Goal: Task Accomplishment & Management: Manage account settings

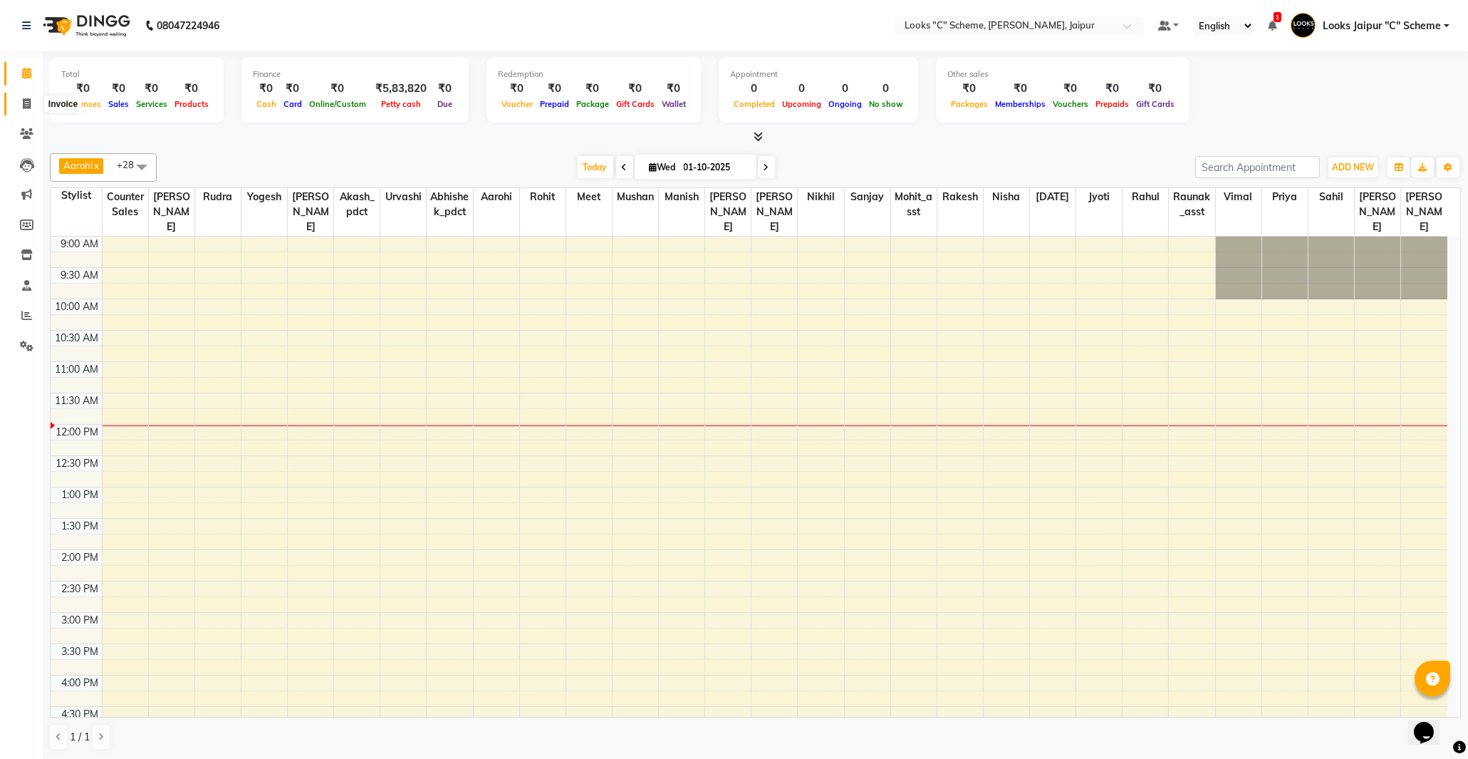
click at [28, 100] on icon at bounding box center [27, 103] width 8 height 11
select select "service"
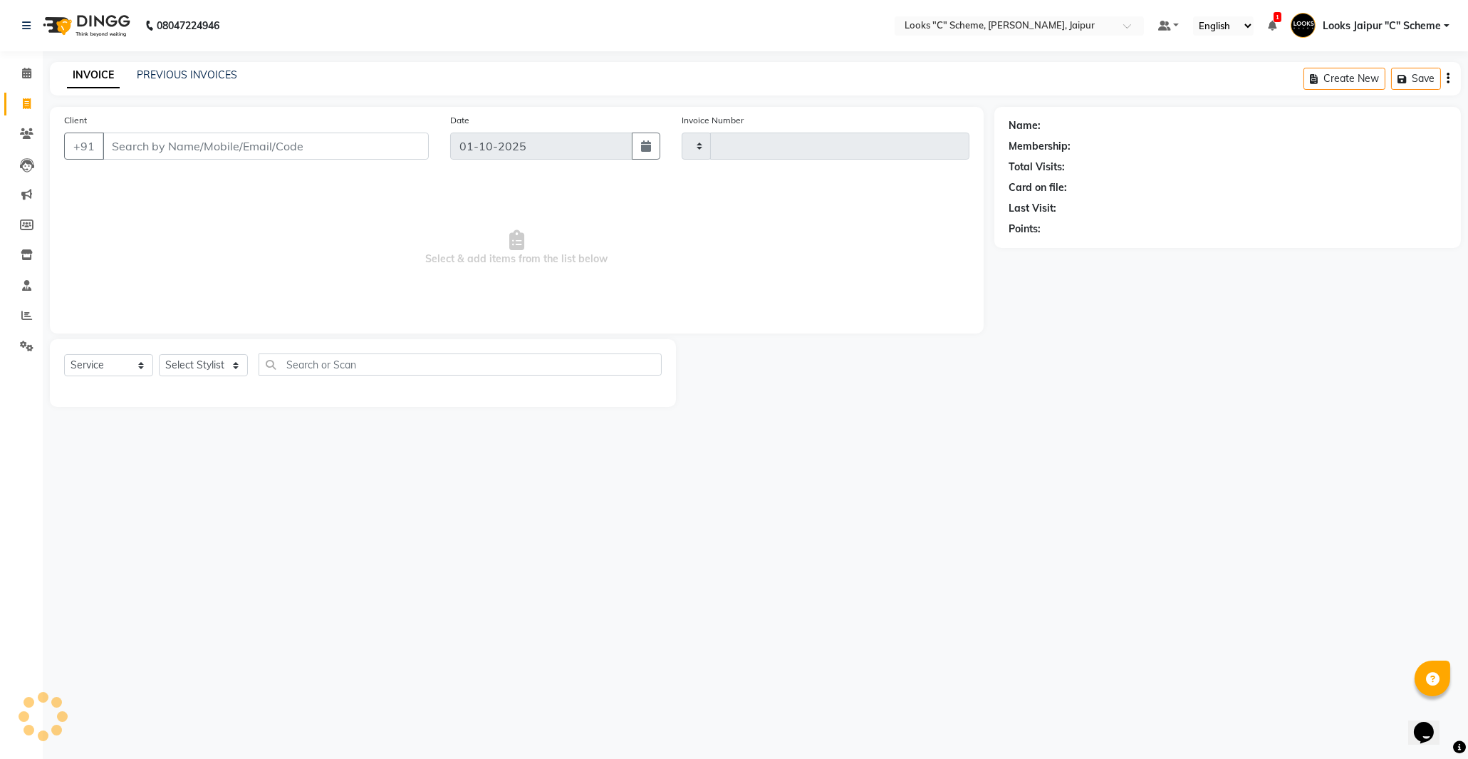
type input "5181"
click at [165, 135] on input "Client" at bounding box center [266, 145] width 326 height 27
select select "4315"
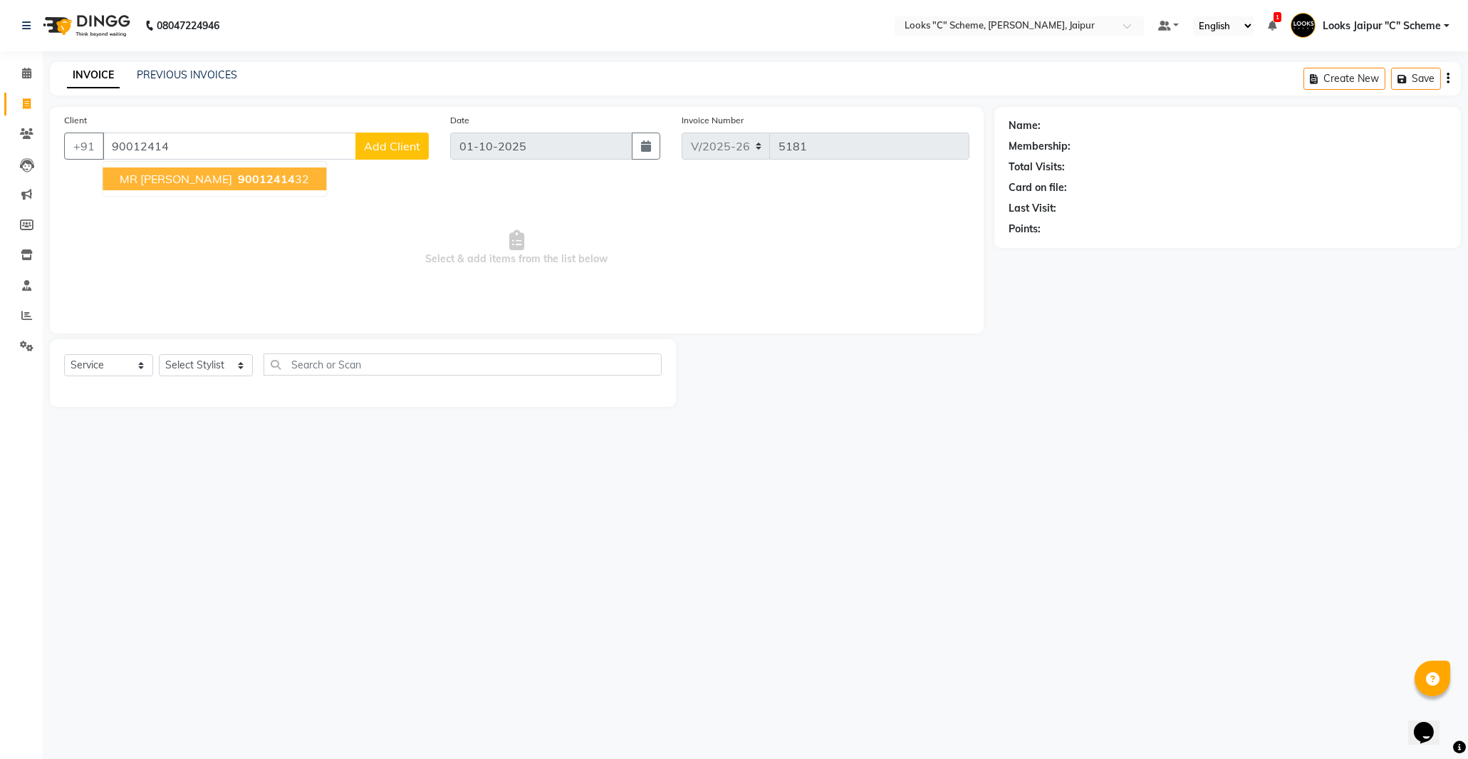
click at [168, 183] on span "MR [PERSON_NAME]" at bounding box center [176, 179] width 113 height 14
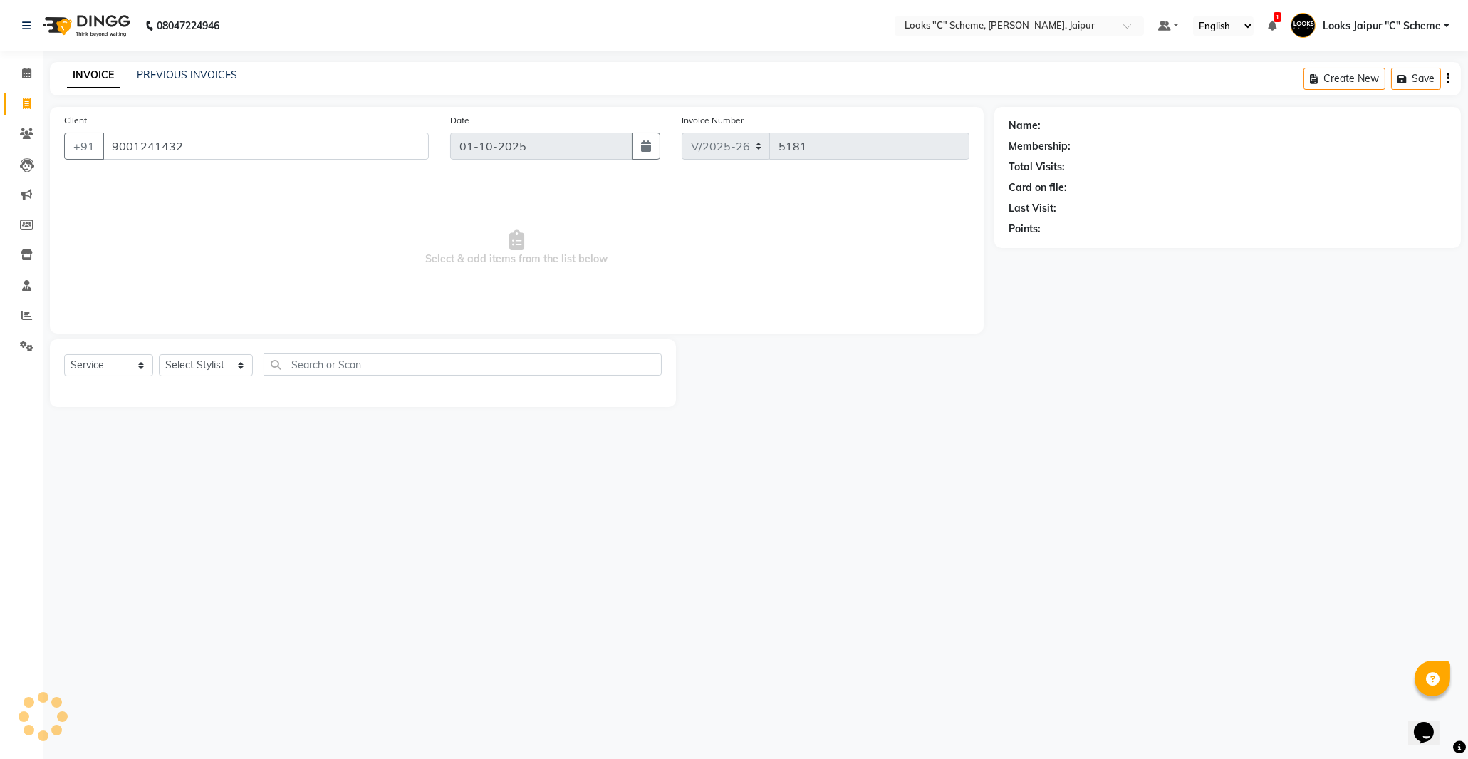
type input "9001241432"
select select "1: Object"
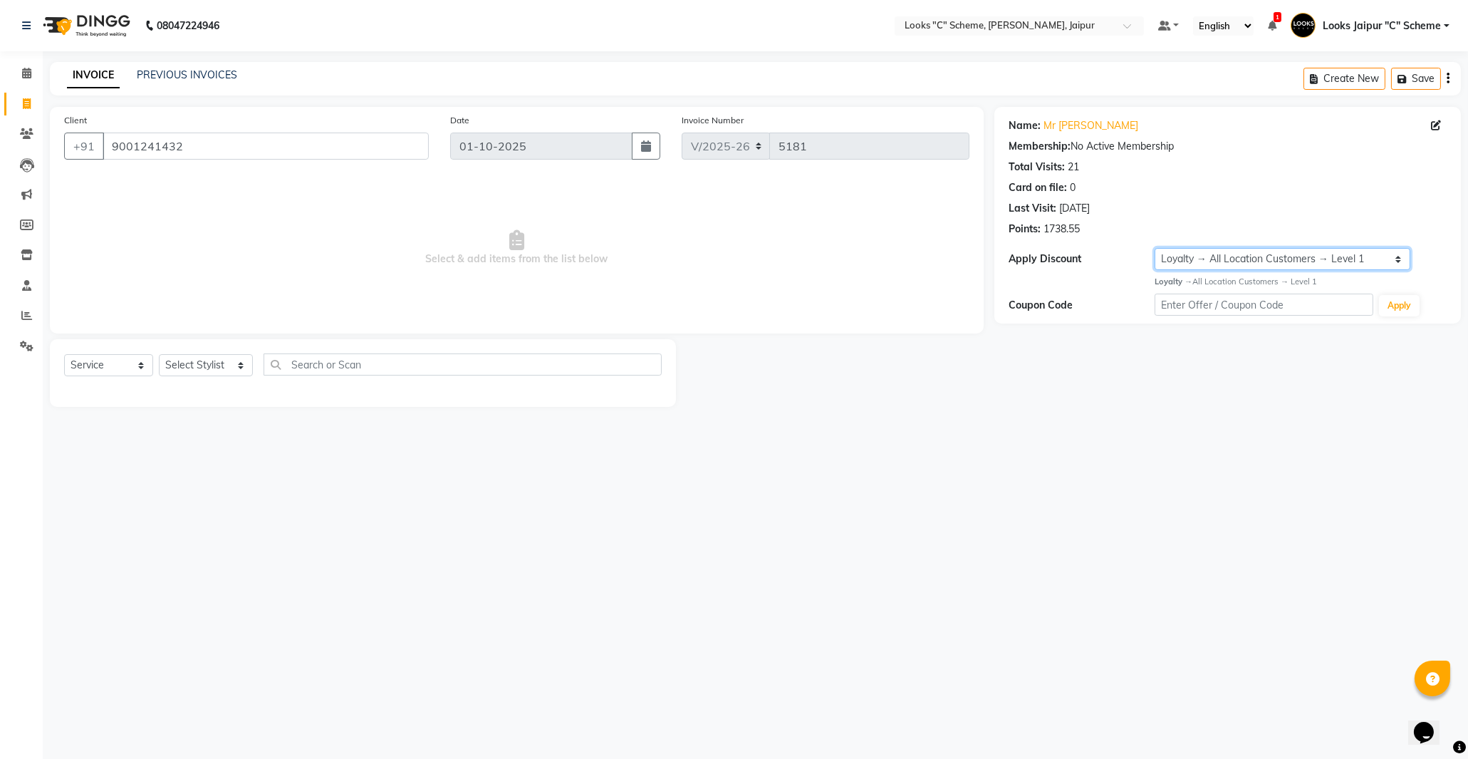
click at [1190, 261] on select "Select Loyalty → All Location Customers → Level 1" at bounding box center [1283, 259] width 256 height 22
drag, startPoint x: 1121, startPoint y: 385, endPoint x: 1083, endPoint y: 396, distance: 39.4
click at [1121, 385] on div "Name: Mr [PERSON_NAME] Membership: No Active Membership Total Visits: 21 Card o…" at bounding box center [1232, 257] width 477 height 300
click at [1393, 259] on select "Select Loyalty → All Location Customers → Level 1" at bounding box center [1283, 259] width 256 height 22
click at [1190, 418] on main "INVOICE PREVIOUS INVOICES Create New Save Client [PHONE_NUMBER] Date [DATE] Inv…" at bounding box center [755, 245] width 1425 height 366
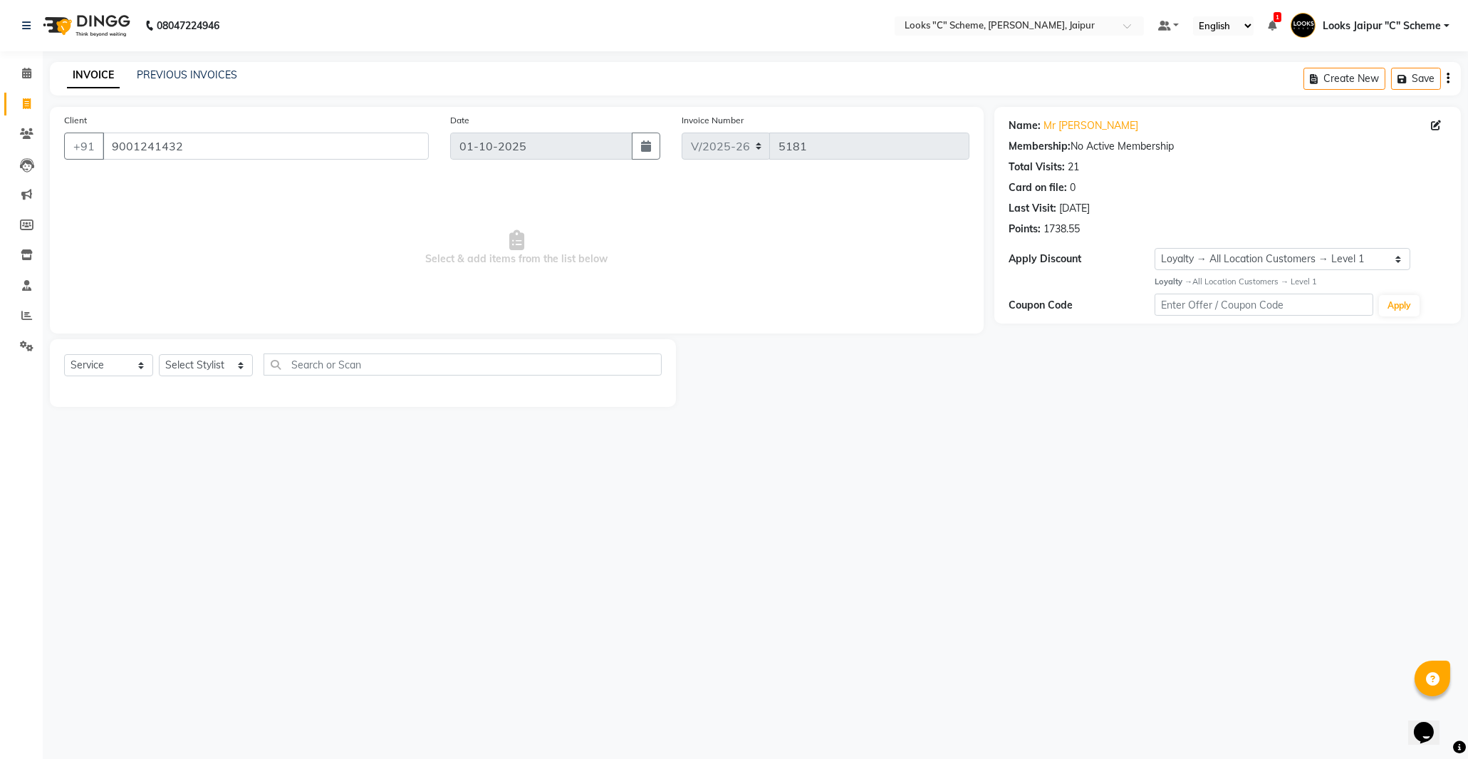
click at [20, 94] on link "Invoice" at bounding box center [21, 105] width 34 height 24
select select "service"
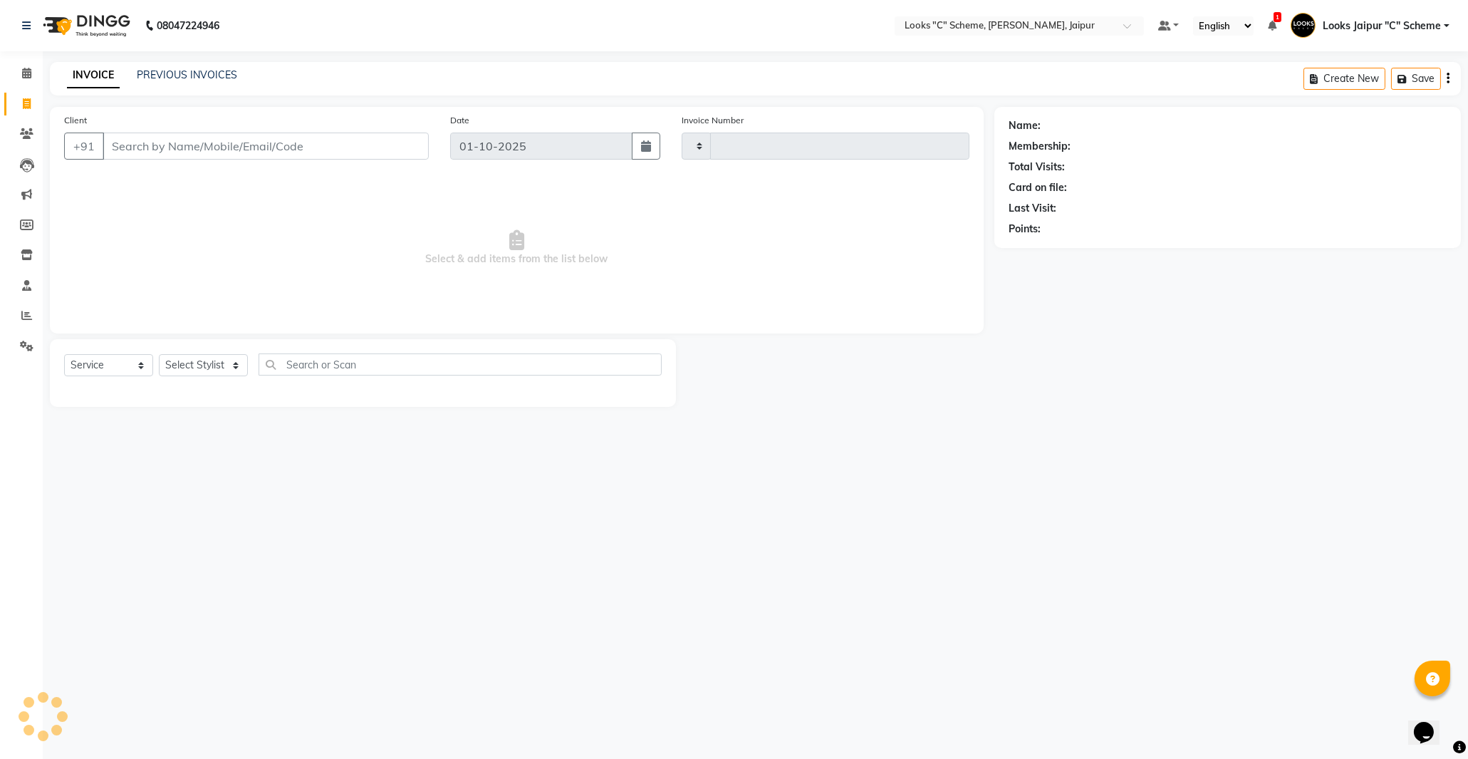
type input "5181"
select select "4315"
drag, startPoint x: 27, startPoint y: 80, endPoint x: 37, endPoint y: 93, distance: 16.2
click at [27, 82] on link "Calendar" at bounding box center [21, 74] width 34 height 24
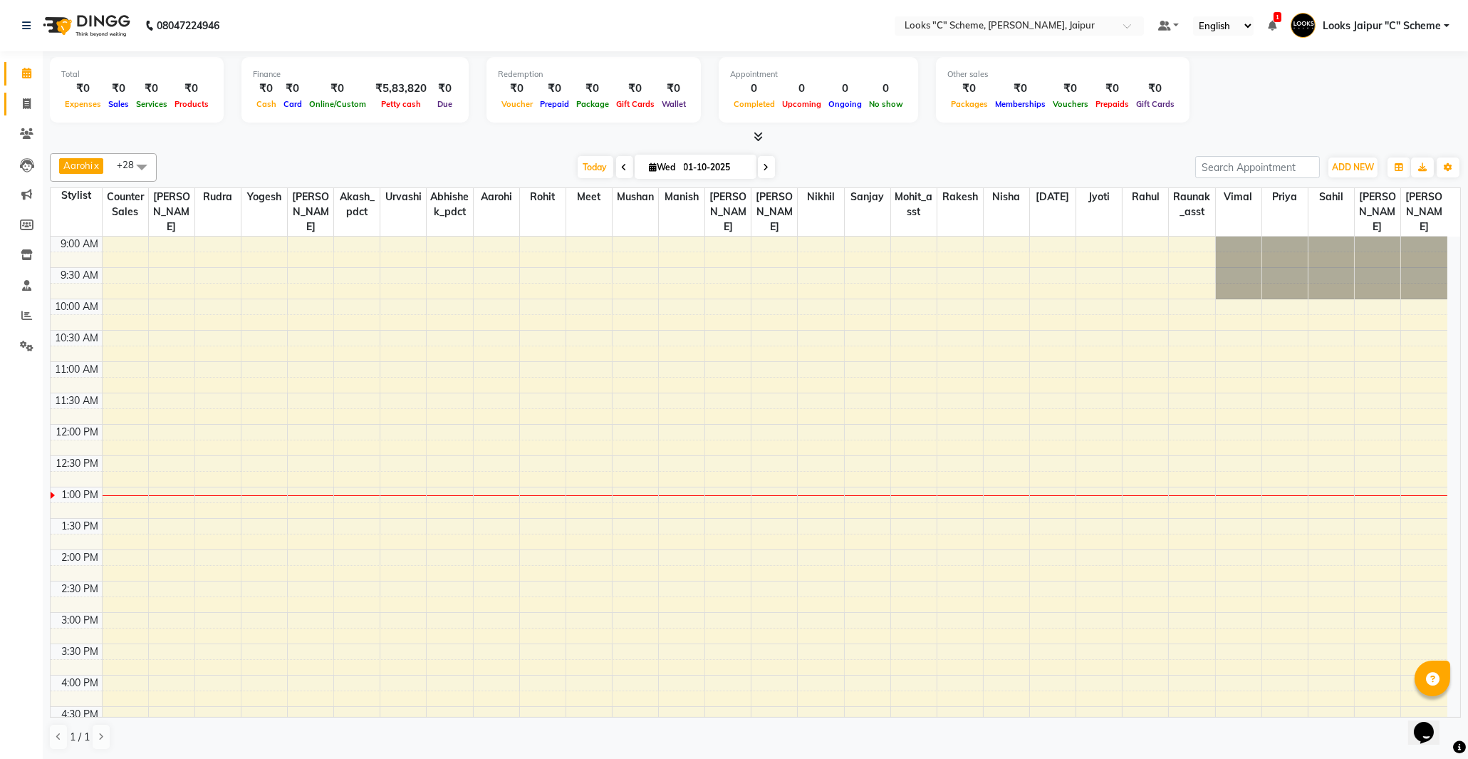
click at [12, 100] on link "Invoice" at bounding box center [21, 105] width 34 height 24
select select "service"
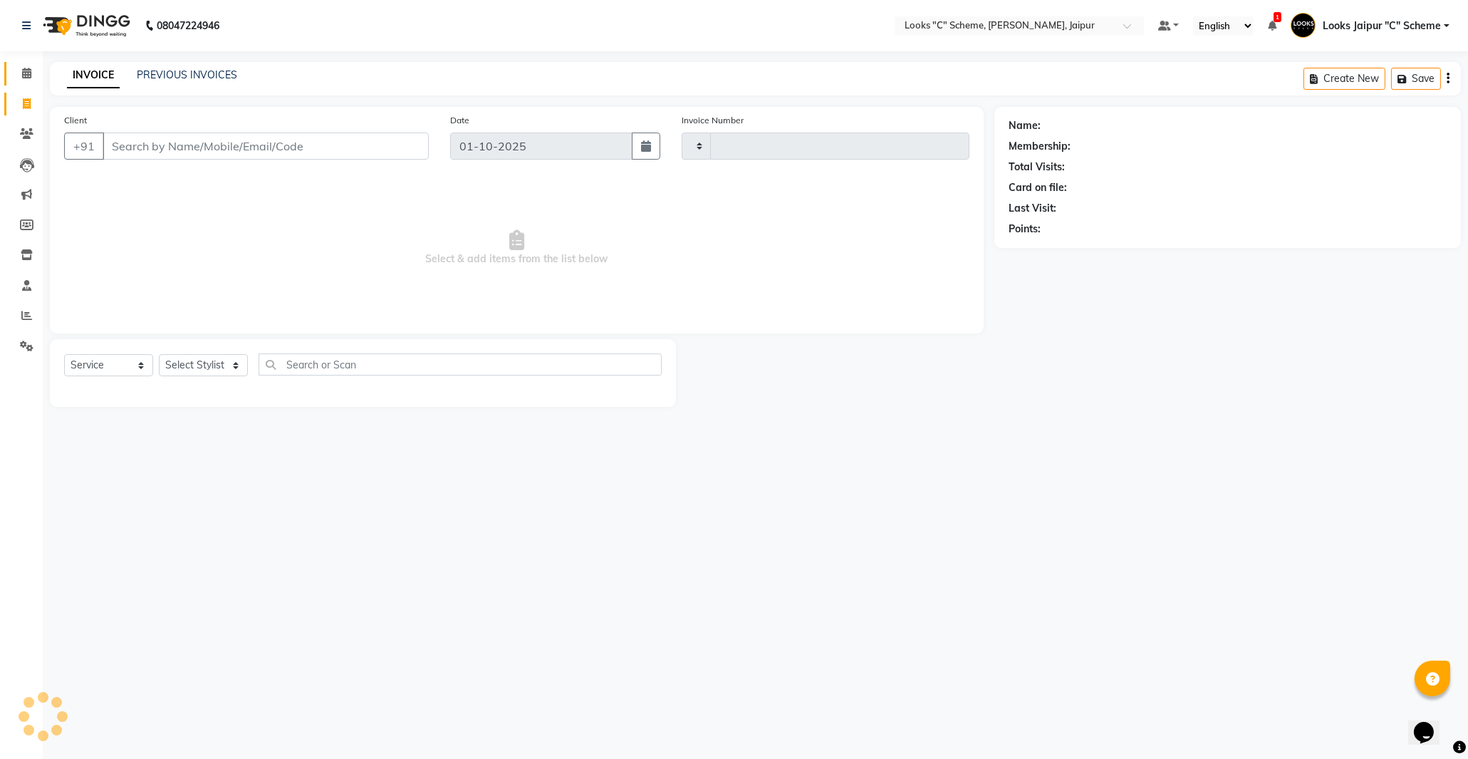
type input "5181"
select select "4315"
drag, startPoint x: 243, startPoint y: 165, endPoint x: 243, endPoint y: 155, distance: 9.3
click at [243, 165] on div "Client +91" at bounding box center [246, 142] width 386 height 58
click at [240, 147] on input "Client" at bounding box center [266, 145] width 326 height 27
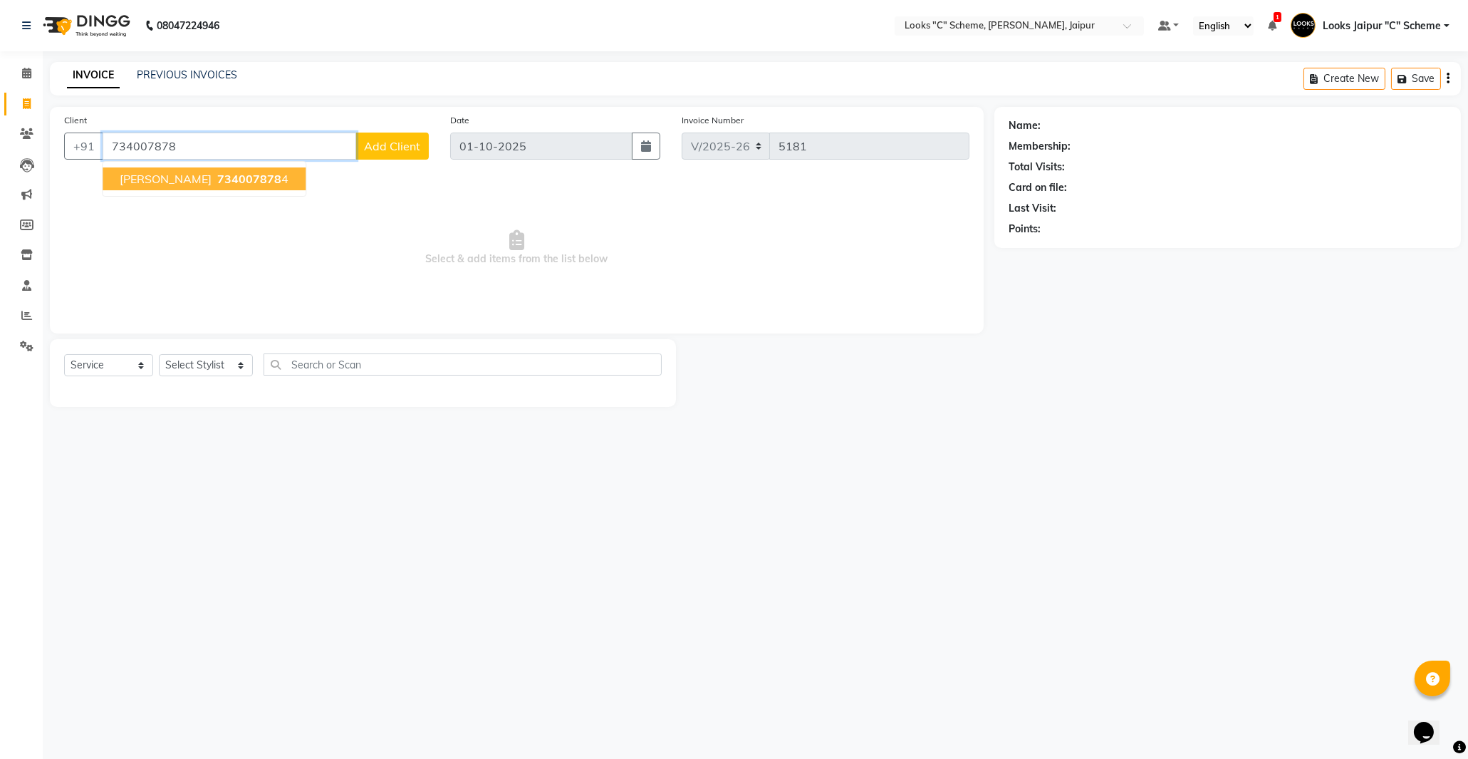
click at [264, 183] on ngb-highlight "734007878 4" at bounding box center [251, 179] width 74 height 14
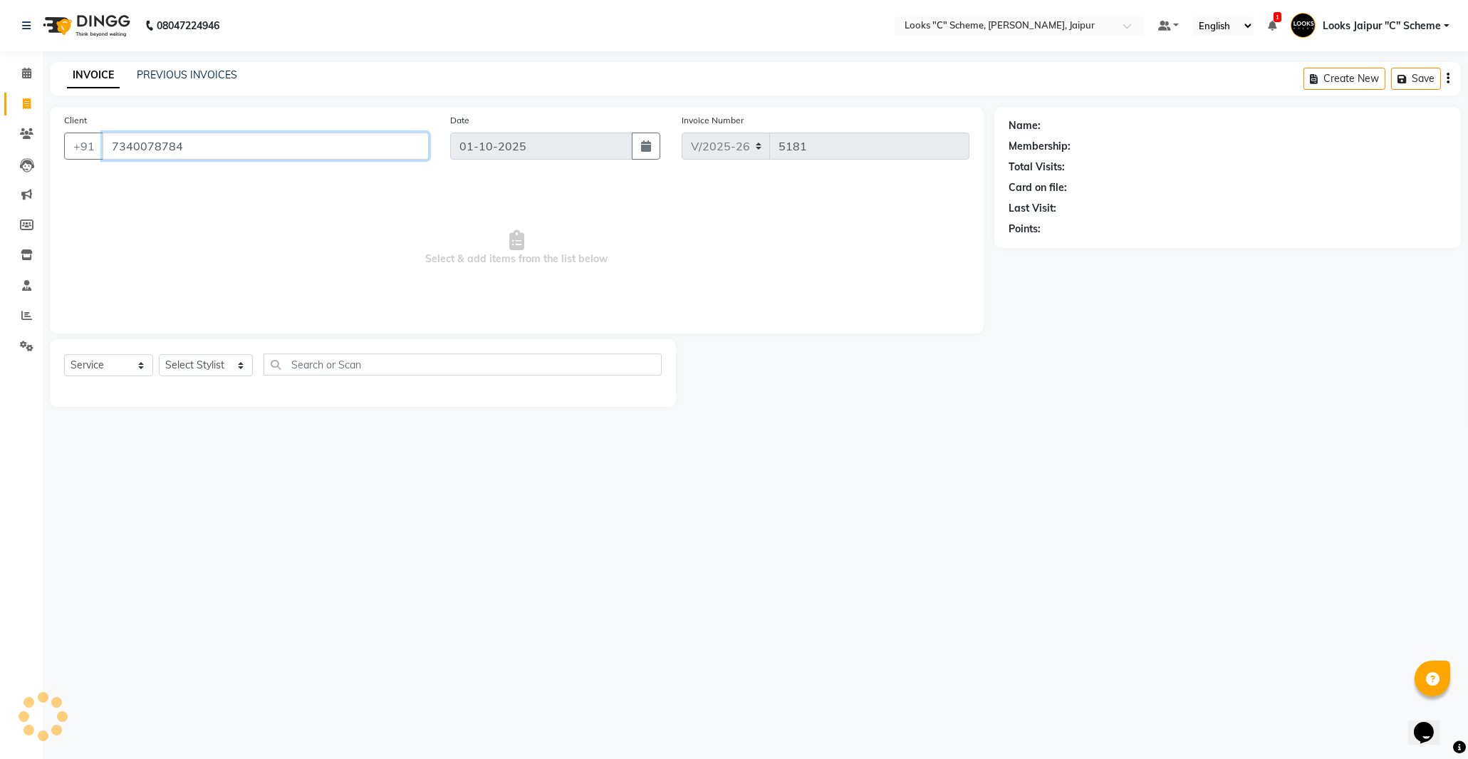
type input "7340078784"
select select "1: Object"
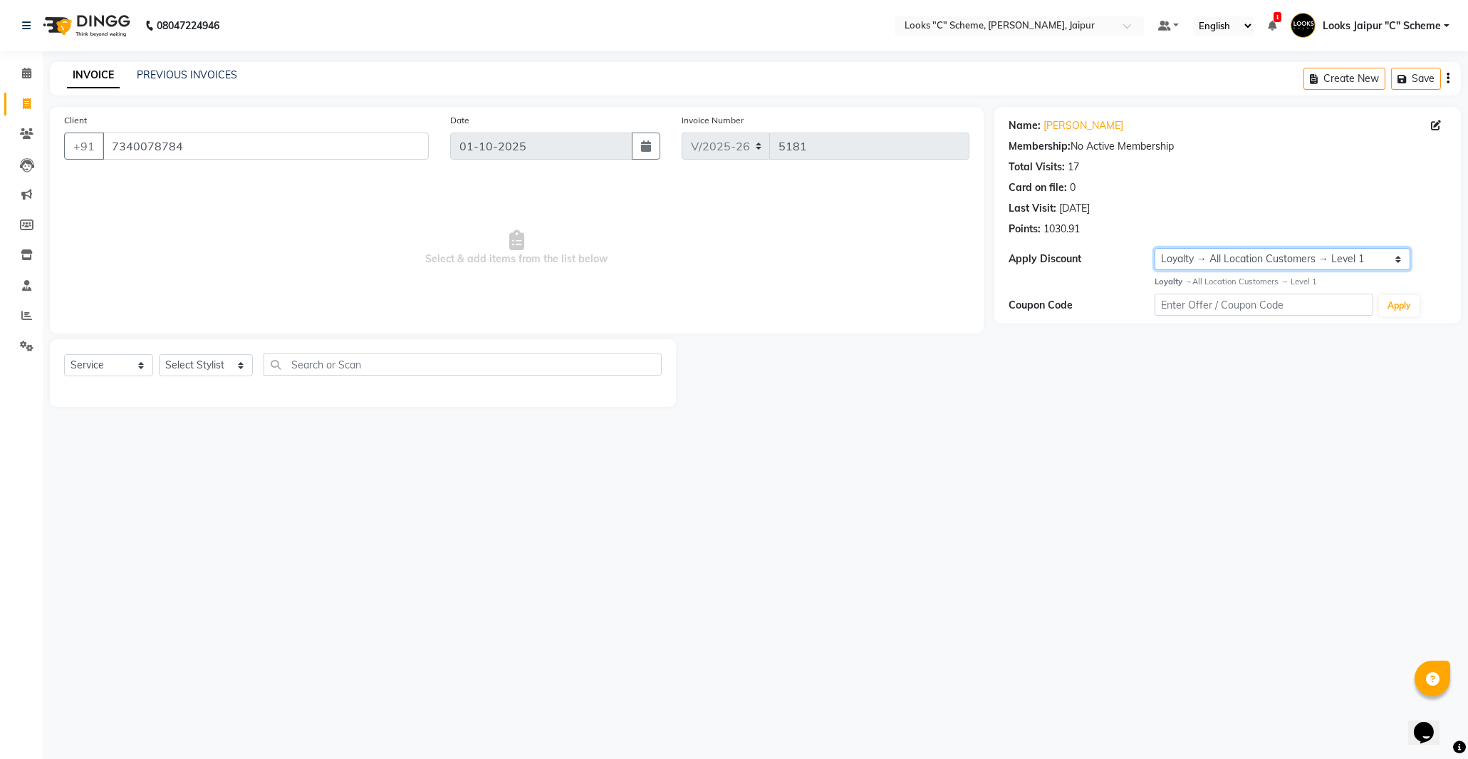
click at [1186, 251] on select "Select Loyalty → All Location Customers → Level 1" at bounding box center [1283, 259] width 256 height 22
click at [1030, 335] on div "Name: [PERSON_NAME] Membership: No Active Membership Total Visits: 17 Card on f…" at bounding box center [1232, 257] width 477 height 300
drag, startPoint x: 111, startPoint y: 147, endPoint x: 187, endPoint y: 155, distance: 76.6
click at [187, 155] on input "7340078784" at bounding box center [266, 145] width 326 height 27
click at [767, 255] on span "Select & add items from the list below" at bounding box center [516, 248] width 905 height 142
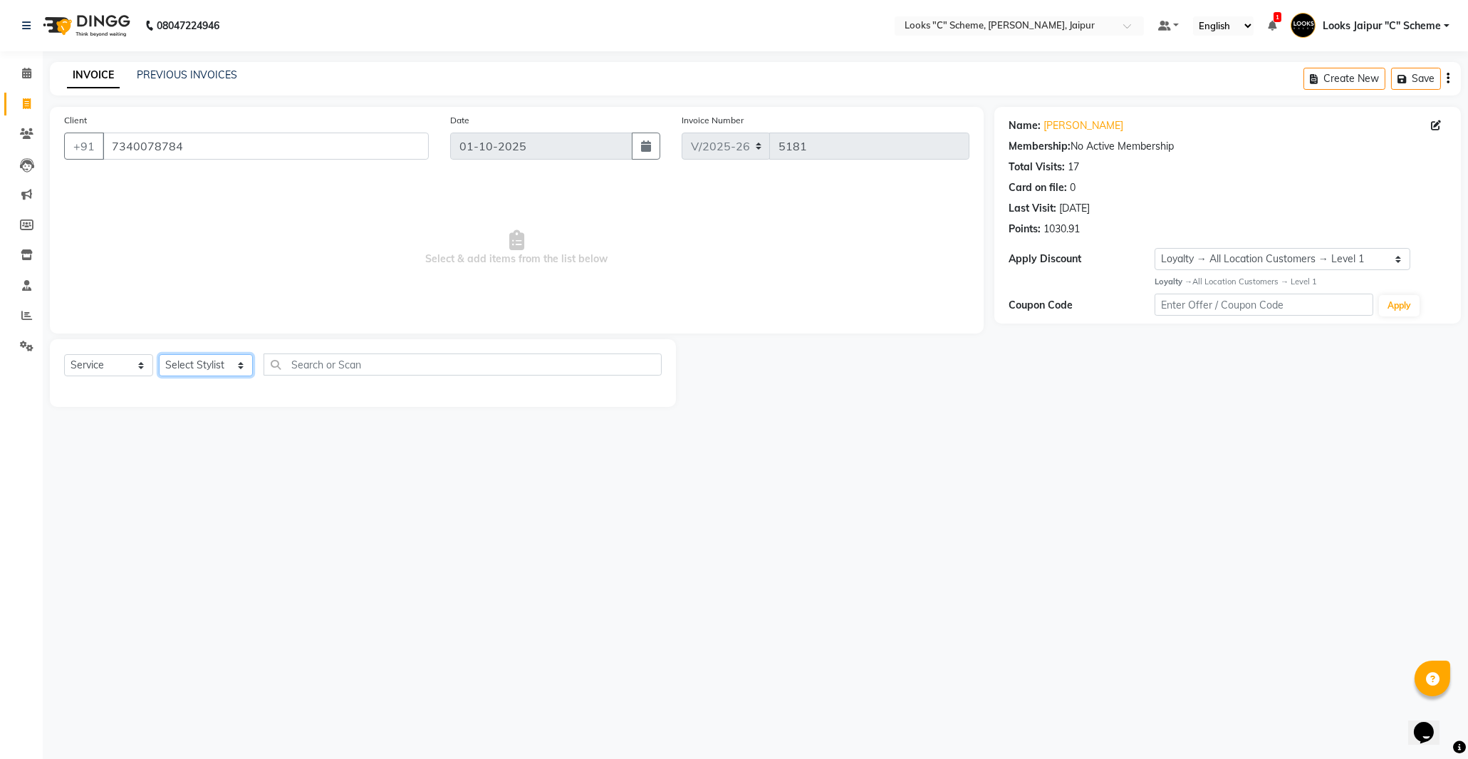
click at [182, 368] on select "Select Stylist [PERSON_NAME] Akash_pdct [PERSON_NAME] [PERSON_NAME] Counter Sal…" at bounding box center [206, 365] width 94 height 22
click at [235, 368] on select "Select Stylist [PERSON_NAME] Akash_pdct [PERSON_NAME] [PERSON_NAME] Counter Sal…" at bounding box center [206, 365] width 94 height 22
select select "57106"
click at [159, 355] on select "Select Stylist [PERSON_NAME] Akash_pdct [PERSON_NAME] [PERSON_NAME] Counter Sal…" at bounding box center [206, 365] width 94 height 22
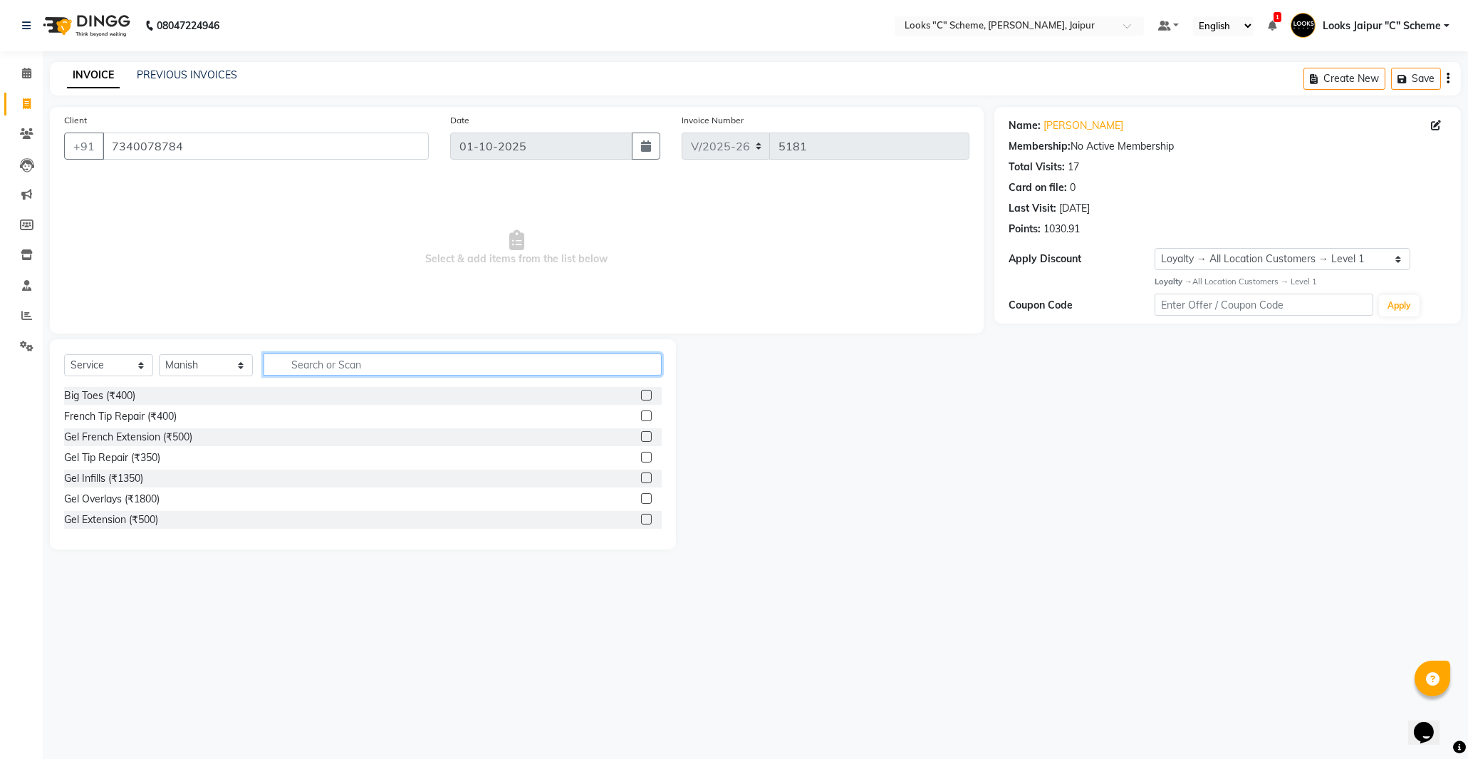
click at [322, 370] on input "text" at bounding box center [463, 364] width 398 height 22
type input "cut"
click at [641, 417] on label at bounding box center [646, 415] width 11 height 11
click at [641, 417] on input "checkbox" at bounding box center [645, 416] width 9 height 9
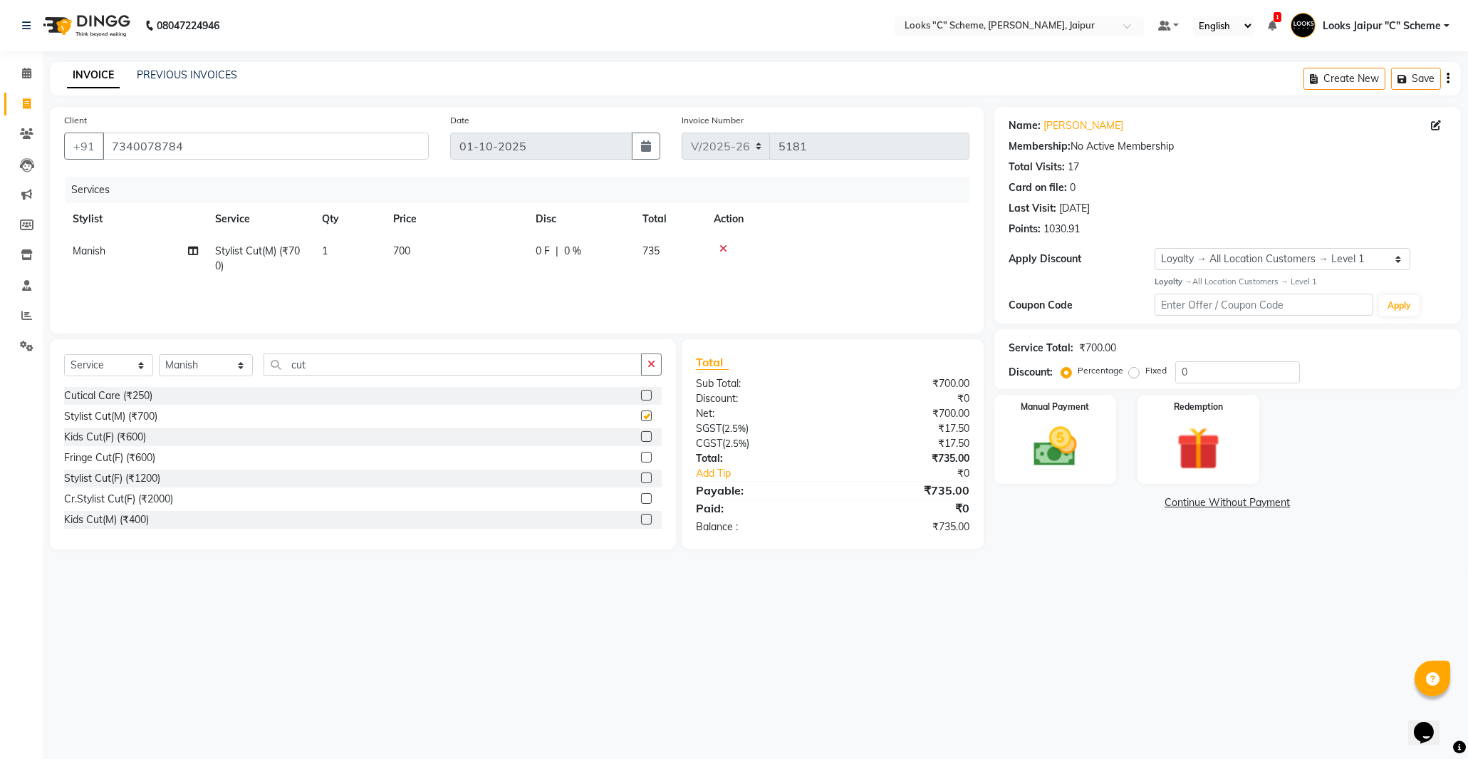
checkbox input "false"
click at [1229, 368] on input "0" at bounding box center [1237, 372] width 125 height 22
type input "015"
click at [973, 547] on div "₹625.00" at bounding box center [906, 541] width 147 height 15
click at [1057, 428] on img at bounding box center [1055, 447] width 73 height 52
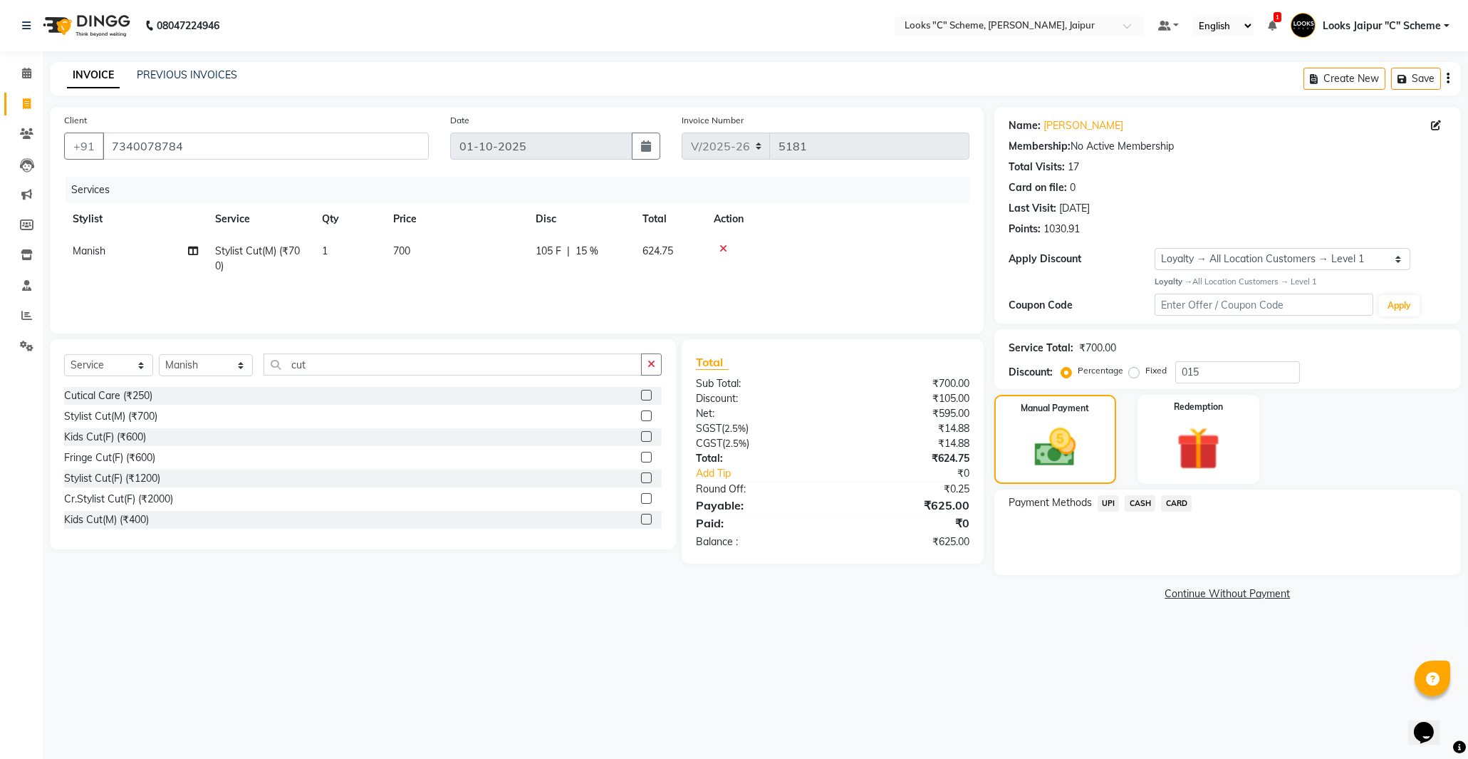
click at [1106, 508] on span "UPI" at bounding box center [1109, 503] width 22 height 16
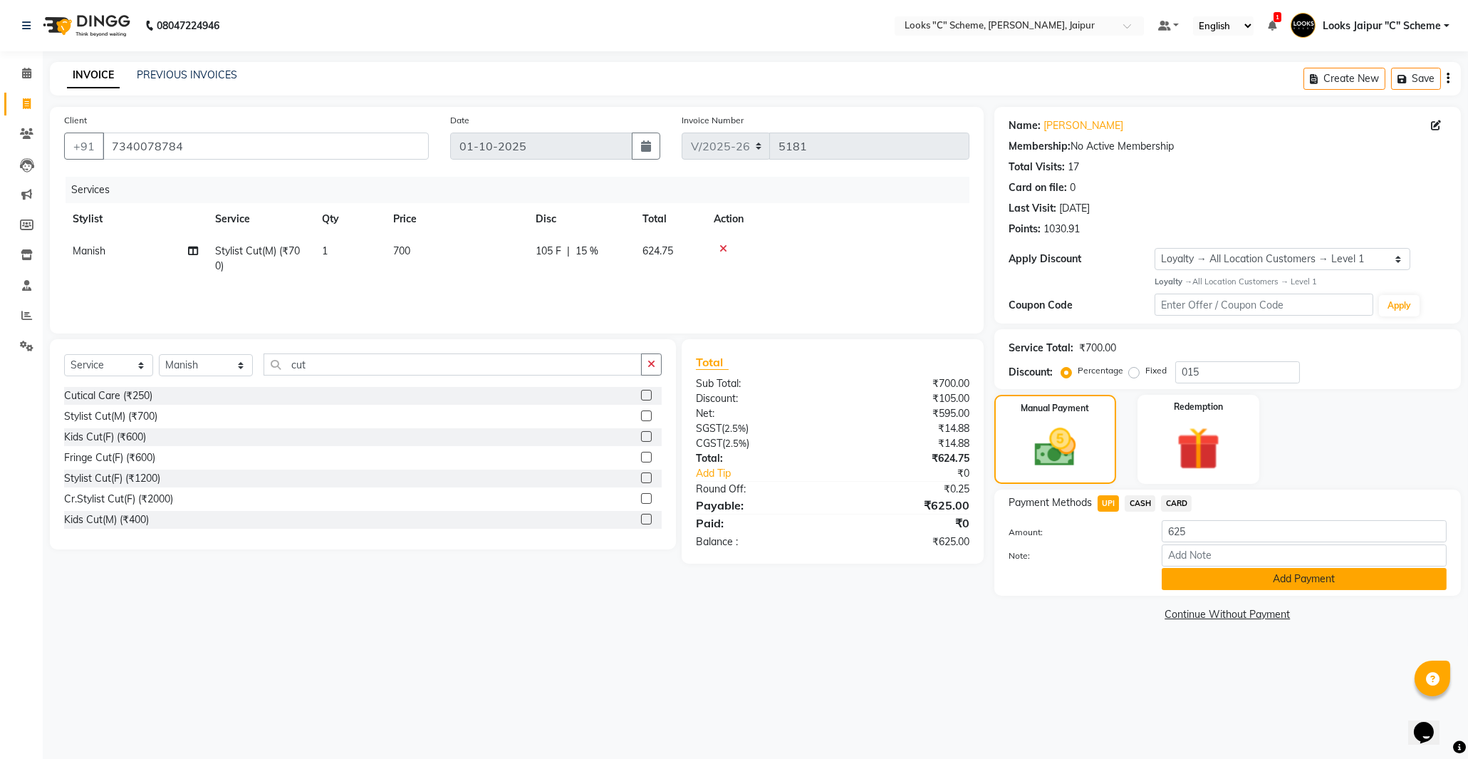
click at [1212, 581] on button "Add Payment" at bounding box center [1304, 579] width 285 height 22
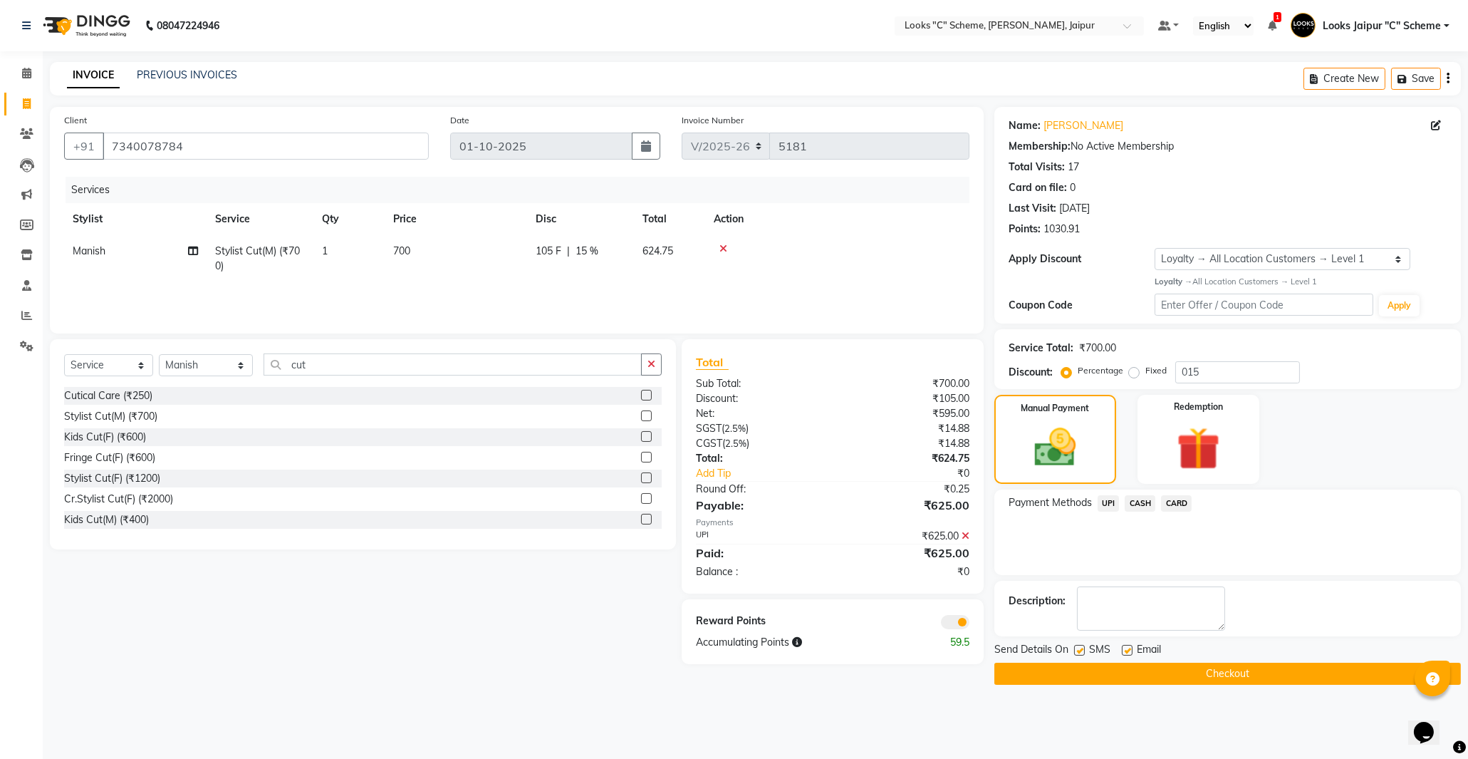
click at [1195, 671] on button "Checkout" at bounding box center [1227, 673] width 467 height 22
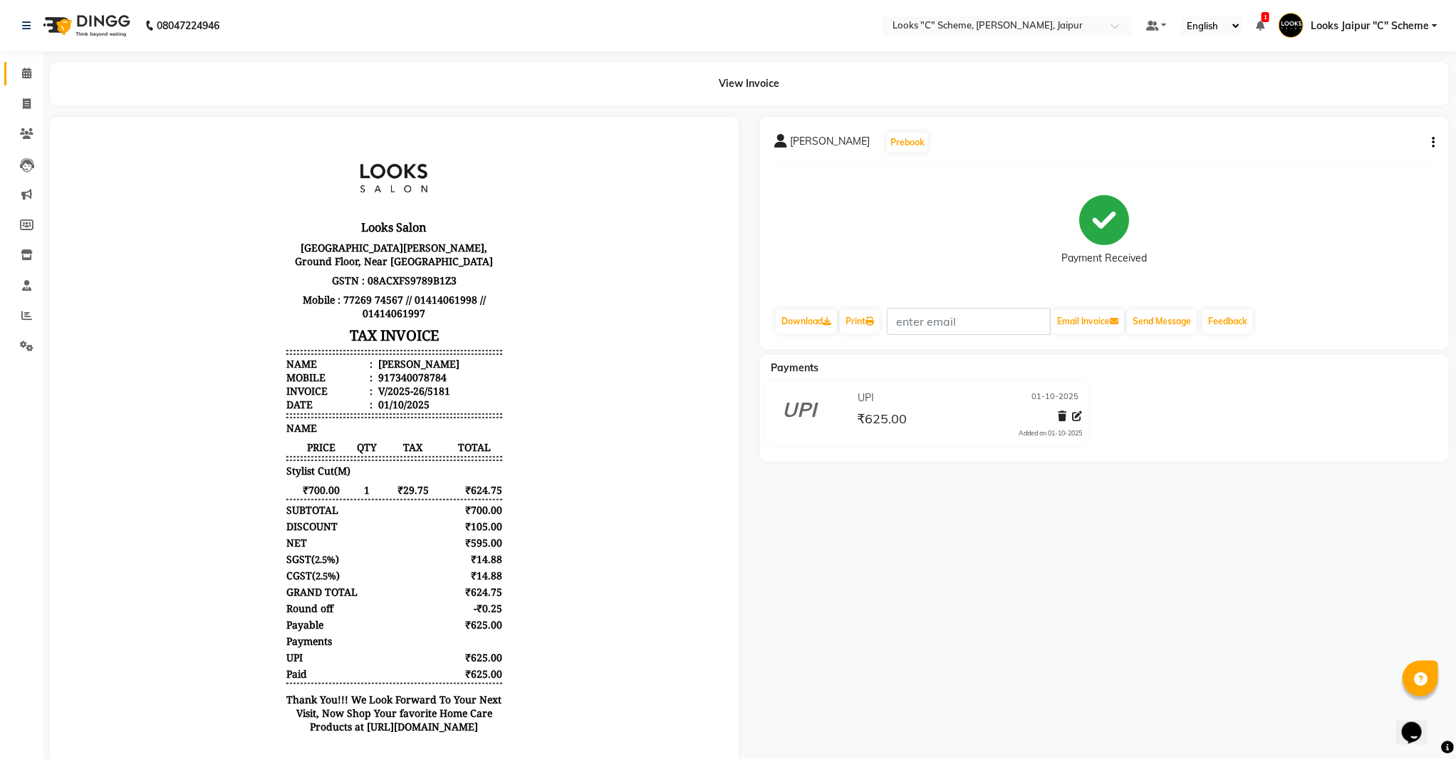
click at [8, 73] on link "Calendar" at bounding box center [21, 74] width 34 height 24
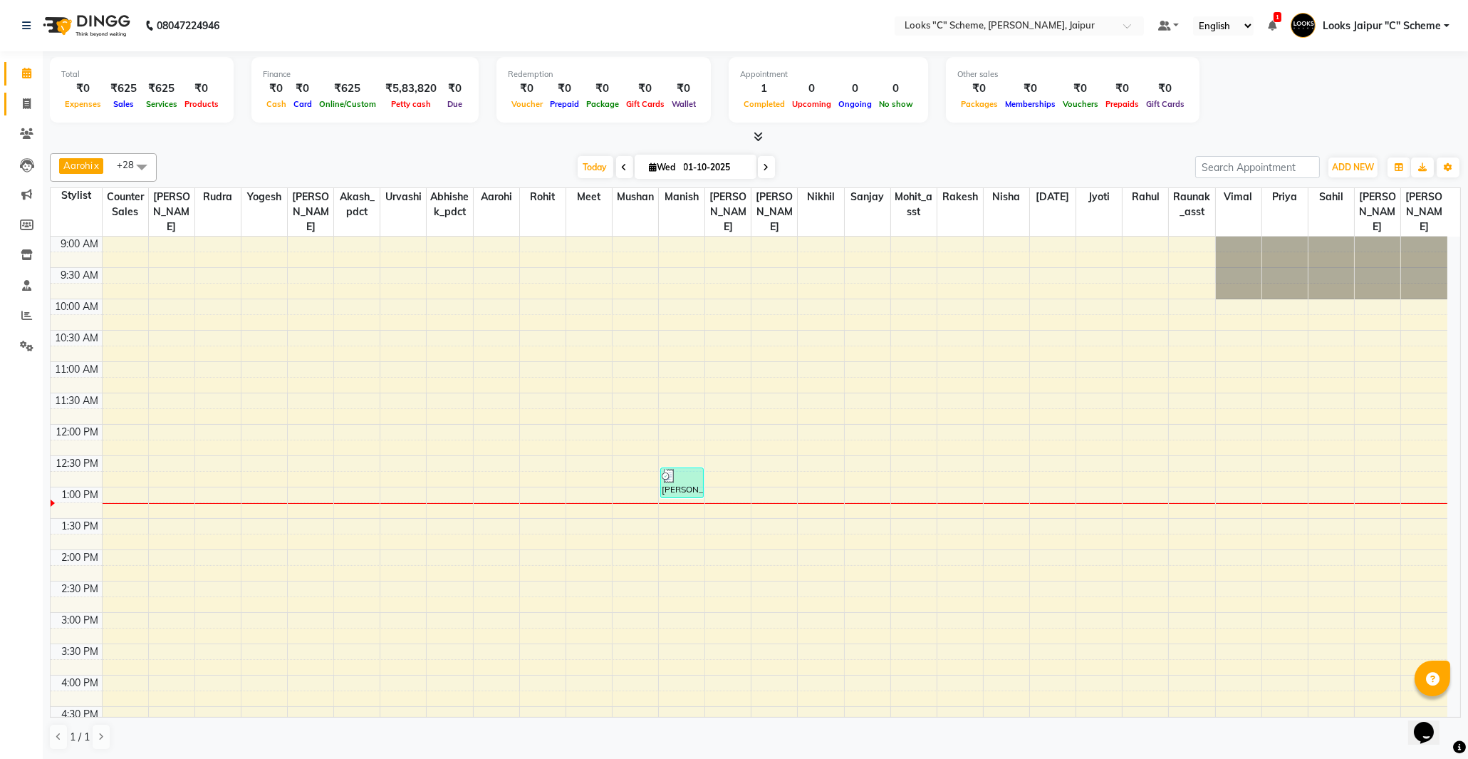
click at [27, 115] on link "Invoice" at bounding box center [21, 105] width 34 height 24
select select "service"
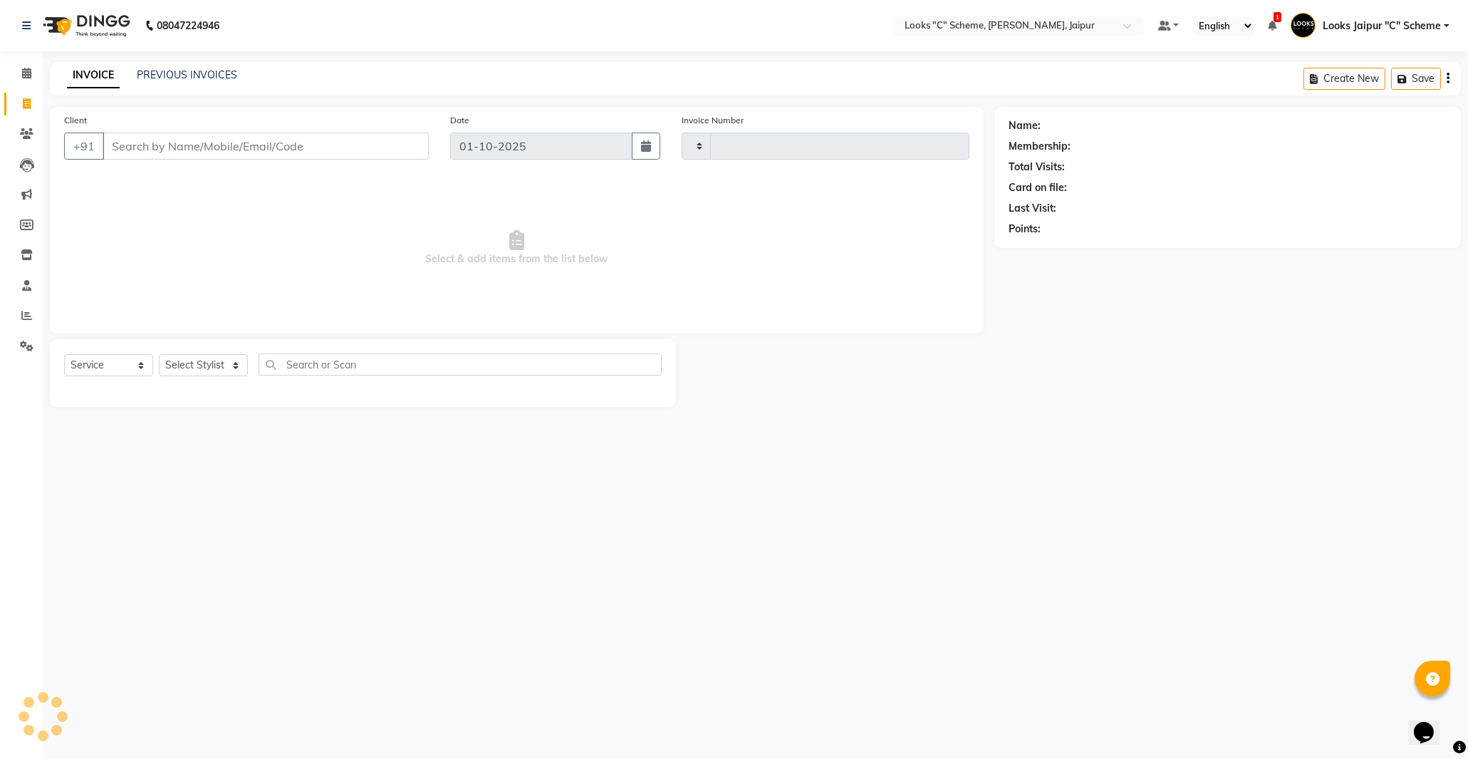
type input "5182"
select select "4315"
click at [145, 160] on div "+91" at bounding box center [246, 145] width 365 height 27
click at [150, 150] on input "Client" at bounding box center [266, 145] width 326 height 27
paste input "7023445406"
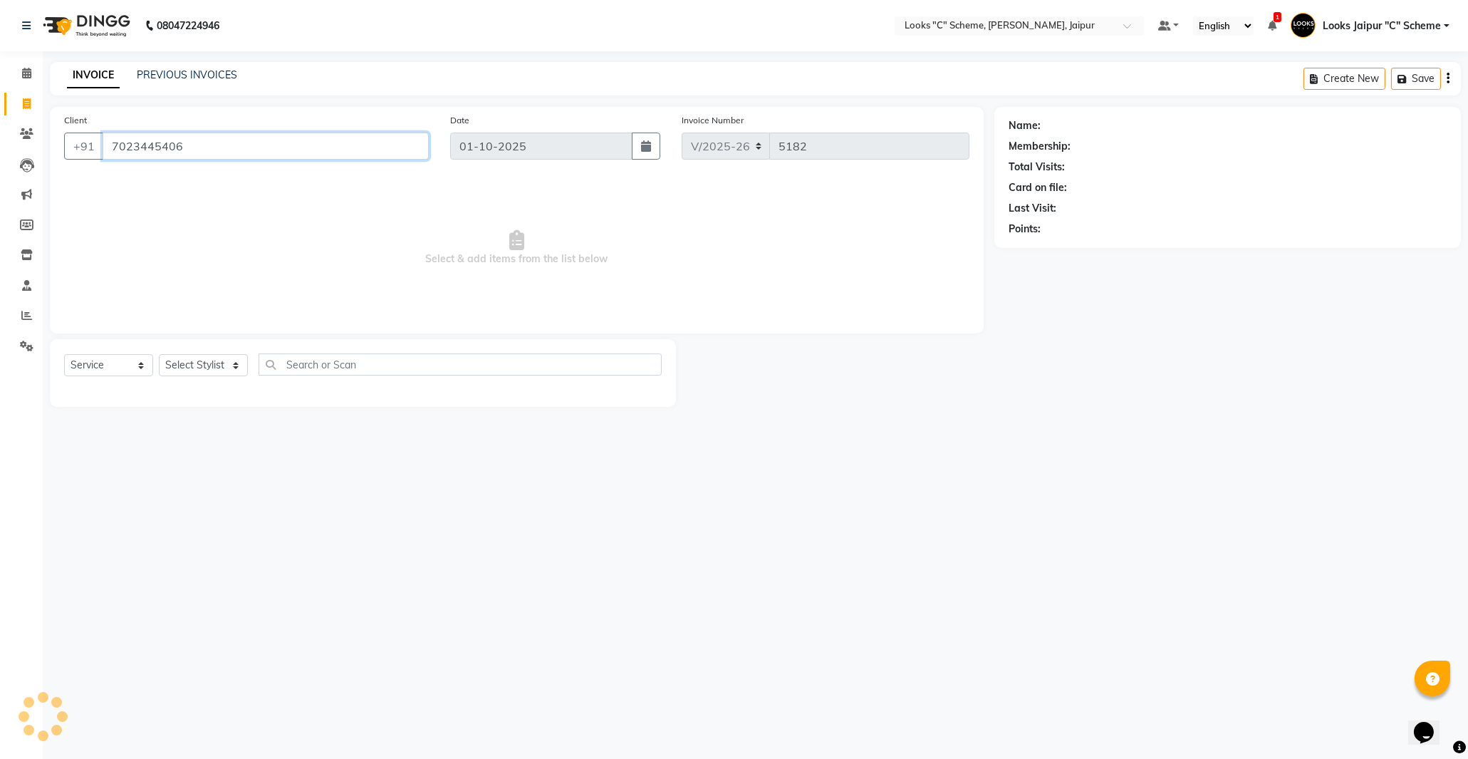
type input "7023445406"
select select "1: Object"
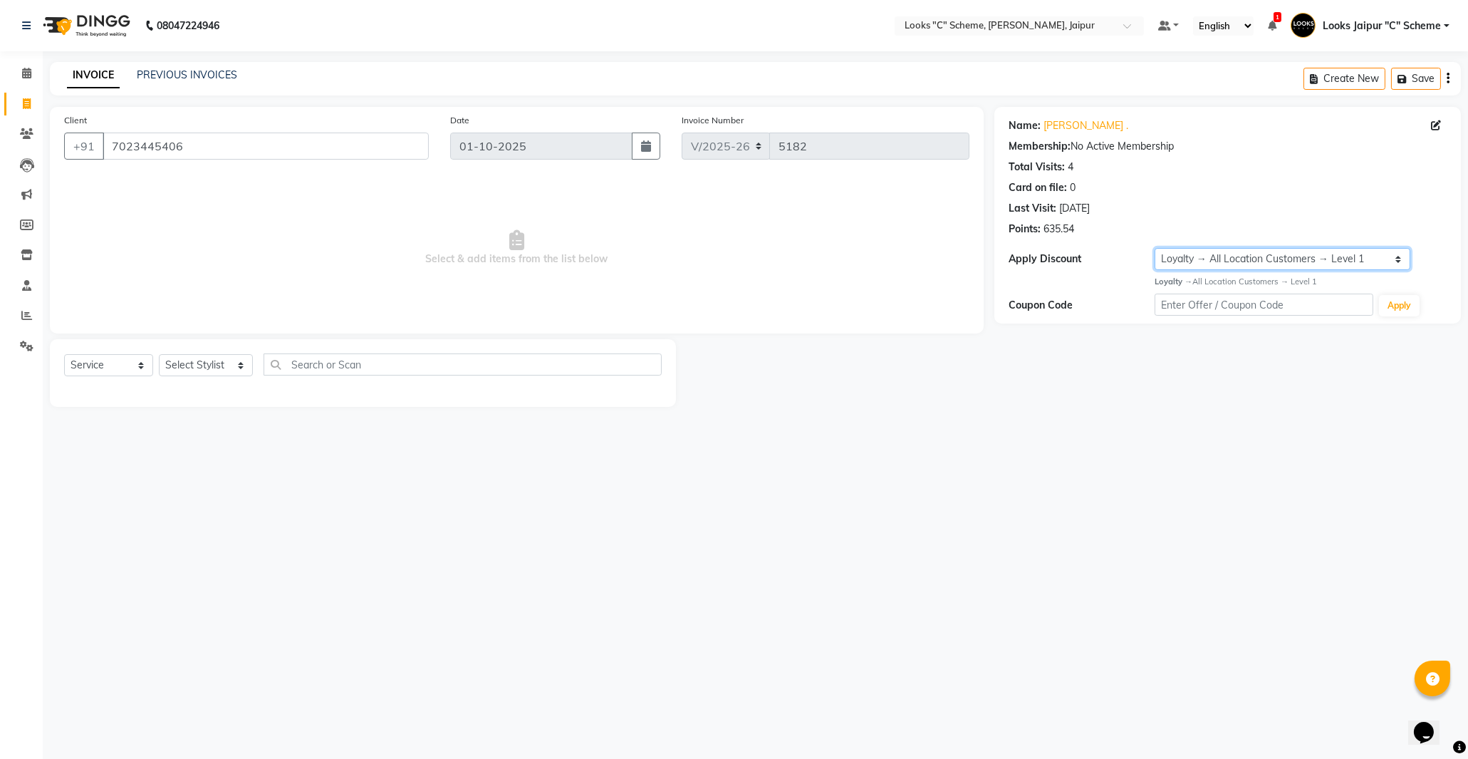
drag, startPoint x: 1209, startPoint y: 257, endPoint x: 1199, endPoint y: 257, distance: 10.0
click at [1209, 257] on select "Select Loyalty → All Location Customers → Level 1" at bounding box center [1283, 259] width 256 height 22
click at [415, 219] on span "Select & add items from the list below" at bounding box center [516, 248] width 905 height 142
click at [219, 352] on div "Select Service Product Membership Package Voucher Prepaid Gift Card Select Styl…" at bounding box center [363, 373] width 626 height 68
click at [212, 359] on select "Select Stylist [PERSON_NAME] Akash_pdct [PERSON_NAME] [PERSON_NAME] Counter Sal…" at bounding box center [206, 365] width 94 height 22
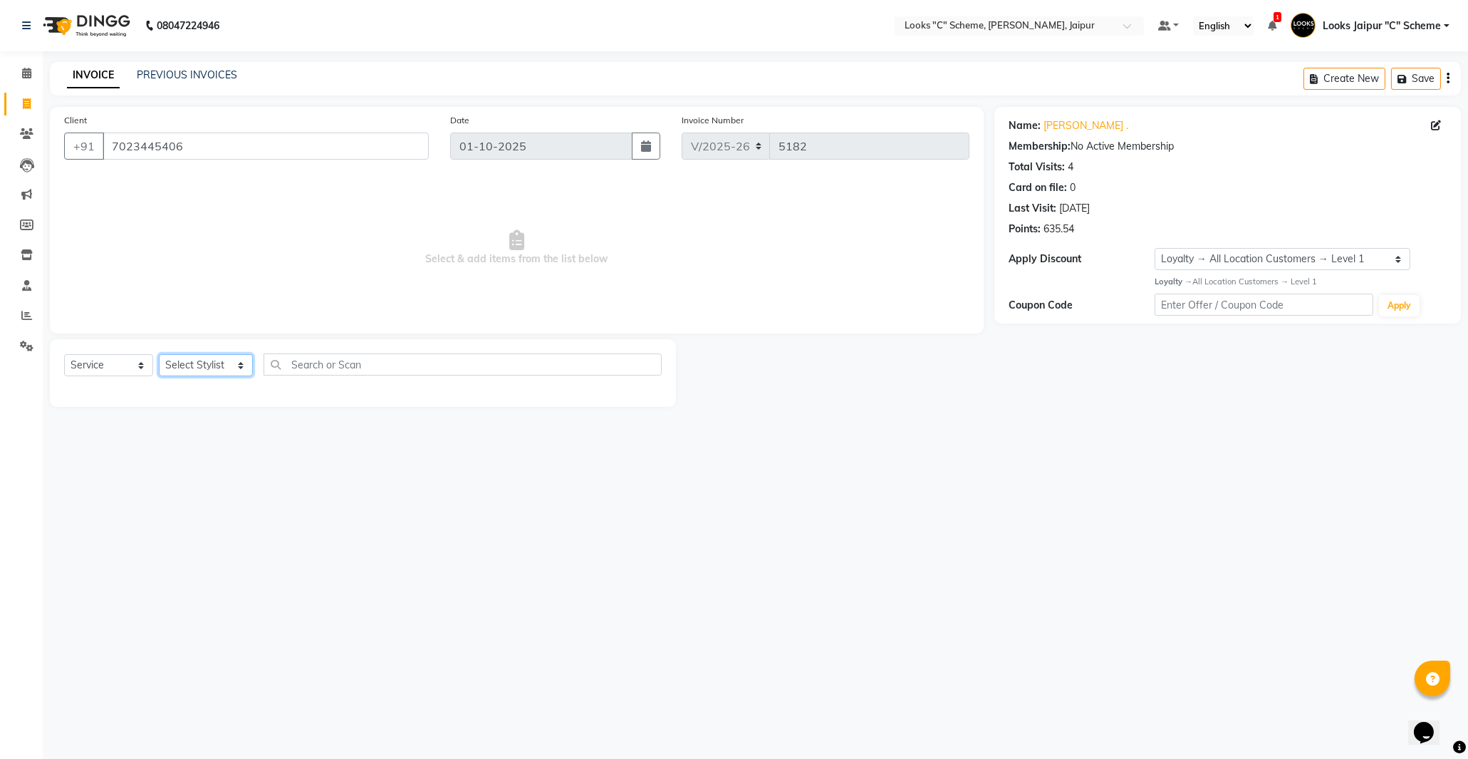
click at [196, 360] on select "Select Stylist [PERSON_NAME] Akash_pdct [PERSON_NAME] [PERSON_NAME] Counter Sal…" at bounding box center [206, 365] width 94 height 22
click at [164, 371] on select "Select Stylist [PERSON_NAME] Akash_pdct [PERSON_NAME] [PERSON_NAME] Counter Sal…" at bounding box center [206, 365] width 94 height 22
select select "52178"
click at [159, 355] on select "Select Stylist [PERSON_NAME] Akash_pdct [PERSON_NAME] [PERSON_NAME] Counter Sal…" at bounding box center [206, 365] width 94 height 22
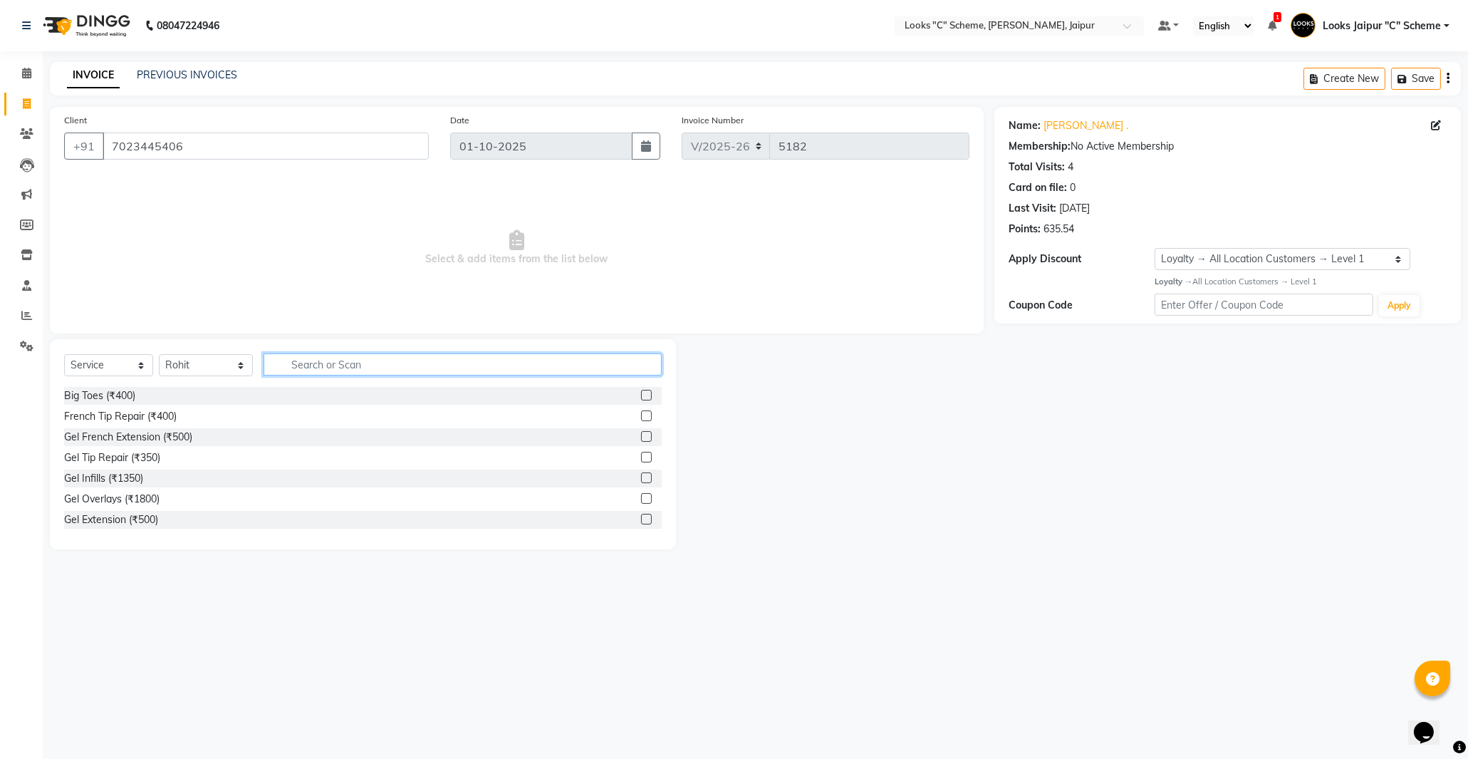
click at [349, 358] on input "text" at bounding box center [463, 364] width 398 height 22
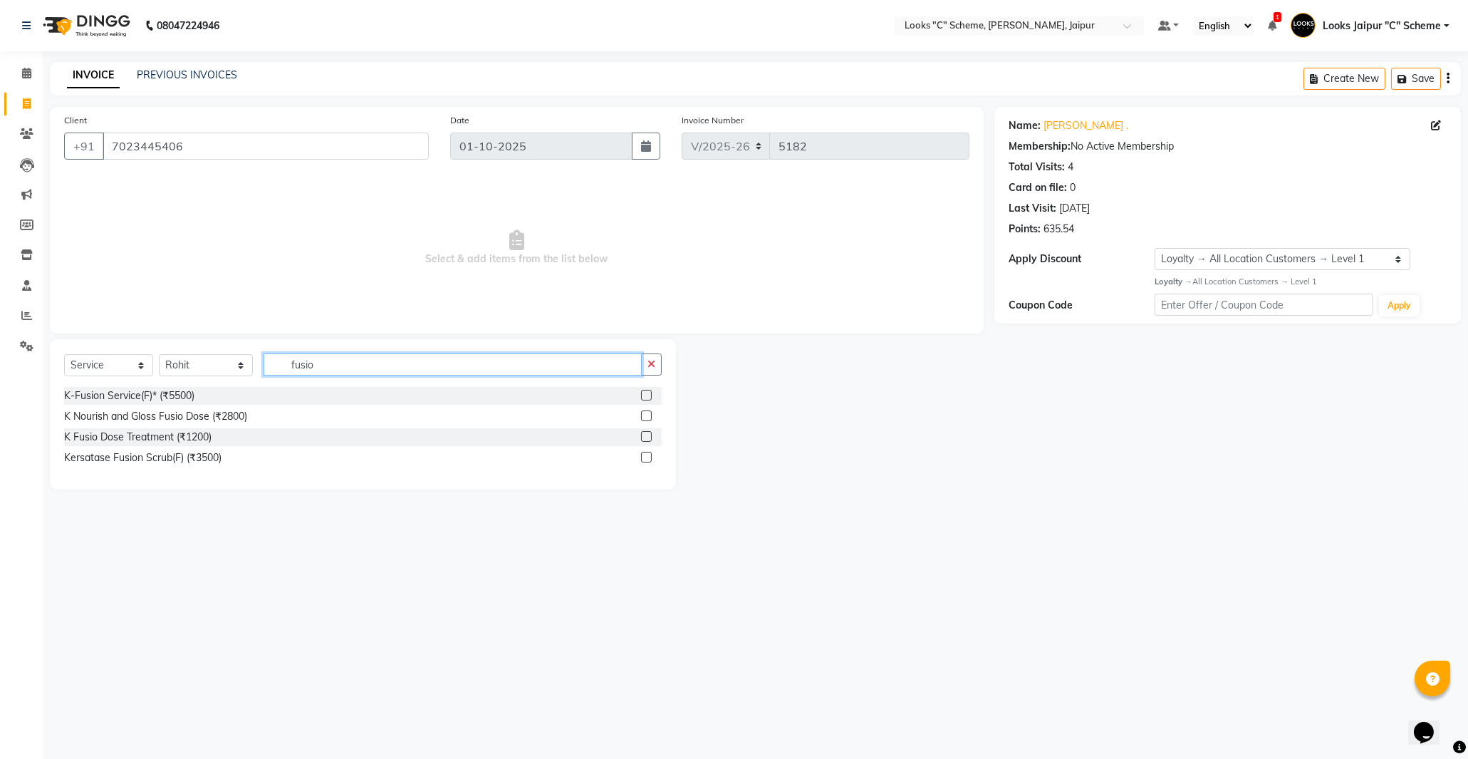
type input "fusio"
click at [641, 417] on label at bounding box center [646, 415] width 11 height 11
click at [641, 417] on input "checkbox" at bounding box center [645, 416] width 9 height 9
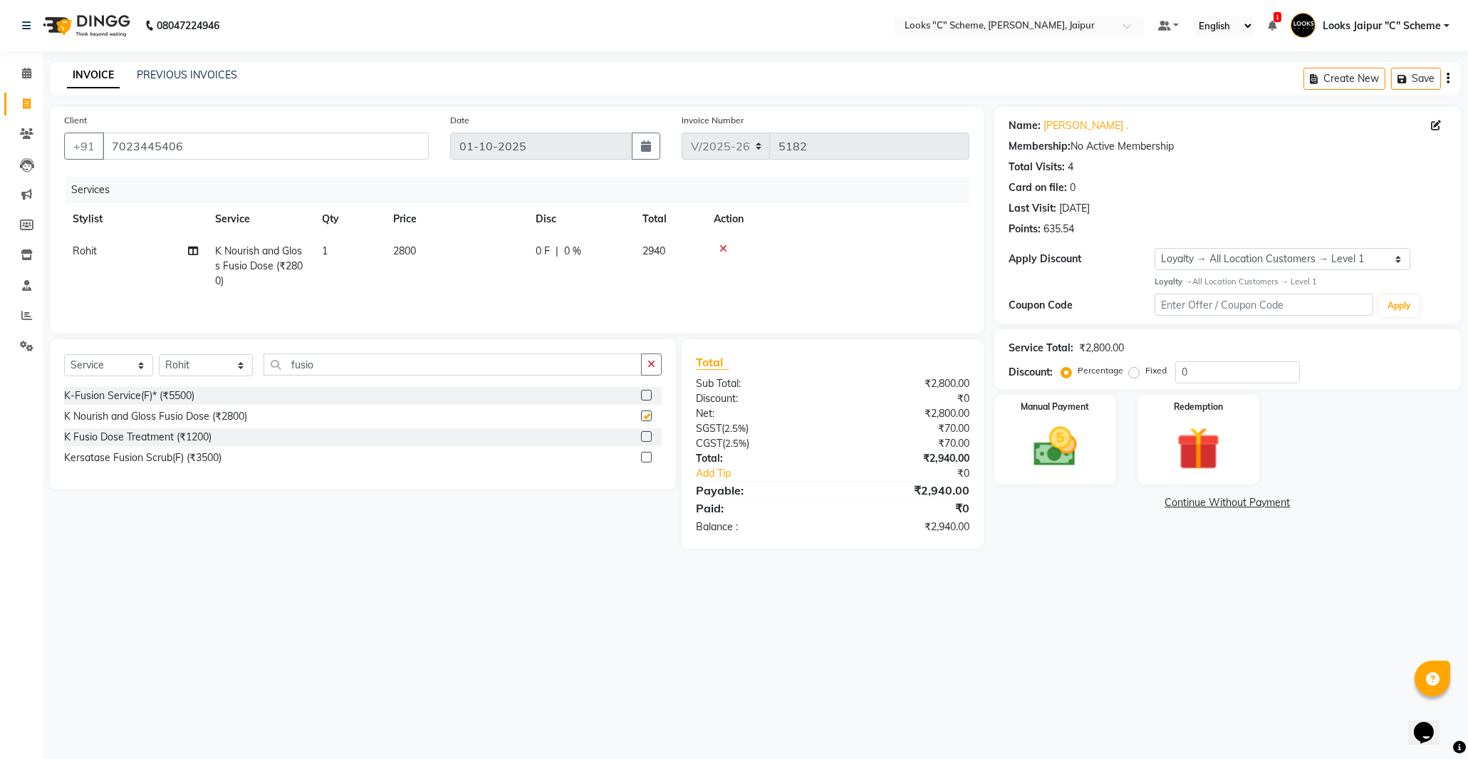
checkbox input "false"
click at [431, 245] on td "2800" at bounding box center [456, 266] width 142 height 62
select select "52178"
click at [493, 251] on input "2800" at bounding box center [522, 255] width 125 height 22
type input "2500"
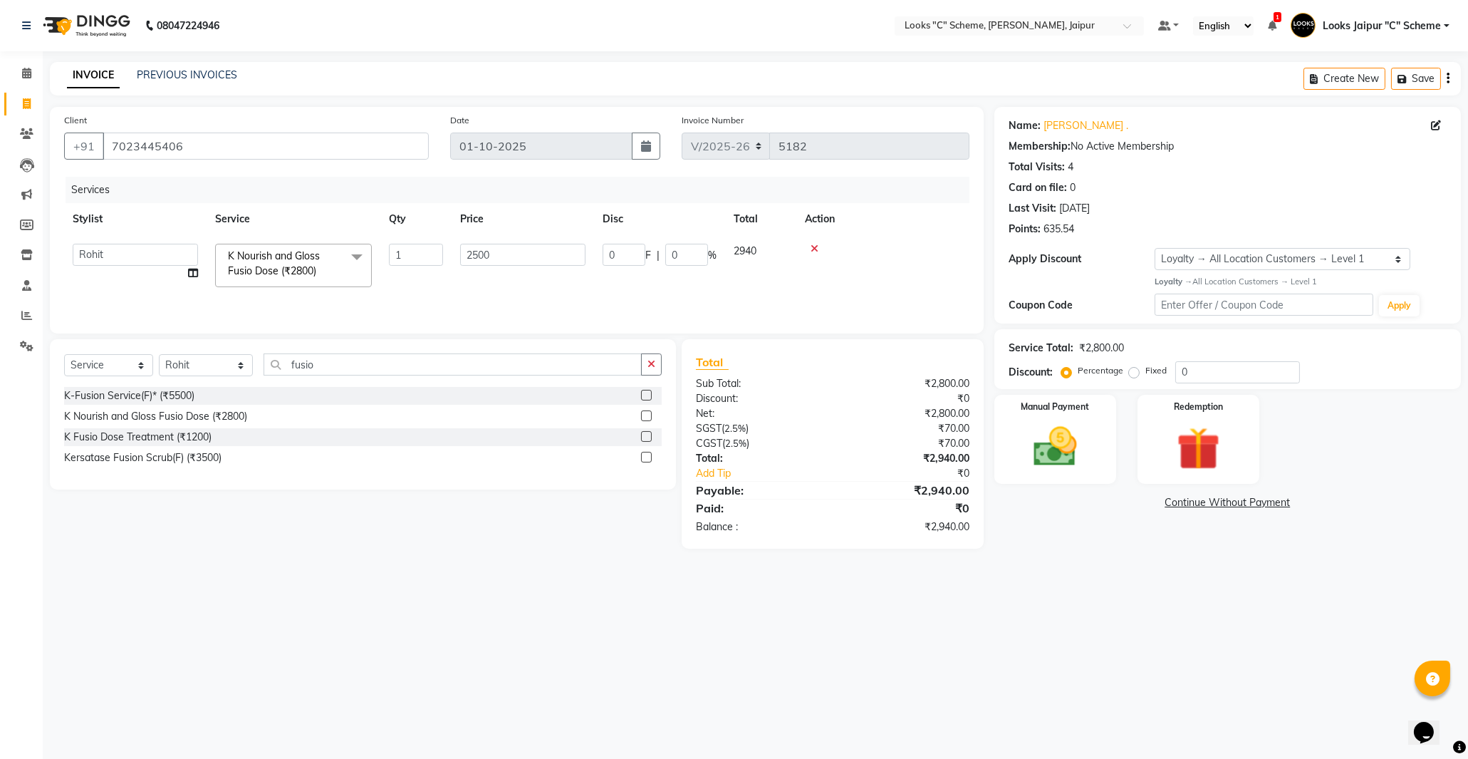
click at [467, 289] on td "2500" at bounding box center [523, 265] width 142 height 61
select select "52178"
click at [211, 361] on select "Select Stylist [PERSON_NAME] Akash_pdct [PERSON_NAME] [PERSON_NAME] Counter Sal…" at bounding box center [206, 365] width 94 height 22
click at [356, 368] on input "fusio" at bounding box center [453, 364] width 378 height 22
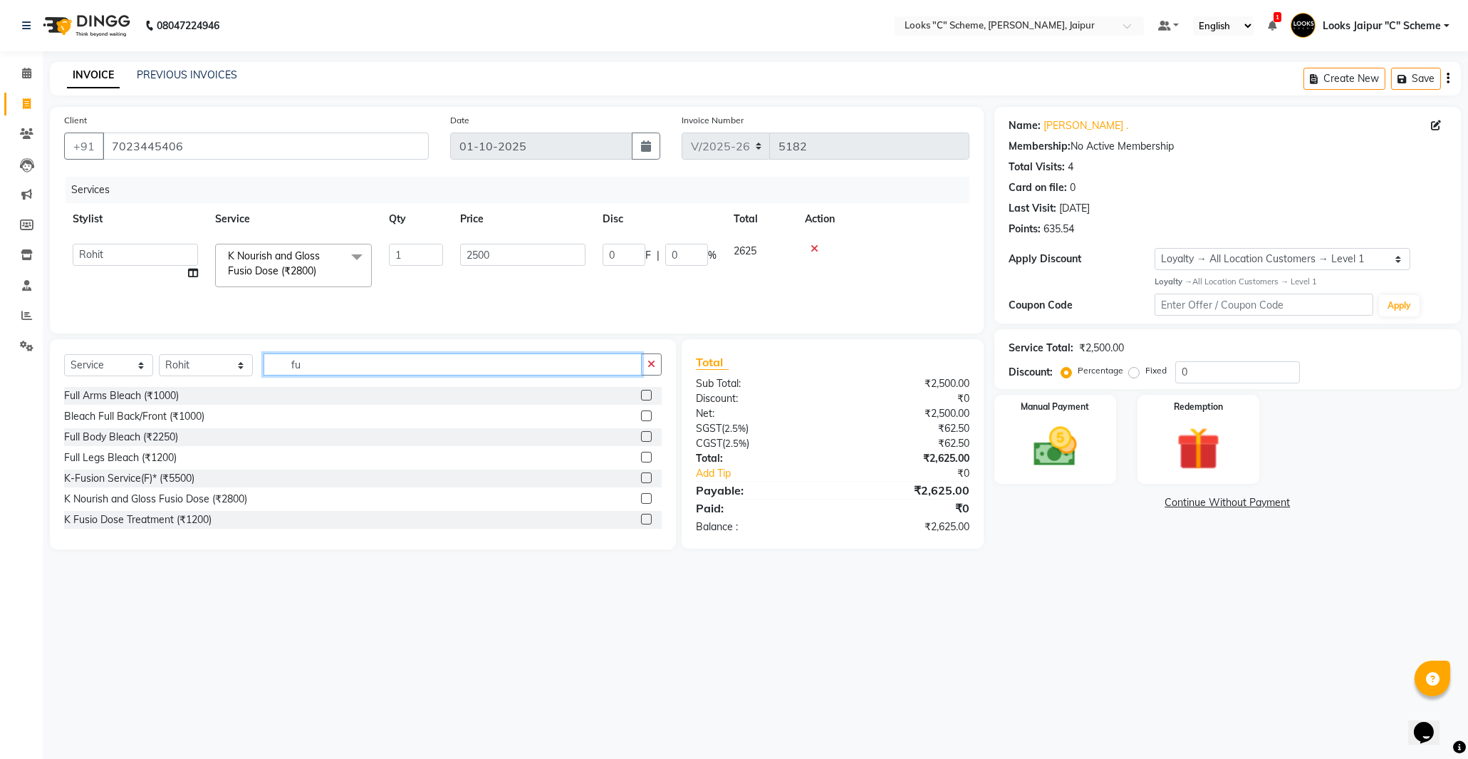
type input "f"
type input "cut"
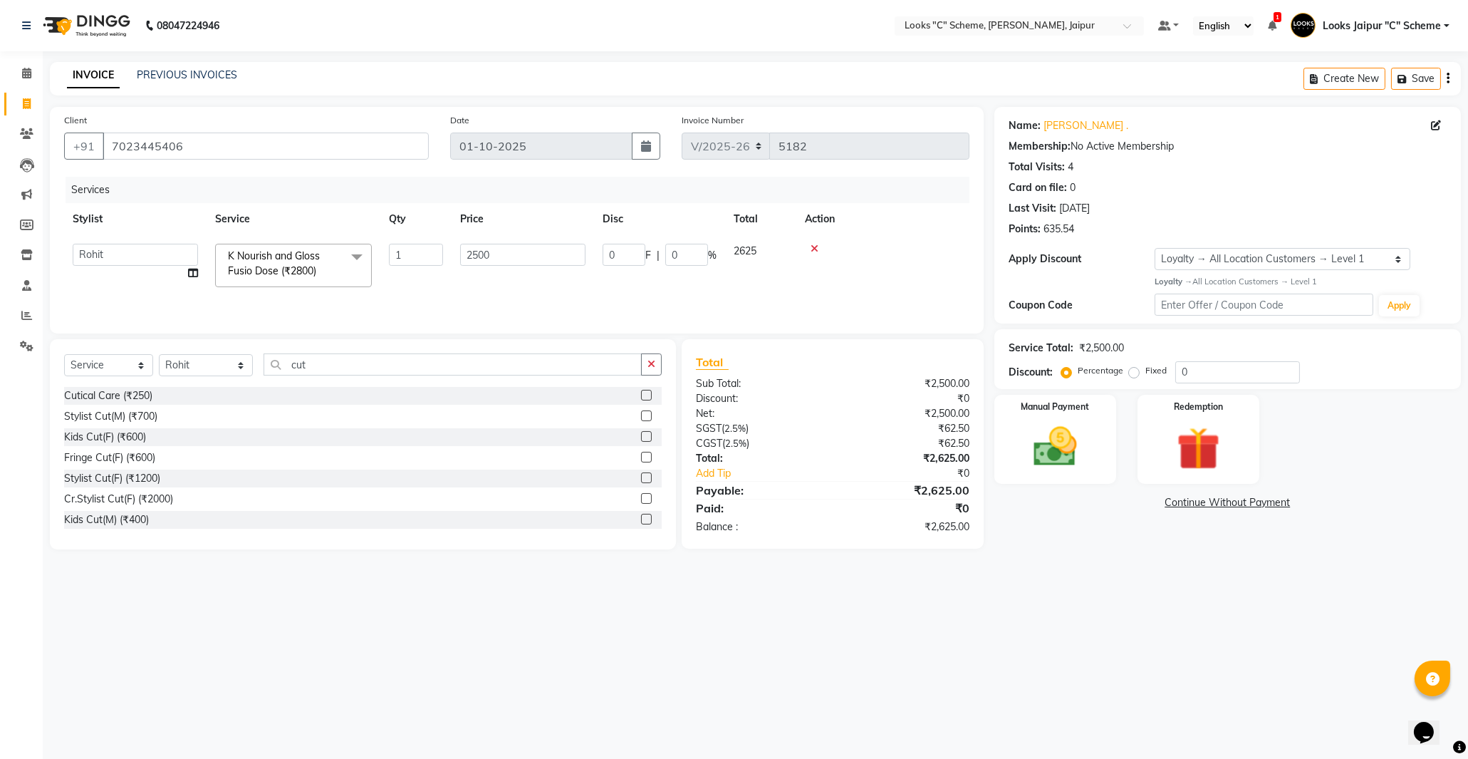
click at [641, 417] on label at bounding box center [646, 415] width 11 height 11
click at [641, 417] on input "checkbox" at bounding box center [645, 416] width 9 height 9
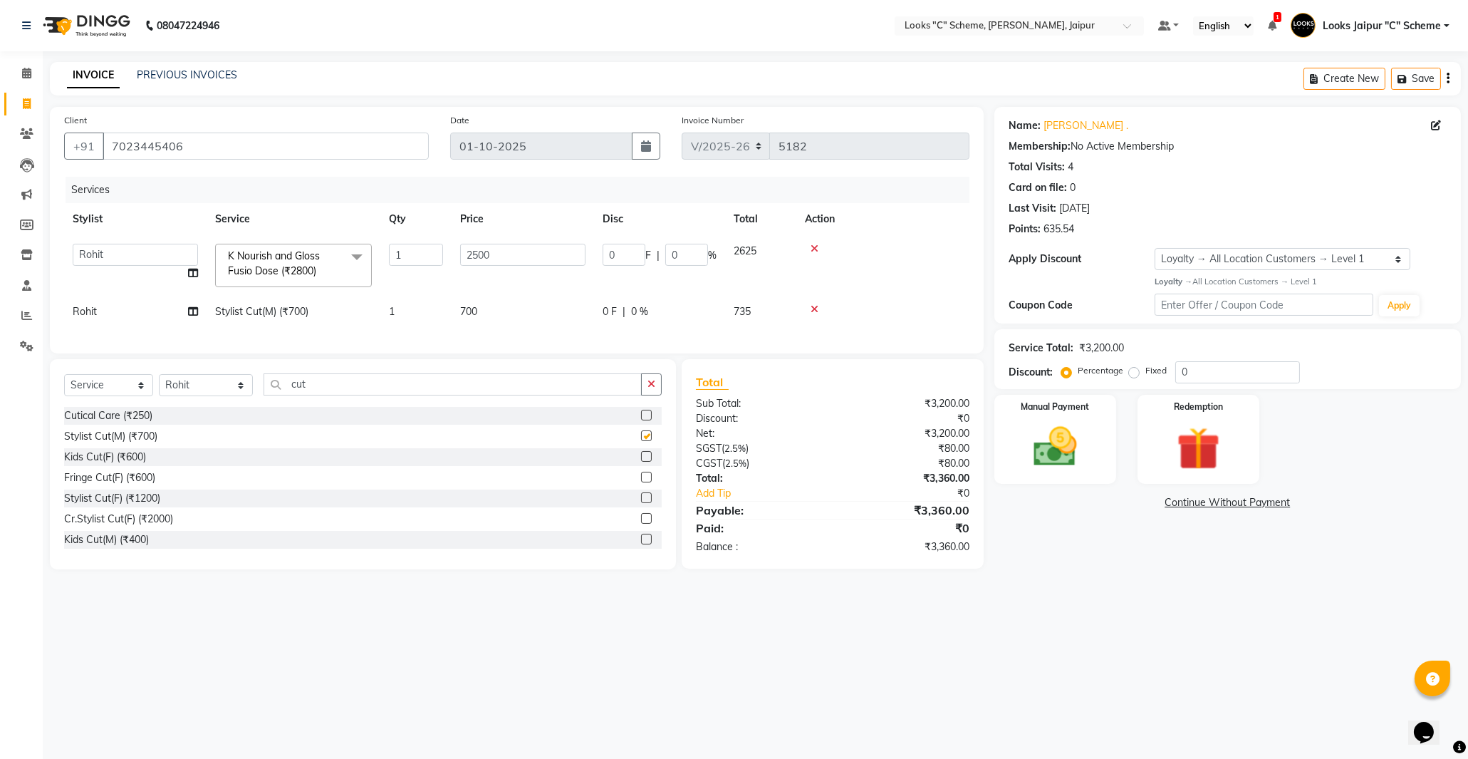
checkbox input "false"
click at [364, 393] on input "cut" at bounding box center [453, 384] width 378 height 22
type input "c"
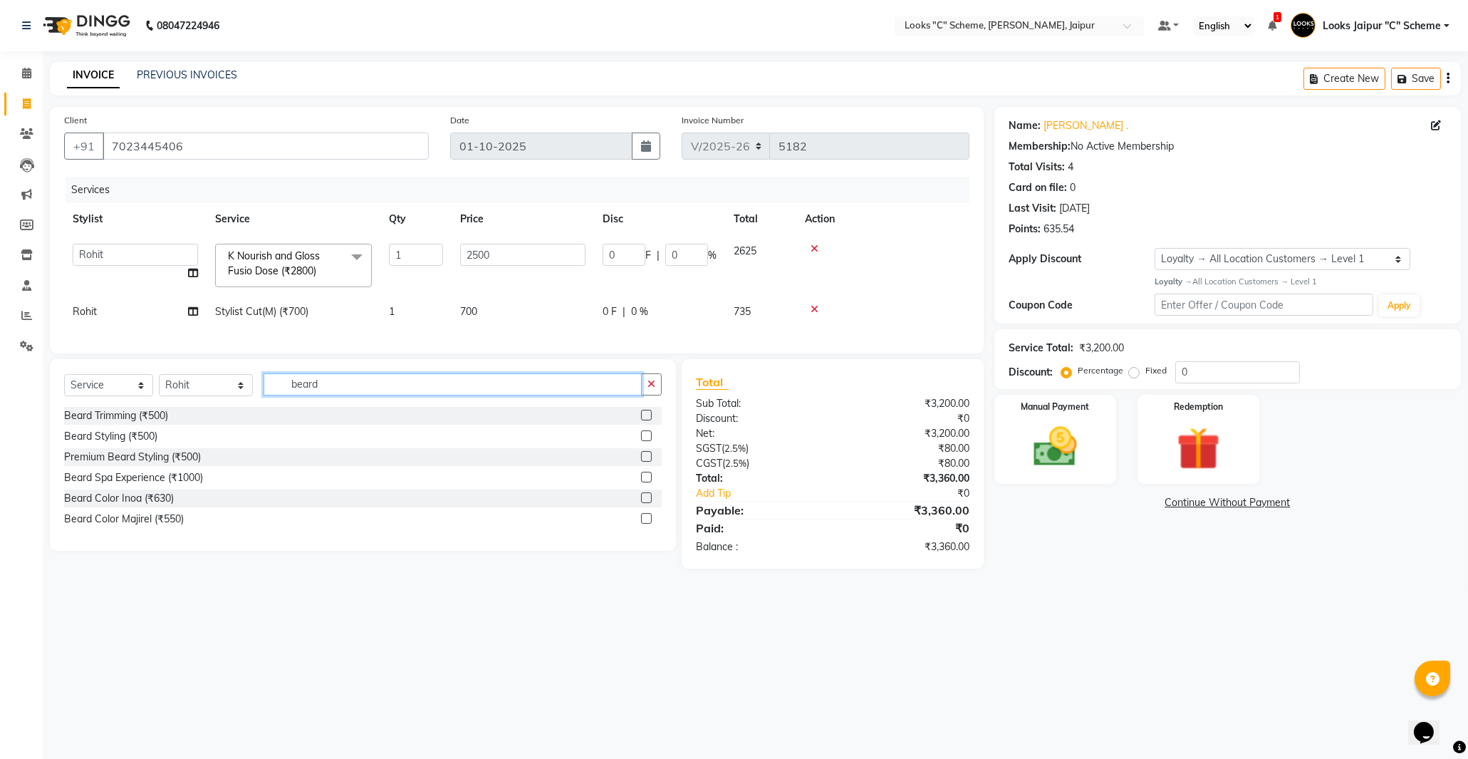
type input "beard"
drag, startPoint x: 647, startPoint y: 450, endPoint x: 445, endPoint y: 369, distance: 218.0
click at [646, 441] on label at bounding box center [646, 435] width 11 height 11
click at [646, 441] on input "checkbox" at bounding box center [645, 436] width 9 height 9
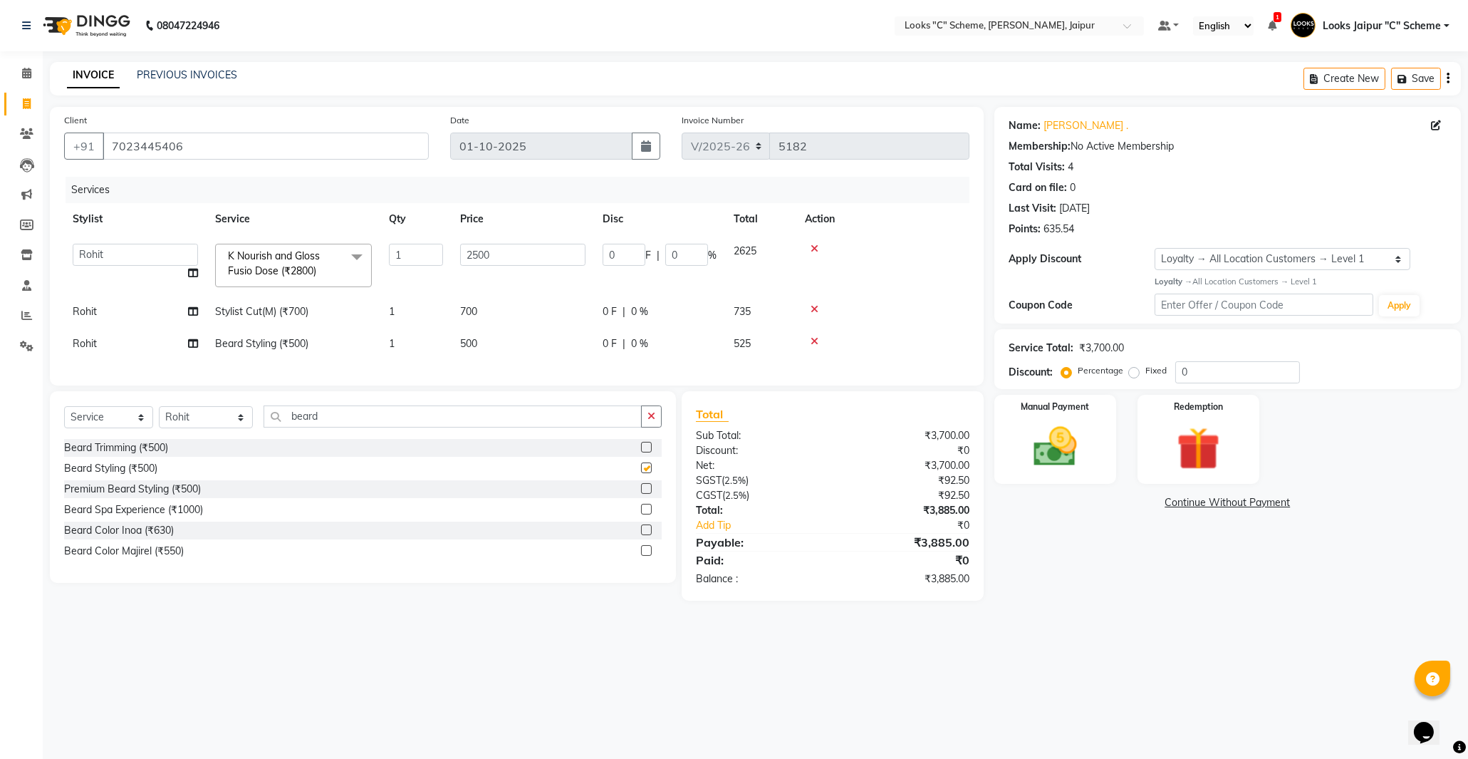
checkbox input "false"
click at [482, 340] on td "500" at bounding box center [523, 344] width 142 height 32
select select "52178"
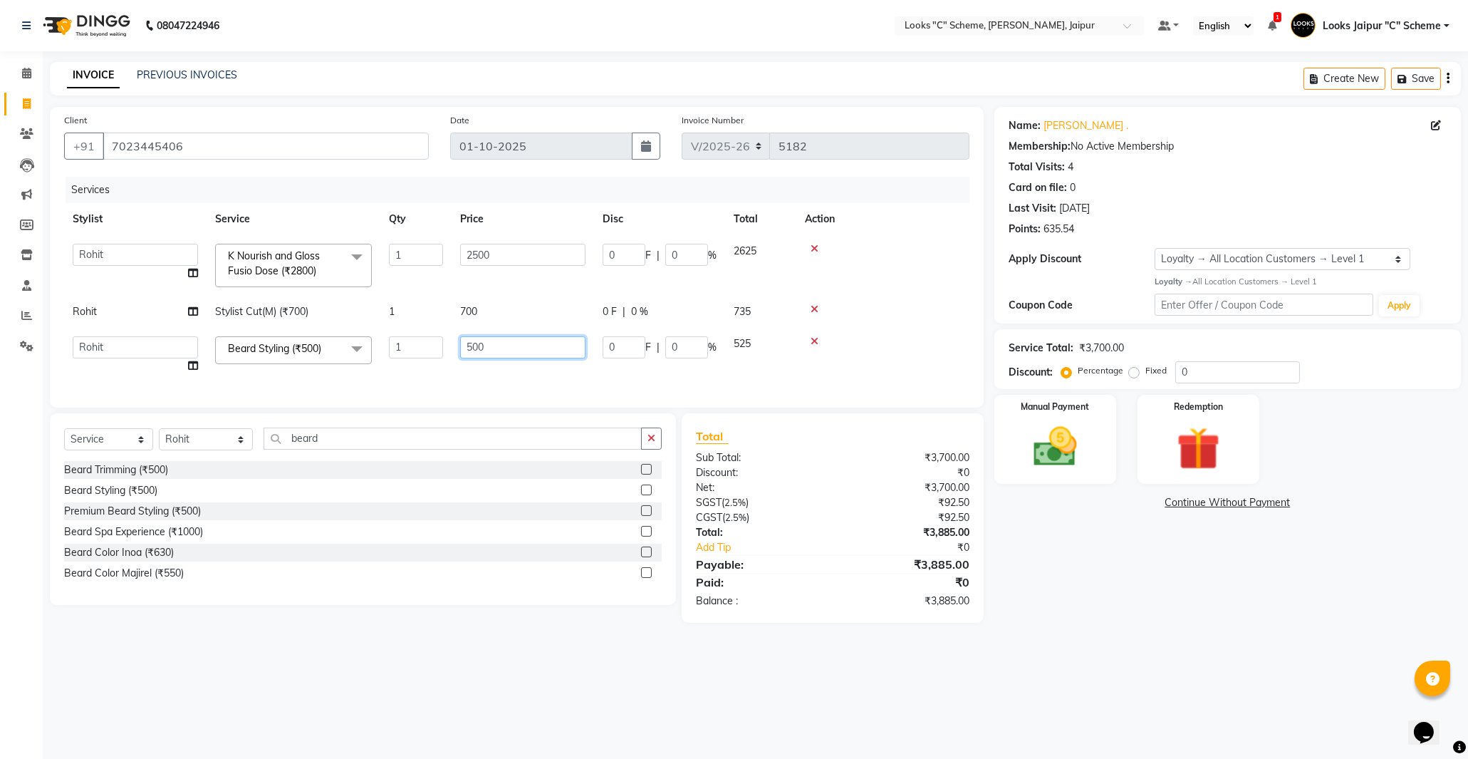
click at [474, 348] on input "500" at bounding box center [522, 347] width 125 height 22
type input "300"
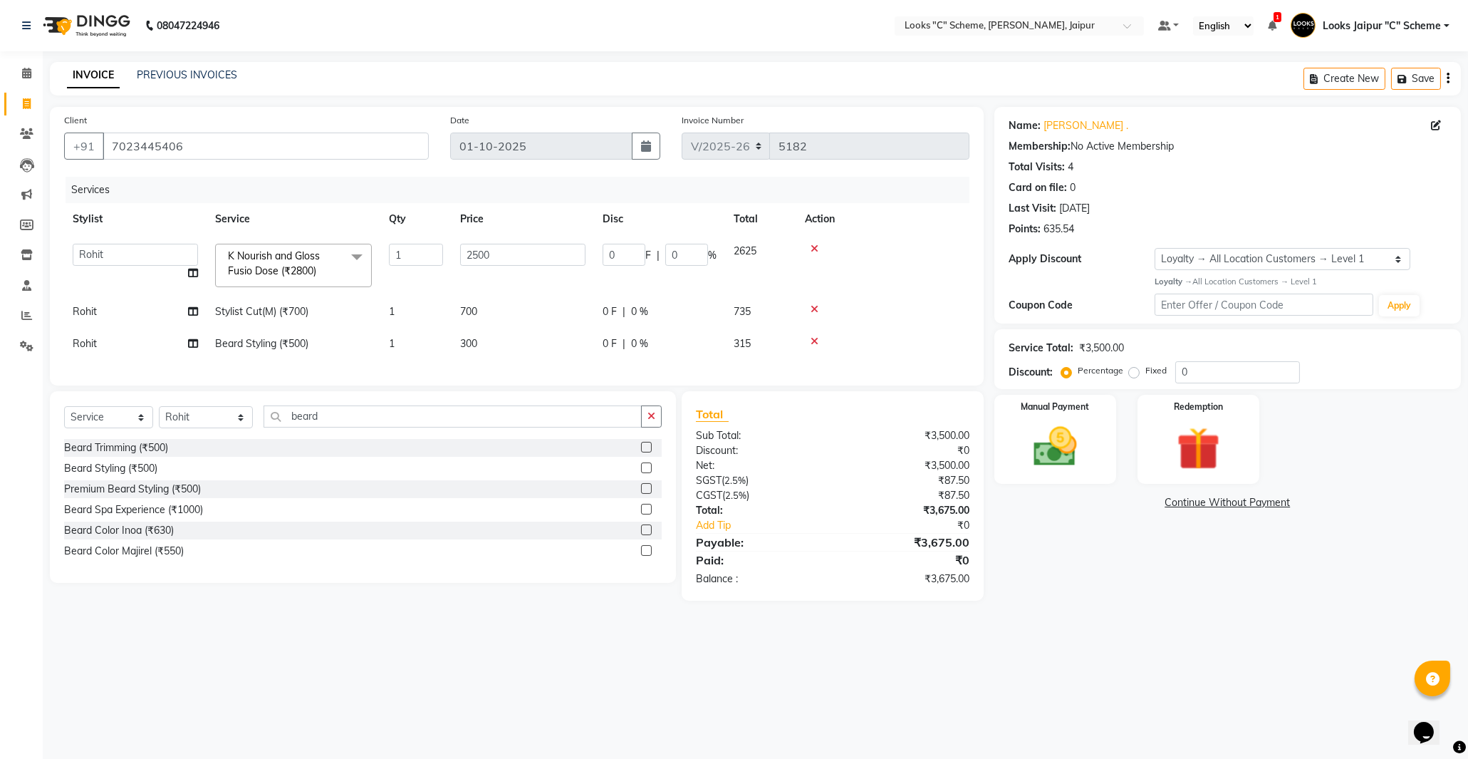
click at [509, 367] on div "Services Stylist Service Qty Price Disc Total Action Aarohi [PERSON_NAME] Abhis…" at bounding box center [516, 274] width 905 height 194
click at [1056, 450] on img at bounding box center [1055, 447] width 73 height 52
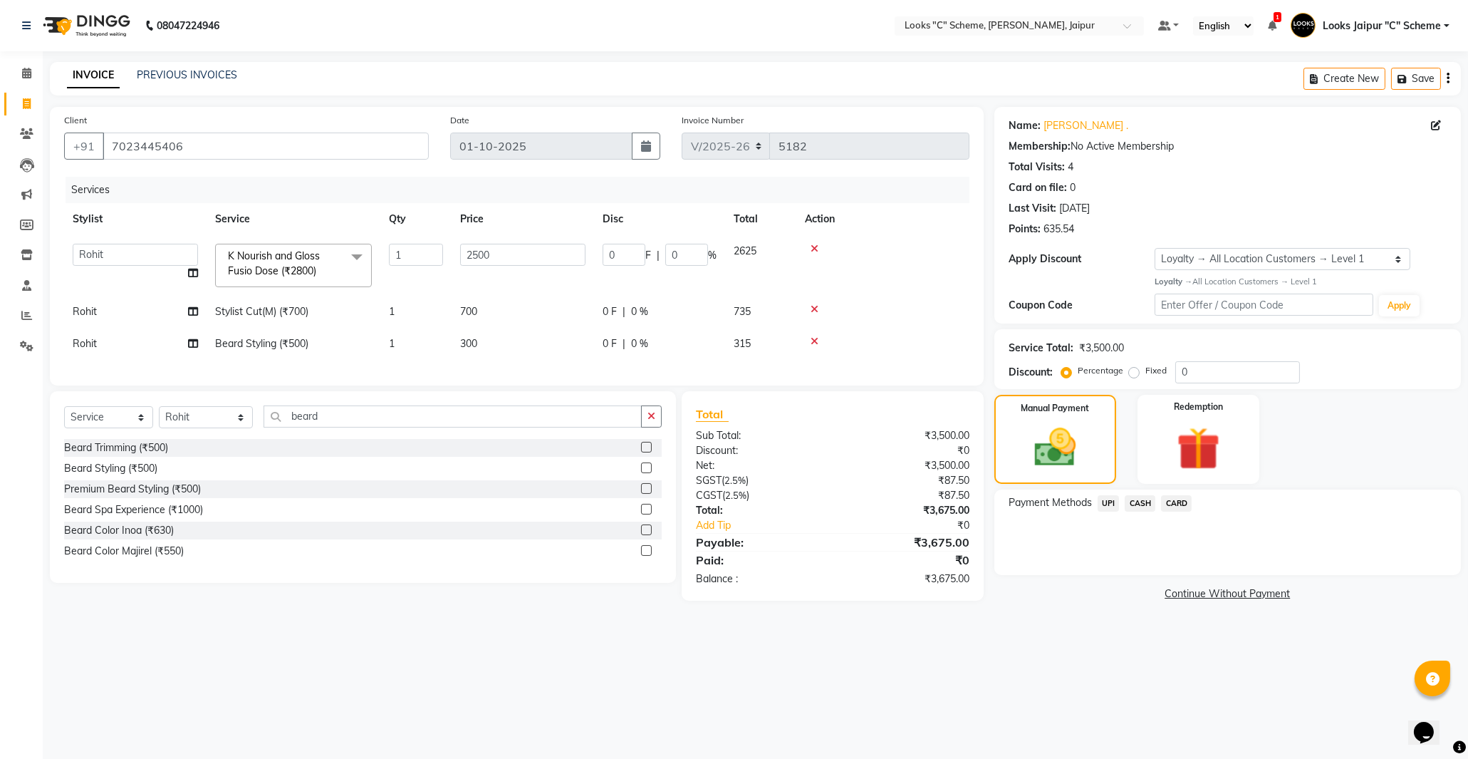
click at [1115, 501] on span "UPI" at bounding box center [1109, 503] width 22 height 16
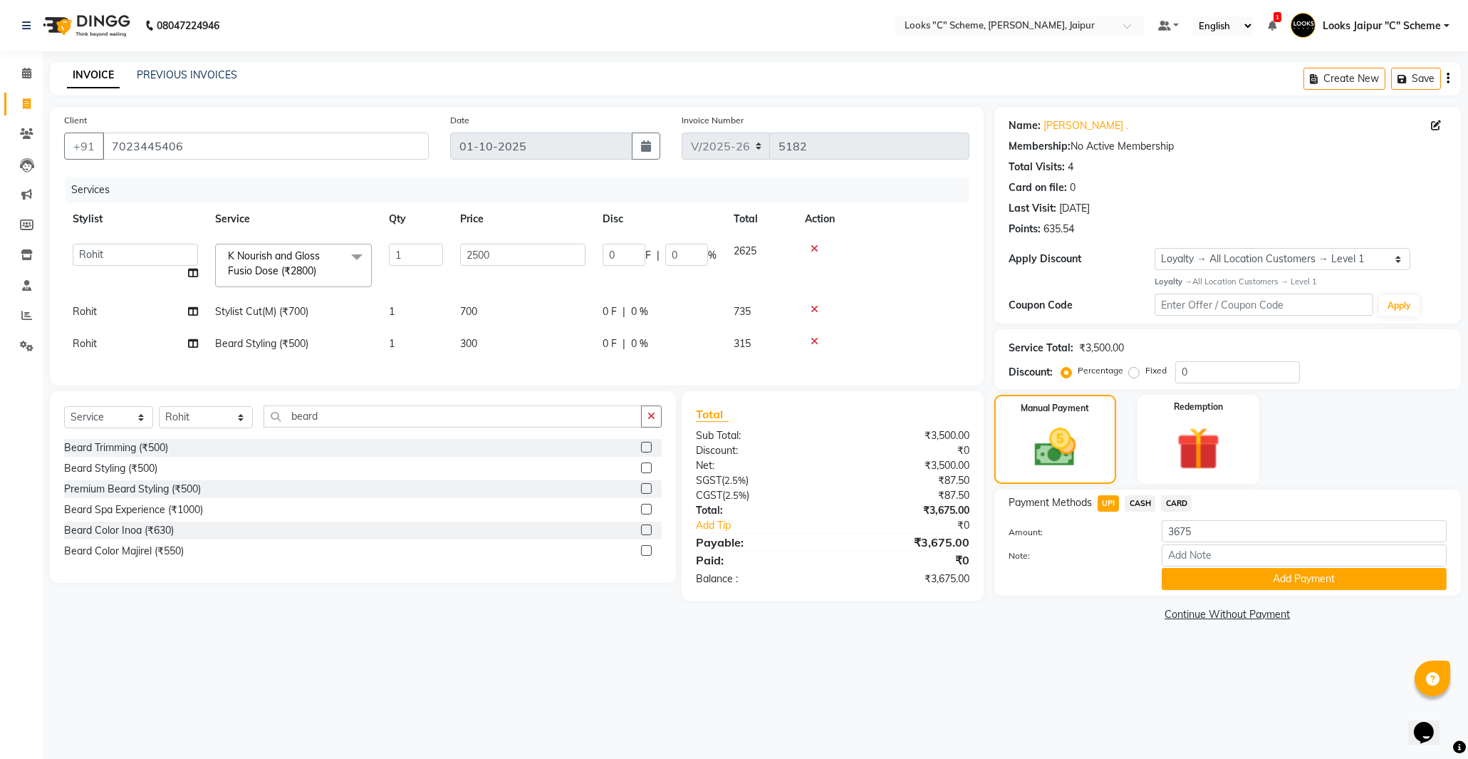
click at [1240, 578] on button "Add Payment" at bounding box center [1304, 579] width 285 height 22
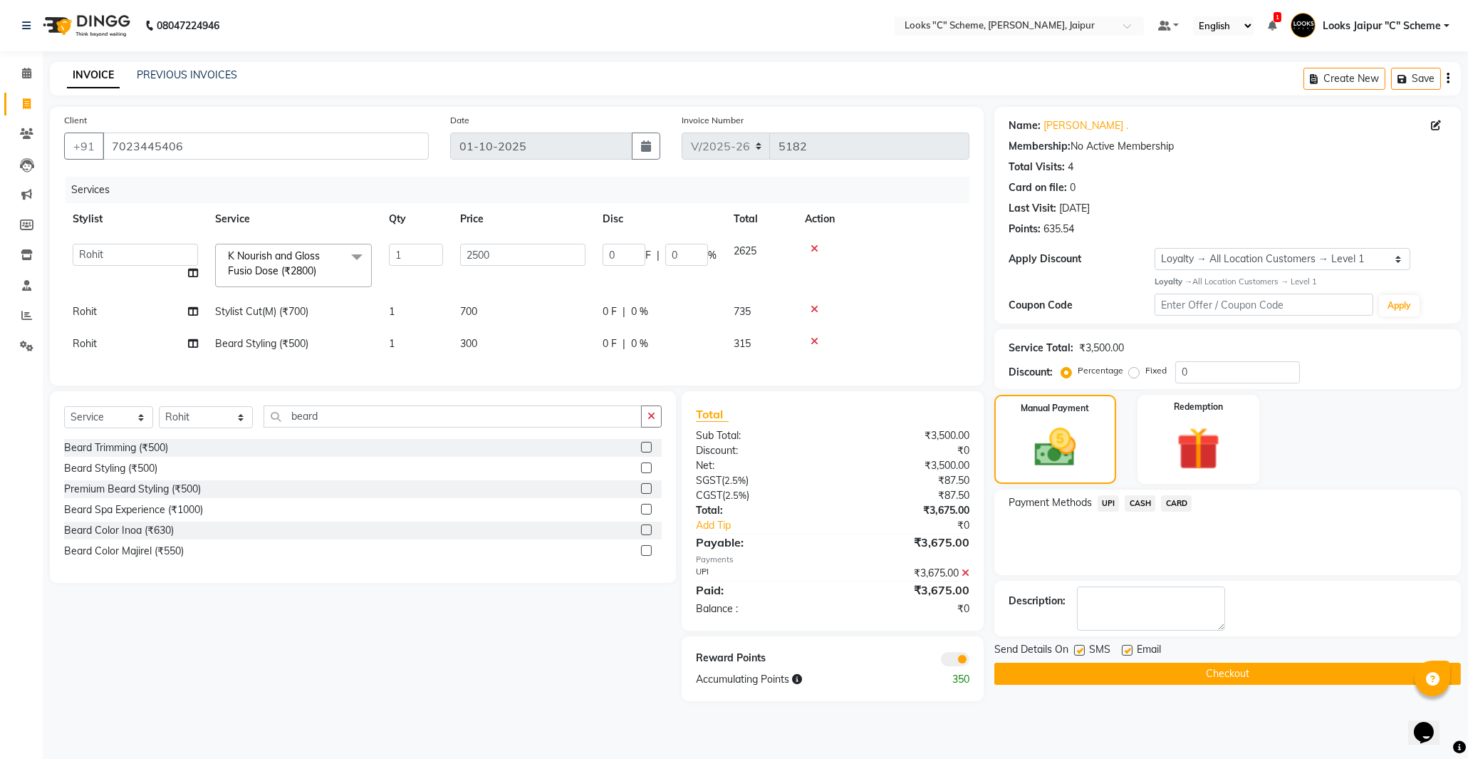
click at [1220, 671] on button "Checkout" at bounding box center [1227, 673] width 467 height 22
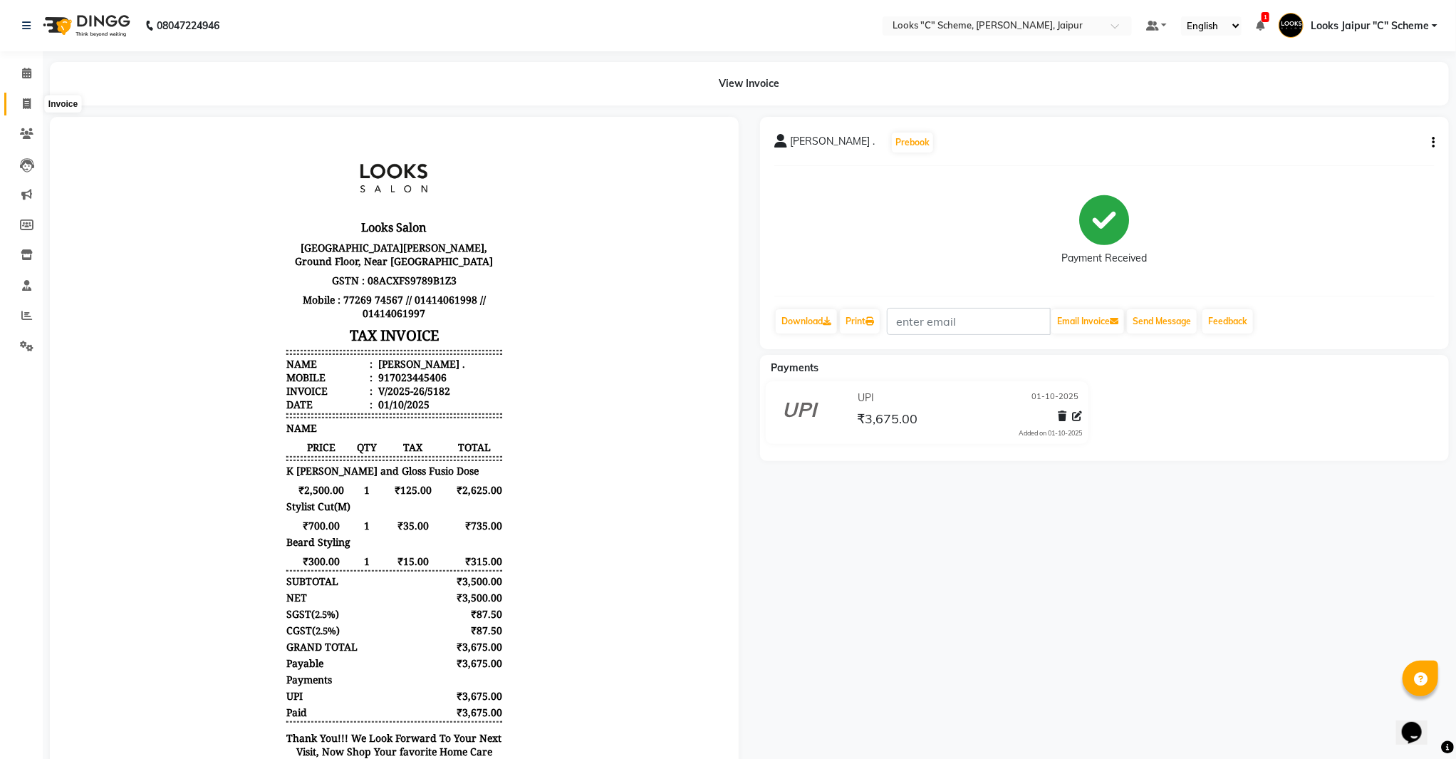
click at [14, 105] on span at bounding box center [26, 104] width 25 height 16
select select "service"
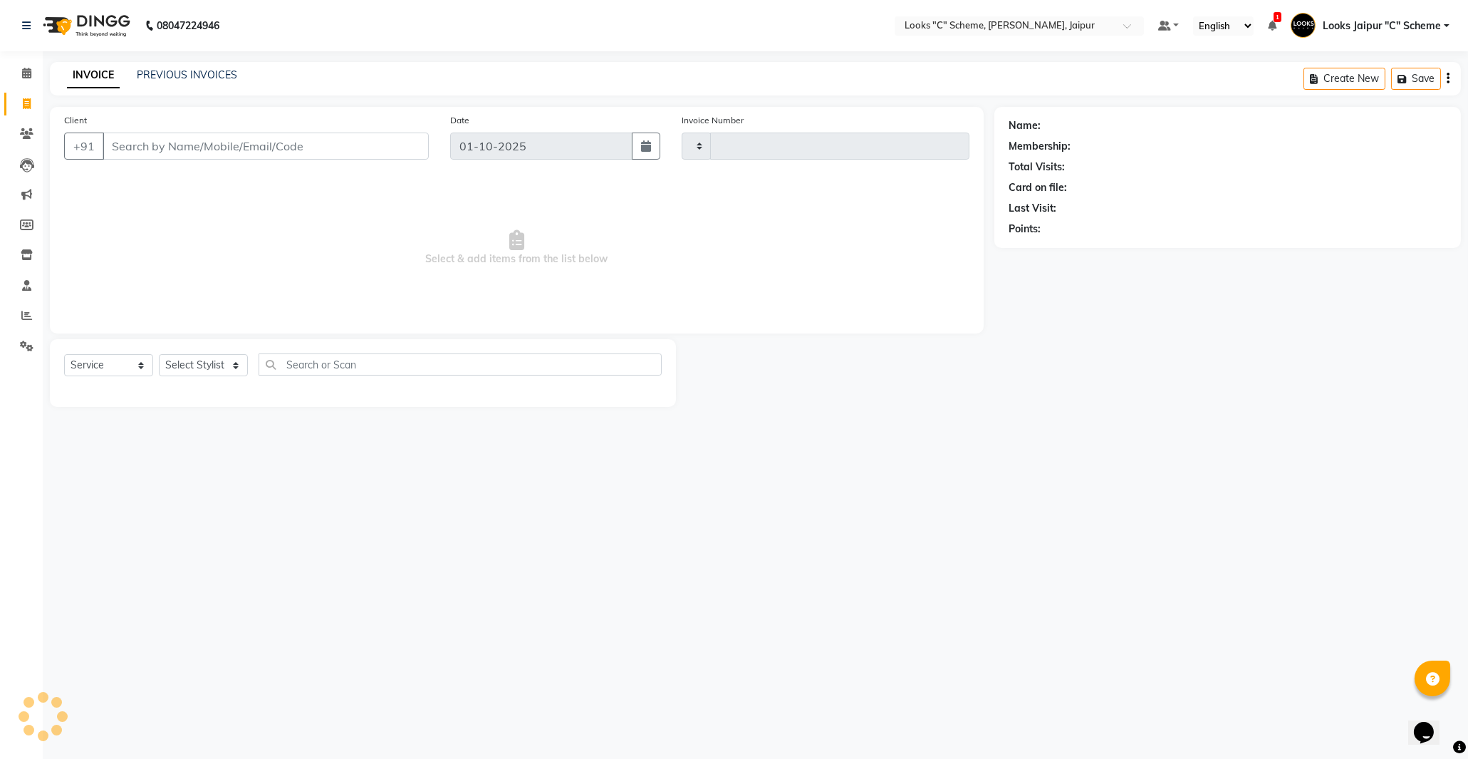
type input "5183"
select select "4315"
click at [162, 139] on input "Client" at bounding box center [266, 145] width 326 height 27
type input "6377513122"
click at [375, 150] on span "Add Client" at bounding box center [392, 146] width 56 height 14
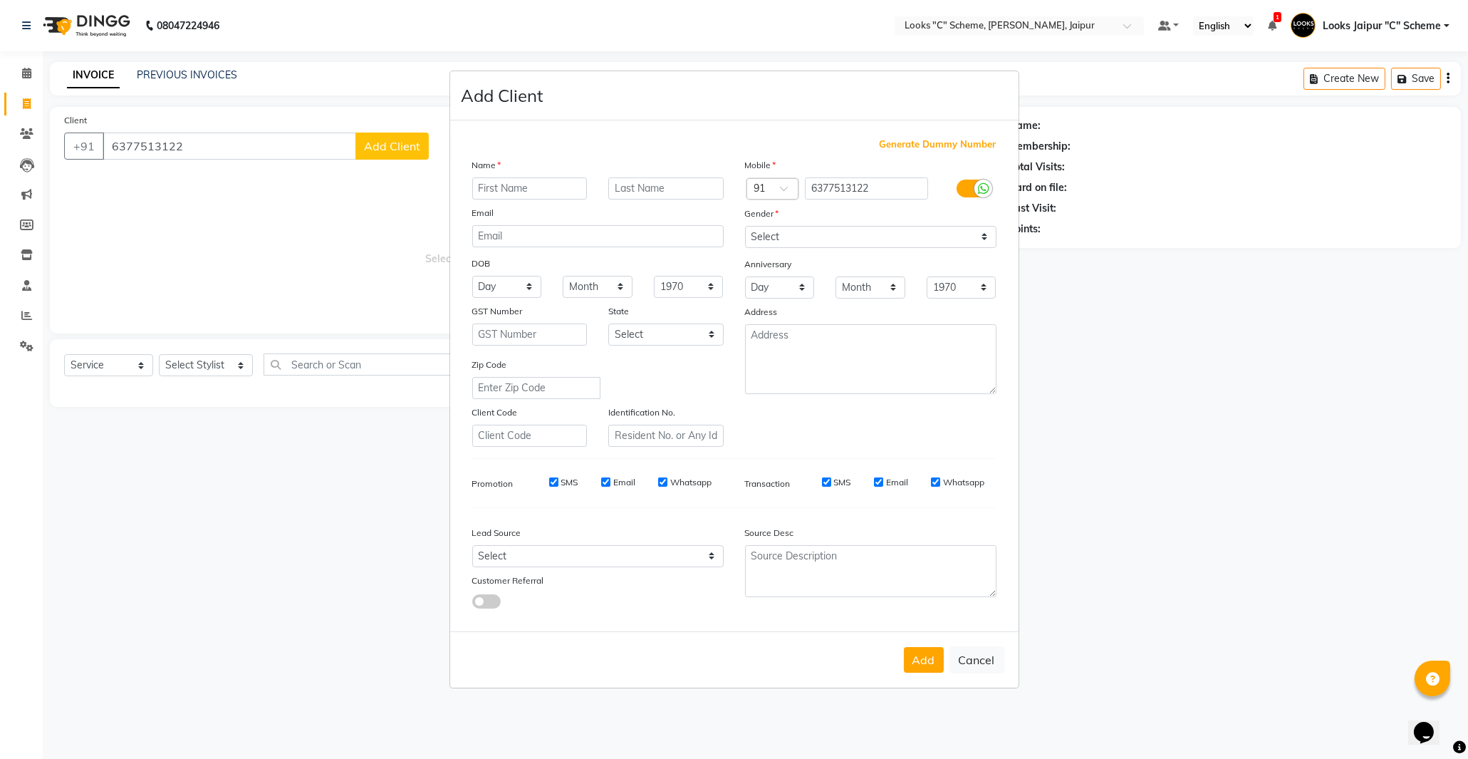
click at [489, 189] on input "text" at bounding box center [529, 188] width 115 height 22
type input "[PERSON_NAME]"
click at [893, 234] on select "Select [DEMOGRAPHIC_DATA] [DEMOGRAPHIC_DATA] Other Prefer Not To Say" at bounding box center [870, 237] width 251 height 22
select select "[DEMOGRAPHIC_DATA]"
click at [745, 226] on select "Select [DEMOGRAPHIC_DATA] [DEMOGRAPHIC_DATA] Other Prefer Not To Say" at bounding box center [870, 237] width 251 height 22
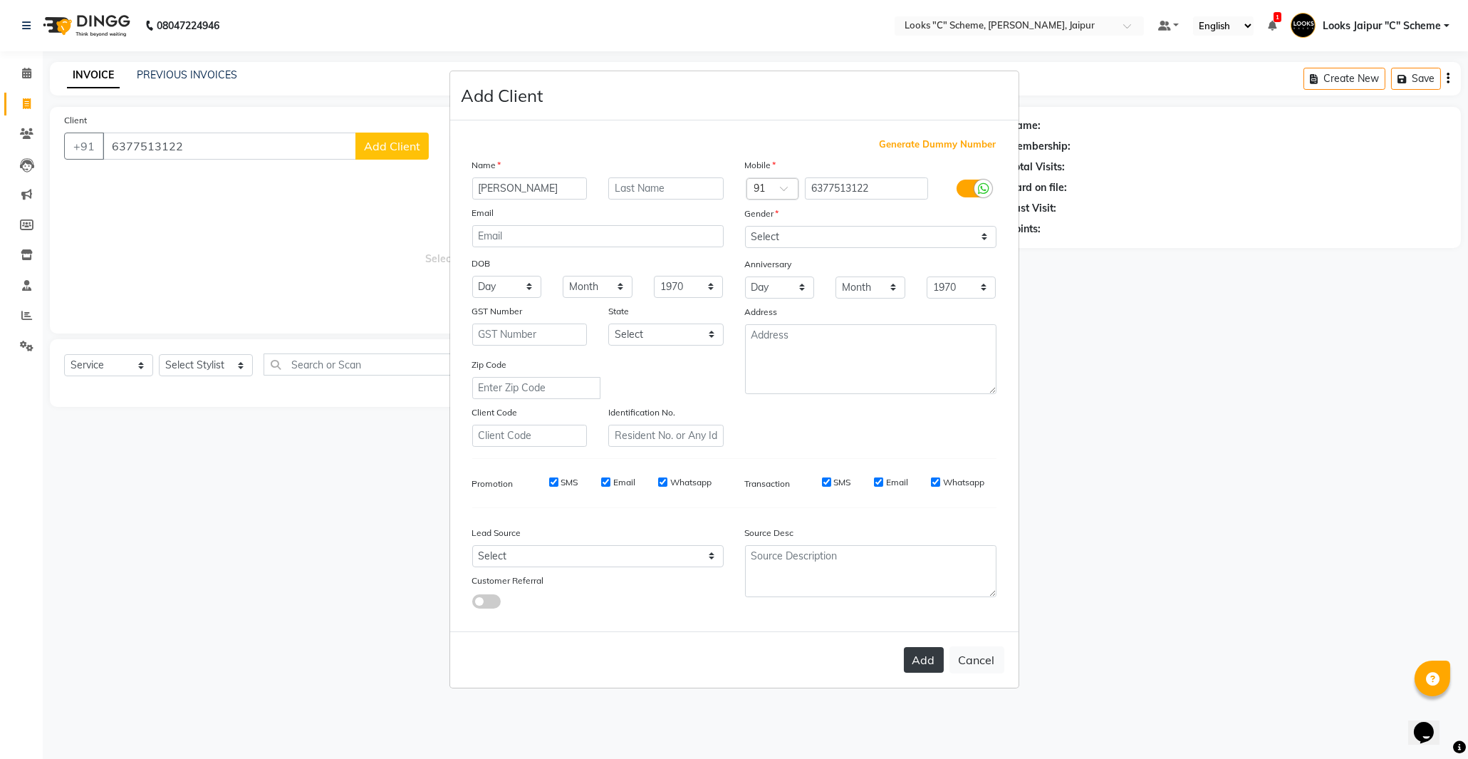
click at [913, 650] on button "Add" at bounding box center [924, 660] width 40 height 26
select select
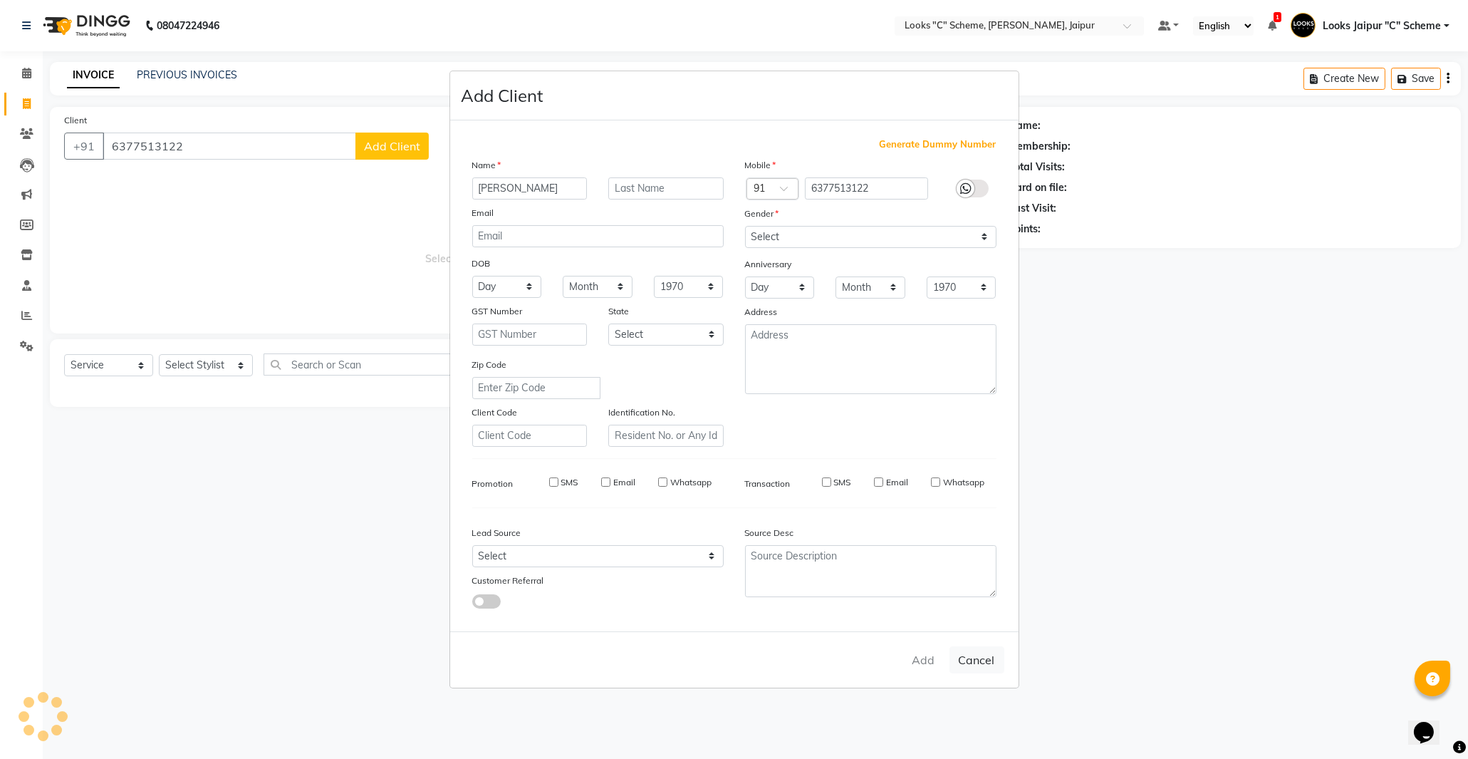
select select
checkbox input "false"
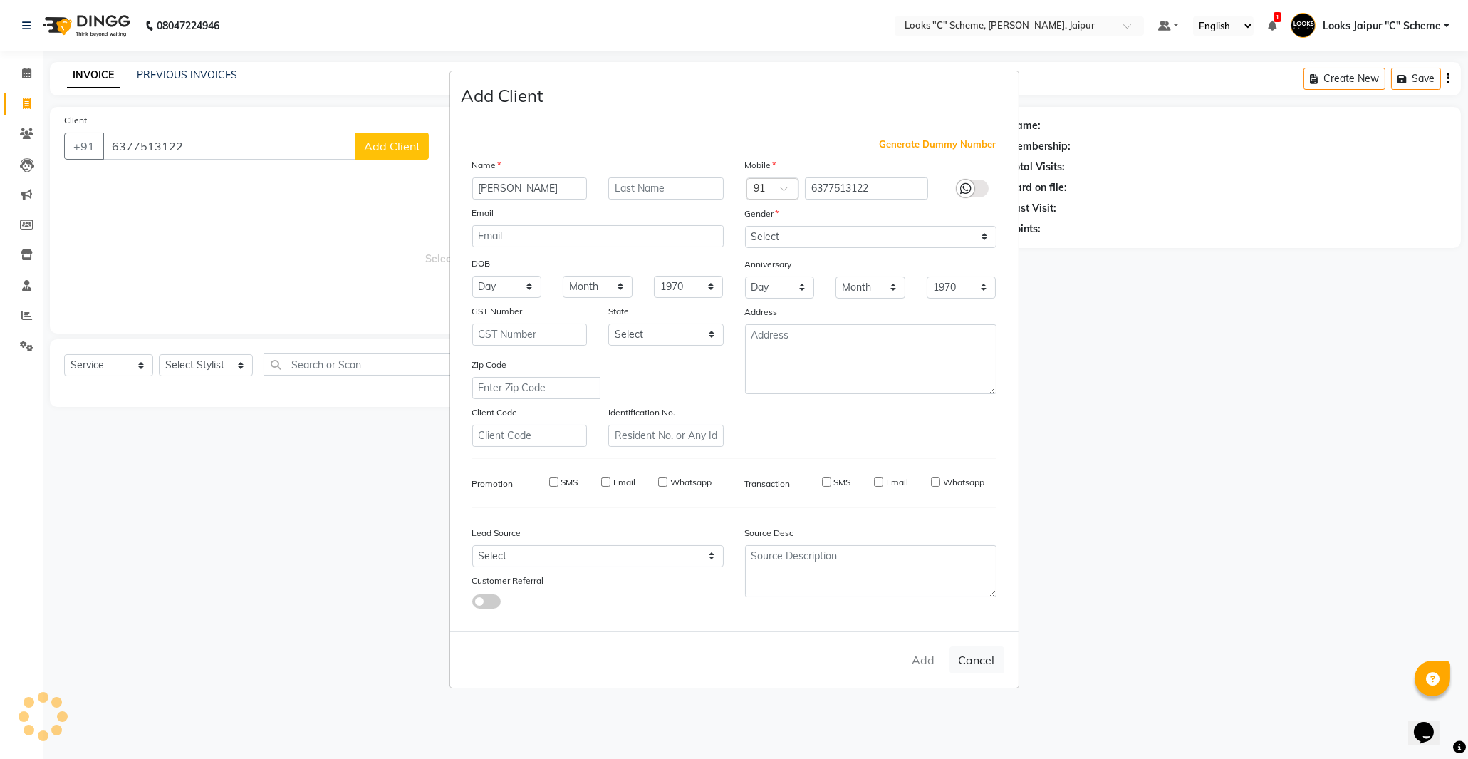
checkbox input "false"
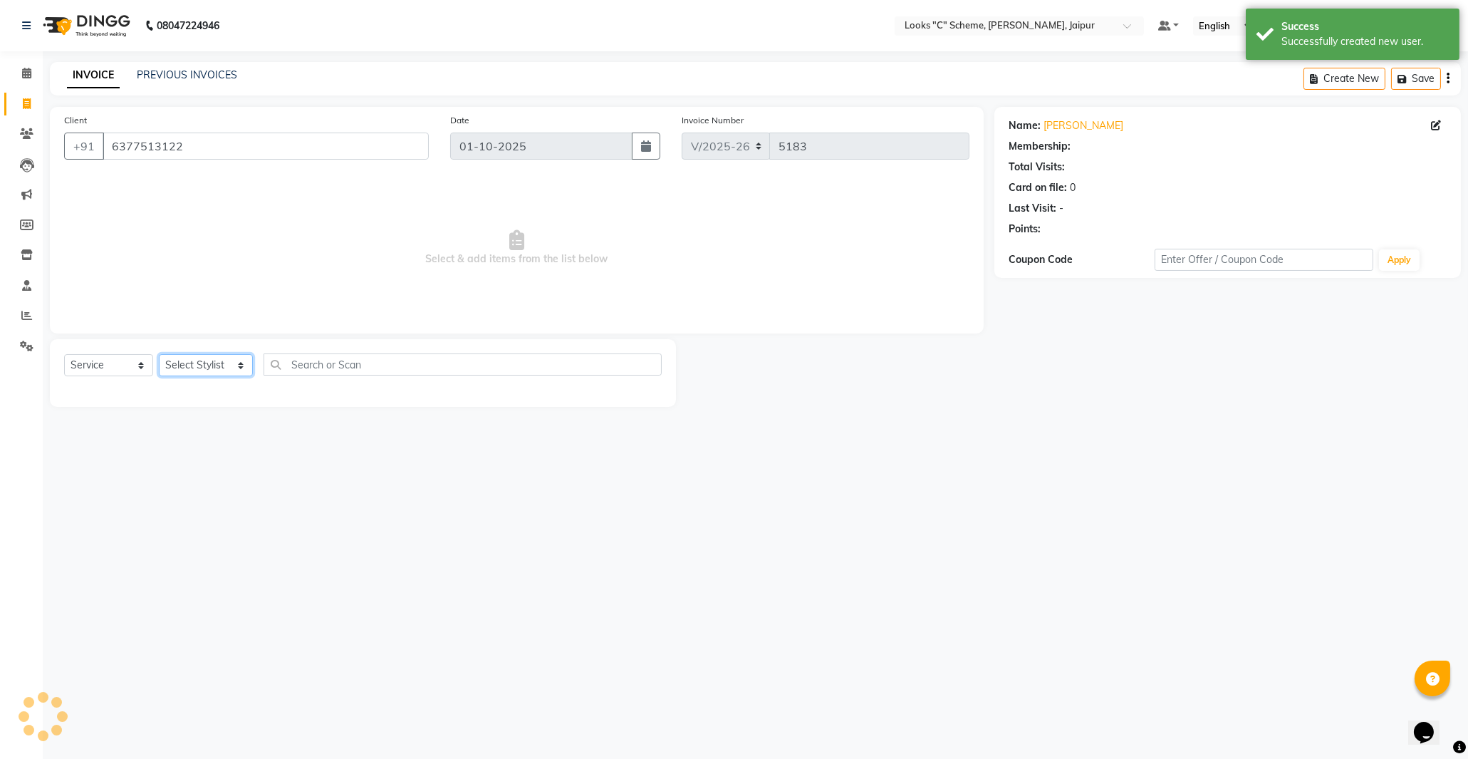
click at [194, 365] on select "Select Stylist [PERSON_NAME] Akash_pdct [PERSON_NAME] [PERSON_NAME] Counter Sal…" at bounding box center [206, 365] width 94 height 22
select select "1: Object"
select select "52178"
click at [159, 355] on select "Select Stylist [PERSON_NAME] Akash_pdct [PERSON_NAME] [PERSON_NAME] Counter Sal…" at bounding box center [206, 365] width 94 height 22
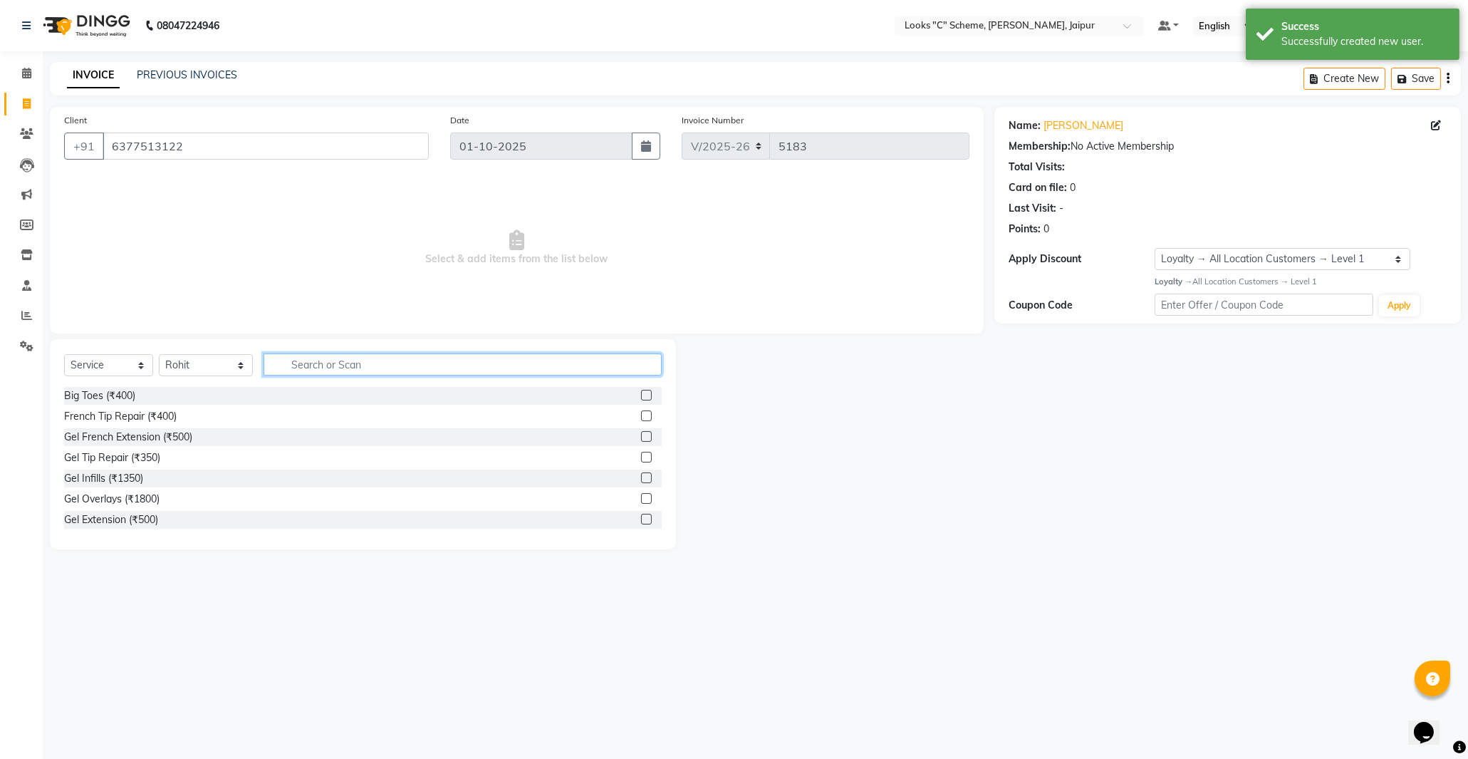
click at [311, 353] on input "text" at bounding box center [463, 364] width 398 height 22
type input "cut"
click at [641, 418] on label at bounding box center [646, 415] width 11 height 11
click at [641, 418] on input "checkbox" at bounding box center [645, 416] width 9 height 9
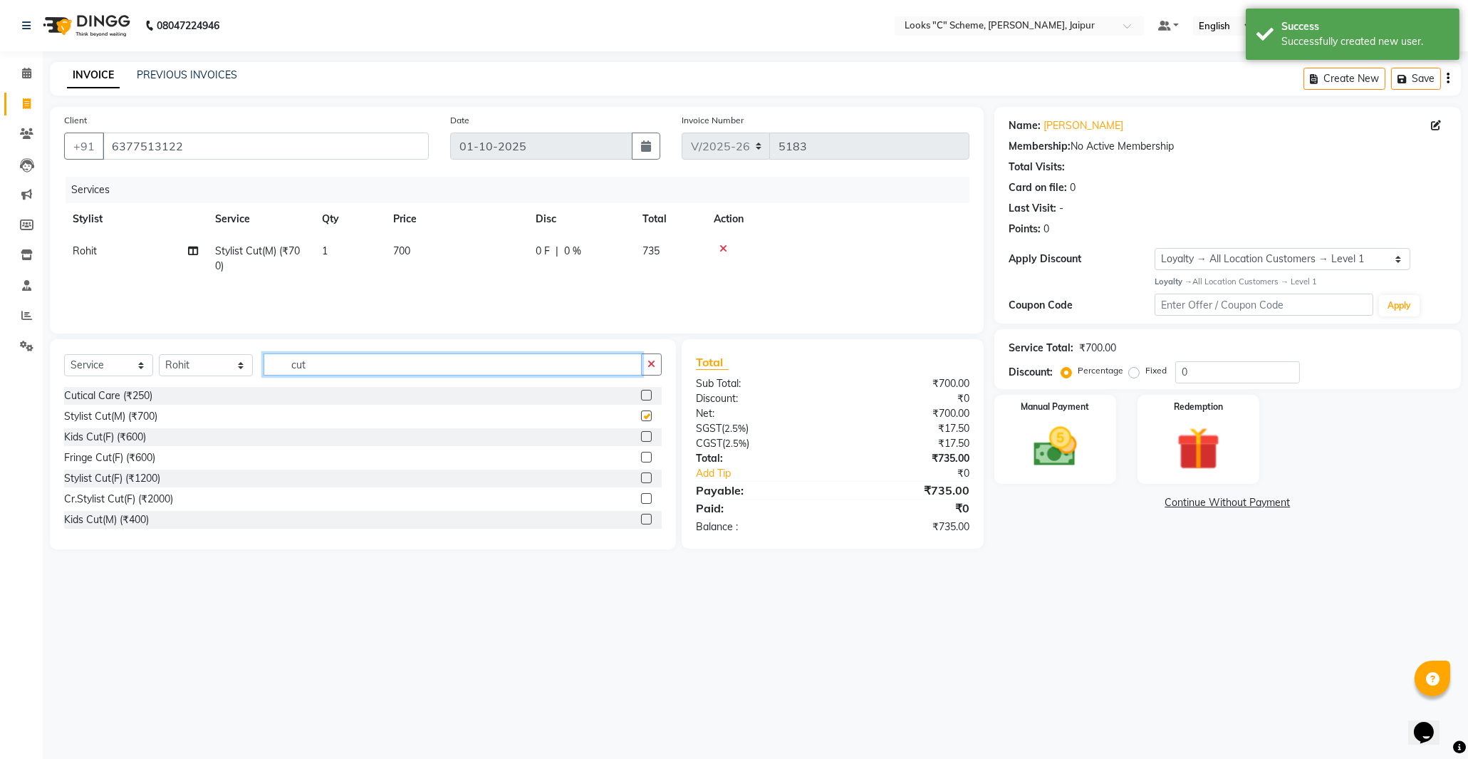
click at [479, 372] on input "cut" at bounding box center [453, 364] width 378 height 22
checkbox input "false"
type input "c"
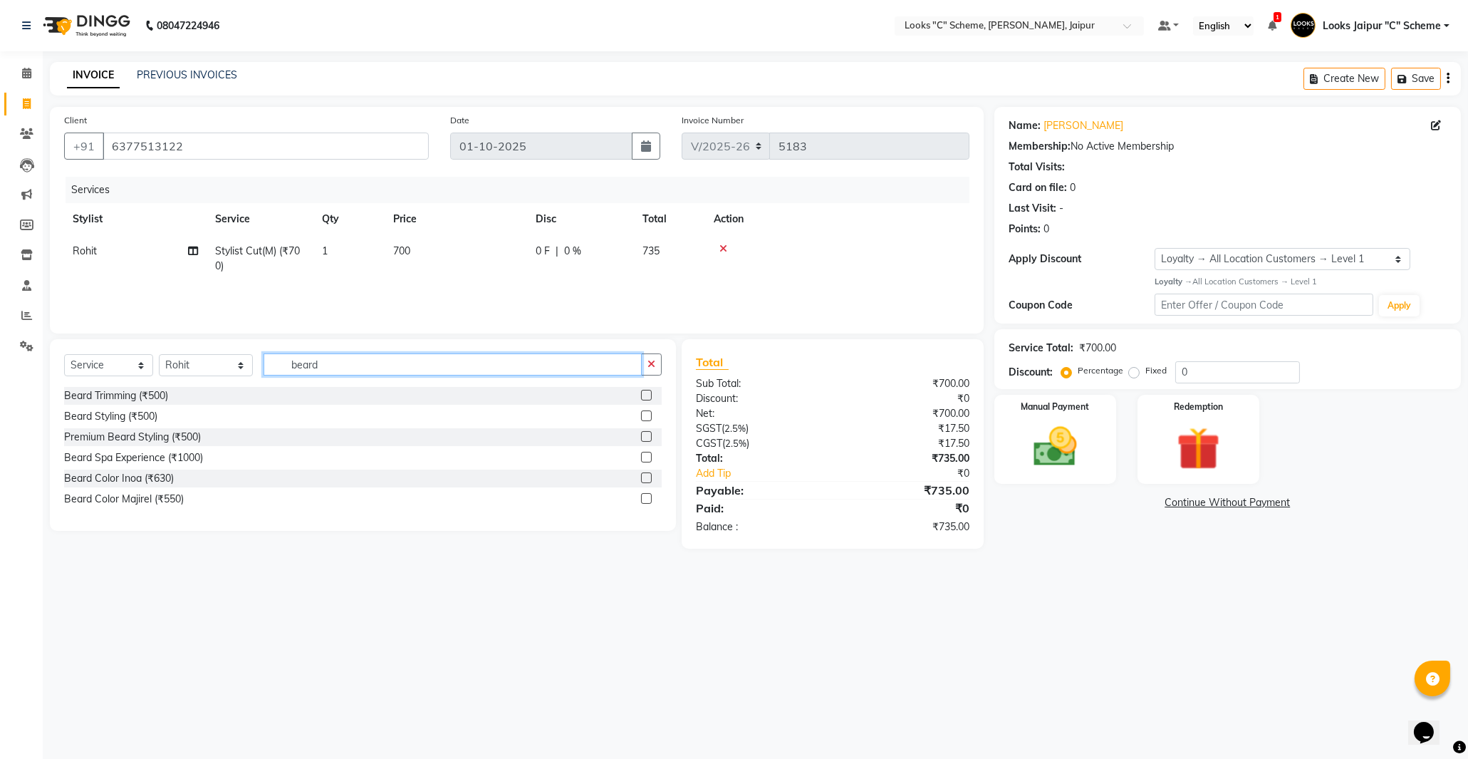
type input "beard"
drag, startPoint x: 646, startPoint y: 395, endPoint x: 613, endPoint y: 395, distance: 32.8
click at [647, 395] on label at bounding box center [646, 395] width 11 height 11
click at [647, 395] on input "checkbox" at bounding box center [645, 395] width 9 height 9
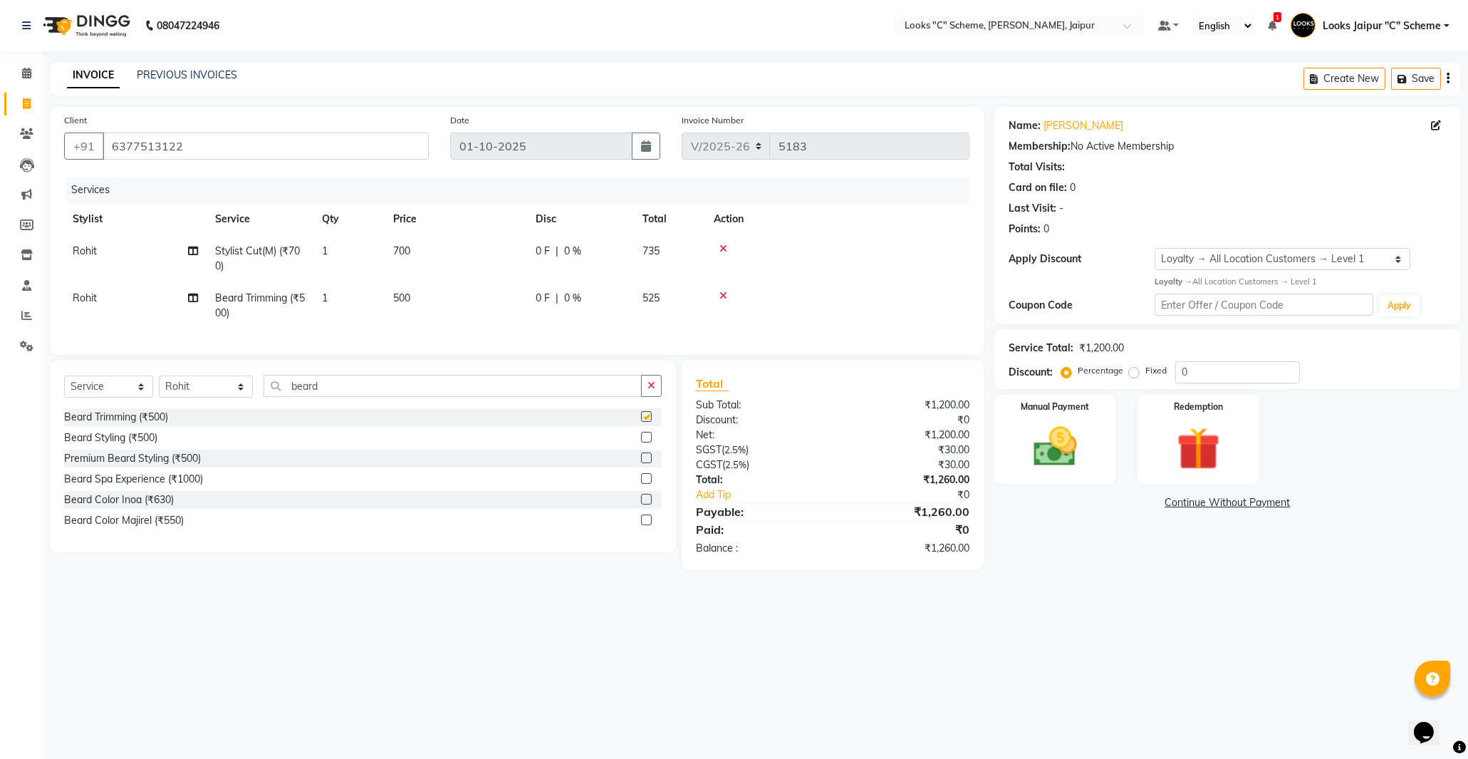
checkbox input "false"
click at [369, 397] on input "beard" at bounding box center [453, 386] width 378 height 22
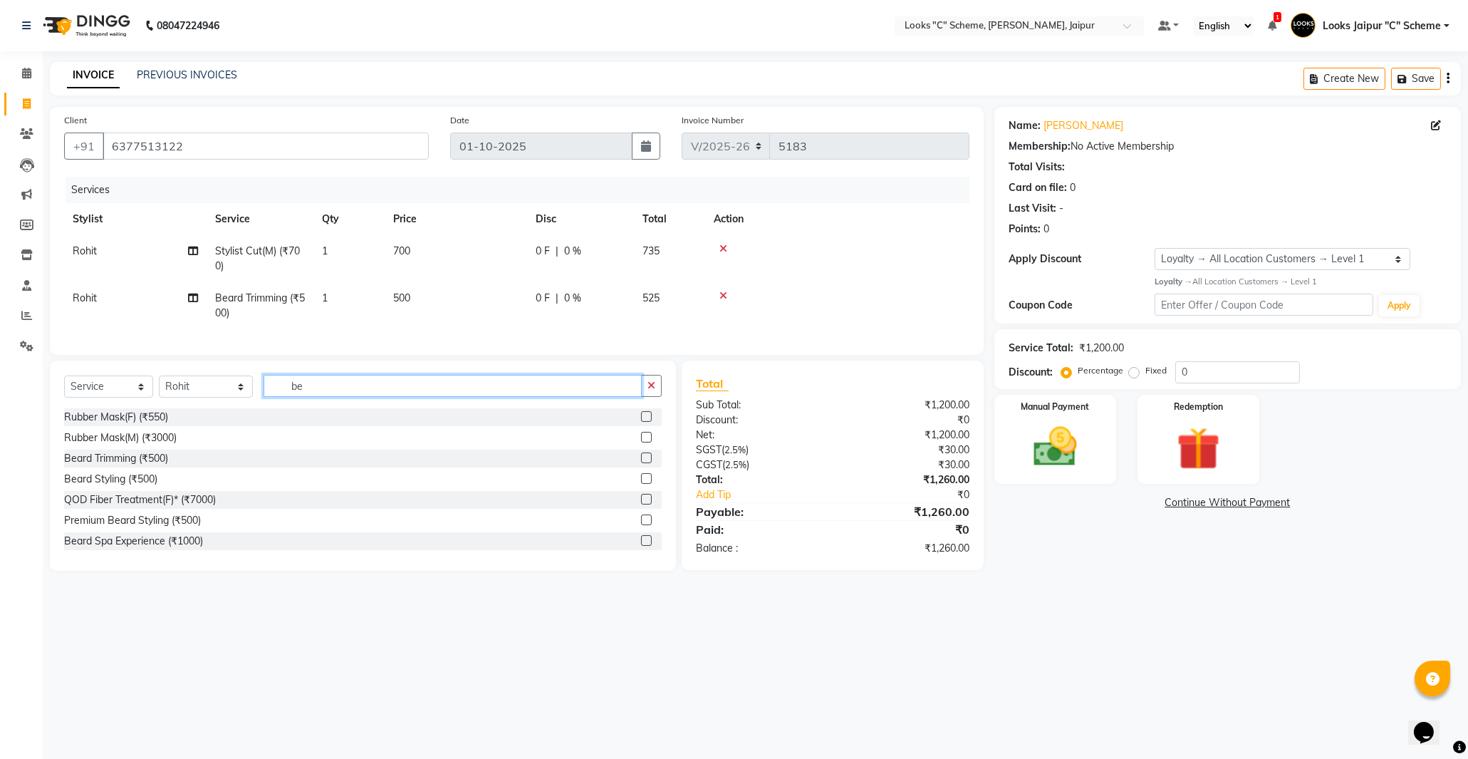
type input "b"
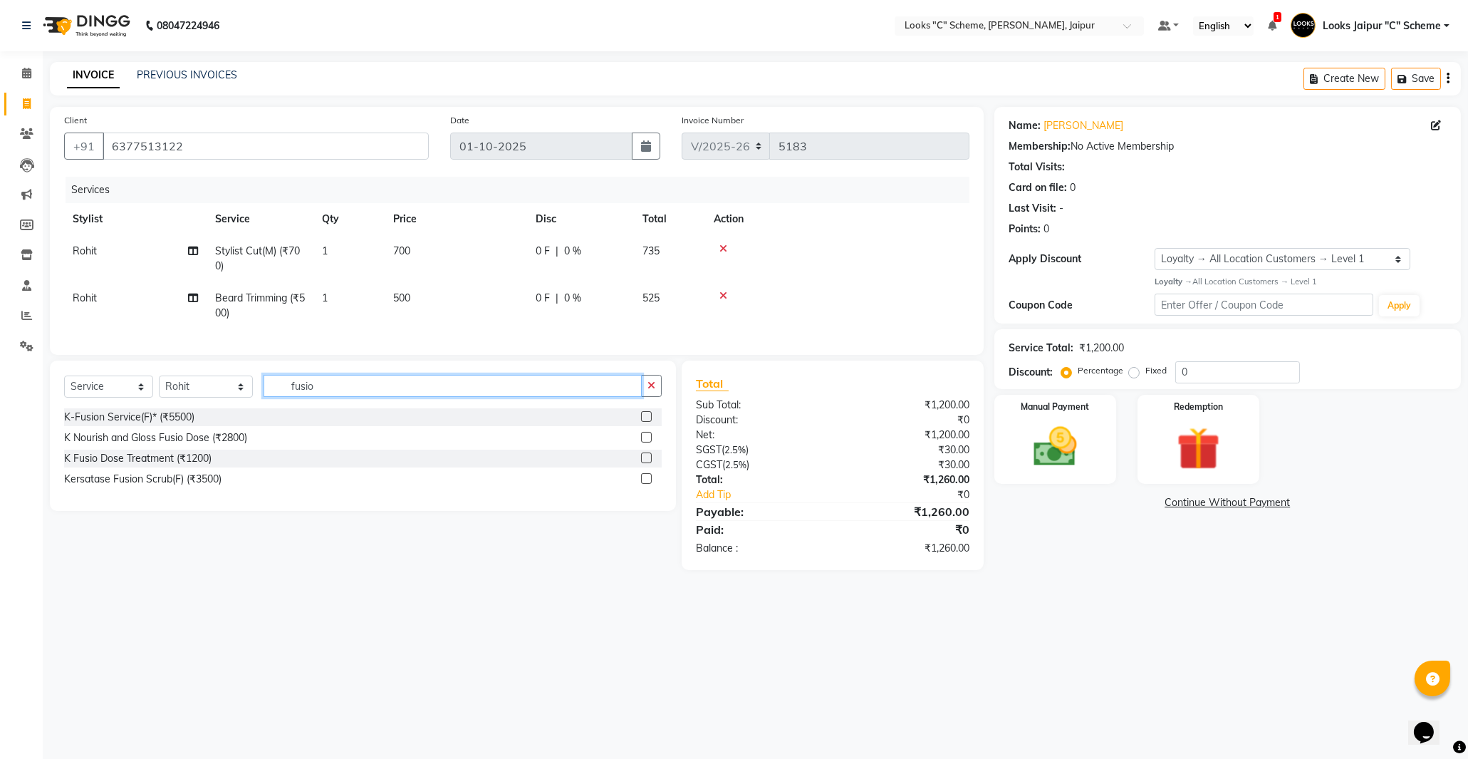
type input "fusio"
click at [645, 442] on label at bounding box center [646, 437] width 11 height 11
click at [645, 442] on input "checkbox" at bounding box center [645, 437] width 9 height 9
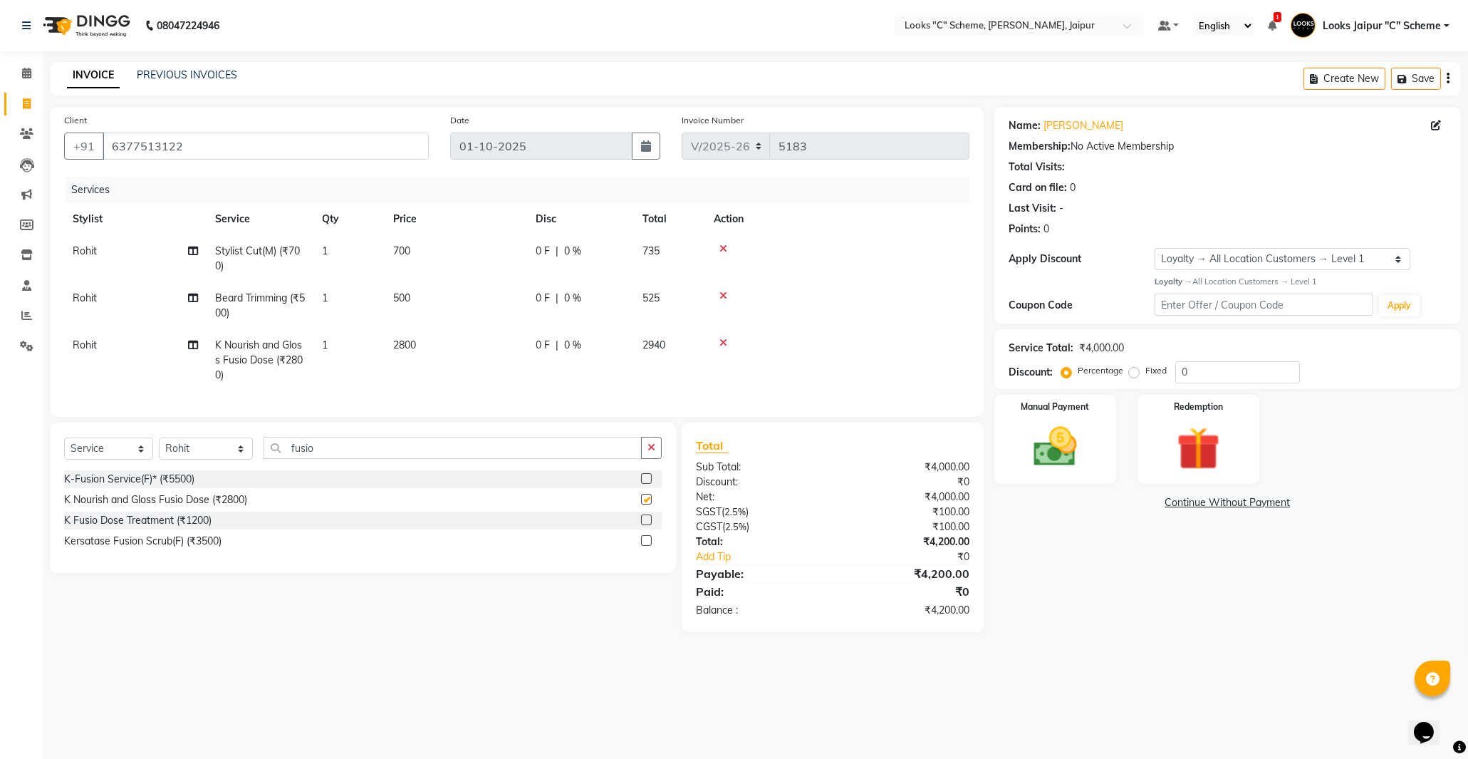
checkbox input "false"
click at [426, 343] on td "2800" at bounding box center [456, 360] width 142 height 62
select select "52178"
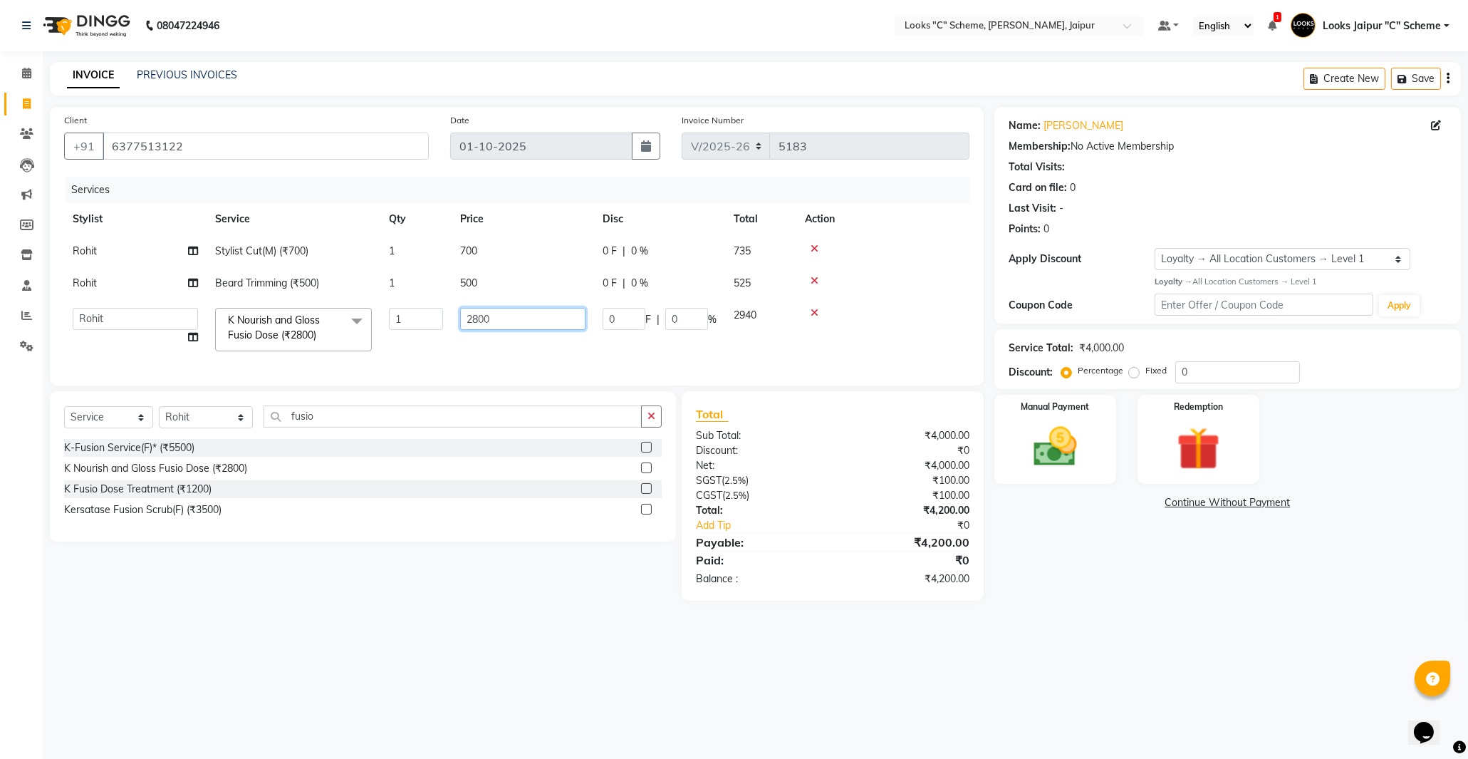
click at [476, 321] on input "2800" at bounding box center [522, 319] width 125 height 22
type input "2500"
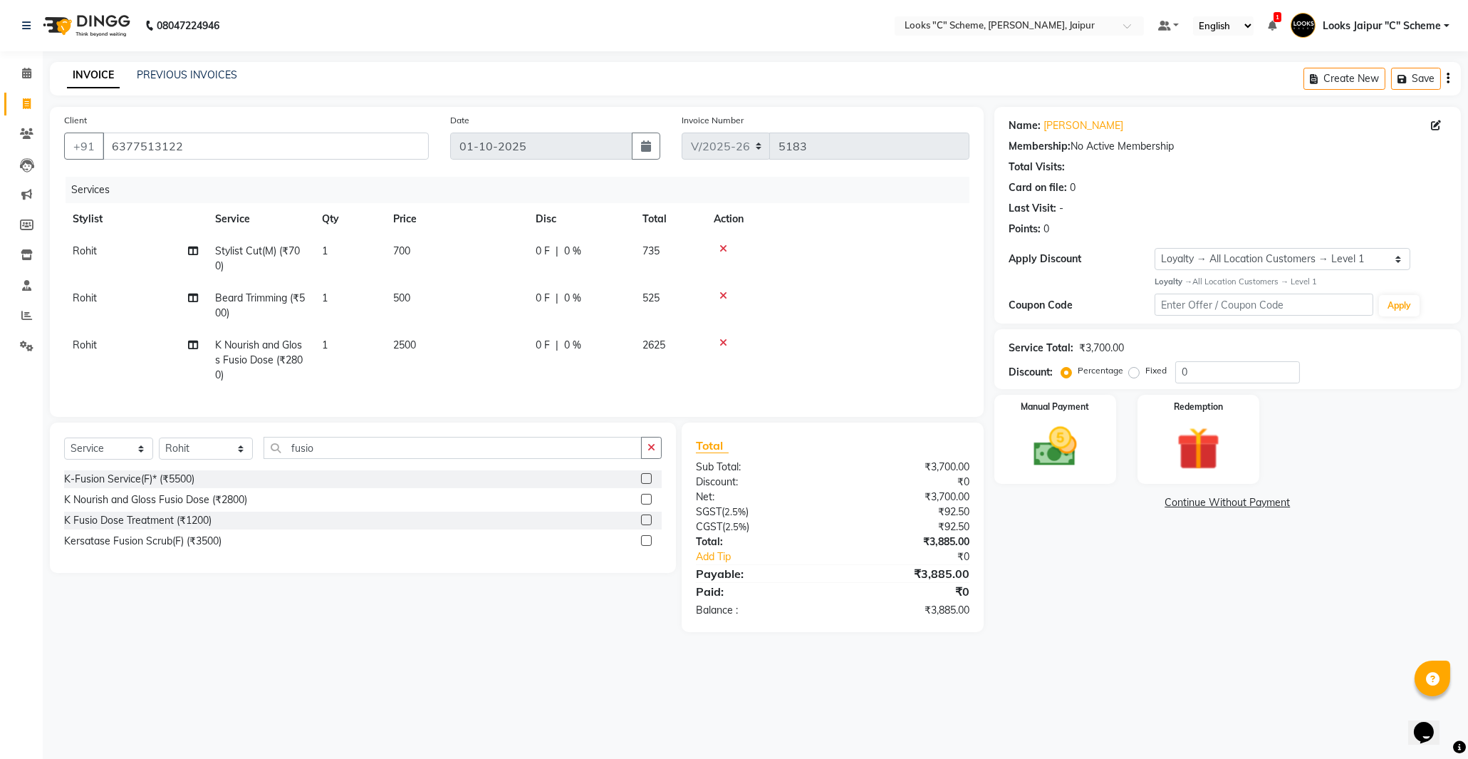
click at [474, 279] on tbody "Rohit Stylist Cut(M) (₹700) 1 700 0 F | 0 % 735 [PERSON_NAME] Trimming (₹500) 1…" at bounding box center [516, 313] width 905 height 156
click at [402, 294] on span "500" at bounding box center [401, 297] width 17 height 13
select select "52178"
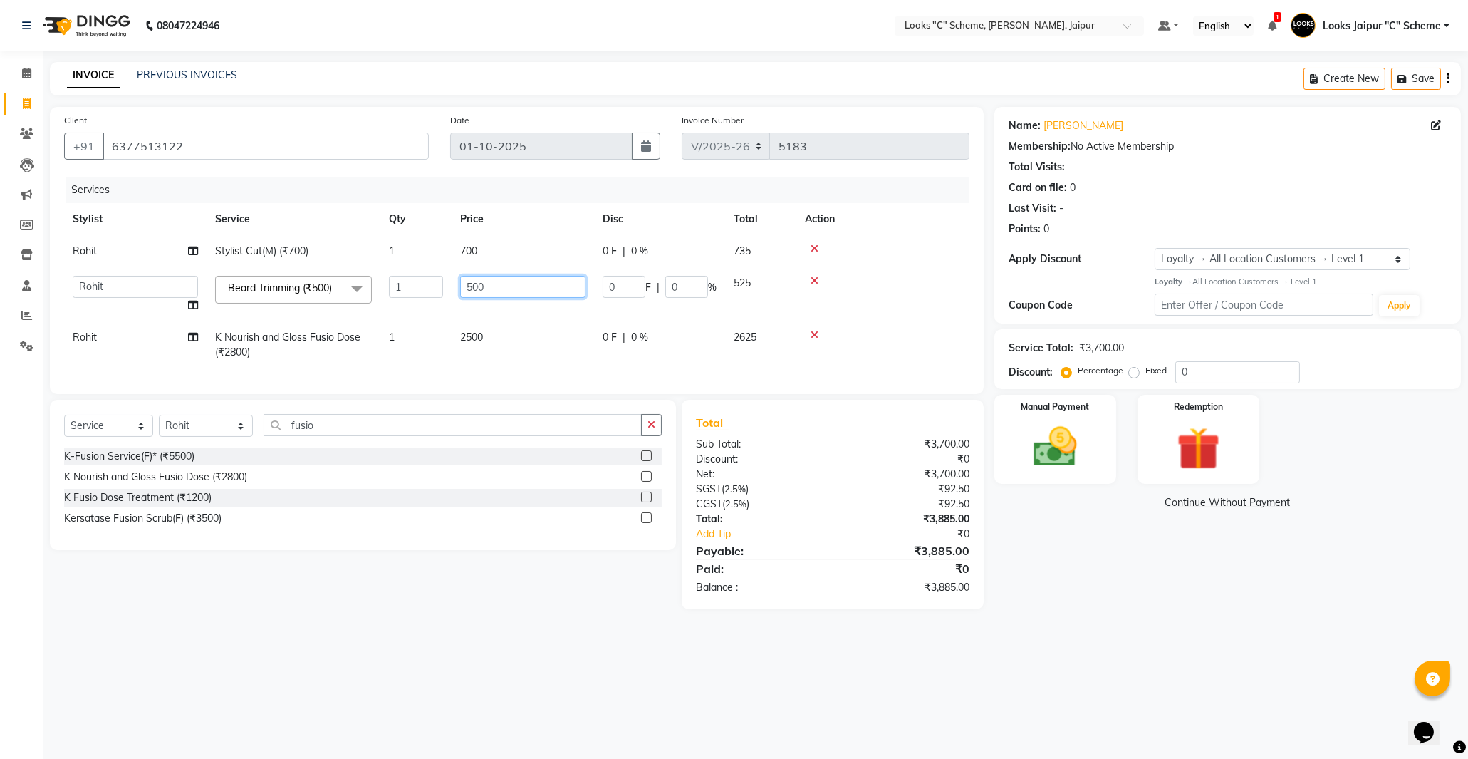
click at [472, 286] on input "500" at bounding box center [522, 287] width 125 height 22
type input "300"
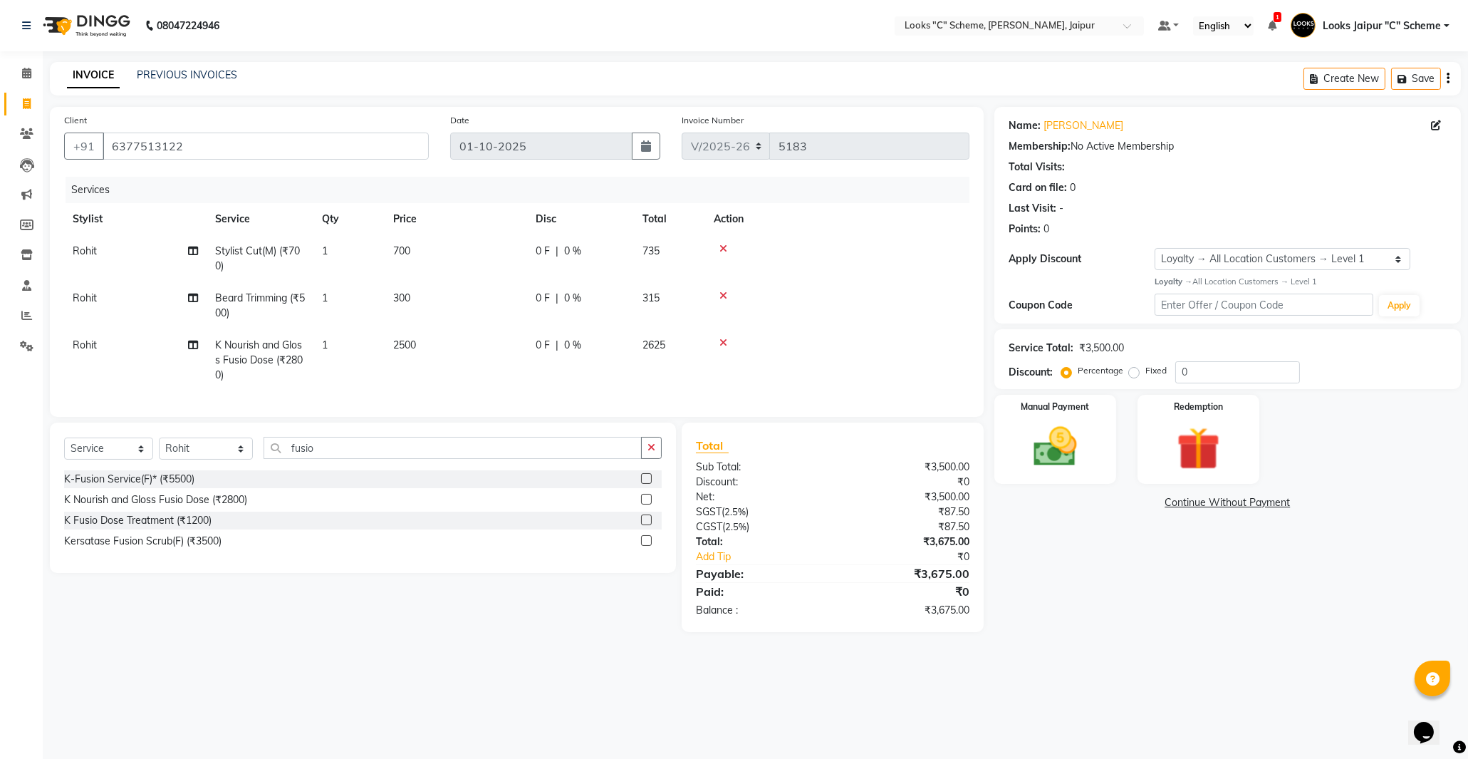
click at [571, 359] on tr "Rohit K Nourish and Gloss Fusio Dose (₹2800) 1 2500 0 F | 0 % 2625" at bounding box center [516, 360] width 905 height 62
click at [1053, 432] on img at bounding box center [1055, 447] width 73 height 52
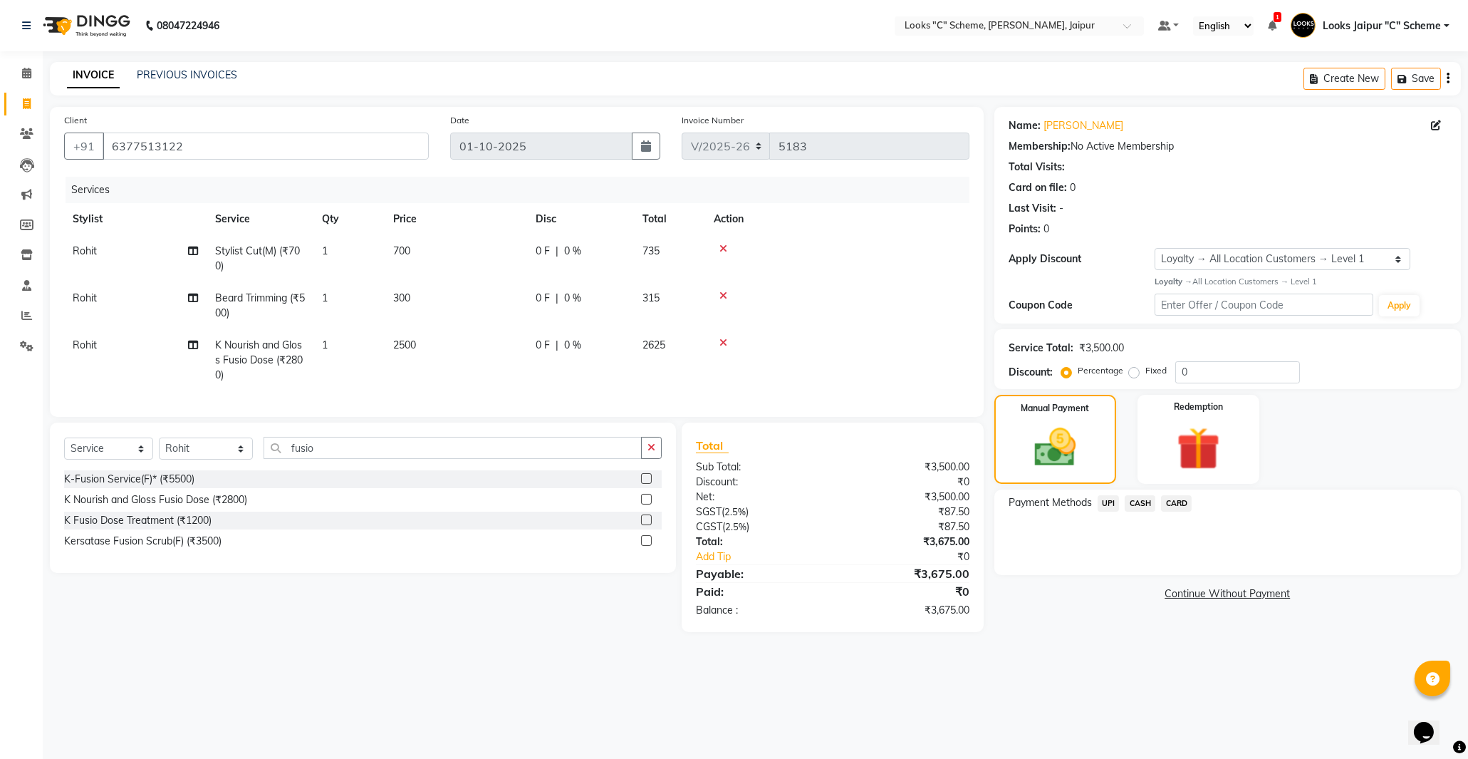
click at [1106, 506] on span "UPI" at bounding box center [1109, 503] width 22 height 16
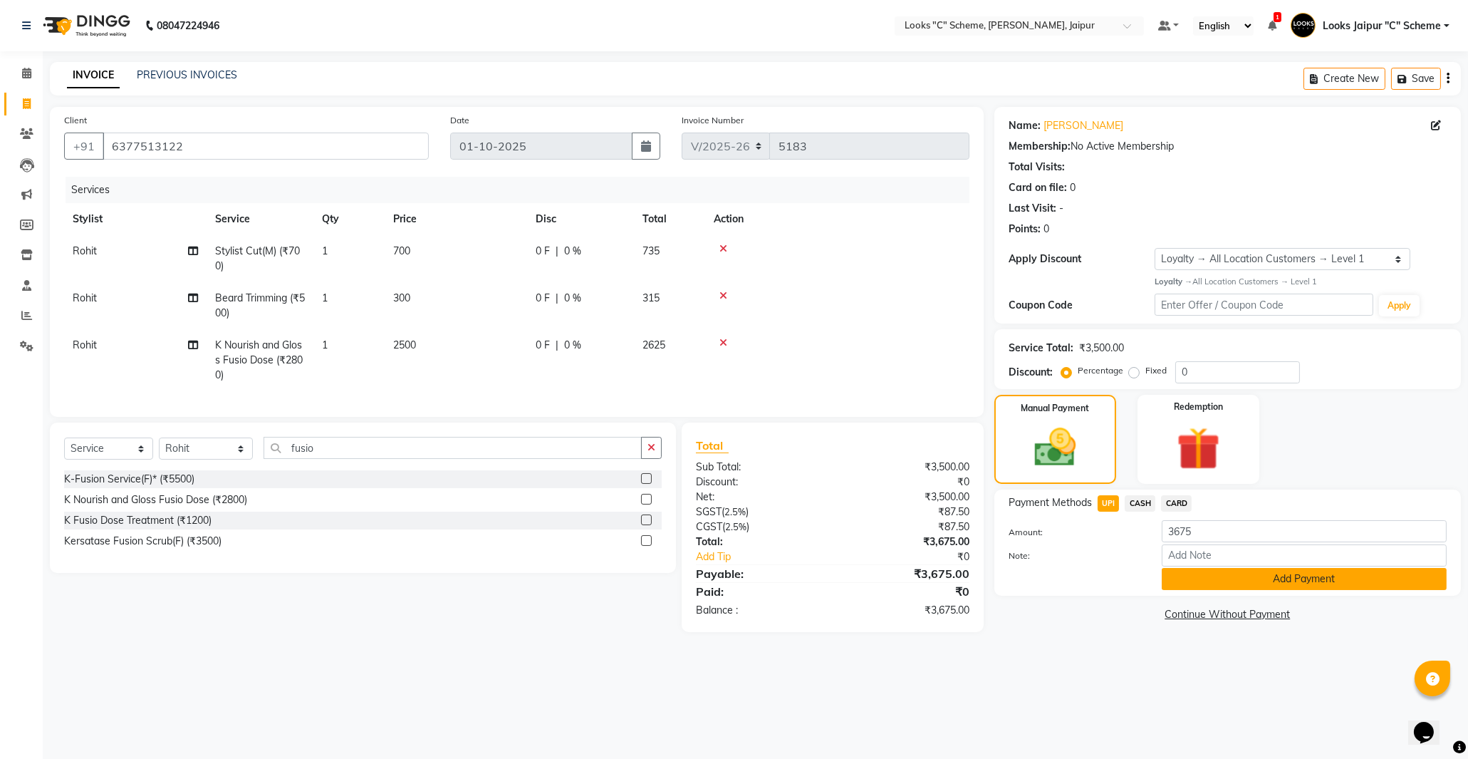
click at [1207, 578] on button "Add Payment" at bounding box center [1304, 579] width 285 height 22
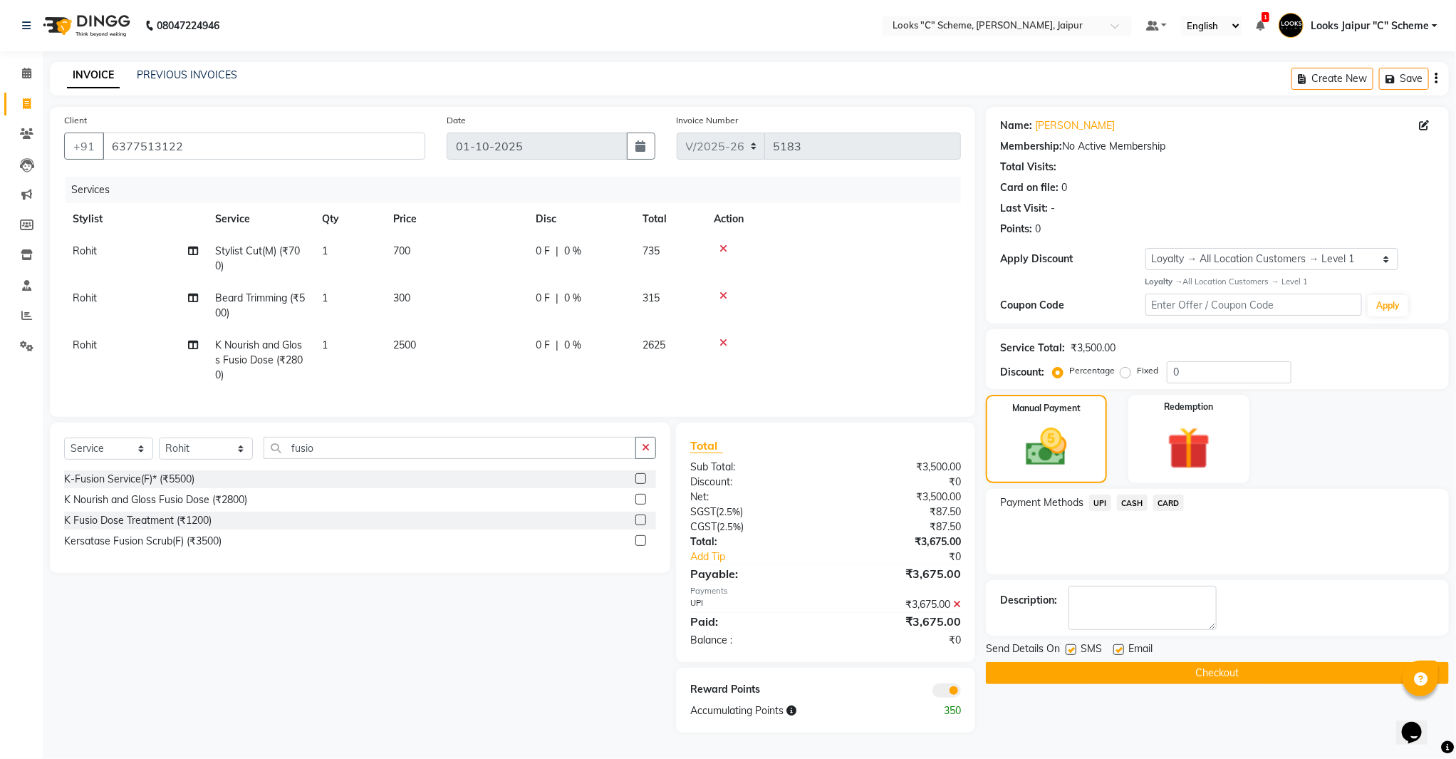
click at [1190, 667] on button "Checkout" at bounding box center [1217, 673] width 463 height 22
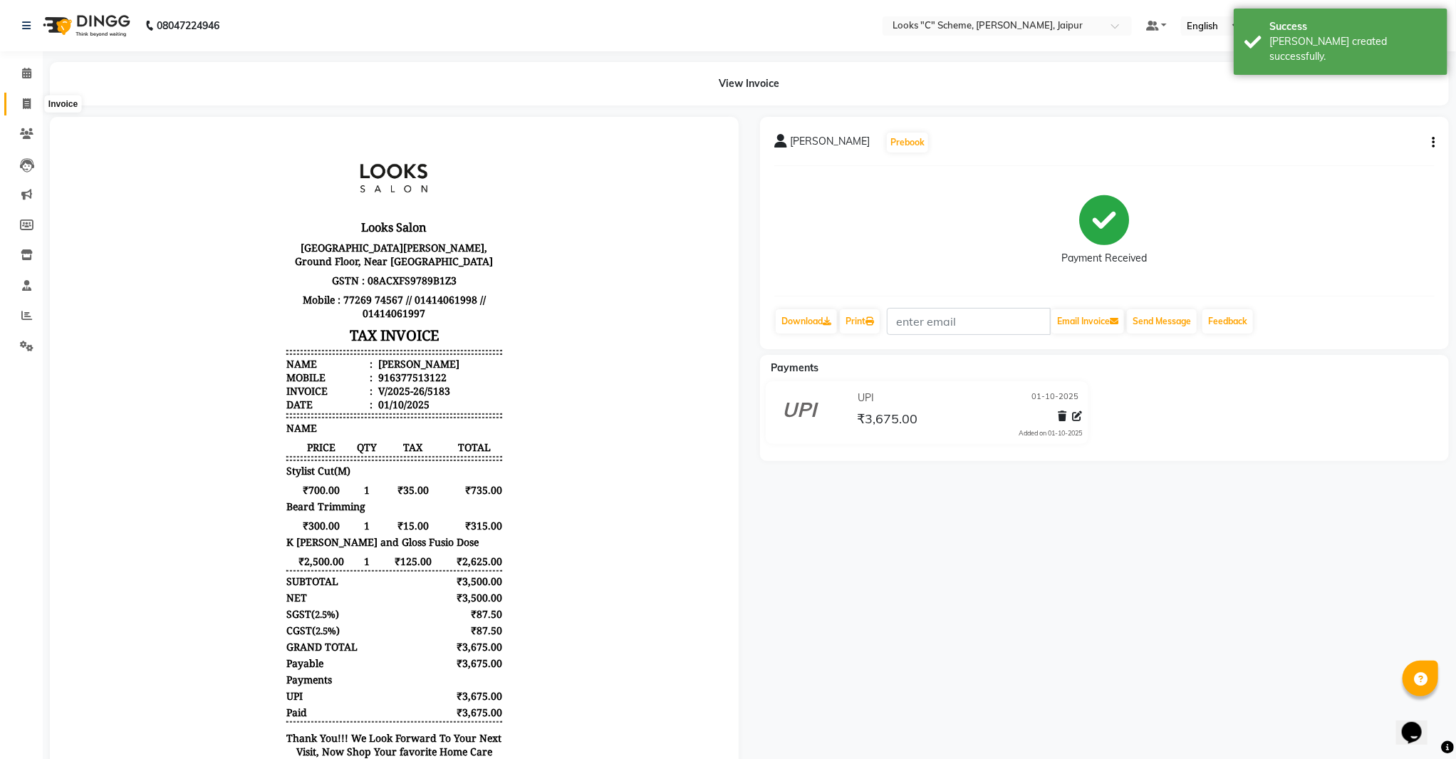
click at [24, 111] on span at bounding box center [26, 104] width 25 height 16
select select "4315"
select select "service"
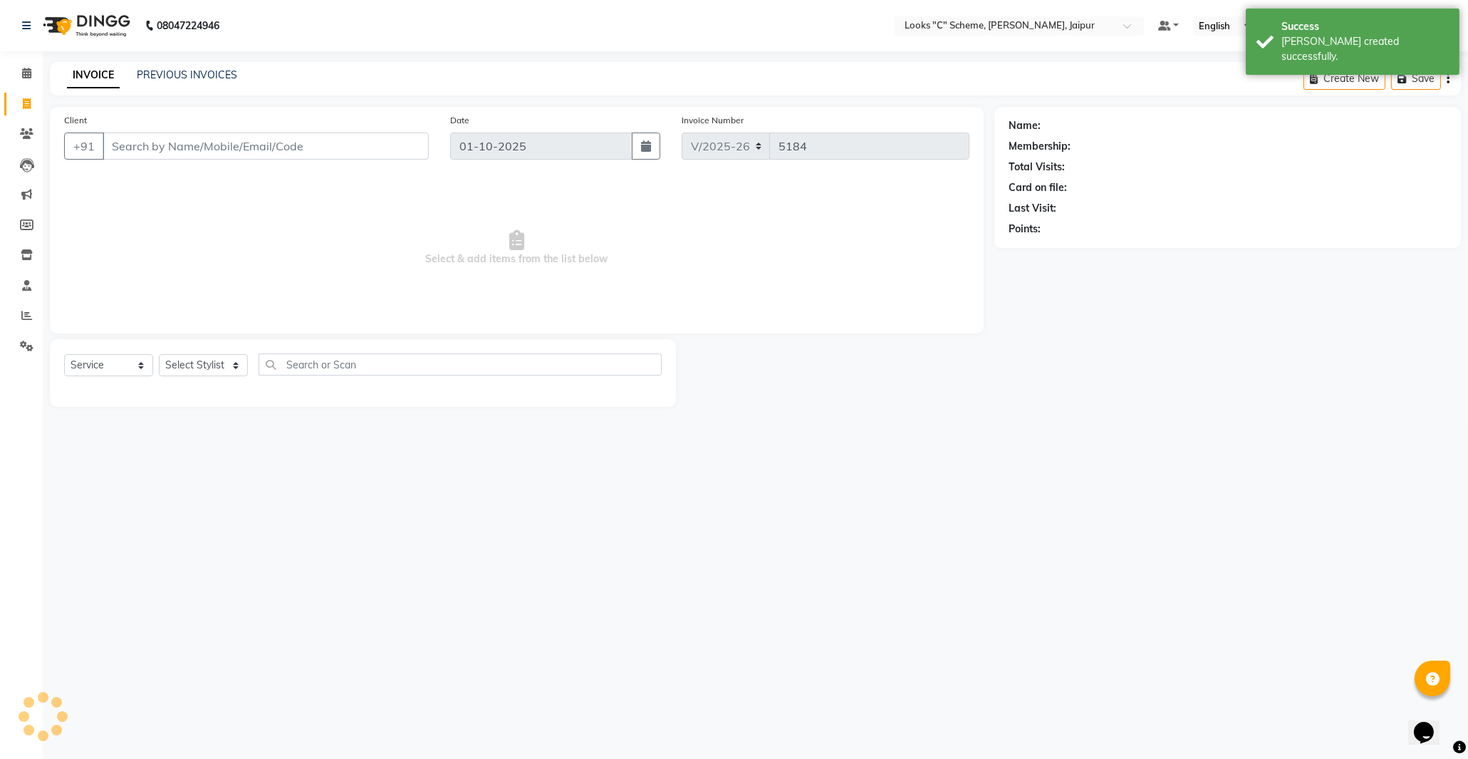
click at [127, 147] on input "Client" at bounding box center [266, 145] width 326 height 27
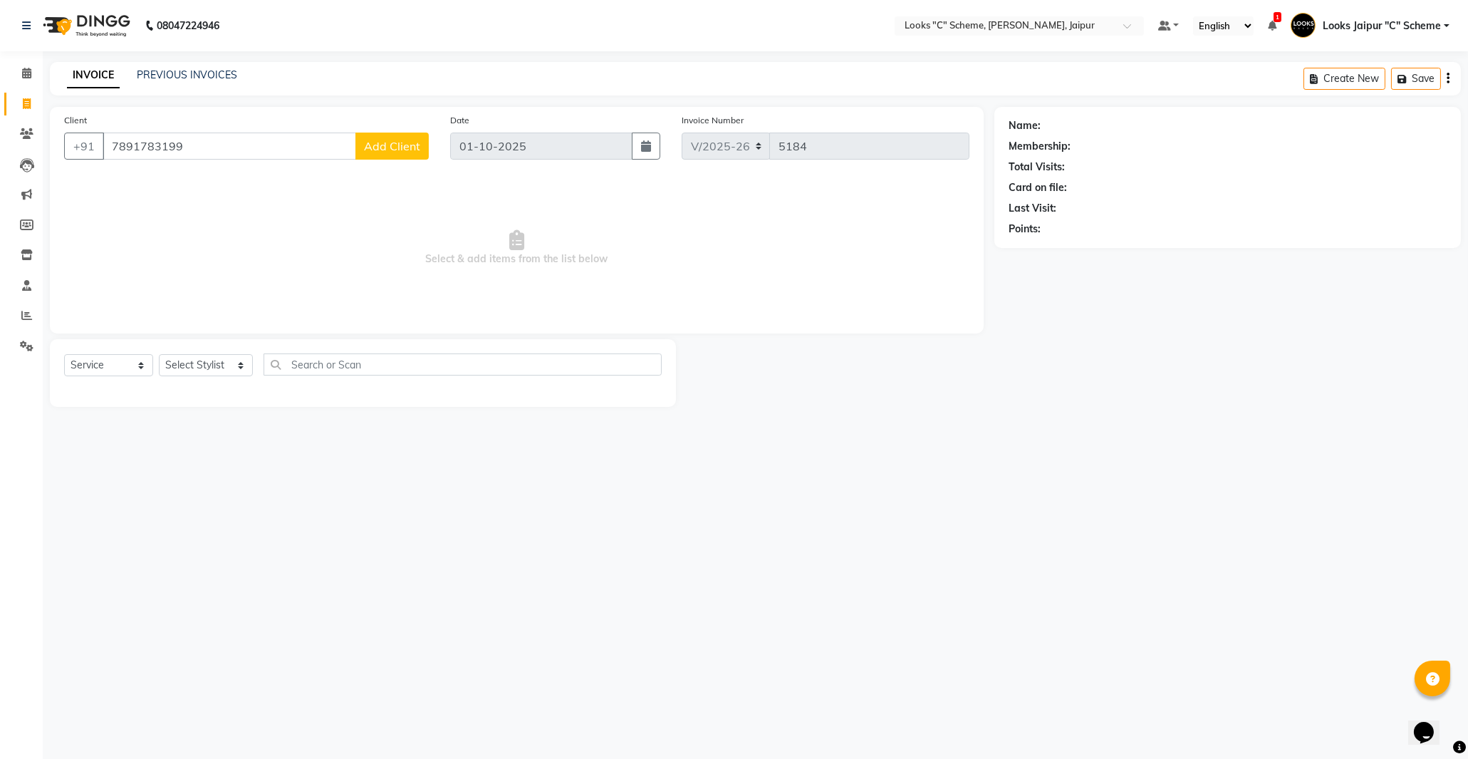
type input "7891783199"
click at [401, 145] on span "Add Client" at bounding box center [392, 146] width 56 height 14
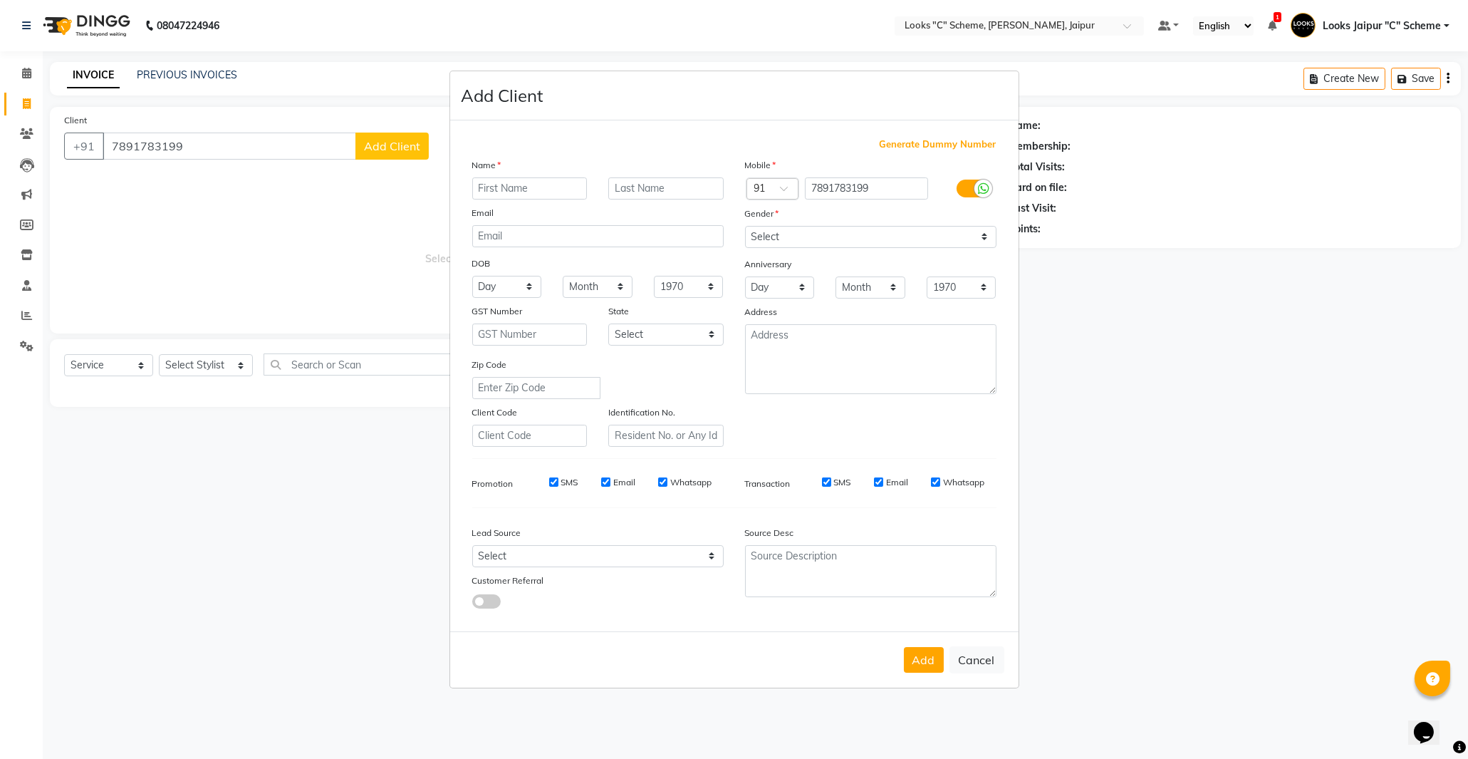
click at [521, 180] on input "text" at bounding box center [529, 188] width 115 height 22
type input "[PERSON_NAME]"
click at [798, 235] on select "Select [DEMOGRAPHIC_DATA] [DEMOGRAPHIC_DATA] Other Prefer Not To Say" at bounding box center [870, 237] width 251 height 22
select select "[DEMOGRAPHIC_DATA]"
click at [745, 226] on select "Select [DEMOGRAPHIC_DATA] [DEMOGRAPHIC_DATA] Other Prefer Not To Say" at bounding box center [870, 237] width 251 height 22
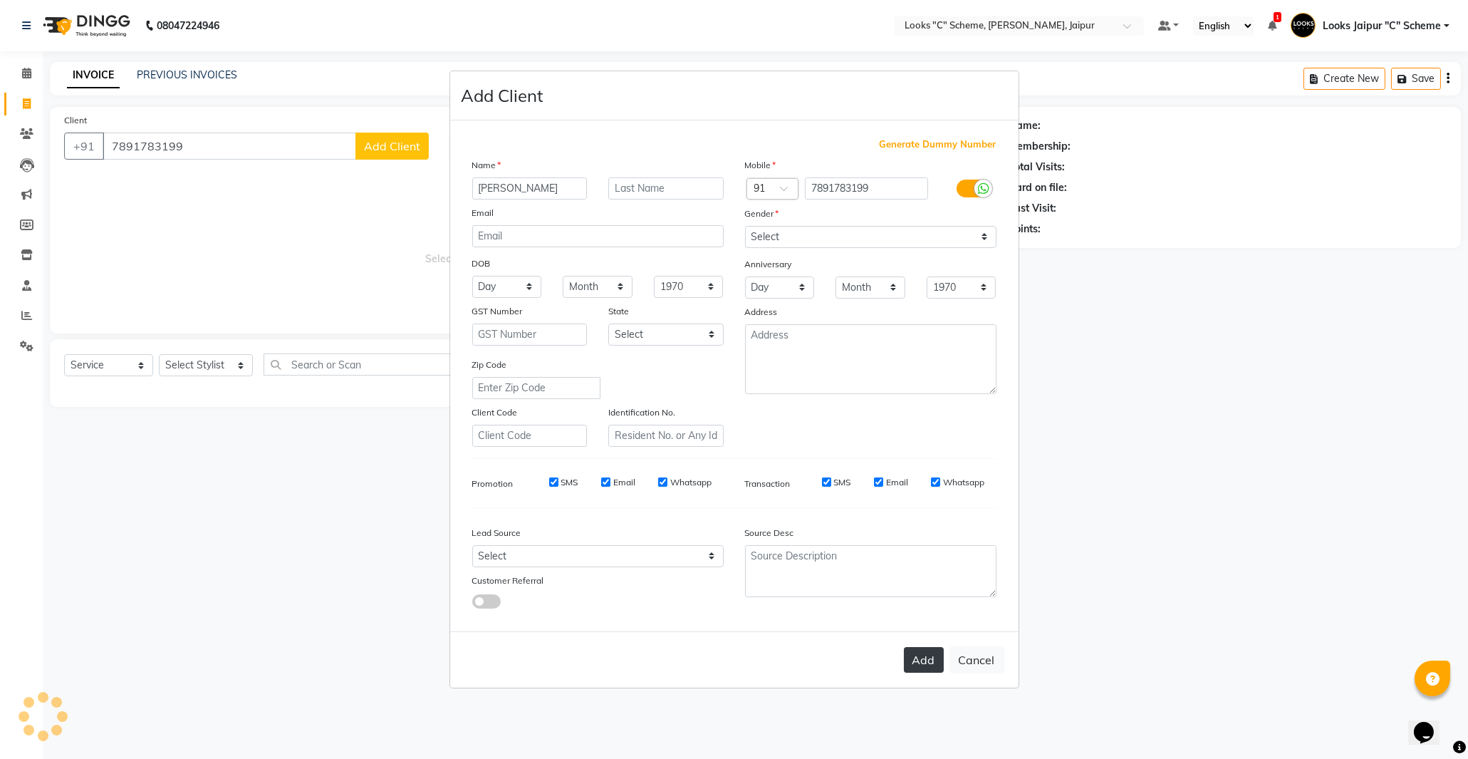
click at [922, 658] on button "Add" at bounding box center [924, 660] width 40 height 26
select select
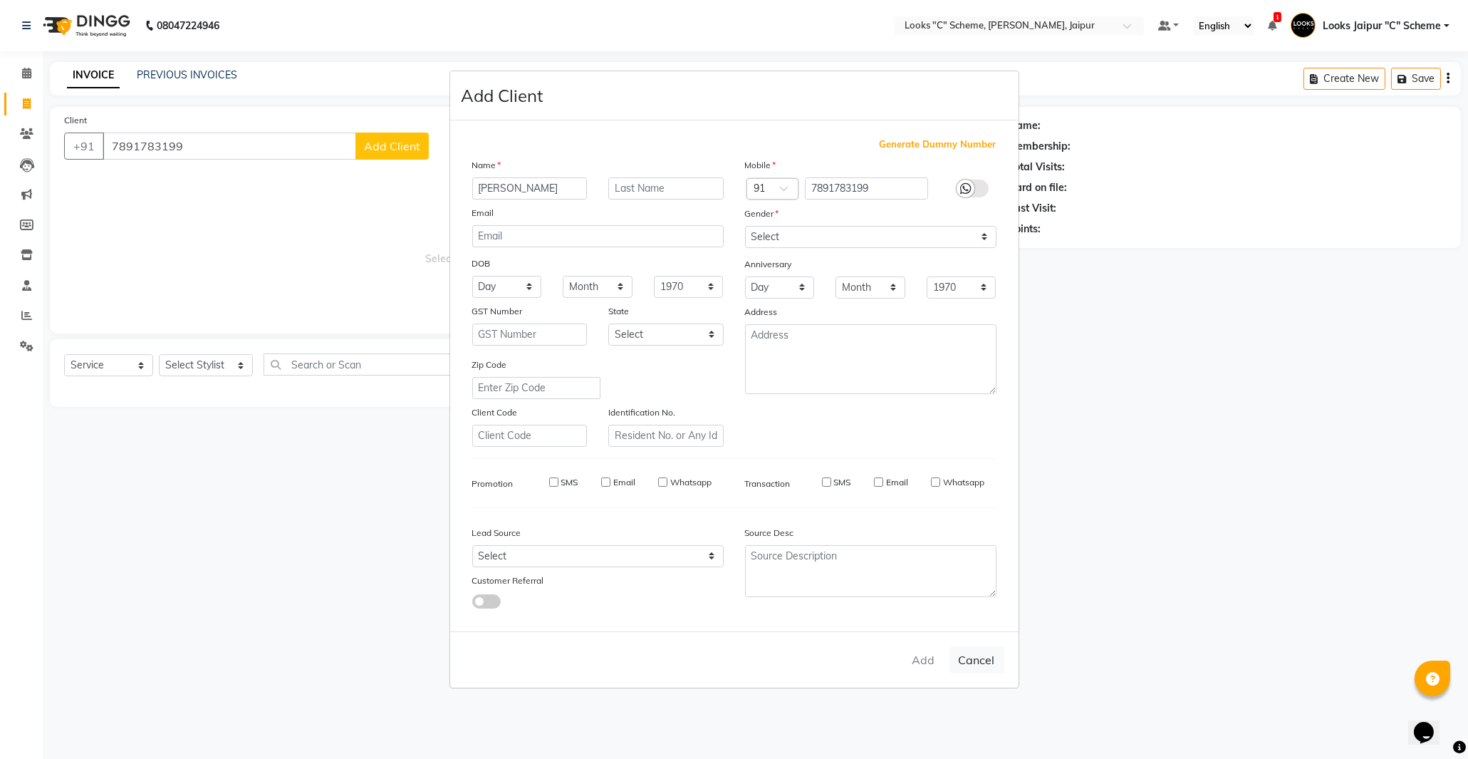
select select
checkbox input "false"
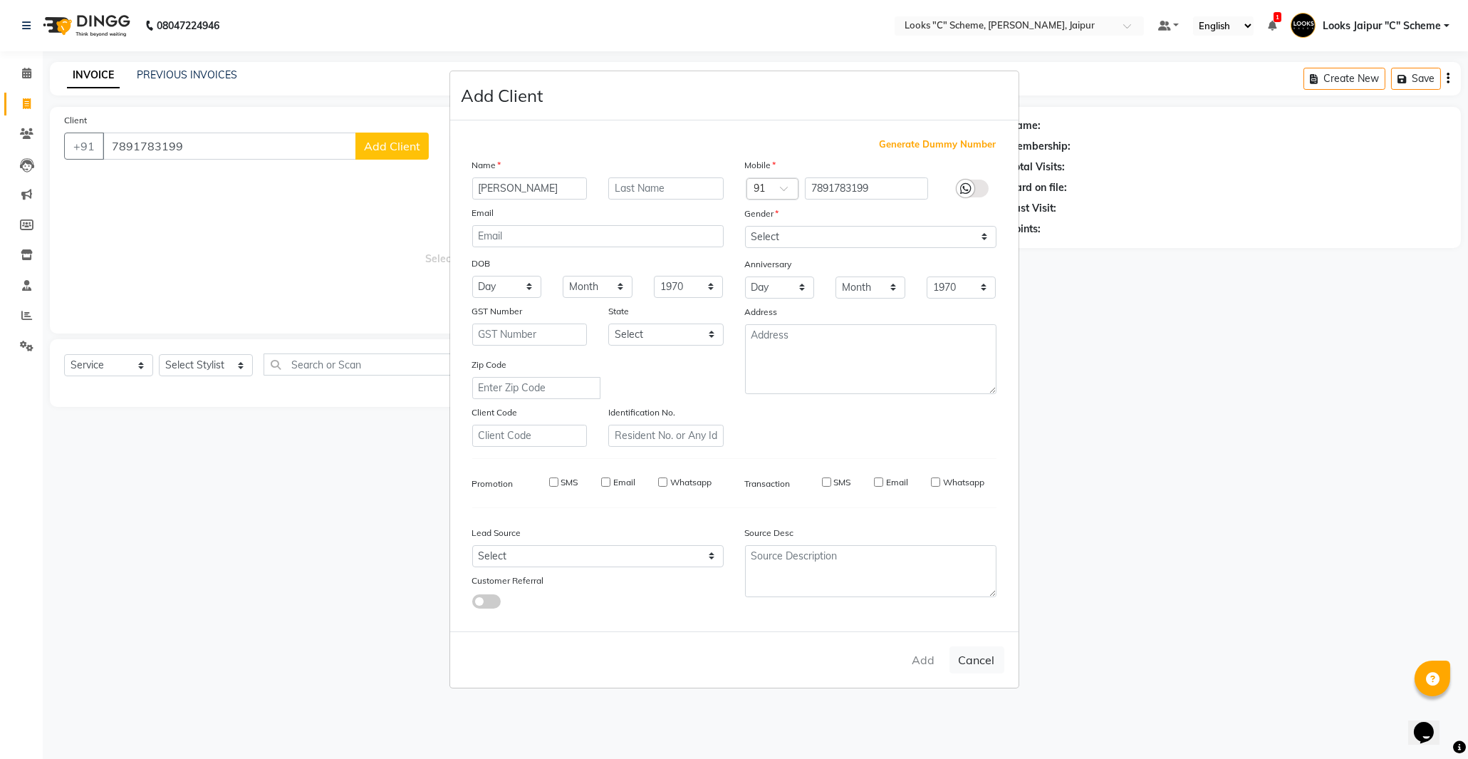
checkbox input "false"
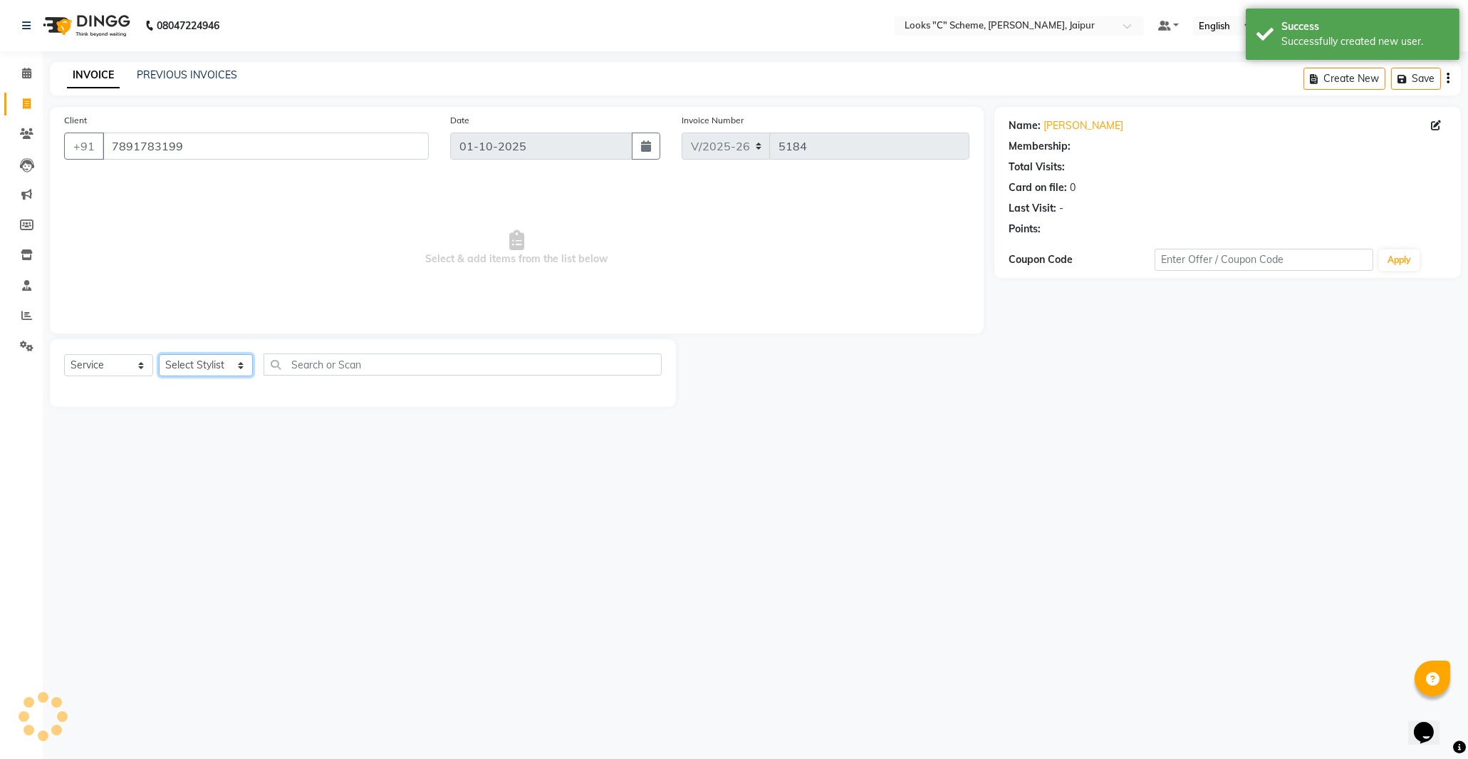
select select "1: Object"
click at [182, 365] on select "Select Stylist [PERSON_NAME] Akash_pdct [PERSON_NAME] [PERSON_NAME] Counter Sal…" at bounding box center [206, 365] width 94 height 22
select select "59429"
click at [159, 355] on select "Select Stylist [PERSON_NAME] Akash_pdct [PERSON_NAME] [PERSON_NAME] Counter Sal…" at bounding box center [206, 365] width 94 height 22
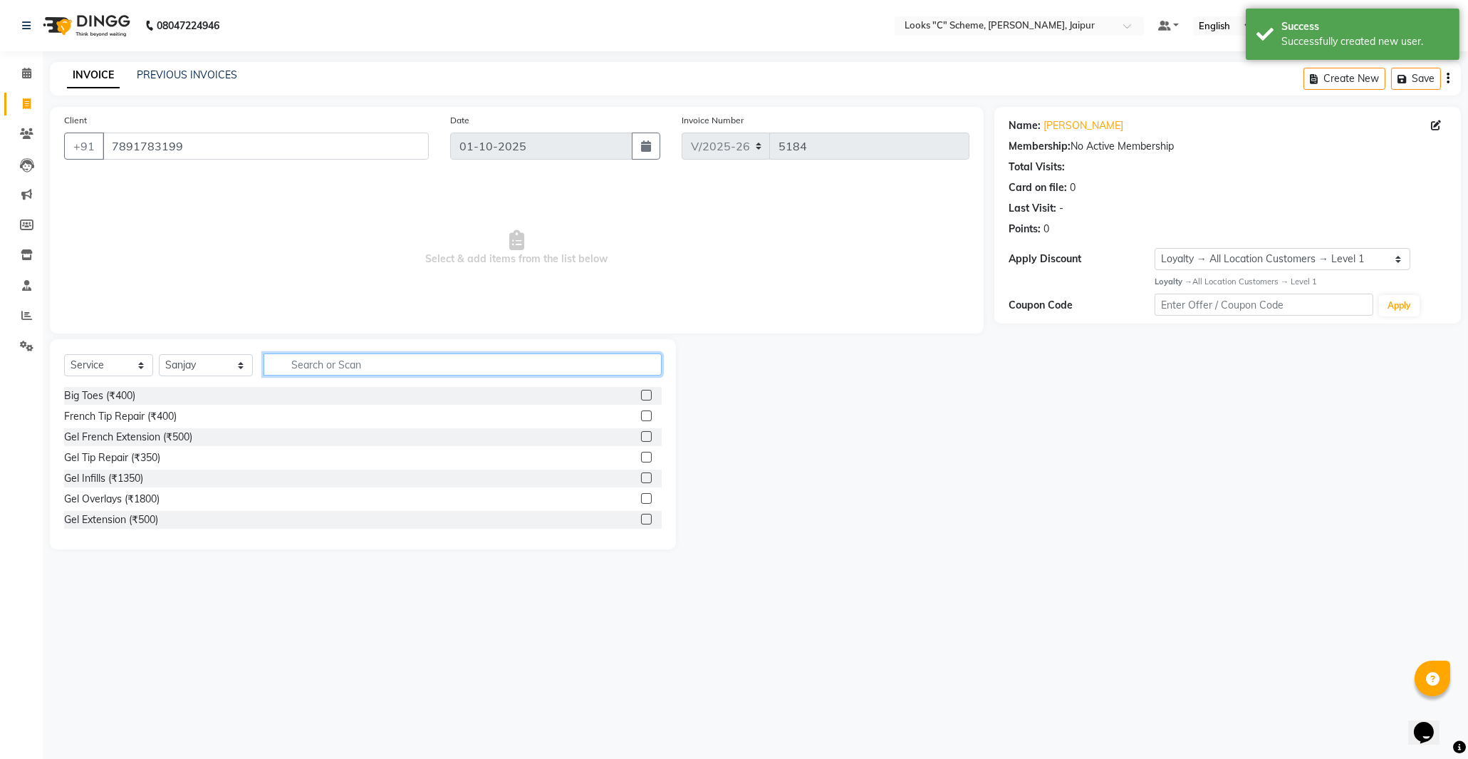
click at [321, 360] on input "text" at bounding box center [463, 364] width 398 height 22
type input "cut"
click at [641, 414] on label at bounding box center [646, 415] width 11 height 11
click at [641, 414] on input "checkbox" at bounding box center [645, 416] width 9 height 9
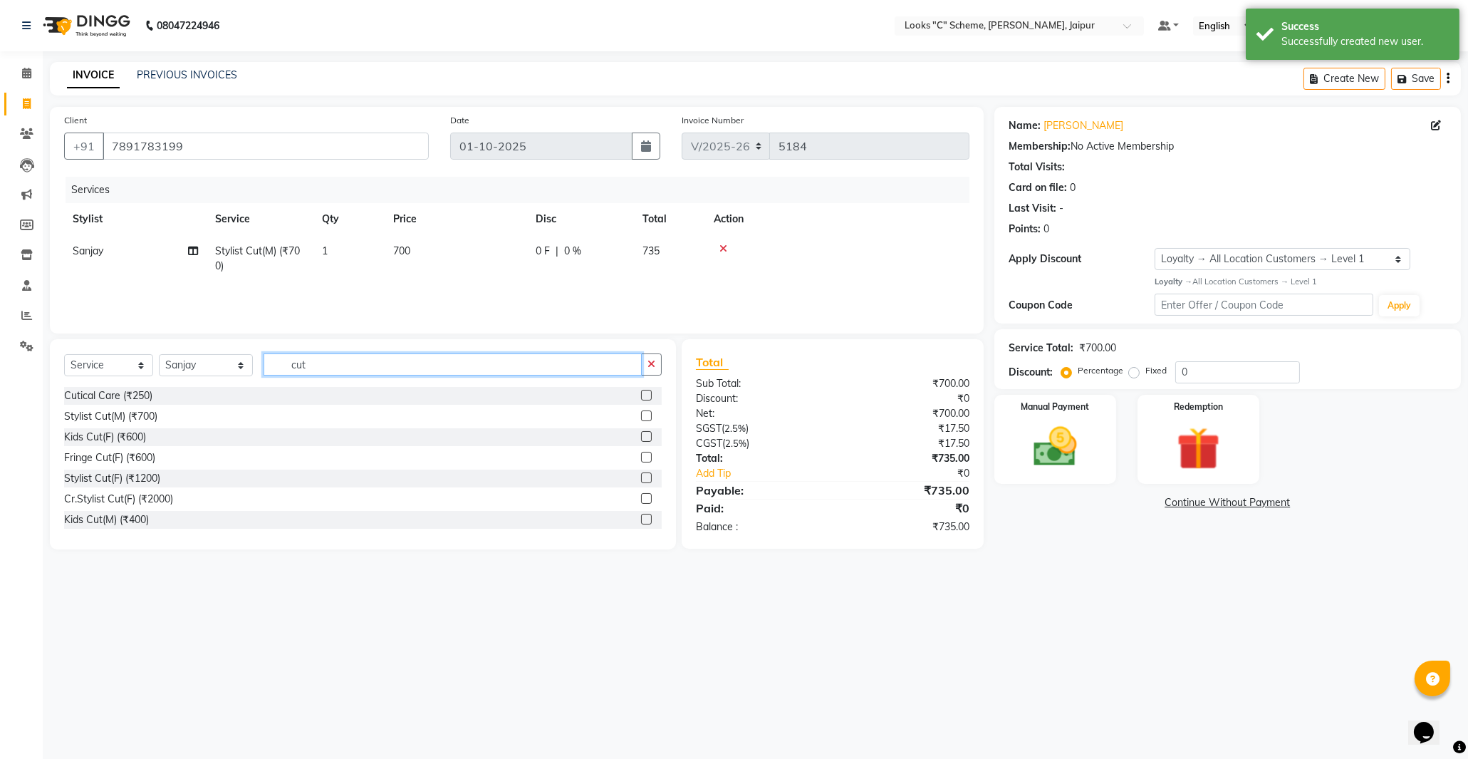
checkbox input "false"
click at [472, 368] on input "cut" at bounding box center [453, 364] width 378 height 22
type input "c"
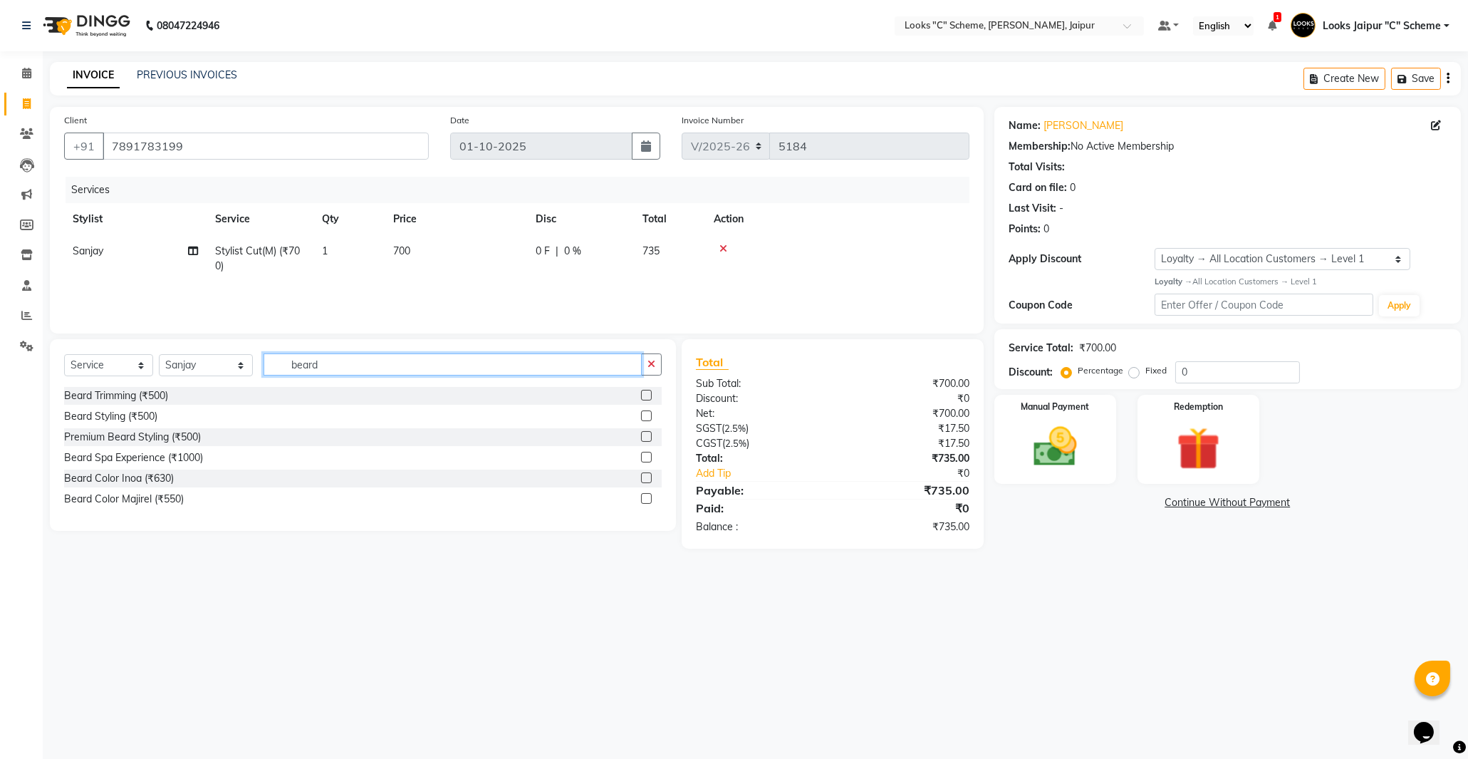
type input "beard"
click at [645, 394] on label at bounding box center [646, 395] width 11 height 11
click at [645, 394] on input "checkbox" at bounding box center [645, 395] width 9 height 9
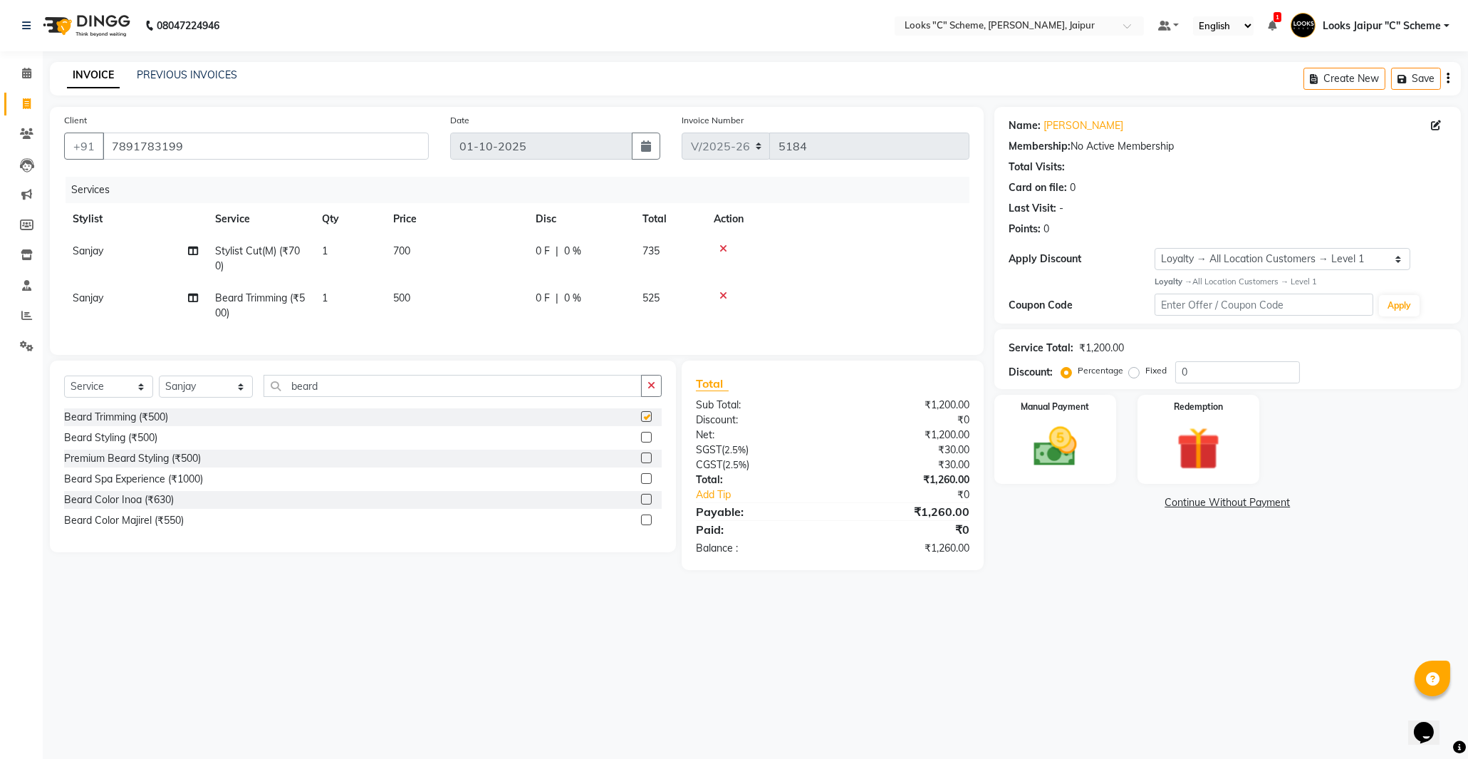
checkbox input "false"
click at [421, 281] on td "700" at bounding box center [456, 258] width 142 height 47
select select "59429"
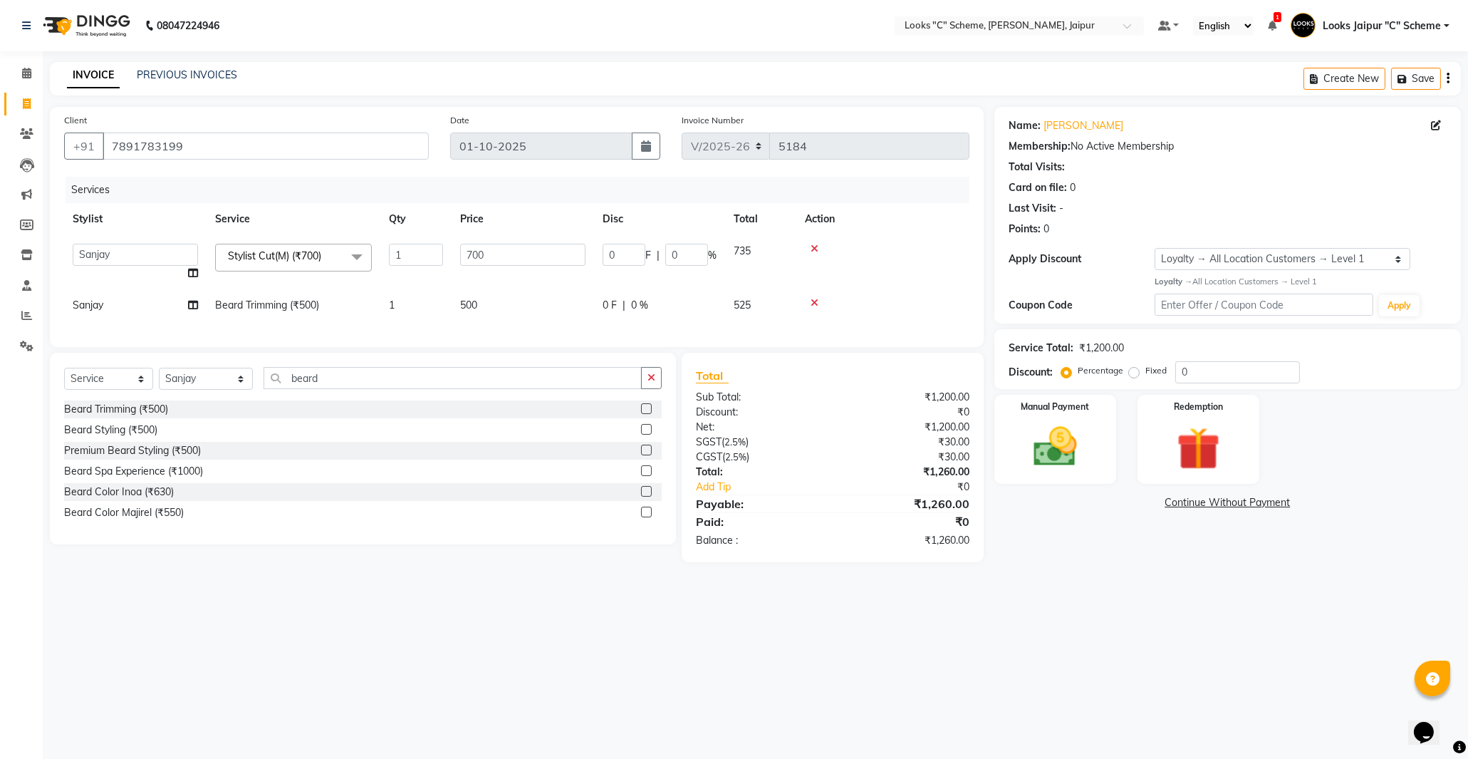
click at [463, 297] on td "500" at bounding box center [523, 305] width 142 height 32
select select "59429"
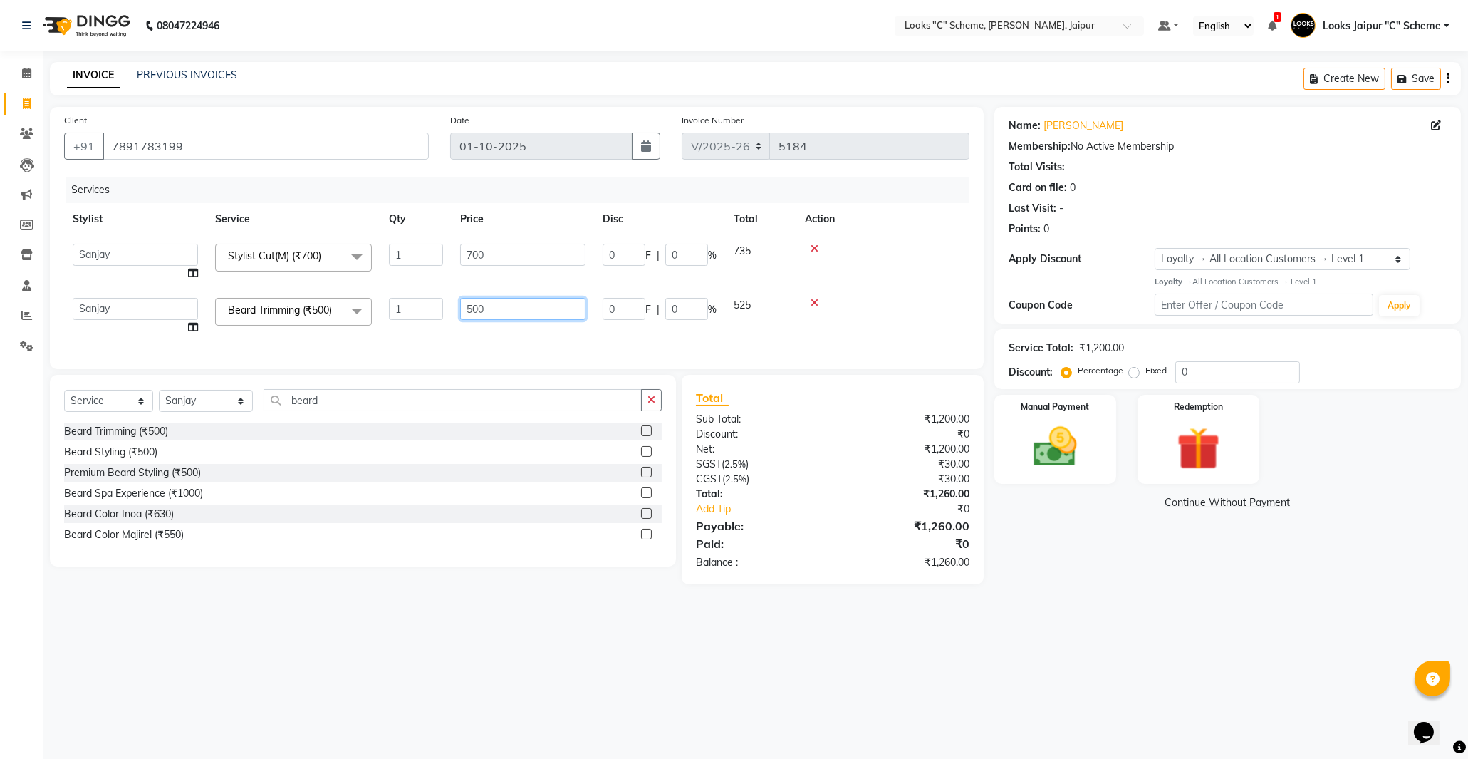
click at [474, 309] on input "500" at bounding box center [522, 309] width 125 height 22
type input "300"
click at [603, 328] on div "Services Stylist Service Qty Price Disc Total Action Aarohi [PERSON_NAME] Abhis…" at bounding box center [516, 266] width 905 height 178
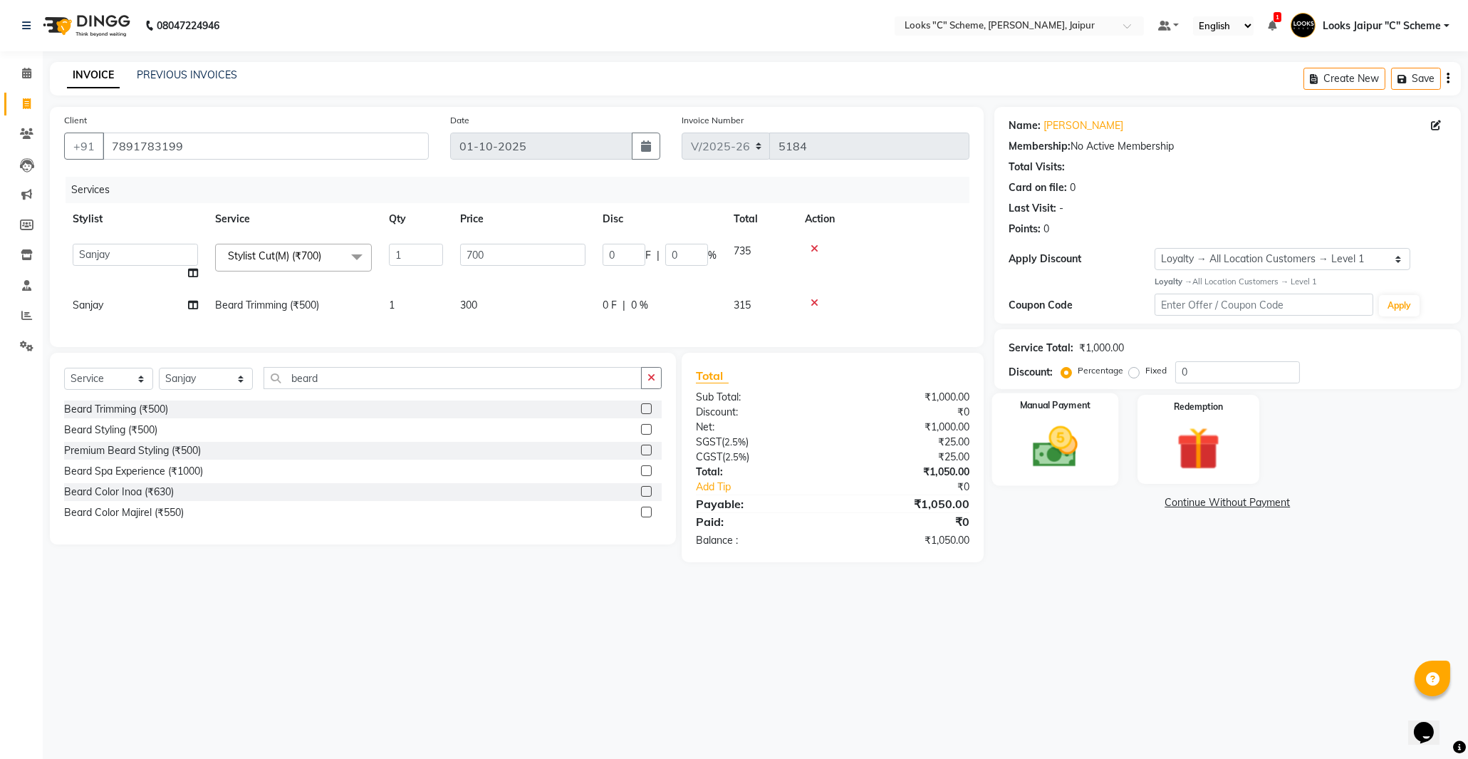
click at [1056, 444] on img at bounding box center [1055, 447] width 73 height 52
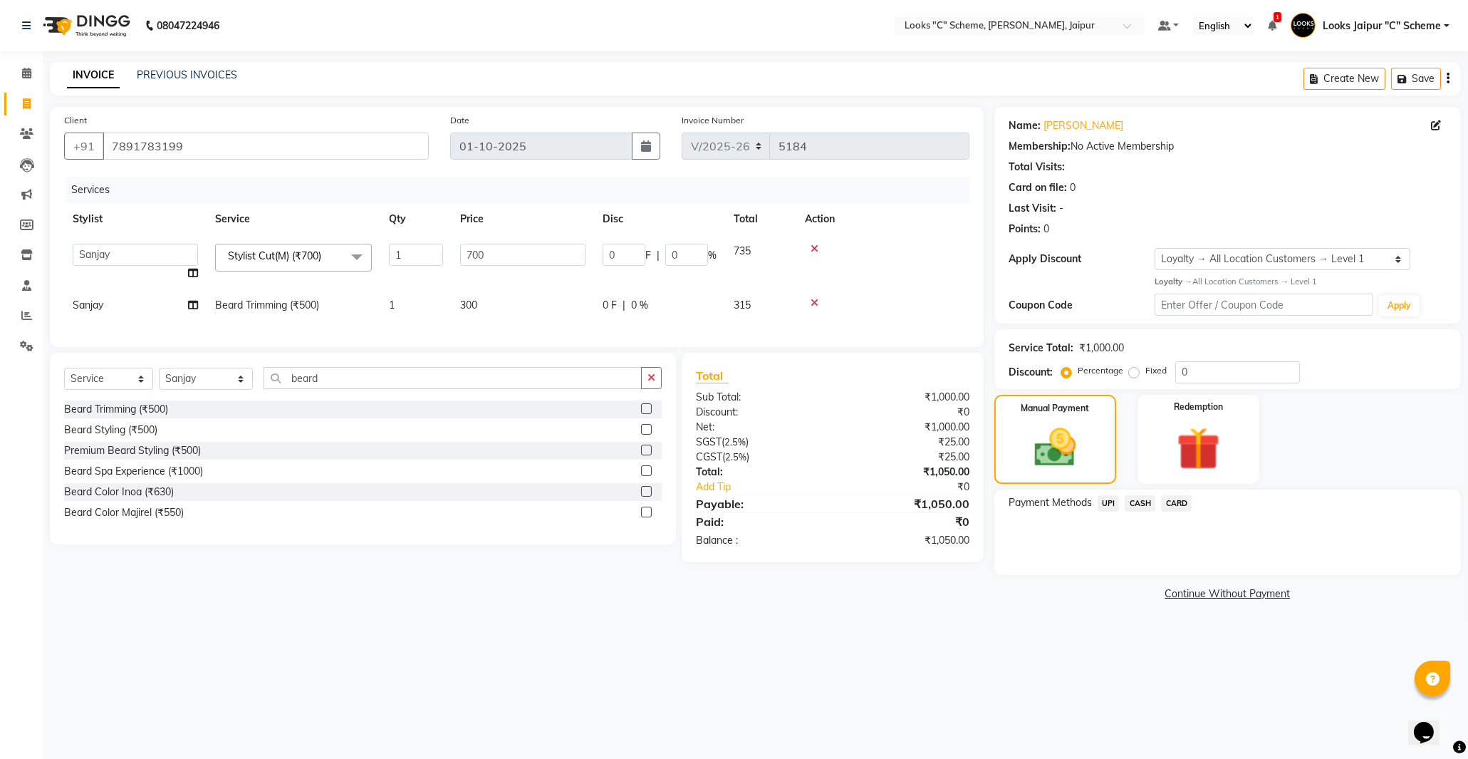
click at [1105, 497] on span "UPI" at bounding box center [1109, 503] width 22 height 16
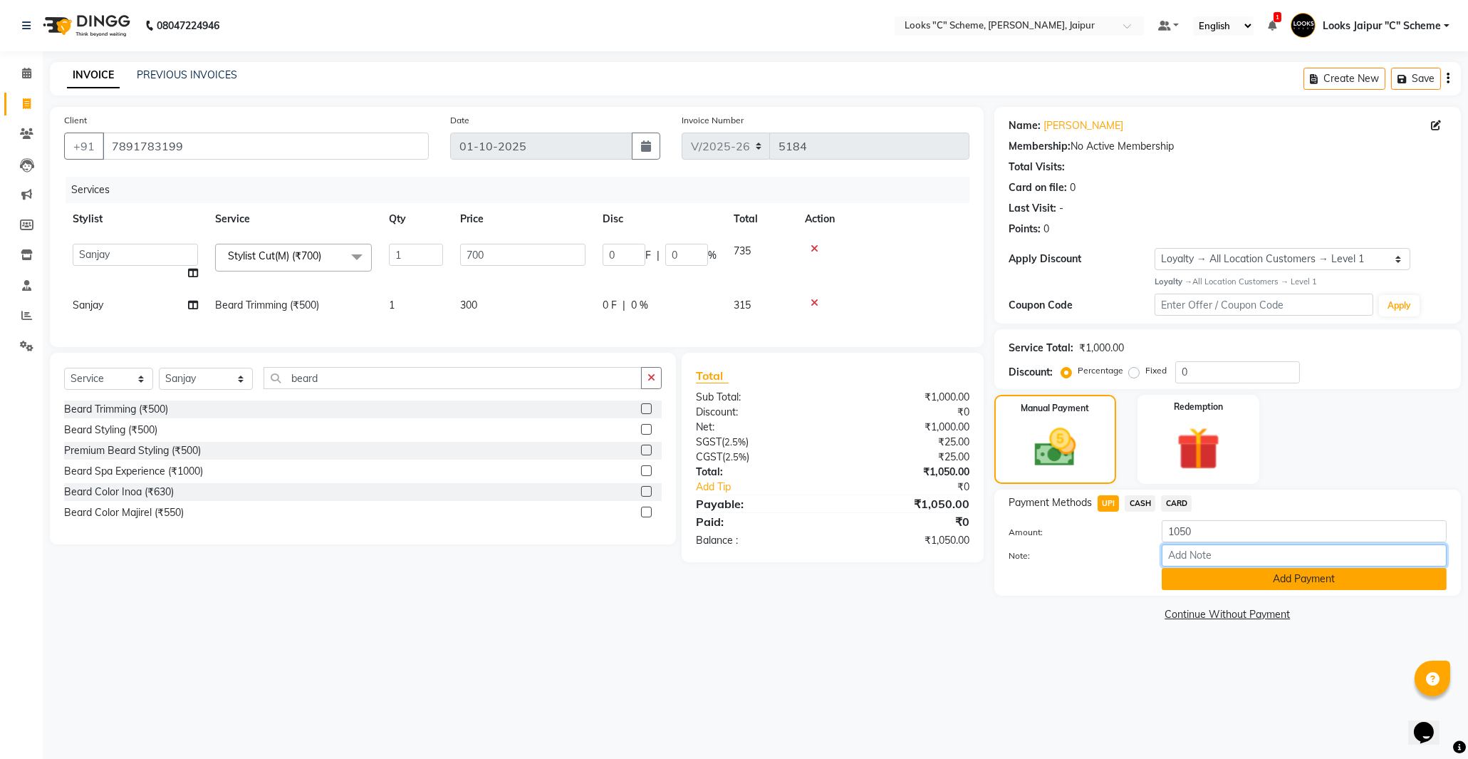
drag, startPoint x: 1192, startPoint y: 563, endPoint x: 1197, endPoint y: 577, distance: 14.4
click at [1194, 564] on input "Note:" at bounding box center [1304, 555] width 285 height 22
click at [1197, 581] on button "Add Payment" at bounding box center [1304, 579] width 285 height 22
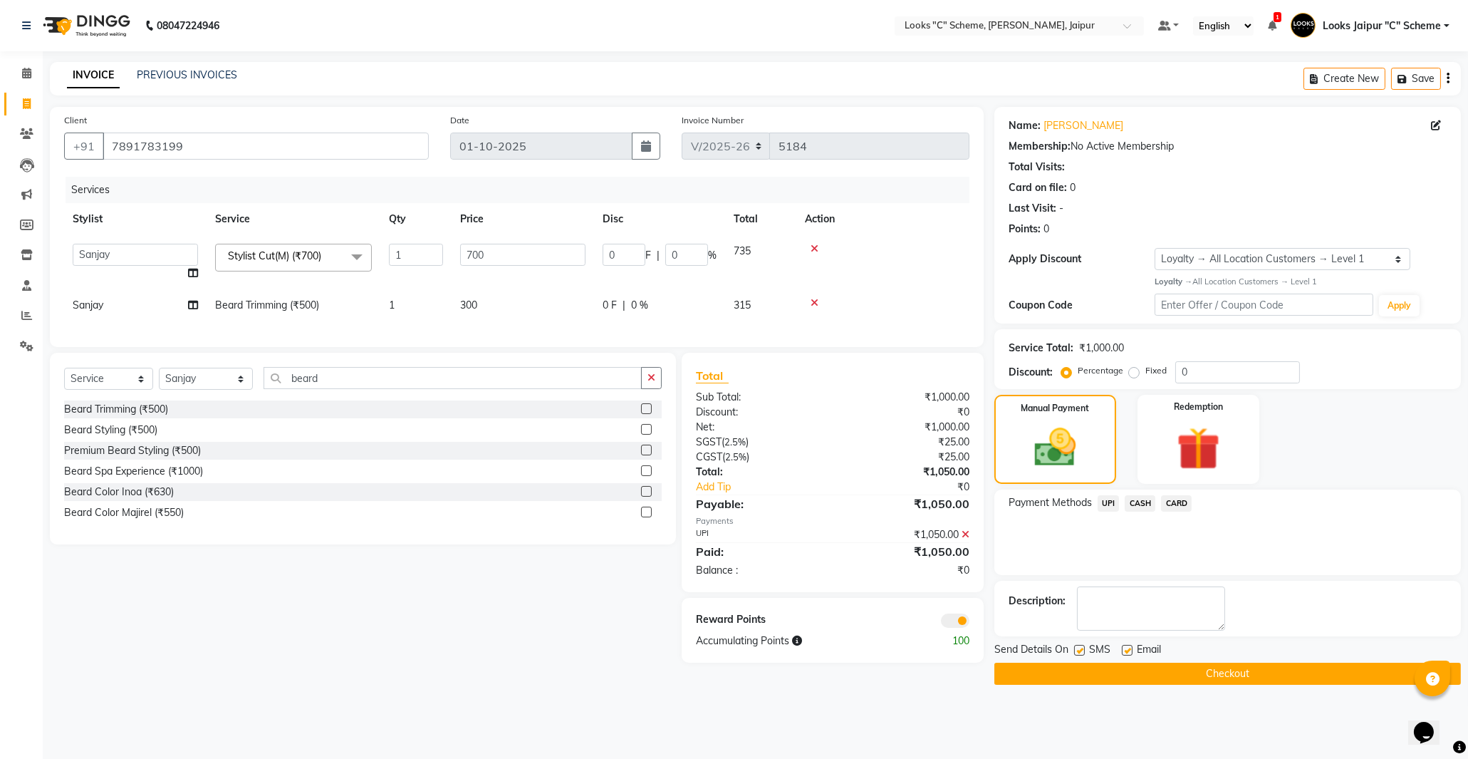
click at [1152, 672] on button "Checkout" at bounding box center [1227, 673] width 467 height 22
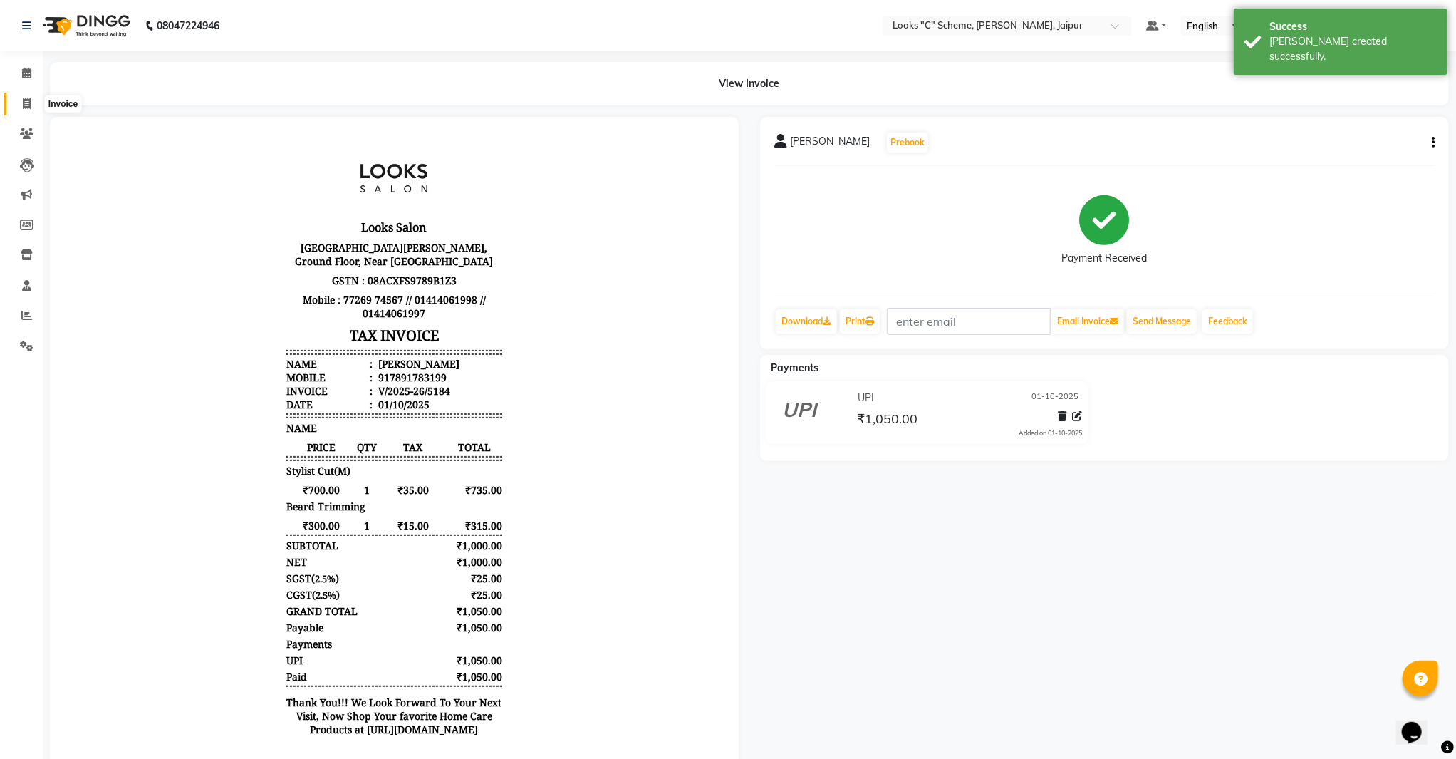
click at [29, 105] on icon at bounding box center [27, 103] width 8 height 11
select select "service"
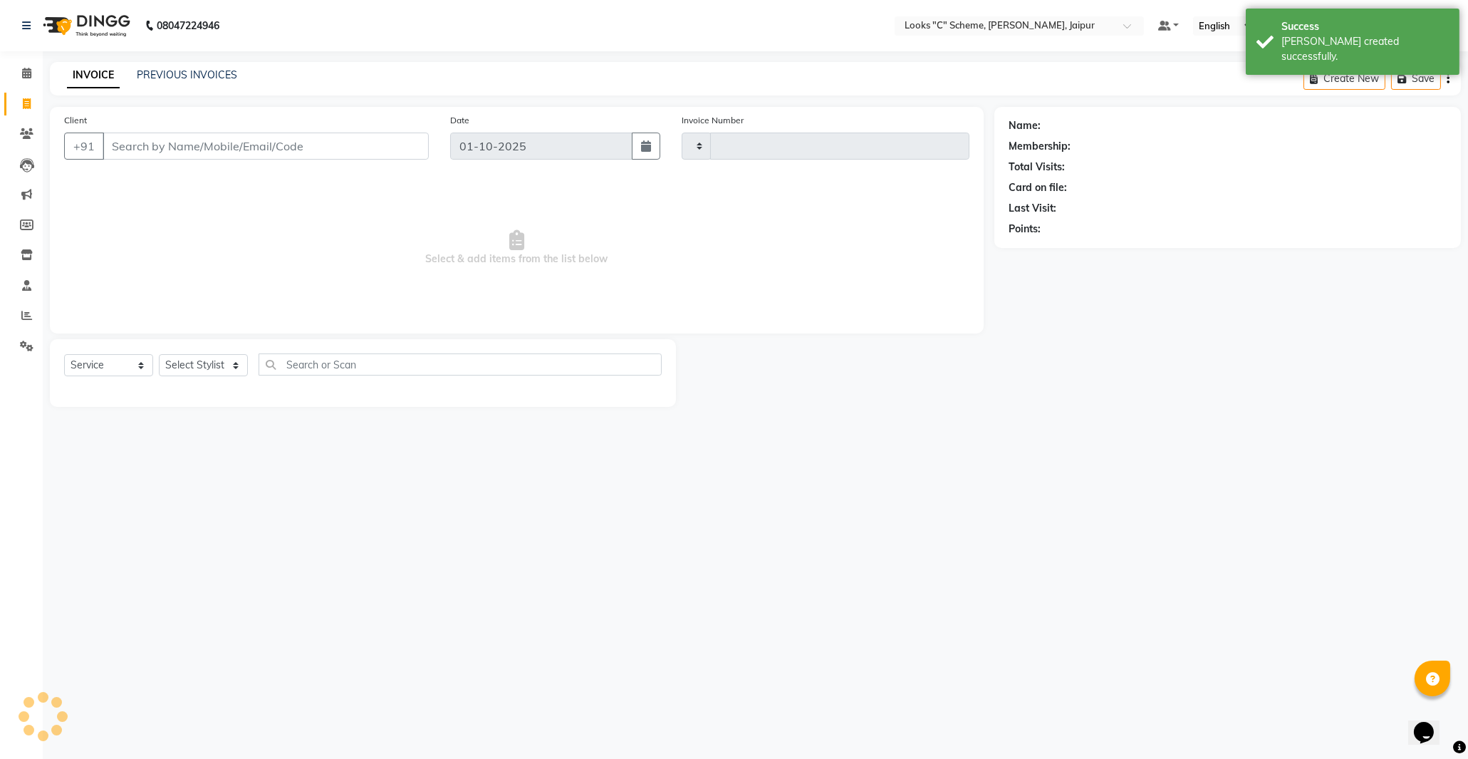
type input "5185"
select select "4315"
click at [151, 150] on input "Client" at bounding box center [266, 145] width 326 height 27
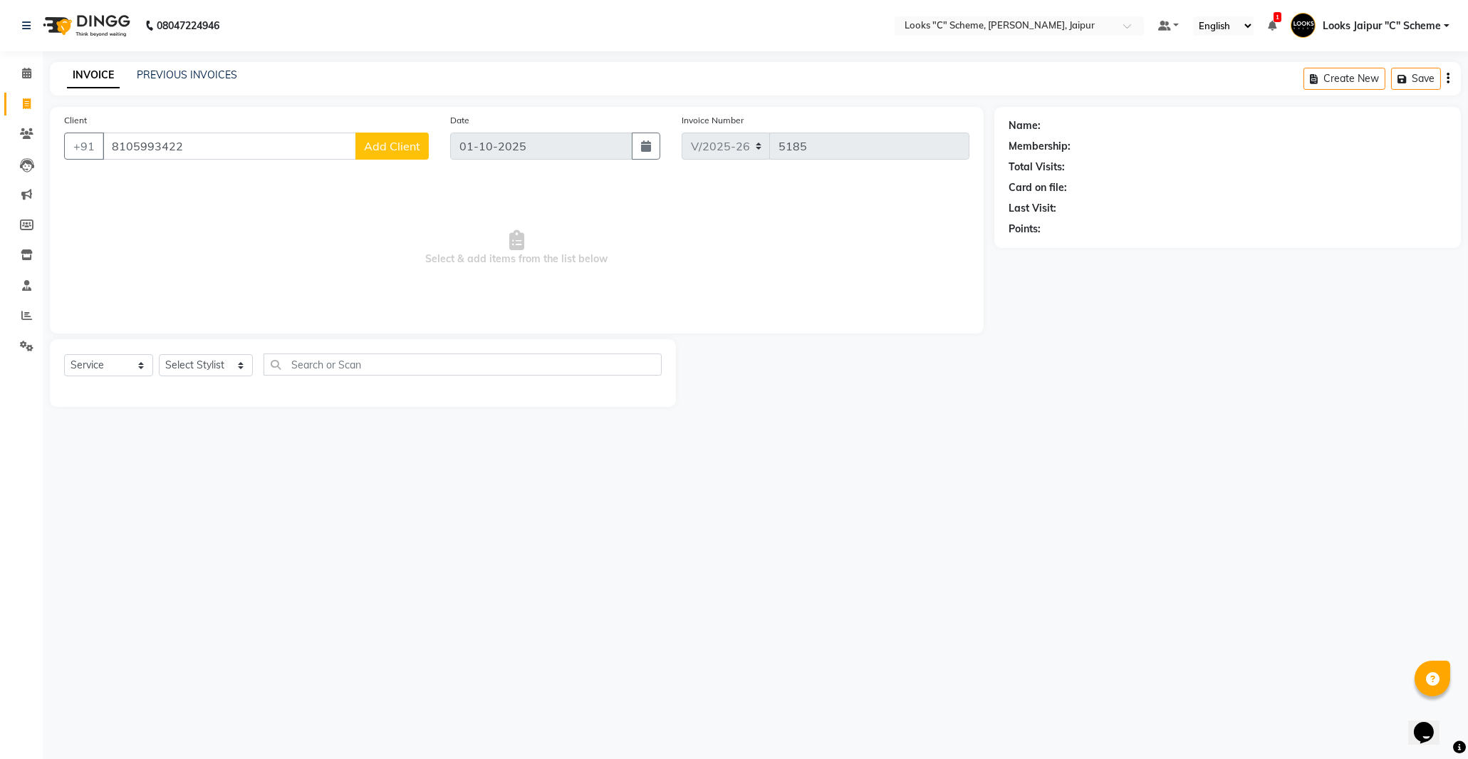
type input "8105993422"
click at [395, 150] on span "Add Client" at bounding box center [392, 146] width 56 height 14
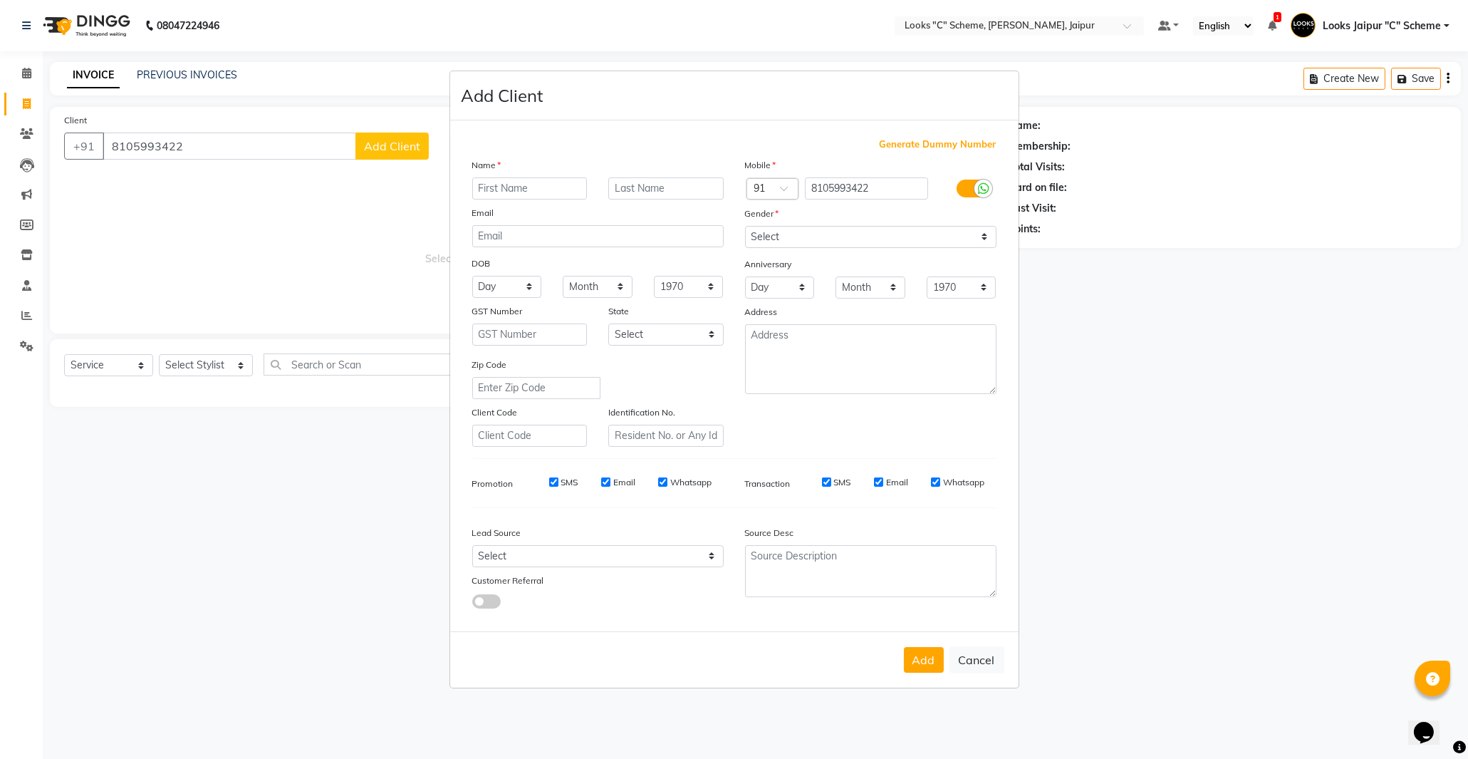
click at [506, 187] on input "text" at bounding box center [529, 188] width 115 height 22
type input "[PERSON_NAME]"
click at [771, 229] on select "Select [DEMOGRAPHIC_DATA] [DEMOGRAPHIC_DATA] Other Prefer Not To Say" at bounding box center [870, 237] width 251 height 22
select select "[DEMOGRAPHIC_DATA]"
click at [745, 226] on select "Select [DEMOGRAPHIC_DATA] [DEMOGRAPHIC_DATA] Other Prefer Not To Say" at bounding box center [870, 237] width 251 height 22
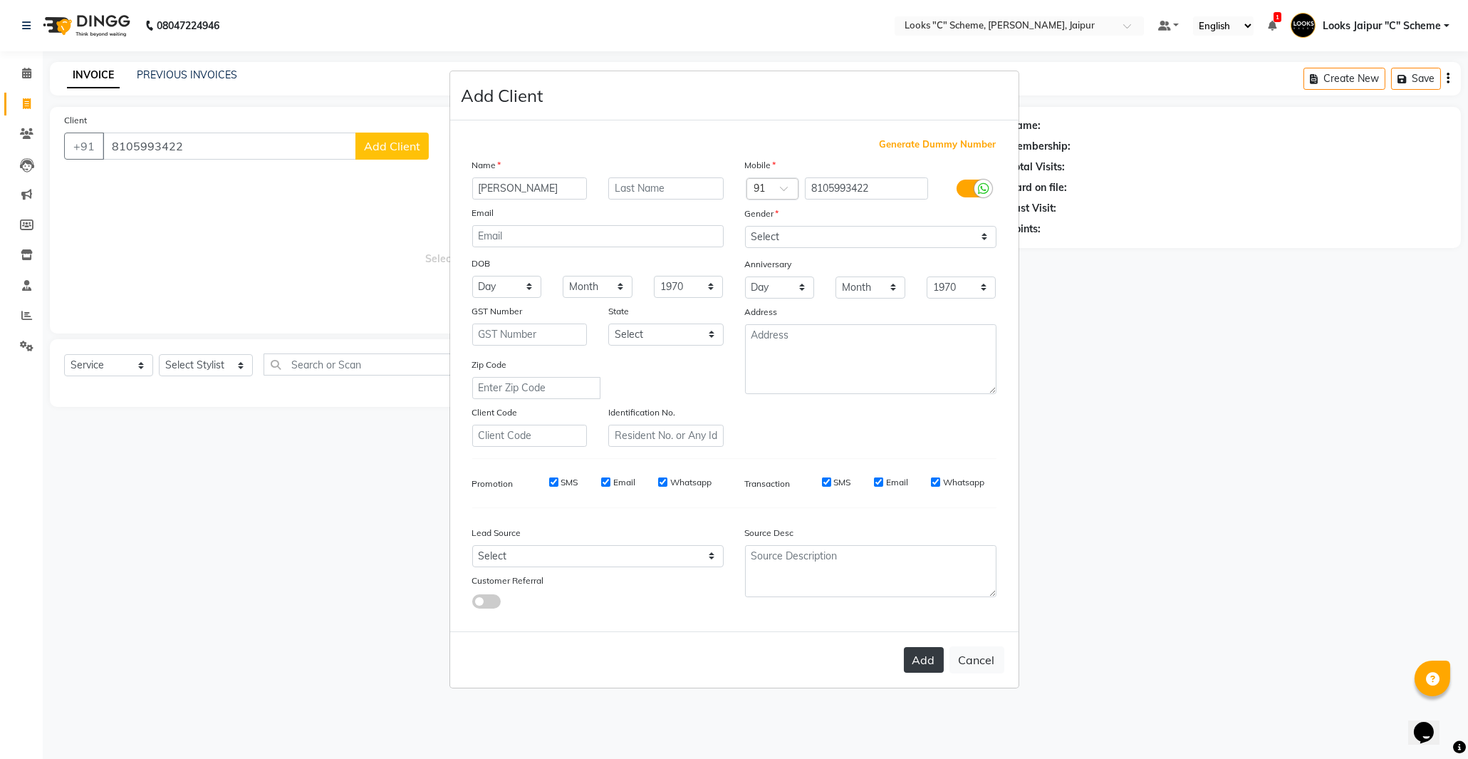
click at [917, 664] on button "Add" at bounding box center [924, 660] width 40 height 26
select select
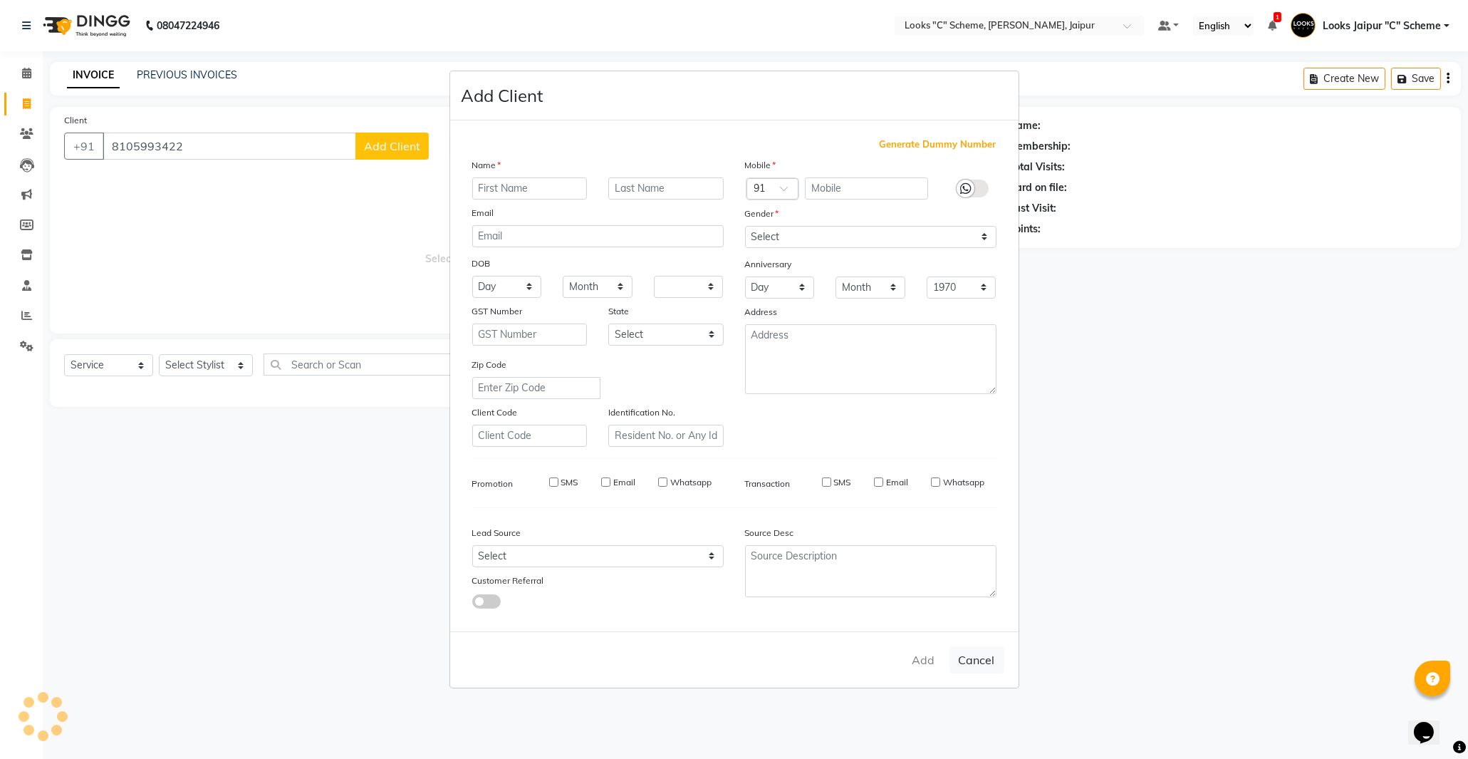
select select
checkbox input "false"
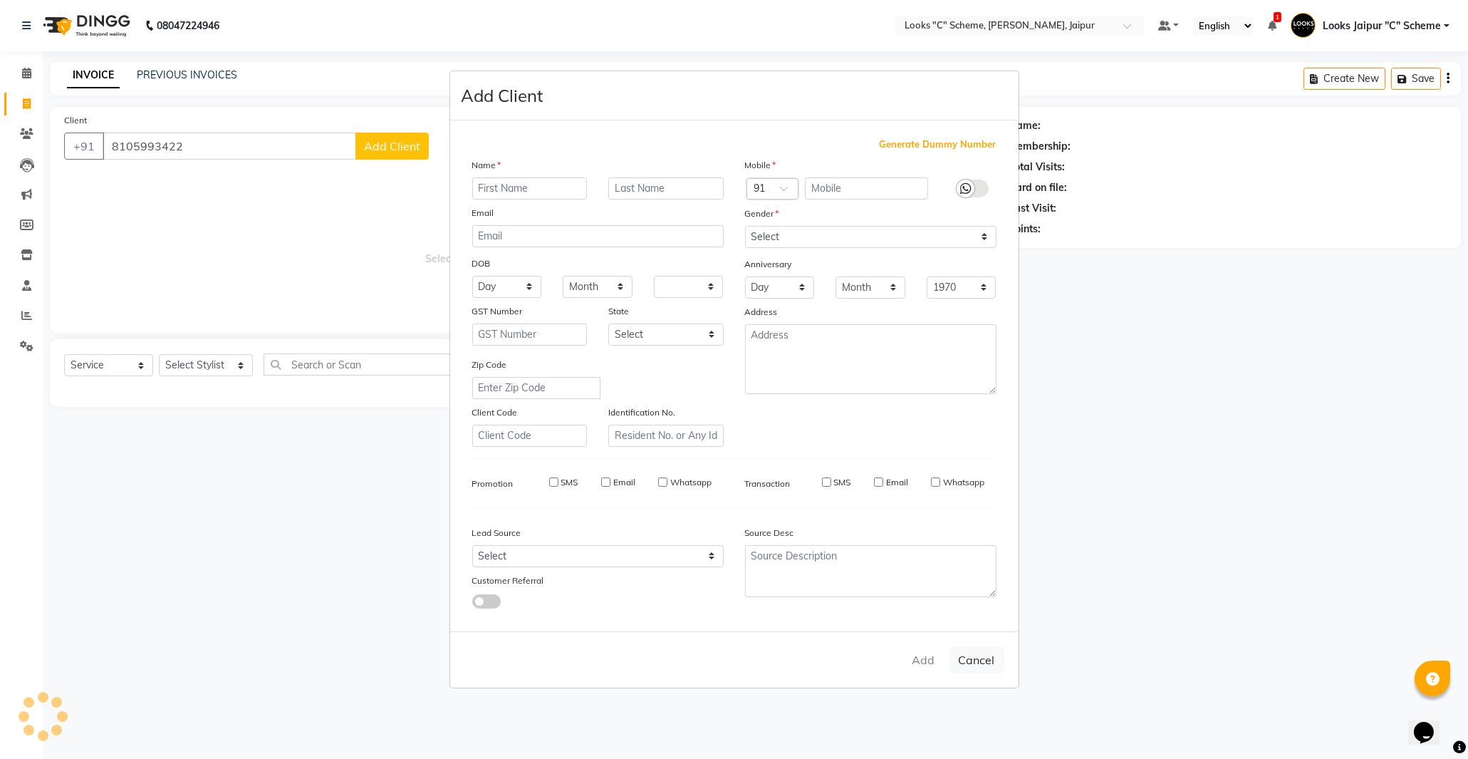
checkbox input "false"
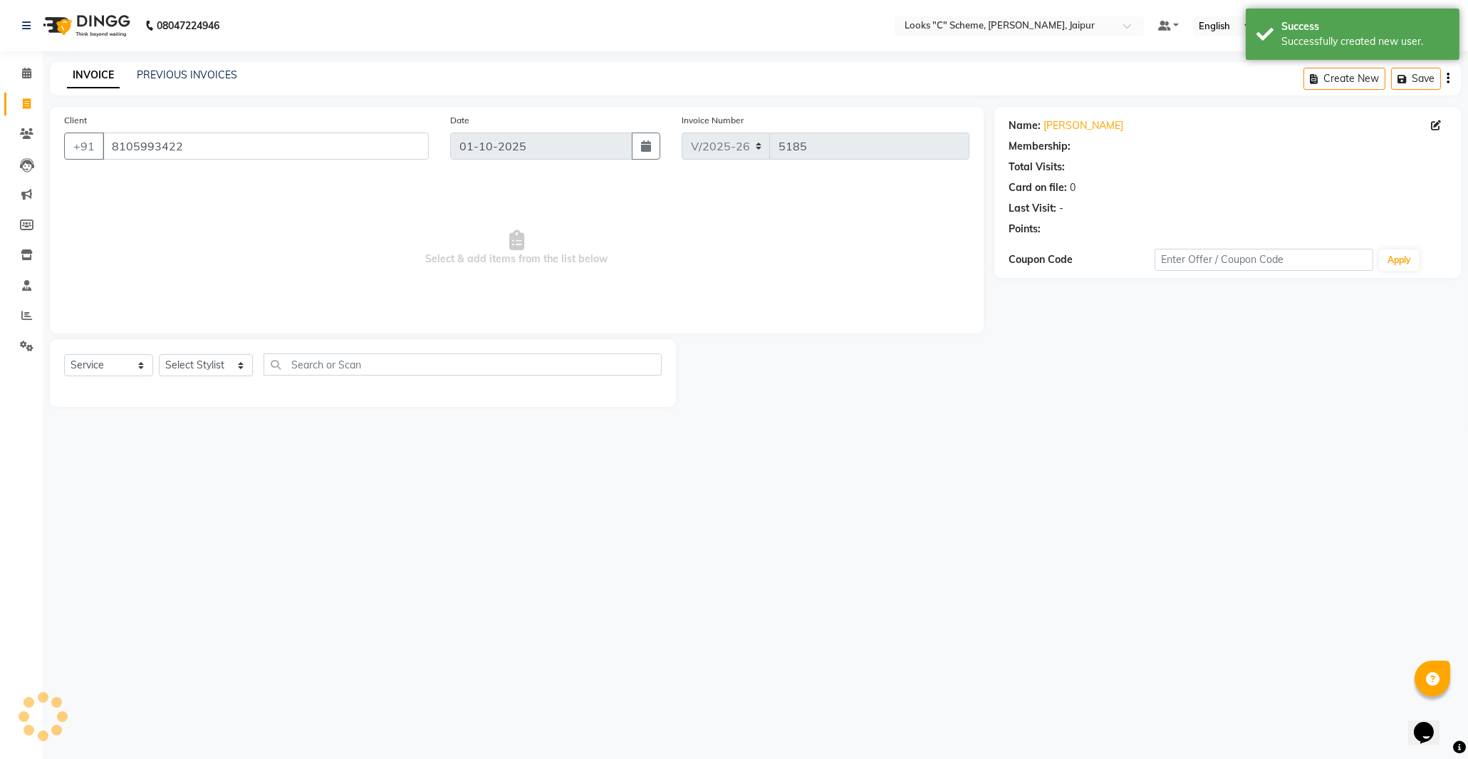
select select "1: Object"
click at [217, 362] on select "Select Stylist [PERSON_NAME] Akash_pdct [PERSON_NAME] [PERSON_NAME] Counter Sal…" at bounding box center [206, 365] width 94 height 22
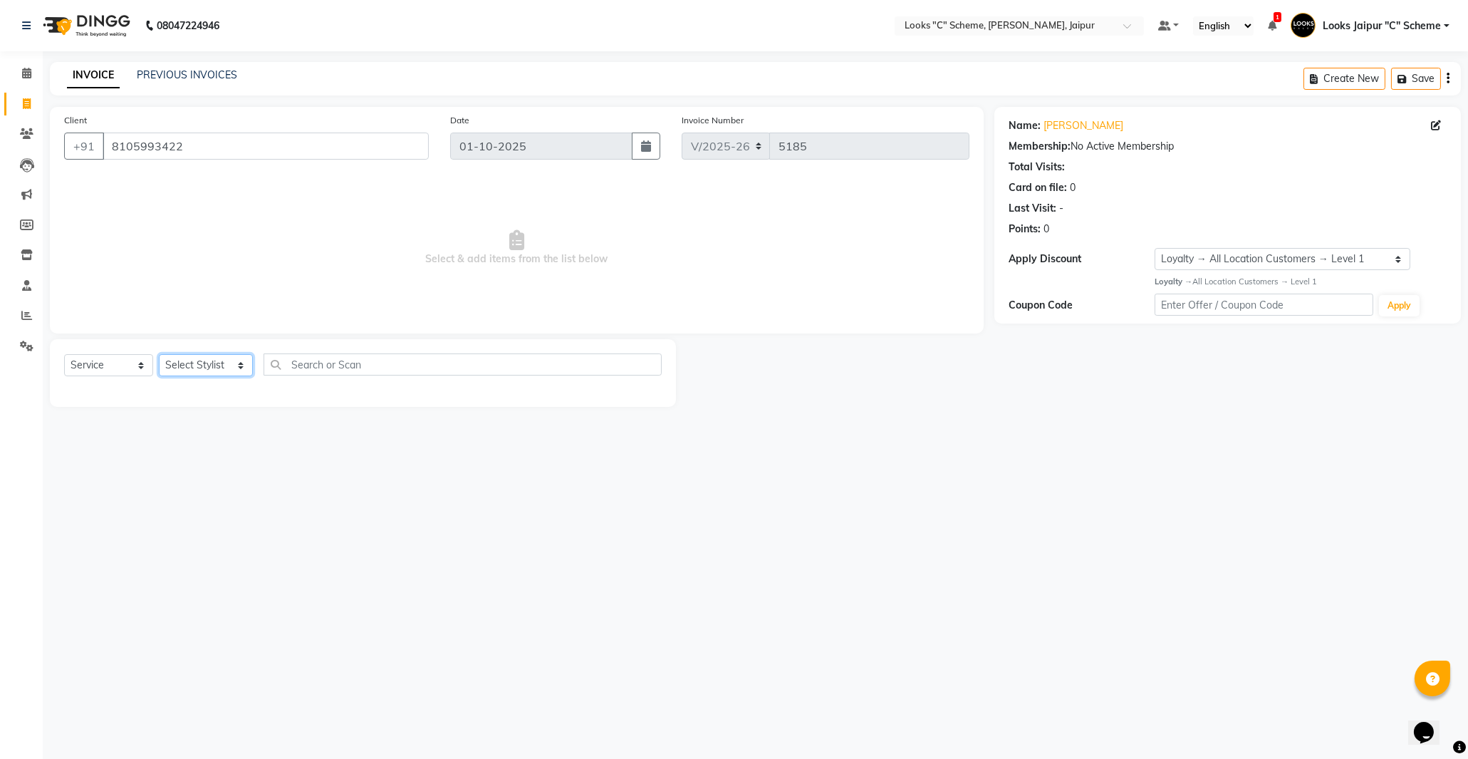
select select "52180"
click at [159, 355] on select "Select Stylist [PERSON_NAME] Akash_pdct [PERSON_NAME] [PERSON_NAME] Counter Sal…" at bounding box center [206, 365] width 94 height 22
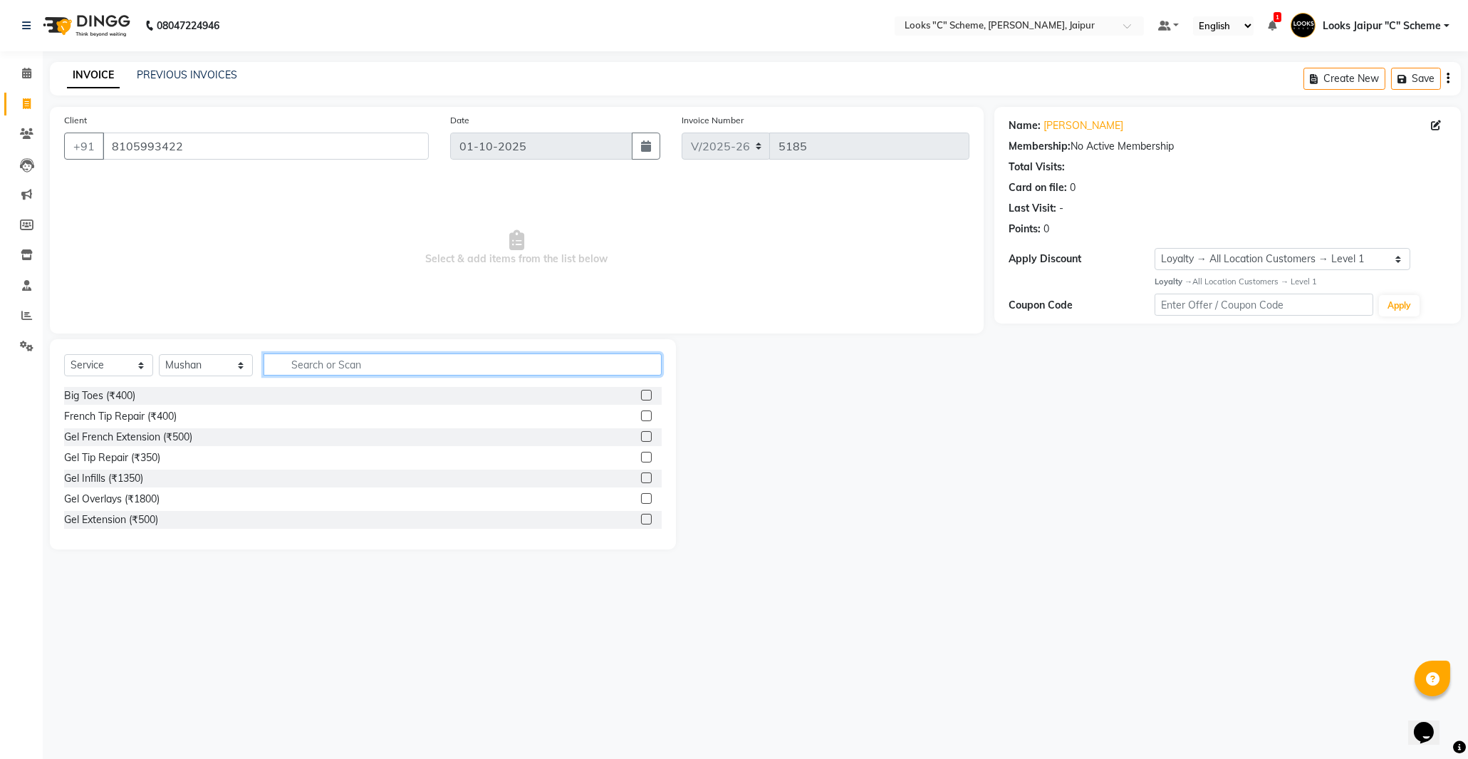
click at [311, 353] on input "text" at bounding box center [463, 364] width 398 height 22
type input "wash"
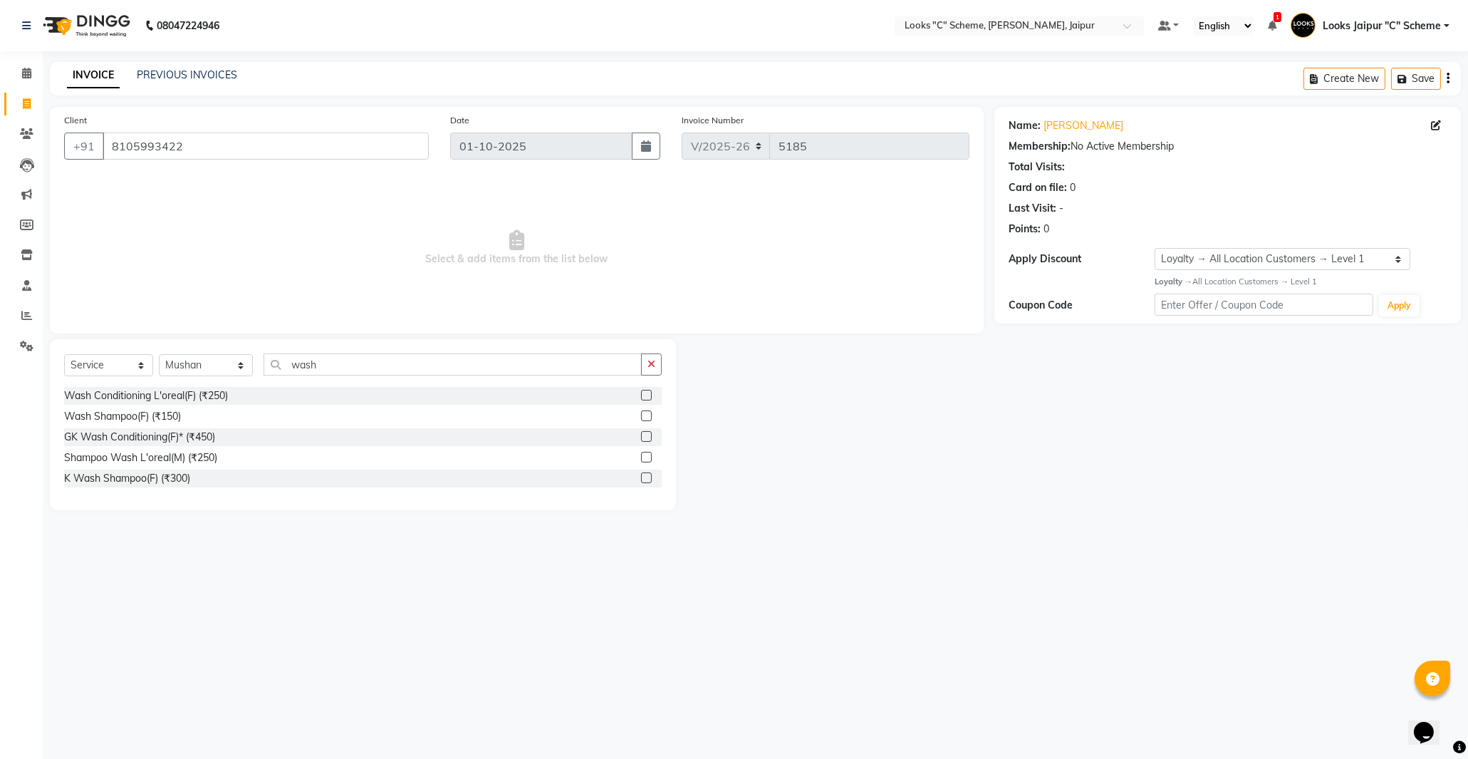
click at [646, 415] on label at bounding box center [646, 415] width 11 height 11
click at [646, 415] on input "checkbox" at bounding box center [645, 416] width 9 height 9
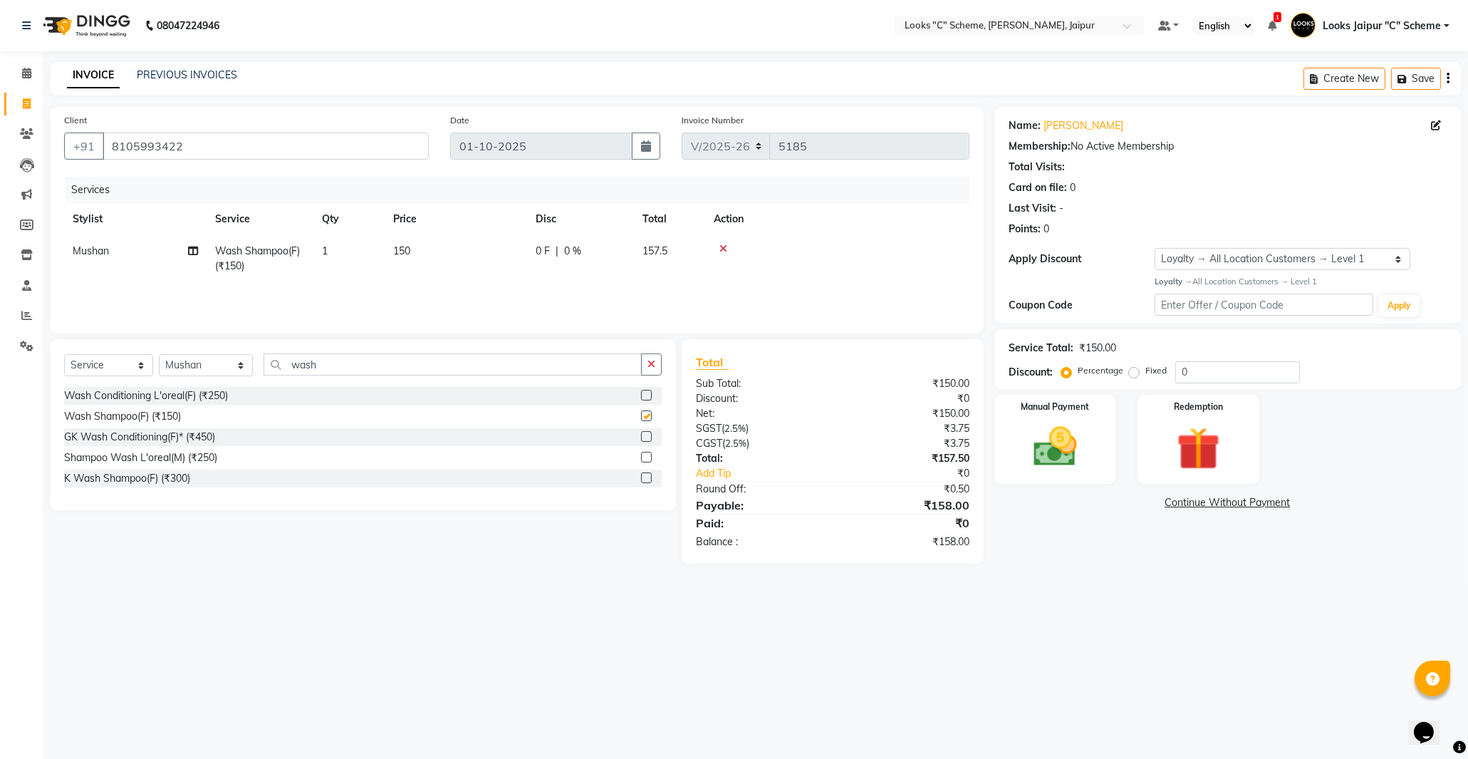
checkbox input "false"
click at [402, 251] on span "150" at bounding box center [401, 250] width 17 height 13
select select "52180"
click at [497, 256] on input "150" at bounding box center [522, 255] width 125 height 22
type input "1"
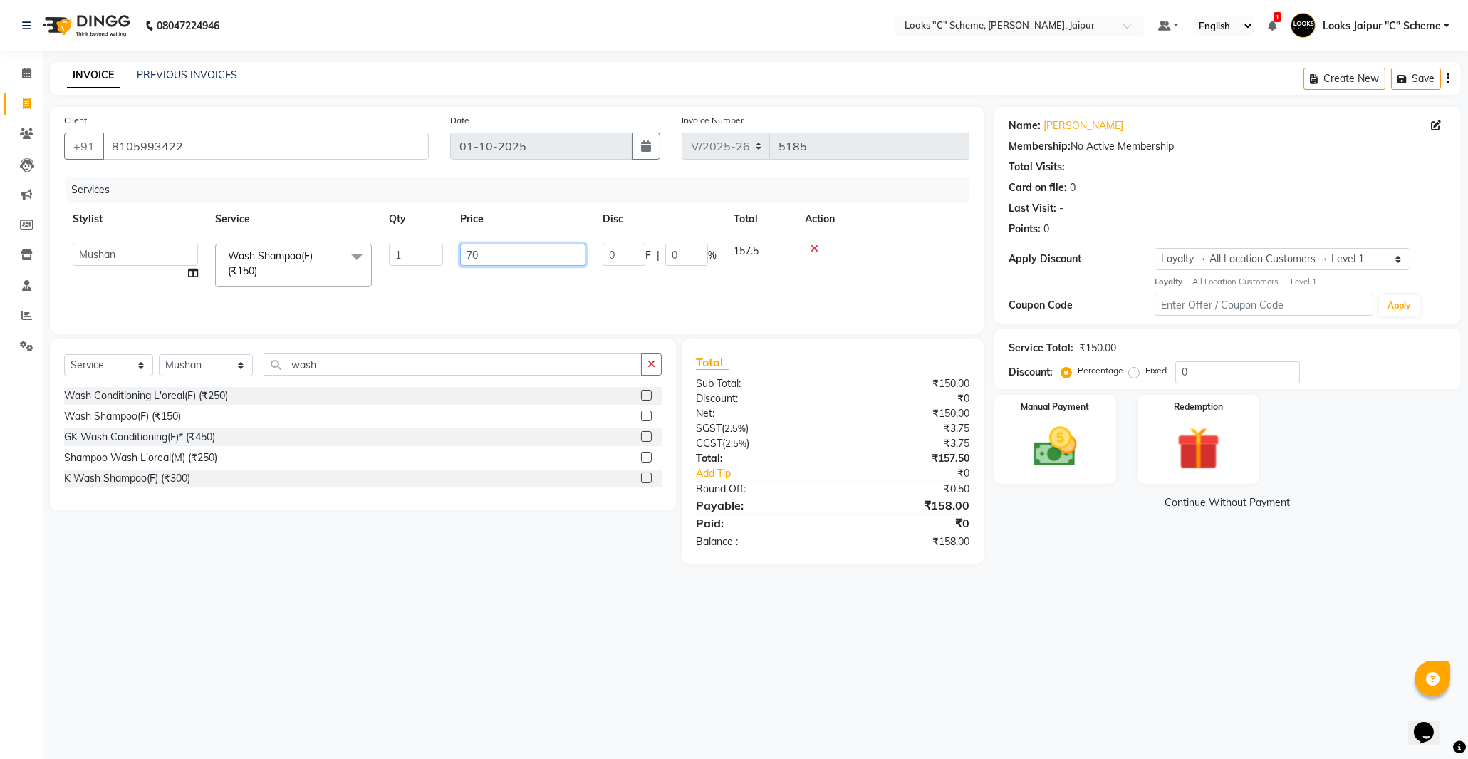
type input "700"
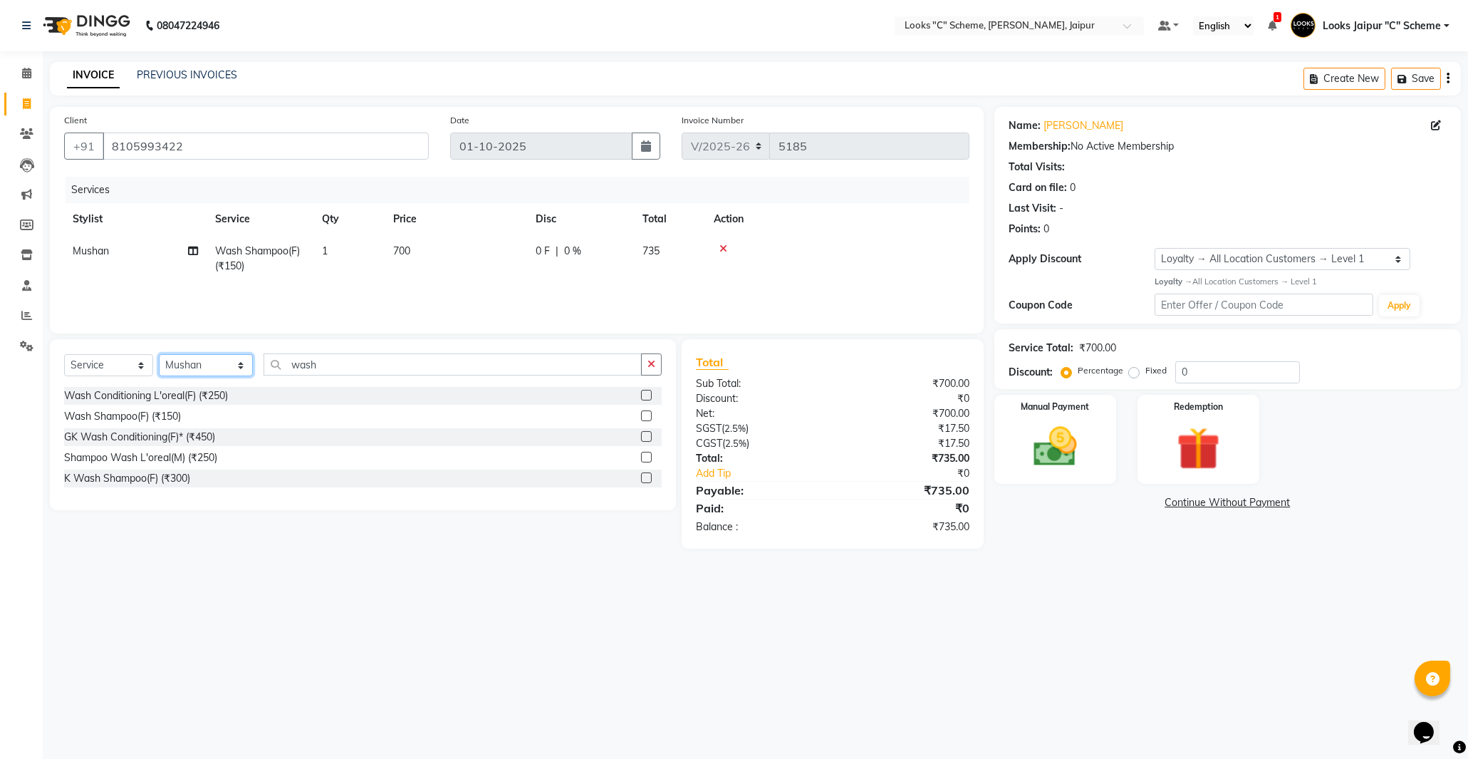
click at [214, 363] on select "Select Stylist [PERSON_NAME] Akash_pdct [PERSON_NAME] [PERSON_NAME] Counter Sal…" at bounding box center [206, 365] width 94 height 22
select select "23769"
click at [159, 355] on select "Select Stylist [PERSON_NAME] Akash_pdct [PERSON_NAME] [PERSON_NAME] Counter Sal…" at bounding box center [206, 365] width 94 height 22
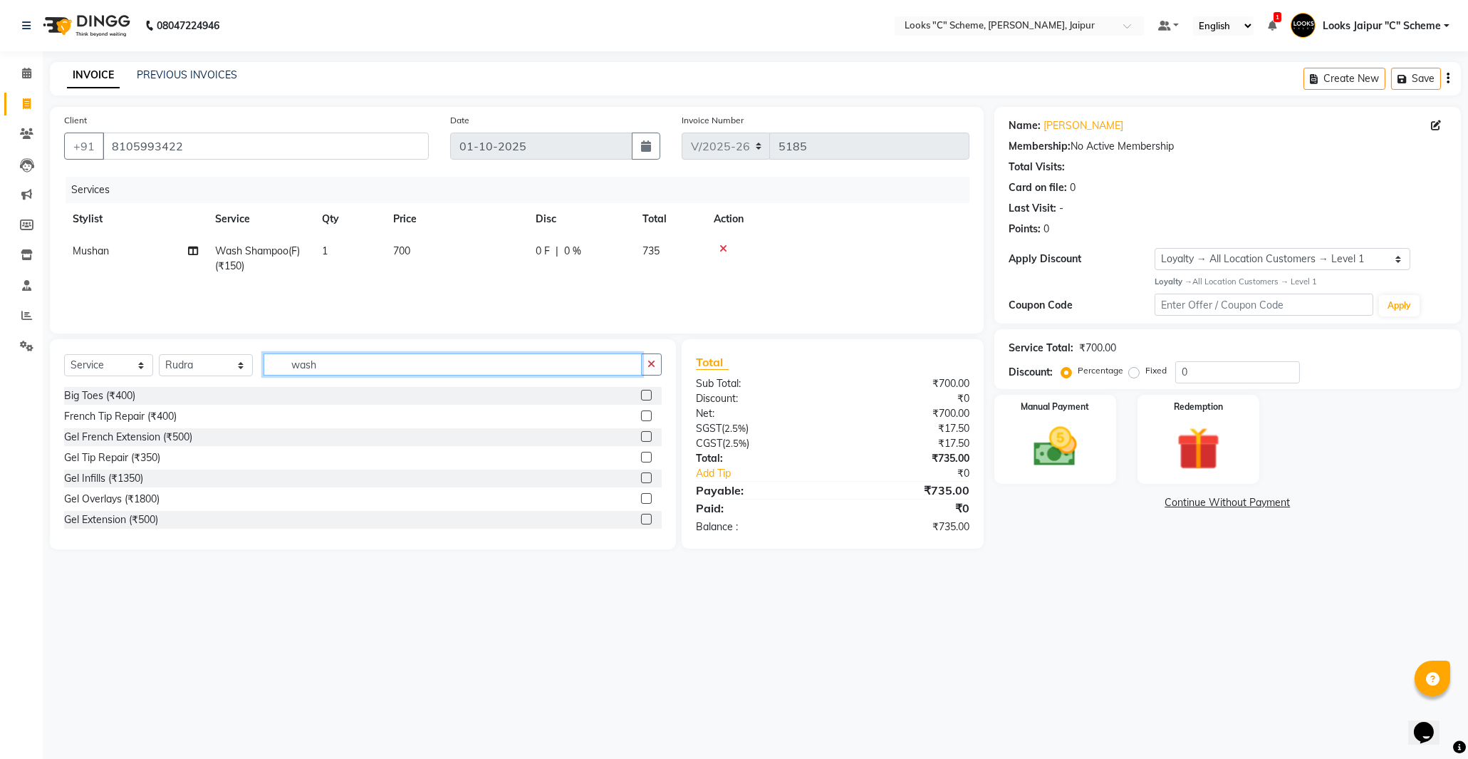
drag, startPoint x: 362, startPoint y: 363, endPoint x: 362, endPoint y: 345, distance: 17.8
click at [362, 362] on input "wash" at bounding box center [453, 364] width 378 height 22
type input "w"
type input "beard"
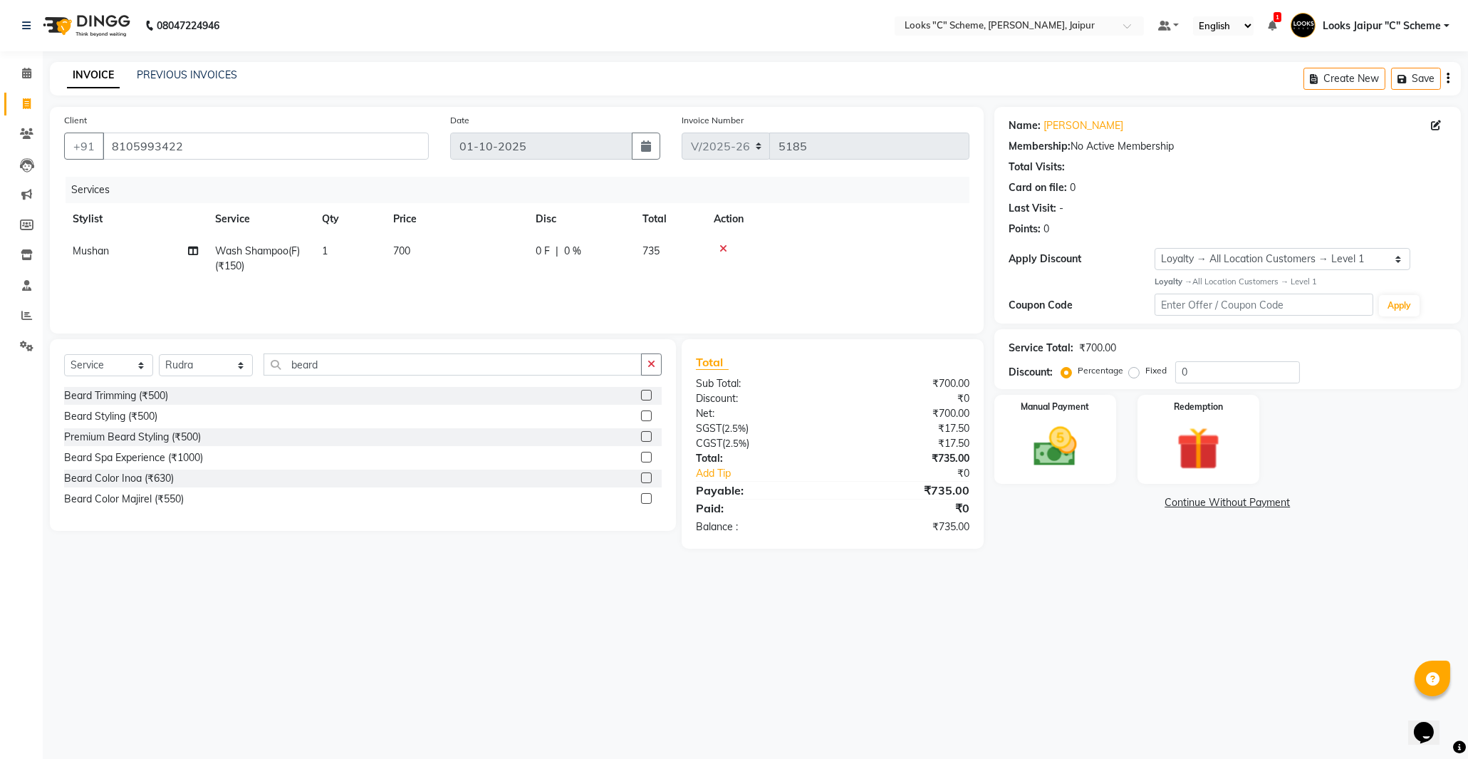
click at [647, 395] on label at bounding box center [646, 395] width 11 height 11
click at [647, 395] on input "checkbox" at bounding box center [645, 395] width 9 height 9
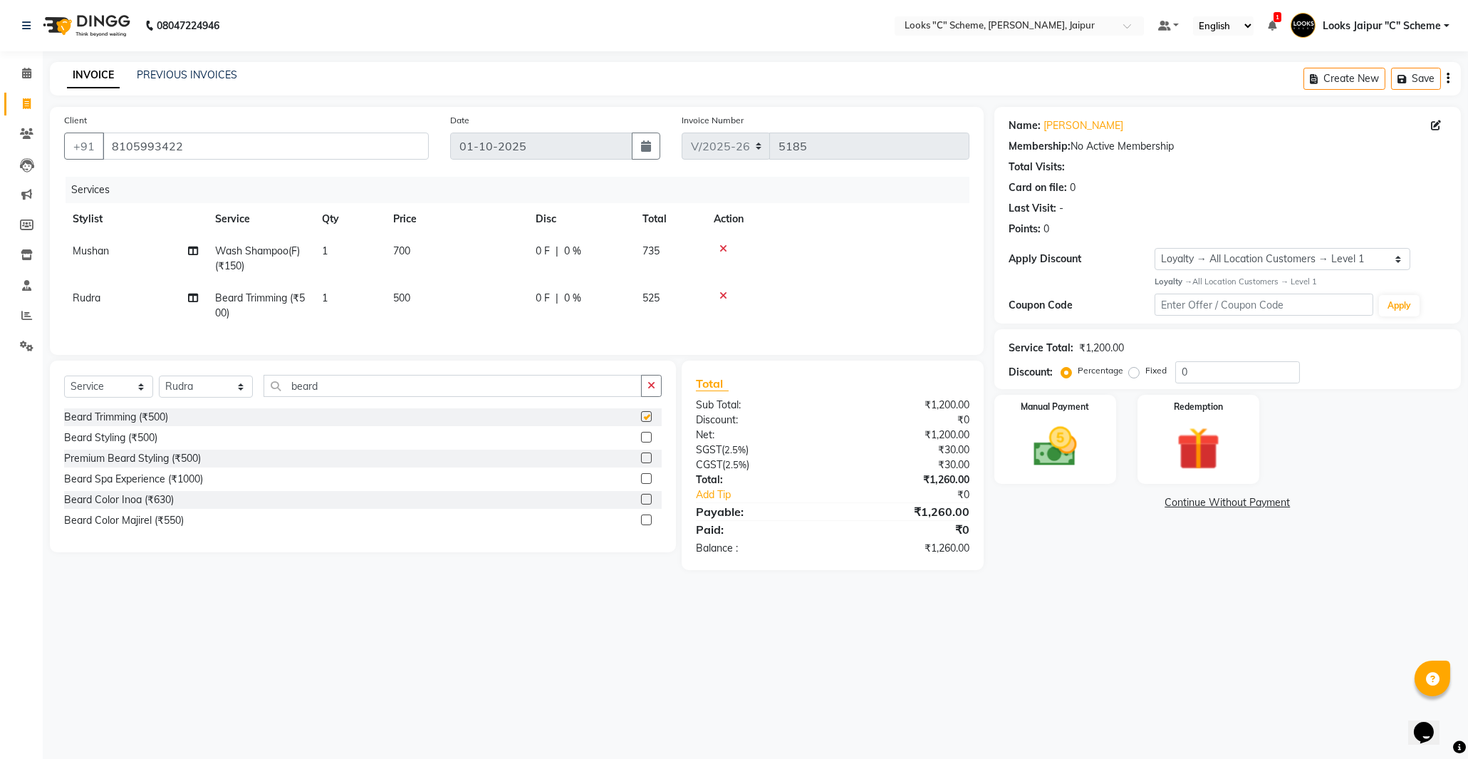
checkbox input "false"
click at [439, 307] on td "500" at bounding box center [456, 305] width 142 height 47
select select "23769"
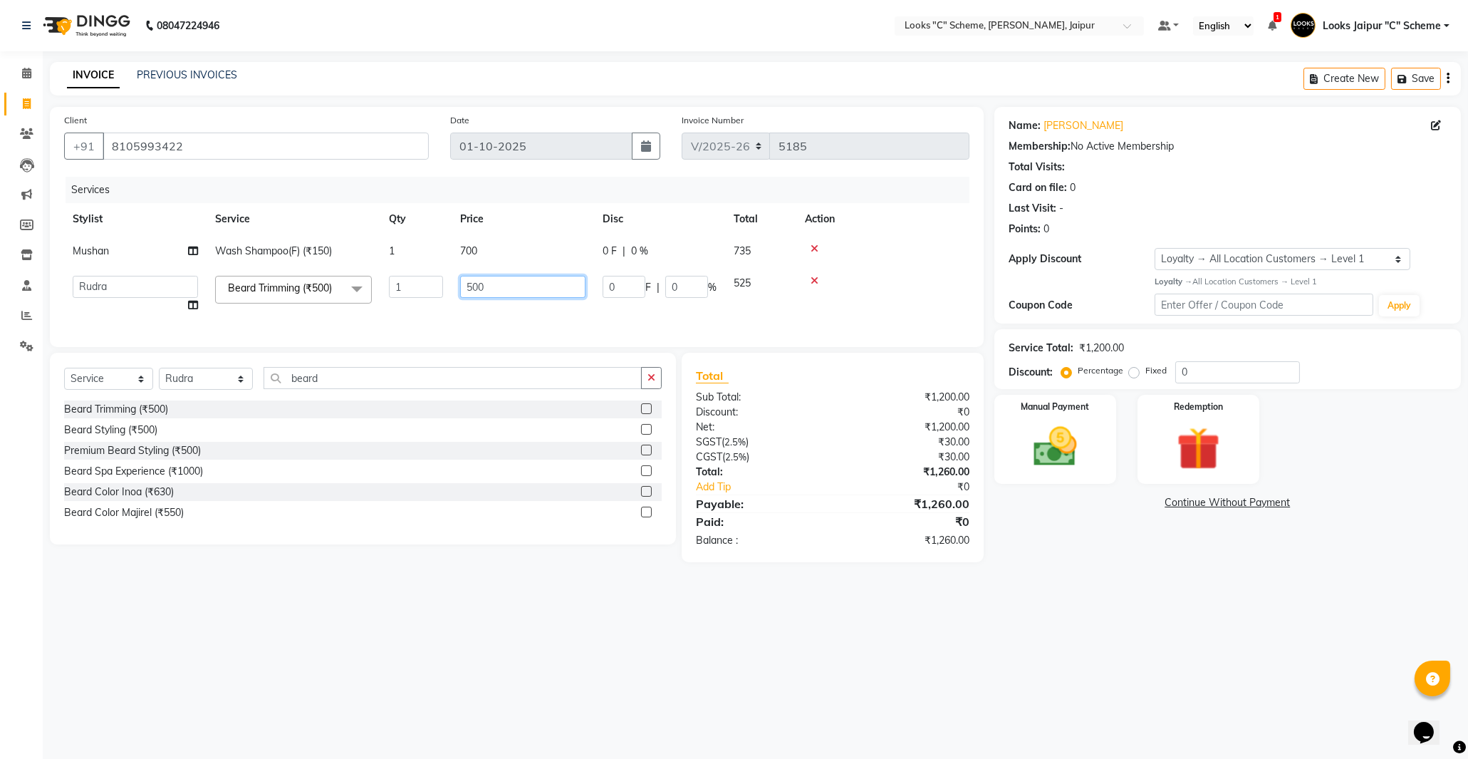
click at [476, 284] on input "500" at bounding box center [522, 287] width 125 height 22
type input "300"
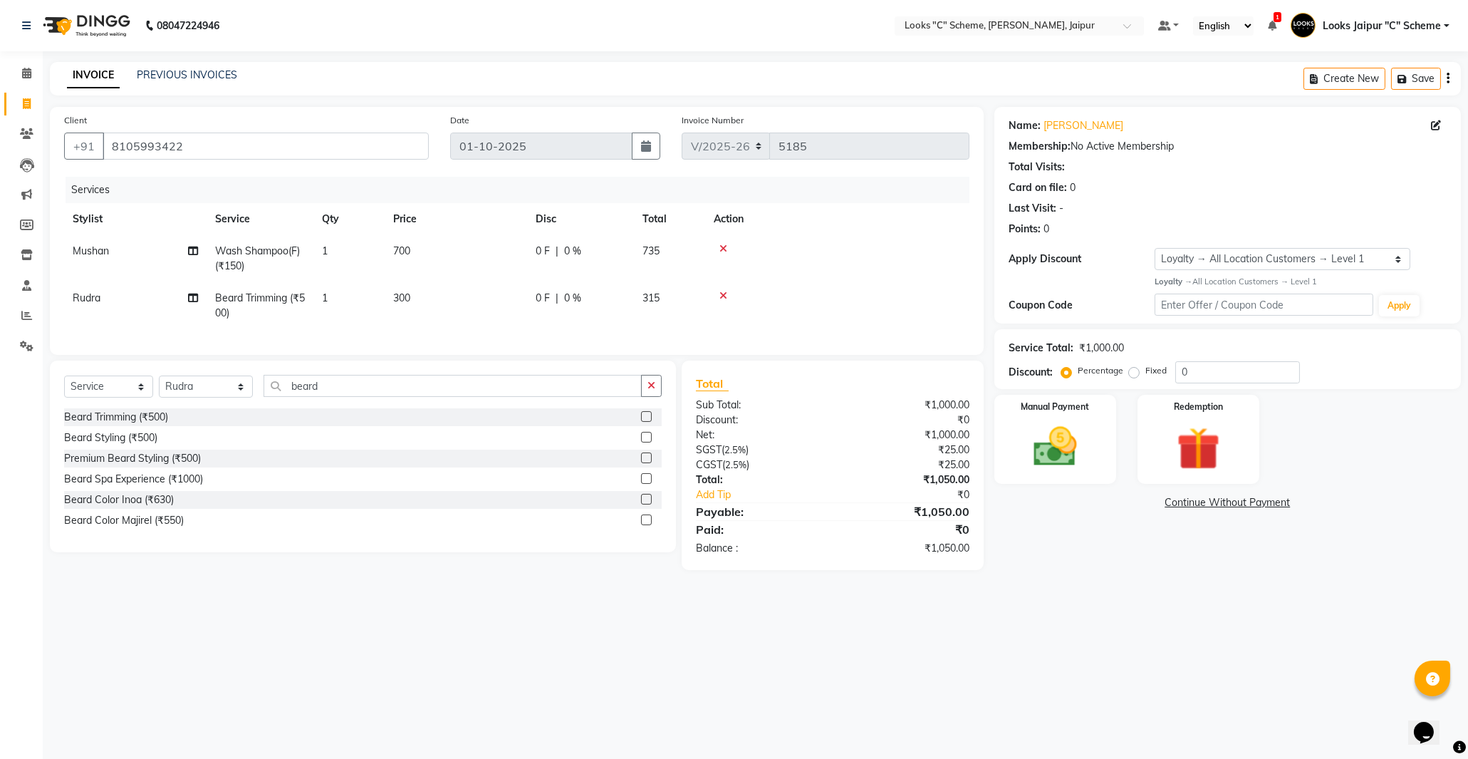
click at [544, 316] on tr "[PERSON_NAME] Trimming (₹500) 1 300 0 F | 0 % 315" at bounding box center [516, 305] width 905 height 47
click at [1034, 435] on img at bounding box center [1055, 447] width 73 height 52
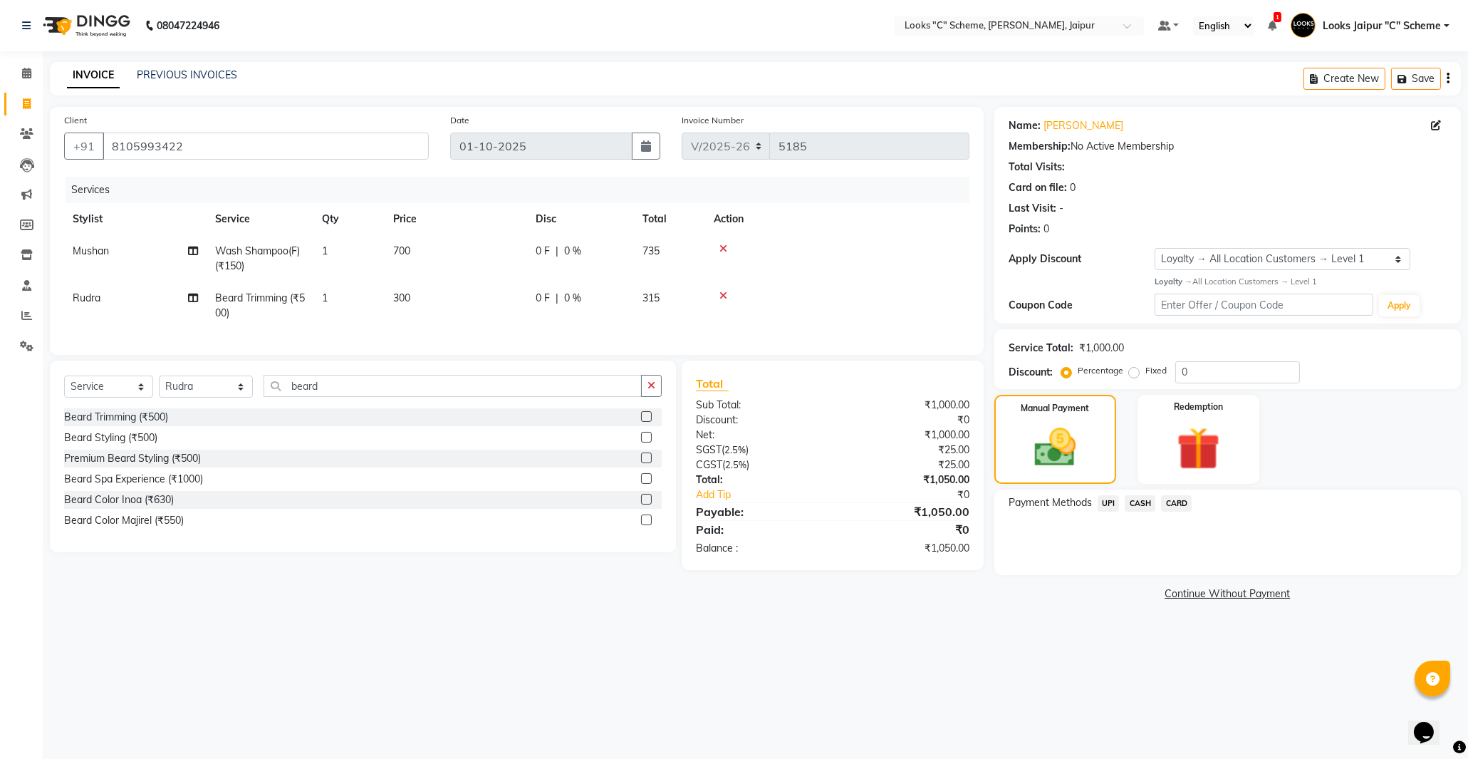
click at [1108, 502] on span "UPI" at bounding box center [1109, 503] width 22 height 16
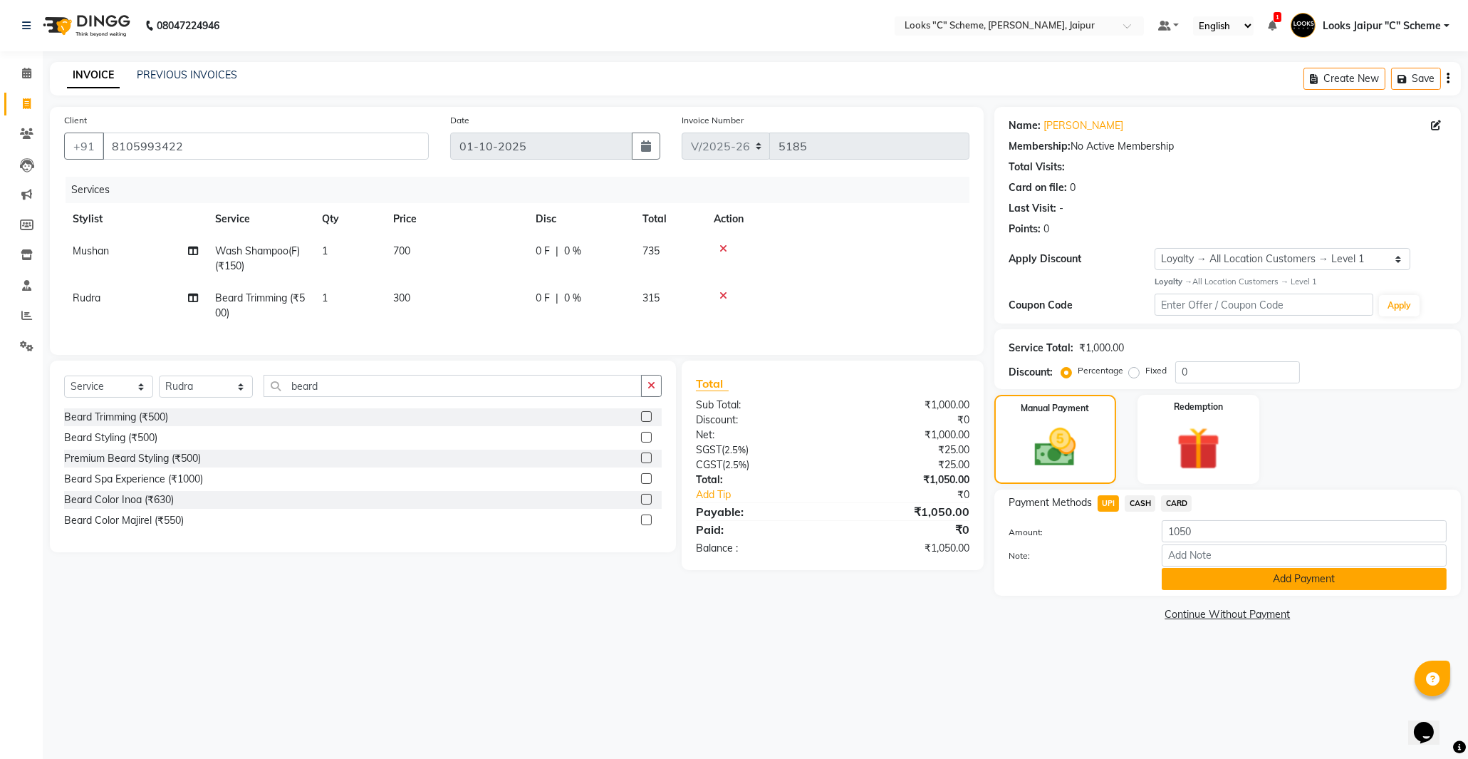
click at [1270, 580] on button "Add Payment" at bounding box center [1304, 579] width 285 height 22
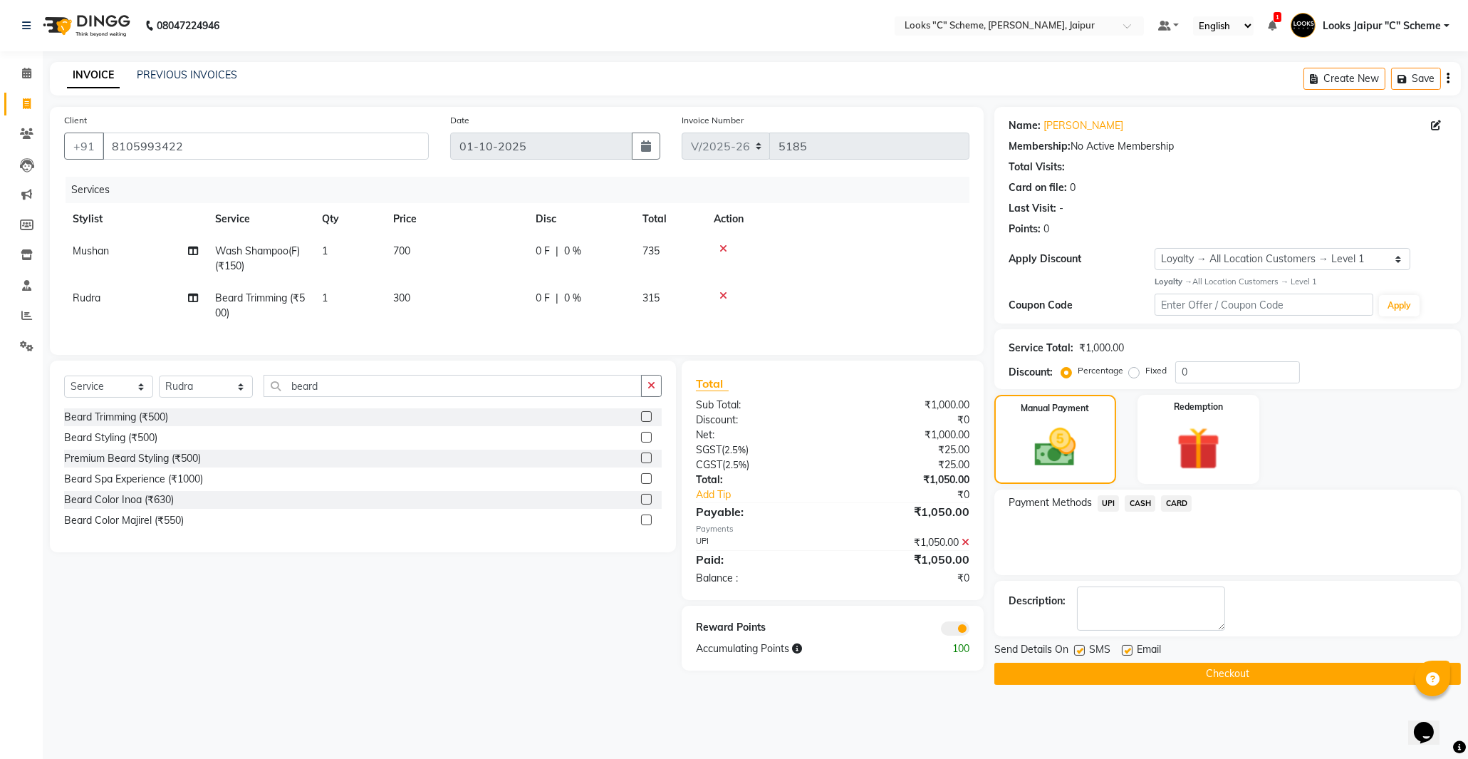
click at [1255, 672] on button "Checkout" at bounding box center [1227, 673] width 467 height 22
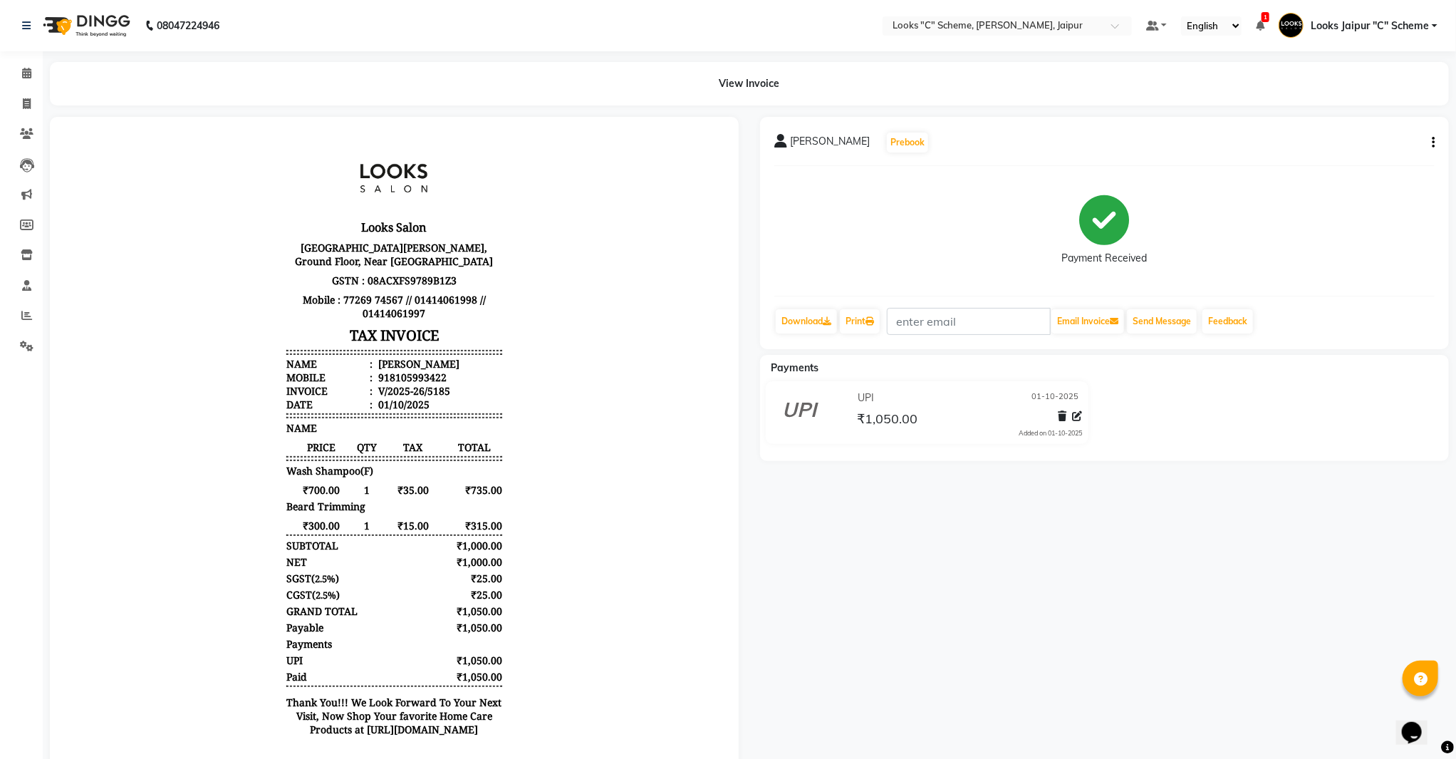
click at [1264, 628] on div "[PERSON_NAME] Prebook Payment Received Download Print Email Invoice Send Messag…" at bounding box center [1104, 446] width 710 height 659
click at [23, 103] on icon at bounding box center [27, 103] width 8 height 11
select select "service"
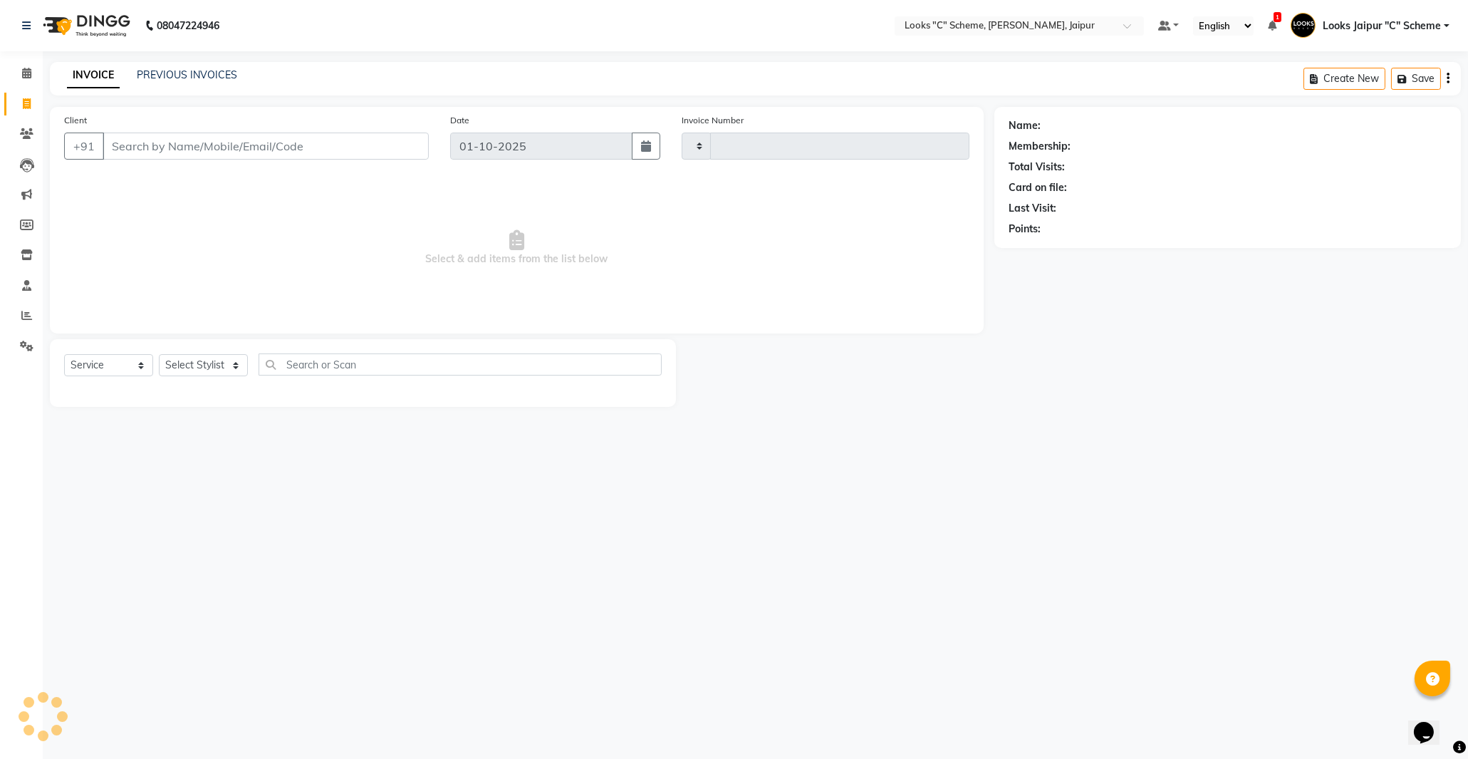
type input "5186"
select select "4315"
click at [182, 142] on input "Client" at bounding box center [266, 145] width 326 height 27
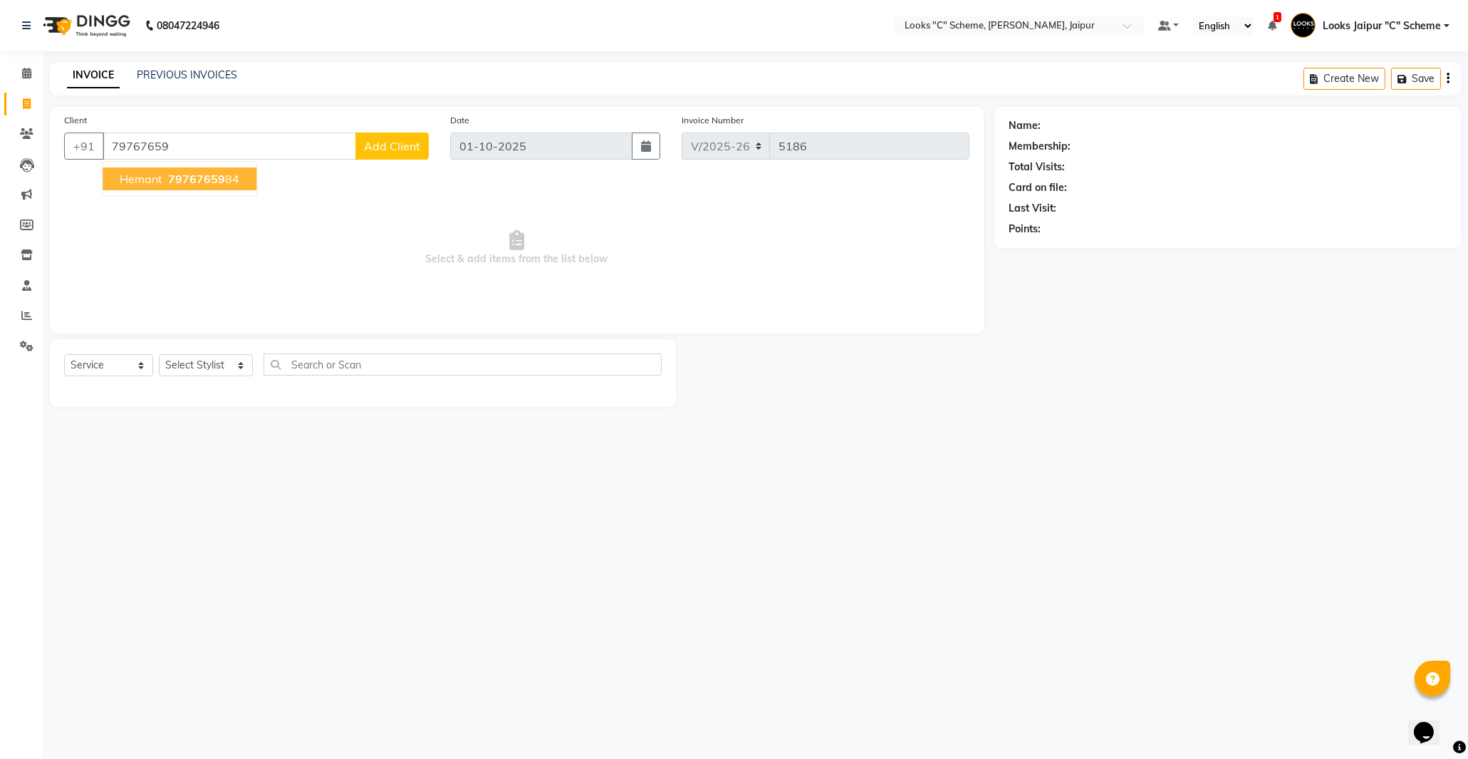
click at [184, 187] on button "Hemant 79767659 84" at bounding box center [180, 178] width 154 height 23
type input "7976765984"
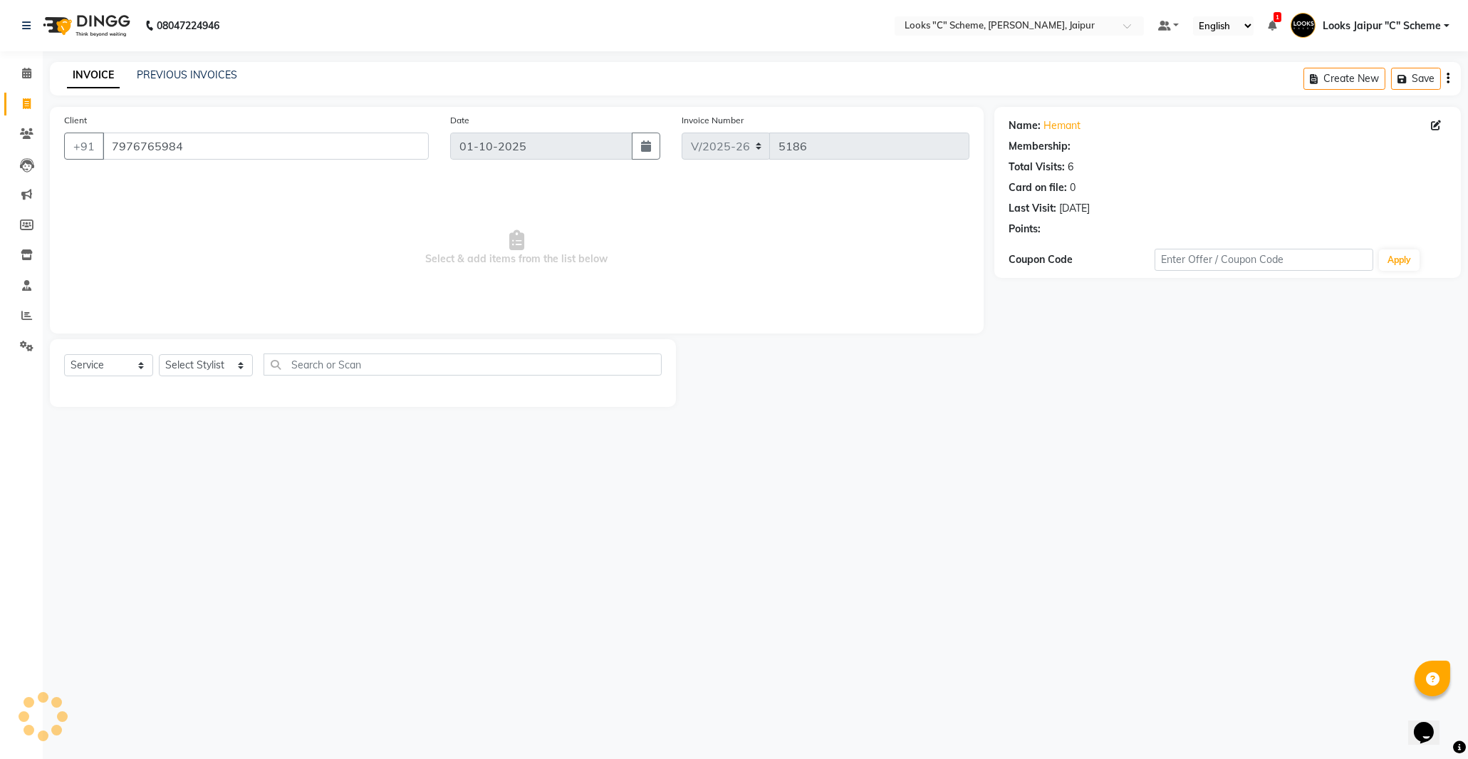
select select "1: Object"
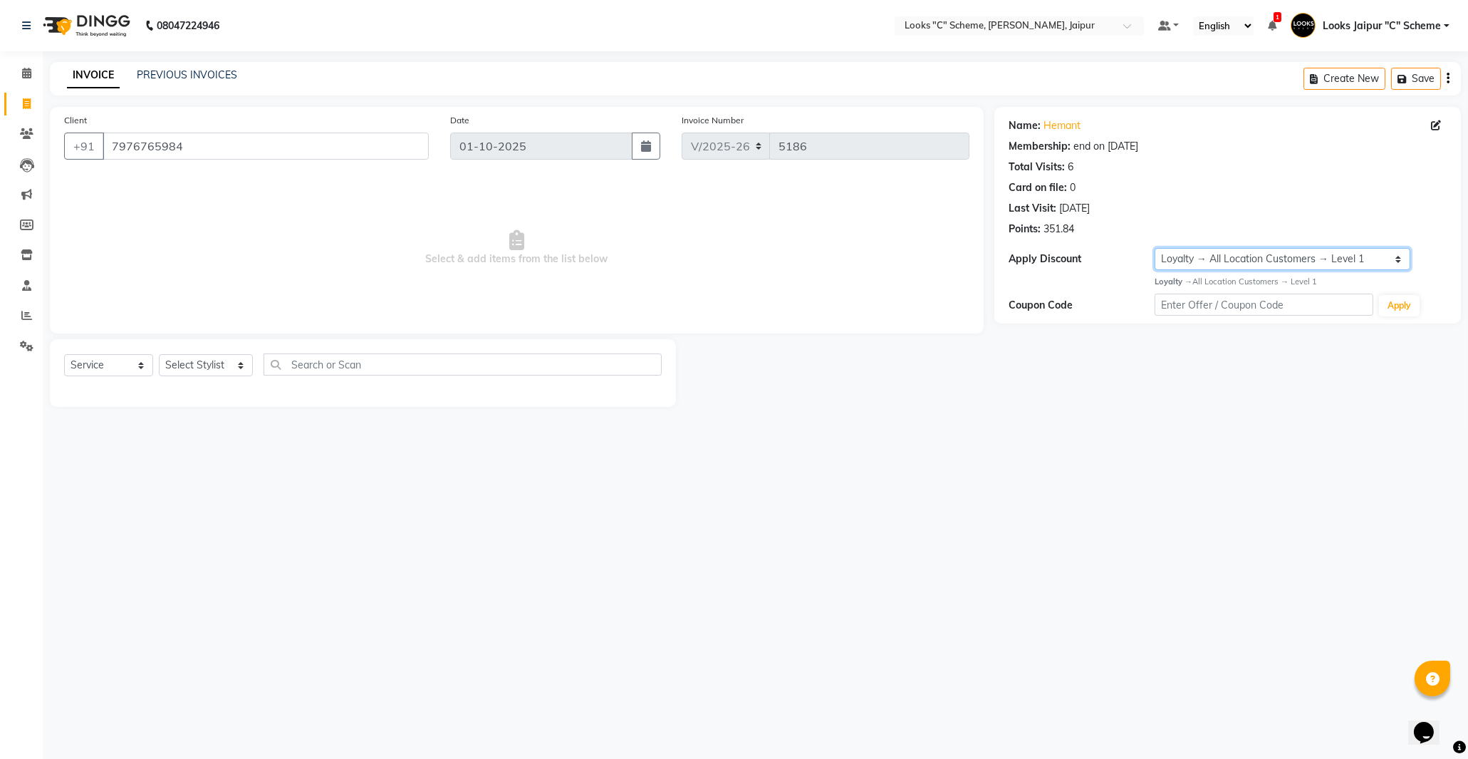
drag, startPoint x: 1244, startPoint y: 255, endPoint x: 1229, endPoint y: 269, distance: 20.2
click at [1244, 255] on select "Select Membership → LSPL Membership@20% Loyalty → All Location Customers → Leve…" at bounding box center [1283, 259] width 256 height 22
click at [182, 365] on select "Select Stylist [PERSON_NAME] Akash_pdct [PERSON_NAME] [PERSON_NAME] Counter Sal…" at bounding box center [206, 365] width 94 height 22
select select "57106"
click at [159, 355] on select "Select Stylist [PERSON_NAME] Akash_pdct [PERSON_NAME] [PERSON_NAME] Counter Sal…" at bounding box center [206, 365] width 94 height 22
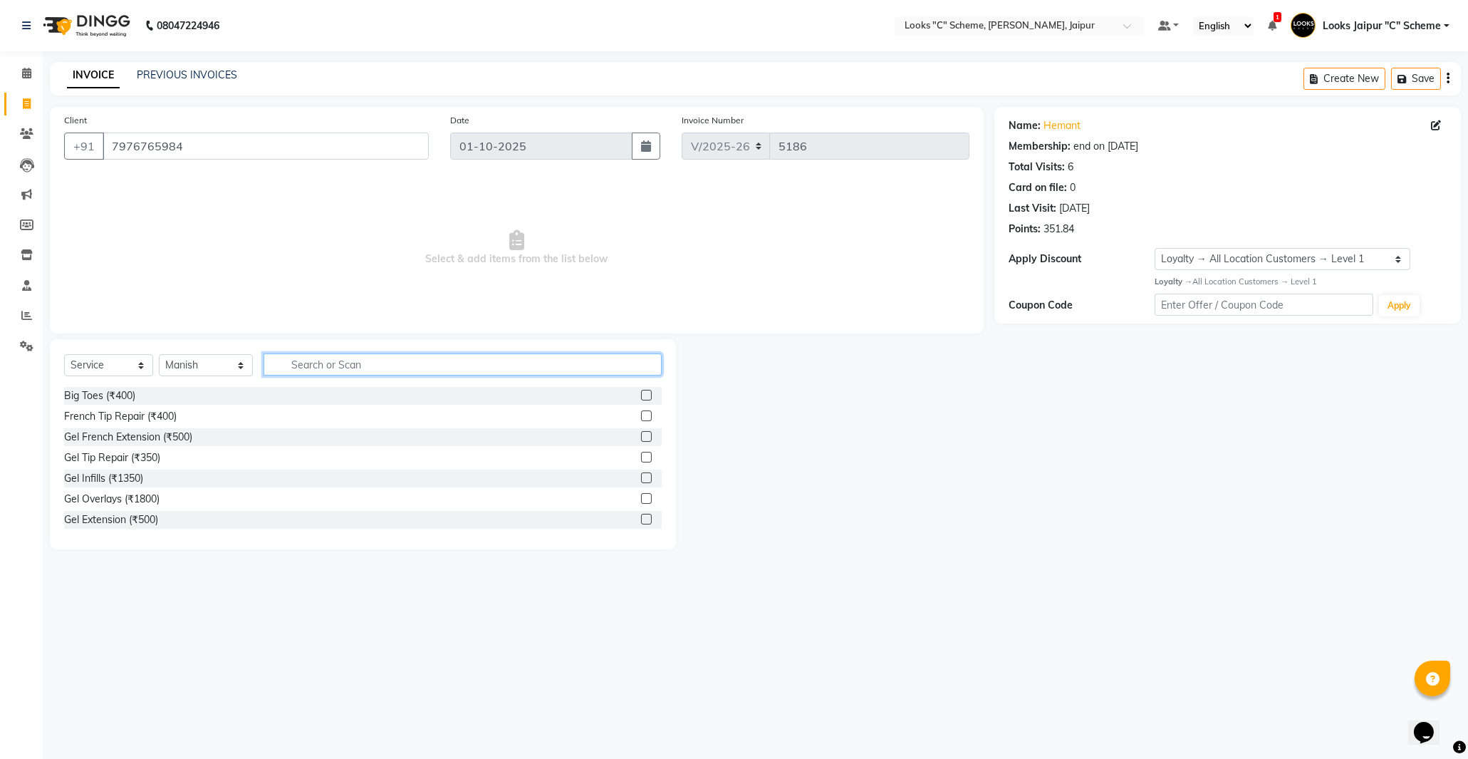
click at [289, 362] on input "text" at bounding box center [463, 364] width 398 height 22
type input "cut"
click at [641, 415] on label at bounding box center [646, 415] width 11 height 11
click at [641, 415] on input "checkbox" at bounding box center [645, 416] width 9 height 9
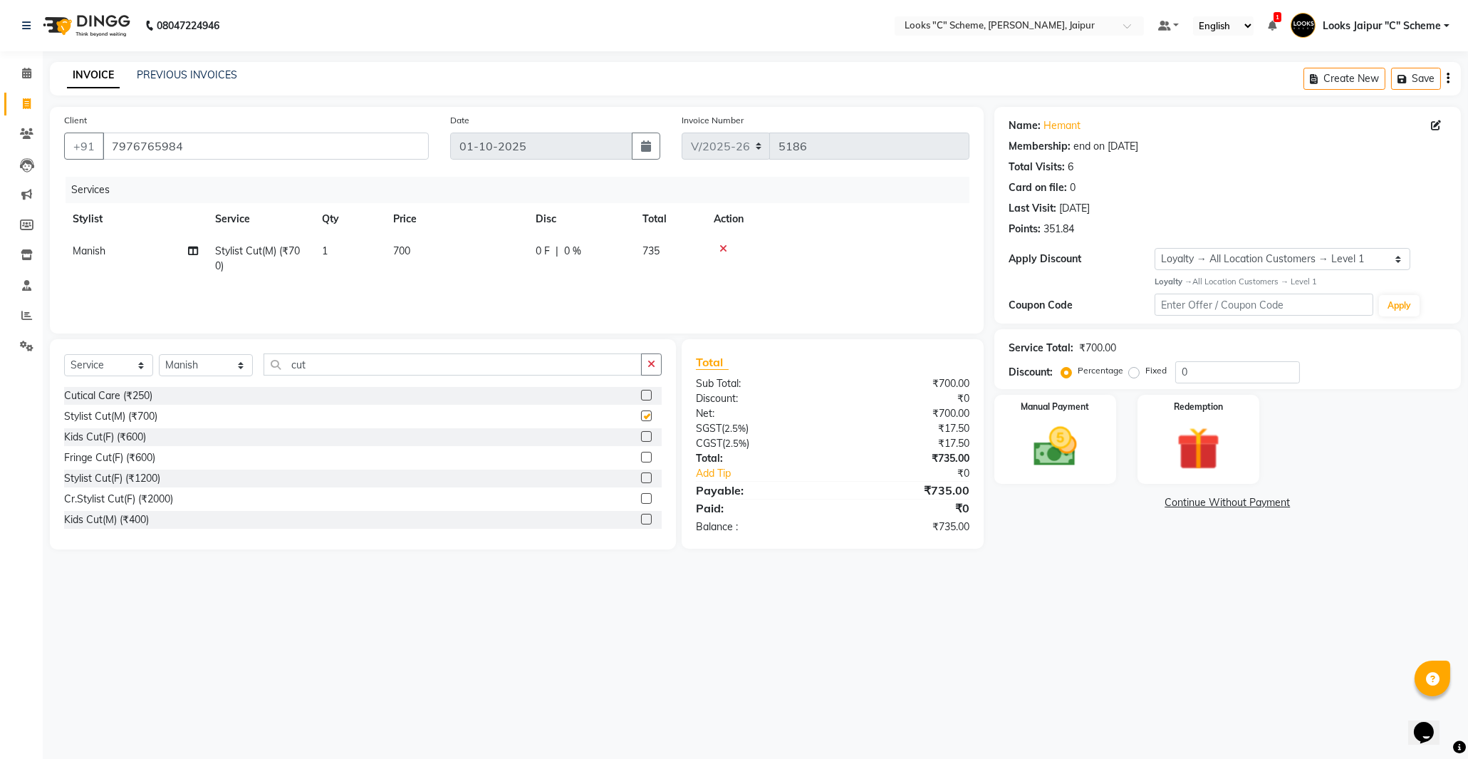
checkbox input "false"
click at [417, 365] on input "cut" at bounding box center [453, 364] width 378 height 22
type input "c"
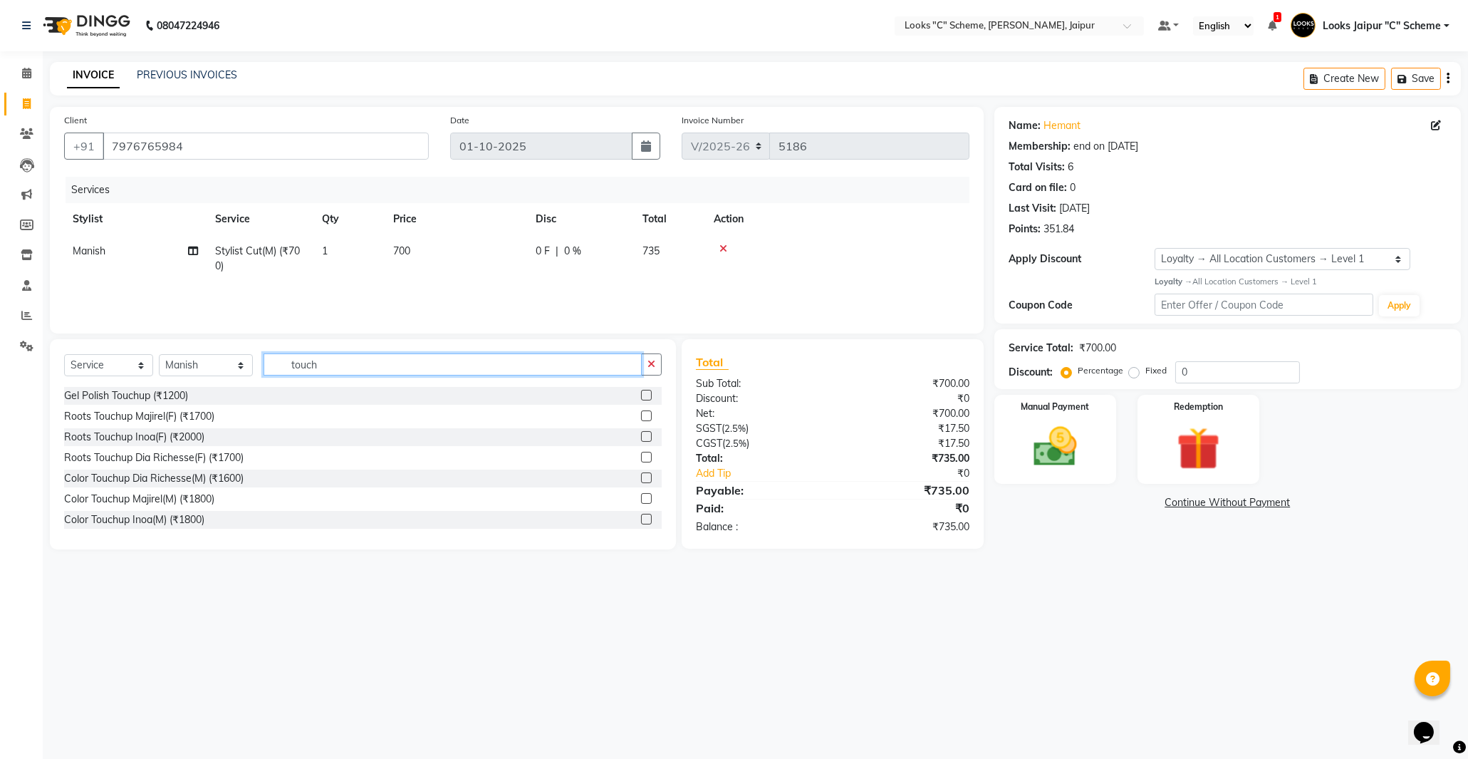
type input "touch"
click at [641, 414] on label at bounding box center [646, 415] width 11 height 11
click at [641, 414] on input "checkbox" at bounding box center [645, 416] width 9 height 9
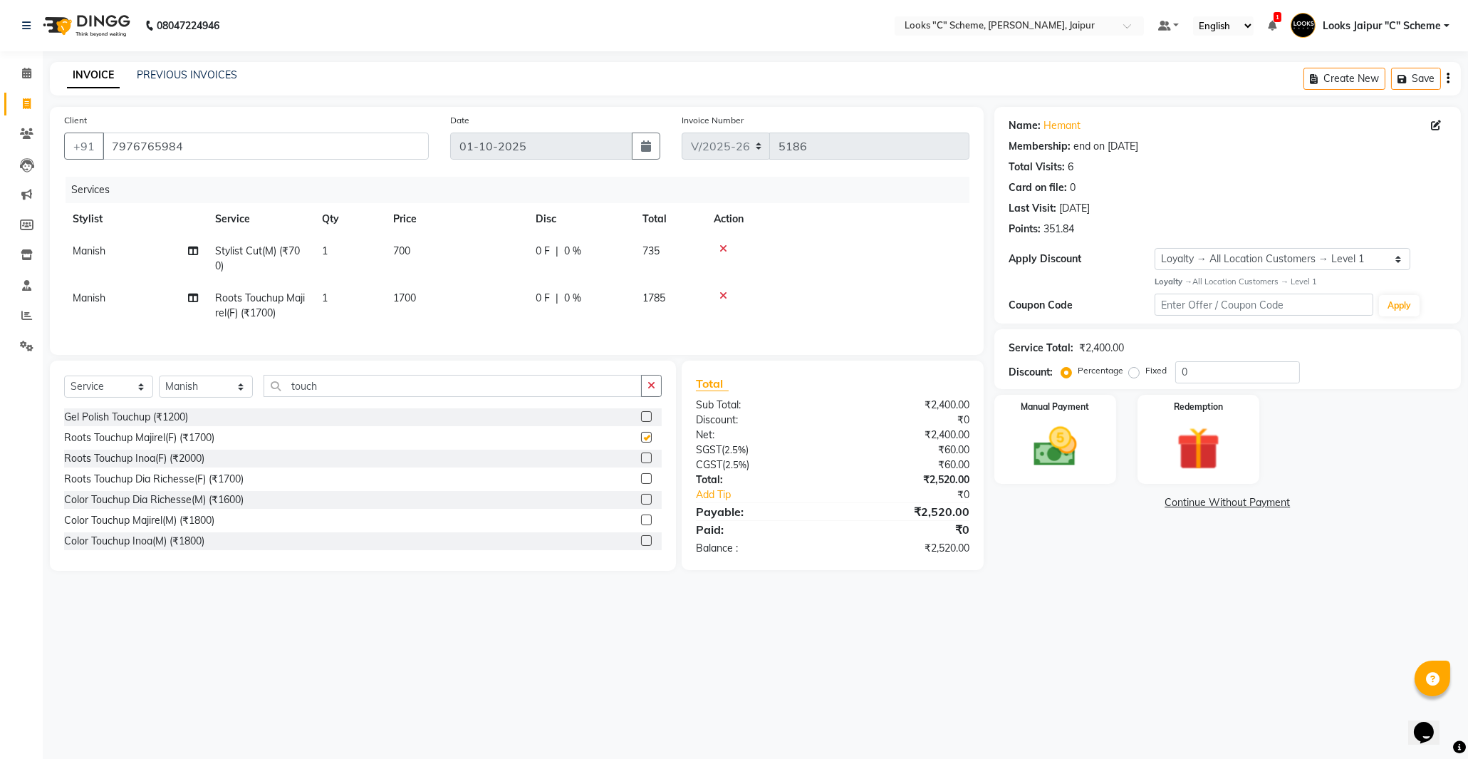
checkbox input "false"
click at [447, 289] on td "1700" at bounding box center [456, 305] width 142 height 47
select select "57106"
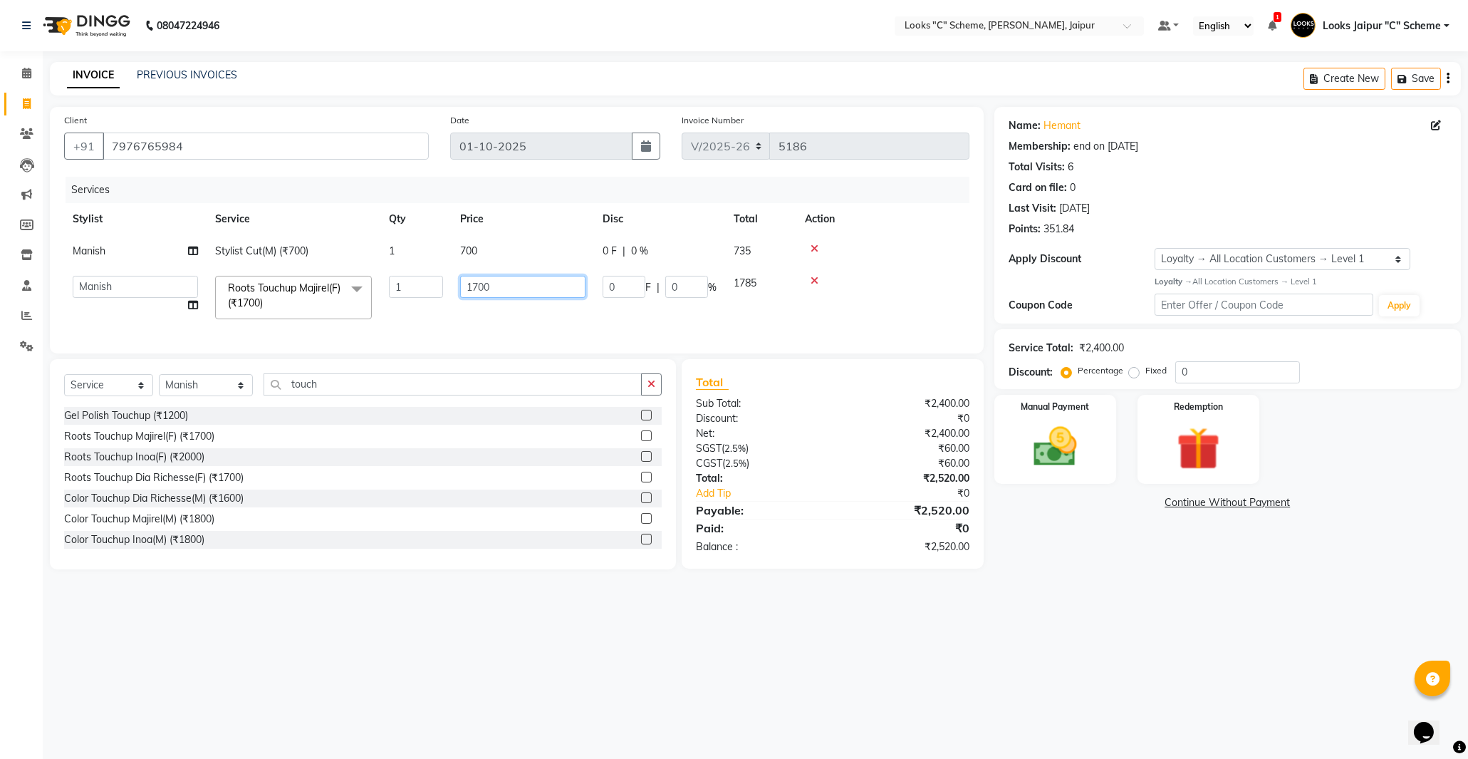
click at [479, 284] on input "1700" at bounding box center [522, 287] width 125 height 22
type input "1500"
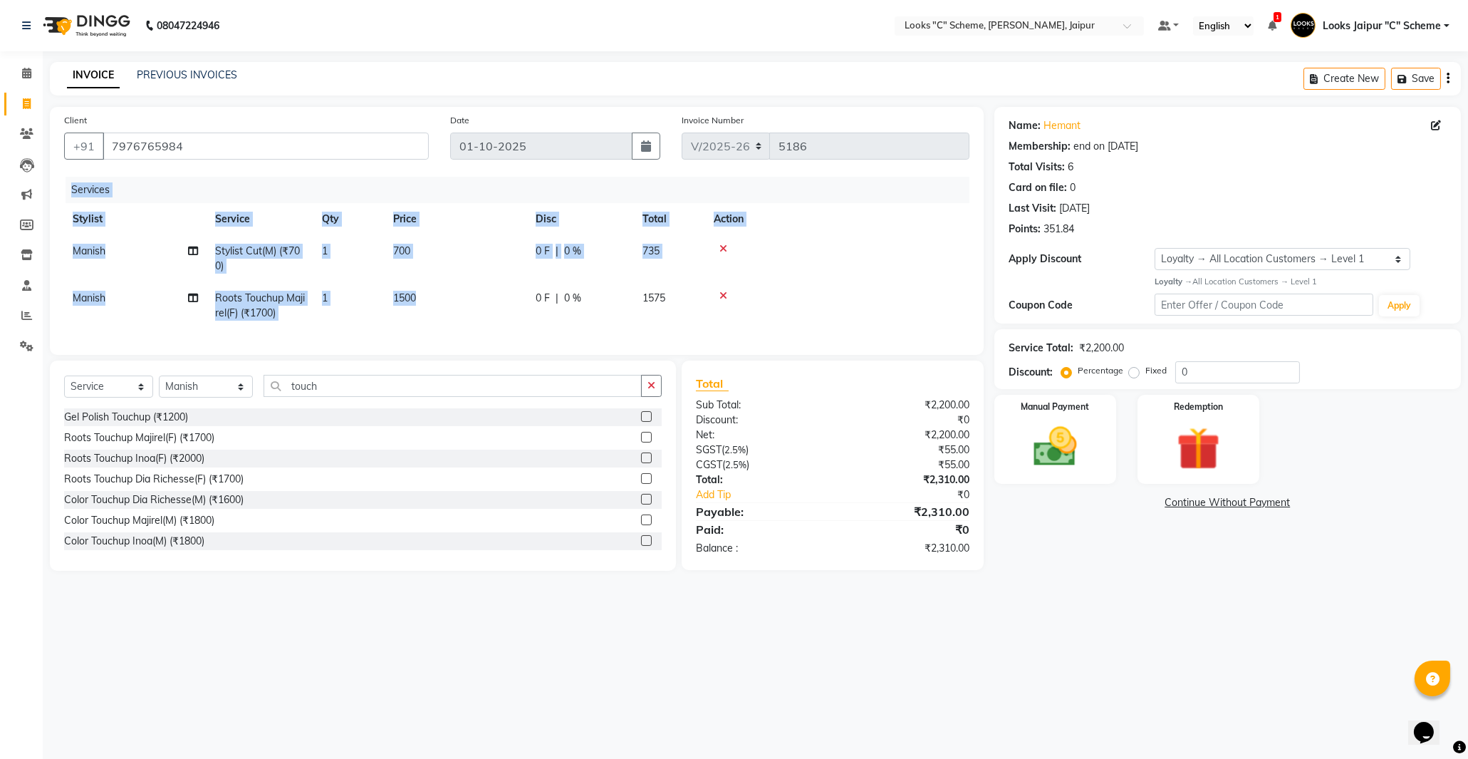
click at [463, 329] on div "Services Stylist Service Qty Price Disc Total Action Manish Stylist Cut(M) (₹70…" at bounding box center [516, 259] width 905 height 164
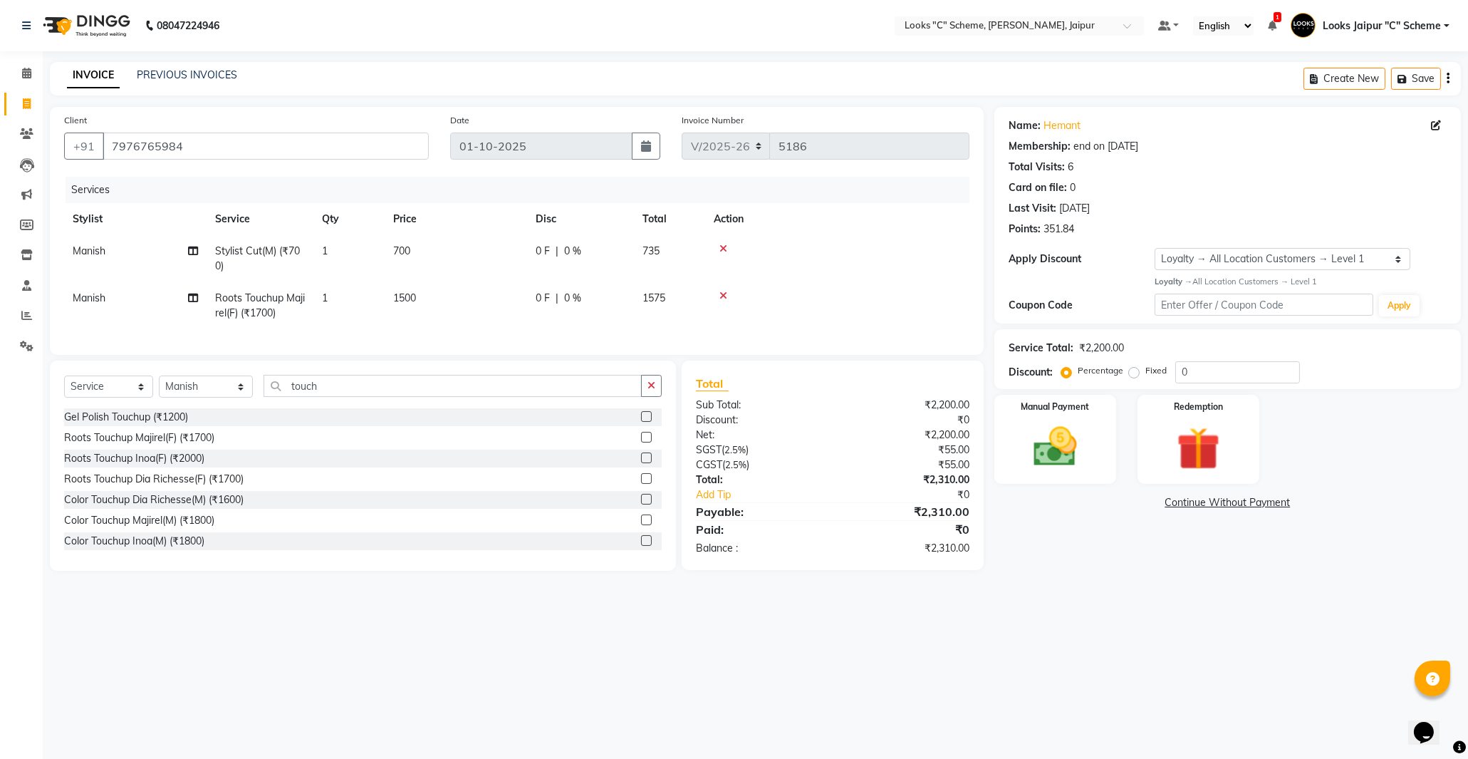
click at [1072, 692] on div "08047224946 Select Location × Looks "C" Scheme, Jaipur, Jaipur Default Panel My…" at bounding box center [734, 379] width 1468 height 759
click at [1254, 242] on div "Name: Hemant Membership: end on [DATE] Total Visits: 6 Card on file: 0 Last Vis…" at bounding box center [1227, 215] width 467 height 217
click at [1254, 264] on select "Select Membership → LSPL Membership@20% Loyalty → All Location Customers → Leve…" at bounding box center [1283, 259] width 256 height 22
select select "2: Object"
click at [1155, 248] on select "Select Membership → LSPL Membership@20% Loyalty → All Location Customers → Leve…" at bounding box center [1283, 259] width 256 height 22
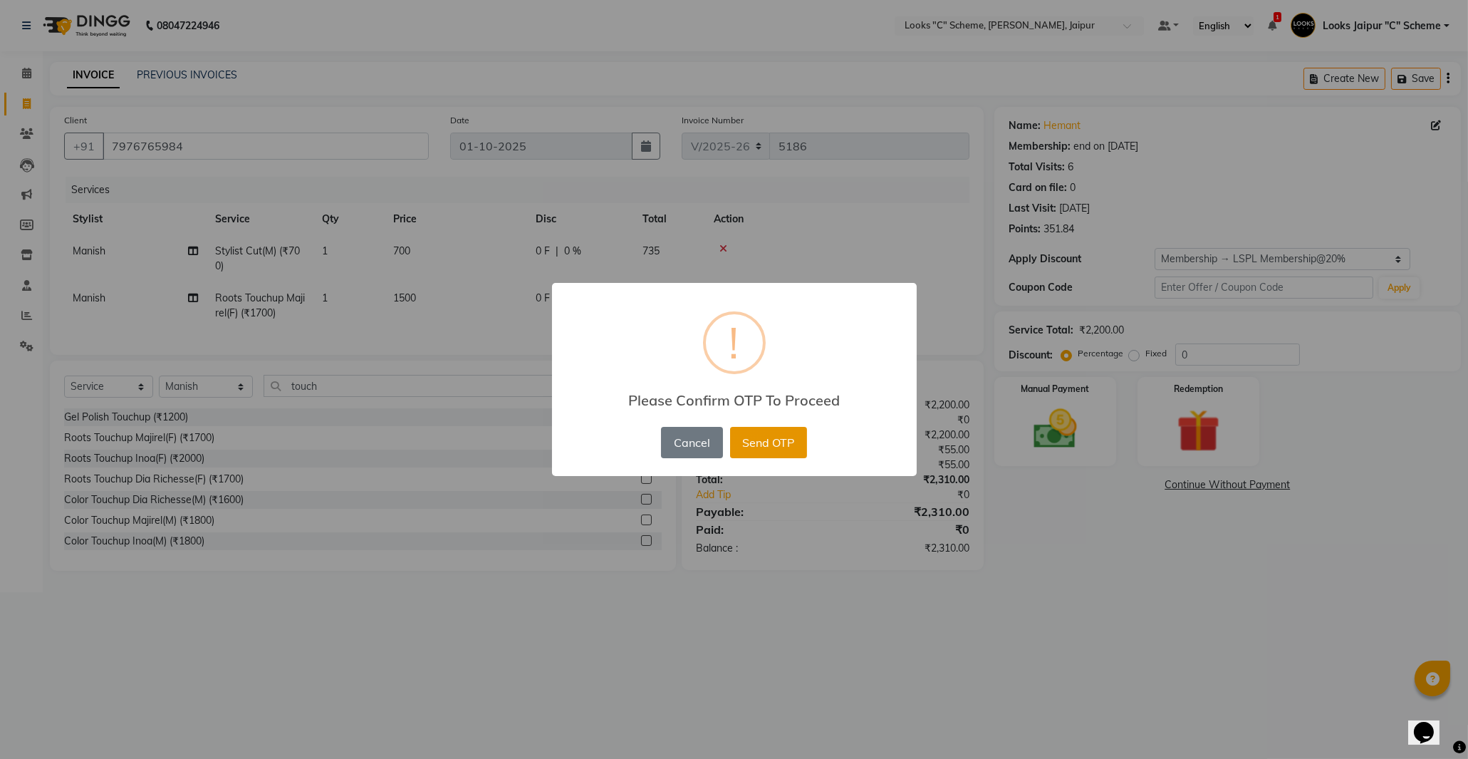
click at [805, 445] on button "Send OTP" at bounding box center [768, 442] width 77 height 31
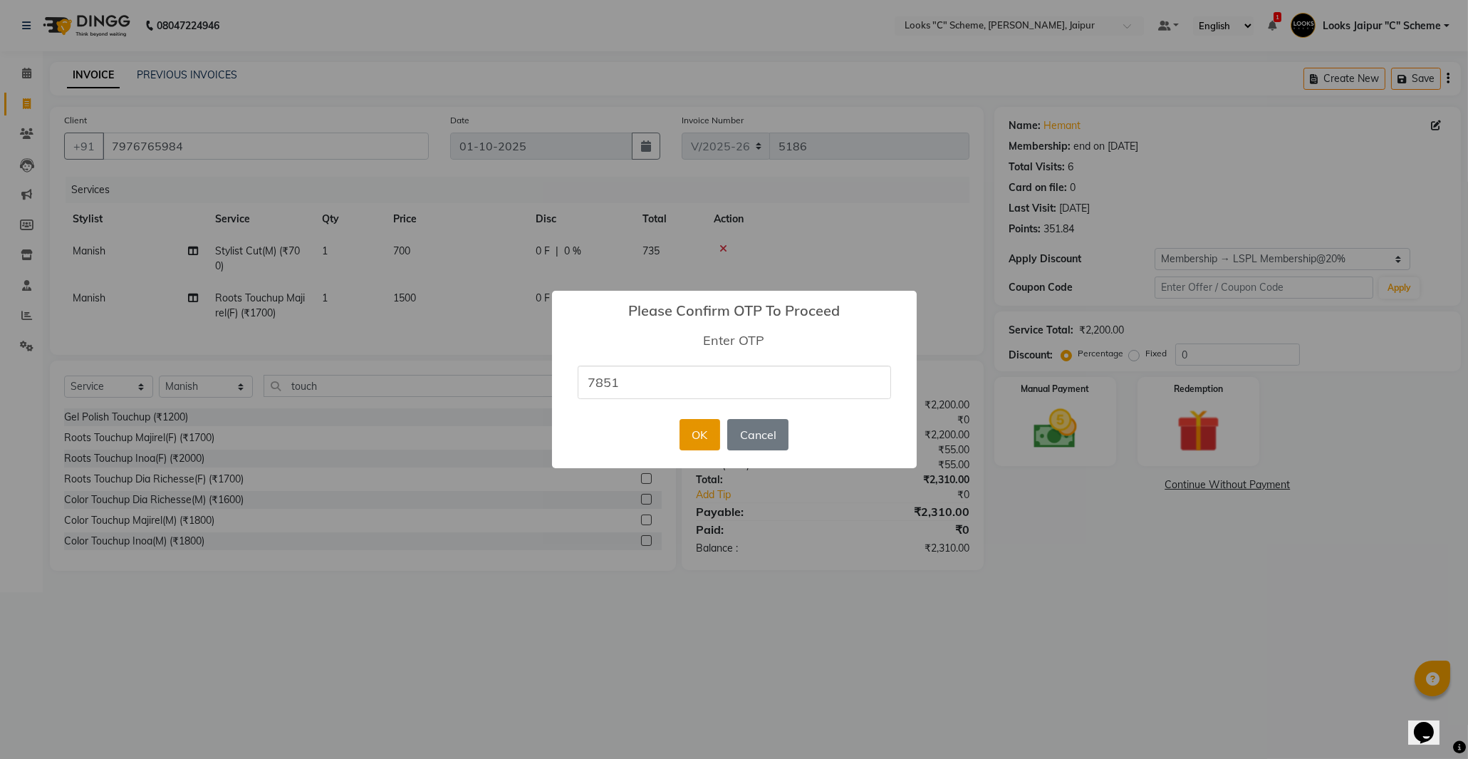
type input "7851"
click at [704, 427] on button "OK" at bounding box center [700, 434] width 41 height 31
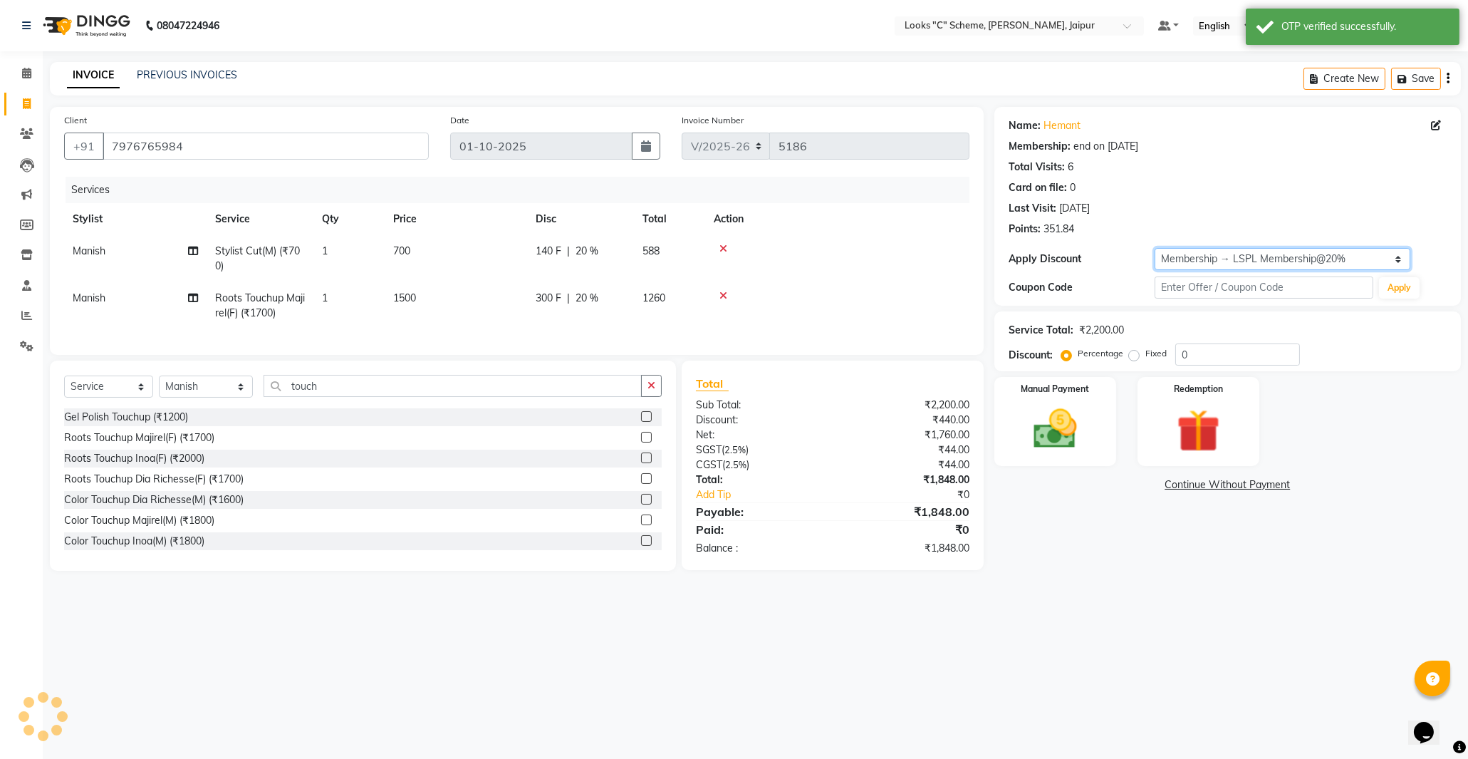
type input "20"
click at [1058, 417] on img at bounding box center [1055, 429] width 73 height 52
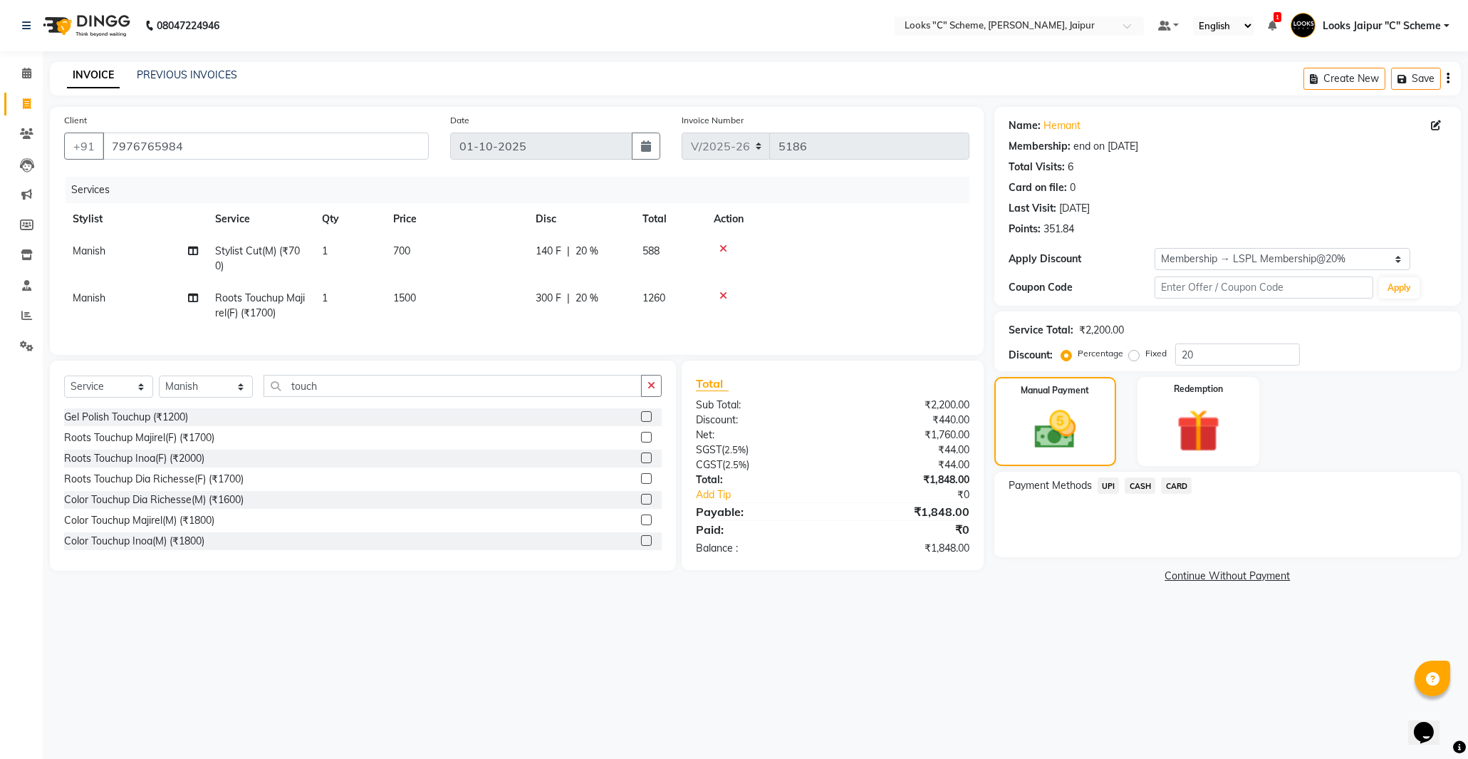
click at [1112, 485] on span "UPI" at bounding box center [1109, 485] width 22 height 16
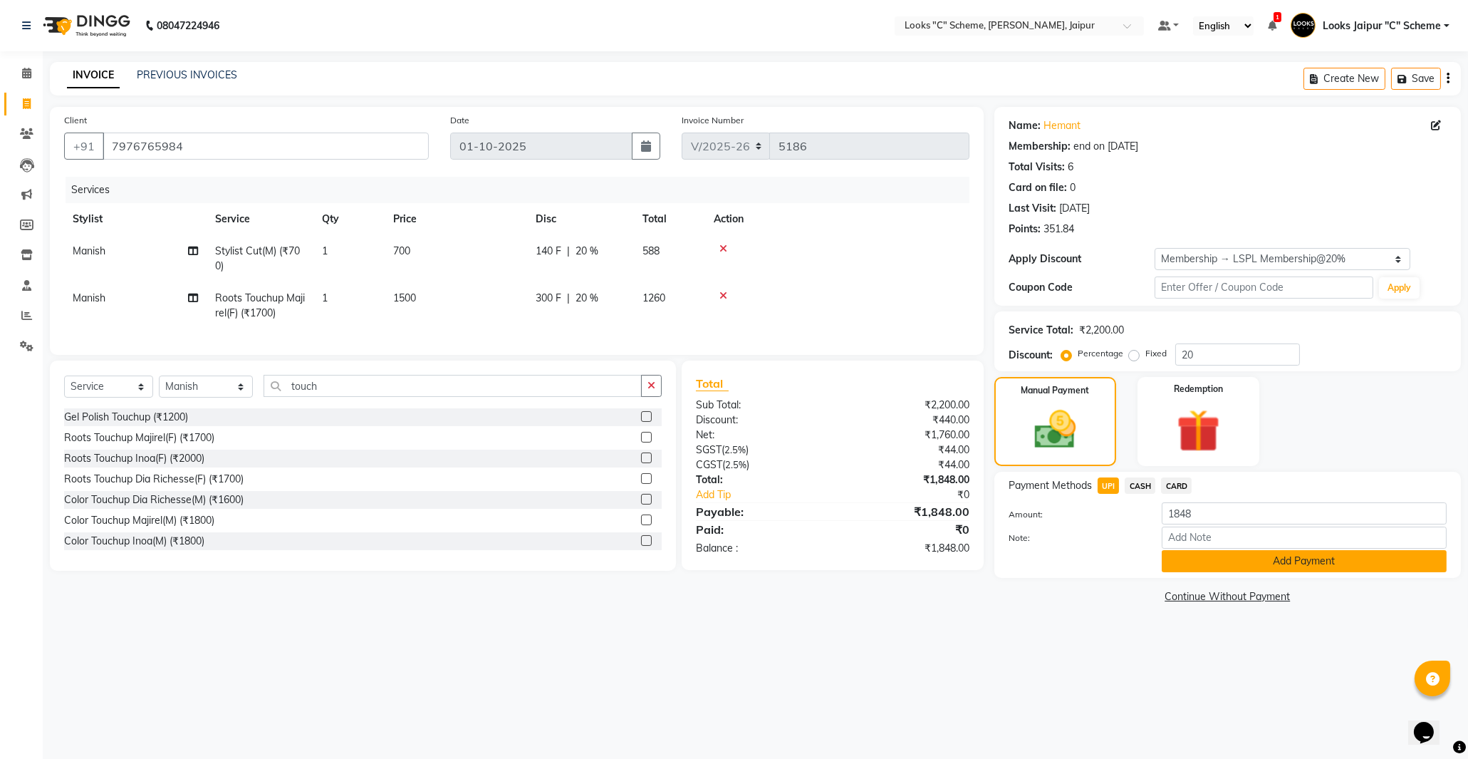
click at [1204, 559] on button "Add Payment" at bounding box center [1304, 561] width 285 height 22
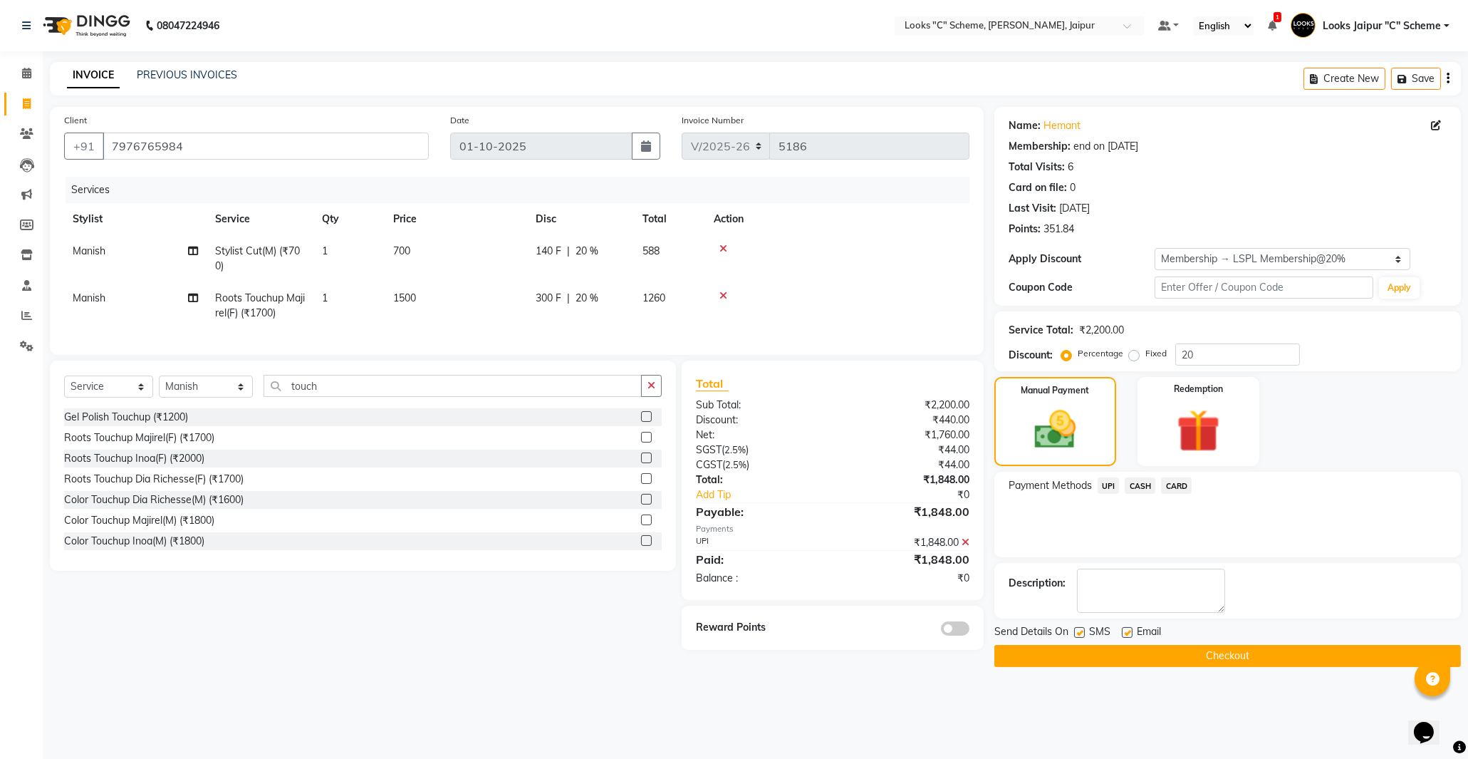
click at [1190, 655] on button "Checkout" at bounding box center [1227, 656] width 467 height 22
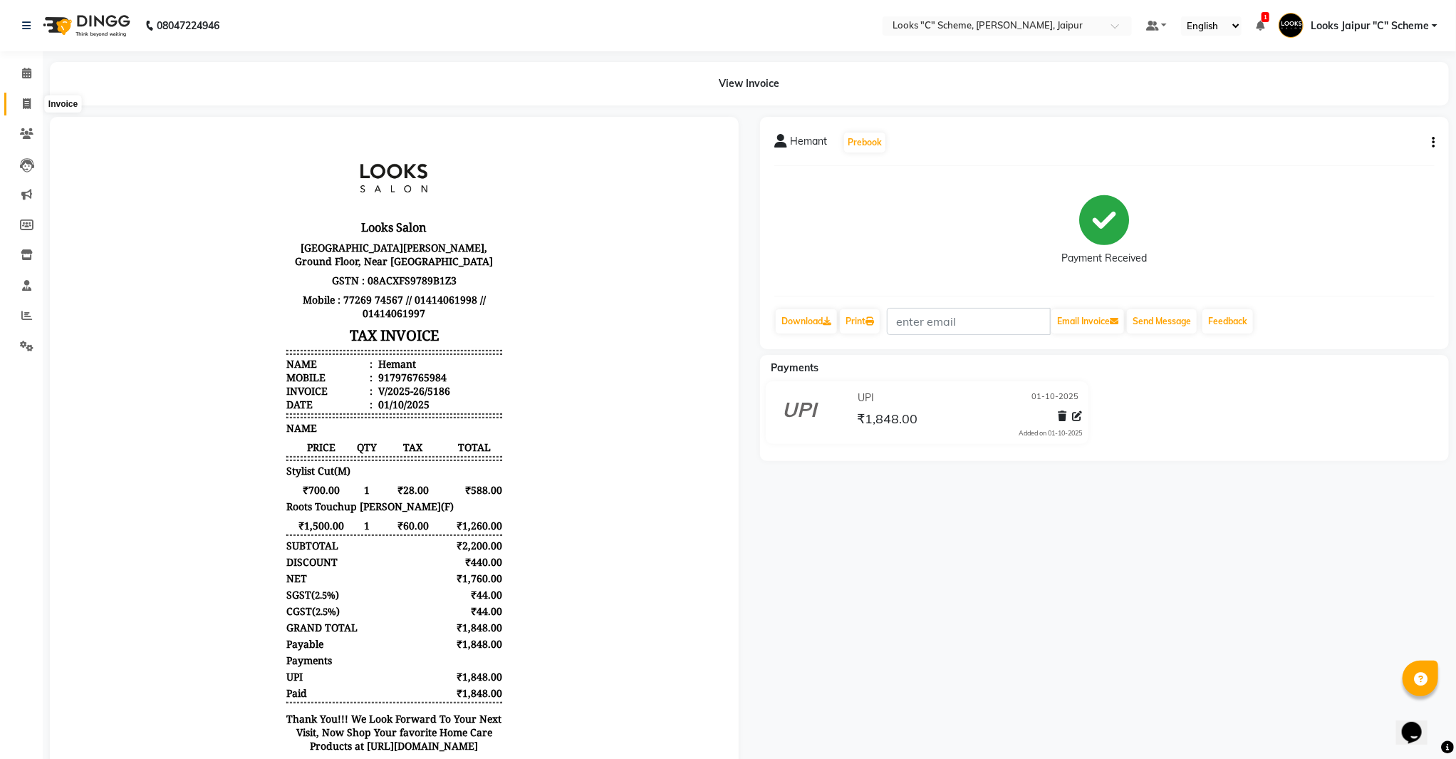
click at [27, 95] on link "Invoice" at bounding box center [21, 105] width 34 height 24
select select "service"
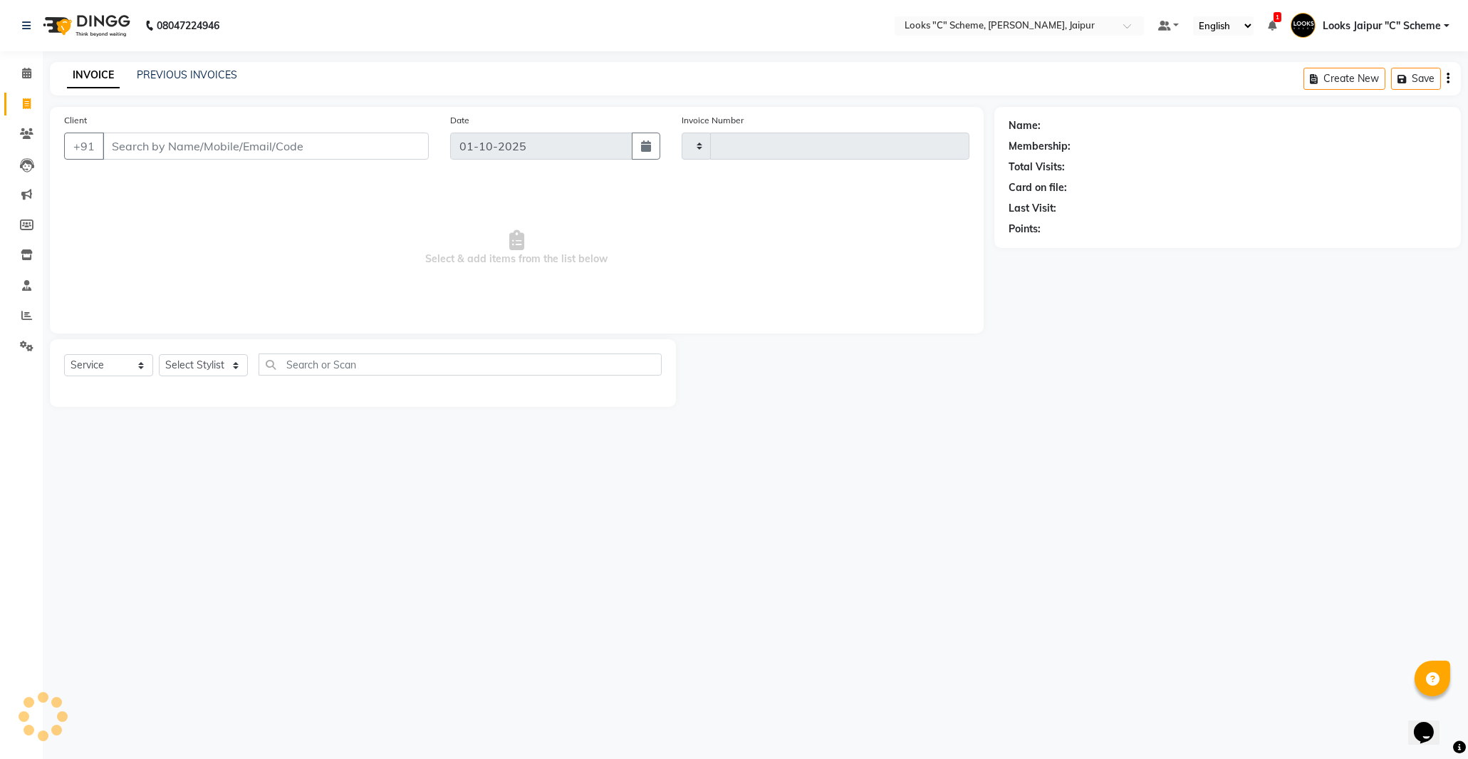
type input "5187"
select select "4315"
click at [123, 142] on input "Client" at bounding box center [266, 145] width 326 height 27
type input "9166062500"
select select "1: Object"
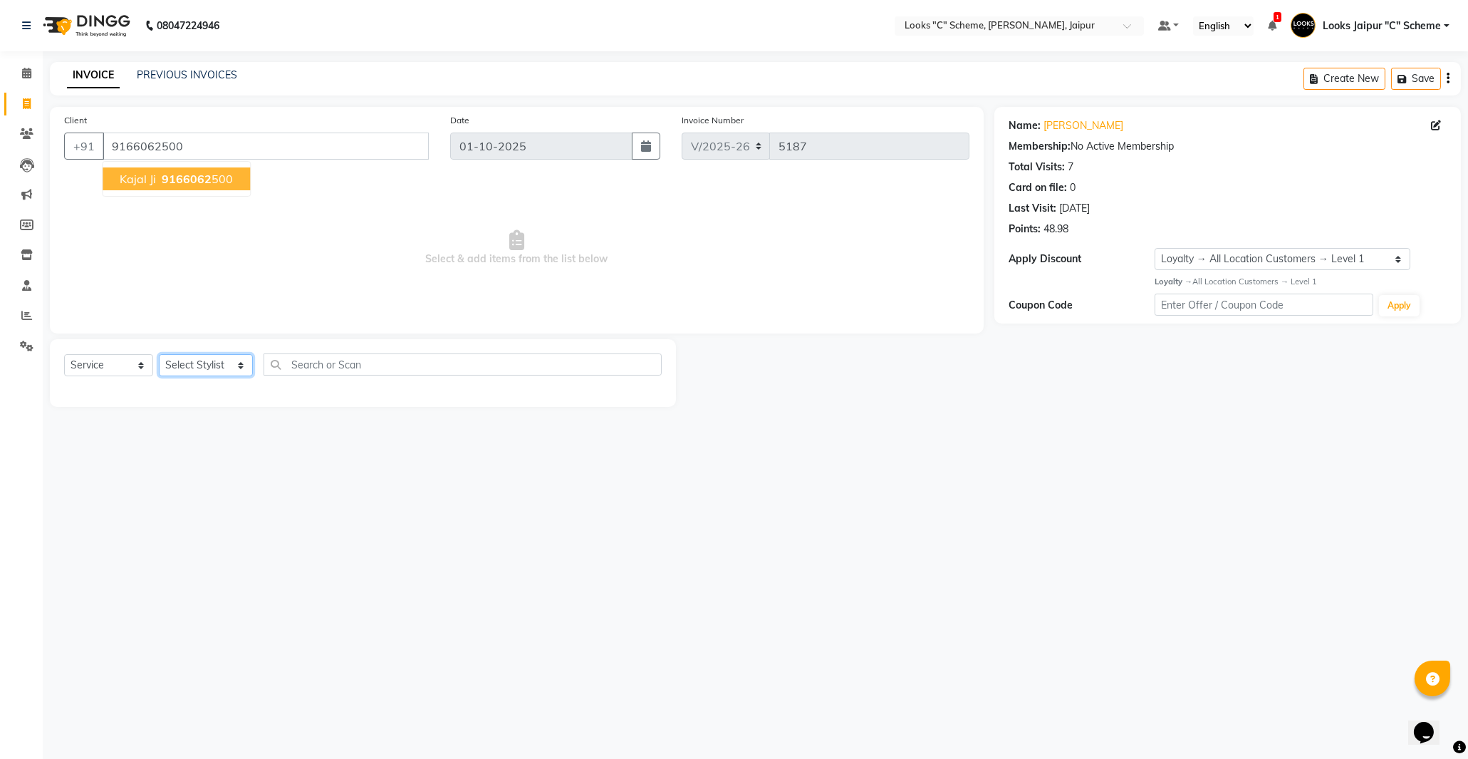
click at [233, 370] on select "Select Stylist [PERSON_NAME] Akash_pdct [PERSON_NAME] [PERSON_NAME] Counter Sal…" at bounding box center [206, 365] width 94 height 22
select select "30005"
click at [159, 355] on select "Select Stylist [PERSON_NAME] Akash_pdct [PERSON_NAME] [PERSON_NAME] Counter Sal…" at bounding box center [206, 365] width 94 height 22
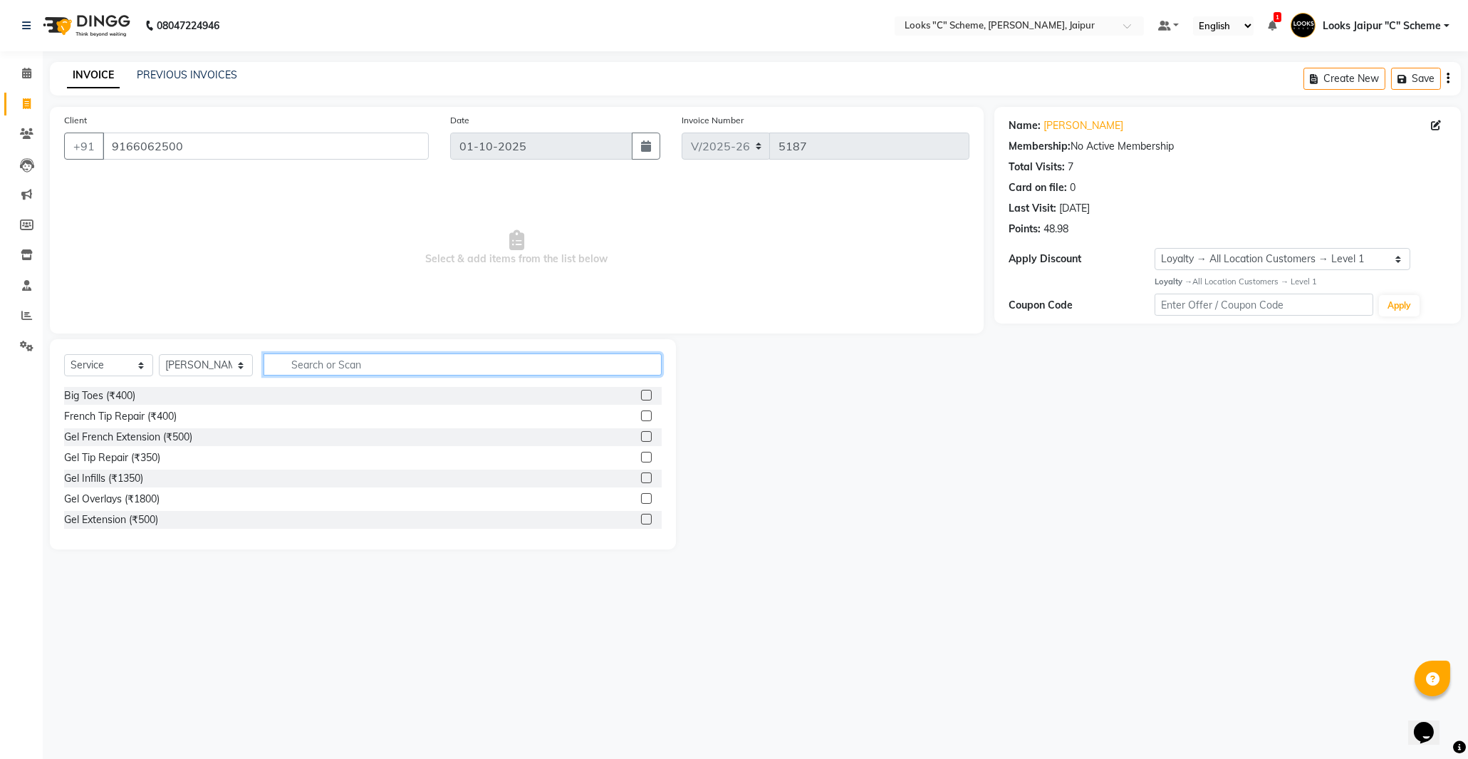
click at [306, 365] on input "text" at bounding box center [463, 364] width 398 height 22
type input "eye"
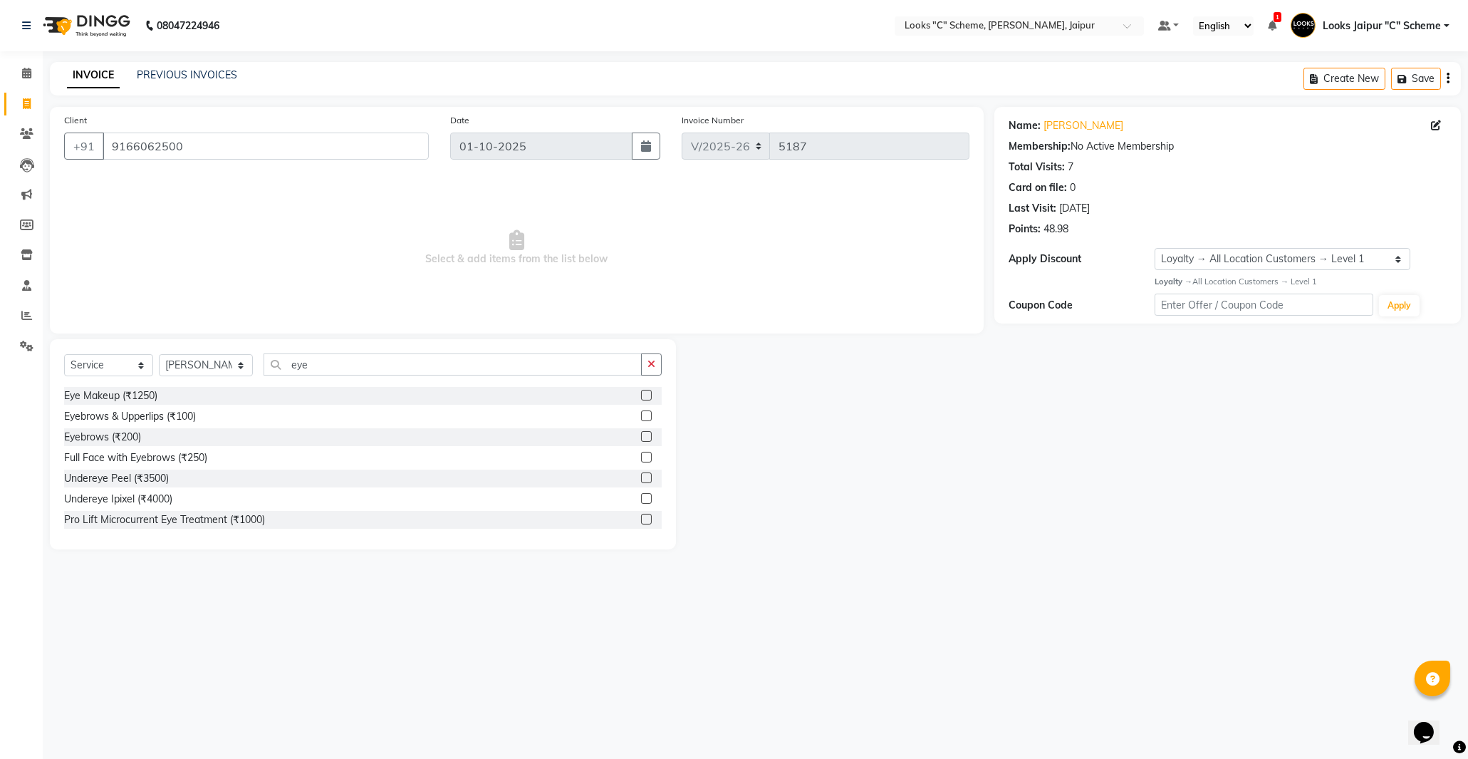
click at [641, 418] on label at bounding box center [646, 415] width 11 height 11
click at [641, 418] on input "checkbox" at bounding box center [645, 416] width 9 height 9
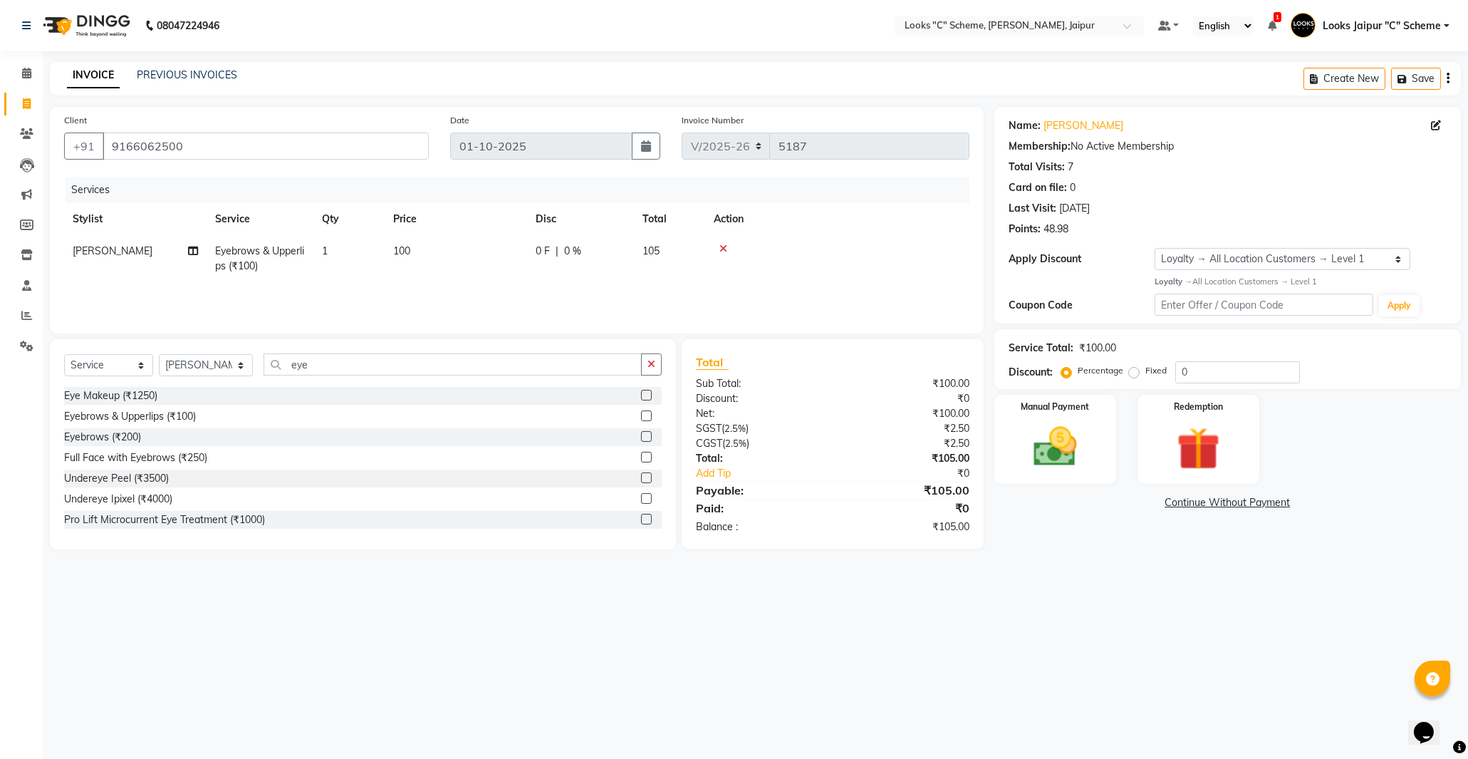
checkbox input "false"
click at [449, 246] on td "100" at bounding box center [456, 258] width 142 height 47
select select "30005"
click at [517, 248] on input "100" at bounding box center [522, 255] width 125 height 22
type input "140"
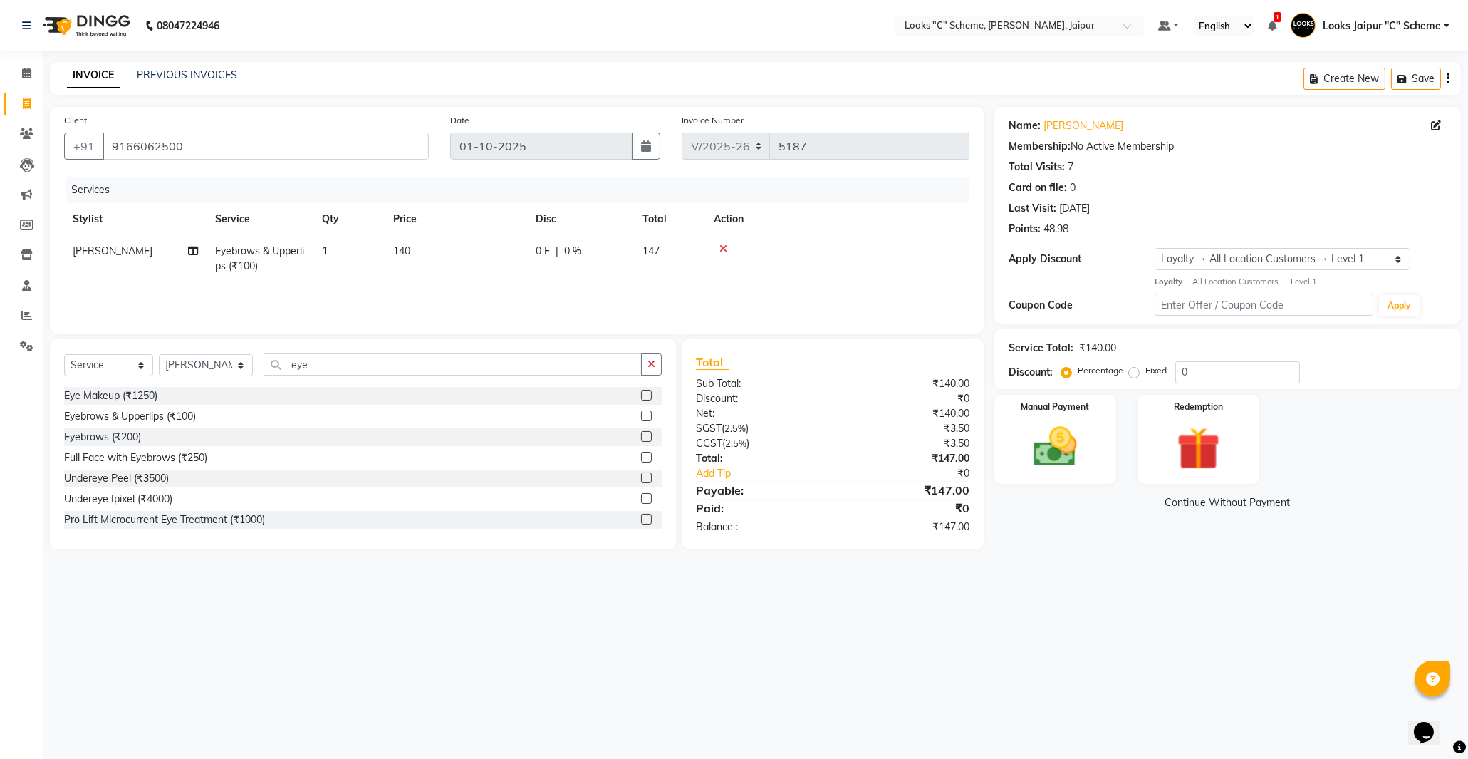
click at [541, 283] on div "Services Stylist Service Qty Price Disc Total Action [PERSON_NAME] Eyebrows & U…" at bounding box center [516, 248] width 905 height 142
click at [1081, 443] on img at bounding box center [1055, 447] width 73 height 52
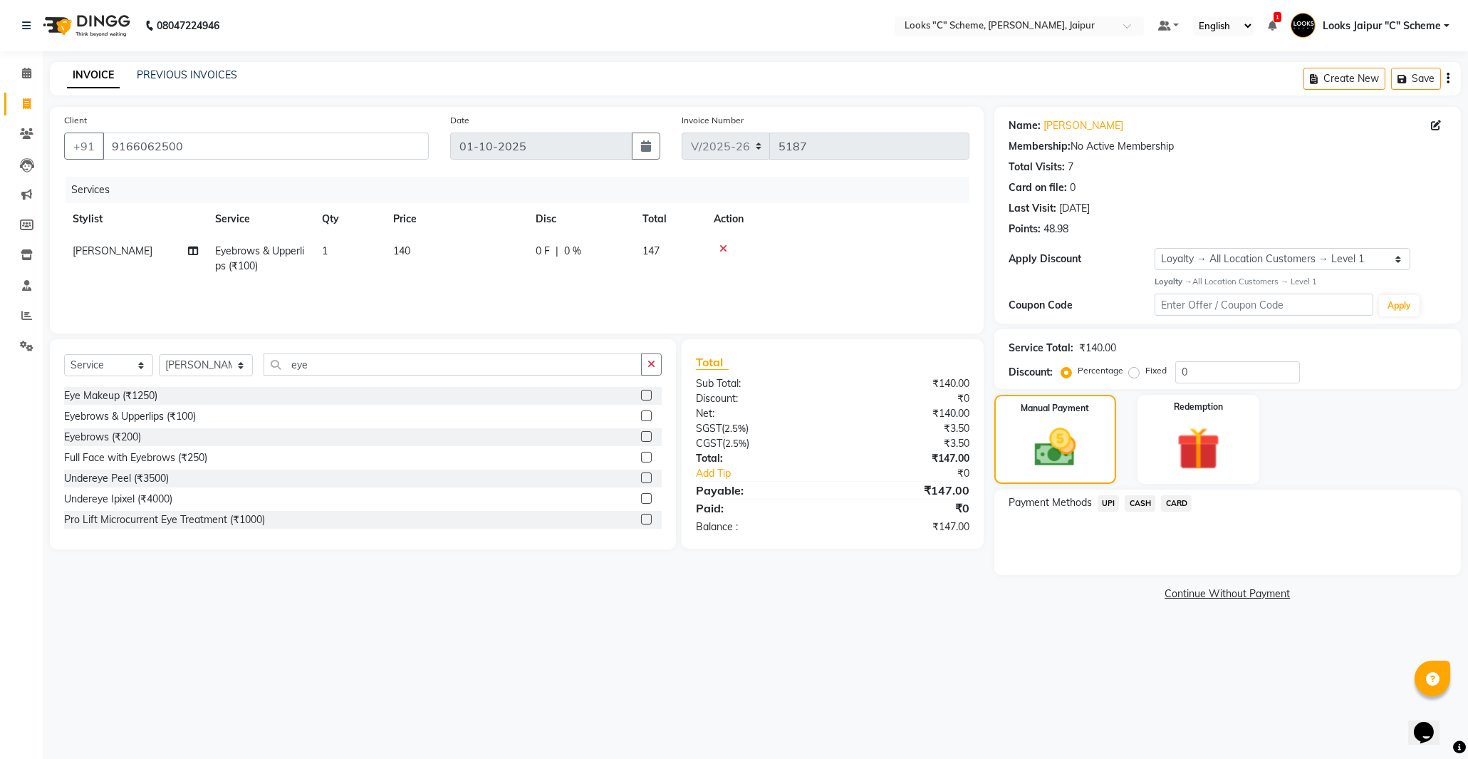
click at [1115, 509] on span "UPI" at bounding box center [1109, 503] width 22 height 16
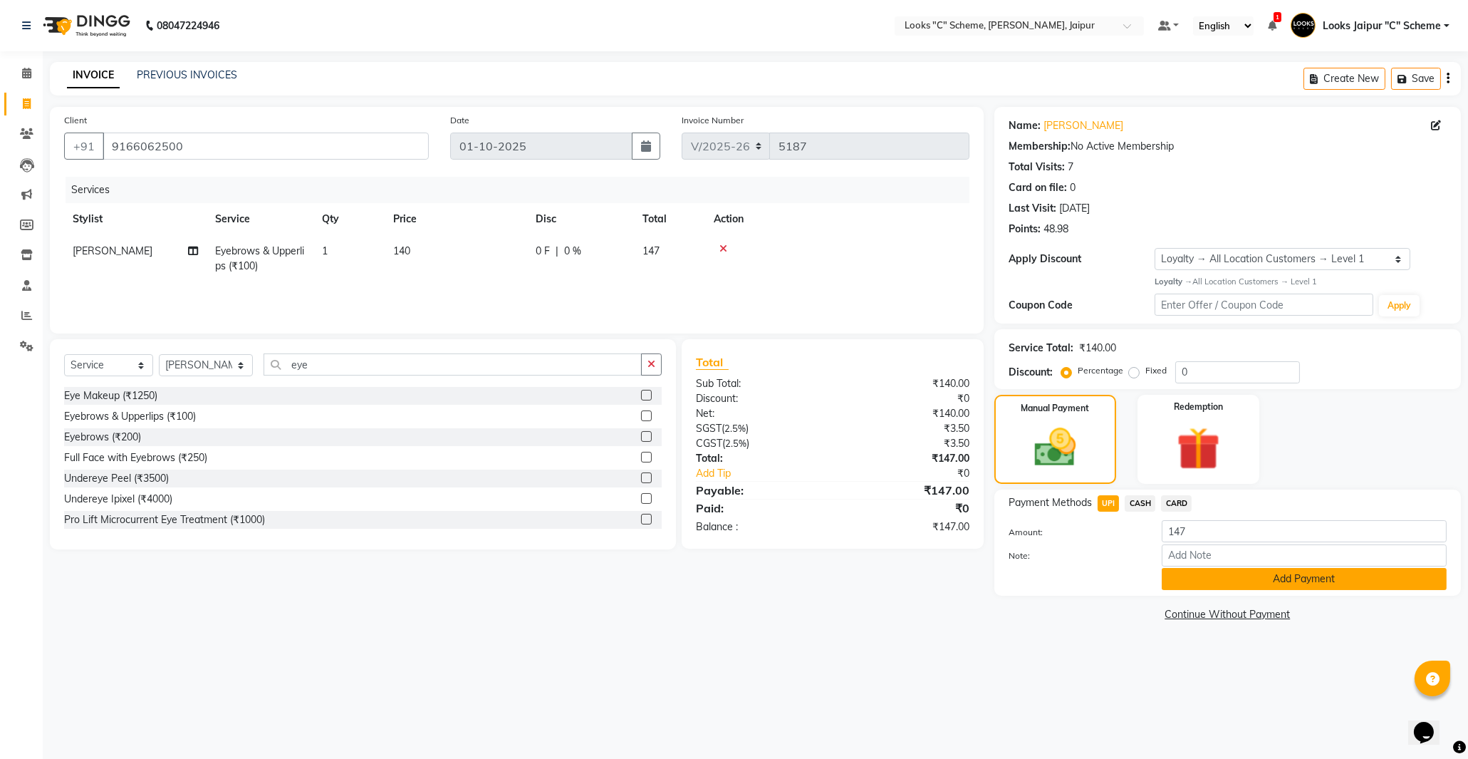
click at [1269, 583] on button "Add Payment" at bounding box center [1304, 579] width 285 height 22
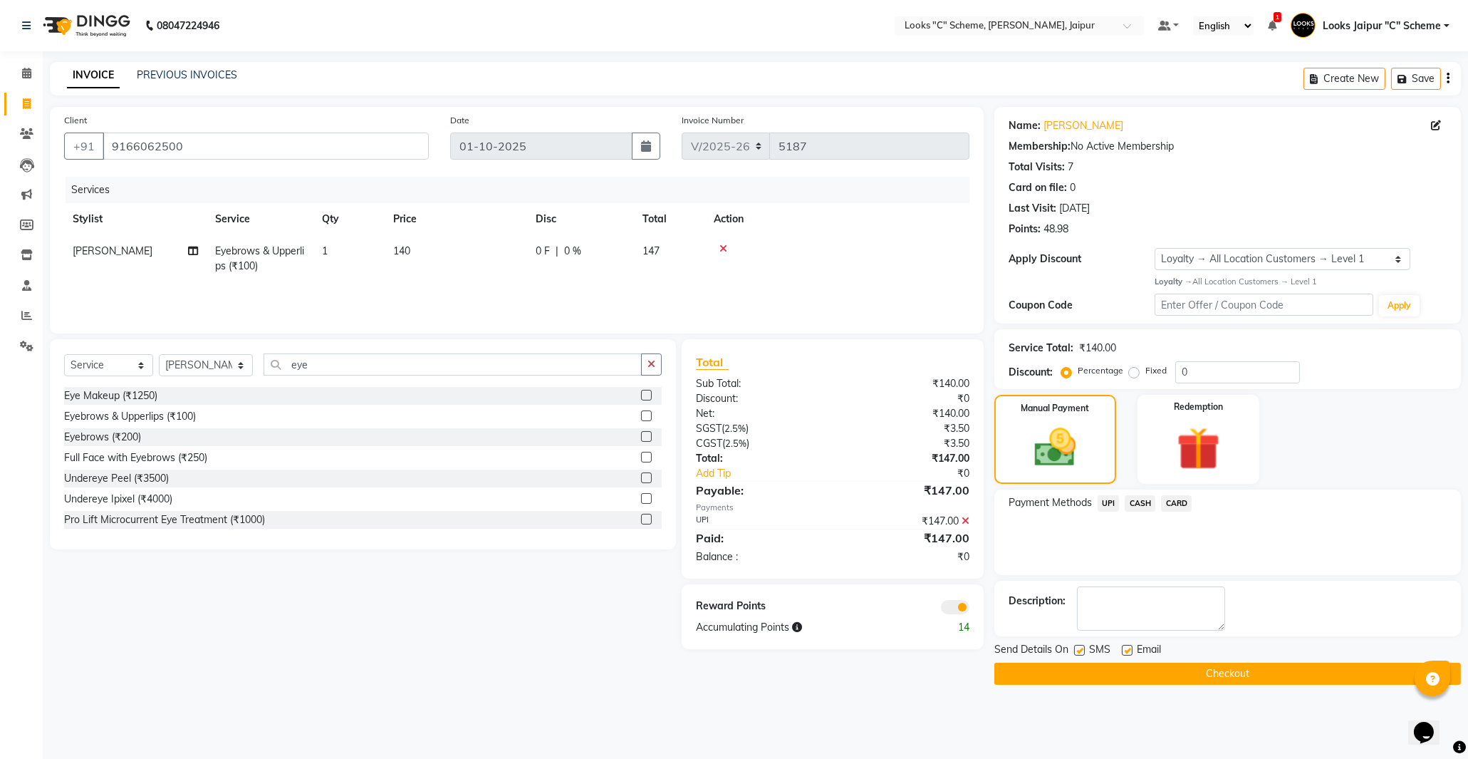
click at [1262, 668] on button "Checkout" at bounding box center [1227, 673] width 467 height 22
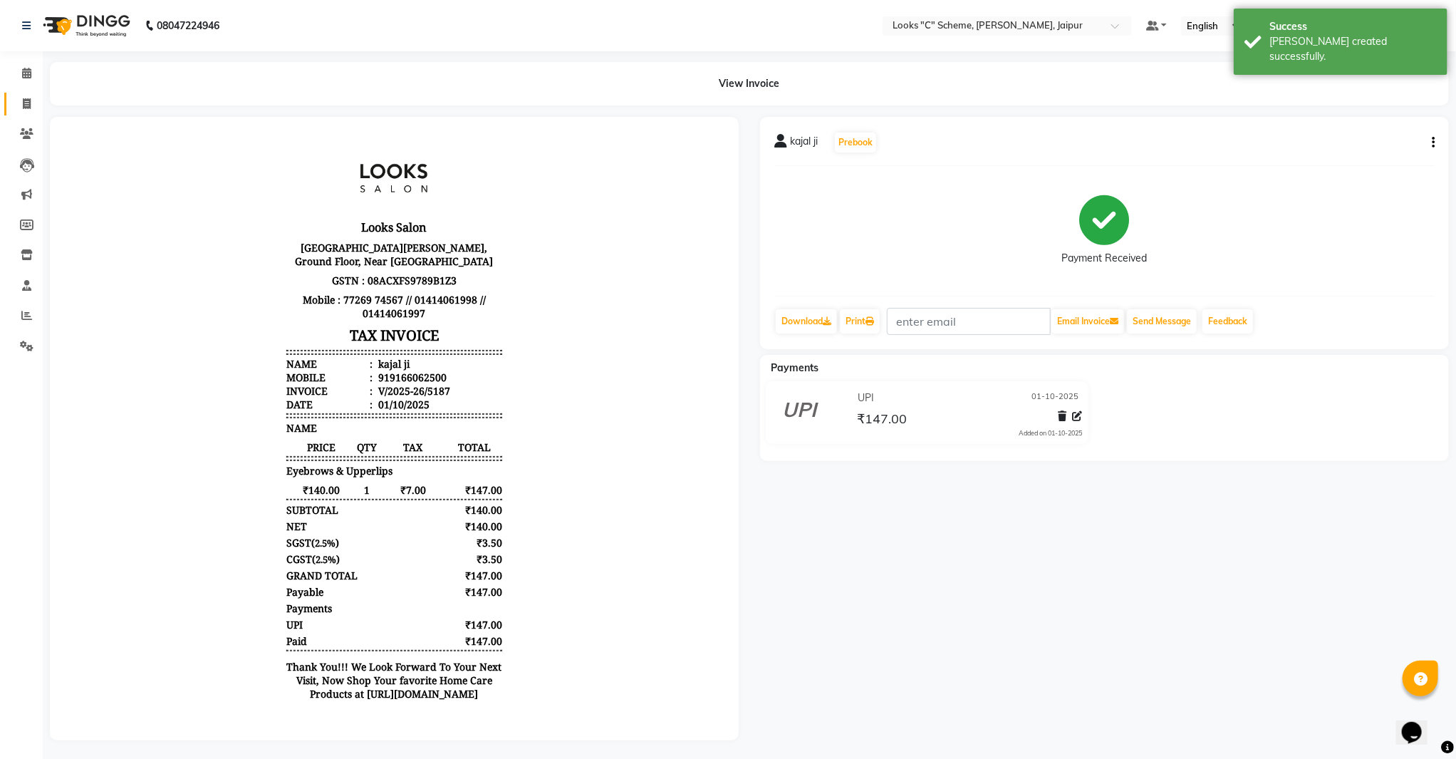
click at [28, 104] on icon at bounding box center [27, 103] width 8 height 11
select select "service"
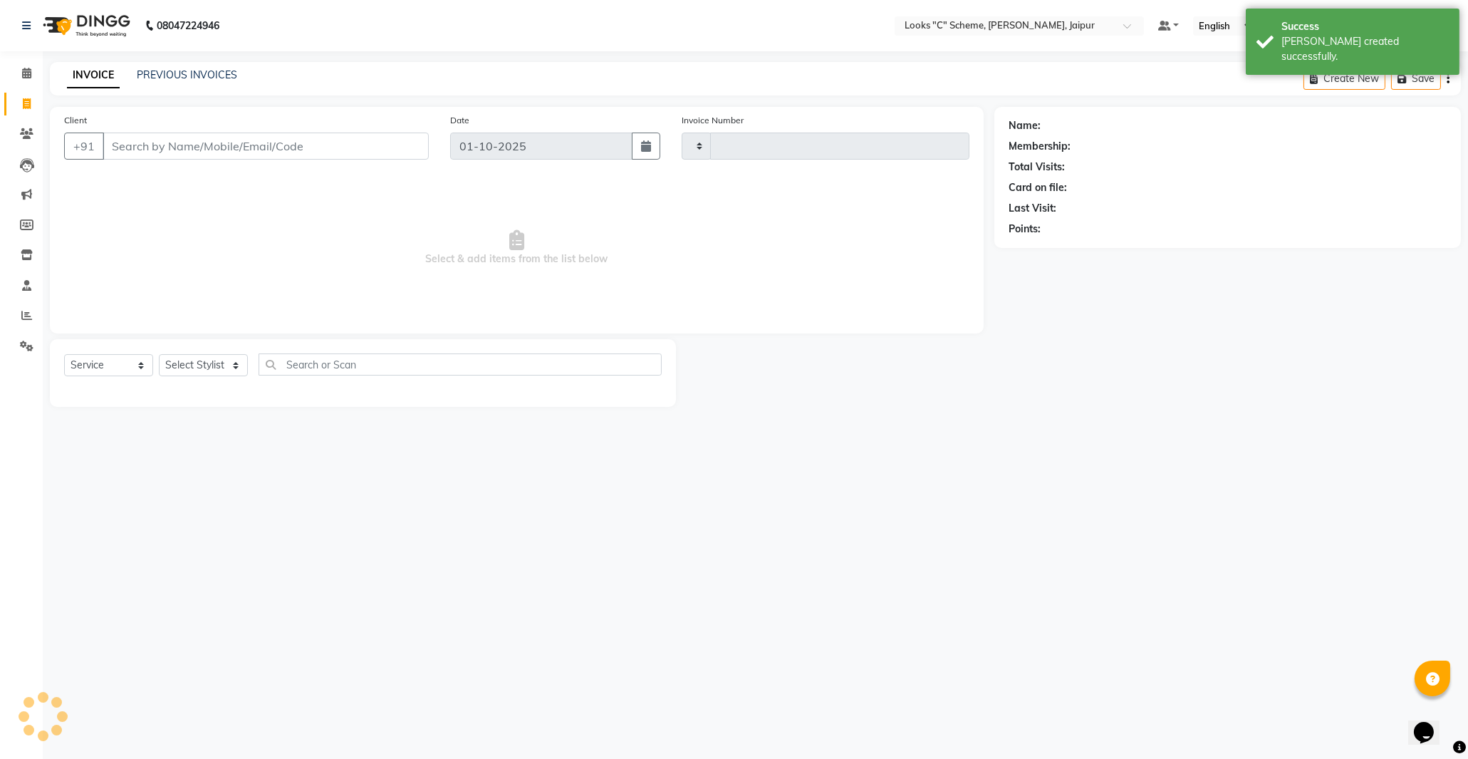
type input "5188"
select select "4315"
click at [189, 147] on input "Client" at bounding box center [266, 145] width 326 height 27
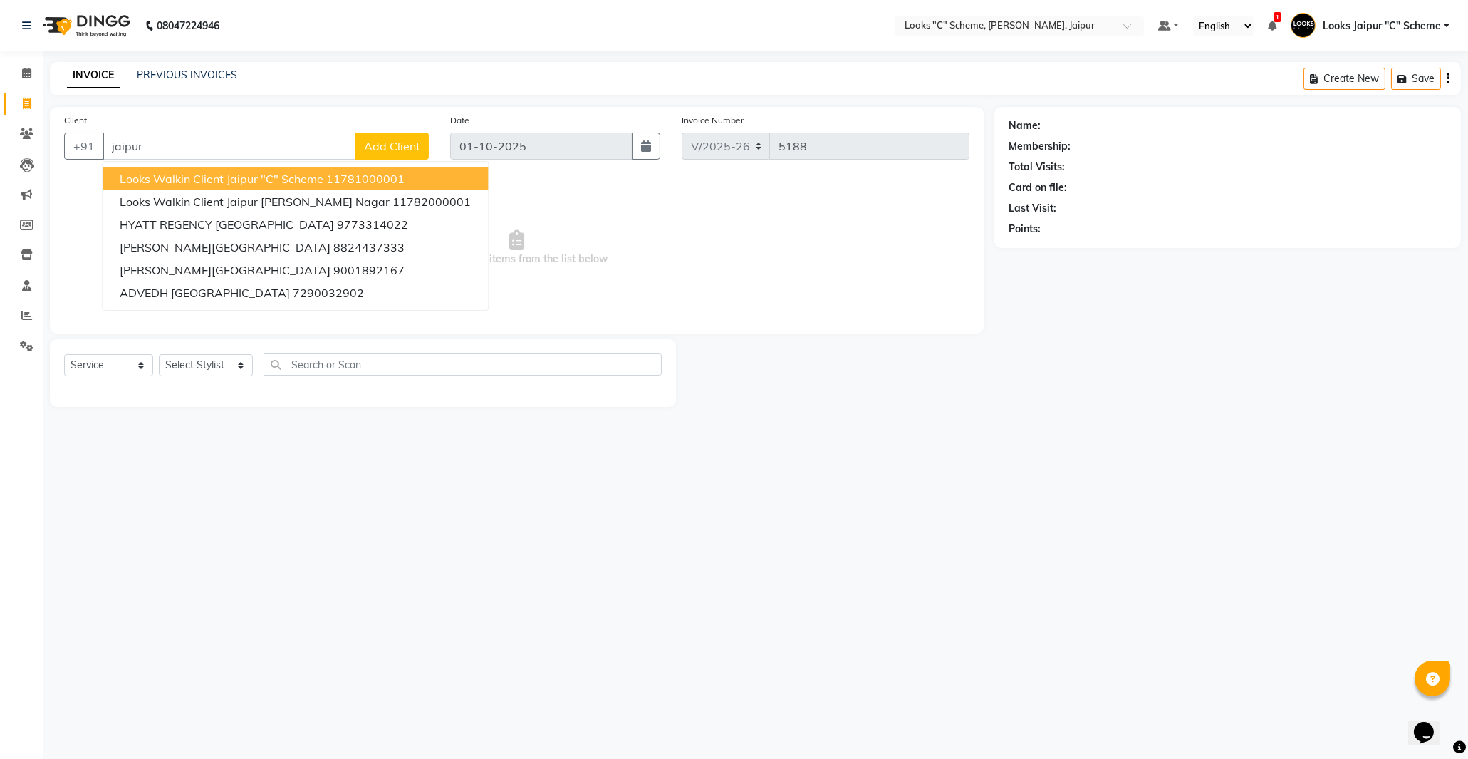
click at [173, 175] on span "Looks Walkin Client Jaipur "C" Scheme" at bounding box center [222, 179] width 204 height 14
type input "11781000001"
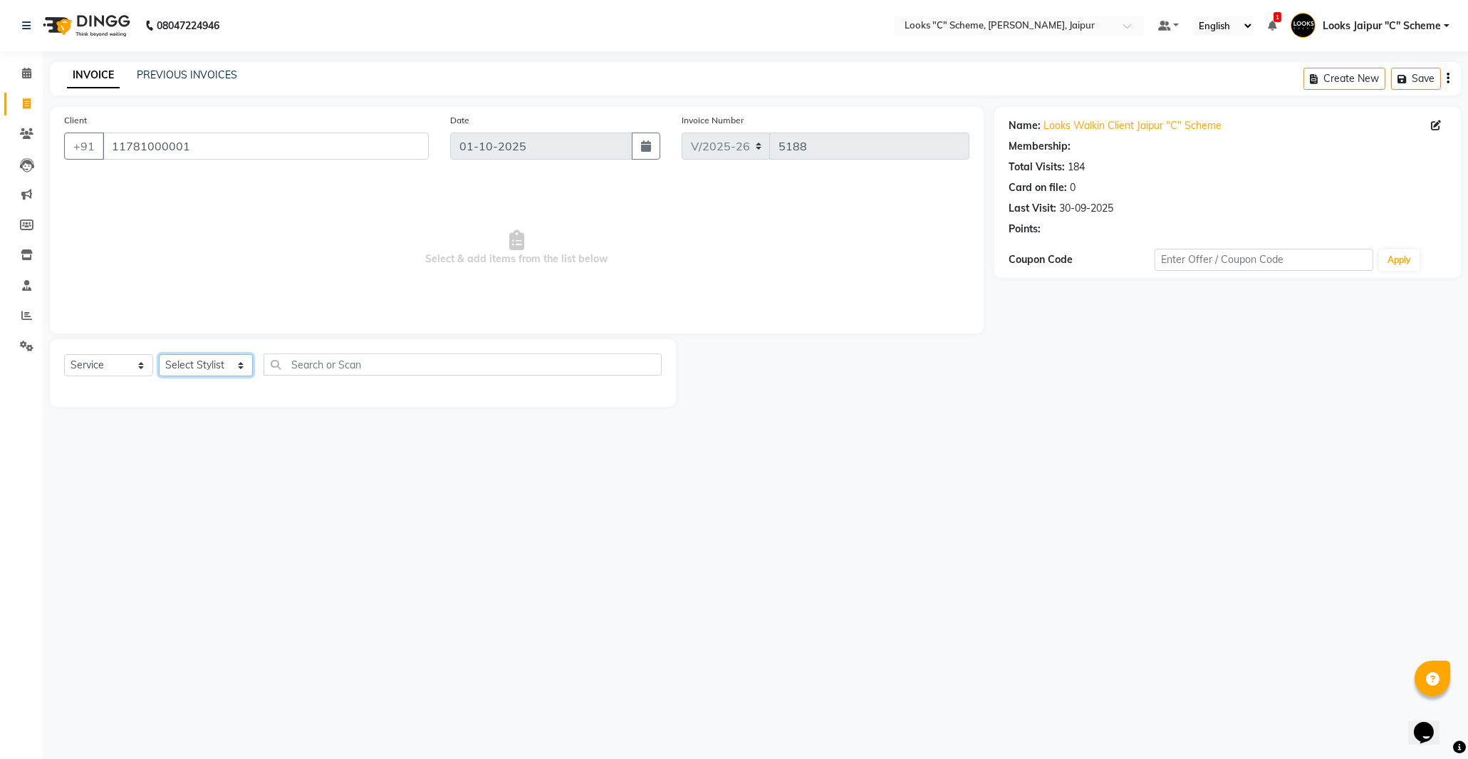
click at [188, 368] on select "Select Stylist [PERSON_NAME] Akash_pdct [PERSON_NAME] [PERSON_NAME] Counter Sal…" at bounding box center [206, 365] width 94 height 22
select select "1: Object"
select select "61092"
click at [159, 355] on select "Select Stylist [PERSON_NAME] Akash_pdct [PERSON_NAME] [PERSON_NAME] Counter Sal…" at bounding box center [206, 365] width 94 height 22
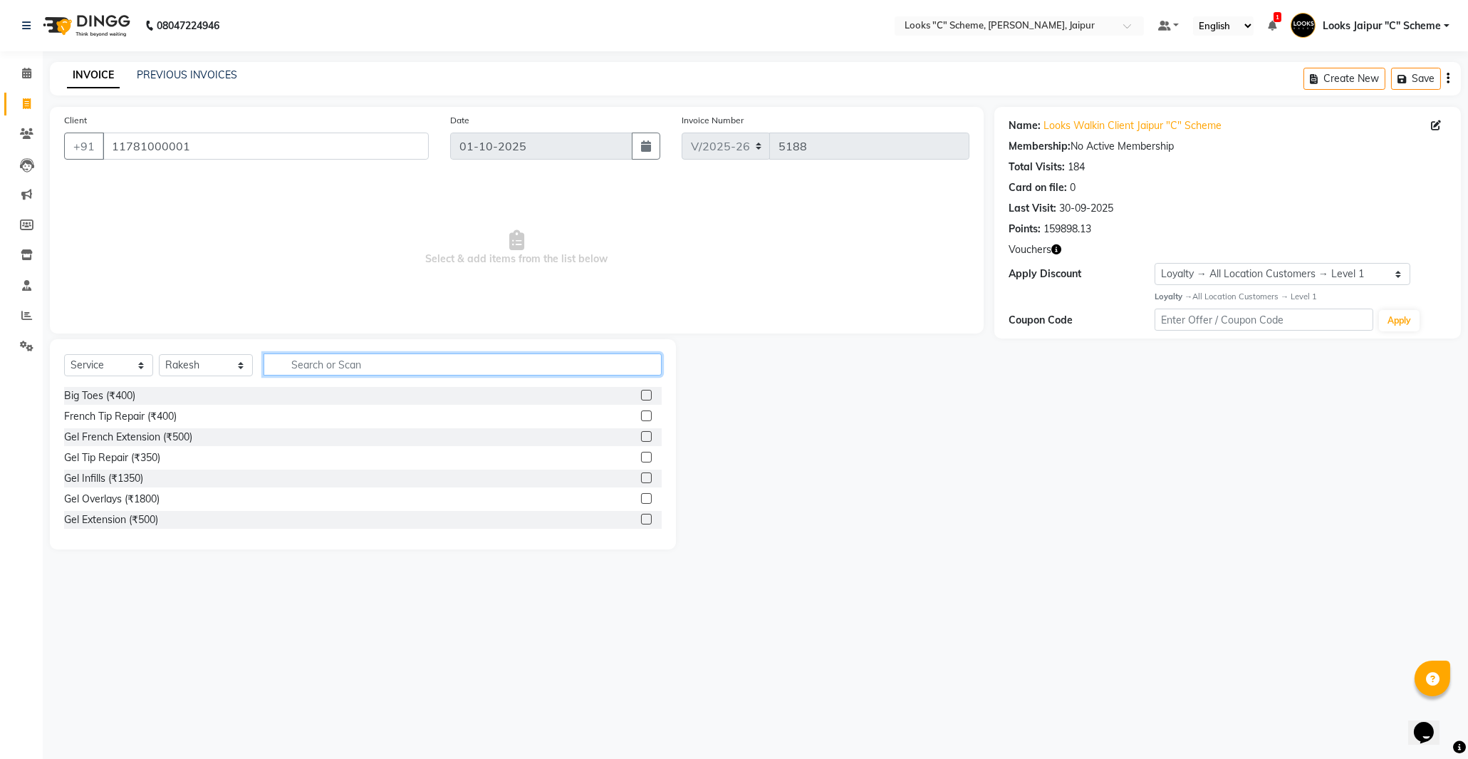
click at [303, 360] on input "text" at bounding box center [463, 364] width 398 height 22
type input "cut"
click at [641, 474] on label at bounding box center [646, 477] width 11 height 11
click at [641, 474] on input "checkbox" at bounding box center [645, 478] width 9 height 9
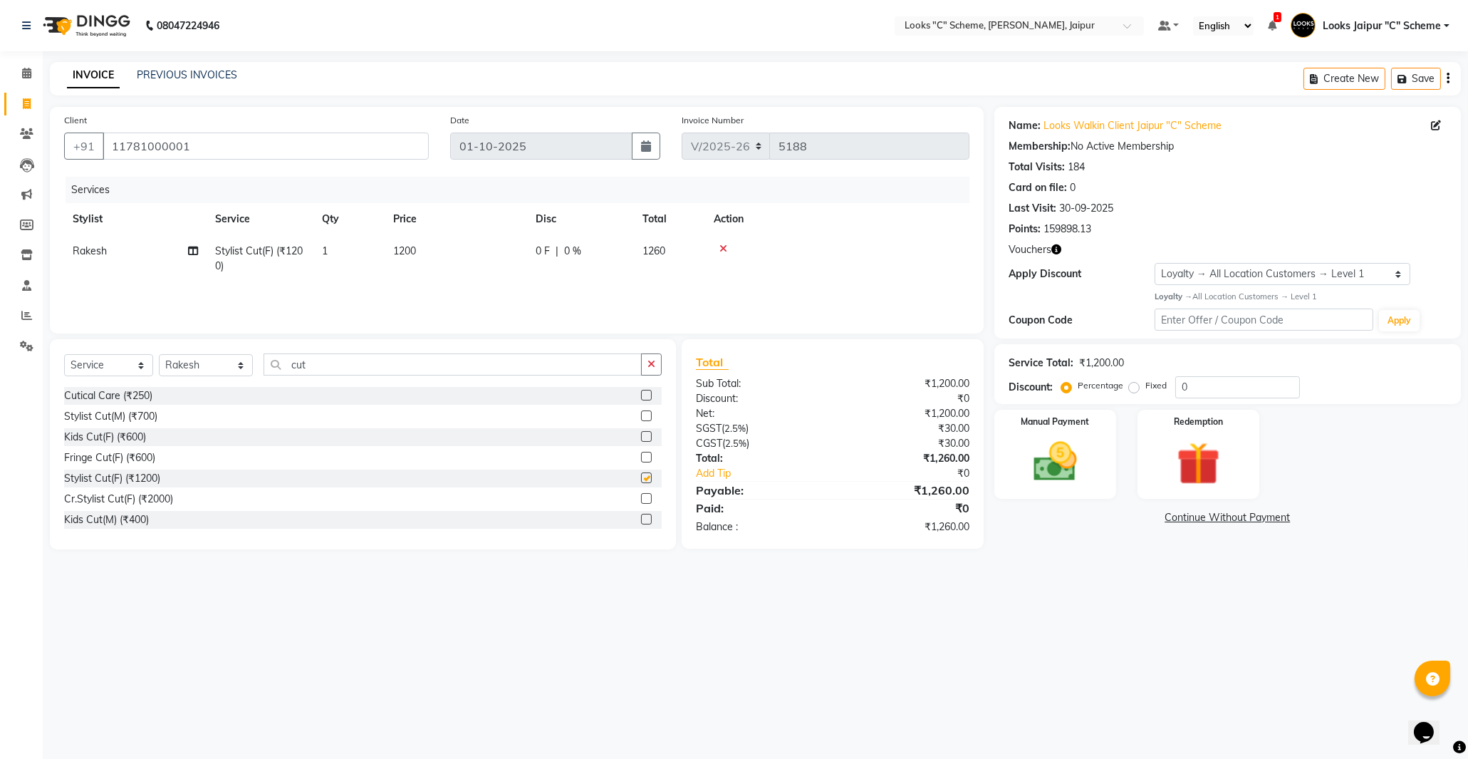
checkbox input "false"
click at [482, 233] on th "Price" at bounding box center [456, 219] width 142 height 32
click at [1070, 465] on img at bounding box center [1055, 462] width 73 height 52
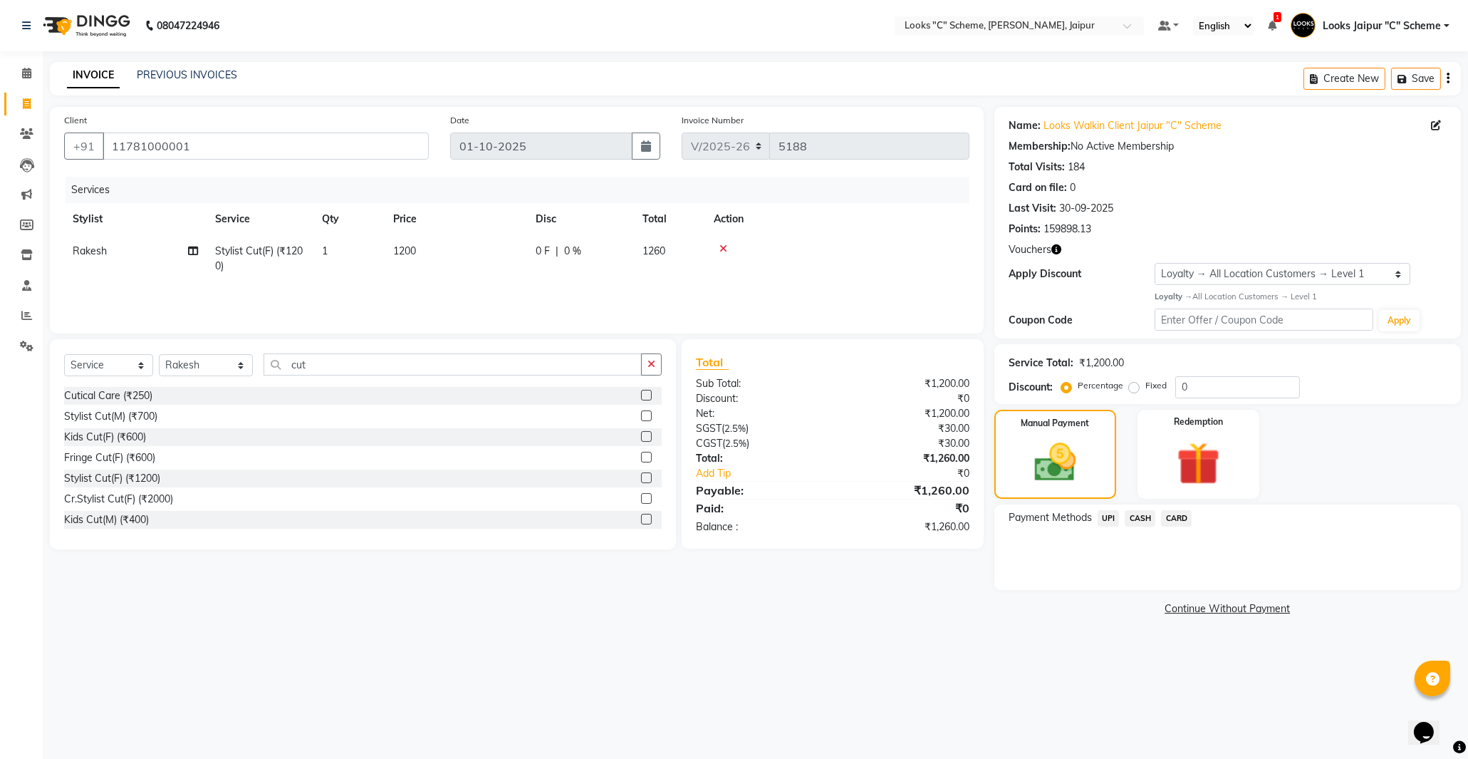
drag, startPoint x: 1145, startPoint y: 517, endPoint x: 1150, endPoint y: 524, distance: 8.3
click at [1147, 518] on span "CASH" at bounding box center [1140, 518] width 31 height 16
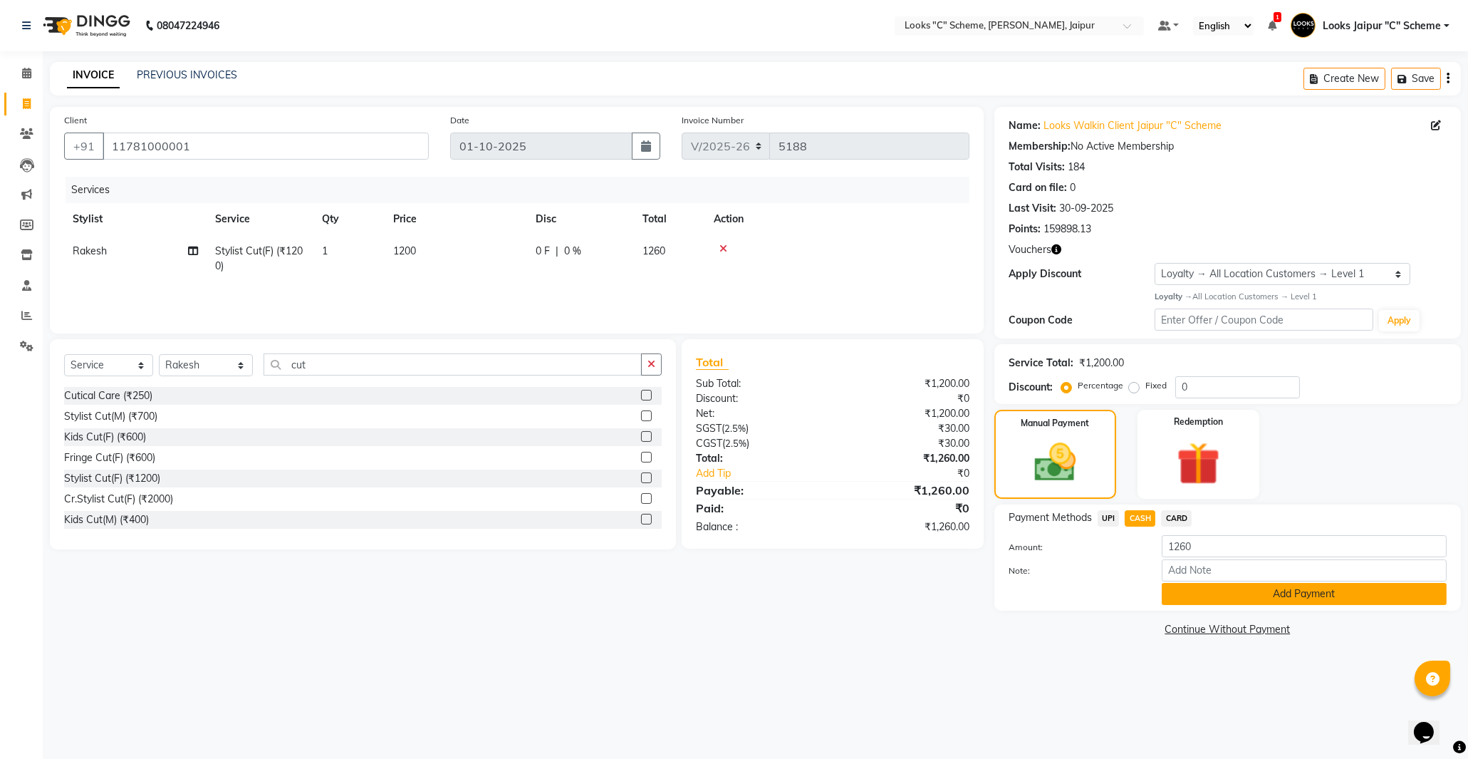
click at [1252, 601] on button "Add Payment" at bounding box center [1304, 594] width 285 height 22
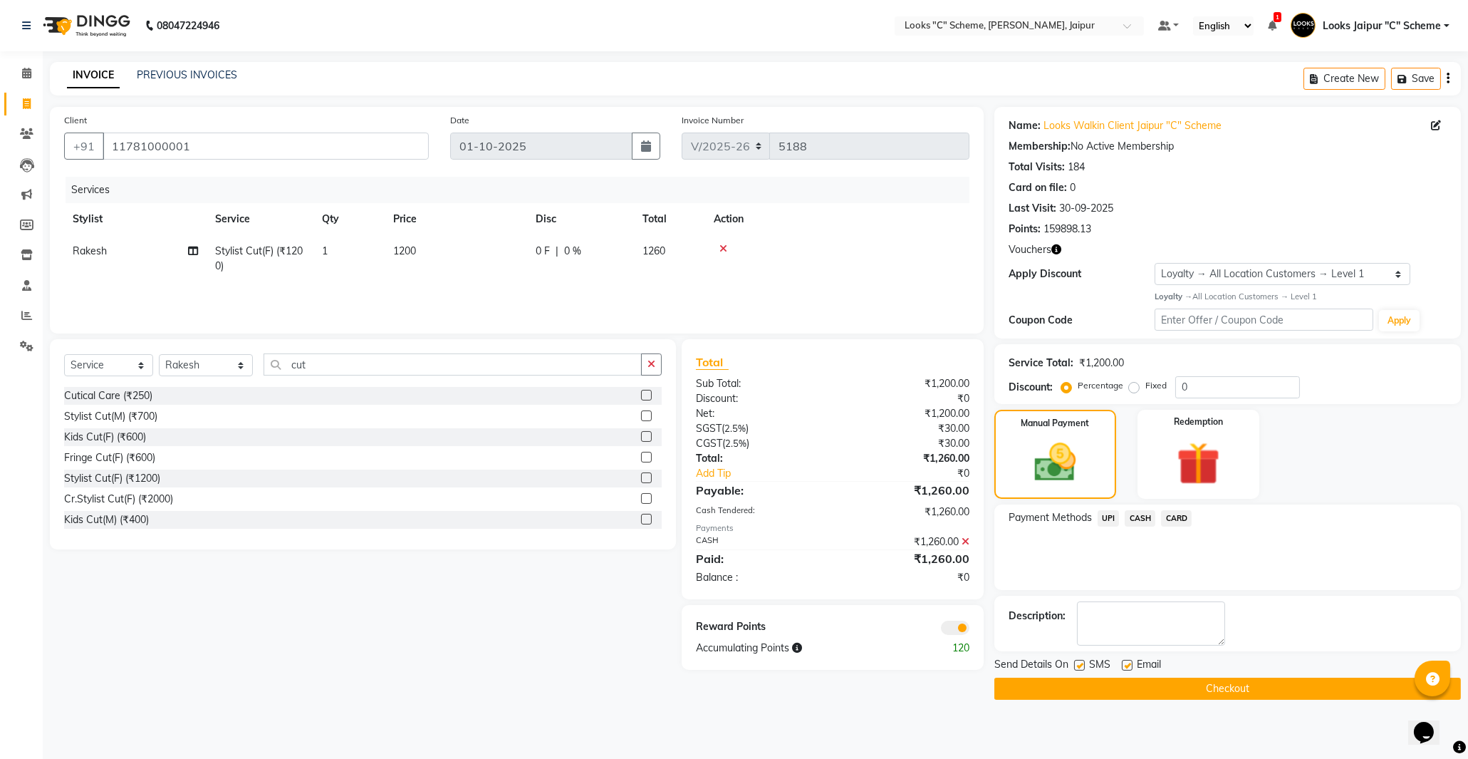
click at [450, 265] on td "1200" at bounding box center [456, 258] width 142 height 47
select select "61092"
click at [524, 246] on input "1200" at bounding box center [522, 255] width 125 height 22
type input "1188"
click at [600, 286] on div "Services Stylist Service Qty Price Disc Total Action Aarohi [PERSON_NAME] Abhis…" at bounding box center [516, 248] width 905 height 142
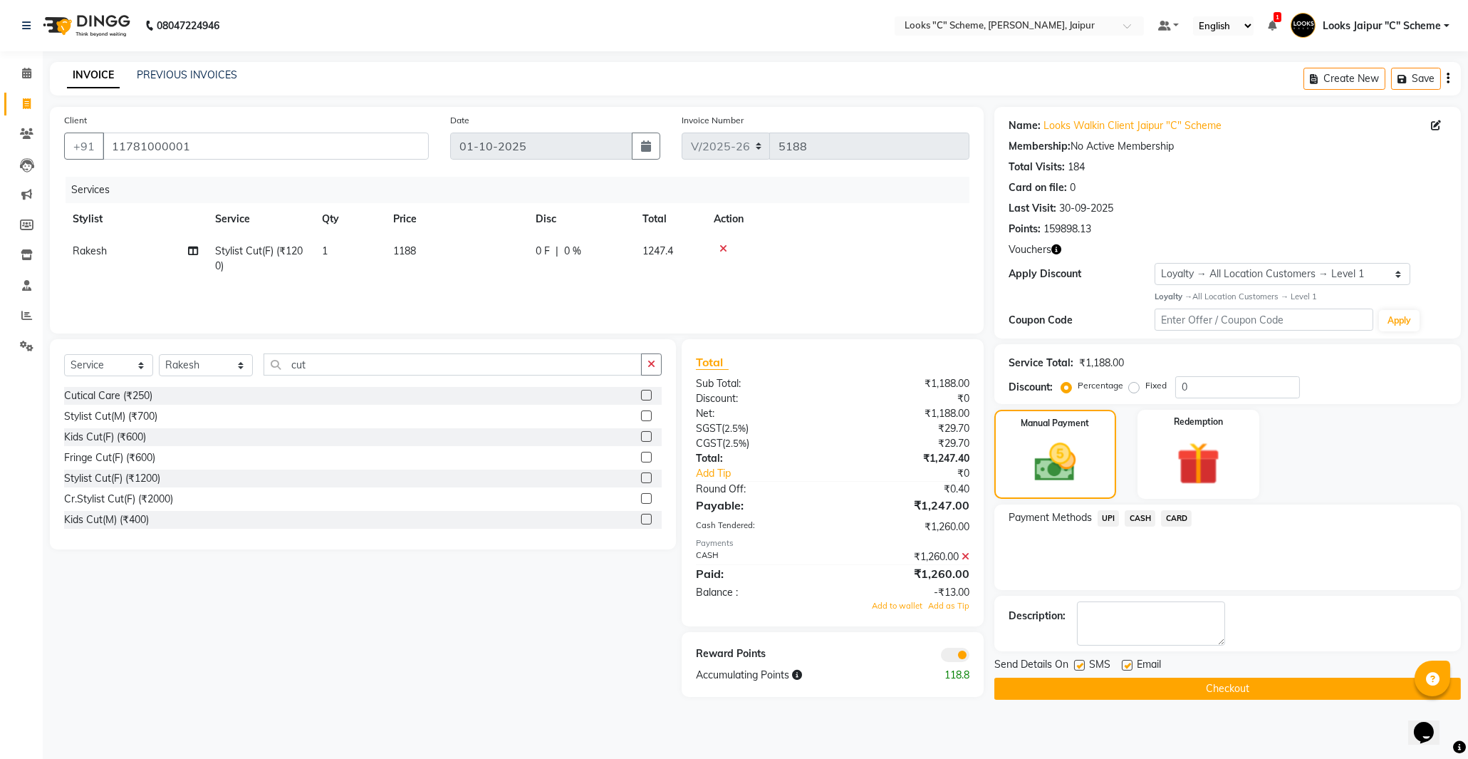
click at [461, 260] on td "1188" at bounding box center [456, 258] width 142 height 47
select select "61092"
click at [509, 250] on input "1188" at bounding box center [522, 255] width 125 height 22
type input "1190"
click at [489, 297] on div "Services Stylist Service Qty Price Disc Total Action Aarohi [PERSON_NAME] Abhis…" at bounding box center [516, 248] width 905 height 142
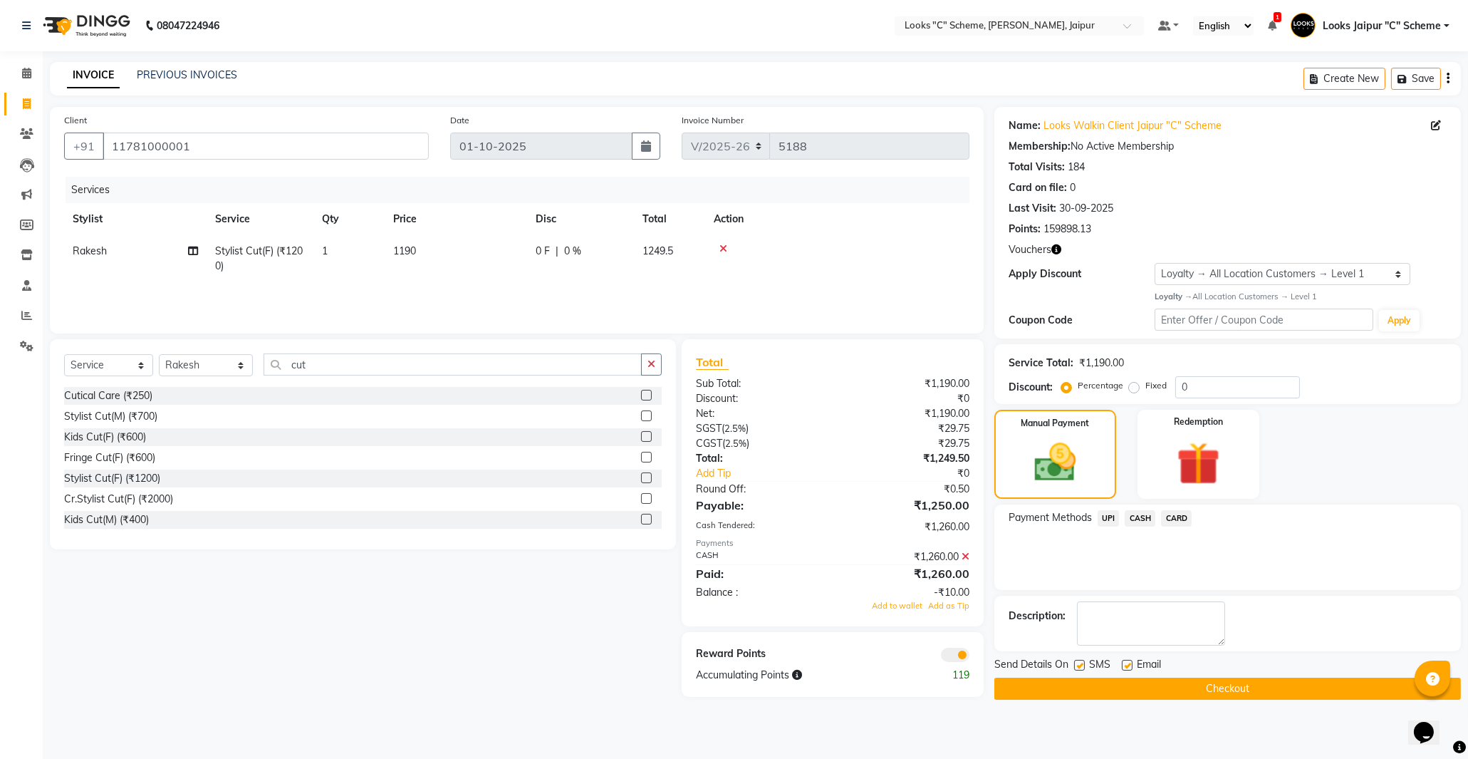
click at [452, 244] on td "1190" at bounding box center [456, 258] width 142 height 47
select select "61092"
click at [553, 257] on input "1190" at bounding box center [522, 255] width 125 height 22
type input "1190"
click at [547, 276] on tr "Aarohi [PERSON_NAME] Abhishek_pdct Akash_pdct [PERSON_NAME] [PERSON_NAME] Count…" at bounding box center [516, 262] width 905 height 54
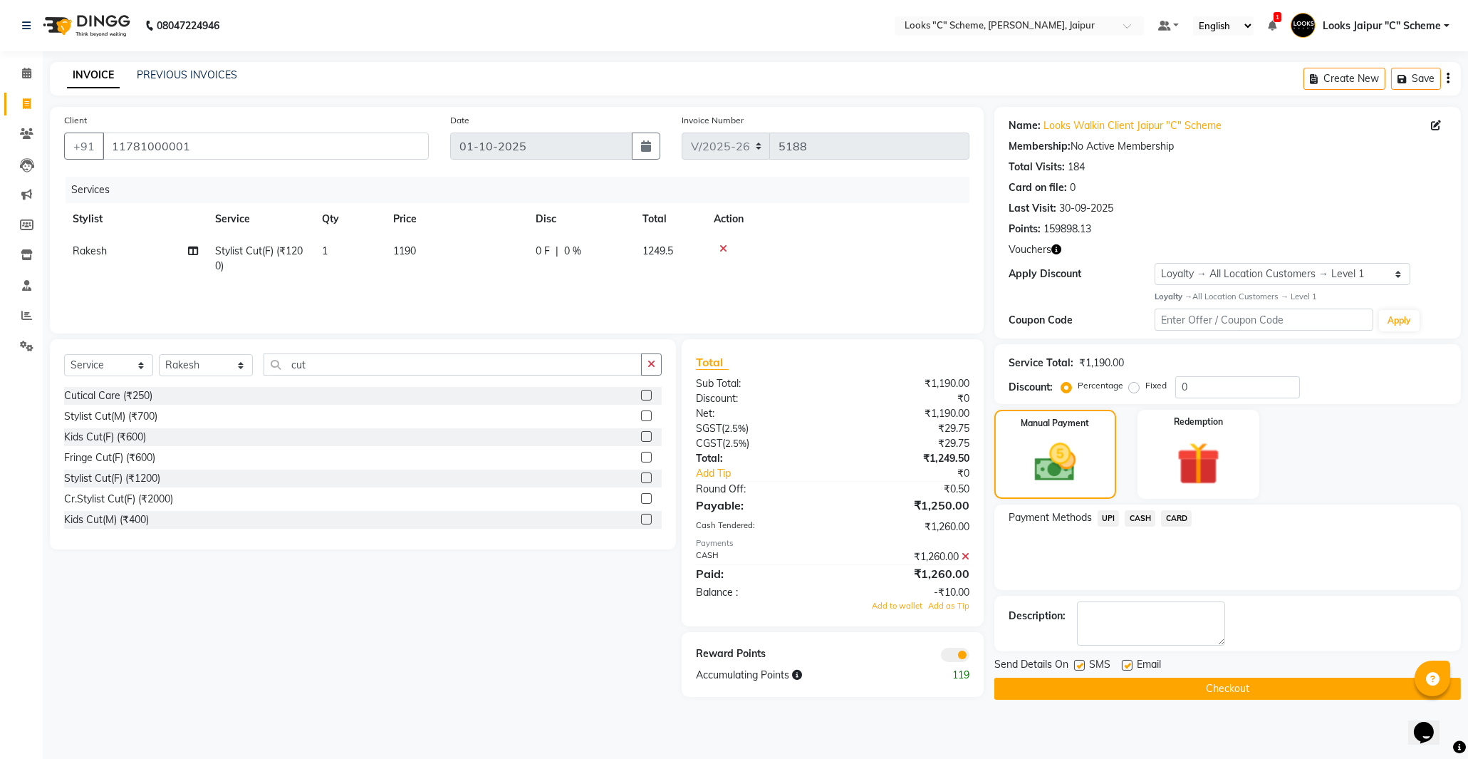
click at [969, 556] on icon at bounding box center [966, 556] width 8 height 10
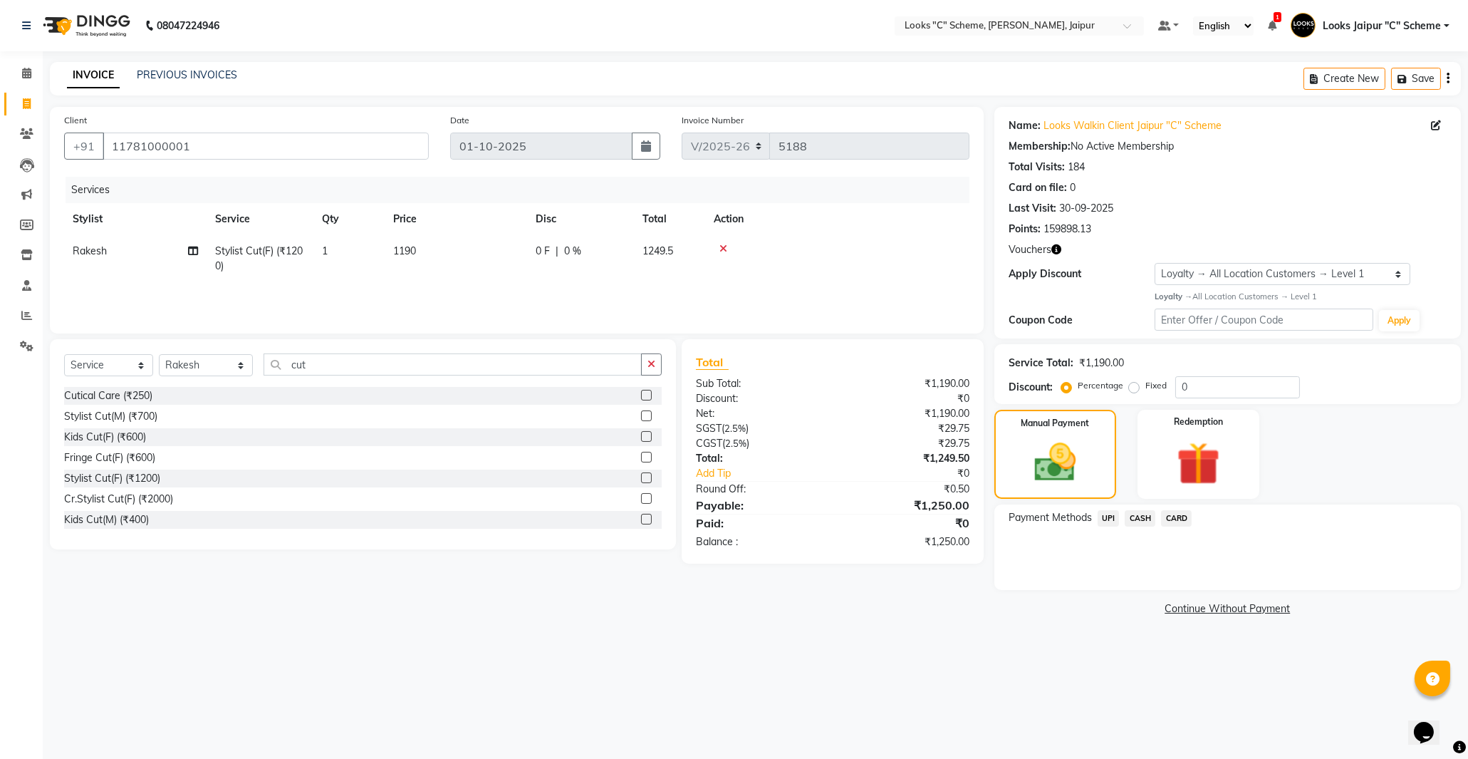
click at [1145, 519] on span "CASH" at bounding box center [1140, 518] width 31 height 16
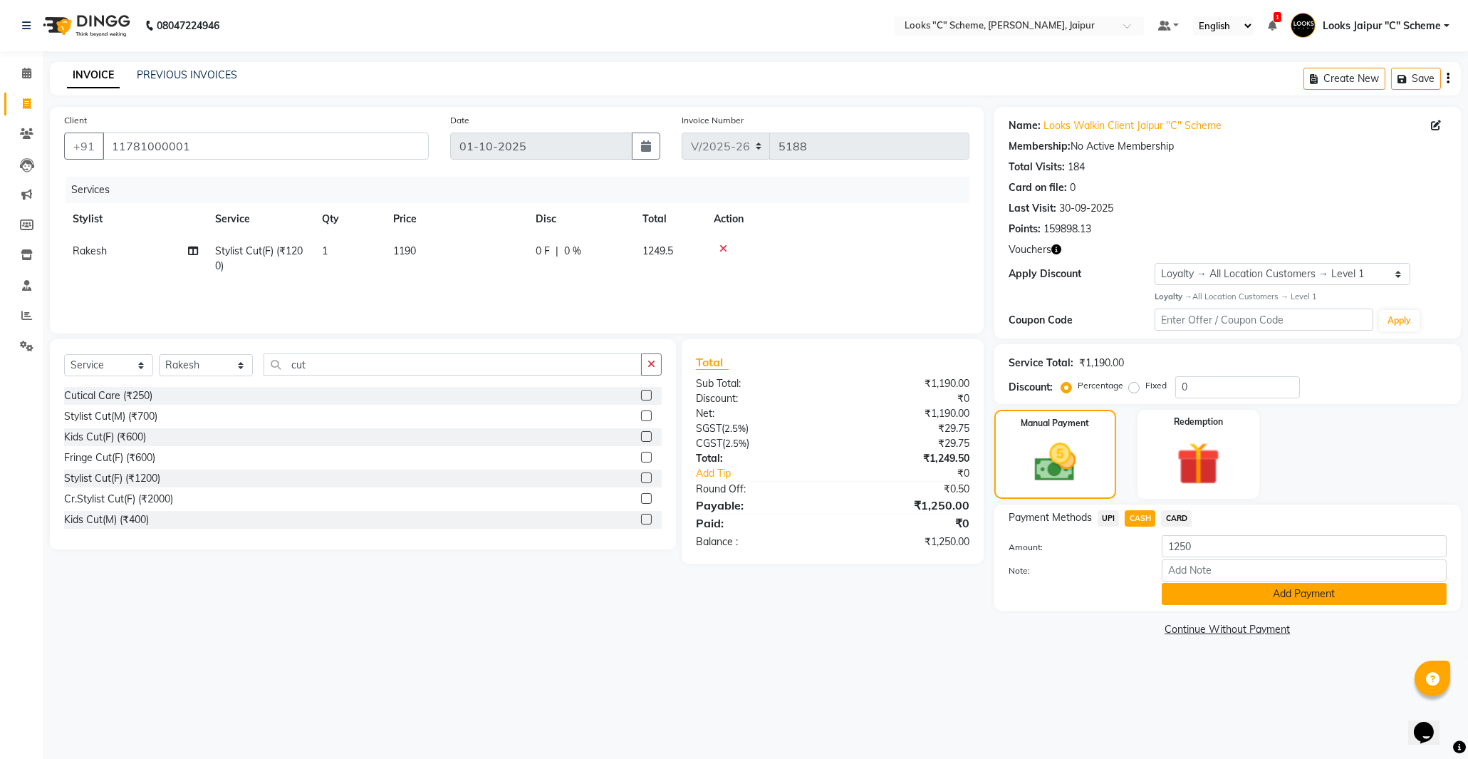
click at [1207, 593] on button "Add Payment" at bounding box center [1304, 594] width 285 height 22
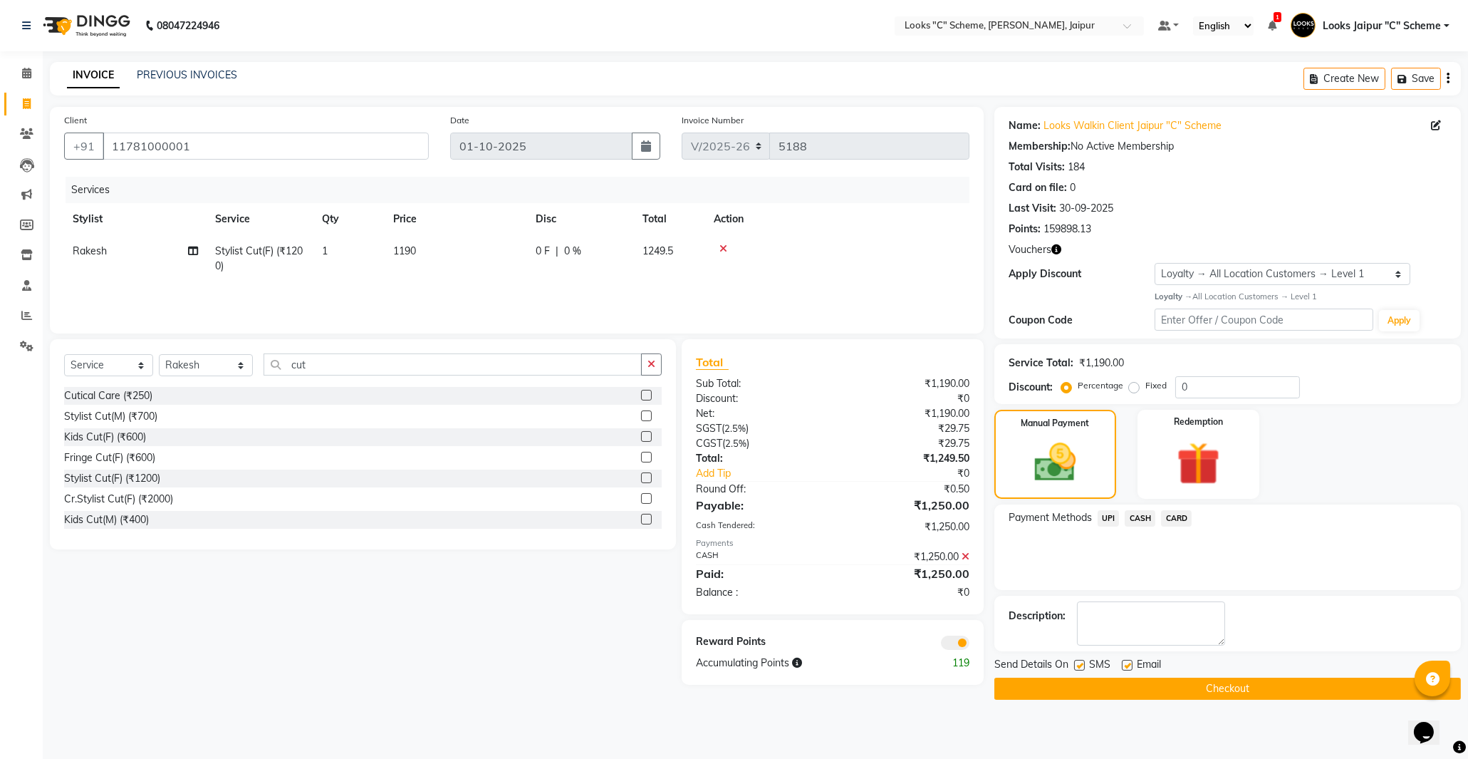
click at [1155, 691] on button "Checkout" at bounding box center [1227, 688] width 467 height 22
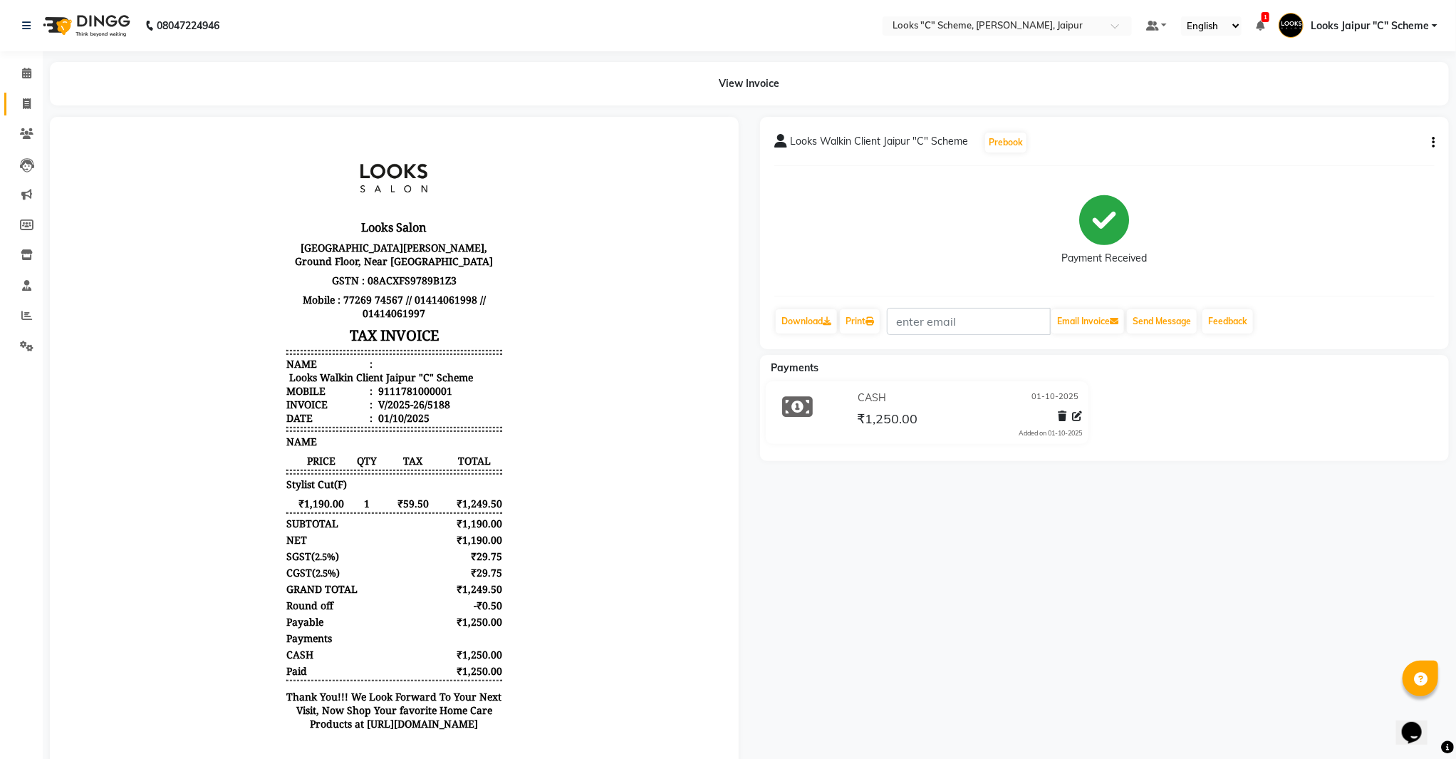
click at [20, 93] on link "Invoice" at bounding box center [21, 105] width 34 height 24
select select "service"
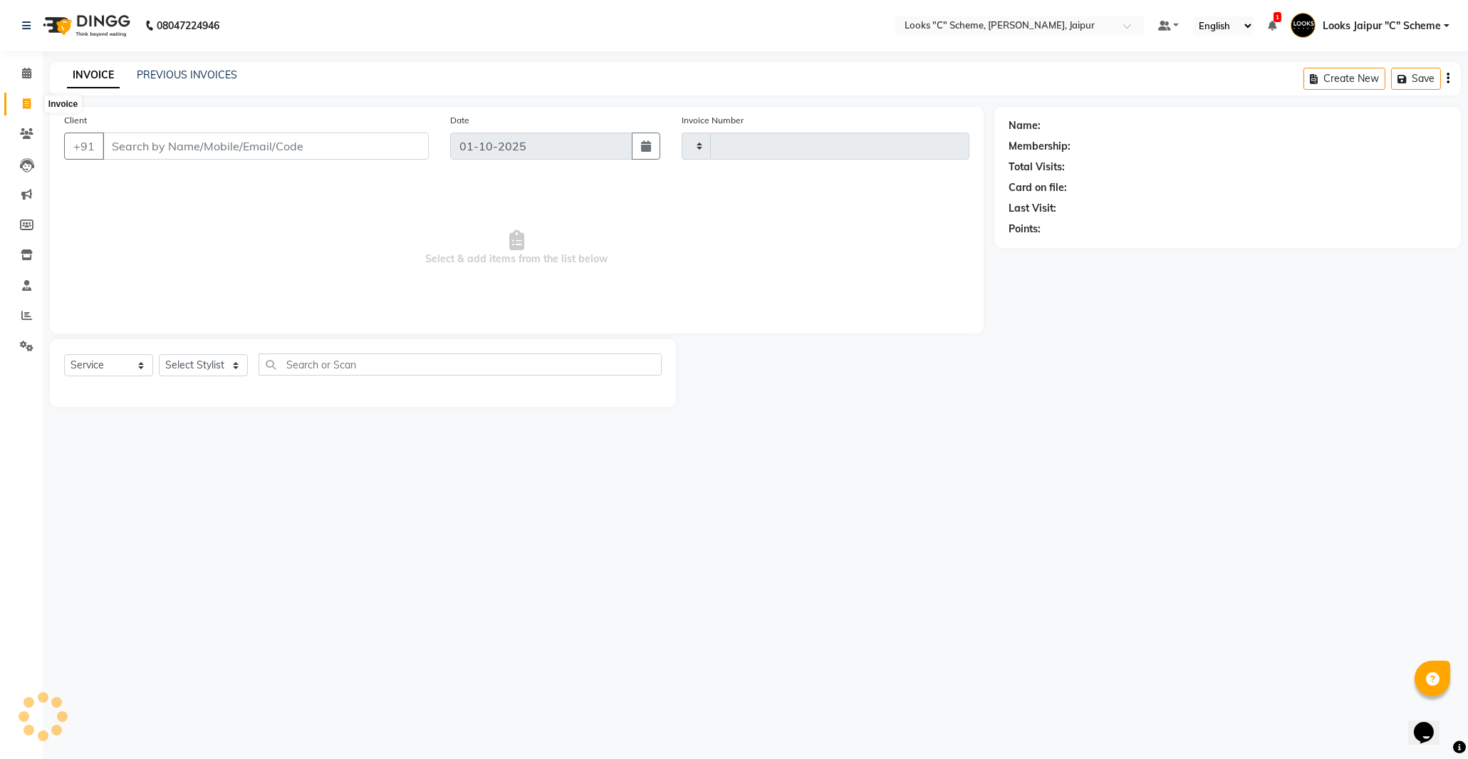
type input "5189"
select select "4315"
click at [209, 142] on input "Client" at bounding box center [266, 145] width 326 height 27
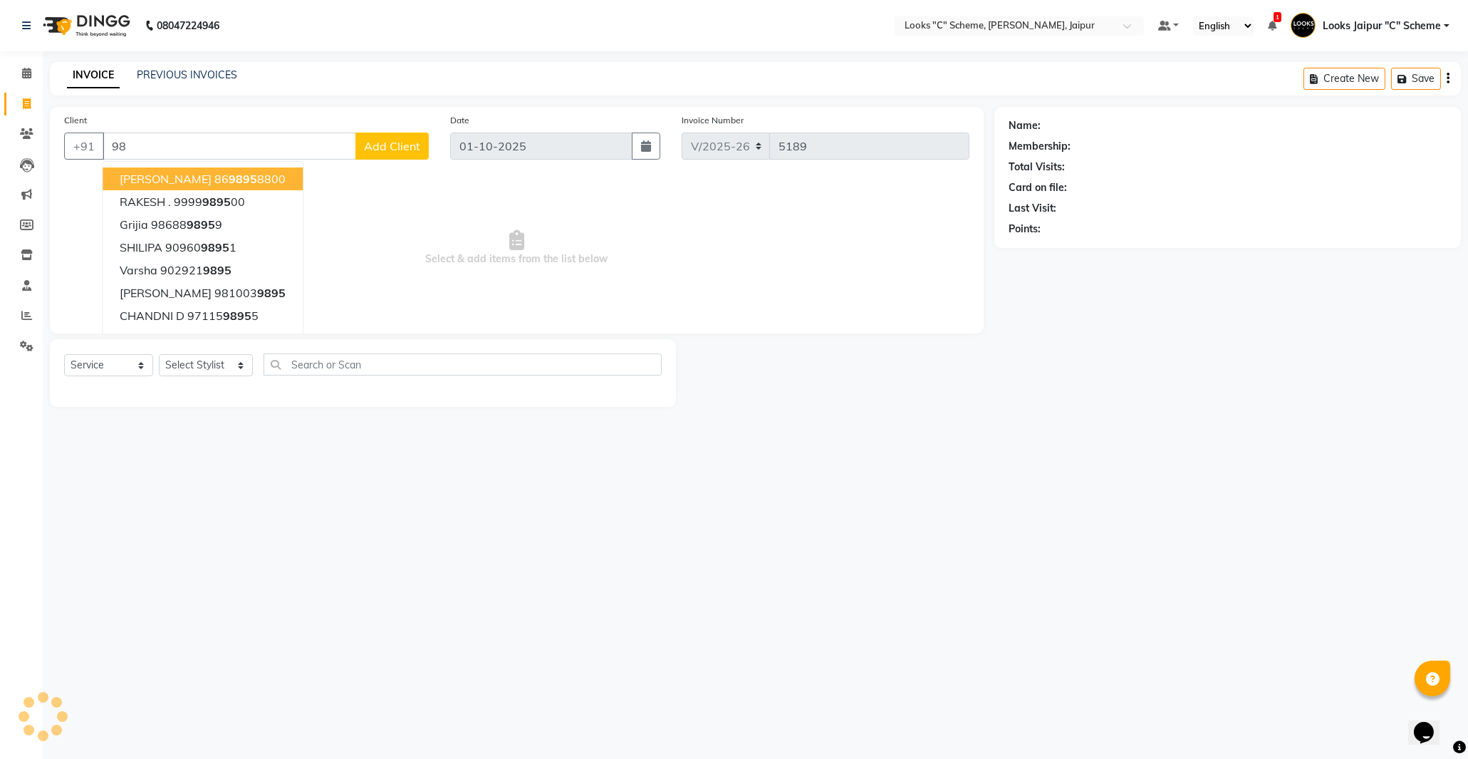
type input "9"
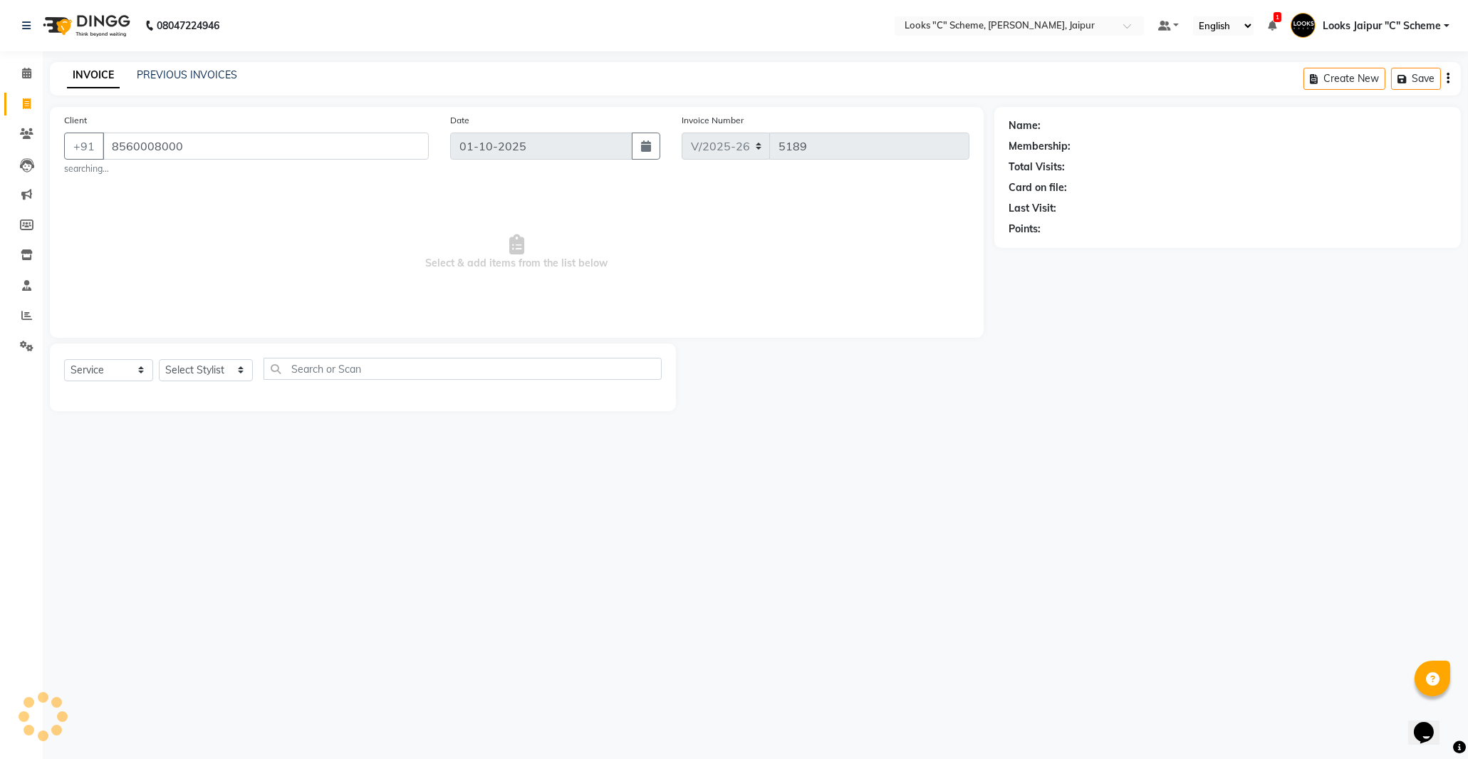
type input "8560008000"
select select "1: Object"
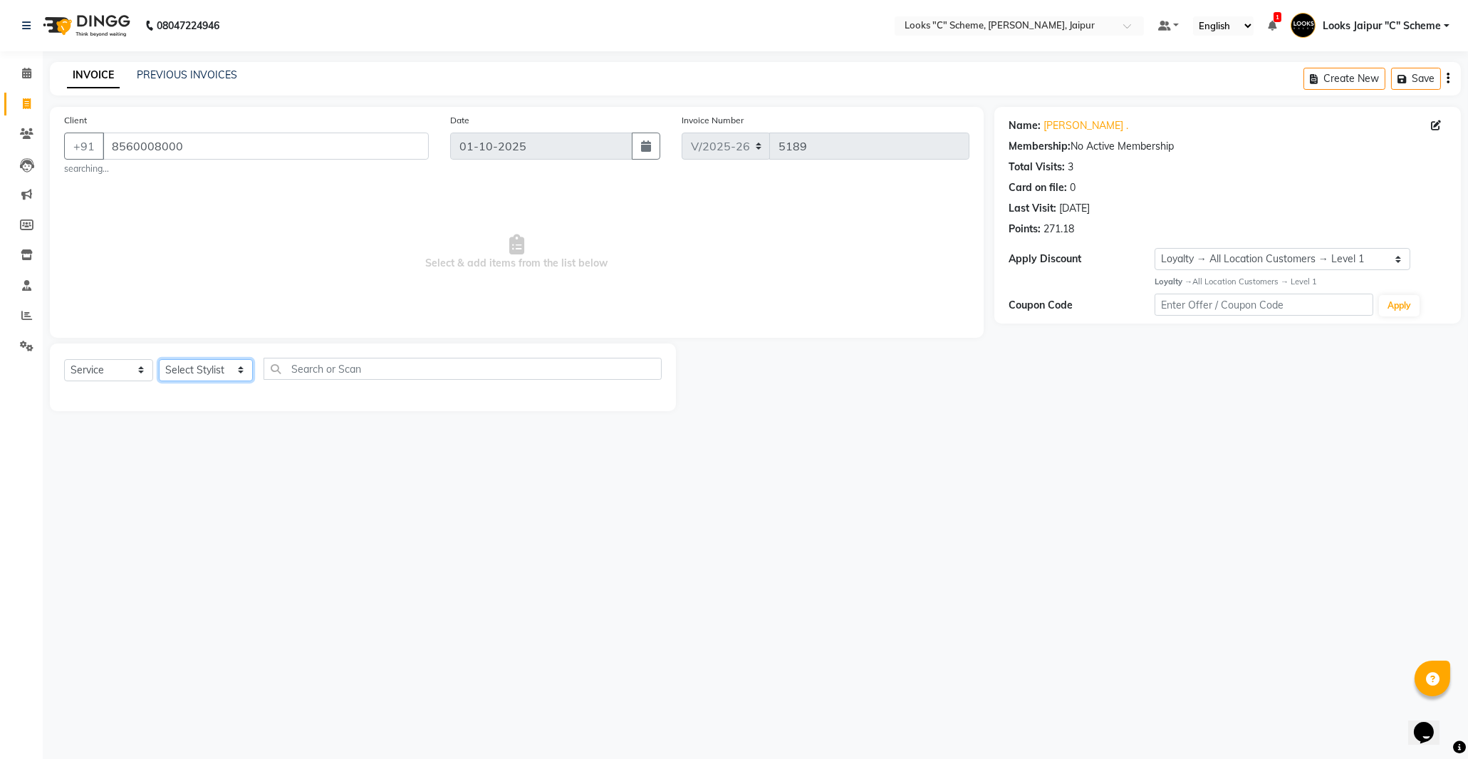
click at [209, 378] on select "Select Stylist [PERSON_NAME] Akash_pdct [PERSON_NAME] [PERSON_NAME] Counter Sal…" at bounding box center [206, 370] width 94 height 22
select select "61092"
click at [159, 359] on select "Select Stylist [PERSON_NAME] Akash_pdct [PERSON_NAME] [PERSON_NAME] Counter Sal…" at bounding box center [206, 370] width 94 height 22
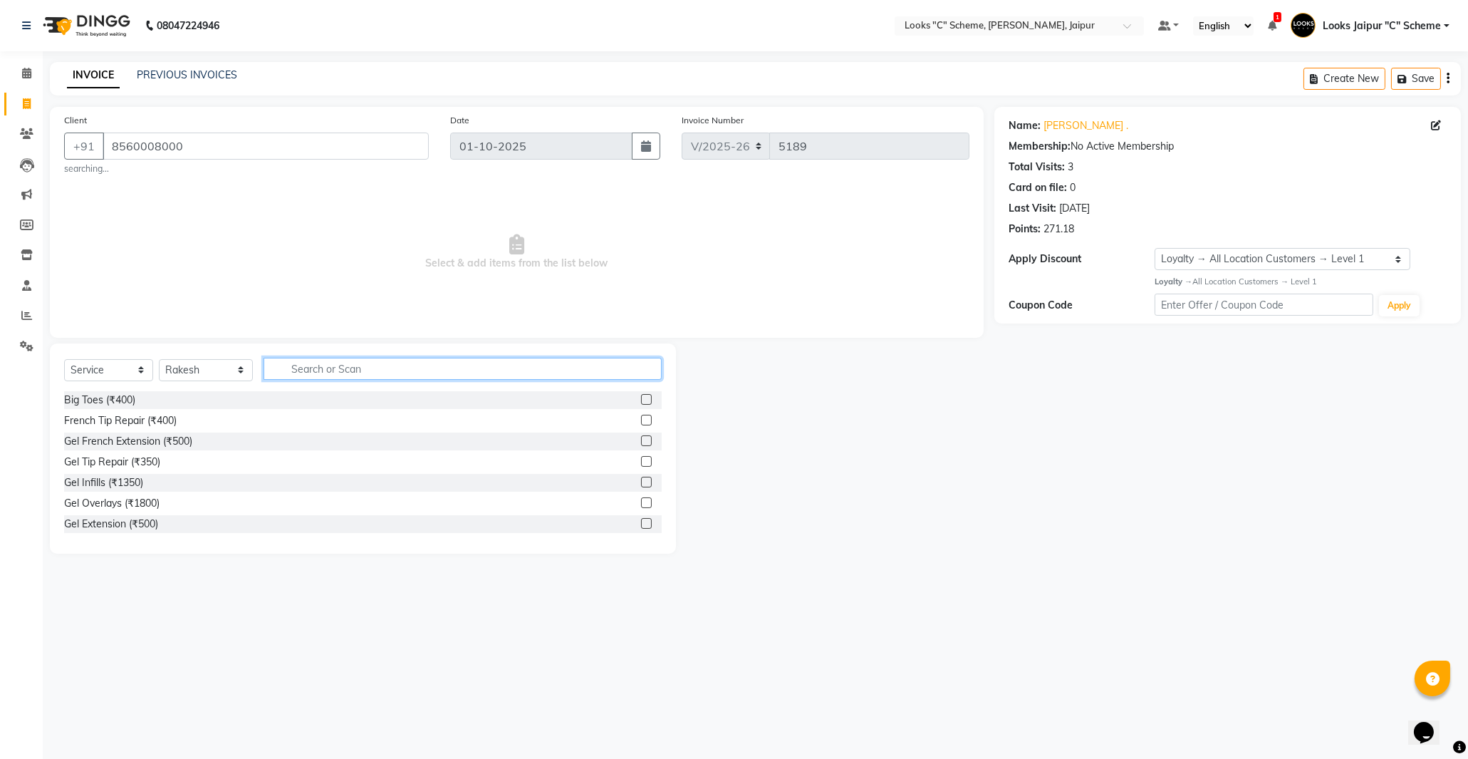
click at [323, 368] on input "text" at bounding box center [463, 369] width 398 height 22
type input "cut"
click at [641, 466] on label at bounding box center [646, 461] width 11 height 11
click at [641, 466] on input "checkbox" at bounding box center [645, 461] width 9 height 9
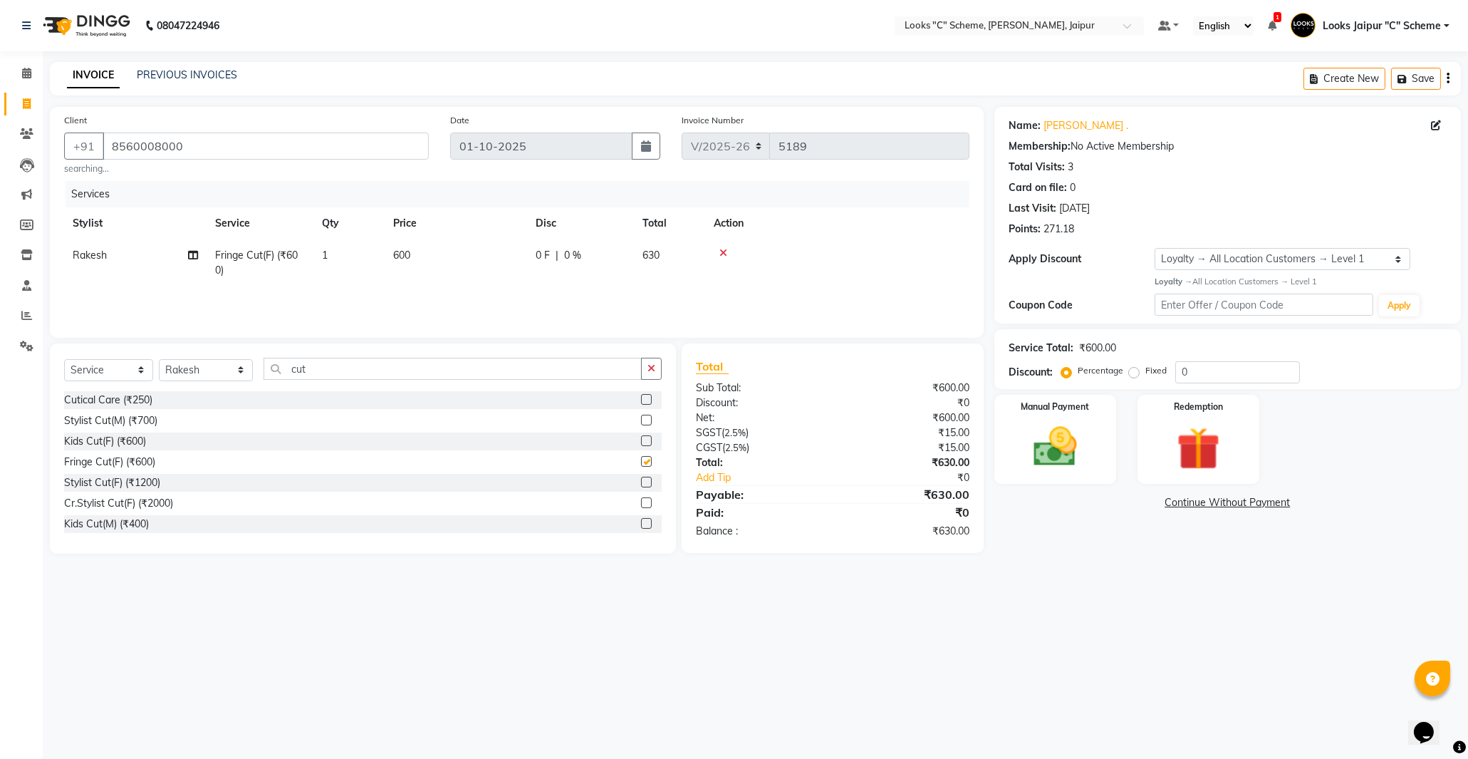
checkbox input "false"
click at [435, 254] on td "600" at bounding box center [456, 262] width 142 height 47
select select "61092"
click at [827, 251] on div at bounding box center [883, 253] width 156 height 10
click at [817, 251] on div at bounding box center [883, 253] width 156 height 10
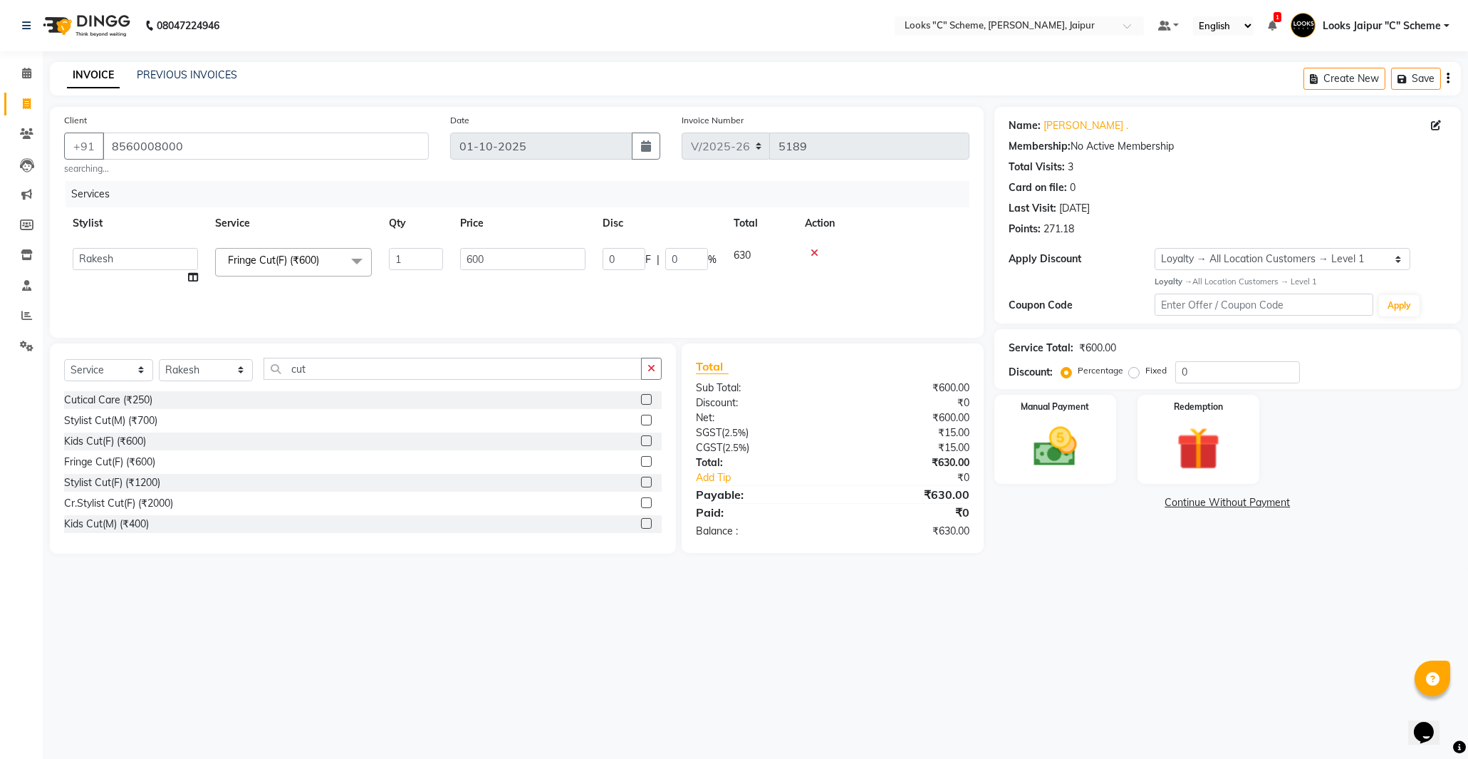
click at [817, 251] on icon at bounding box center [815, 253] width 8 height 10
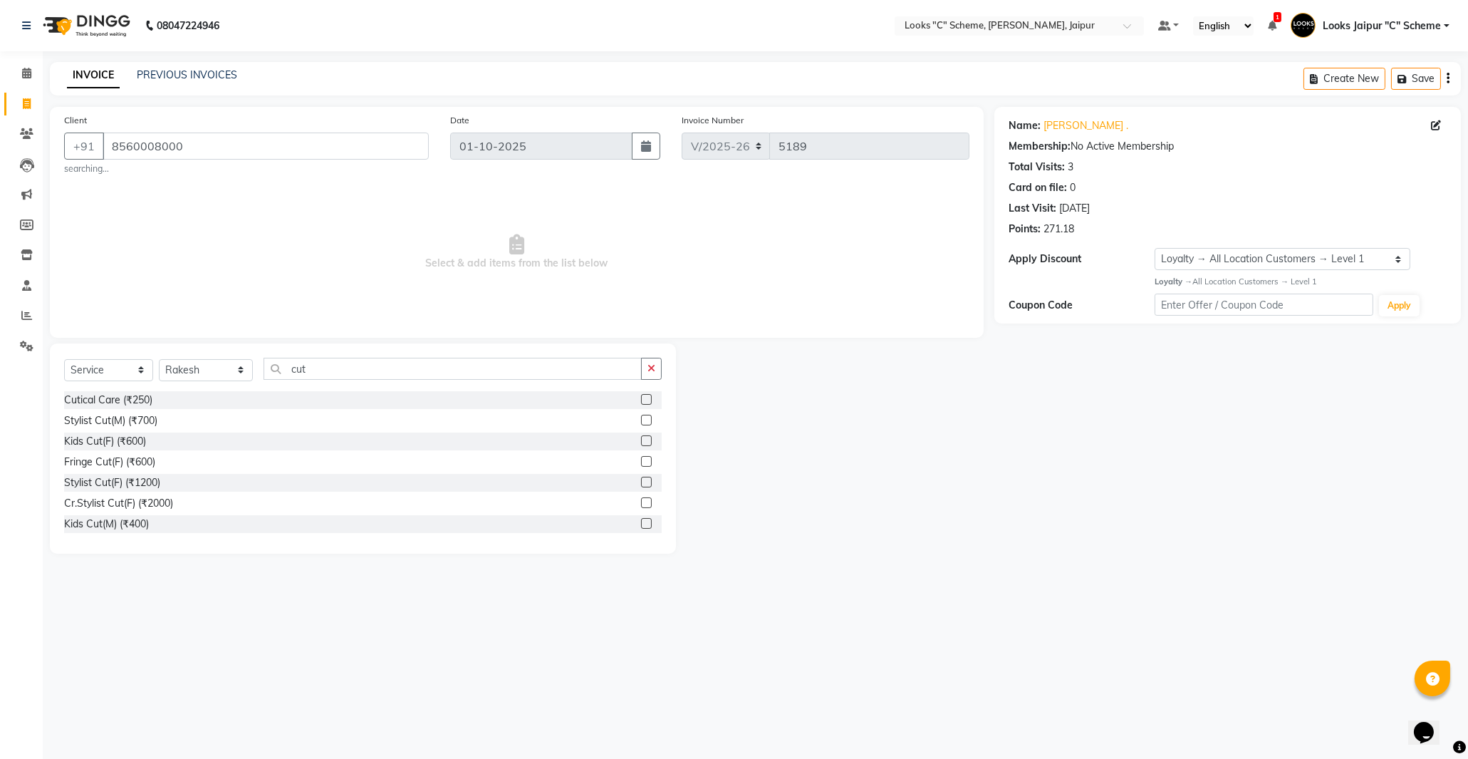
click at [641, 481] on label at bounding box center [646, 482] width 11 height 11
click at [641, 481] on input "checkbox" at bounding box center [645, 482] width 9 height 9
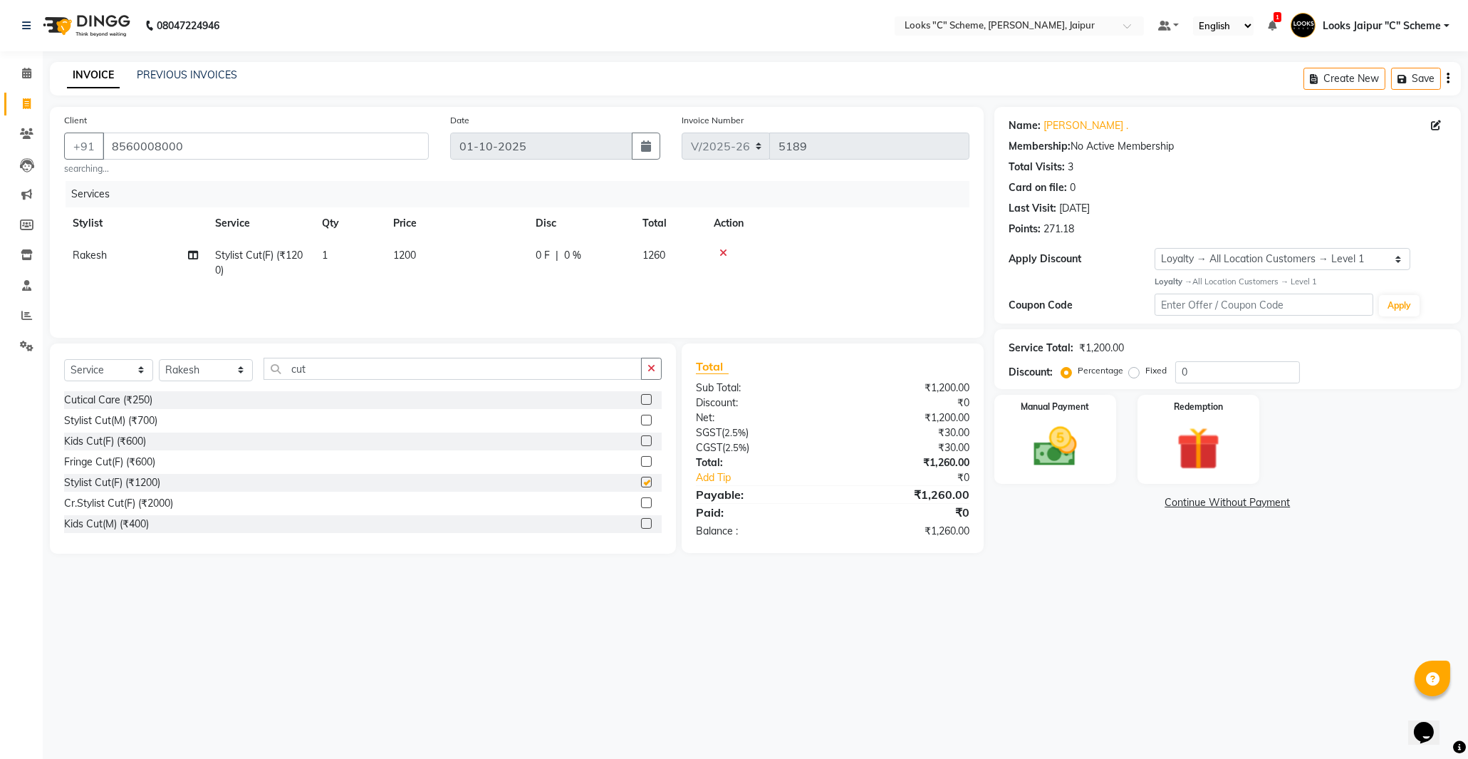
checkbox input "false"
click at [445, 251] on td "1200" at bounding box center [456, 262] width 142 height 47
select select "61092"
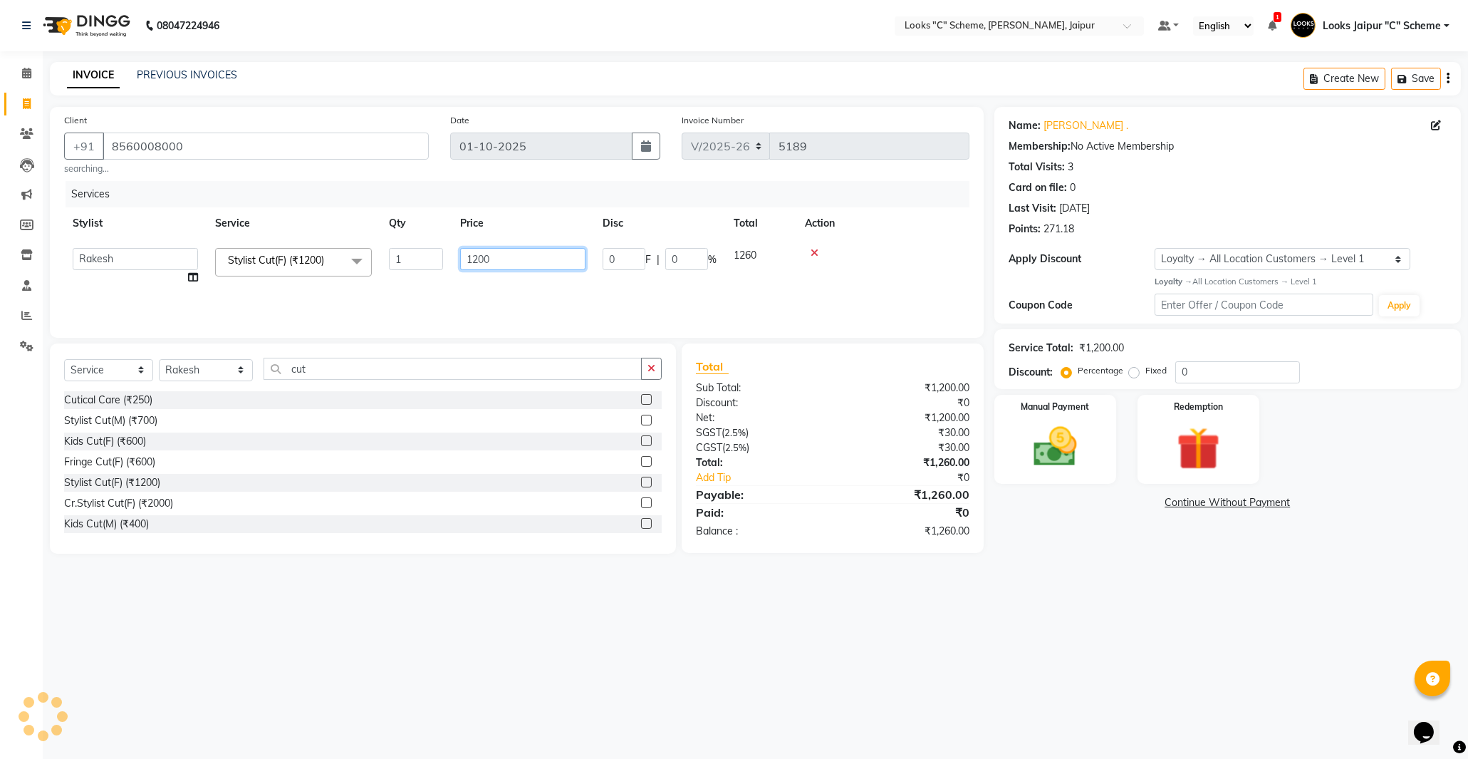
click at [509, 264] on input "1200" at bounding box center [522, 259] width 125 height 22
type input "1350"
click at [574, 301] on div "Services Stylist Service Qty Price Disc Total Action Aarohi [PERSON_NAME] Abhis…" at bounding box center [516, 252] width 905 height 142
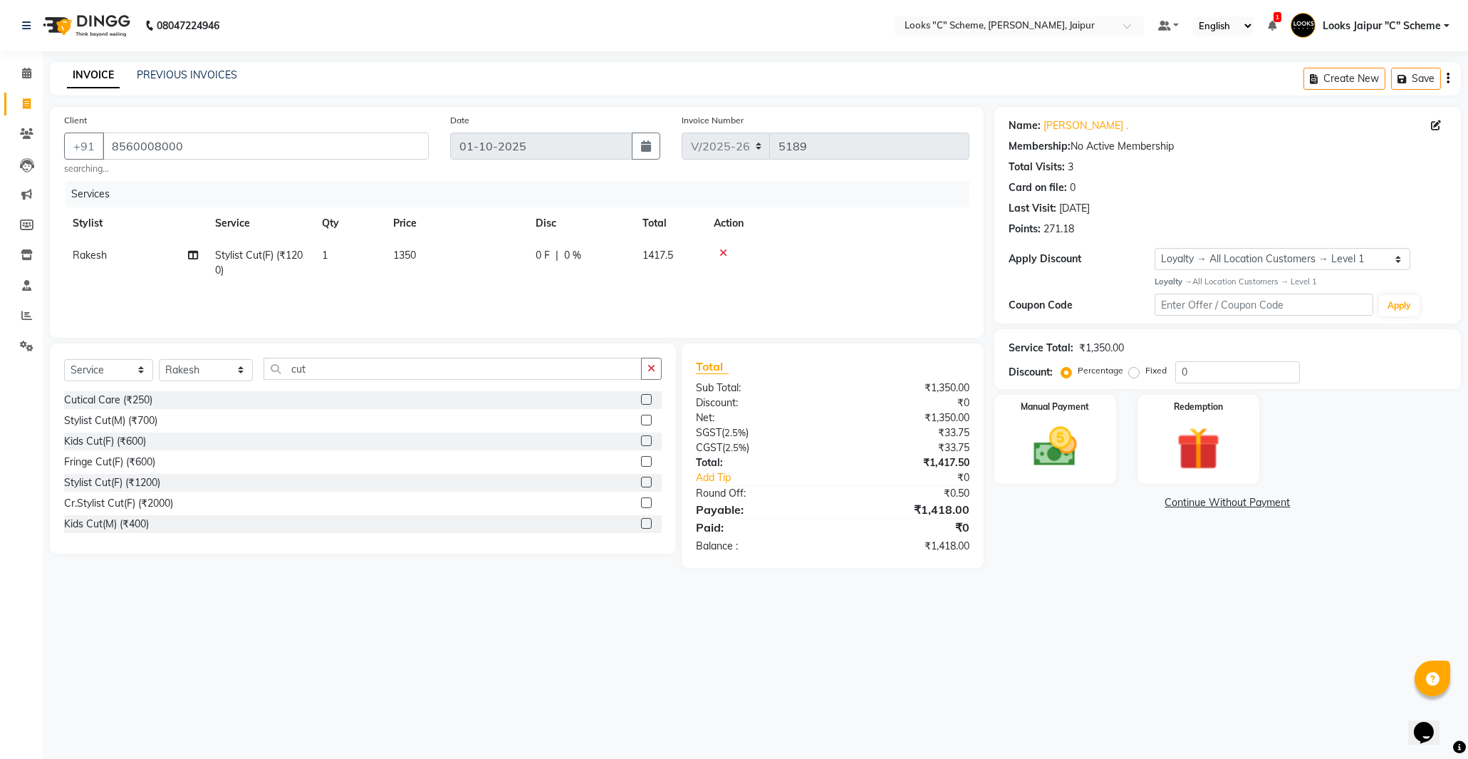
click at [446, 256] on td "1350" at bounding box center [456, 262] width 142 height 47
select select "61092"
click at [496, 260] on input "1350" at bounding box center [522, 259] width 125 height 22
type input "1336"
click at [546, 308] on div "Services Stylist Service Qty Price Disc Total Action Rakesh Stylist Cut(F) (₹12…" at bounding box center [516, 252] width 905 height 142
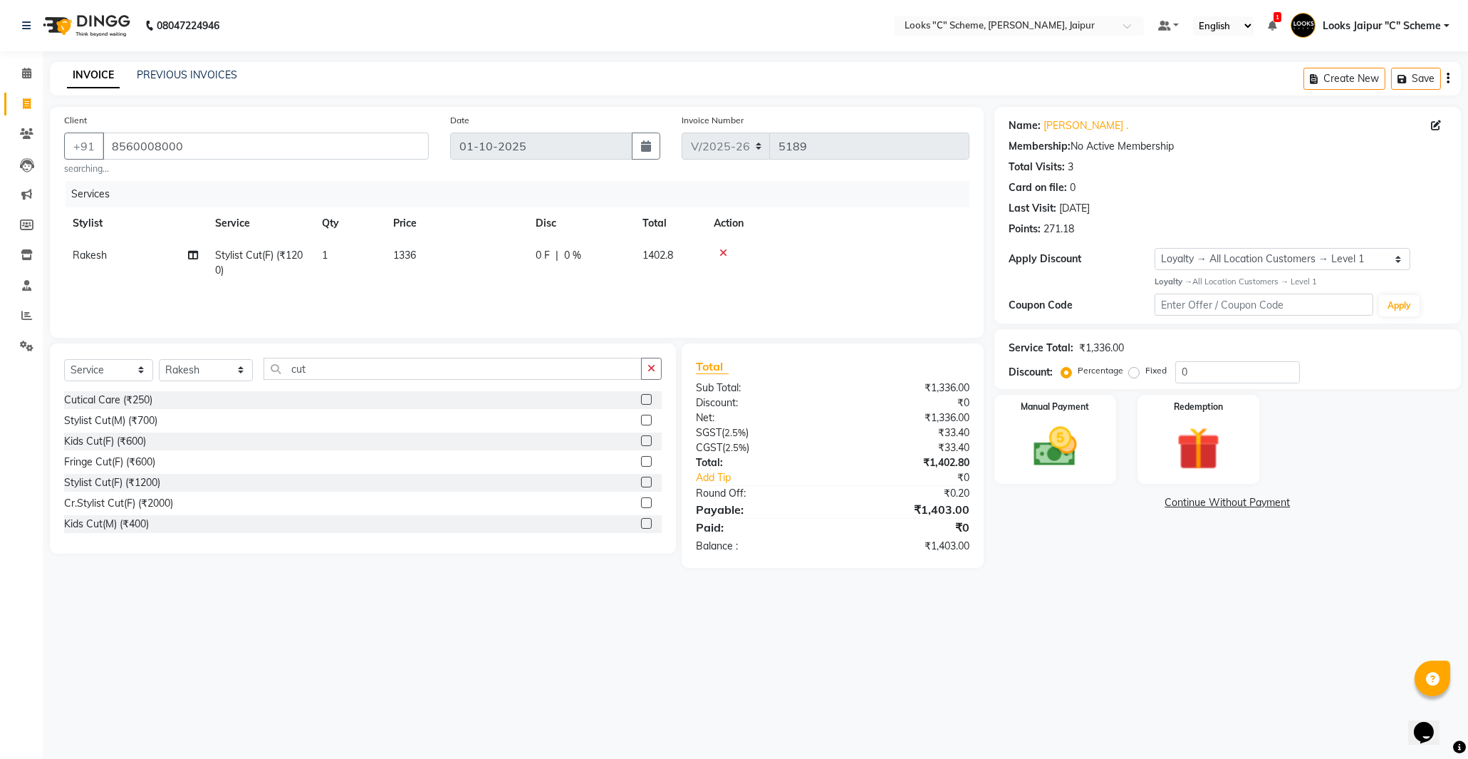
click at [459, 248] on td "1336" at bounding box center [456, 262] width 142 height 47
select select "61092"
click at [529, 254] on input "1336" at bounding box center [522, 259] width 125 height 22
type input "1333"
click at [544, 293] on div "Services Stylist Service Qty Price Disc Total Action Rakesh Stylist Cut(F) (₹12…" at bounding box center [516, 252] width 905 height 142
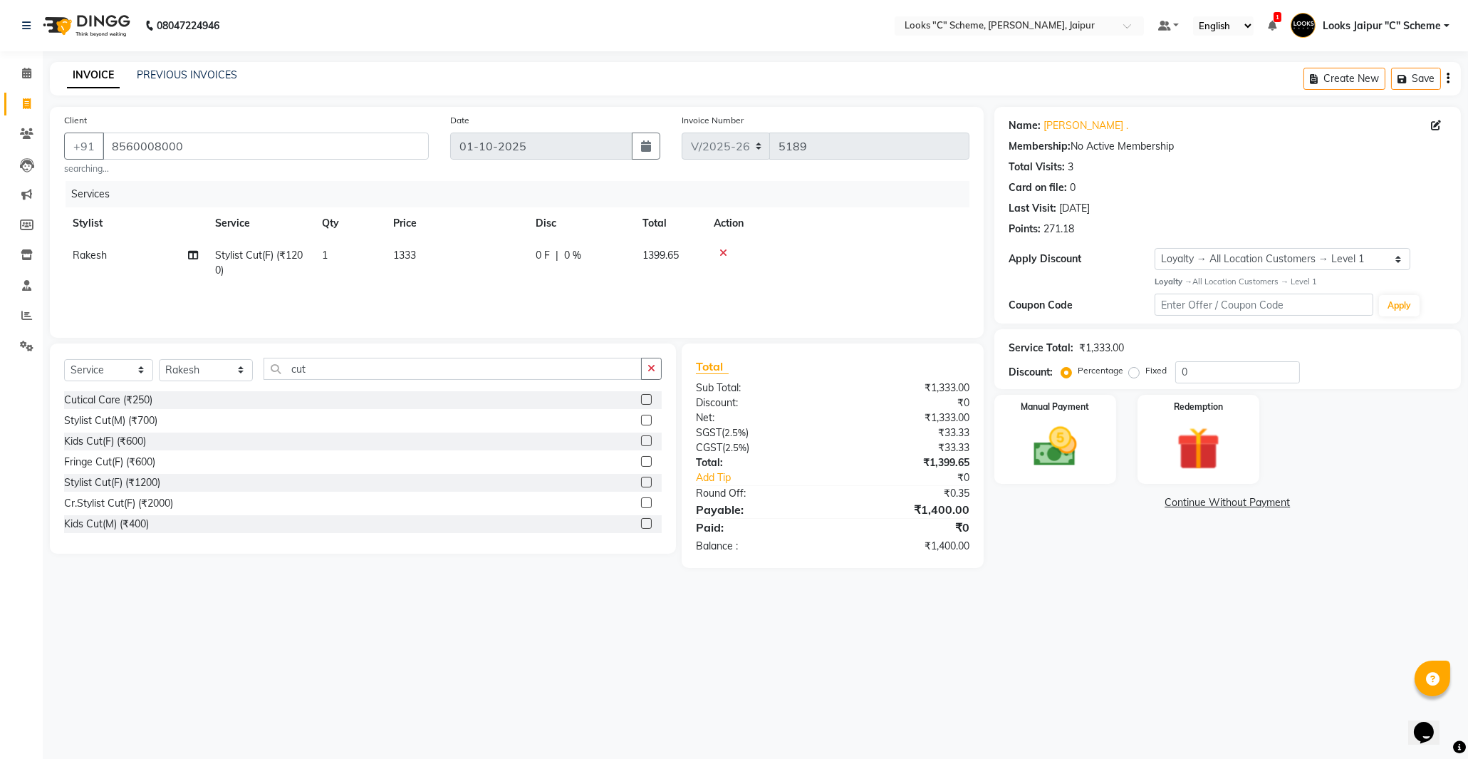
click at [477, 255] on td "1333" at bounding box center [456, 262] width 142 height 47
select select "61092"
click at [528, 255] on input "1333" at bounding box center [522, 259] width 125 height 22
type input "1334"
click at [506, 307] on div "Services Stylist Service Qty Price Disc Total Action Aarohi [PERSON_NAME] Abhis…" at bounding box center [516, 252] width 905 height 142
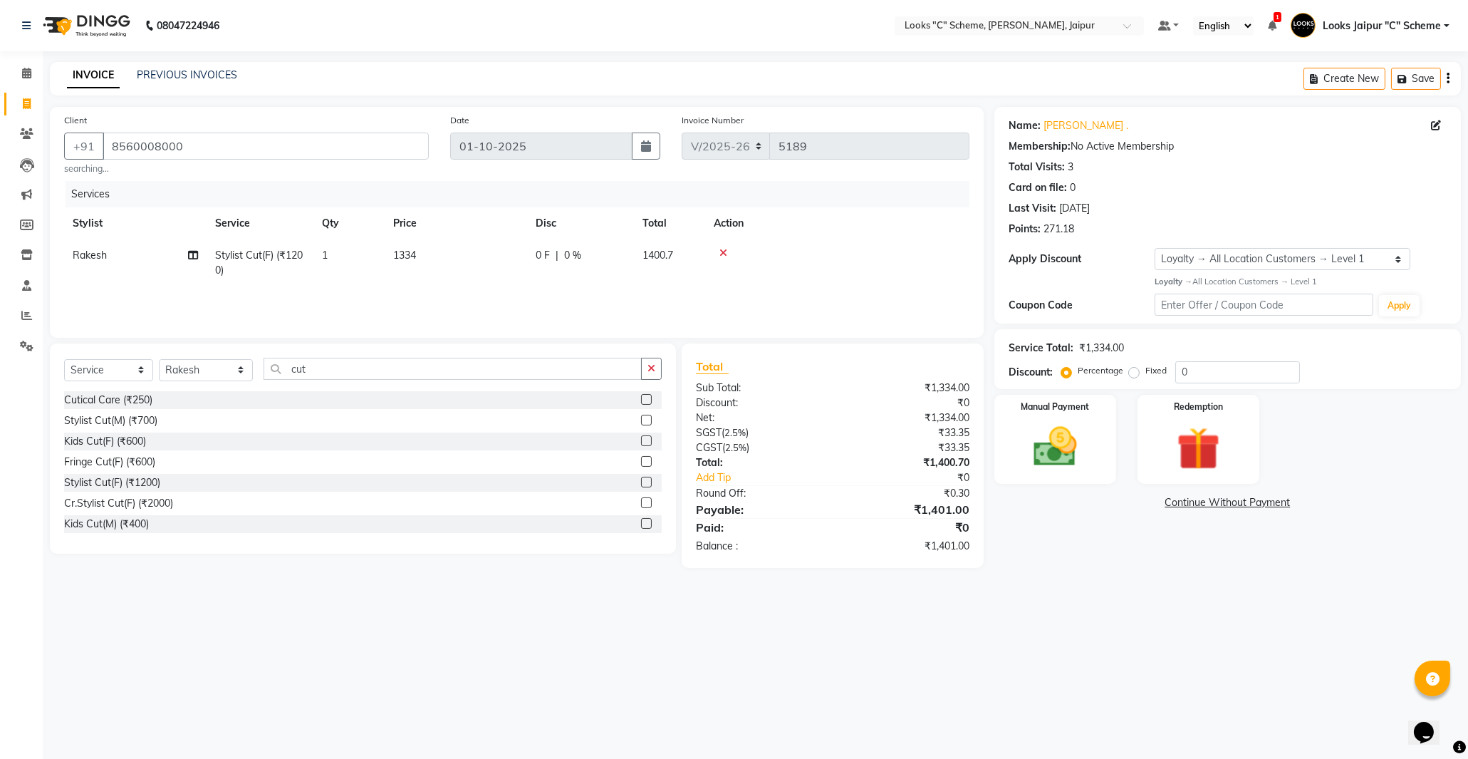
click at [479, 268] on td "1334" at bounding box center [456, 262] width 142 height 47
select select "61092"
click at [507, 261] on input "1334" at bounding box center [522, 259] width 125 height 22
type input "1333.5"
click at [530, 286] on tr "Rakesh Stylist Cut(F) (₹1200) 1 1333.5 0 F | 0 % 1400.17" at bounding box center [516, 262] width 905 height 47
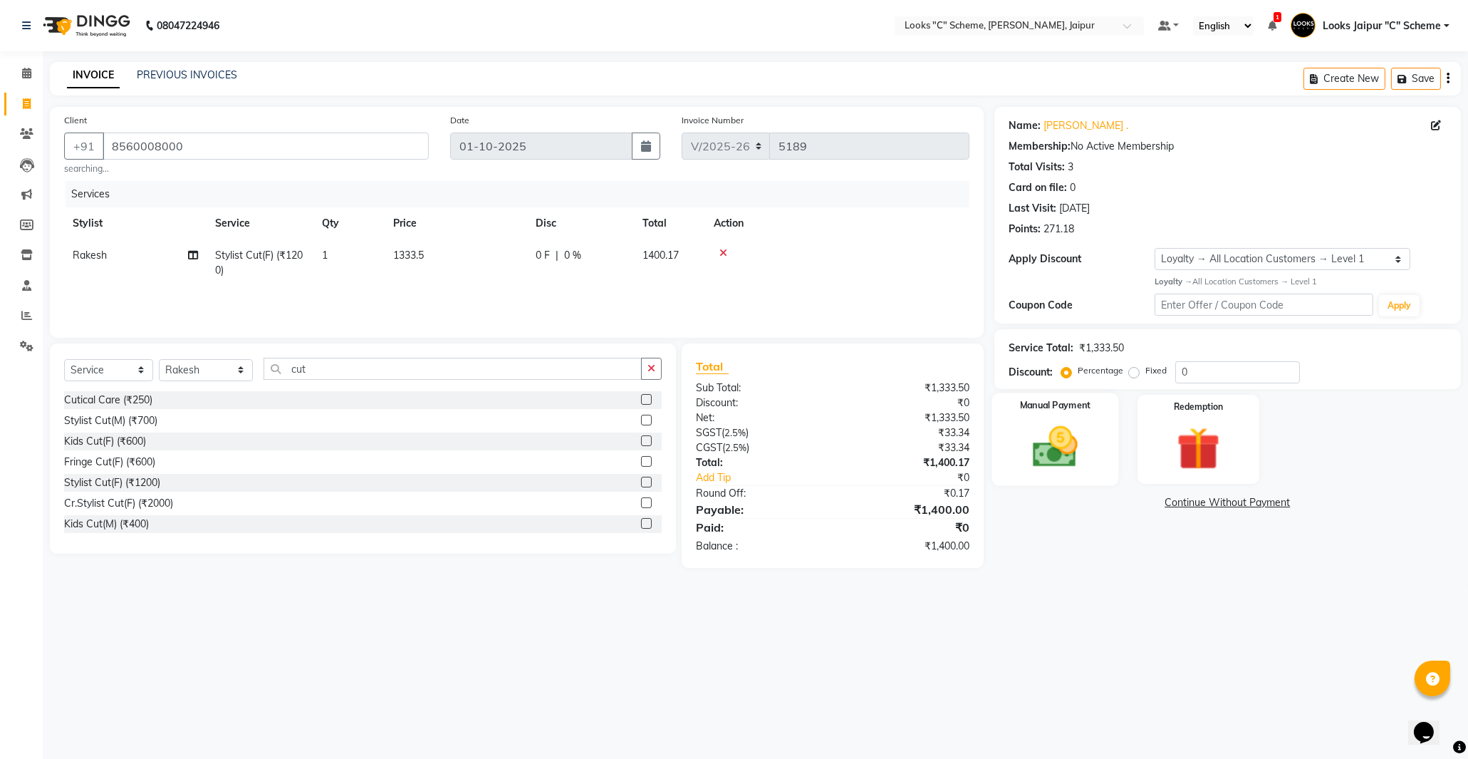
click at [1076, 444] on img at bounding box center [1055, 447] width 73 height 52
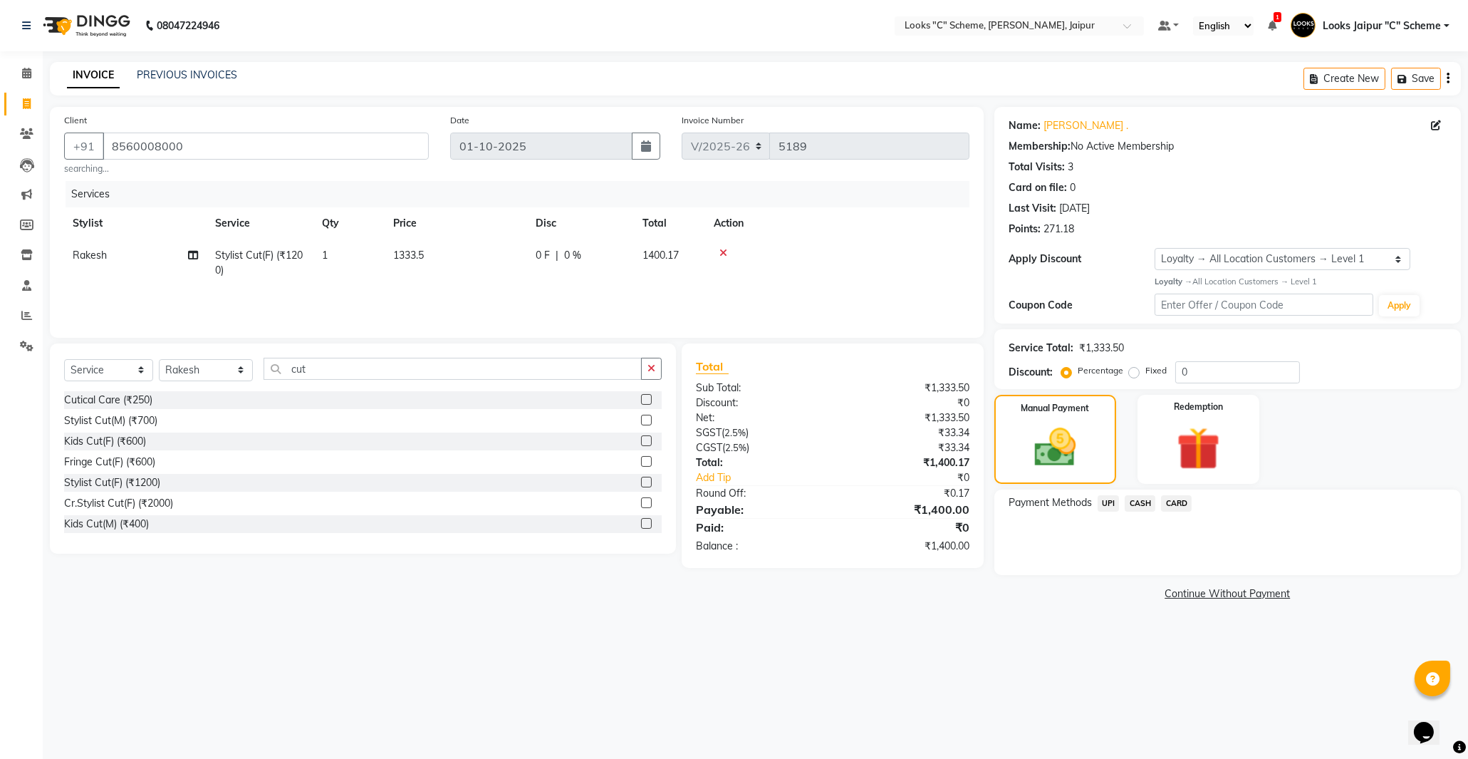
click at [1175, 499] on span "CARD" at bounding box center [1176, 503] width 31 height 16
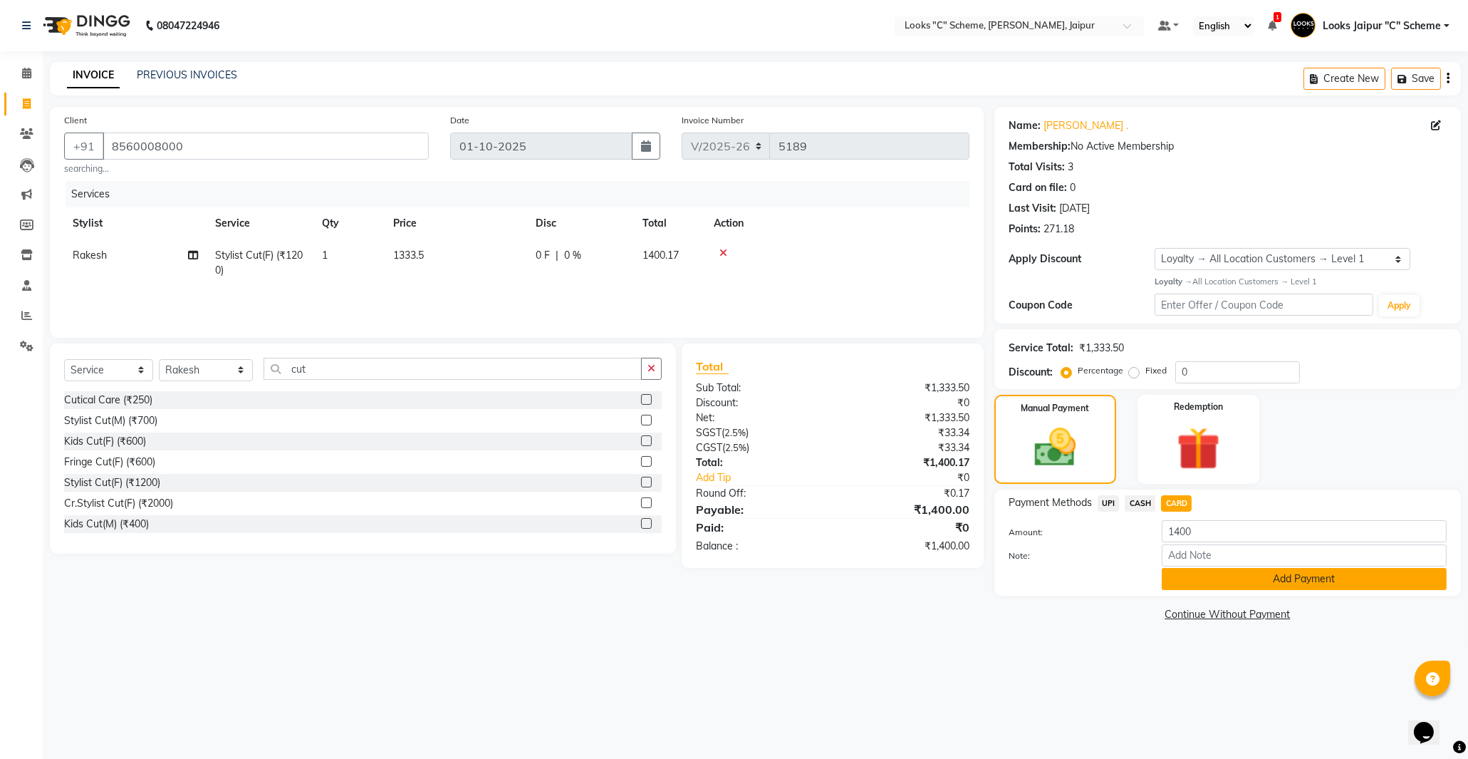
click at [1198, 577] on button "Add Payment" at bounding box center [1304, 579] width 285 height 22
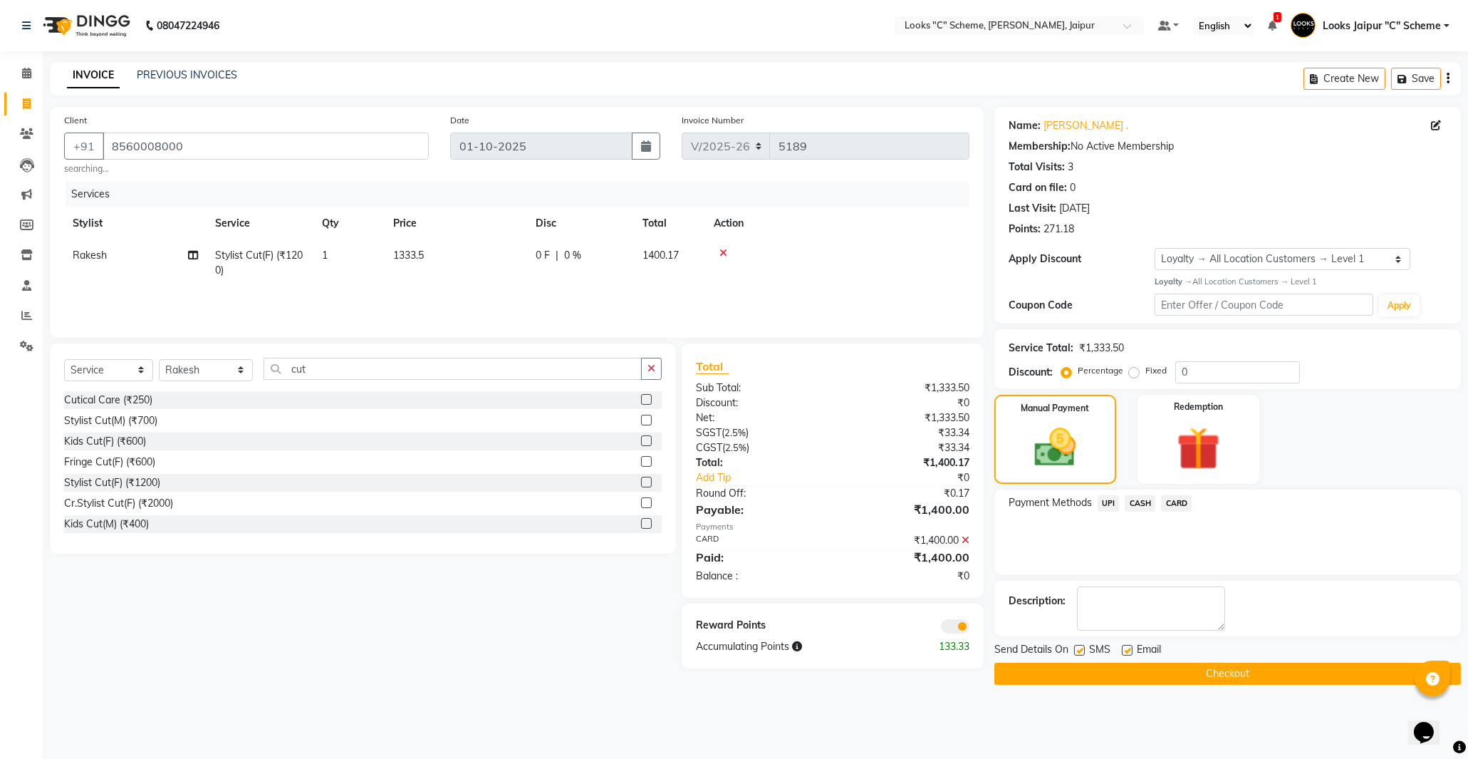
click at [1195, 668] on button "Checkout" at bounding box center [1227, 673] width 467 height 22
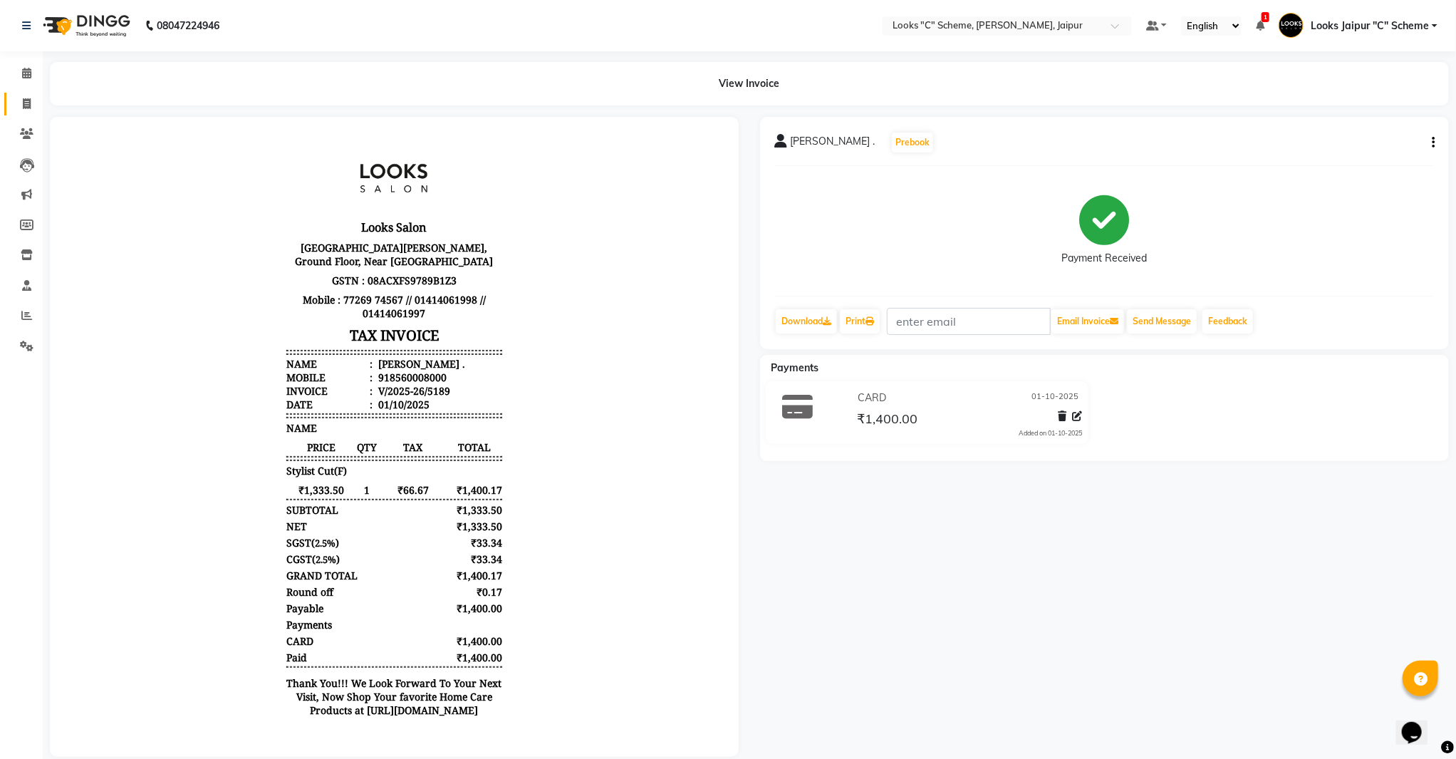
click at [14, 110] on span at bounding box center [26, 104] width 25 height 16
select select "service"
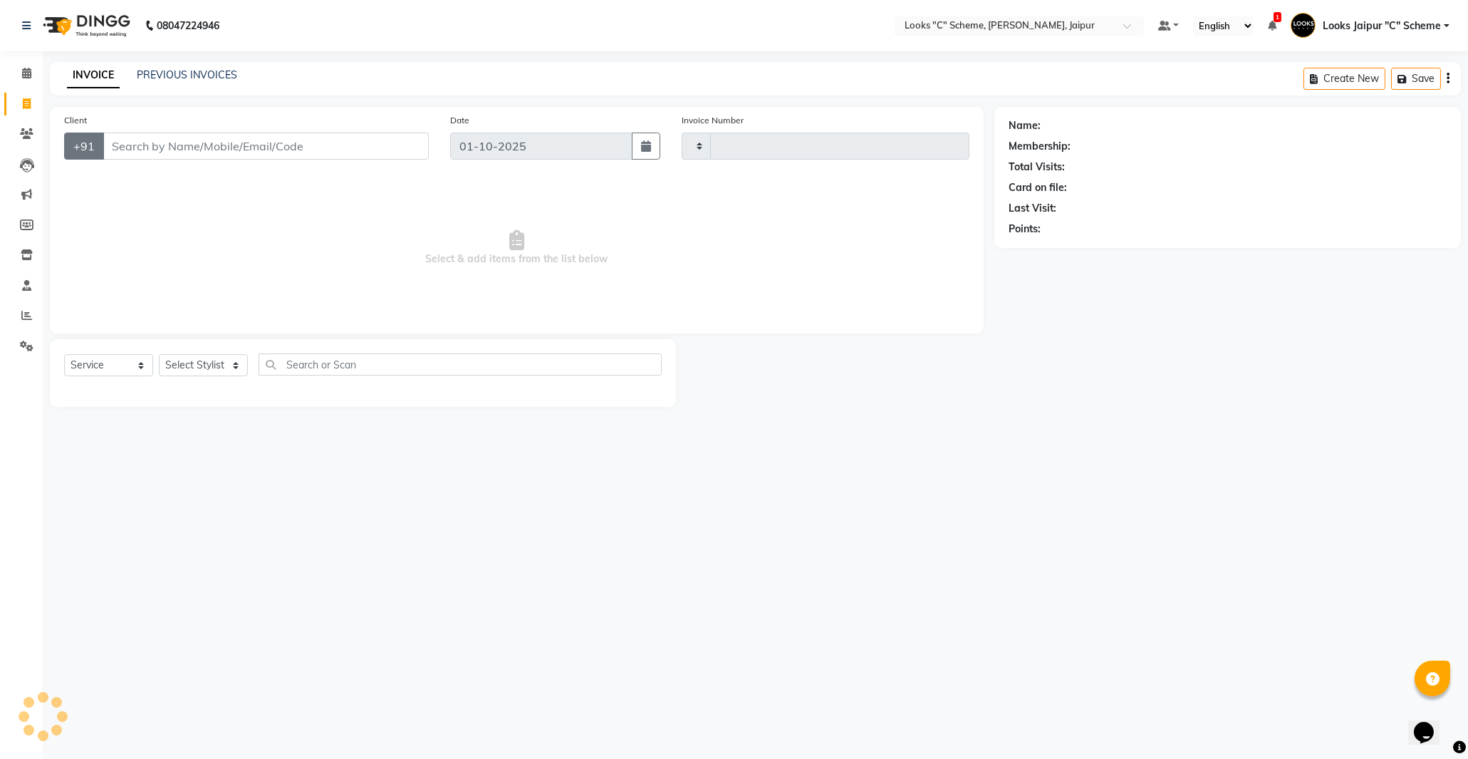
type input "5190"
select select "4315"
click at [145, 142] on input "Client" at bounding box center [266, 145] width 326 height 27
type input "9829546619"
click at [388, 155] on button "Add Client" at bounding box center [391, 145] width 73 height 27
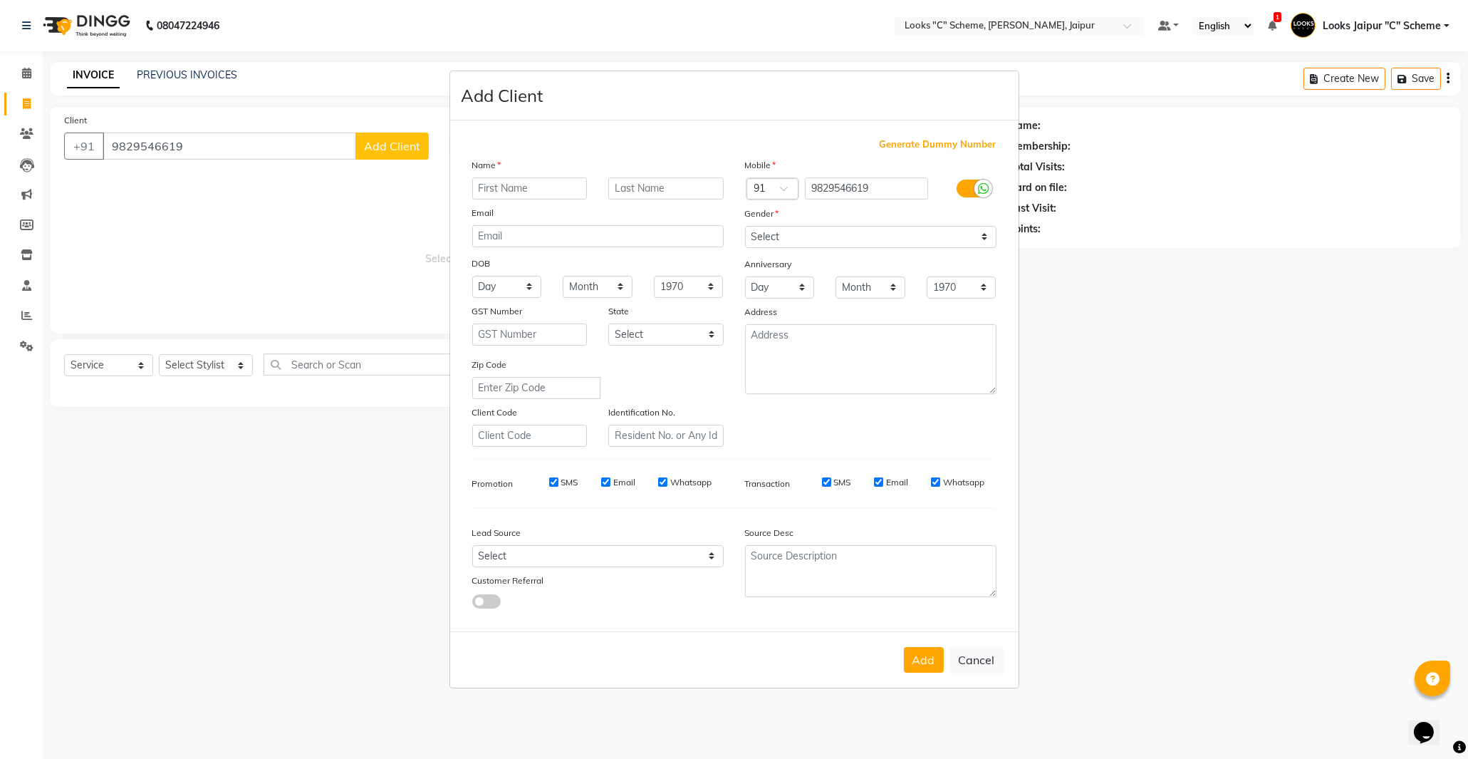
click at [492, 194] on input "text" at bounding box center [529, 188] width 115 height 22
type input "shilpa"
drag, startPoint x: 807, startPoint y: 235, endPoint x: 806, endPoint y: 246, distance: 10.7
click at [807, 235] on select "Select [DEMOGRAPHIC_DATA] [DEMOGRAPHIC_DATA] Other Prefer Not To Say" at bounding box center [870, 237] width 251 height 22
select select "[DEMOGRAPHIC_DATA]"
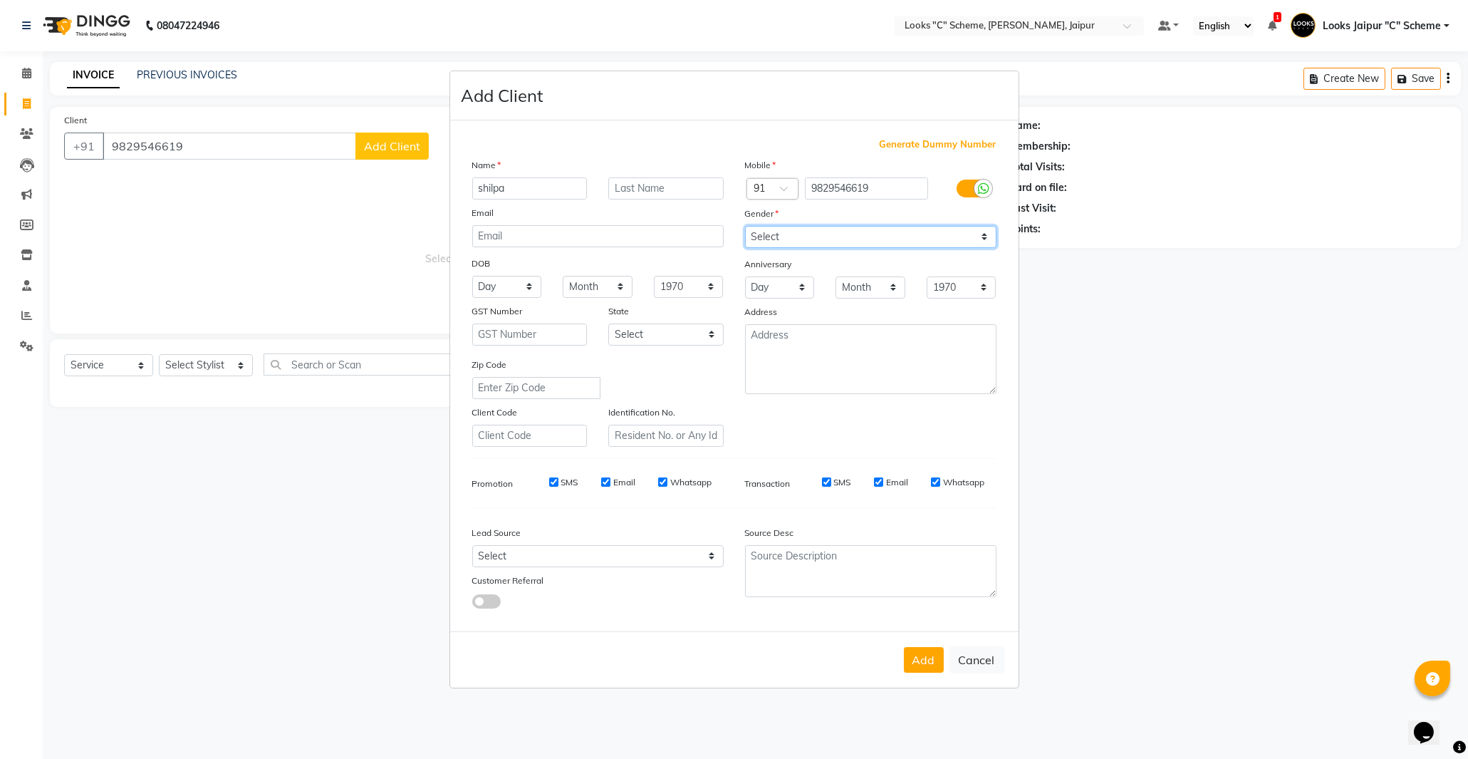
click at [745, 226] on select "Select [DEMOGRAPHIC_DATA] [DEMOGRAPHIC_DATA] Other Prefer Not To Say" at bounding box center [870, 237] width 251 height 22
click at [927, 659] on button "Add" at bounding box center [924, 660] width 40 height 26
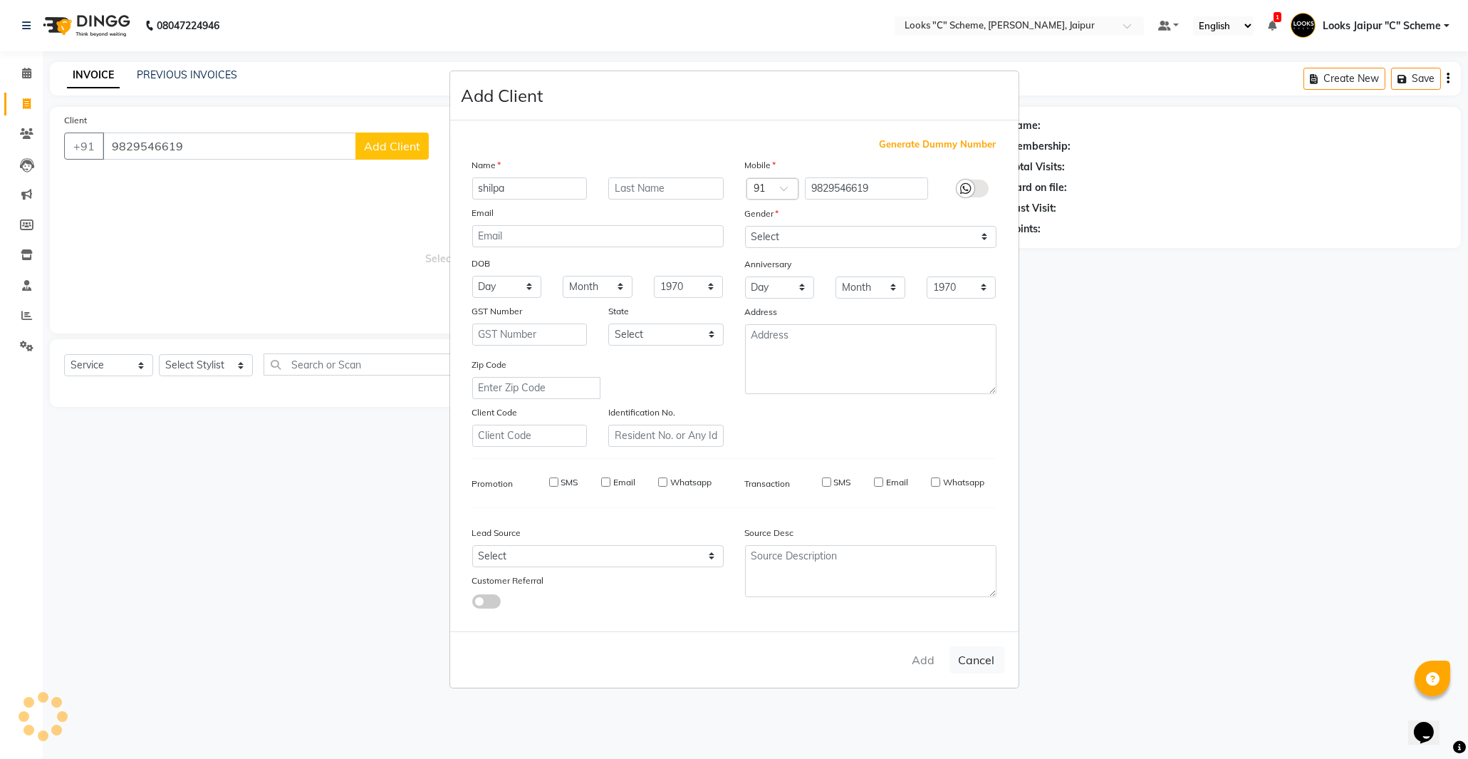
select select
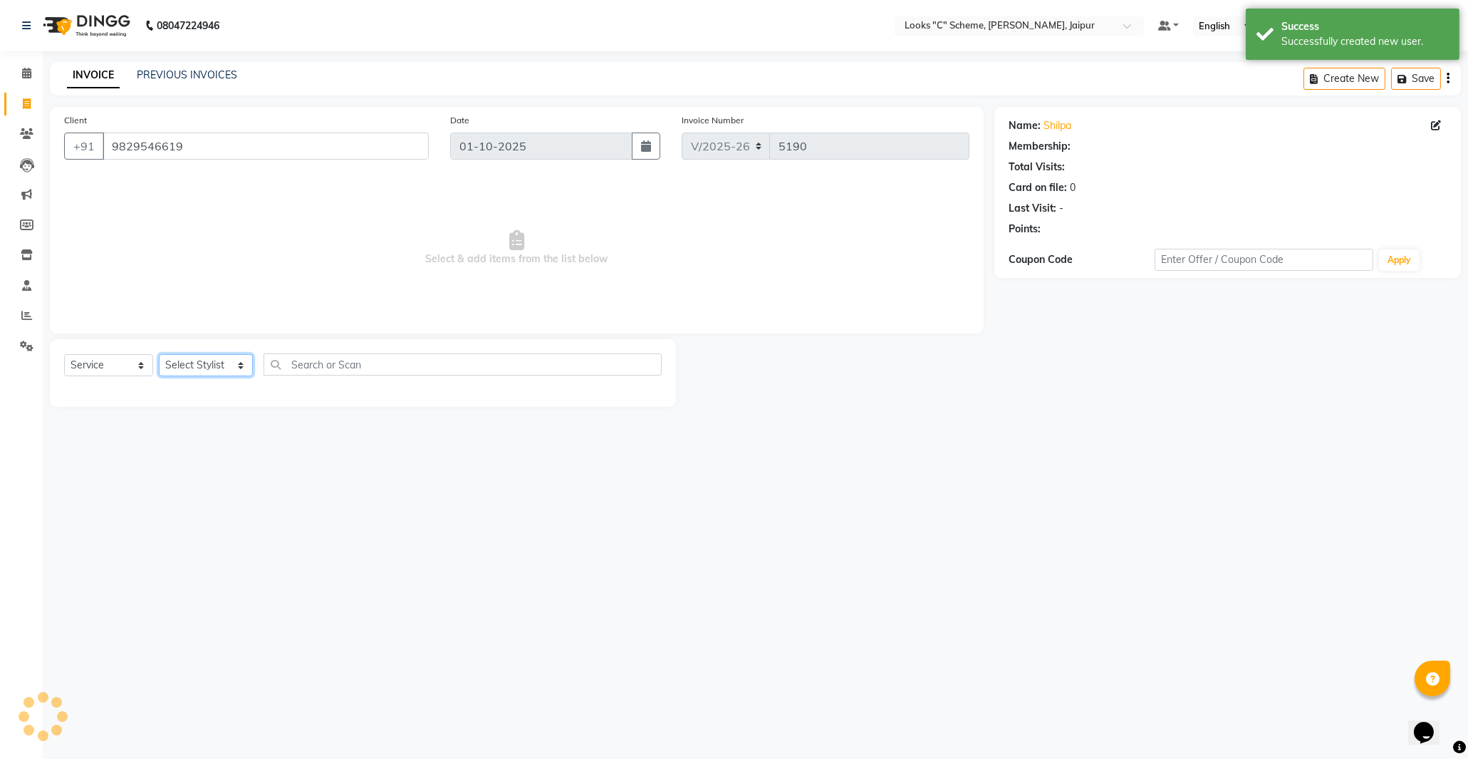
click at [239, 372] on select "Select Stylist [PERSON_NAME] Akash_pdct [PERSON_NAME] [PERSON_NAME] Counter Sal…" at bounding box center [206, 365] width 94 height 22
click at [197, 345] on div "Select Service Product Membership Package Voucher Prepaid Gift Card Select Styl…" at bounding box center [363, 373] width 626 height 68
click at [204, 365] on select "Select Stylist [PERSON_NAME] Akash_pdct [PERSON_NAME] [PERSON_NAME] Counter Sal…" at bounding box center [206, 365] width 94 height 22
click at [159, 355] on select "Select Stylist [PERSON_NAME] Akash_pdct [PERSON_NAME] [PERSON_NAME] Counter Sal…" at bounding box center [206, 365] width 94 height 22
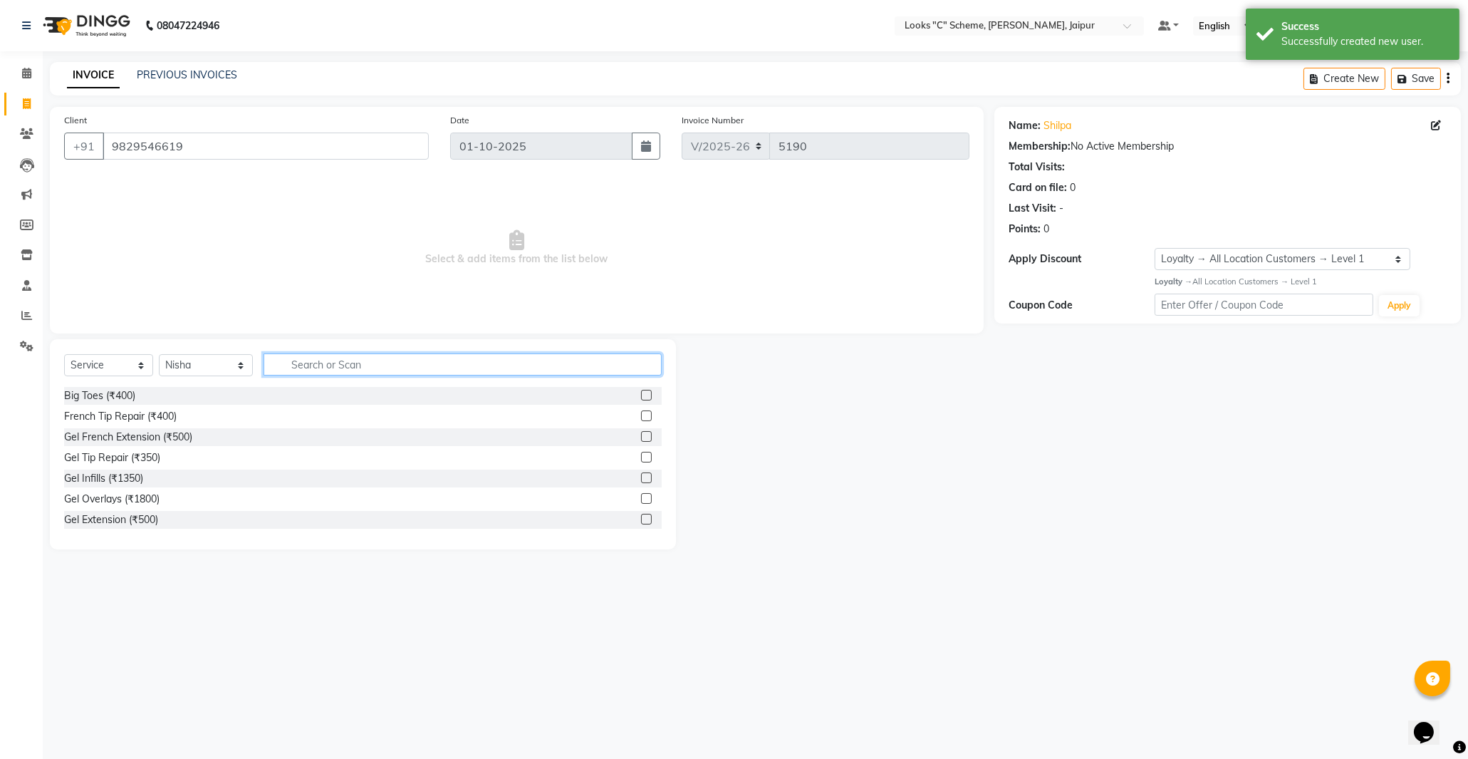
click at [307, 360] on input "text" at bounding box center [463, 364] width 398 height 22
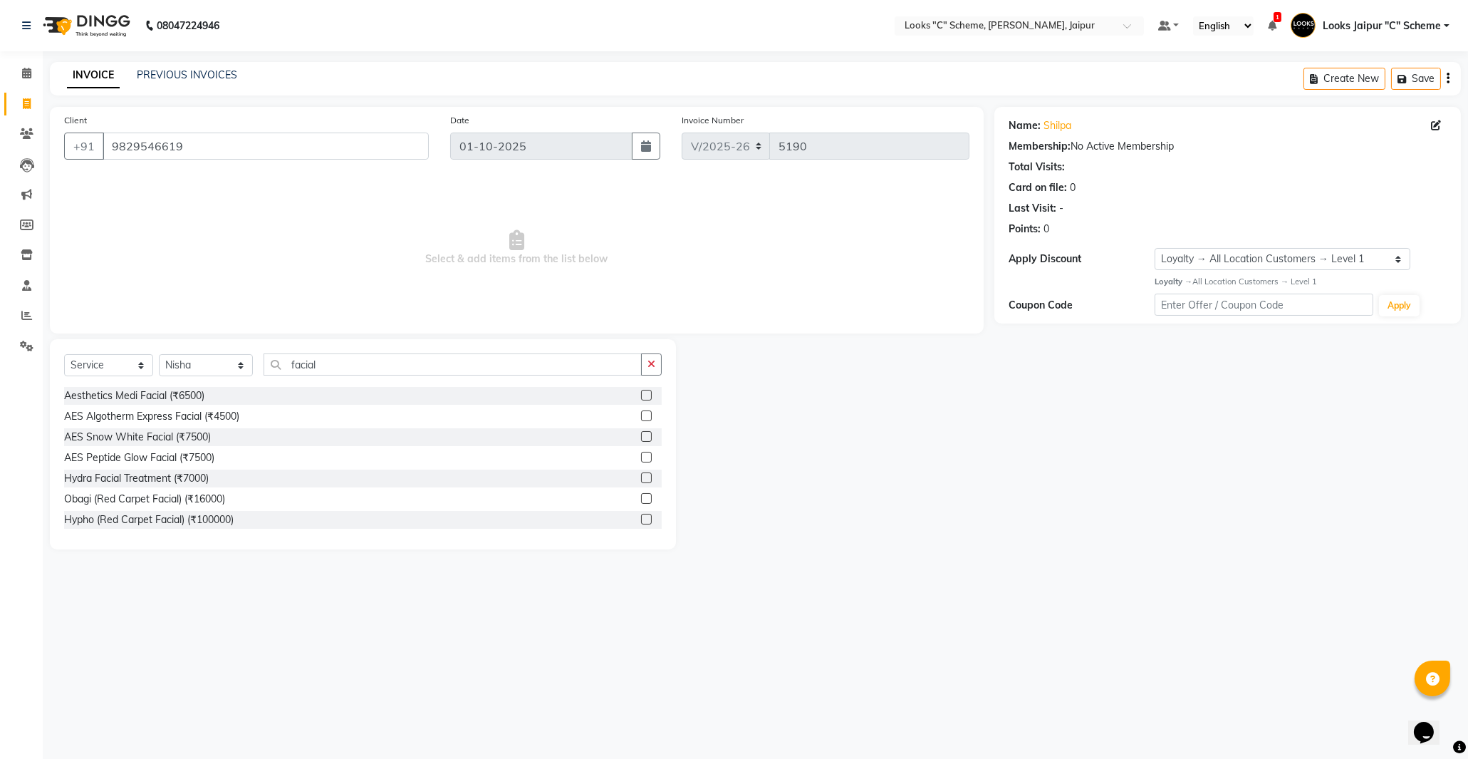
click at [641, 414] on label at bounding box center [646, 415] width 11 height 11
click at [641, 414] on input "checkbox" at bounding box center [645, 416] width 9 height 9
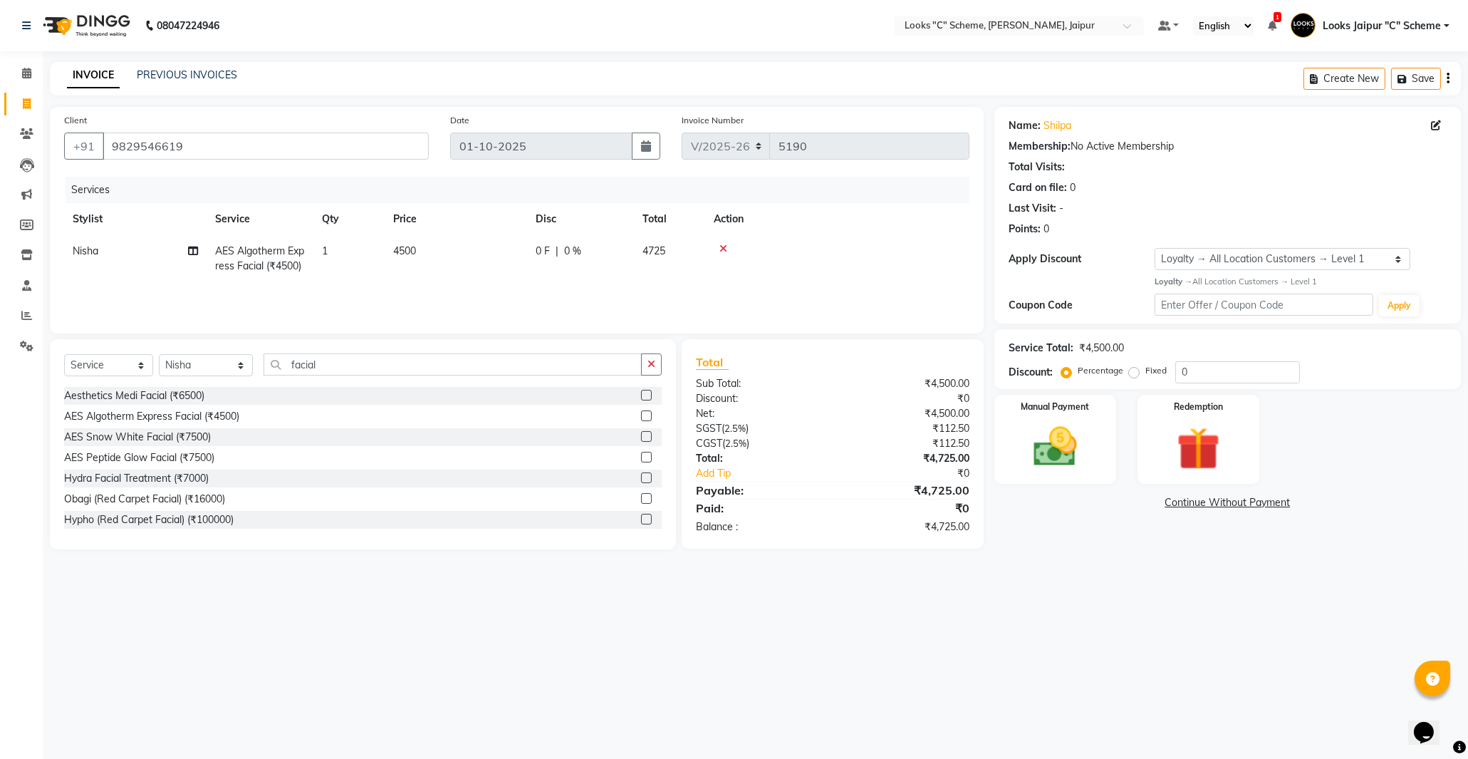
click at [412, 226] on th "Price" at bounding box center [456, 219] width 142 height 32
click at [436, 246] on td "4500" at bounding box center [456, 258] width 142 height 47
click at [475, 256] on input "4500" at bounding box center [522, 255] width 125 height 22
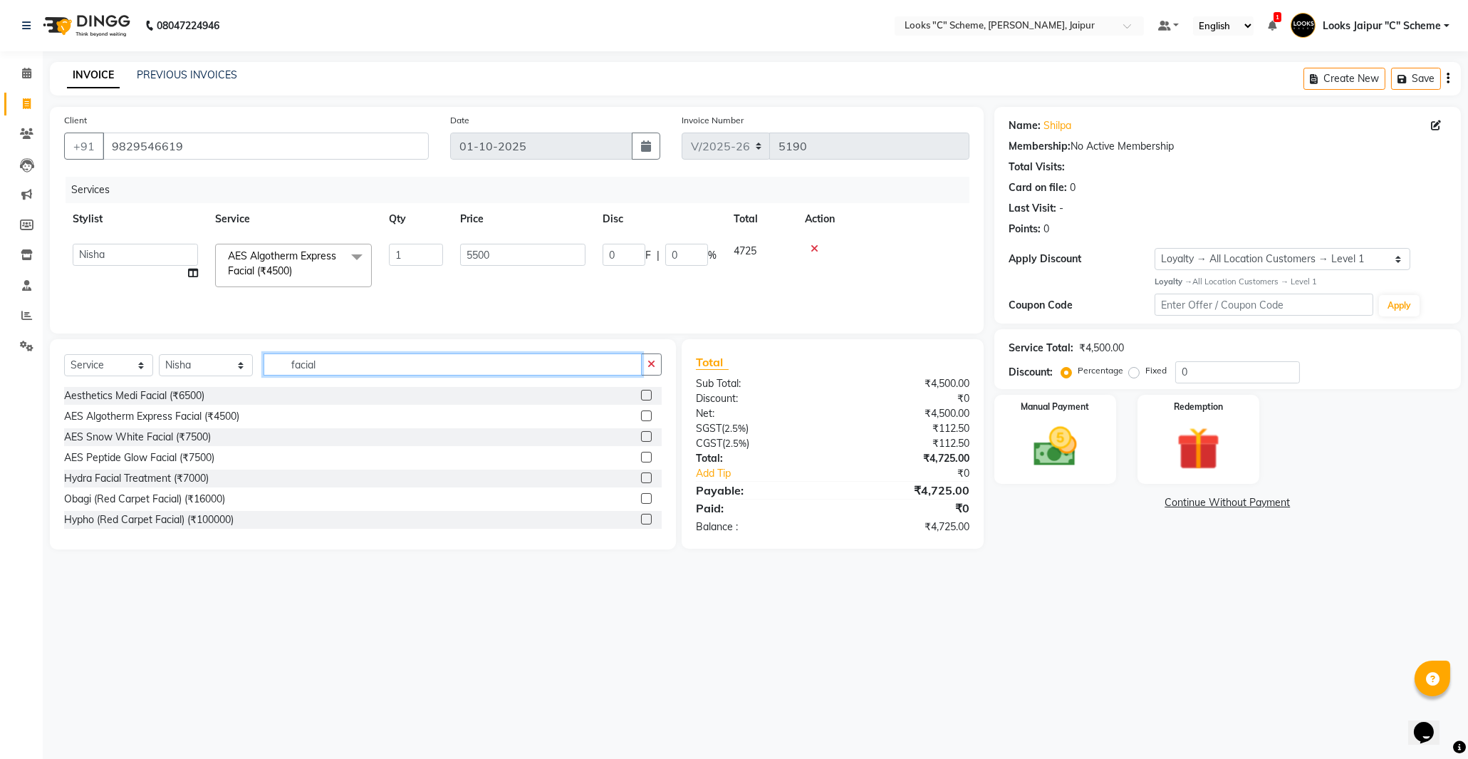
click at [376, 360] on input "facial" at bounding box center [453, 364] width 378 height 22
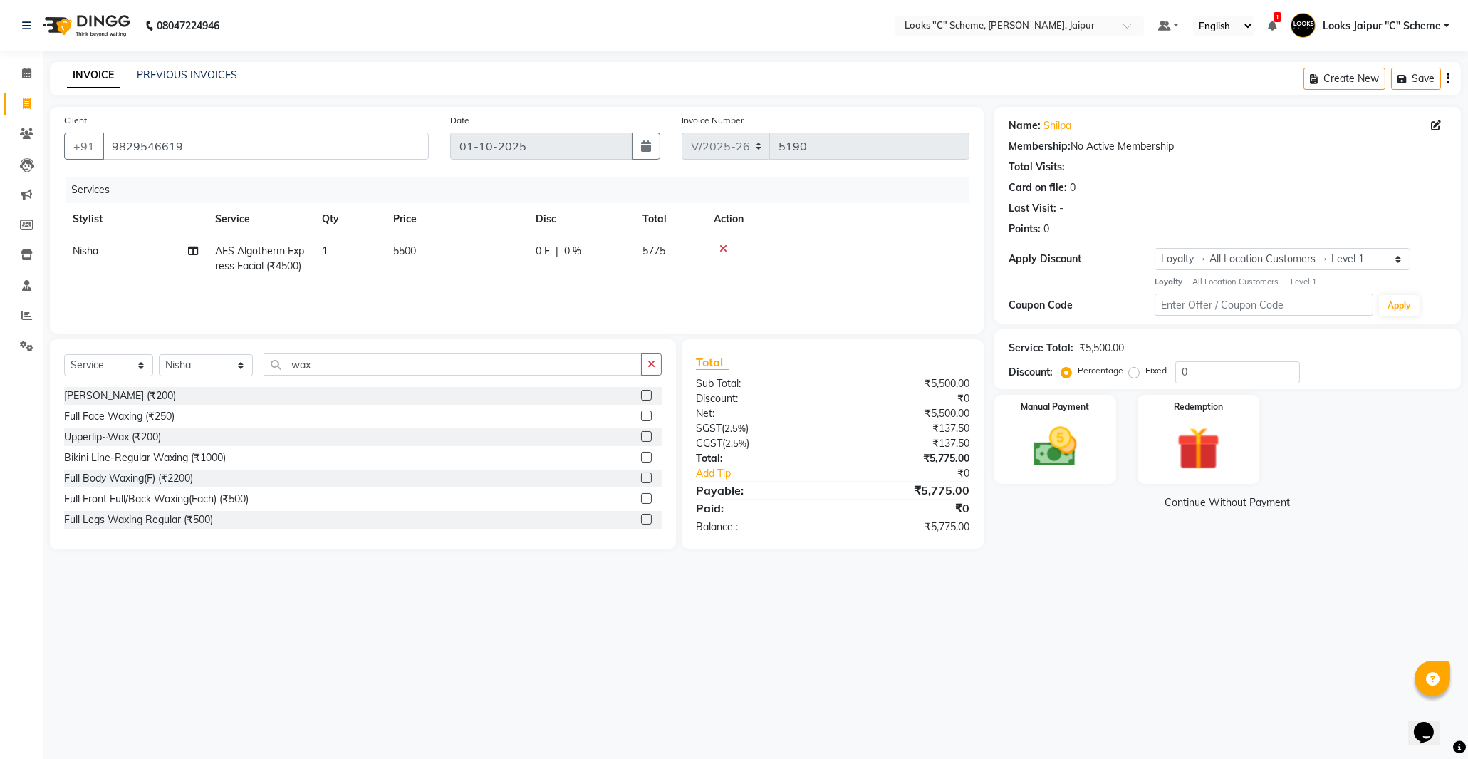
click at [641, 477] on label at bounding box center [646, 477] width 11 height 11
click at [641, 477] on input "checkbox" at bounding box center [645, 478] width 9 height 9
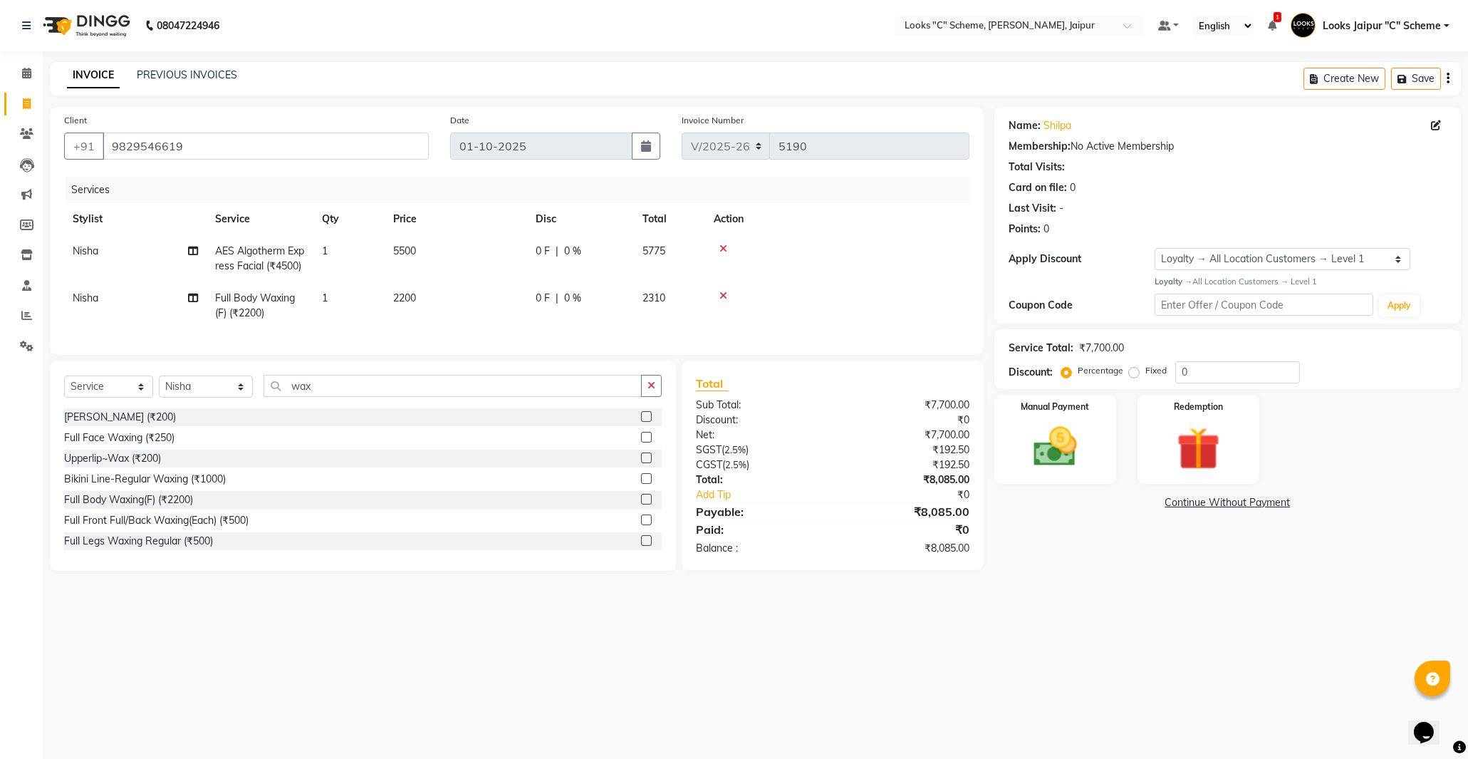
click at [403, 304] on span "2200" at bounding box center [404, 297] width 23 height 13
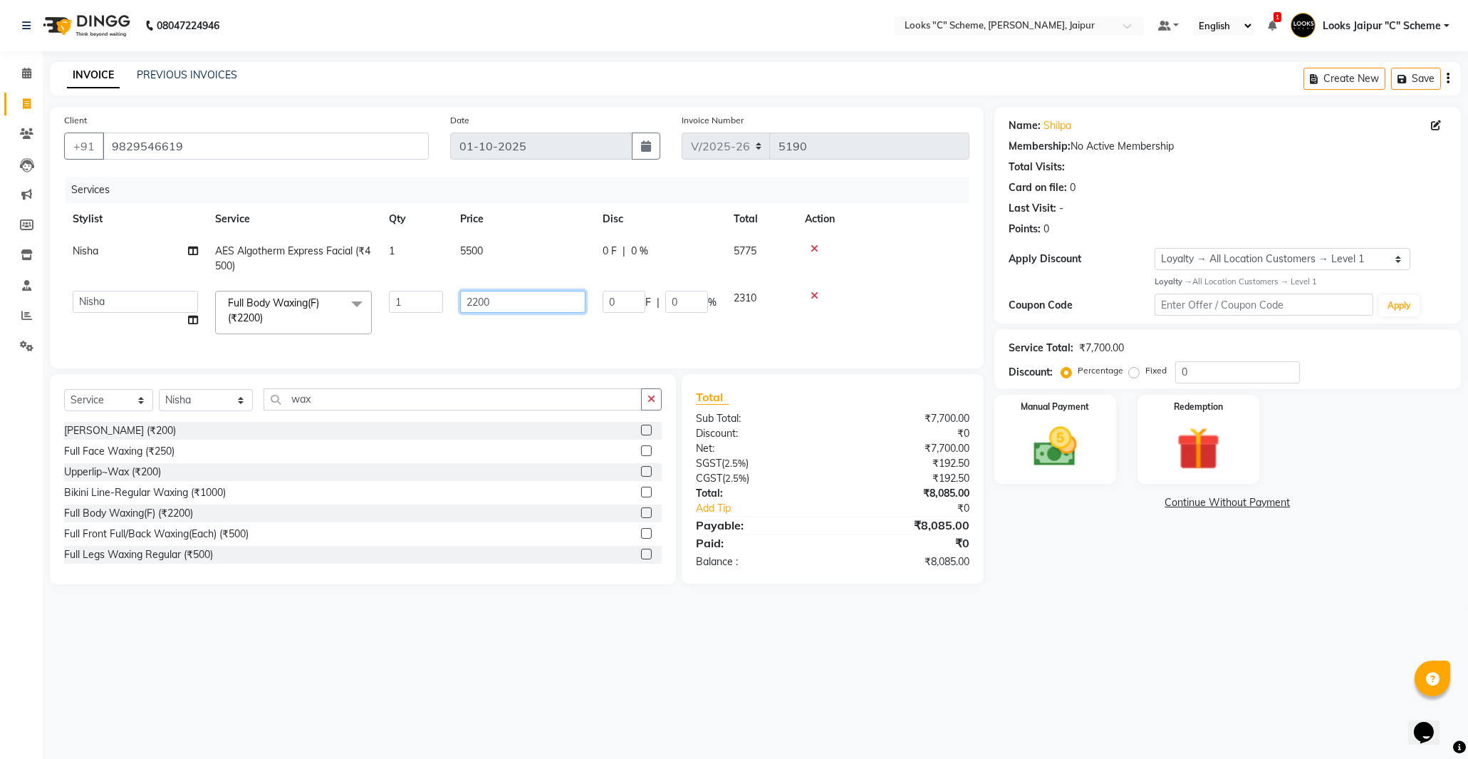
click at [479, 301] on input "2200" at bounding box center [522, 302] width 125 height 22
click at [408, 400] on div "Select Service Product Membership Package Voucher Prepaid Gift Card Select Styl…" at bounding box center [363, 479] width 626 height 210
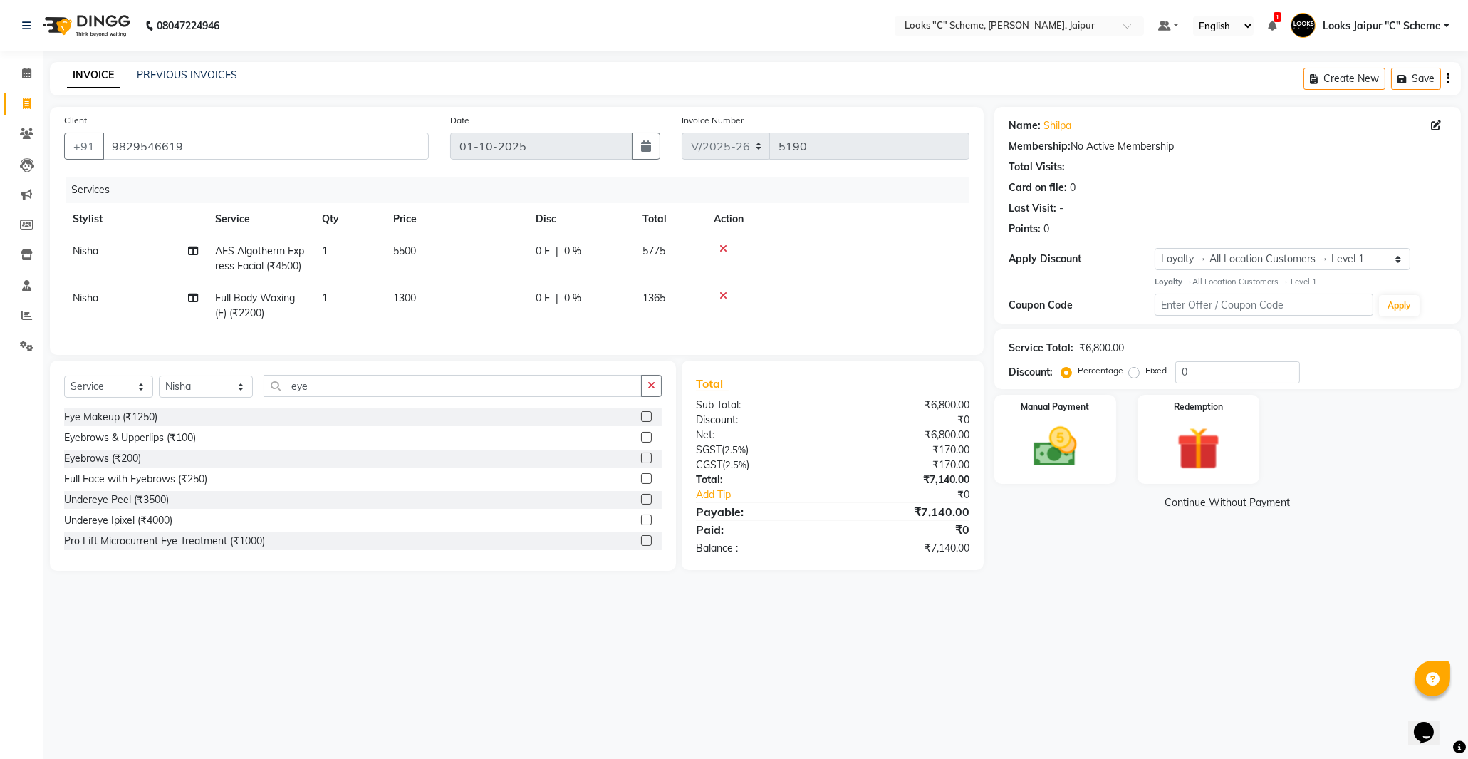
click at [641, 442] on label at bounding box center [646, 437] width 11 height 11
click at [641, 442] on input "checkbox" at bounding box center [645, 437] width 9 height 9
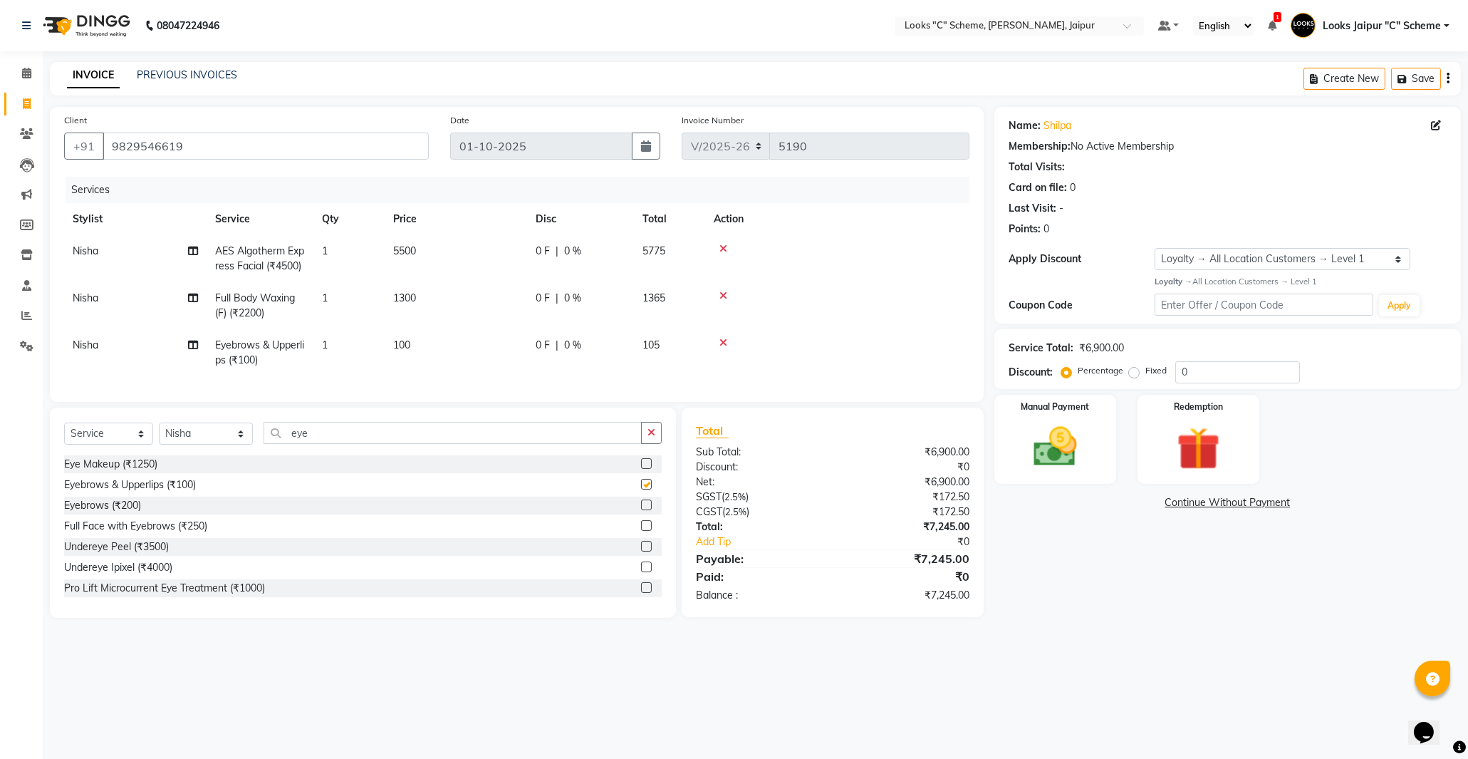
click at [456, 360] on td "100" at bounding box center [456, 352] width 142 height 47
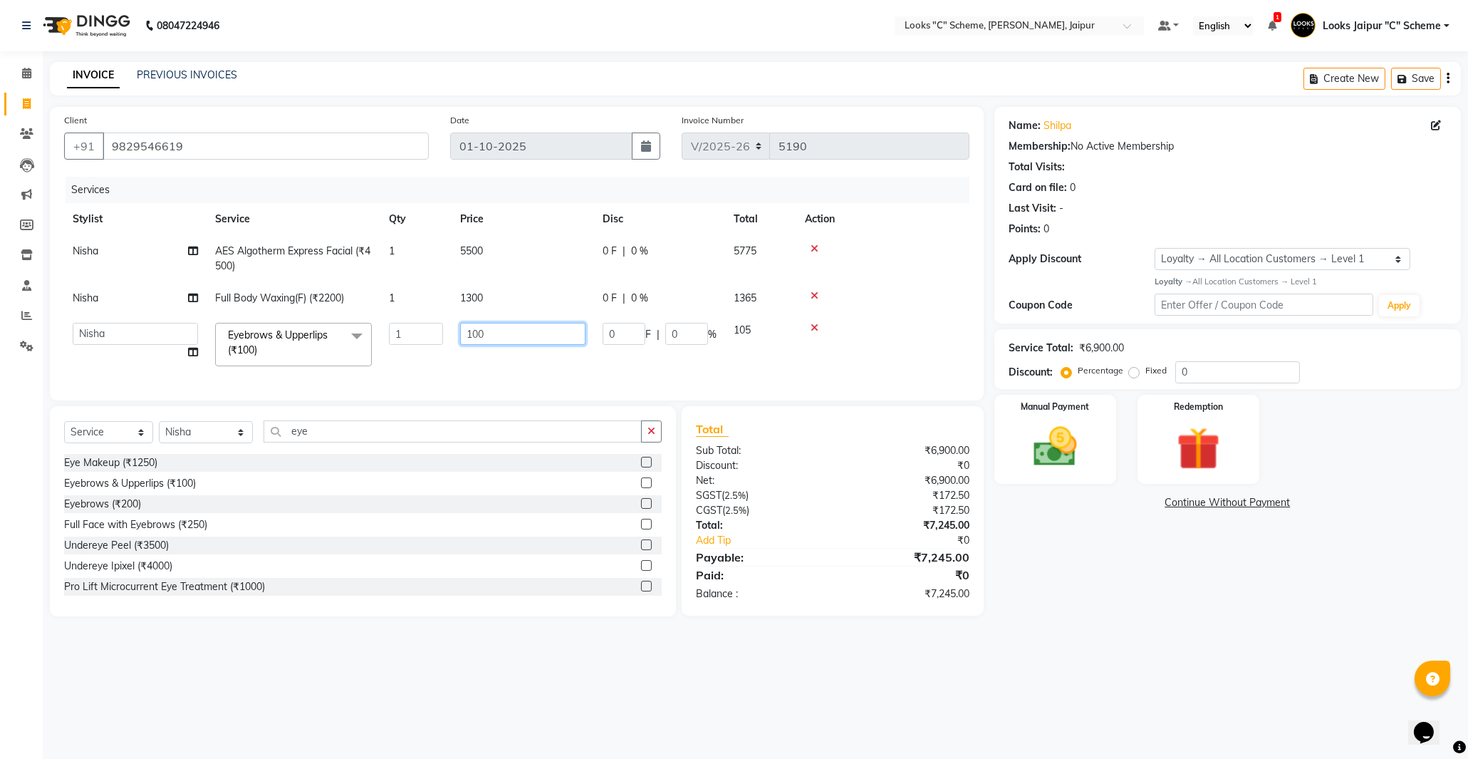
drag, startPoint x: 510, startPoint y: 333, endPoint x: 510, endPoint y: 325, distance: 7.8
click at [510, 332] on input "100" at bounding box center [522, 334] width 125 height 22
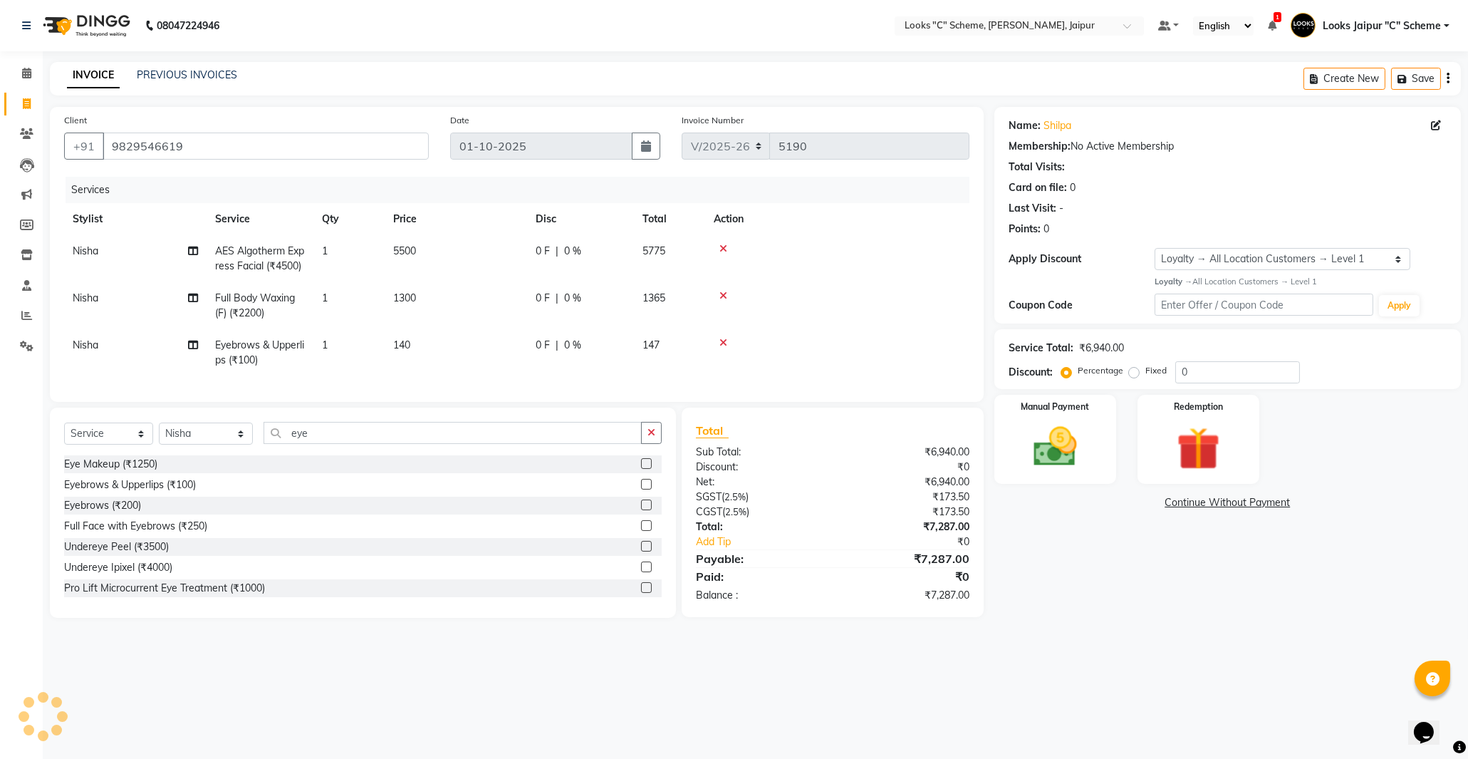
click at [588, 371] on tr "Nisha Eyebrows & Upperlips (₹100) 1 140 0 F | 0 % 147" at bounding box center [516, 352] width 905 height 47
drag, startPoint x: 1058, startPoint y: 437, endPoint x: 1155, endPoint y: 478, distance: 105.3
click at [1059, 437] on img at bounding box center [1055, 447] width 70 height 50
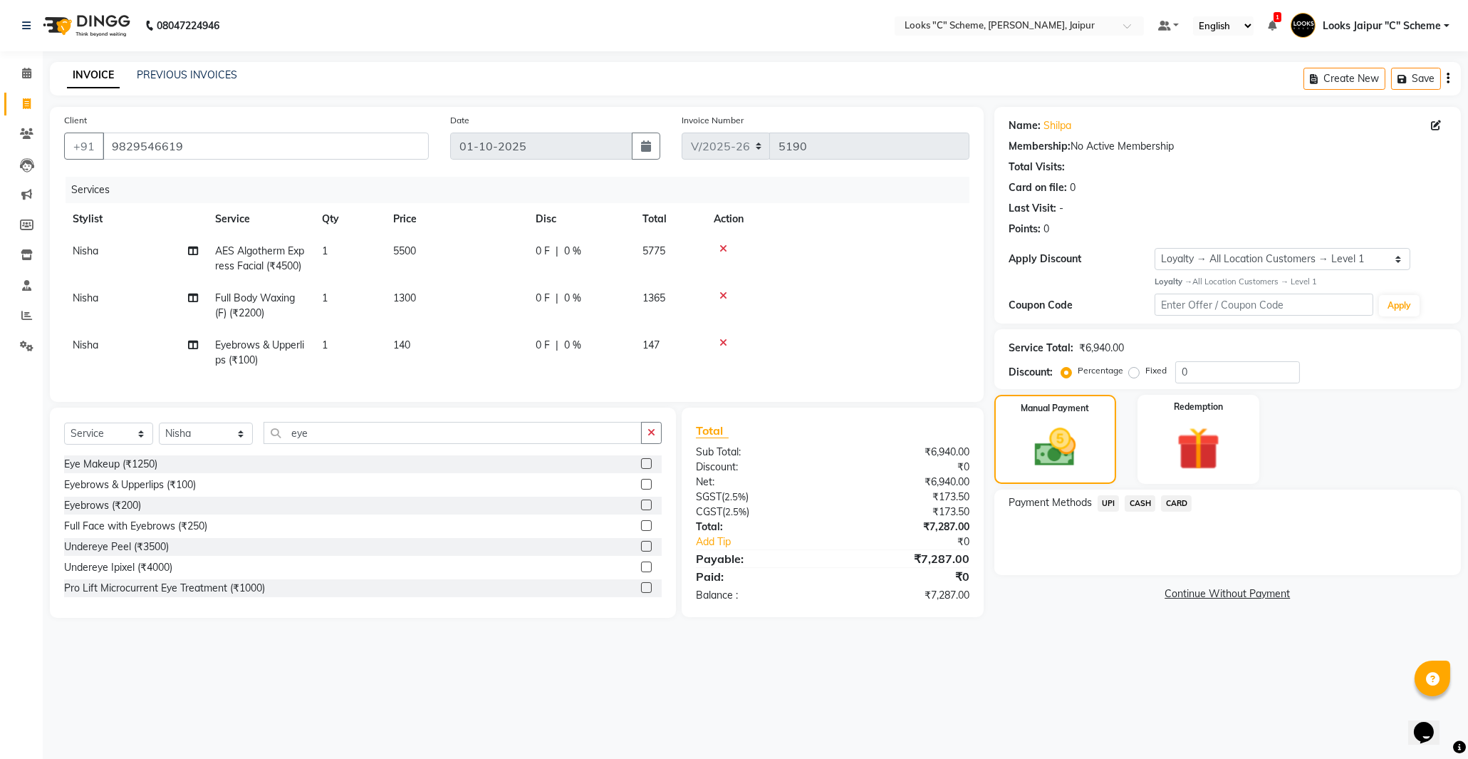
click at [1104, 506] on span "UPI" at bounding box center [1109, 503] width 22 height 16
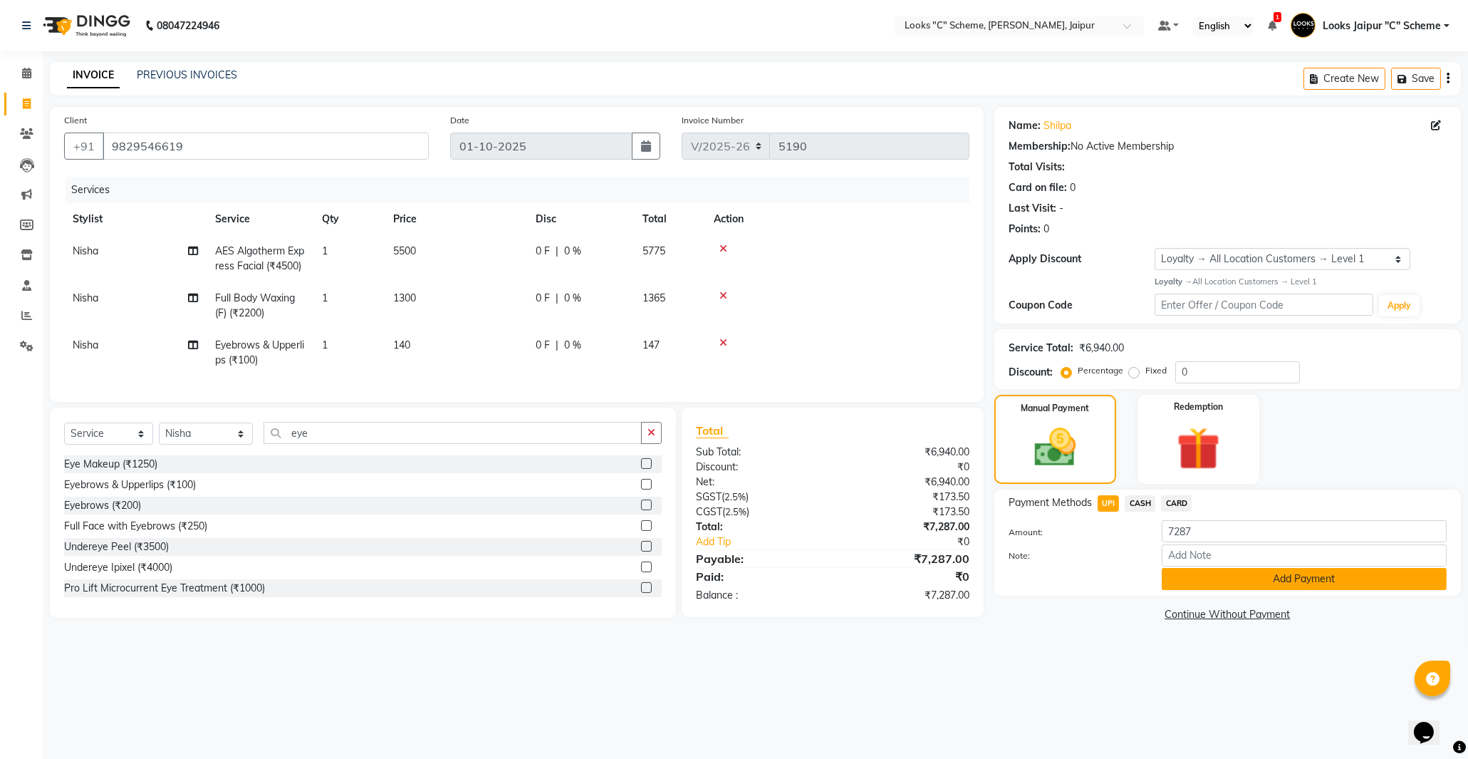
click at [1205, 581] on button "Add Payment" at bounding box center [1304, 579] width 285 height 22
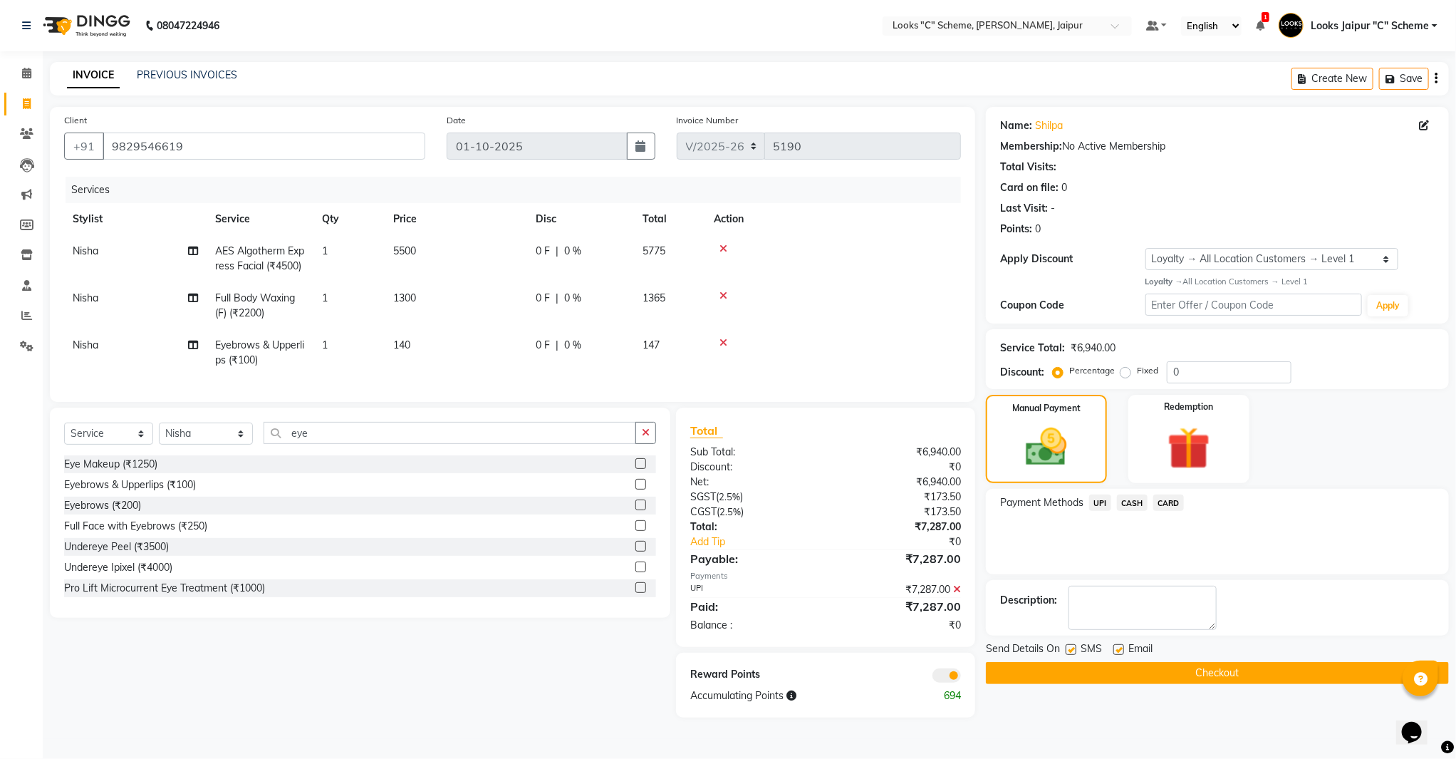
click at [1184, 675] on button "Checkout" at bounding box center [1217, 673] width 463 height 22
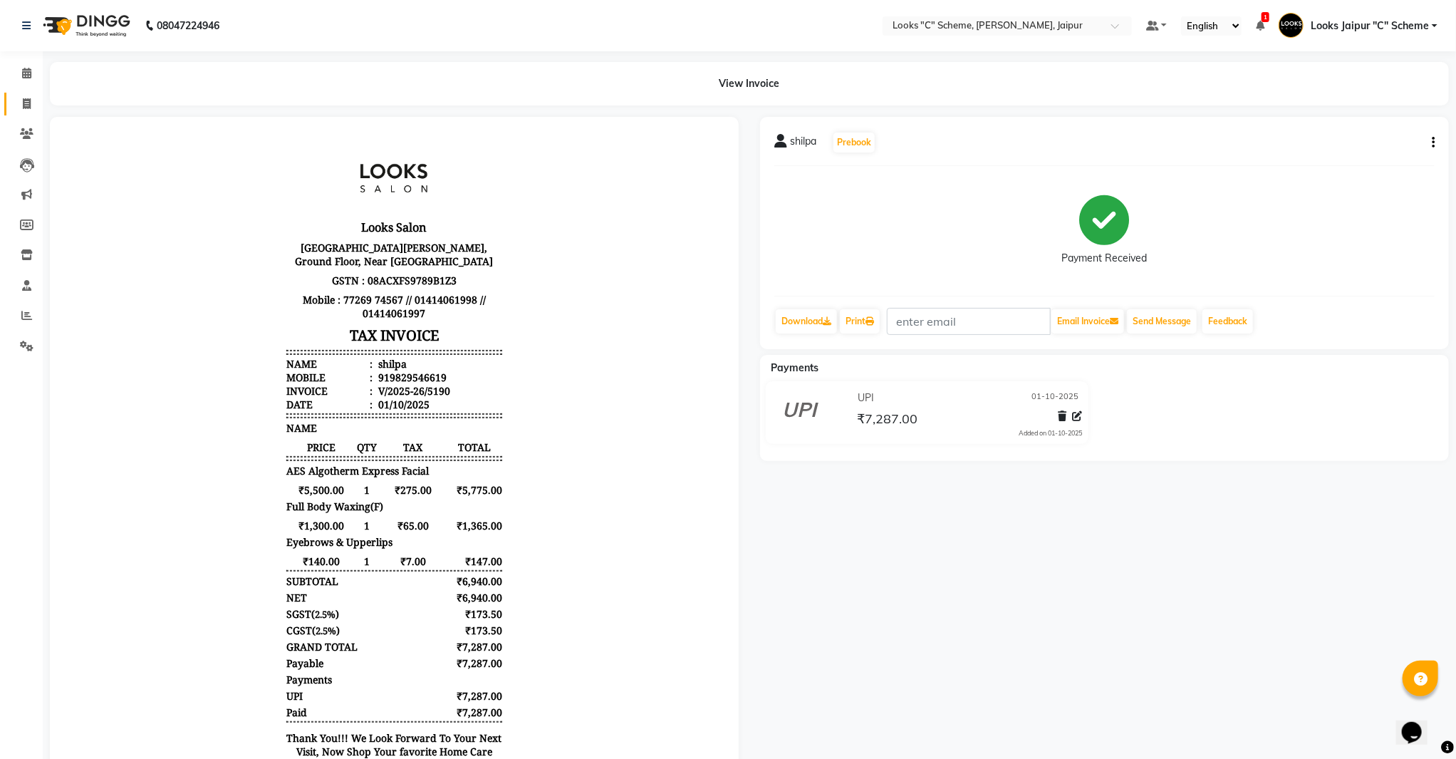
click at [14, 109] on span at bounding box center [26, 104] width 25 height 16
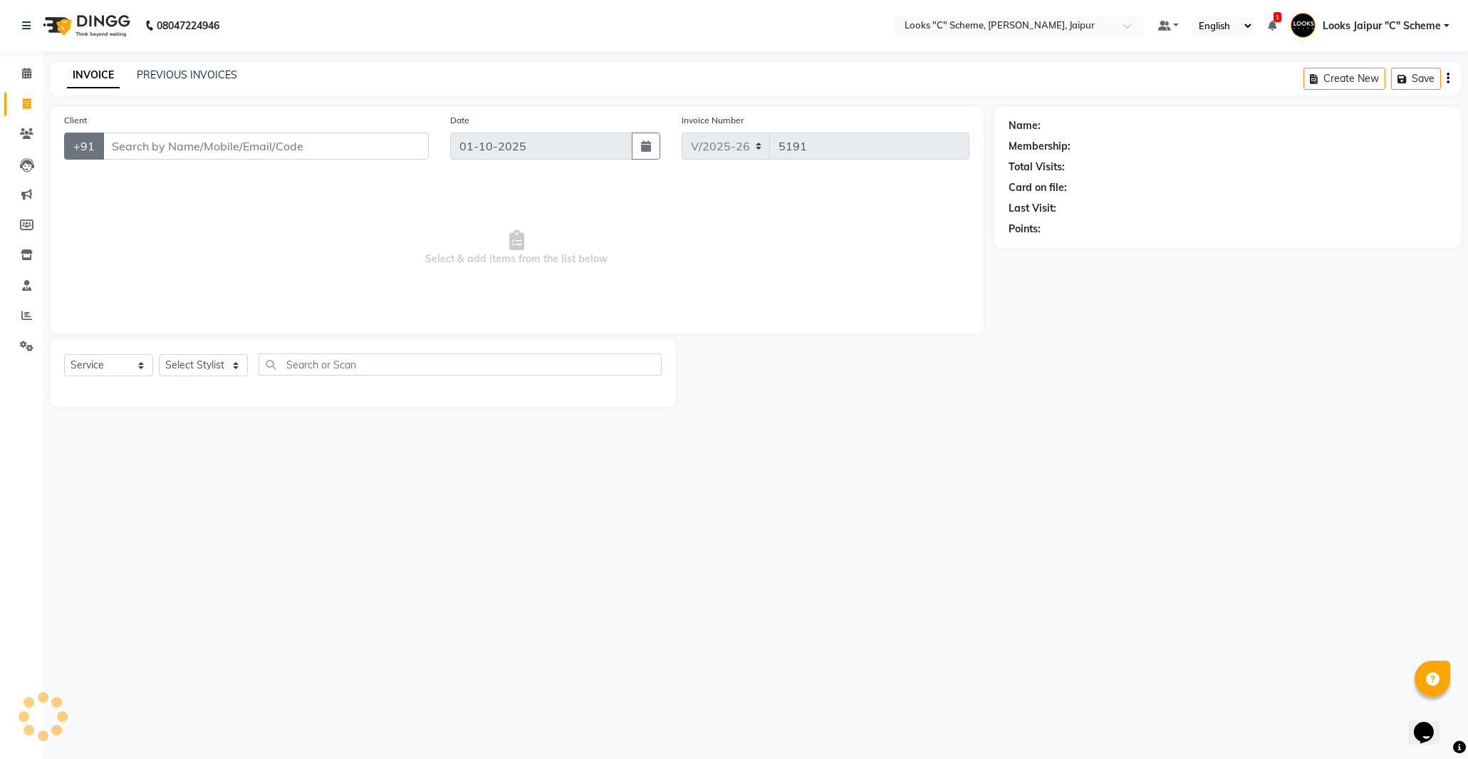
click at [98, 138] on button "+91" at bounding box center [84, 145] width 40 height 27
click at [120, 134] on input "Client" at bounding box center [266, 145] width 326 height 27
click at [378, 146] on span "Add Client" at bounding box center [392, 146] width 56 height 14
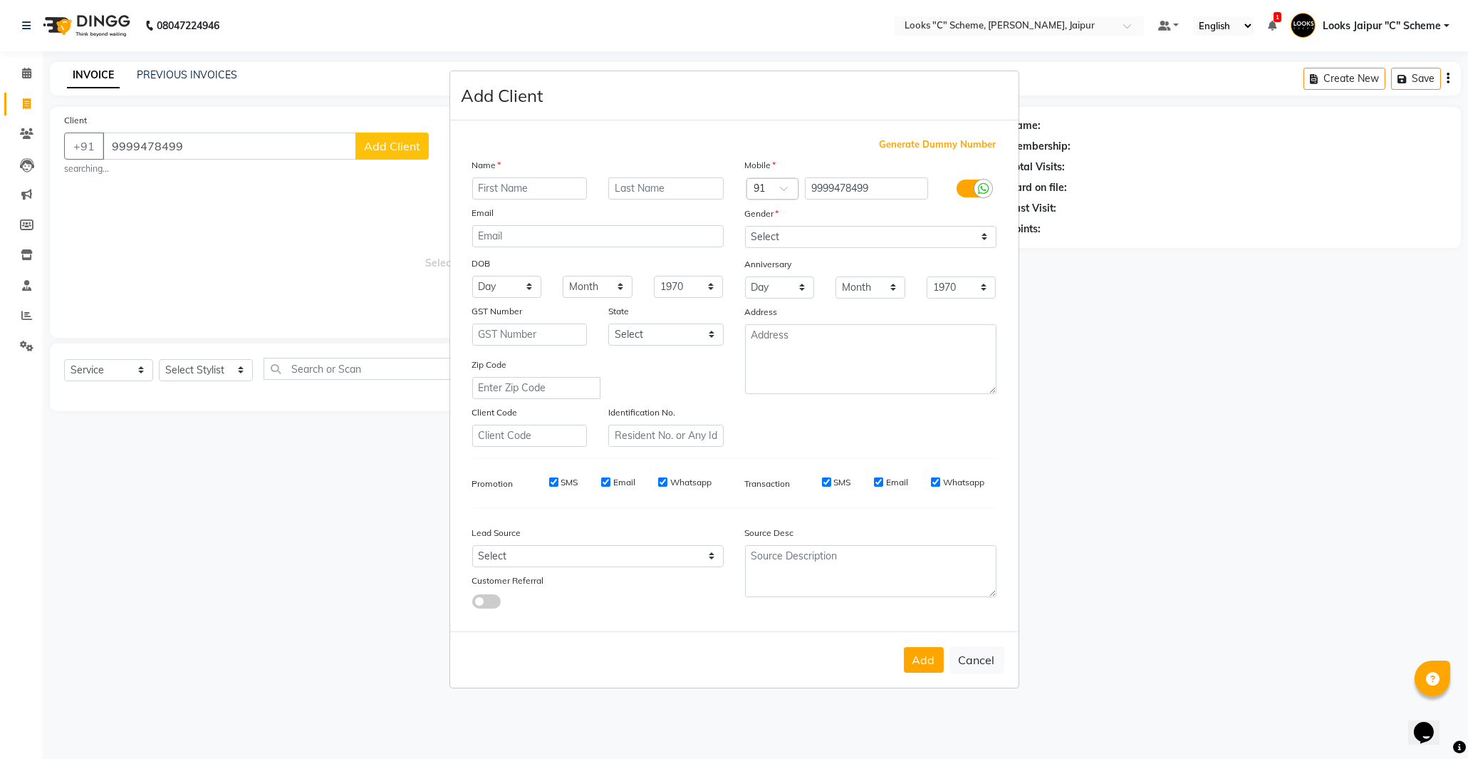
click at [527, 180] on input "text" at bounding box center [529, 188] width 115 height 22
click at [839, 241] on select "Select [DEMOGRAPHIC_DATA] [DEMOGRAPHIC_DATA] Other Prefer Not To Say" at bounding box center [870, 237] width 251 height 22
click at [745, 226] on select "Select [DEMOGRAPHIC_DATA] [DEMOGRAPHIC_DATA] Other Prefer Not To Say" at bounding box center [870, 237] width 251 height 22
click at [917, 663] on button "Add" at bounding box center [924, 660] width 40 height 26
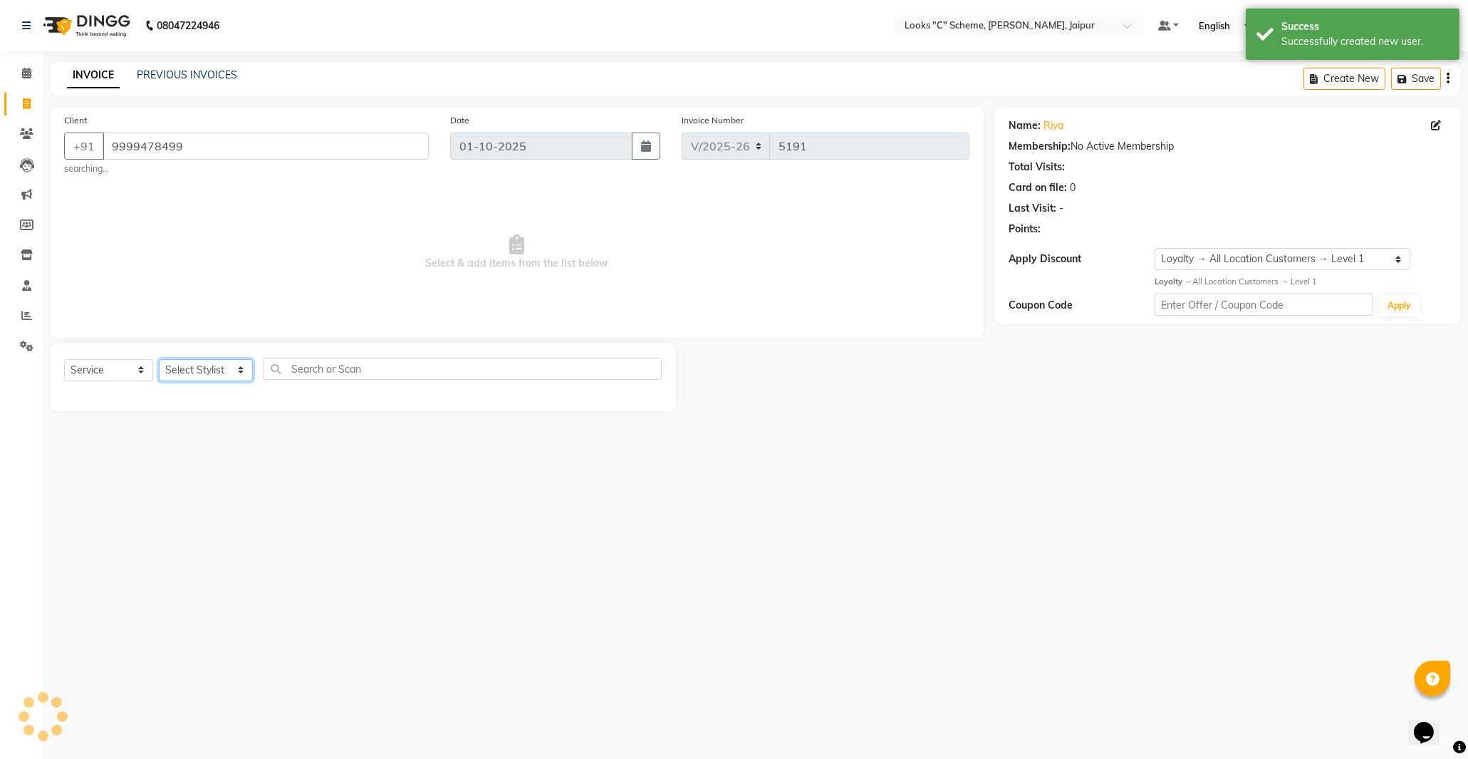
click at [189, 375] on select "Select Stylist [PERSON_NAME] Akash_pdct [PERSON_NAME] [PERSON_NAME] Counter Sal…" at bounding box center [206, 370] width 94 height 22
click at [159, 359] on select "Select Stylist [PERSON_NAME] Akash_pdct [PERSON_NAME] [PERSON_NAME] Counter Sal…" at bounding box center [206, 370] width 94 height 22
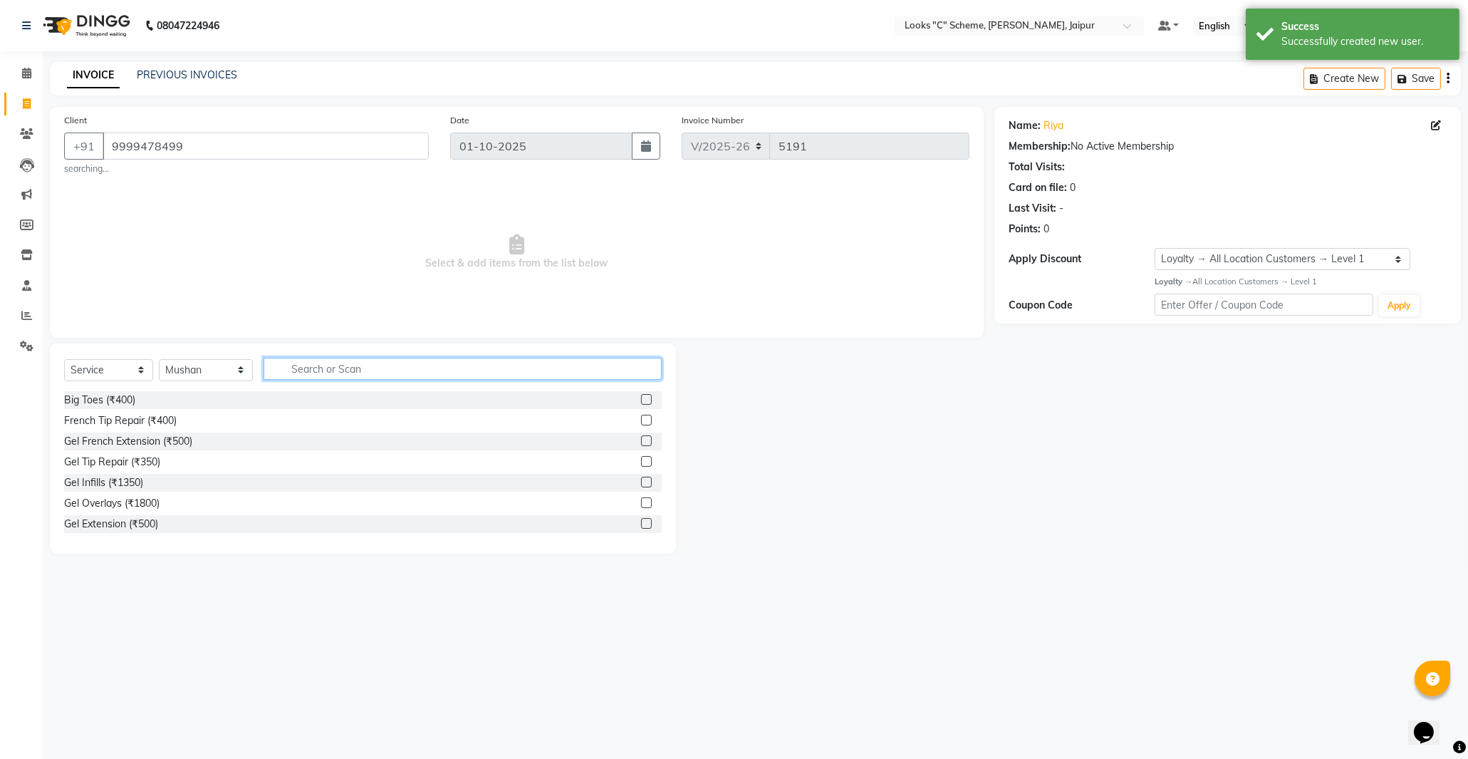
click at [321, 367] on input "text" at bounding box center [463, 369] width 398 height 22
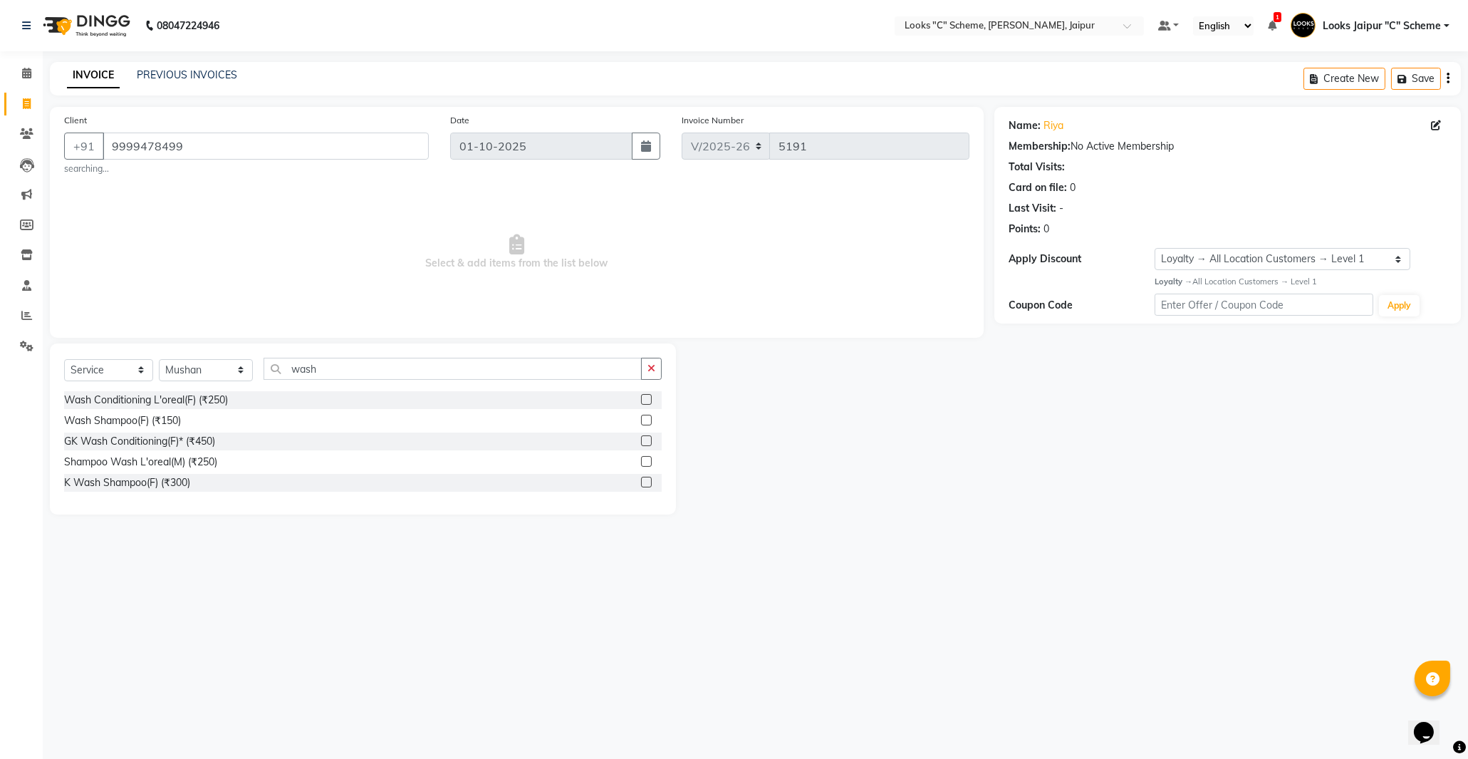
click at [646, 482] on label at bounding box center [646, 482] width 11 height 11
click at [646, 482] on input "checkbox" at bounding box center [645, 482] width 9 height 9
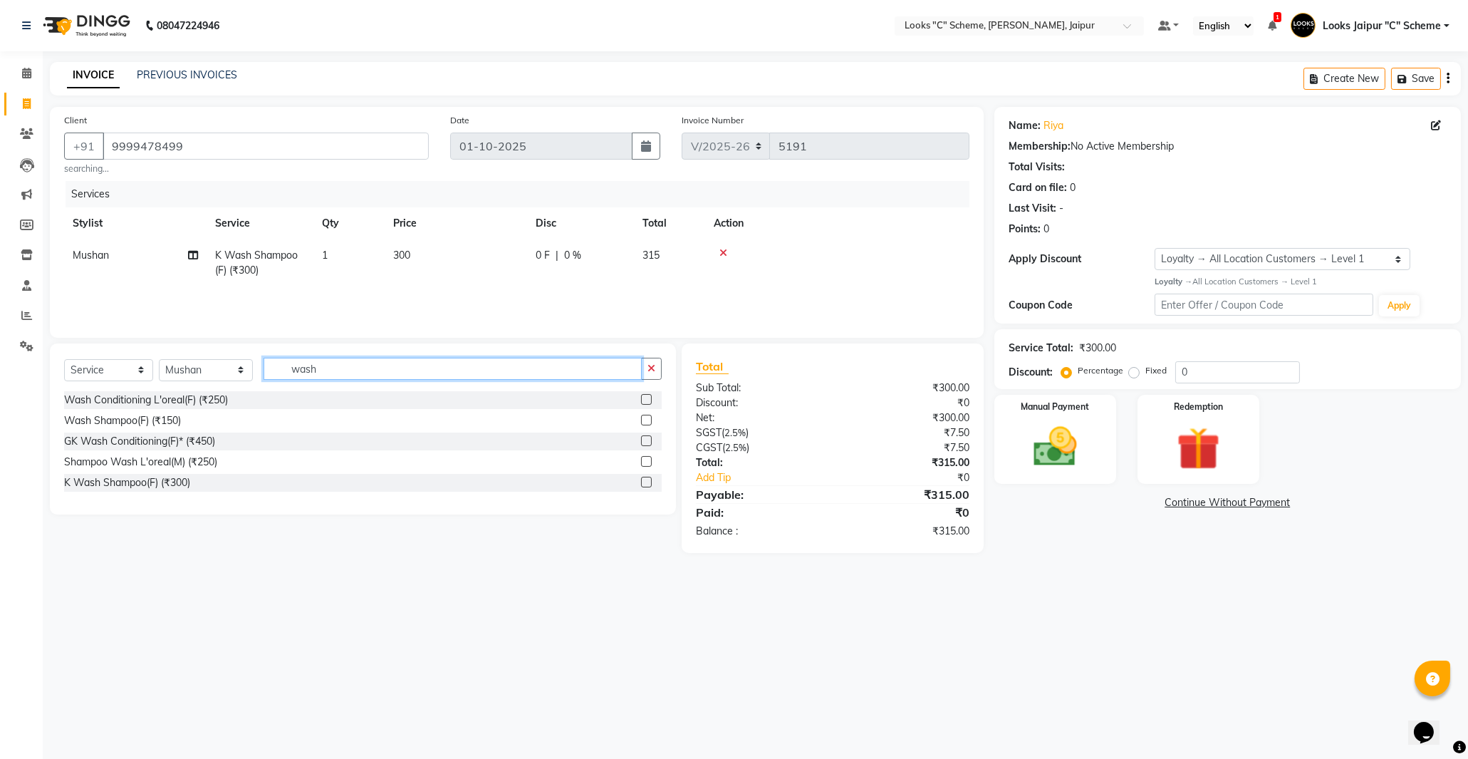
click at [410, 365] on input "wash" at bounding box center [453, 369] width 378 height 22
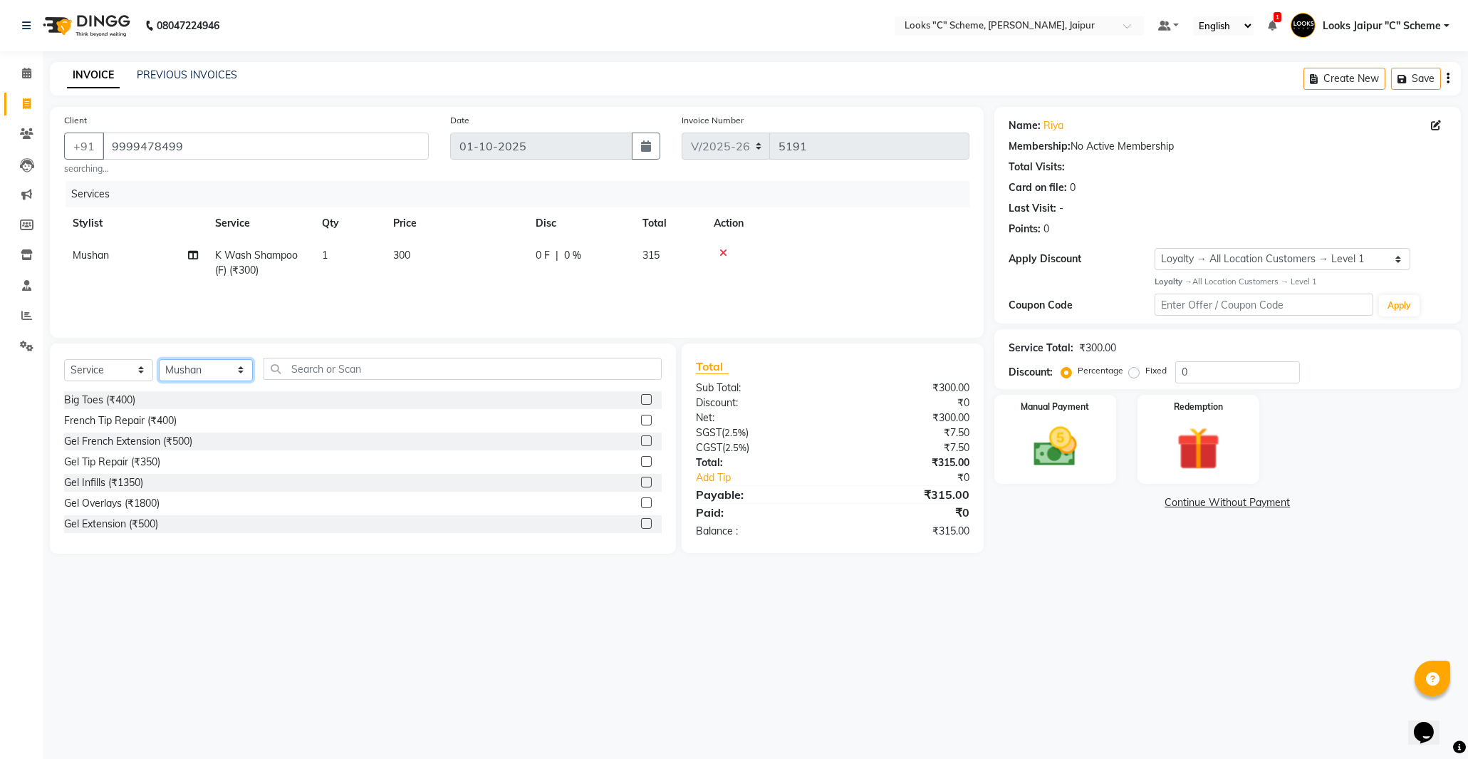
click at [221, 375] on select "Select Stylist [PERSON_NAME] Akash_pdct [PERSON_NAME] [PERSON_NAME] Counter Sal…" at bounding box center [206, 370] width 94 height 22
click at [159, 359] on select "Select Stylist [PERSON_NAME] Akash_pdct [PERSON_NAME] [PERSON_NAME] Counter Sal…" at bounding box center [206, 370] width 94 height 22
click at [359, 371] on input "text" at bounding box center [463, 369] width 398 height 22
click at [649, 417] on label at bounding box center [646, 420] width 11 height 11
click at [649, 417] on input "checkbox" at bounding box center [645, 420] width 9 height 9
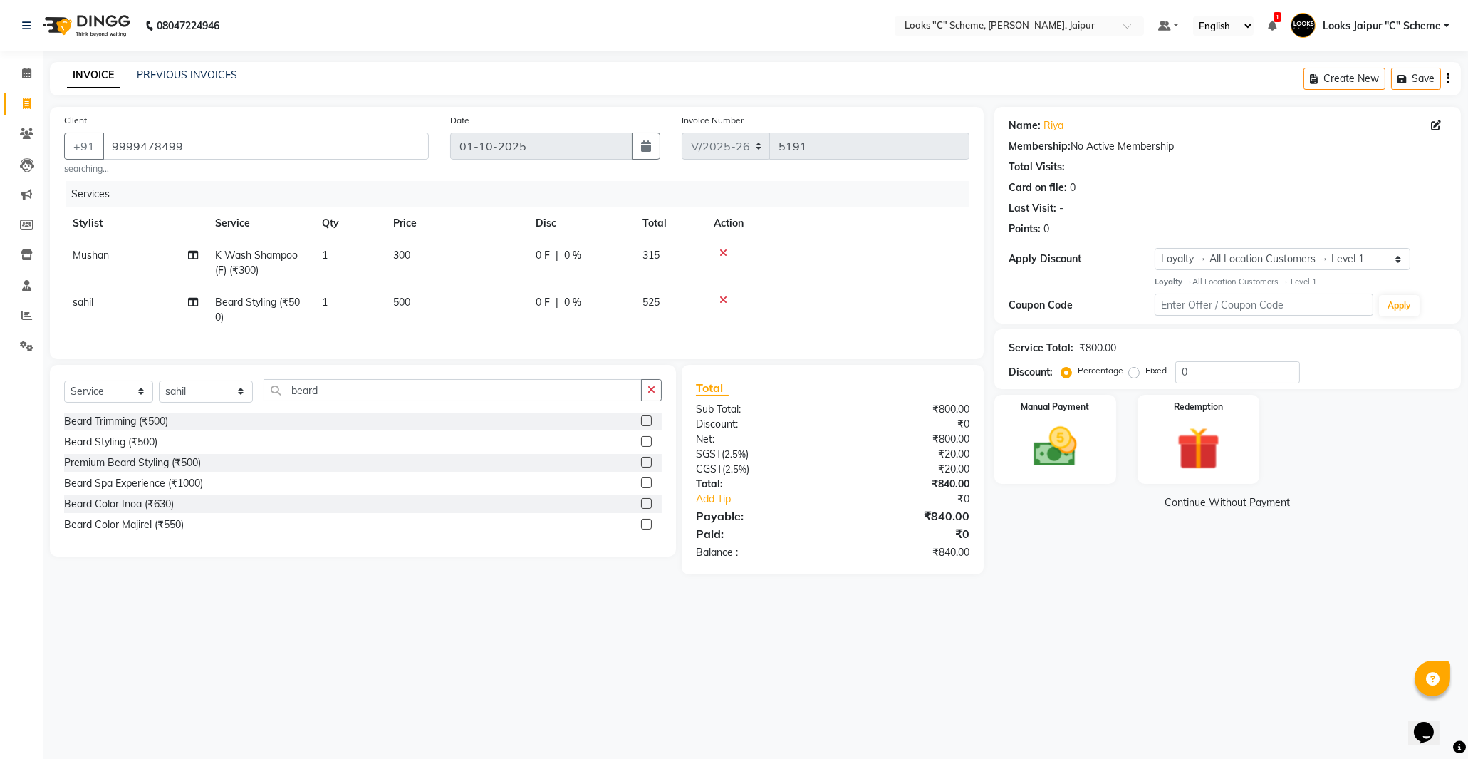
click at [437, 301] on td "500" at bounding box center [456, 309] width 142 height 47
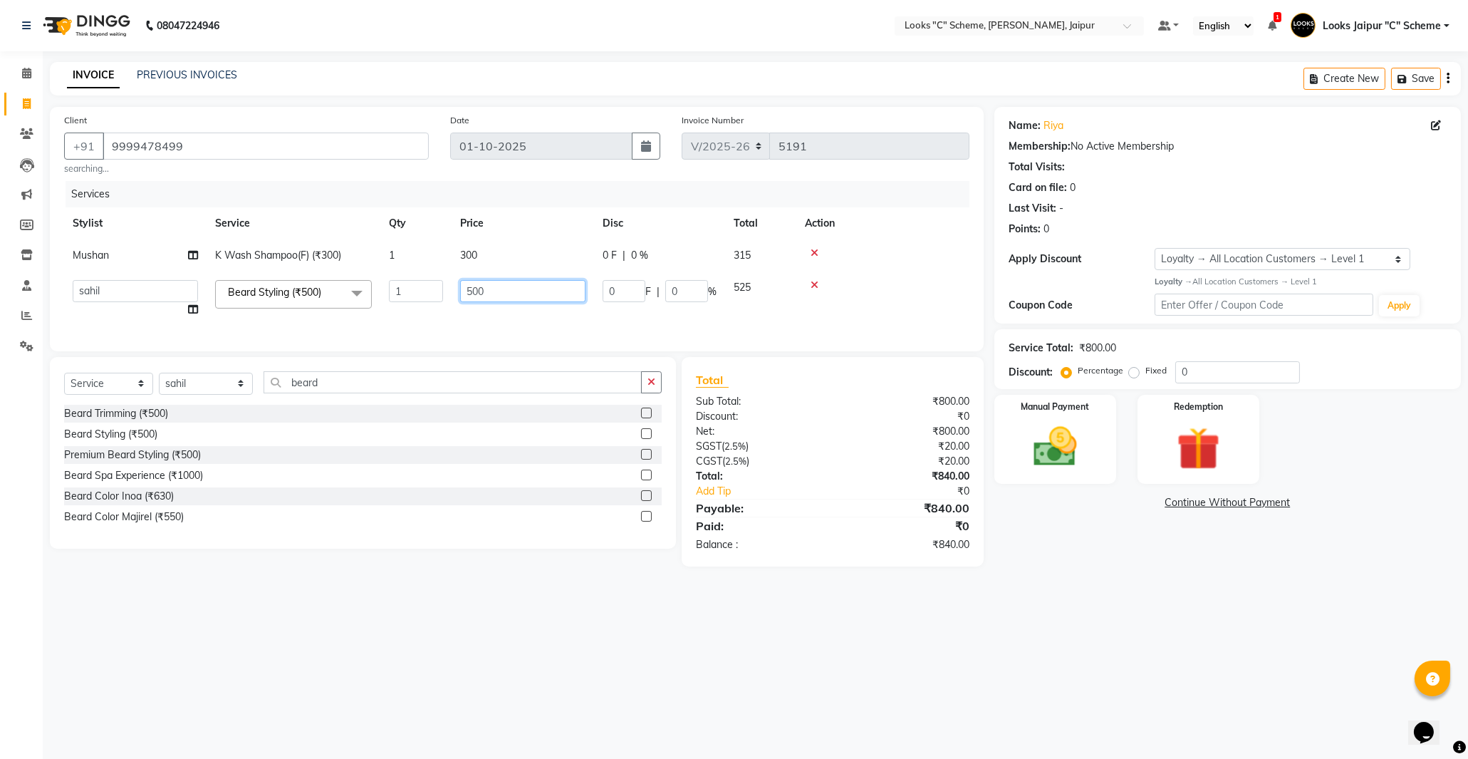
click at [471, 289] on input "500" at bounding box center [522, 291] width 125 height 22
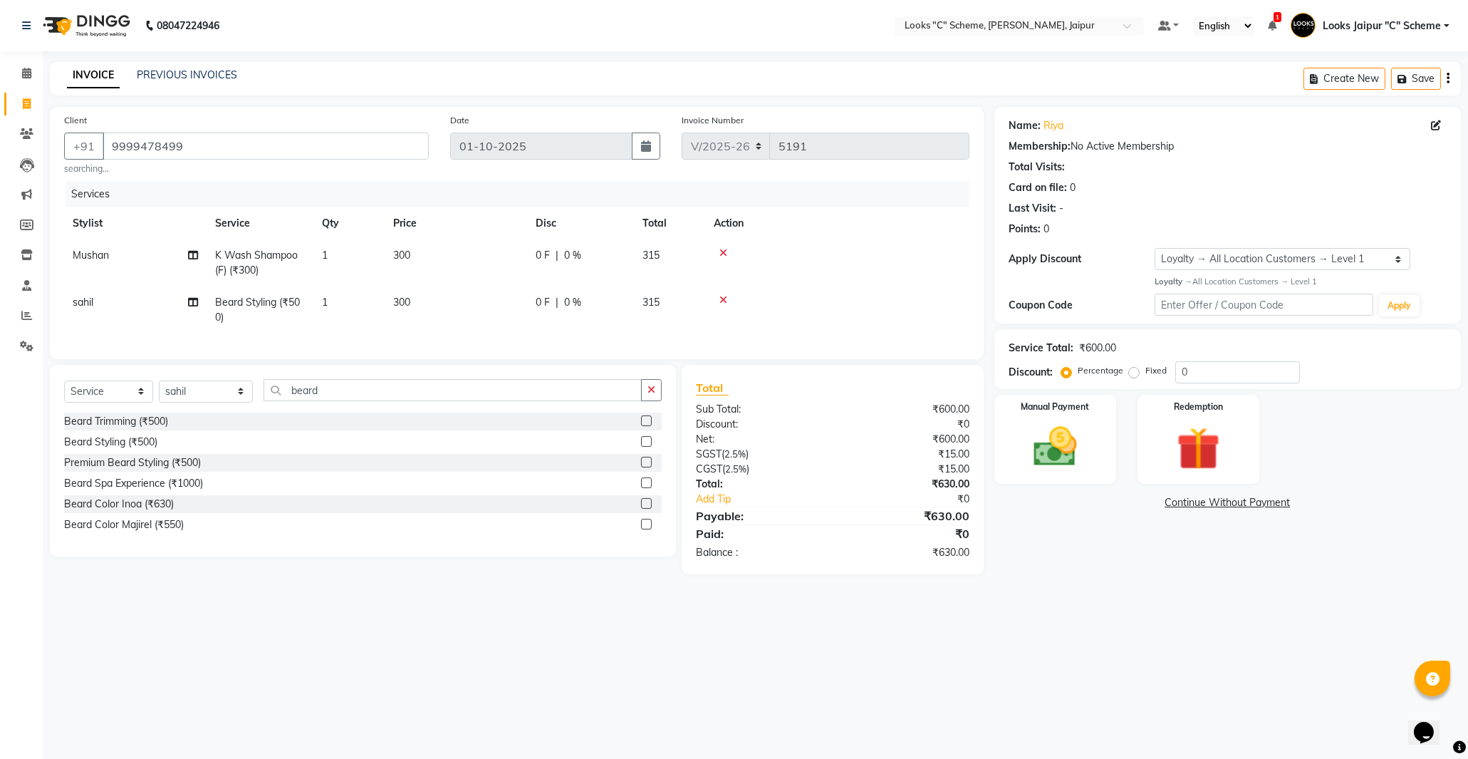
click at [464, 262] on td "300" at bounding box center [456, 262] width 142 height 47
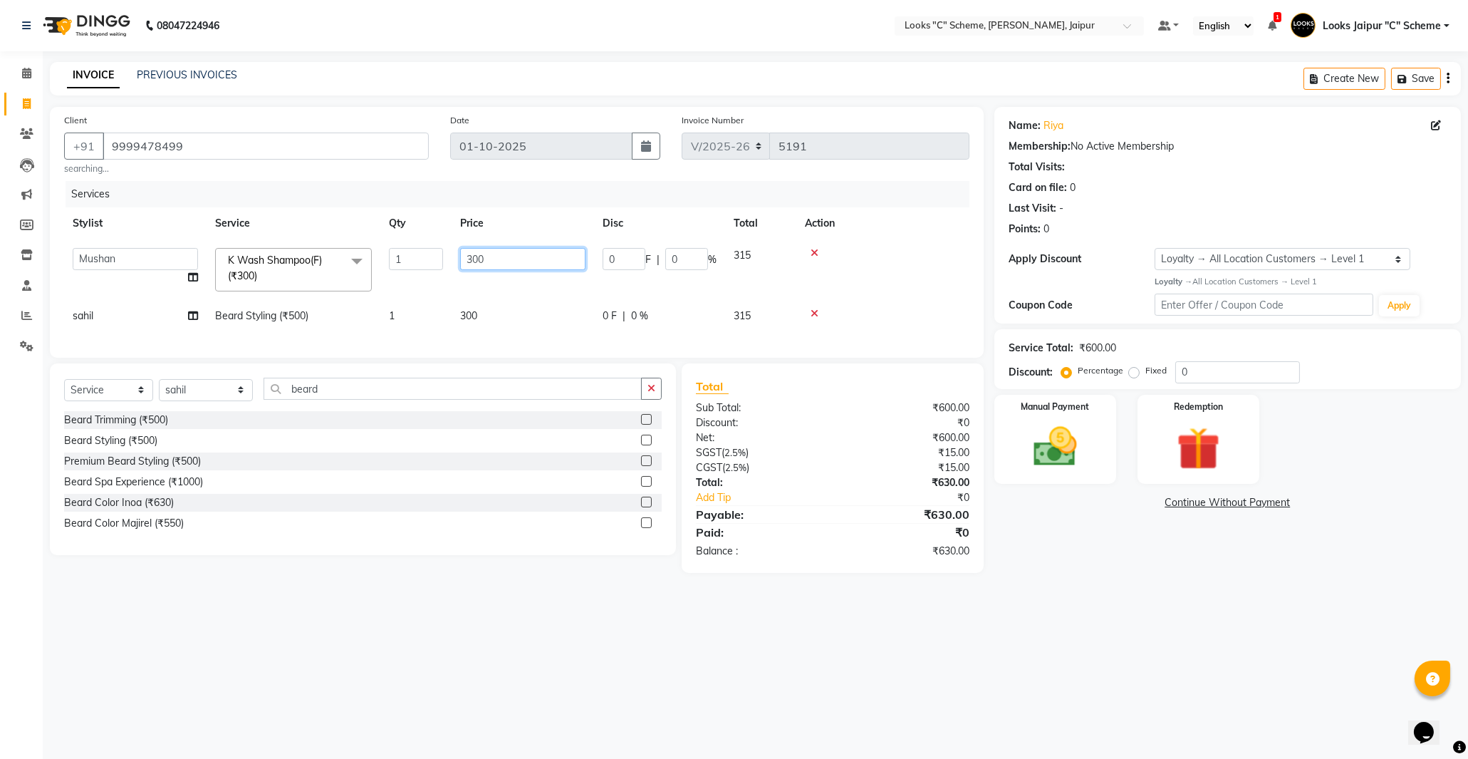
click at [471, 252] on input "300" at bounding box center [522, 259] width 125 height 22
click at [528, 338] on div "Services Stylist Service Qty Price Disc Total Action Aarohi [PERSON_NAME] Abhis…" at bounding box center [516, 262] width 905 height 162
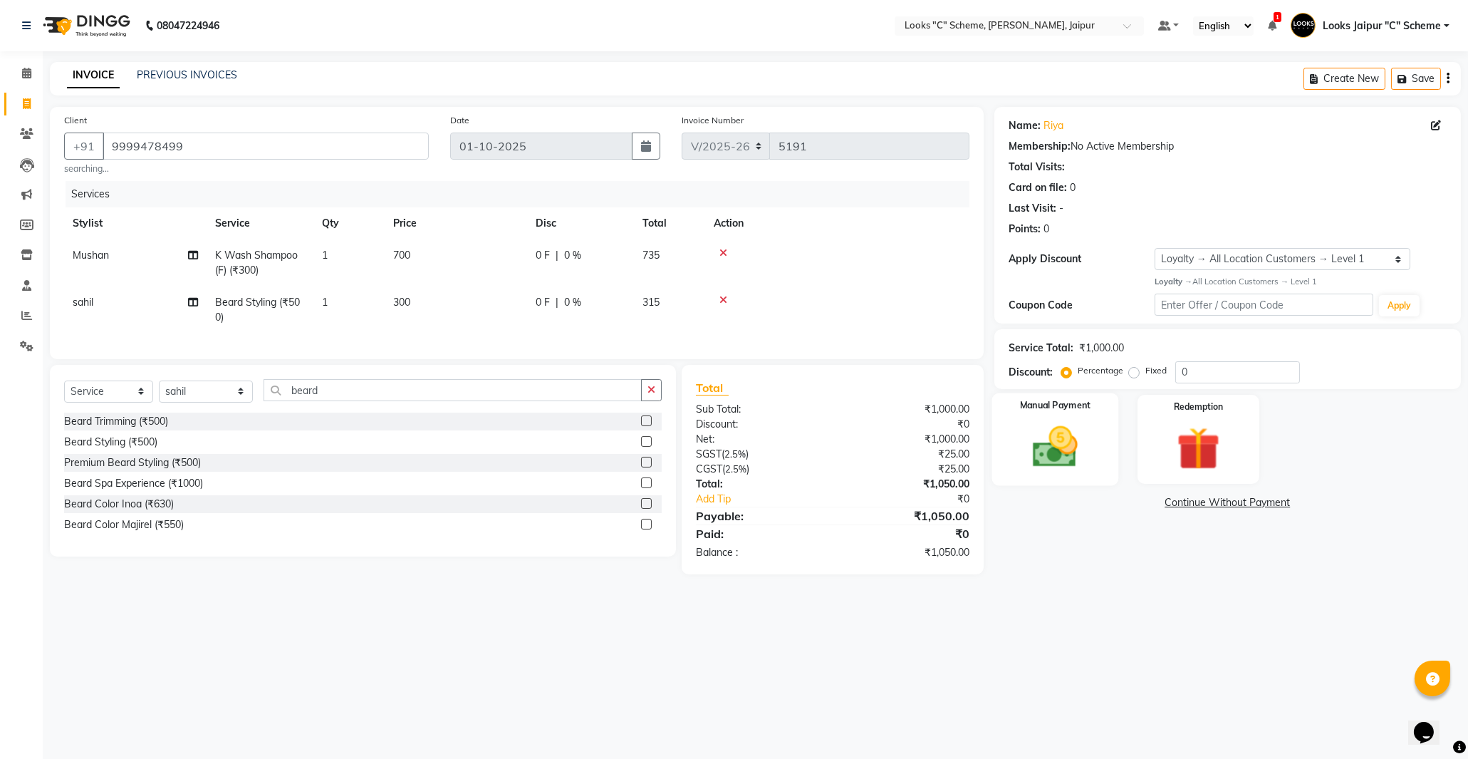
click at [1061, 452] on img at bounding box center [1055, 447] width 73 height 52
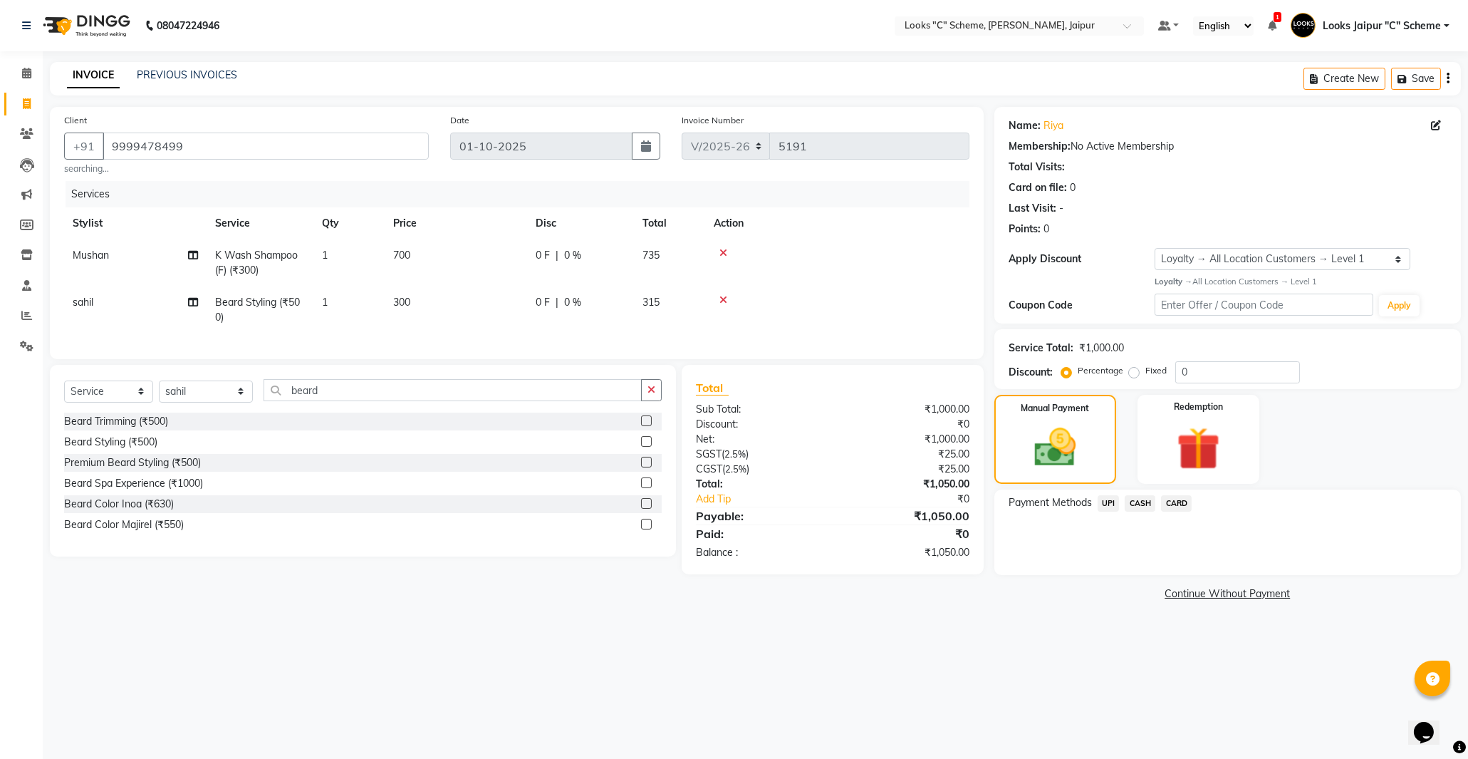
click at [1137, 504] on span "CASH" at bounding box center [1140, 503] width 31 height 16
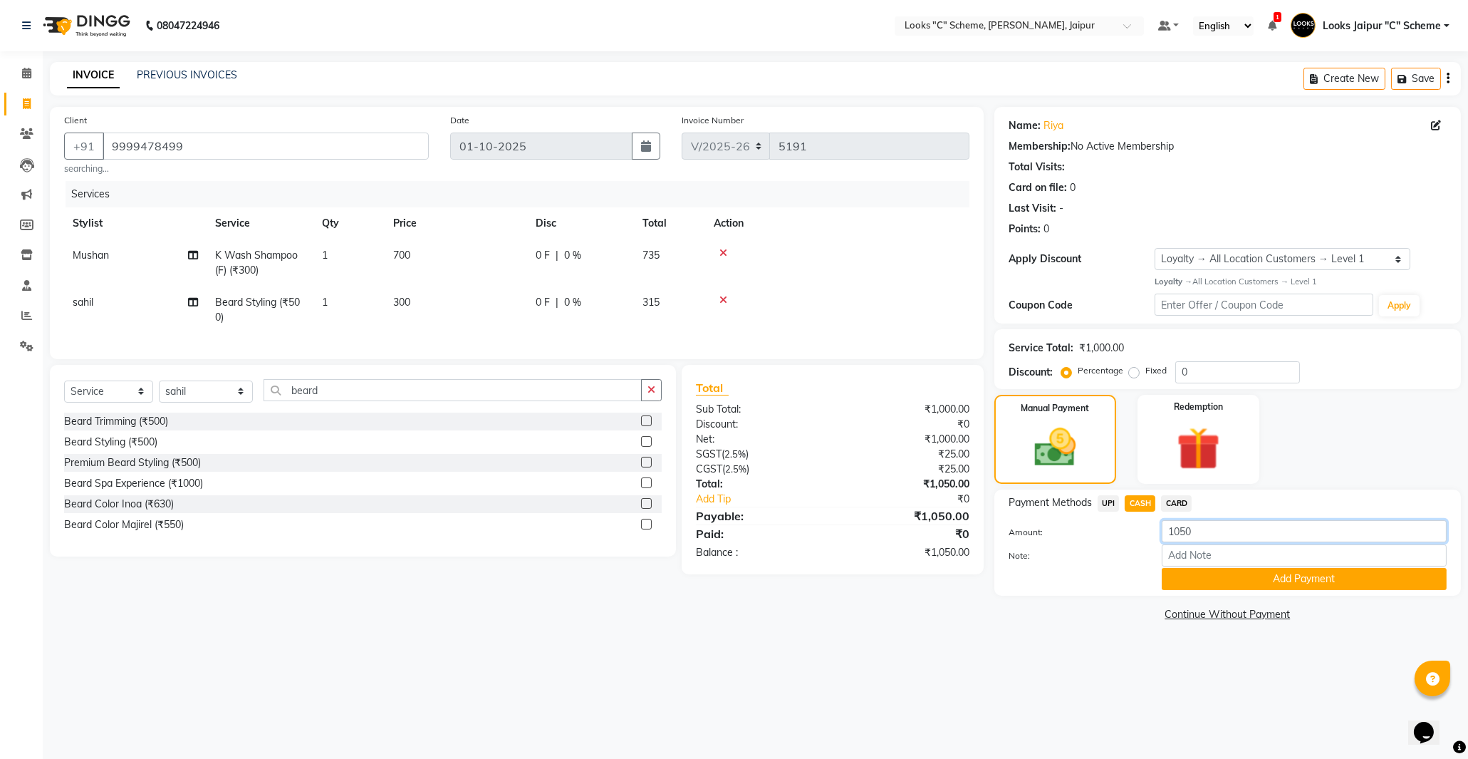
click at [1185, 530] on input "1050" at bounding box center [1304, 531] width 285 height 22
click at [1209, 571] on button "Add Payment" at bounding box center [1304, 579] width 285 height 22
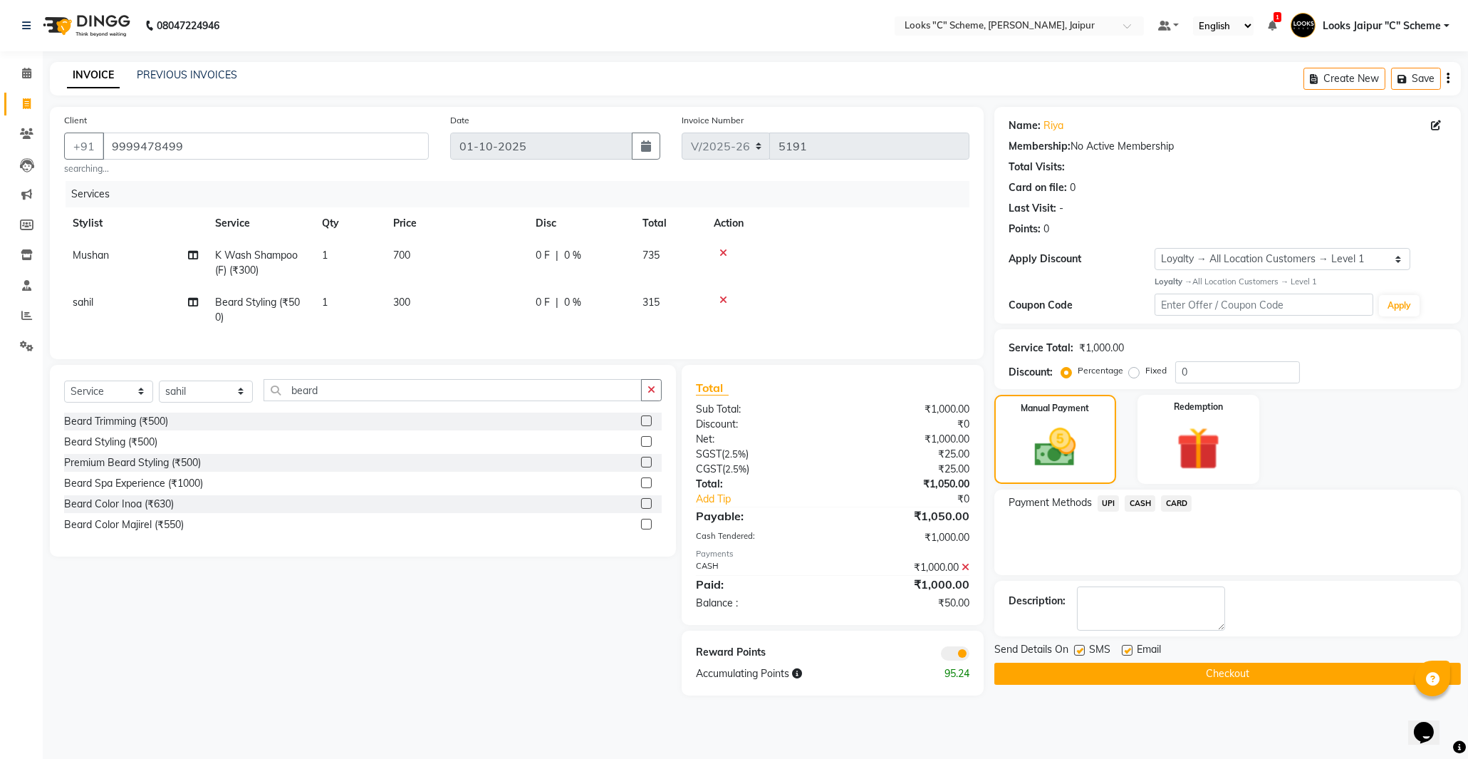
click at [1108, 504] on span "UPI" at bounding box center [1109, 503] width 22 height 16
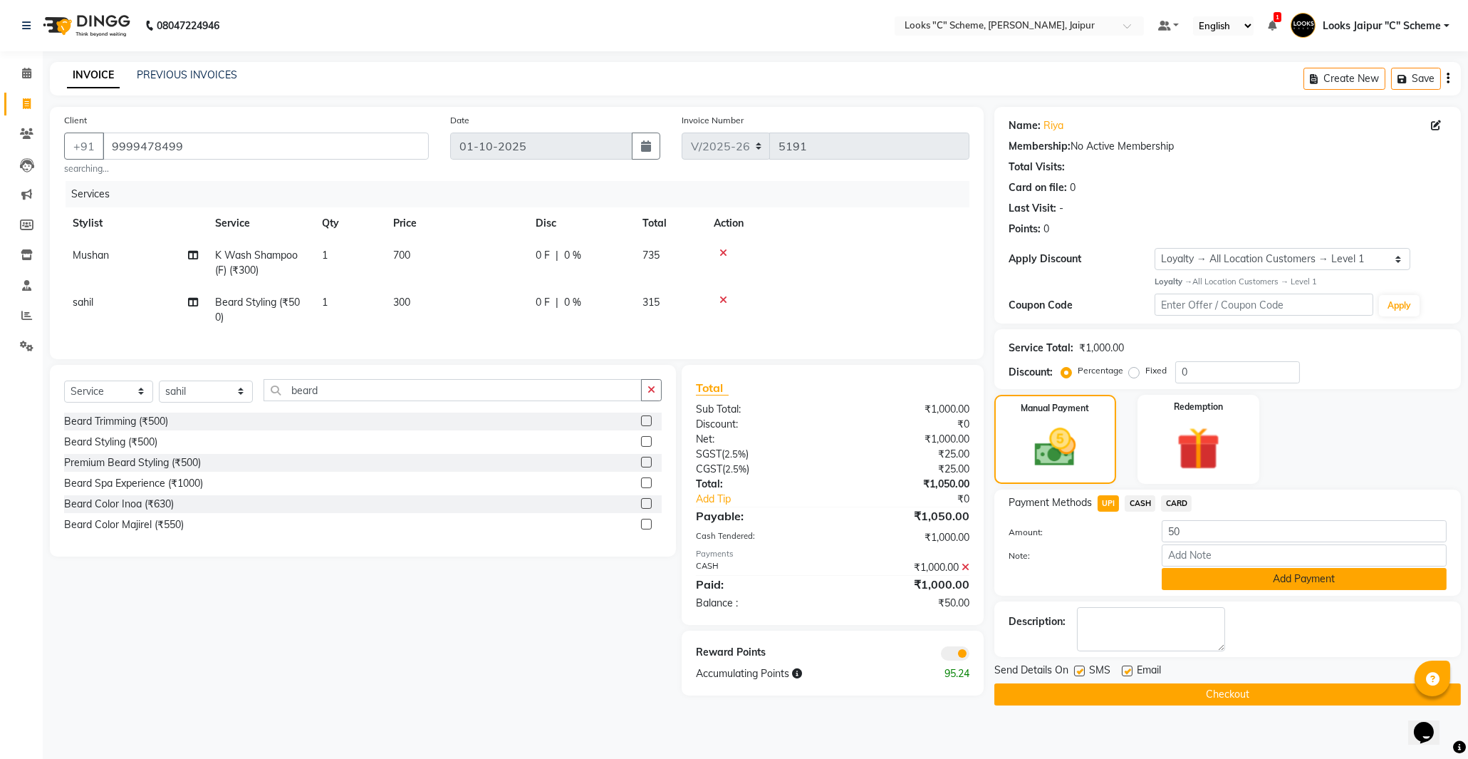
click at [1180, 588] on button "Add Payment" at bounding box center [1304, 579] width 285 height 22
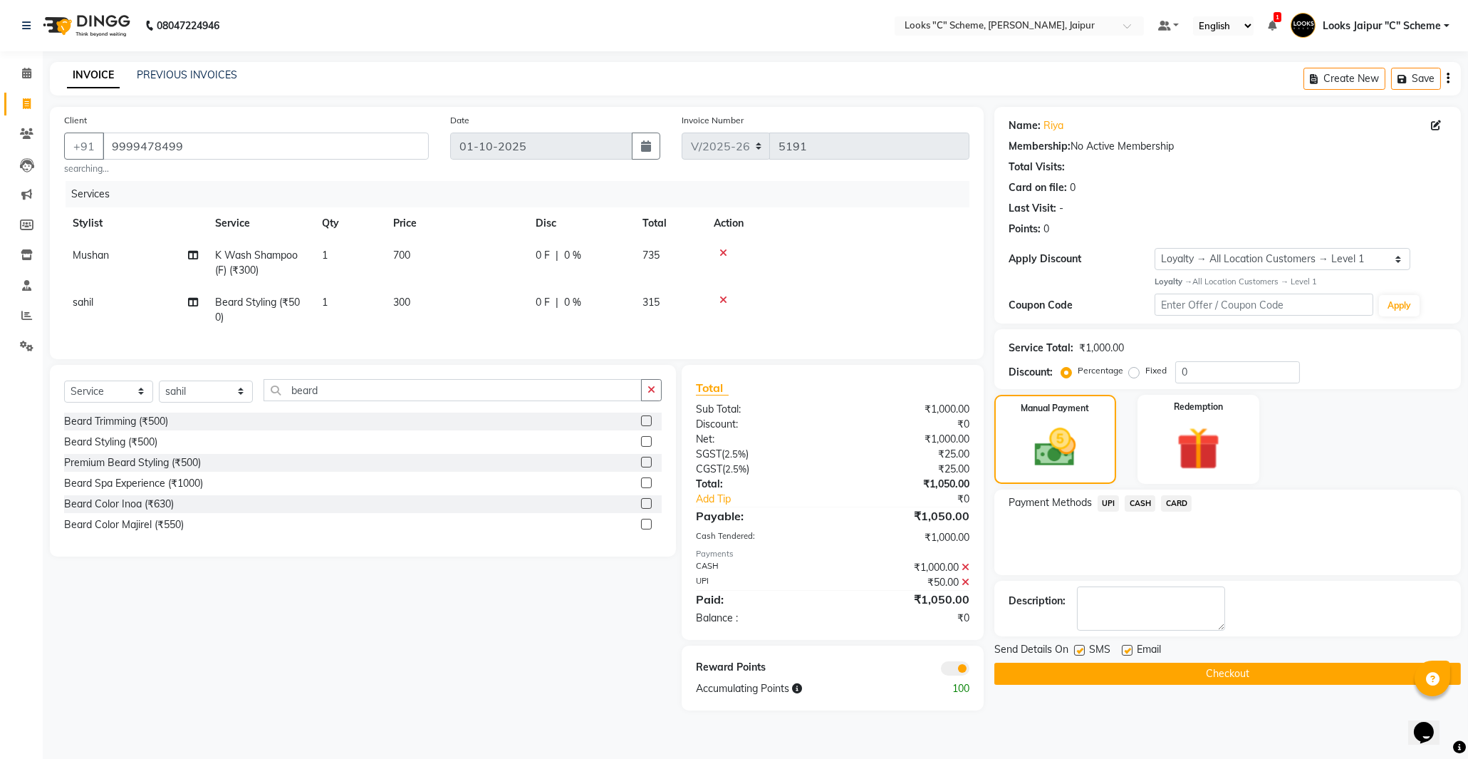
click at [1180, 672] on button "Checkout" at bounding box center [1227, 673] width 467 height 22
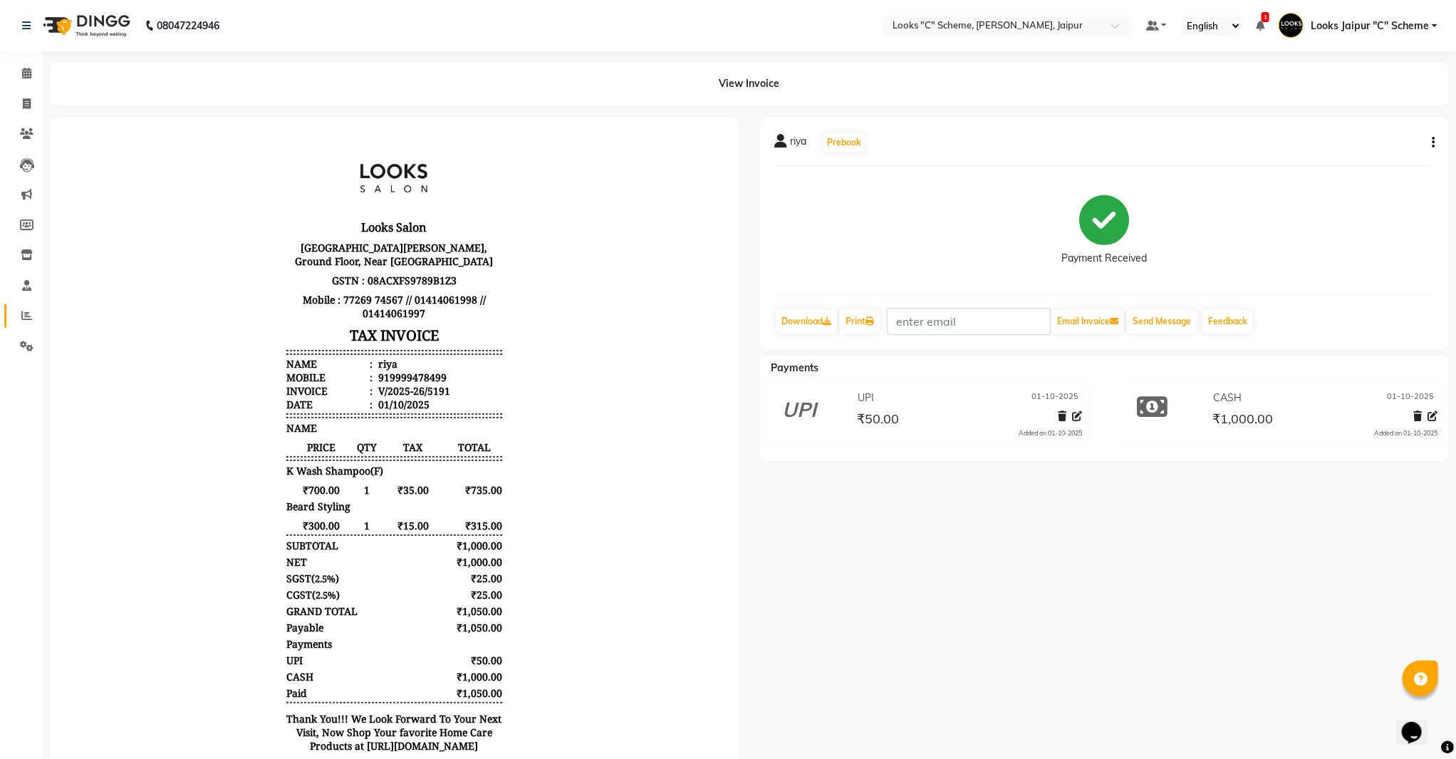
click at [24, 325] on link "Reports" at bounding box center [21, 316] width 34 height 24
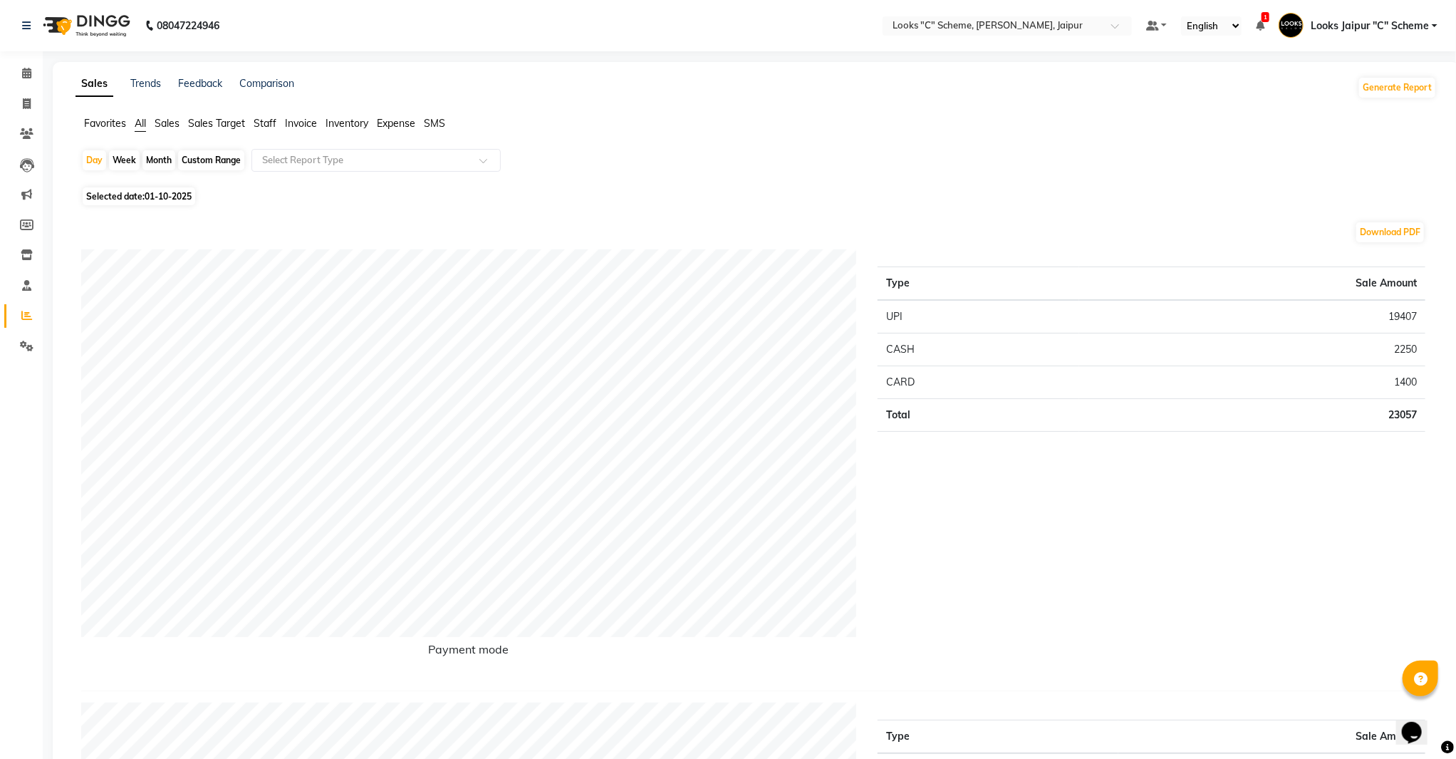
click at [267, 118] on span "Staff" at bounding box center [265, 123] width 23 height 13
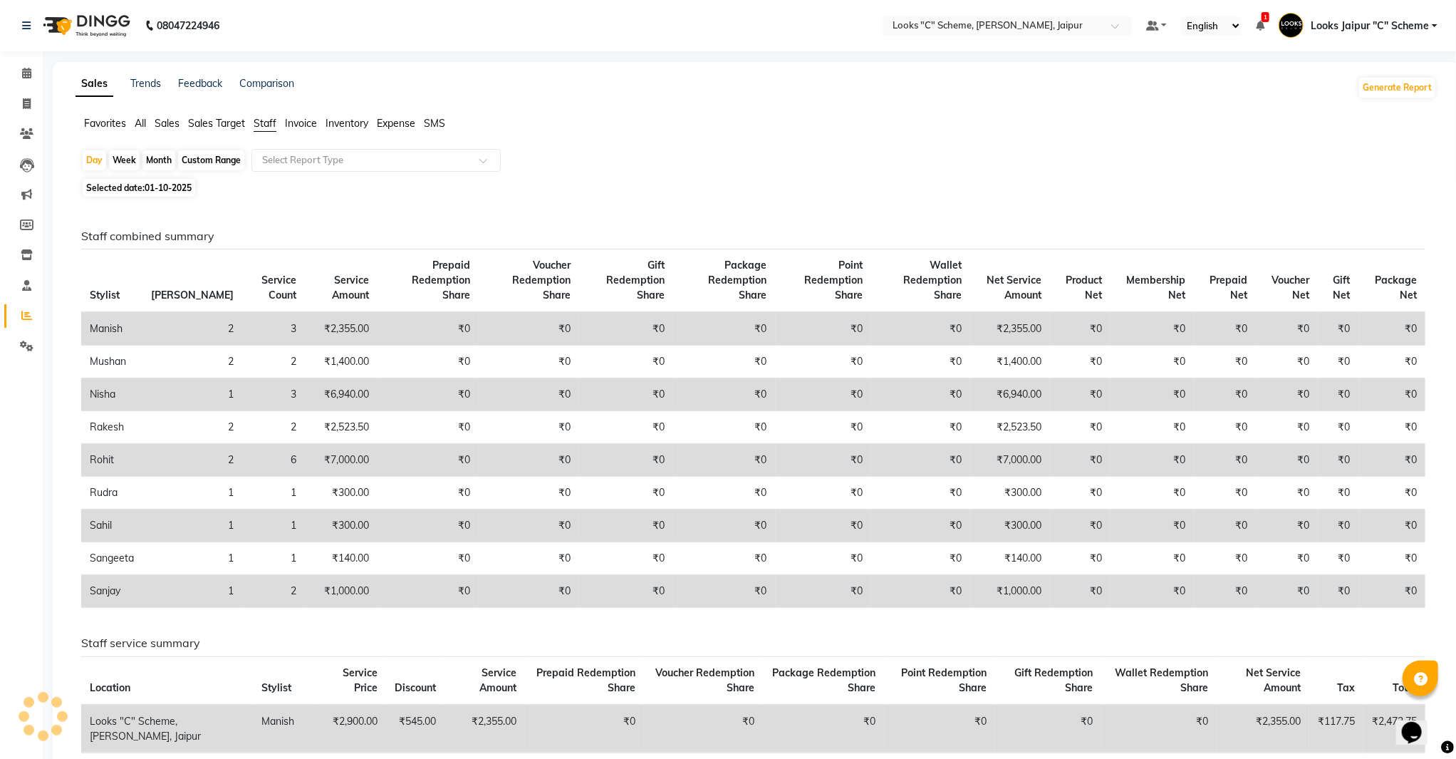
click at [161, 190] on span "01-10-2025" at bounding box center [168, 187] width 47 height 11
click at [178, 189] on span "01-10-2025" at bounding box center [168, 187] width 47 height 11
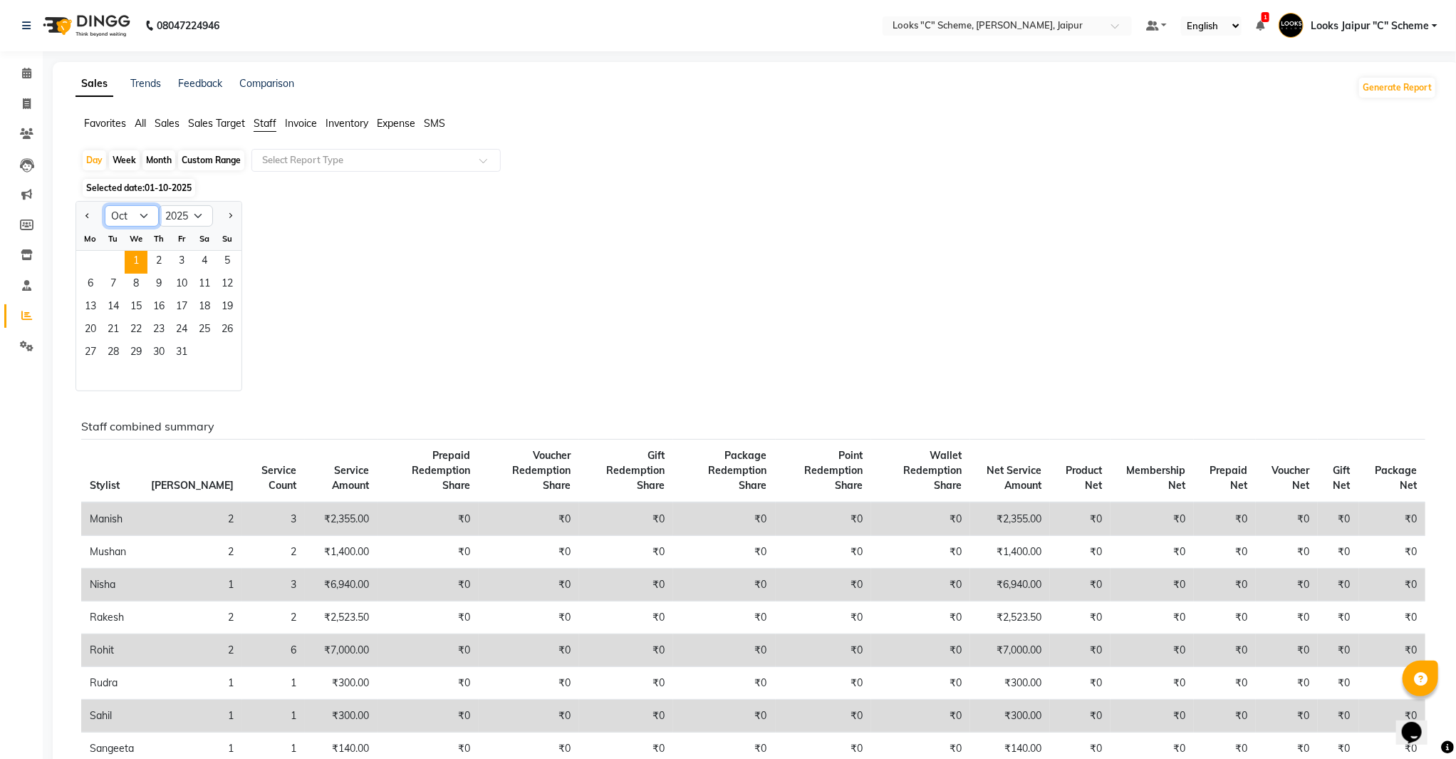
click at [136, 219] on select "Jan Feb Mar Apr May Jun [DATE] Aug Sep Oct Nov Dec" at bounding box center [132, 215] width 54 height 21
click at [105, 205] on select "Jan Feb Mar Apr May Jun [DATE] Aug Sep Oct Nov Dec" at bounding box center [132, 215] width 54 height 21
click at [113, 360] on span "30" at bounding box center [113, 353] width 23 height 23
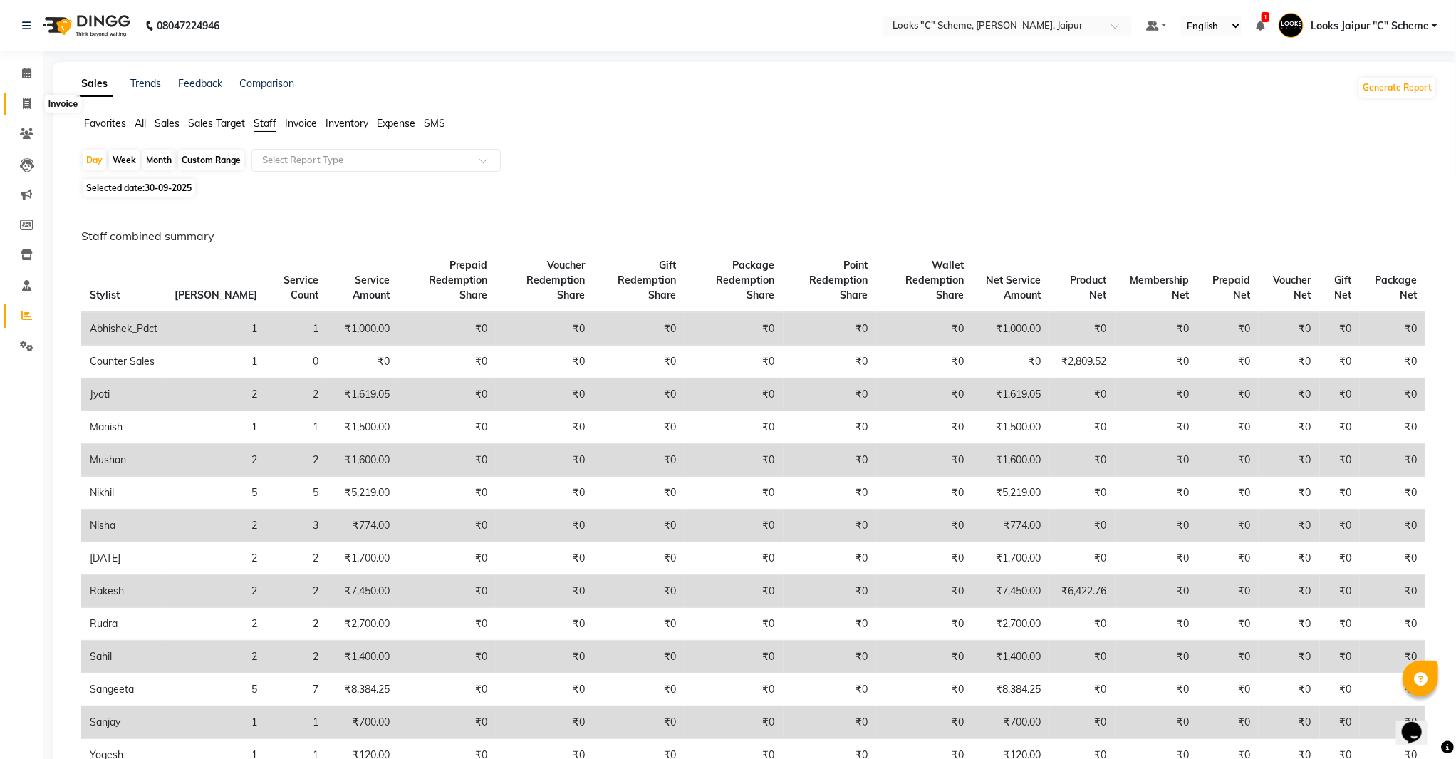
click at [16, 104] on span at bounding box center [26, 104] width 25 height 16
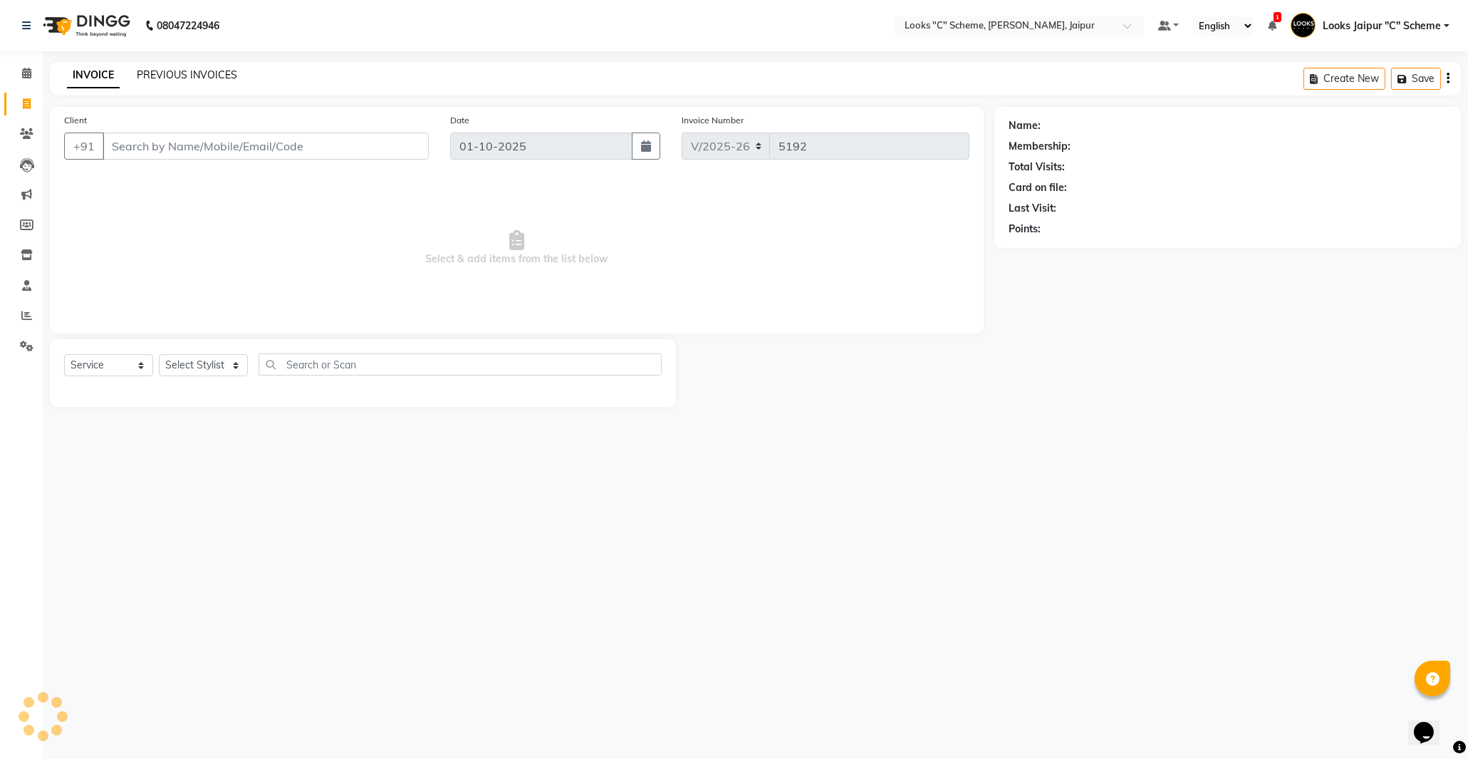
click at [157, 80] on link "PREVIOUS INVOICES" at bounding box center [187, 74] width 100 height 13
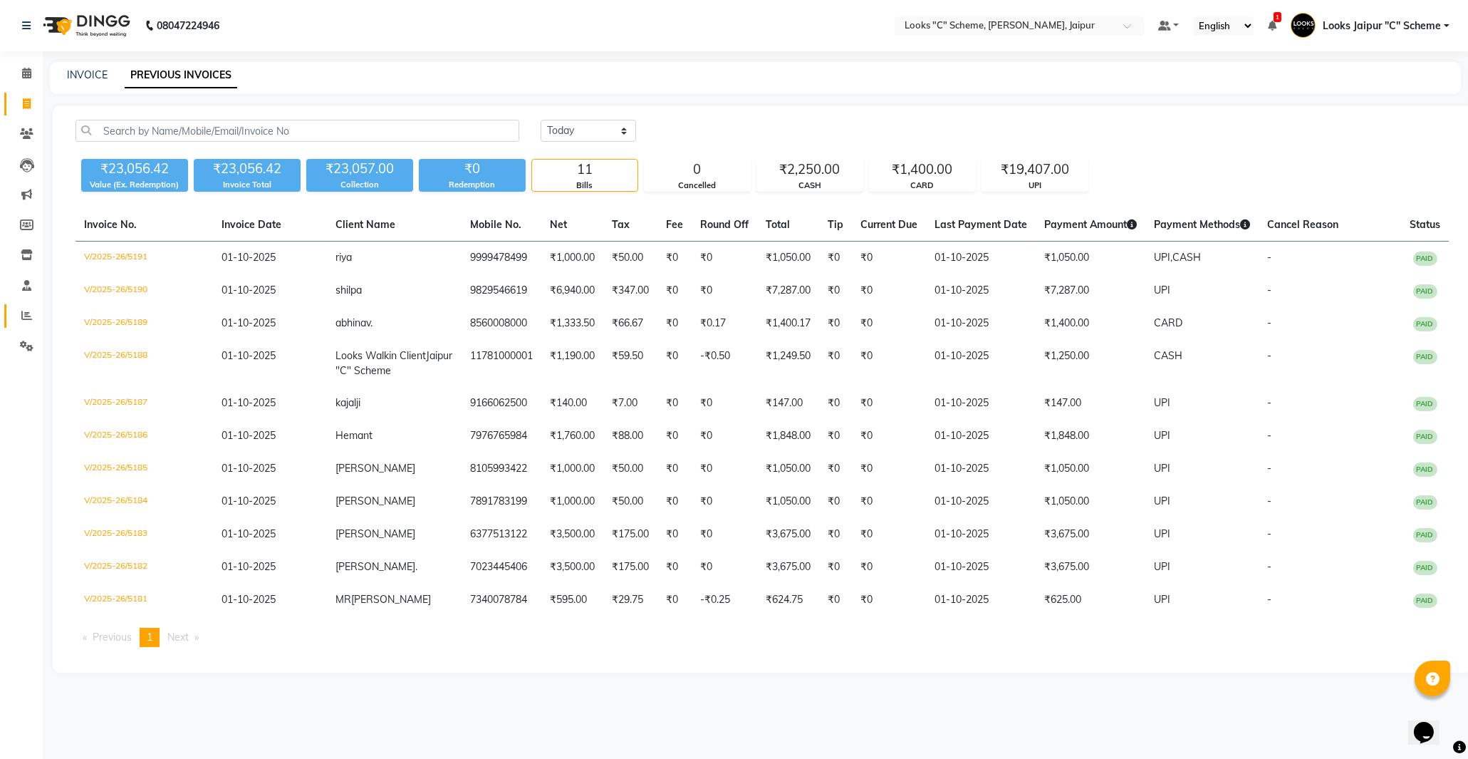
click at [20, 314] on span at bounding box center [26, 316] width 25 height 16
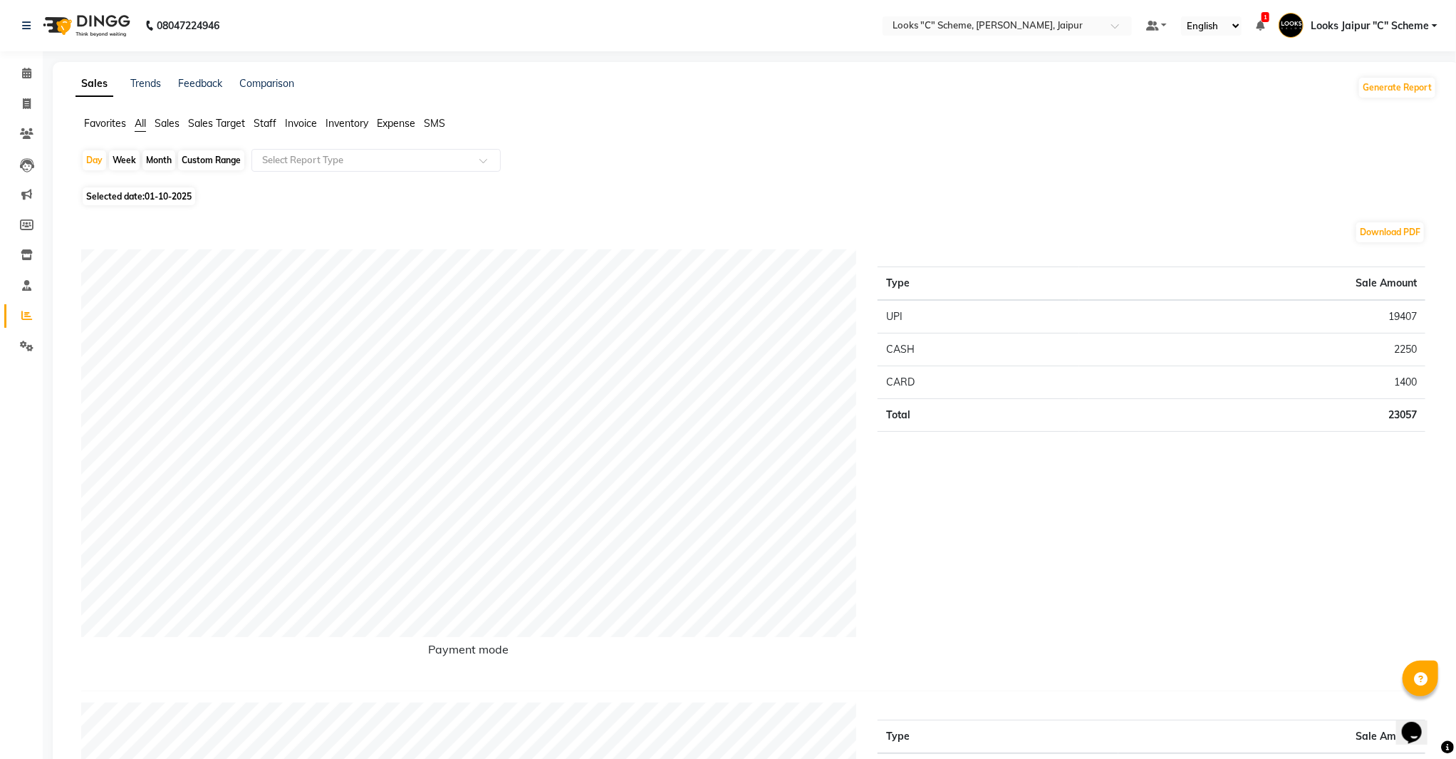
click at [271, 130] on li "Staff" at bounding box center [265, 123] width 23 height 15
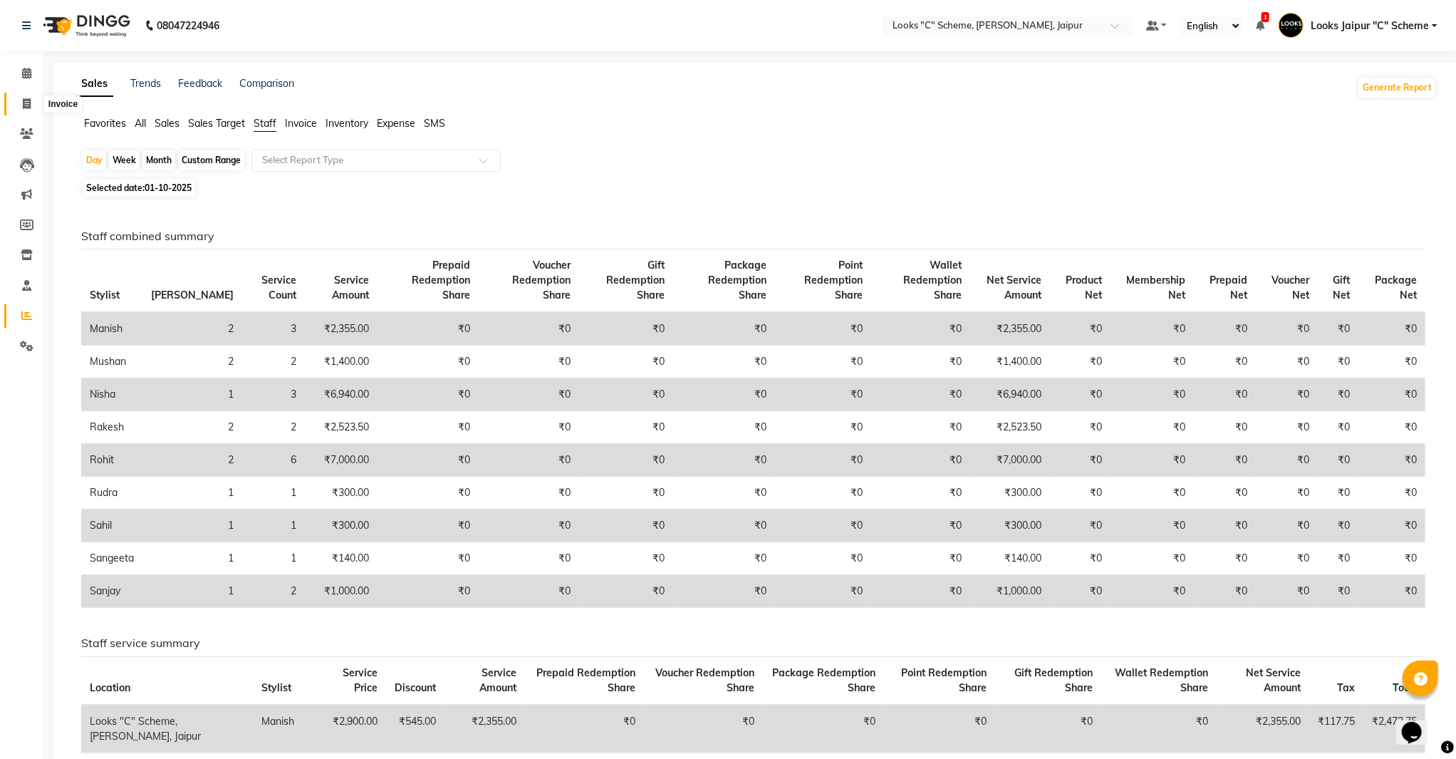
click at [24, 107] on icon at bounding box center [27, 103] width 8 height 11
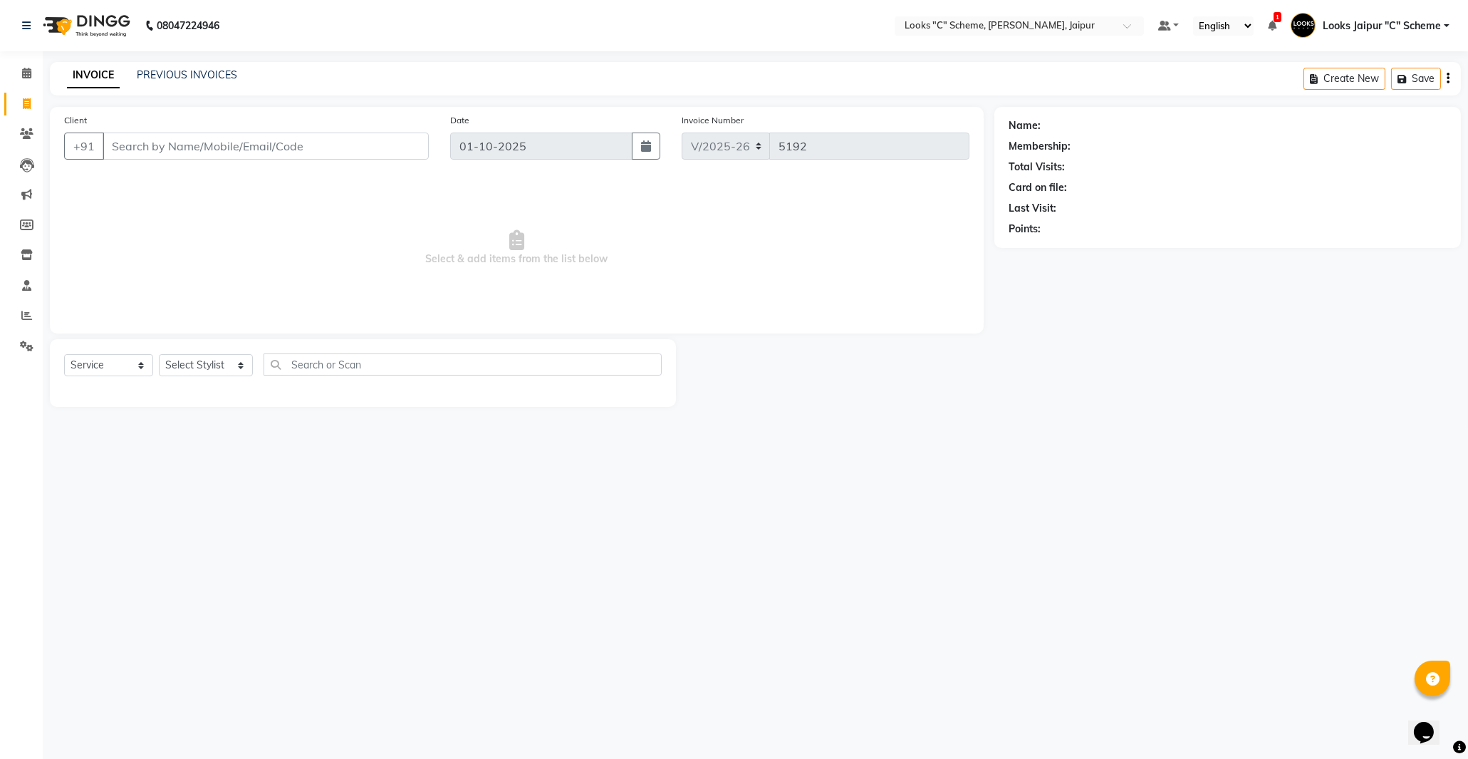
click at [189, 135] on input "Client" at bounding box center [266, 145] width 326 height 27
click at [382, 147] on span "Add Client" at bounding box center [392, 146] width 56 height 14
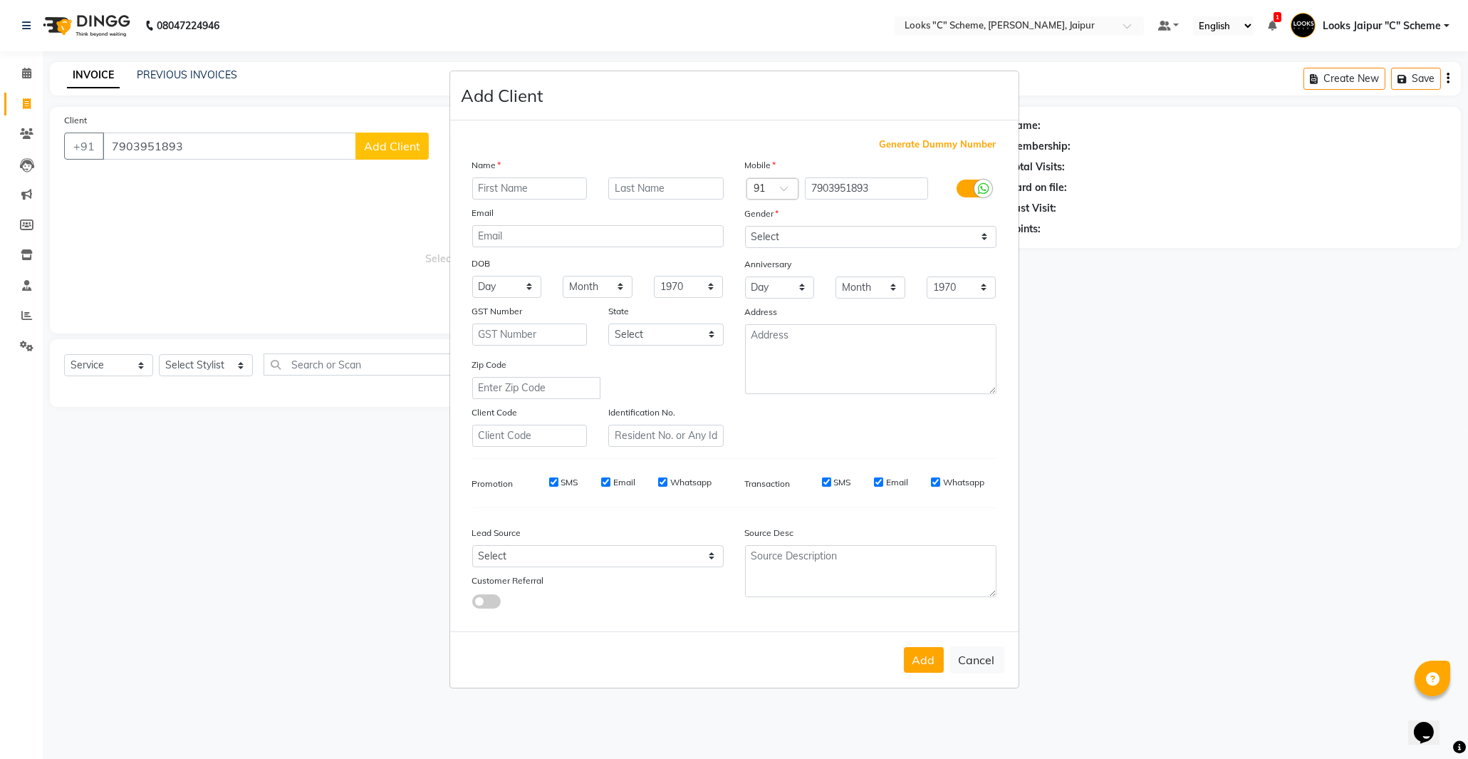
click at [522, 180] on input "text" at bounding box center [529, 188] width 115 height 22
click at [766, 235] on select "Select [DEMOGRAPHIC_DATA] [DEMOGRAPHIC_DATA] Other Prefer Not To Say" at bounding box center [870, 237] width 251 height 22
click at [745, 226] on select "Select [DEMOGRAPHIC_DATA] [DEMOGRAPHIC_DATA] Other Prefer Not To Say" at bounding box center [870, 237] width 251 height 22
click at [930, 652] on button "Add" at bounding box center [924, 660] width 40 height 26
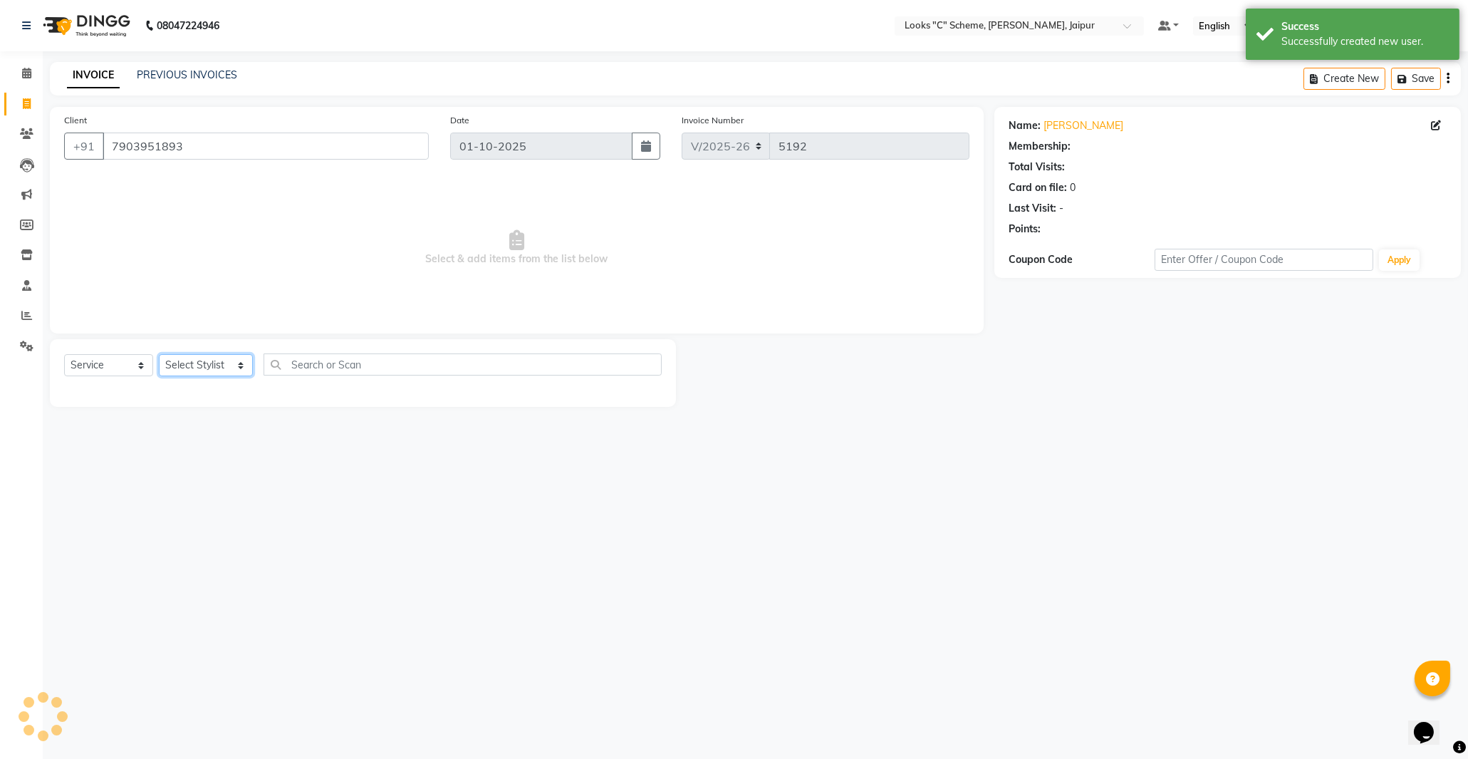
click at [211, 365] on select "Select Stylist [PERSON_NAME] Akash_pdct [PERSON_NAME] [PERSON_NAME] Counter Sal…" at bounding box center [206, 365] width 94 height 22
click at [159, 355] on select "Select Stylist [PERSON_NAME] Akash_pdct [PERSON_NAME] [PERSON_NAME] Counter Sal…" at bounding box center [206, 365] width 94 height 22
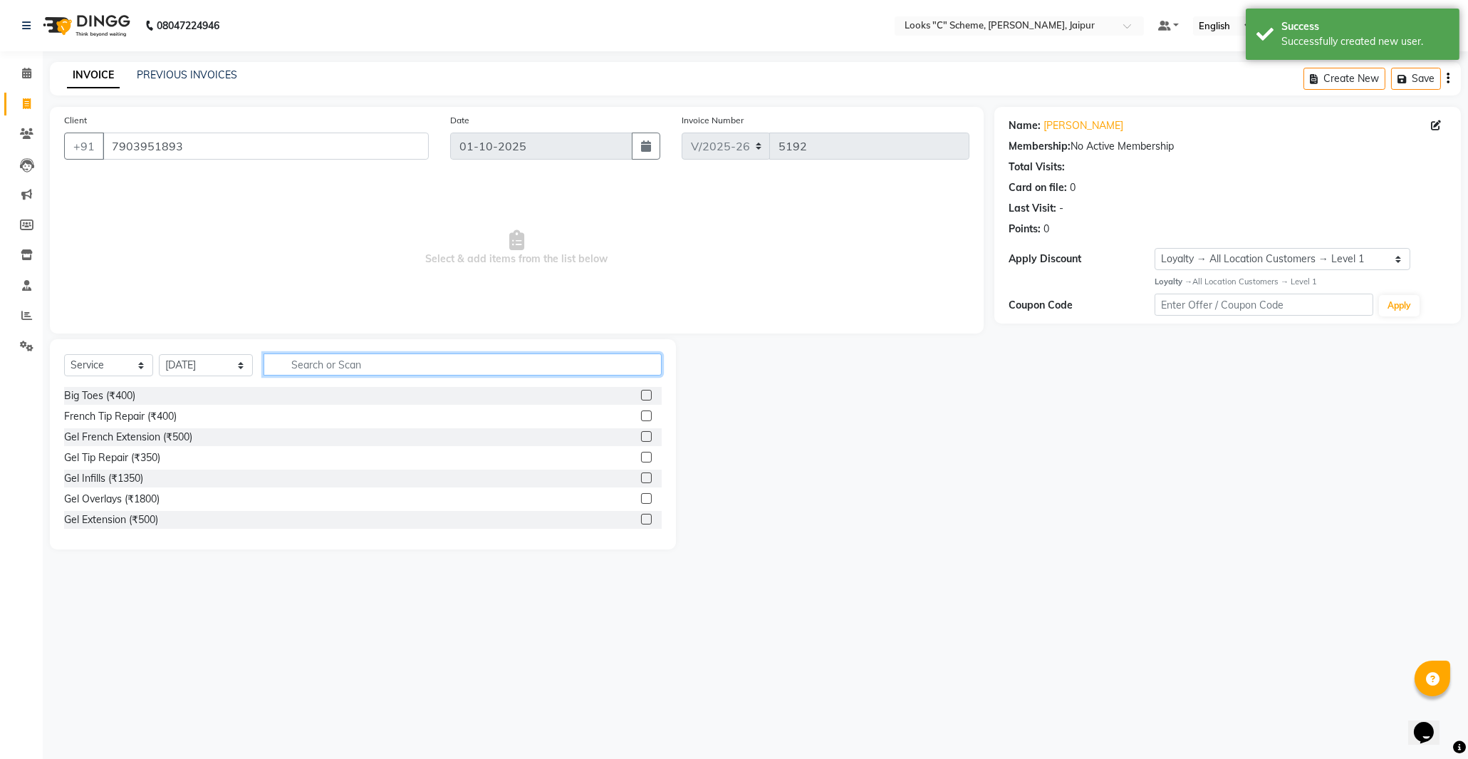
click at [303, 365] on input "text" at bounding box center [463, 364] width 398 height 22
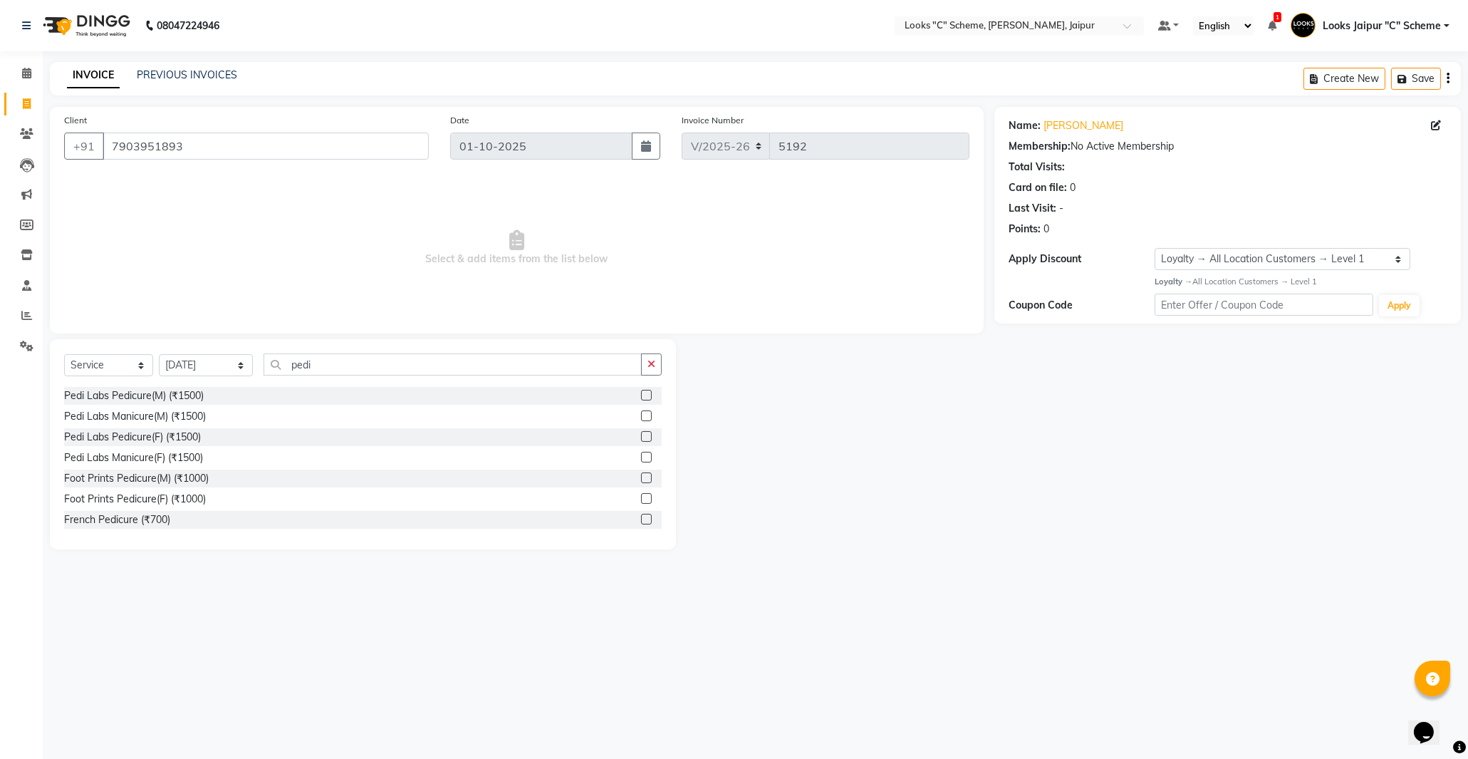
click at [641, 477] on label at bounding box center [646, 477] width 11 height 11
click at [641, 477] on input "checkbox" at bounding box center [645, 478] width 9 height 9
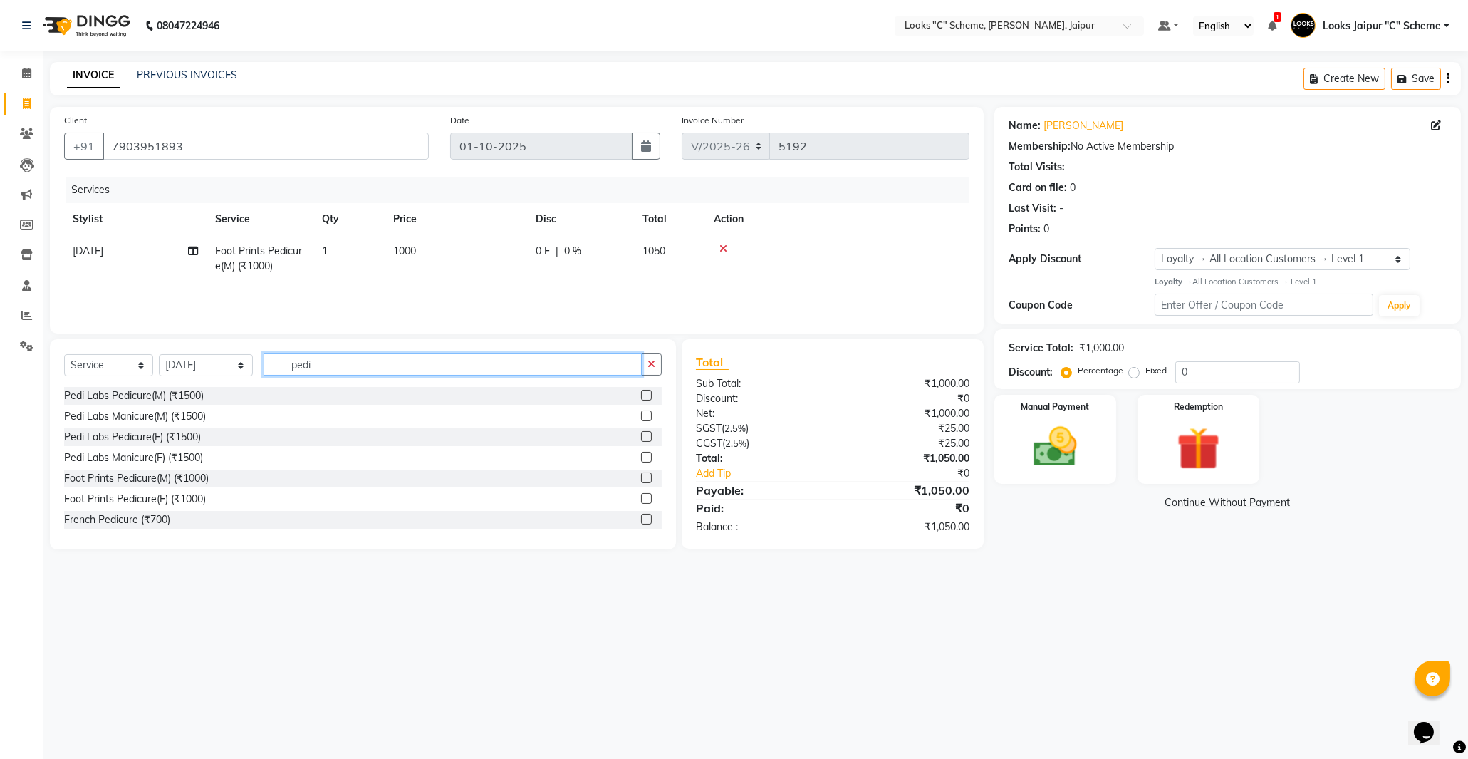
click at [385, 358] on input "pedi" at bounding box center [453, 364] width 378 height 22
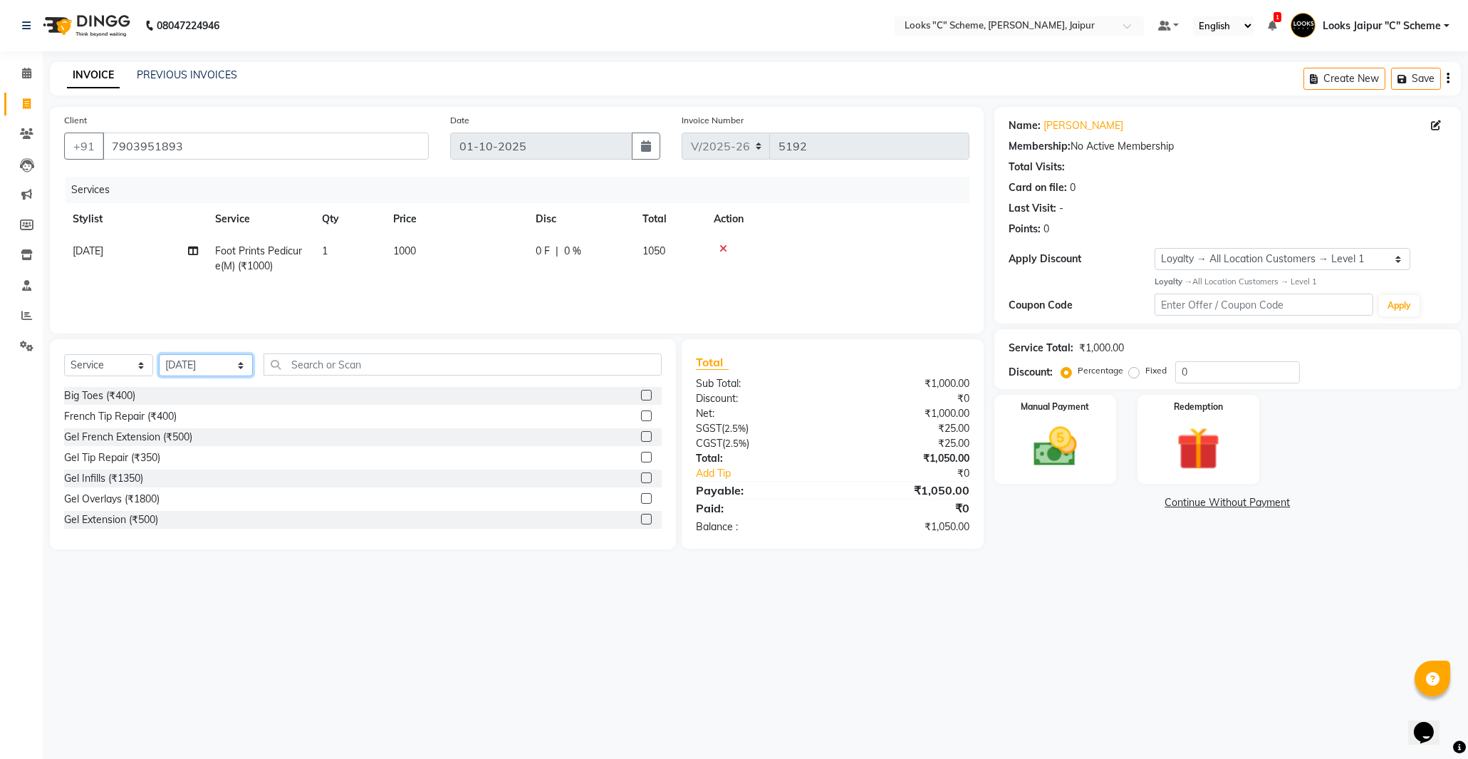
drag, startPoint x: 246, startPoint y: 360, endPoint x: 233, endPoint y: 374, distance: 18.6
click at [246, 360] on select "Select Stylist [PERSON_NAME] Akash_pdct [PERSON_NAME] [PERSON_NAME] Counter Sal…" at bounding box center [206, 365] width 94 height 22
click at [159, 355] on select "Select Stylist [PERSON_NAME] Akash_pdct [PERSON_NAME] [PERSON_NAME] Counter Sal…" at bounding box center [206, 365] width 94 height 22
click at [301, 359] on input "text" at bounding box center [463, 364] width 398 height 22
click at [641, 479] on label at bounding box center [646, 477] width 11 height 11
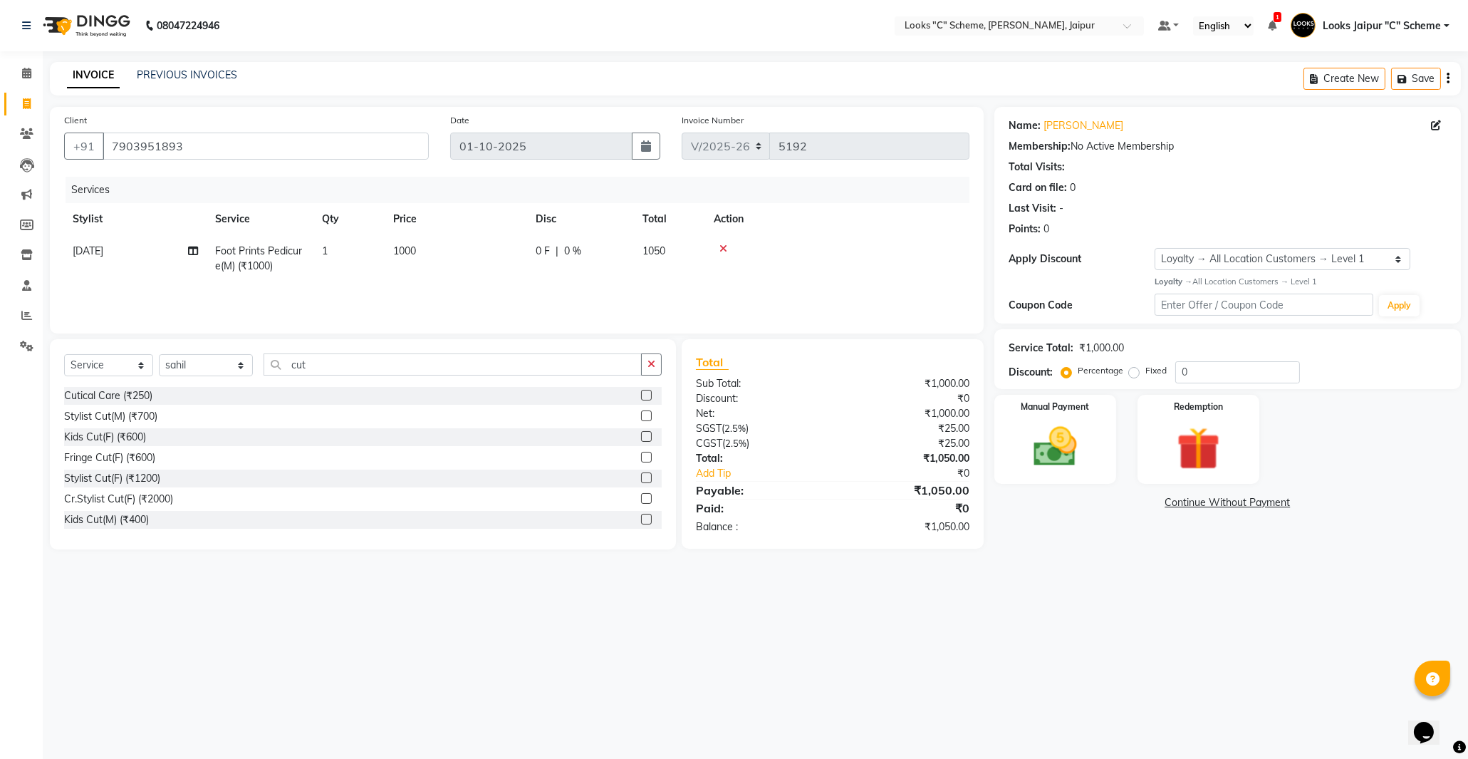
click at [641, 479] on input "checkbox" at bounding box center [645, 478] width 9 height 9
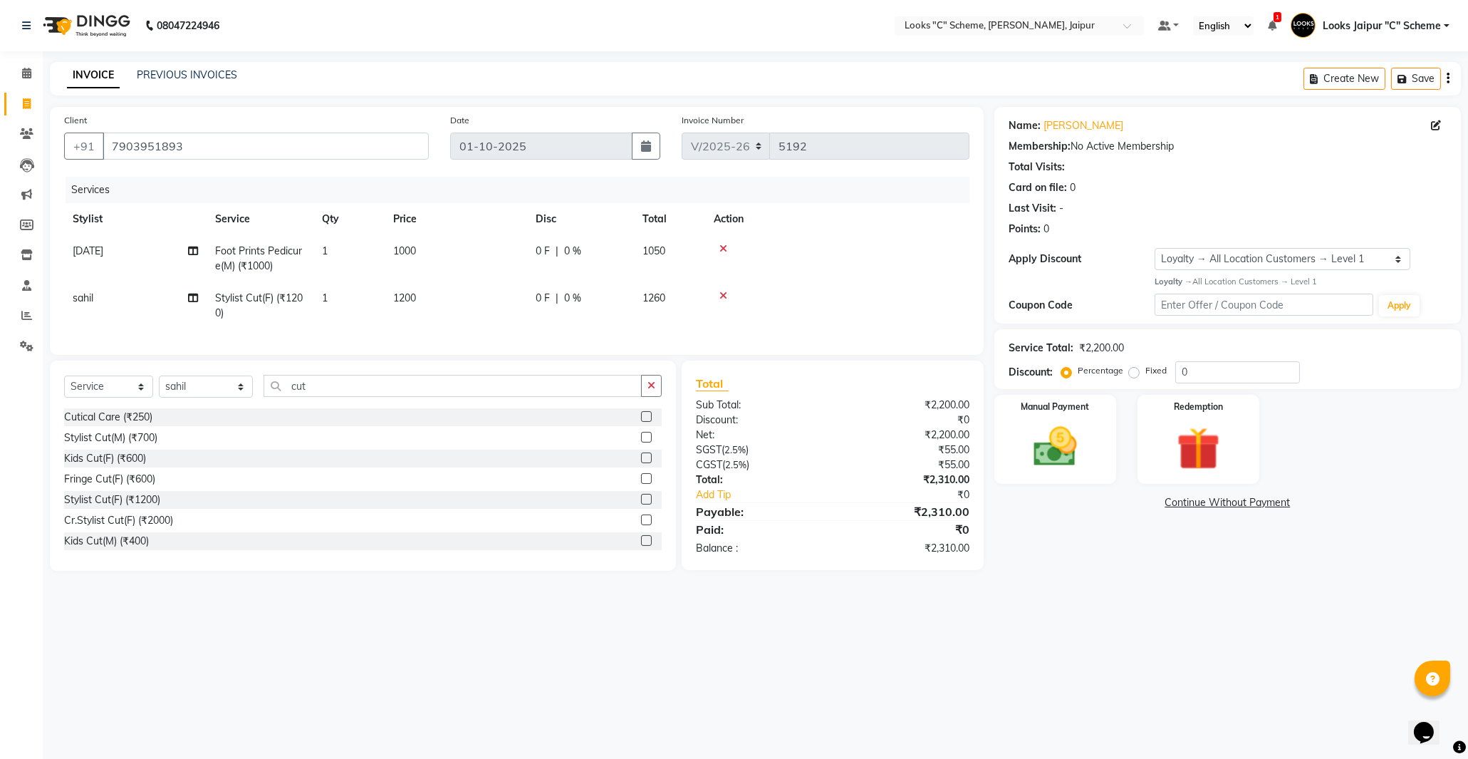
click at [439, 293] on td "1200" at bounding box center [456, 305] width 142 height 47
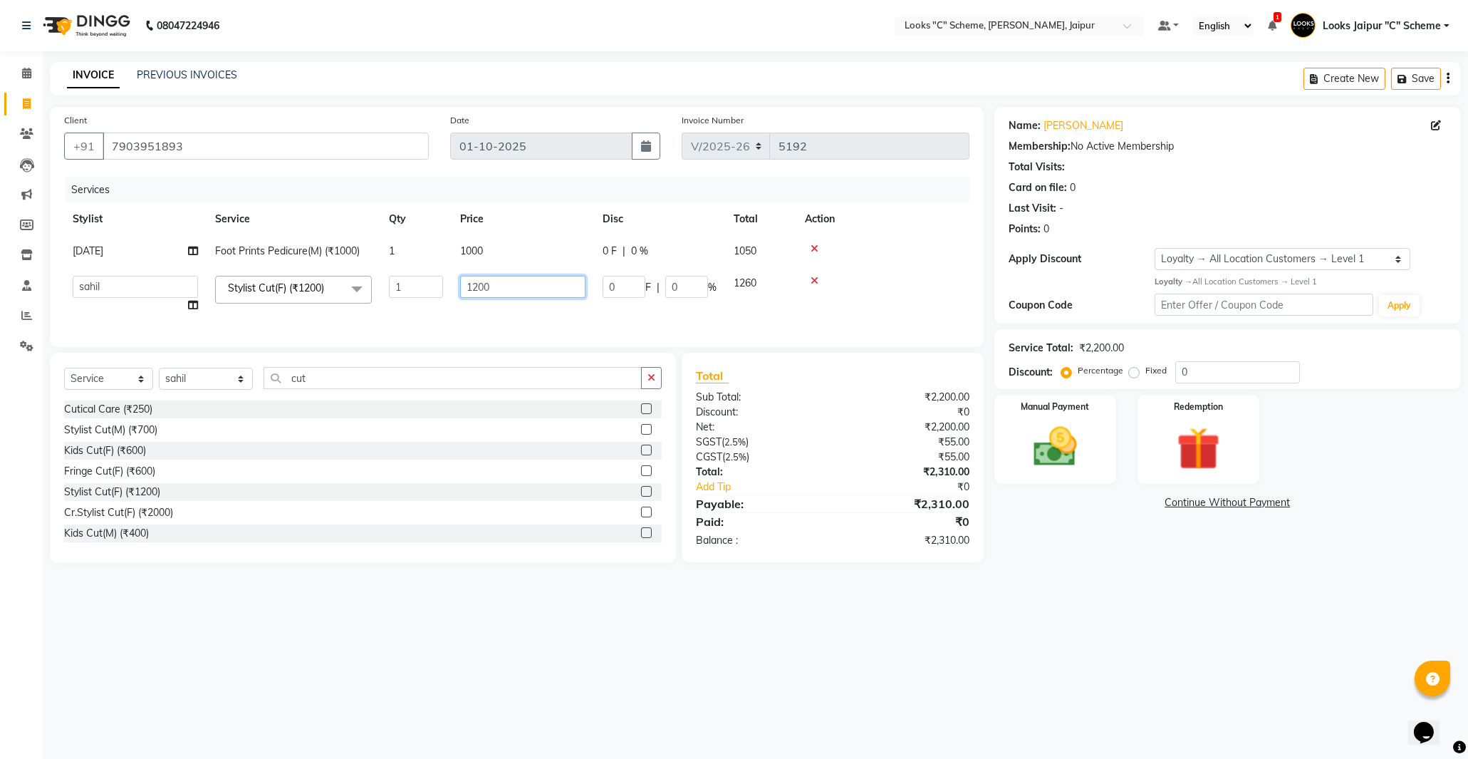
click at [477, 285] on input "1200" at bounding box center [522, 287] width 125 height 22
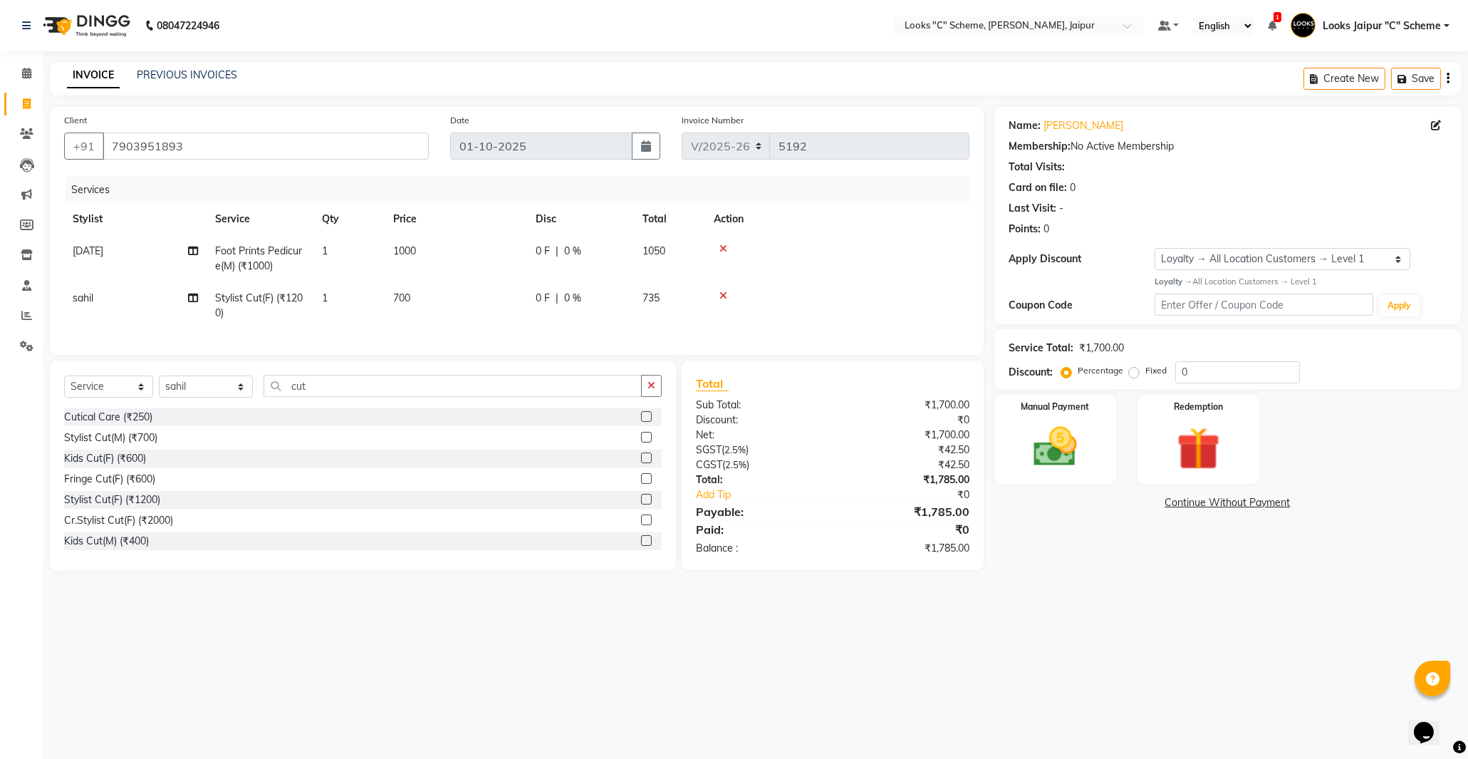
click at [389, 308] on tr "[PERSON_NAME] Stylist Cut(F) (₹1200) 1 700 0 F | 0 % 735" at bounding box center [516, 305] width 905 height 47
click at [329, 397] on input "cut" at bounding box center [453, 386] width 378 height 22
click at [314, 395] on input "cut" at bounding box center [453, 386] width 378 height 22
click at [647, 442] on label at bounding box center [646, 437] width 11 height 11
click at [647, 442] on input "checkbox" at bounding box center [645, 437] width 9 height 9
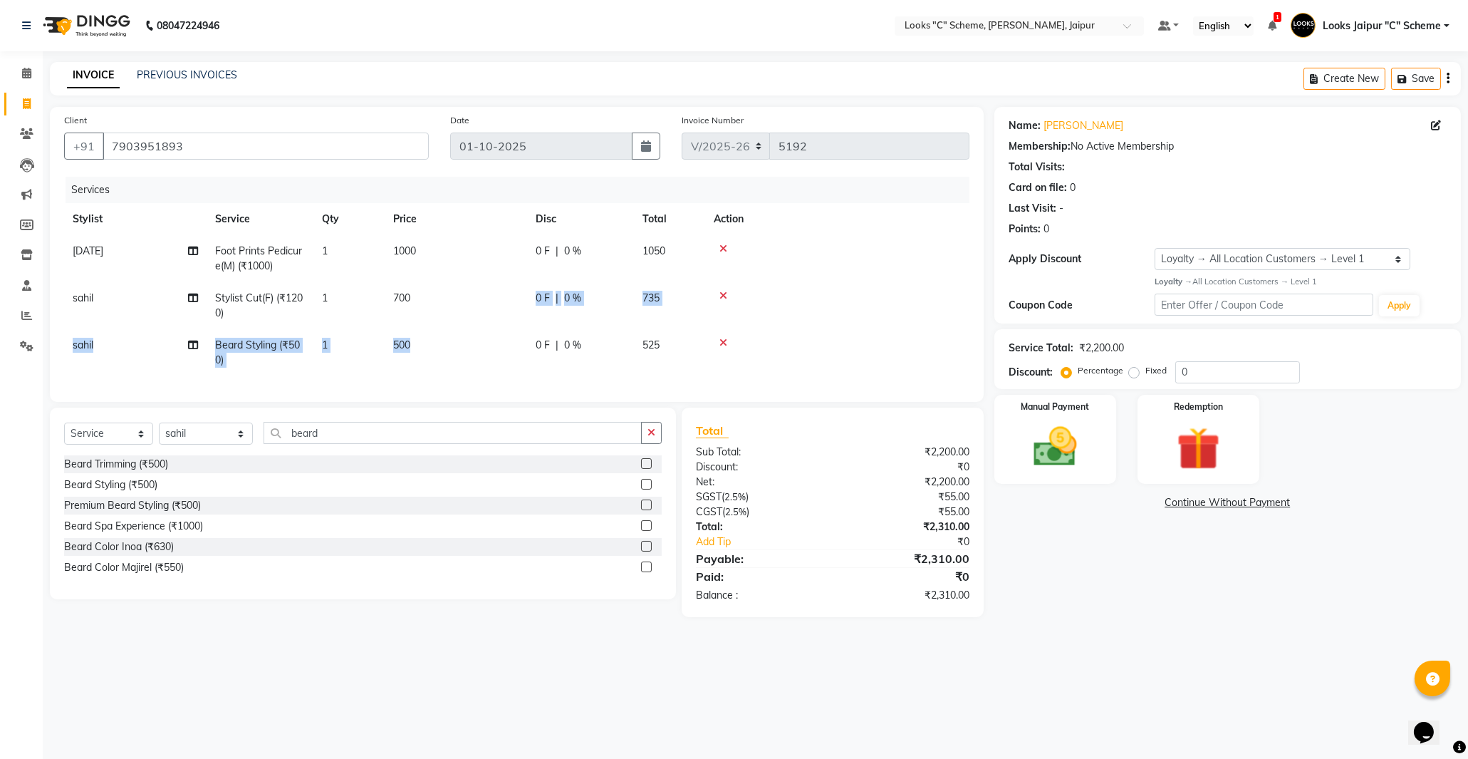
click at [410, 332] on tbody "[DATE] Foot Prints Pedicure(M) (₹1000) 1 1000 0 F | 0 % 1050 [PERSON_NAME] Styl…" at bounding box center [516, 305] width 905 height 141
click at [430, 345] on td "500" at bounding box center [456, 352] width 142 height 47
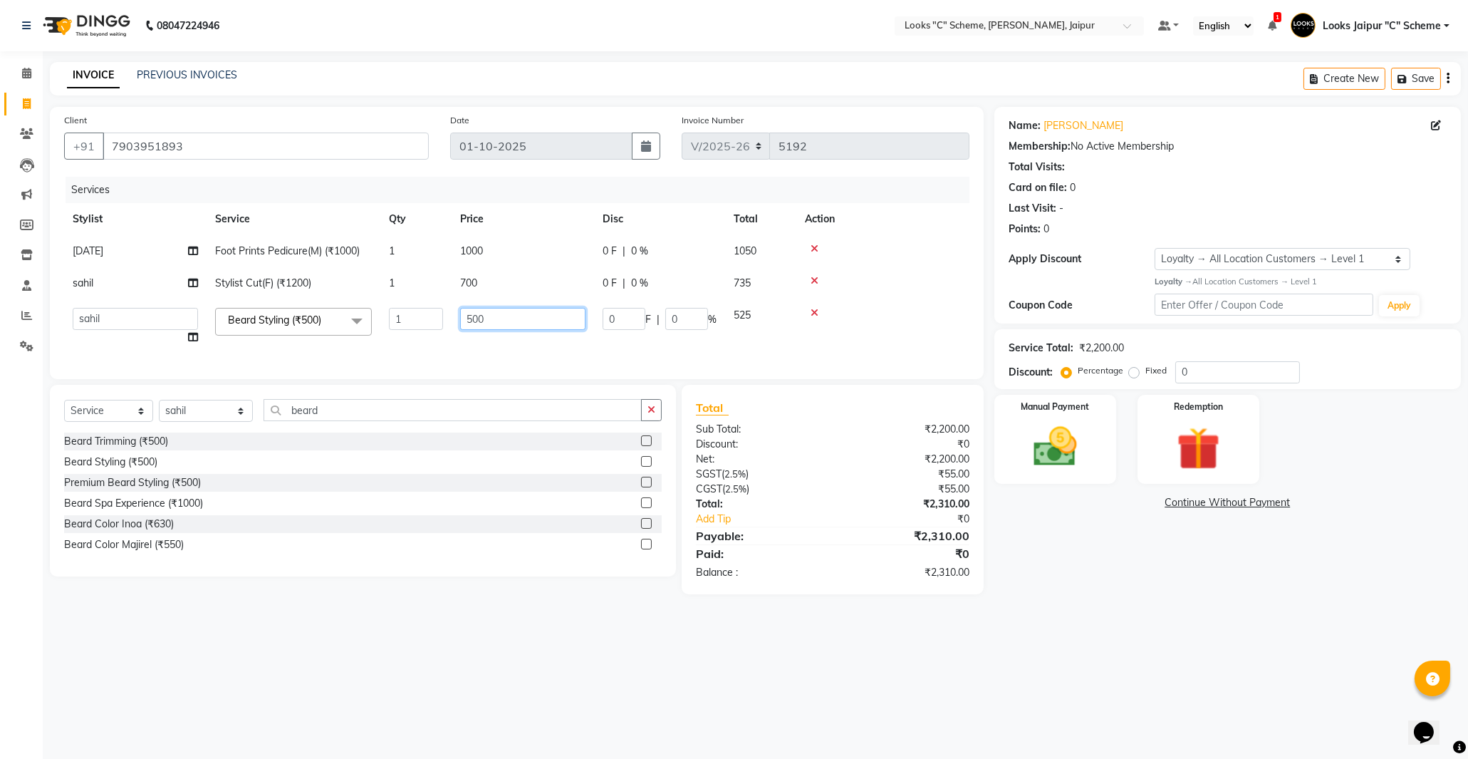
click at [469, 317] on input "500" at bounding box center [522, 319] width 125 height 22
click at [472, 317] on input "500" at bounding box center [522, 319] width 125 height 22
click at [521, 363] on div "Services Stylist Service Qty Price Disc Total Action [DATE] Foot Prints Pedicur…" at bounding box center [516, 271] width 905 height 188
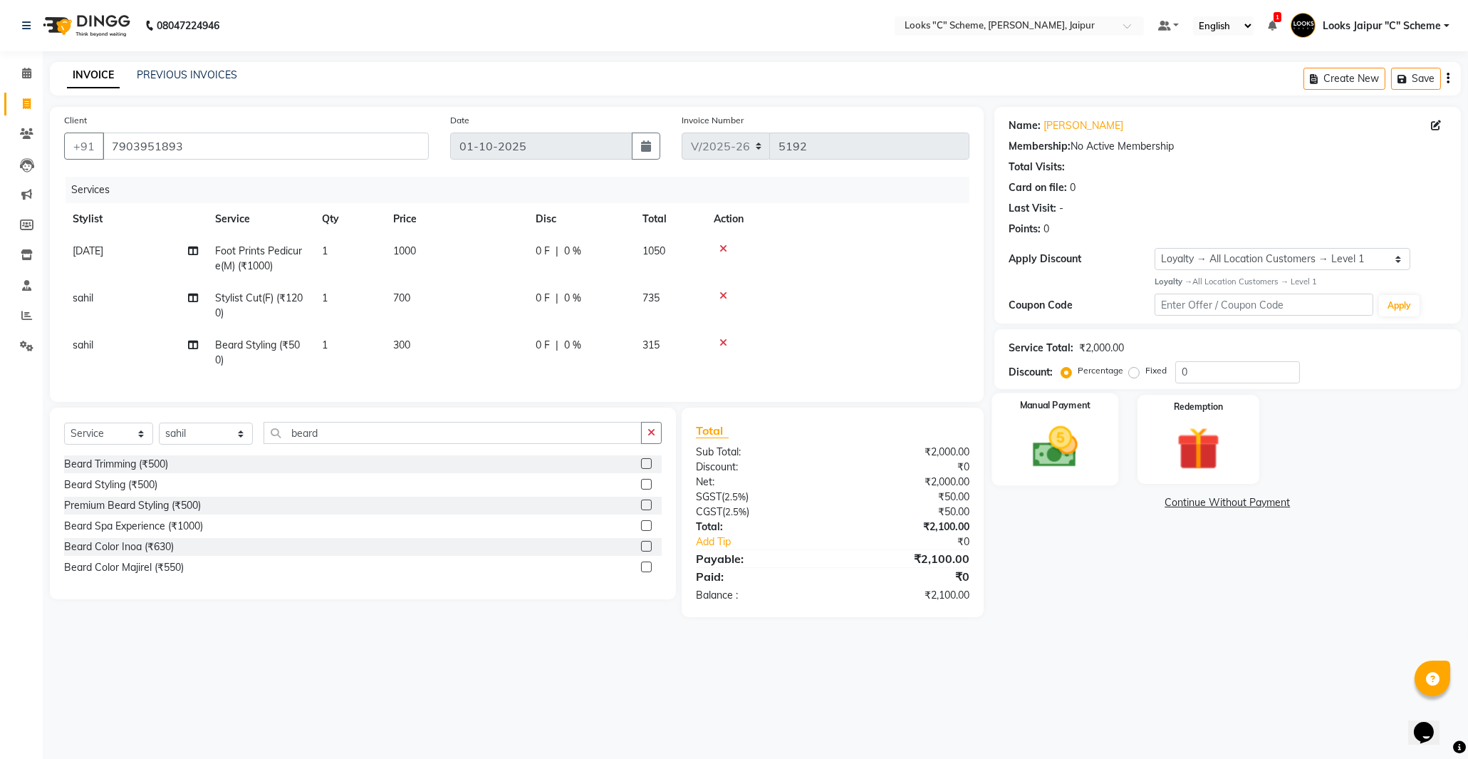
click at [1060, 452] on img at bounding box center [1055, 447] width 73 height 52
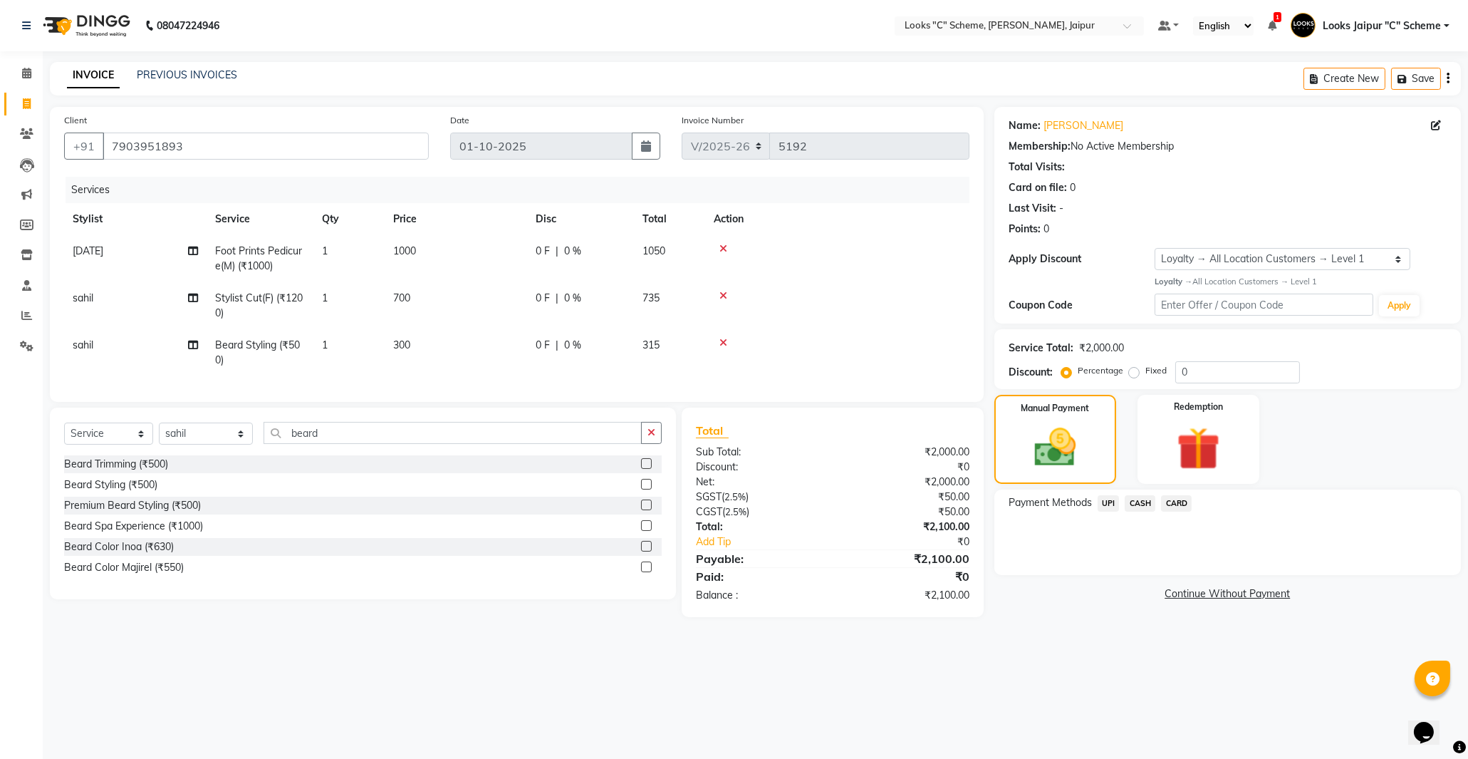
click at [1108, 501] on span "UPI" at bounding box center [1109, 503] width 22 height 16
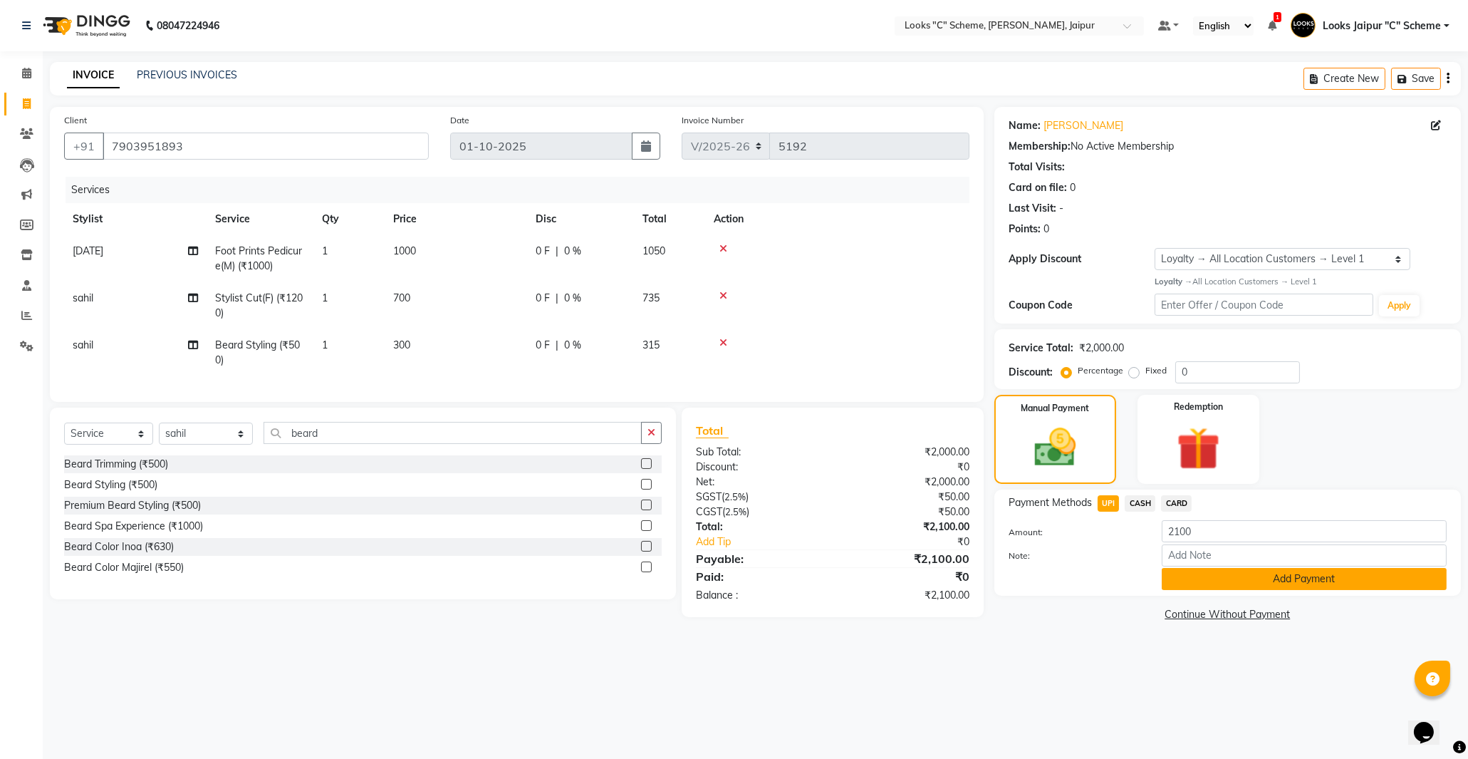
click at [1200, 579] on button "Add Payment" at bounding box center [1304, 579] width 285 height 22
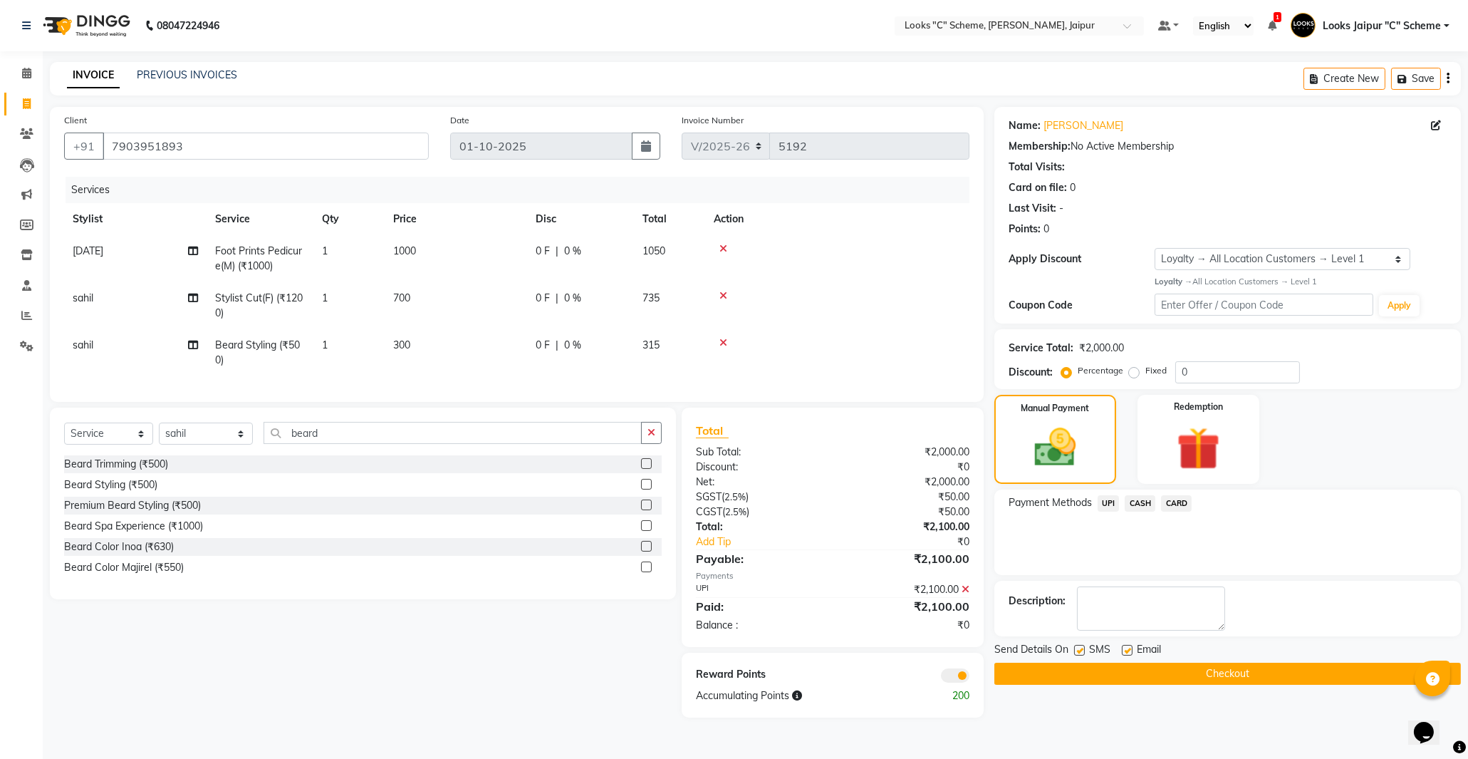
click at [1083, 675] on button "Checkout" at bounding box center [1227, 673] width 467 height 22
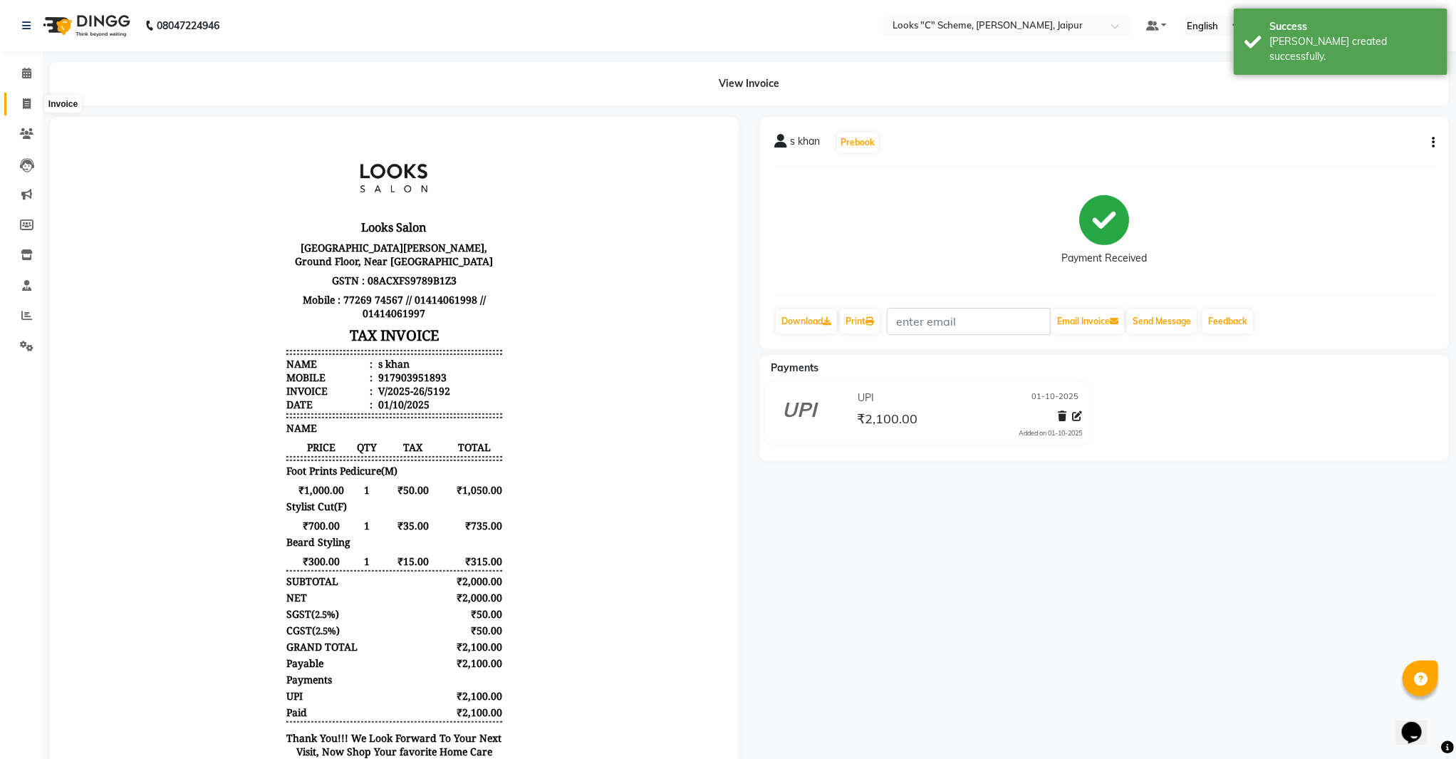
click at [28, 100] on icon at bounding box center [27, 103] width 8 height 11
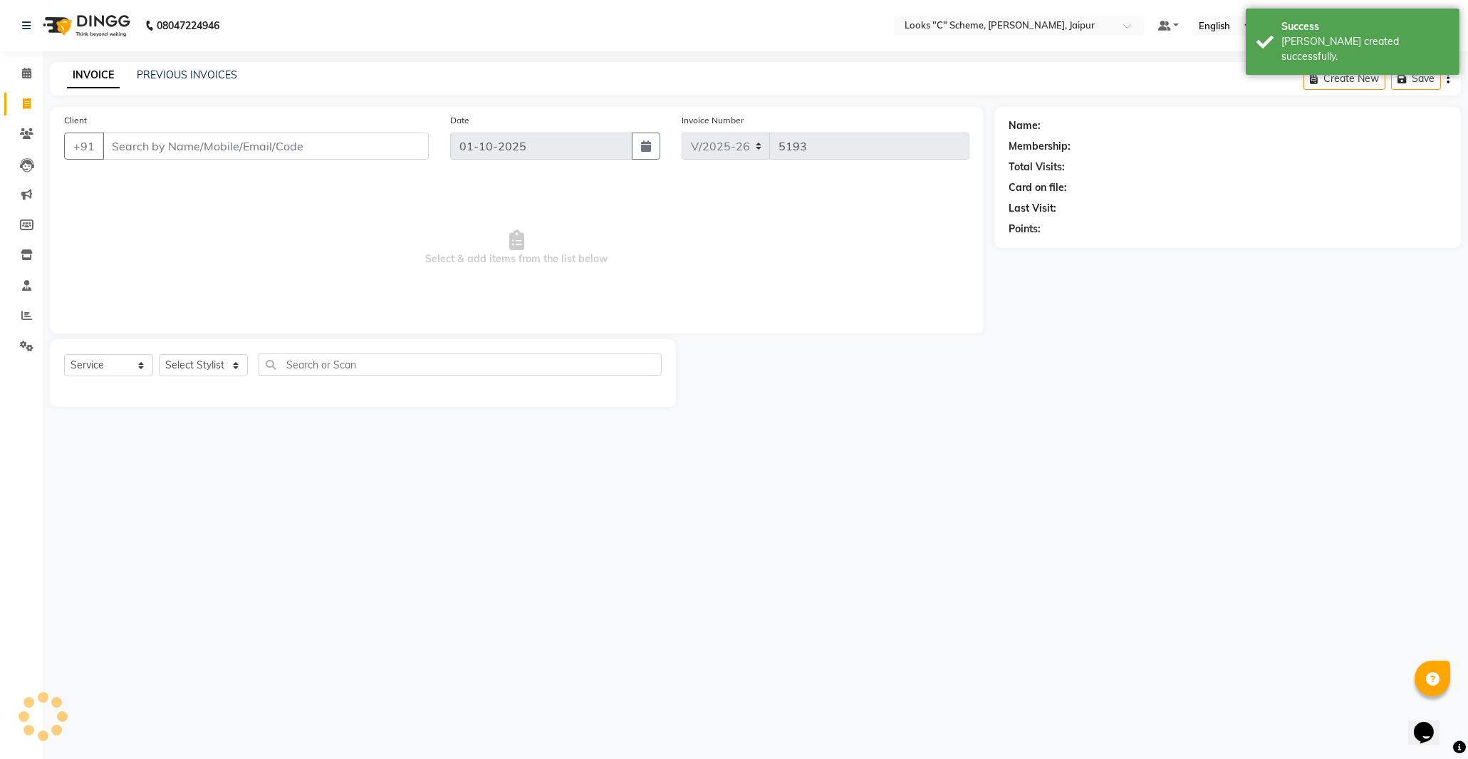
click at [152, 144] on input "Client" at bounding box center [266, 145] width 326 height 27
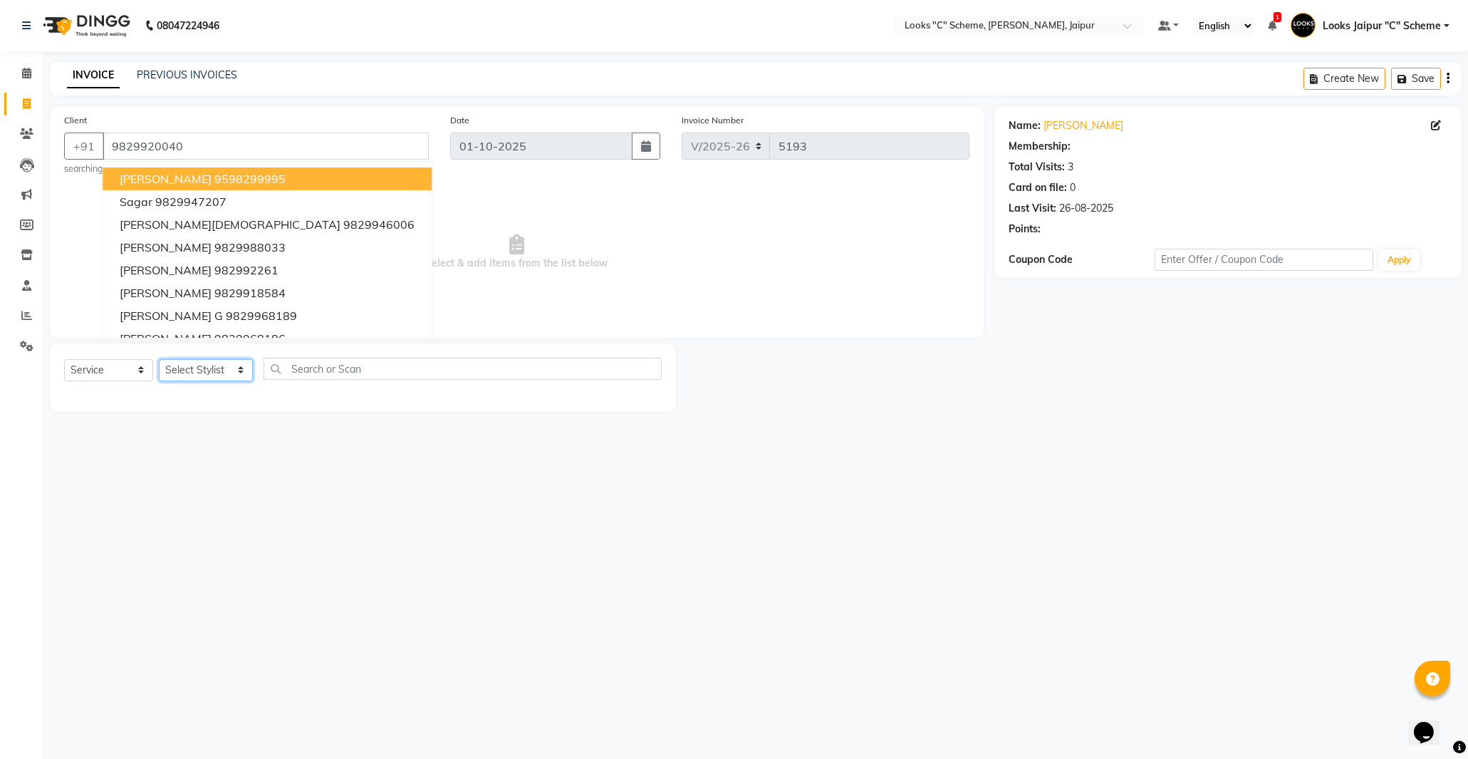
click at [215, 365] on select "Select Stylist [PERSON_NAME] Akash_pdct [PERSON_NAME] [PERSON_NAME] Counter Sal…" at bounding box center [206, 370] width 94 height 22
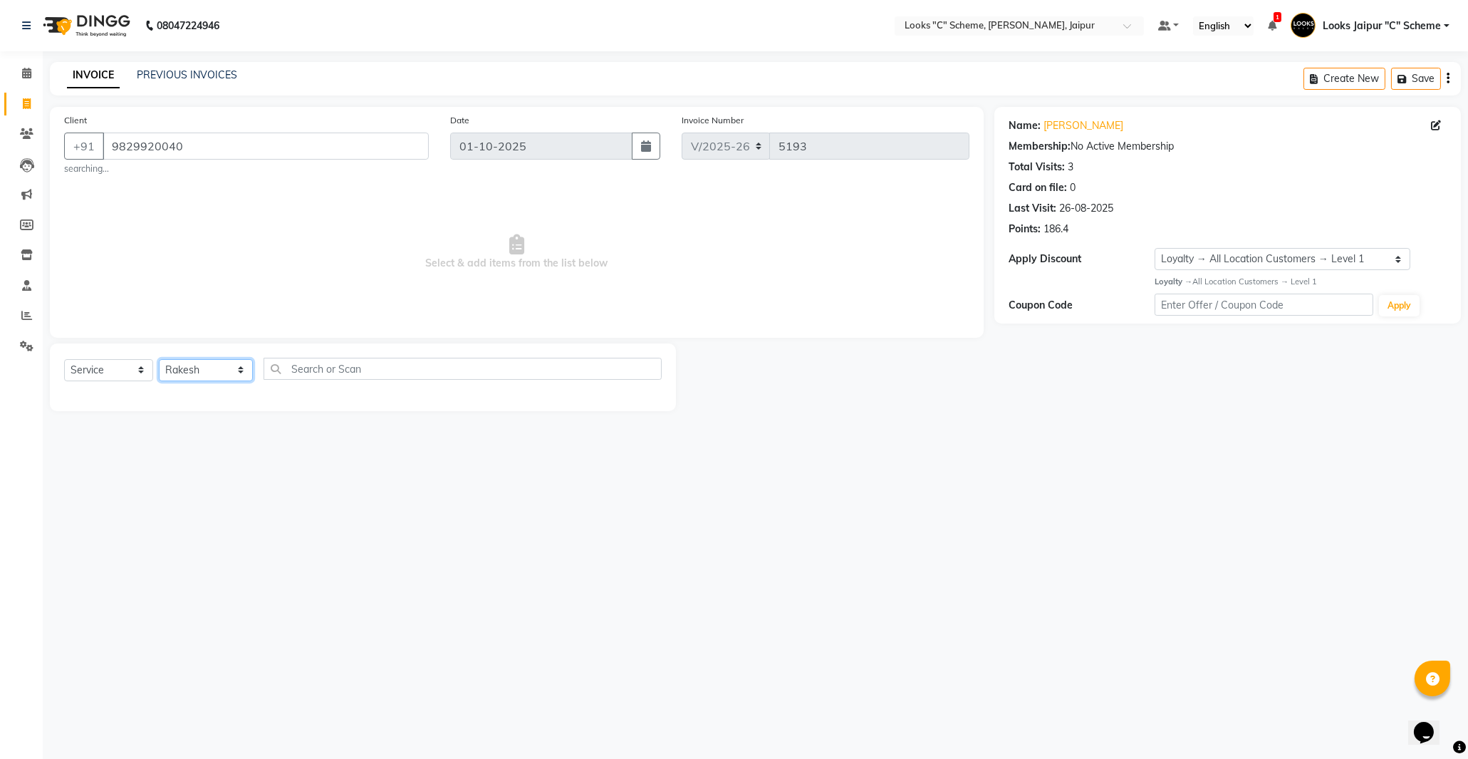
click at [159, 359] on select "Select Stylist [PERSON_NAME] Akash_pdct [PERSON_NAME] [PERSON_NAME] Counter Sal…" at bounding box center [206, 370] width 94 height 22
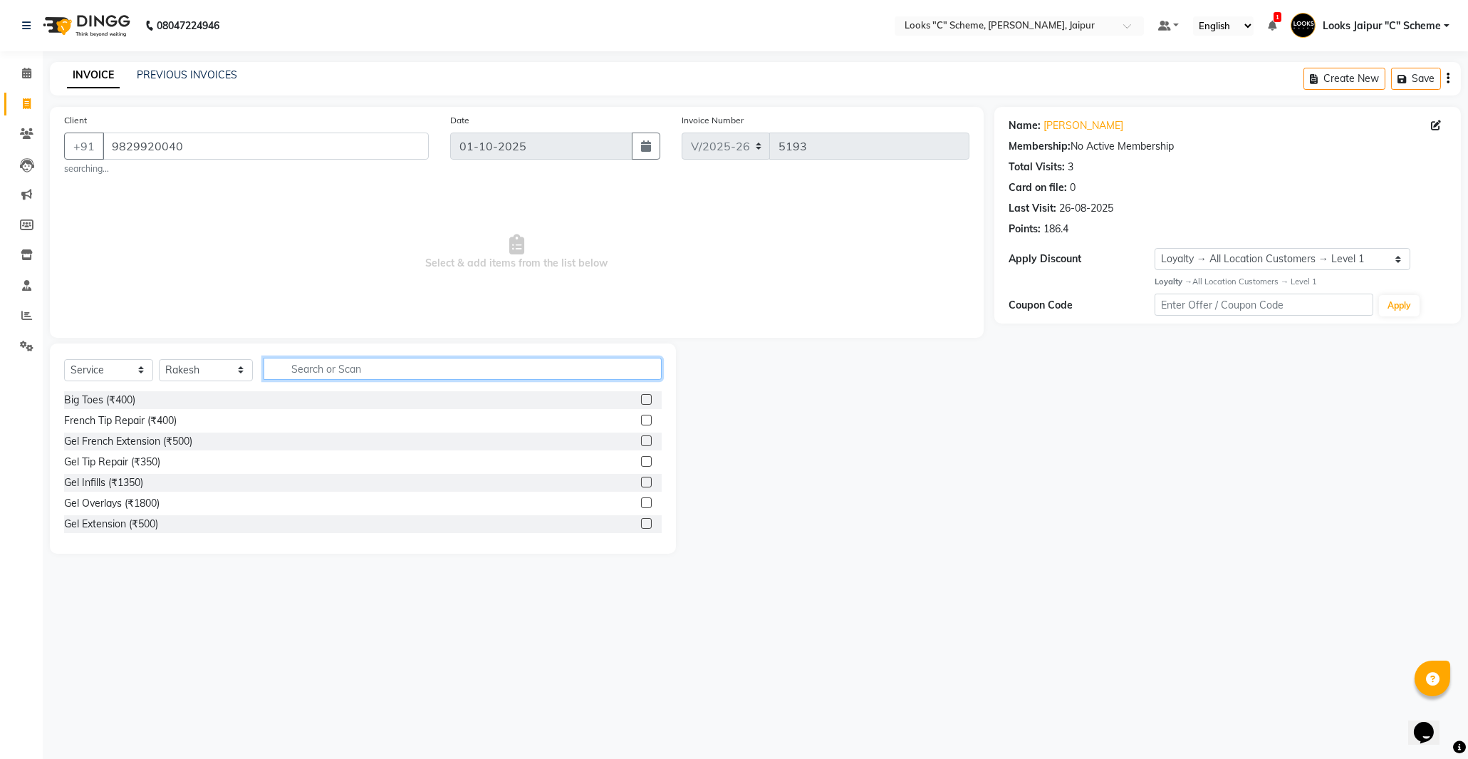
click at [313, 373] on input "text" at bounding box center [463, 369] width 398 height 22
click at [641, 420] on label at bounding box center [646, 420] width 11 height 11
click at [641, 420] on input "checkbox" at bounding box center [645, 420] width 9 height 9
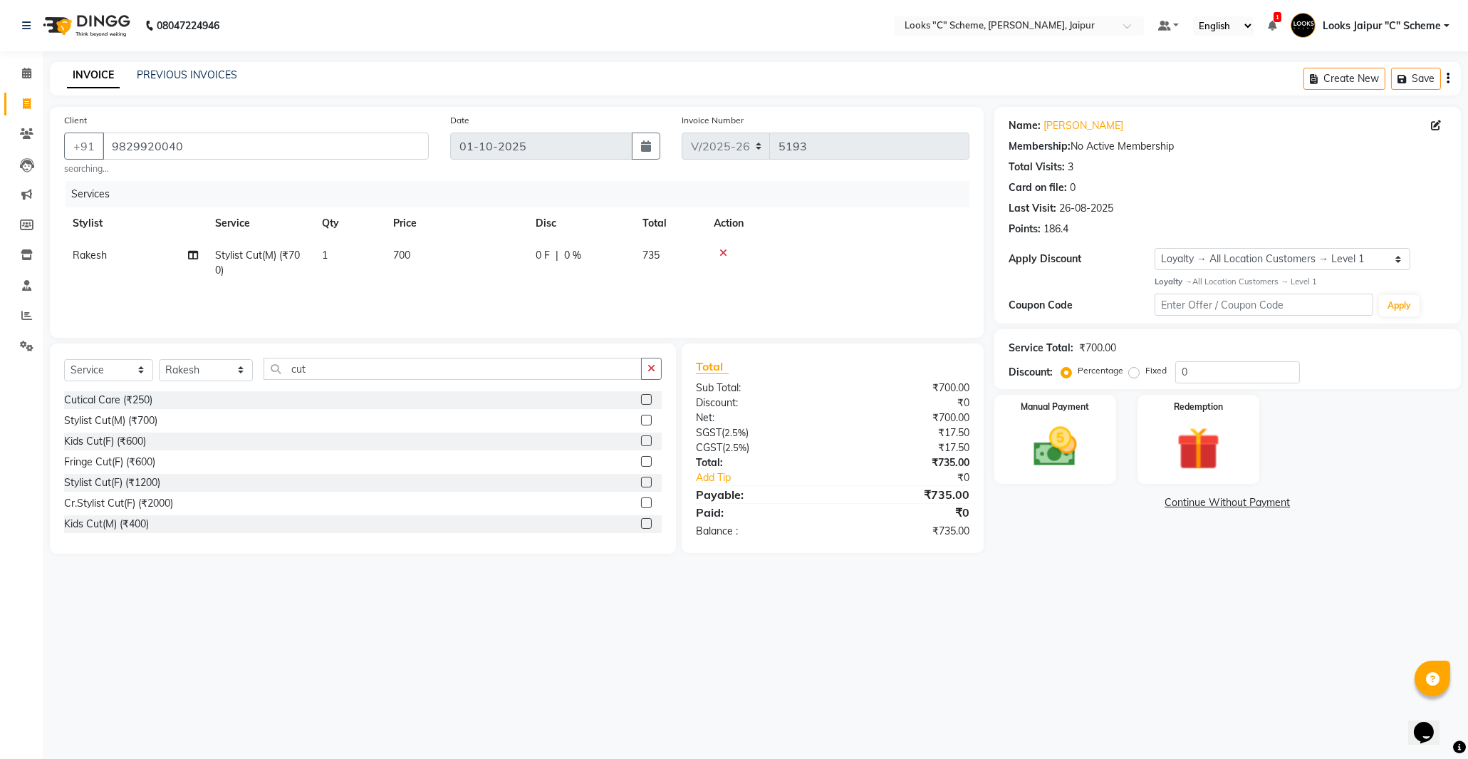
click at [435, 259] on td "700" at bounding box center [456, 262] width 142 height 47
click at [493, 255] on input "700" at bounding box center [522, 259] width 125 height 22
click at [497, 298] on div "Services Stylist Service Qty Price Disc Total Action Rakesh Stylist Cut(M) (₹70…" at bounding box center [516, 252] width 905 height 142
click at [467, 254] on td "687" at bounding box center [456, 262] width 142 height 47
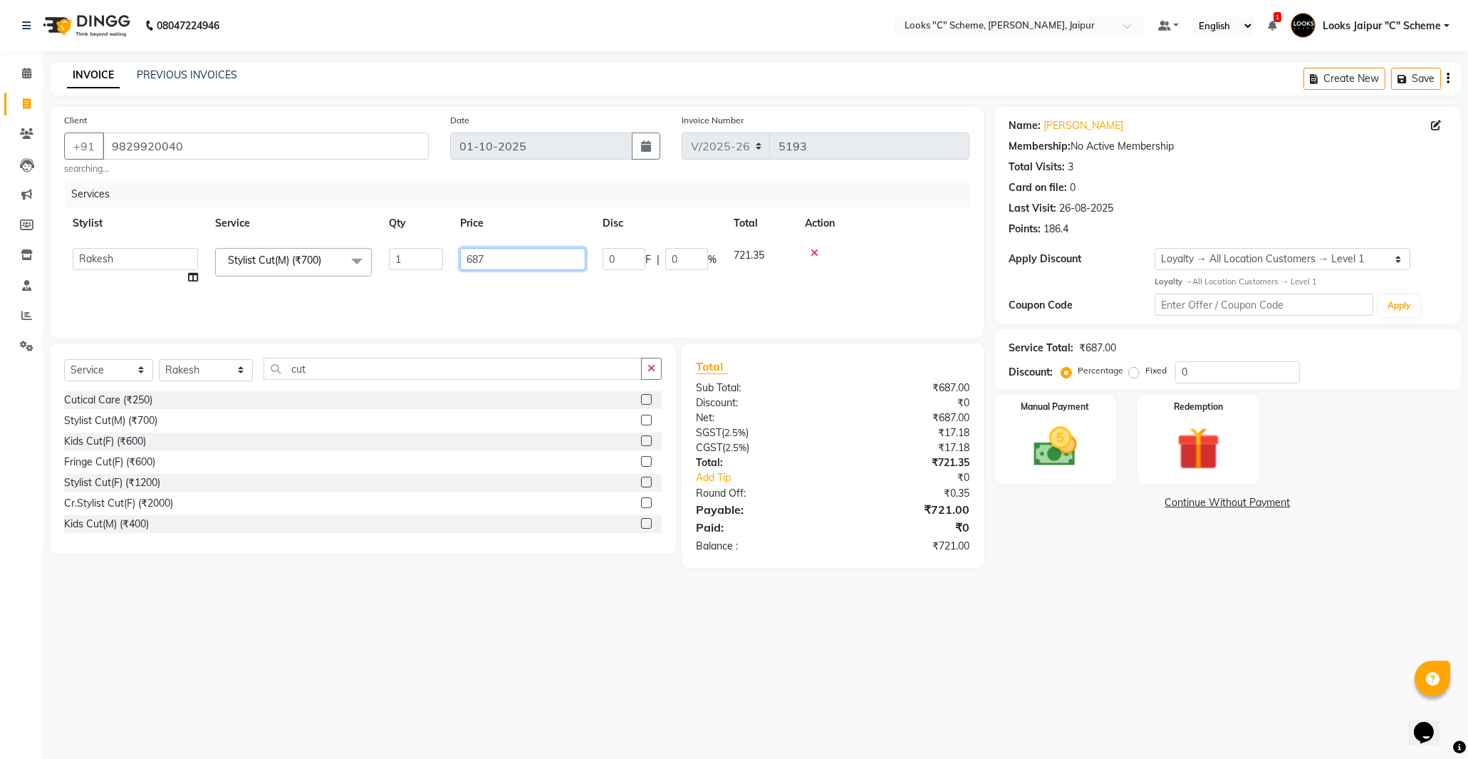
click at [524, 251] on input "687" at bounding box center [522, 259] width 125 height 22
click at [504, 289] on div "Services Stylist Service Qty Price Disc Total Action Aarohi [PERSON_NAME] Abhis…" at bounding box center [516, 252] width 905 height 142
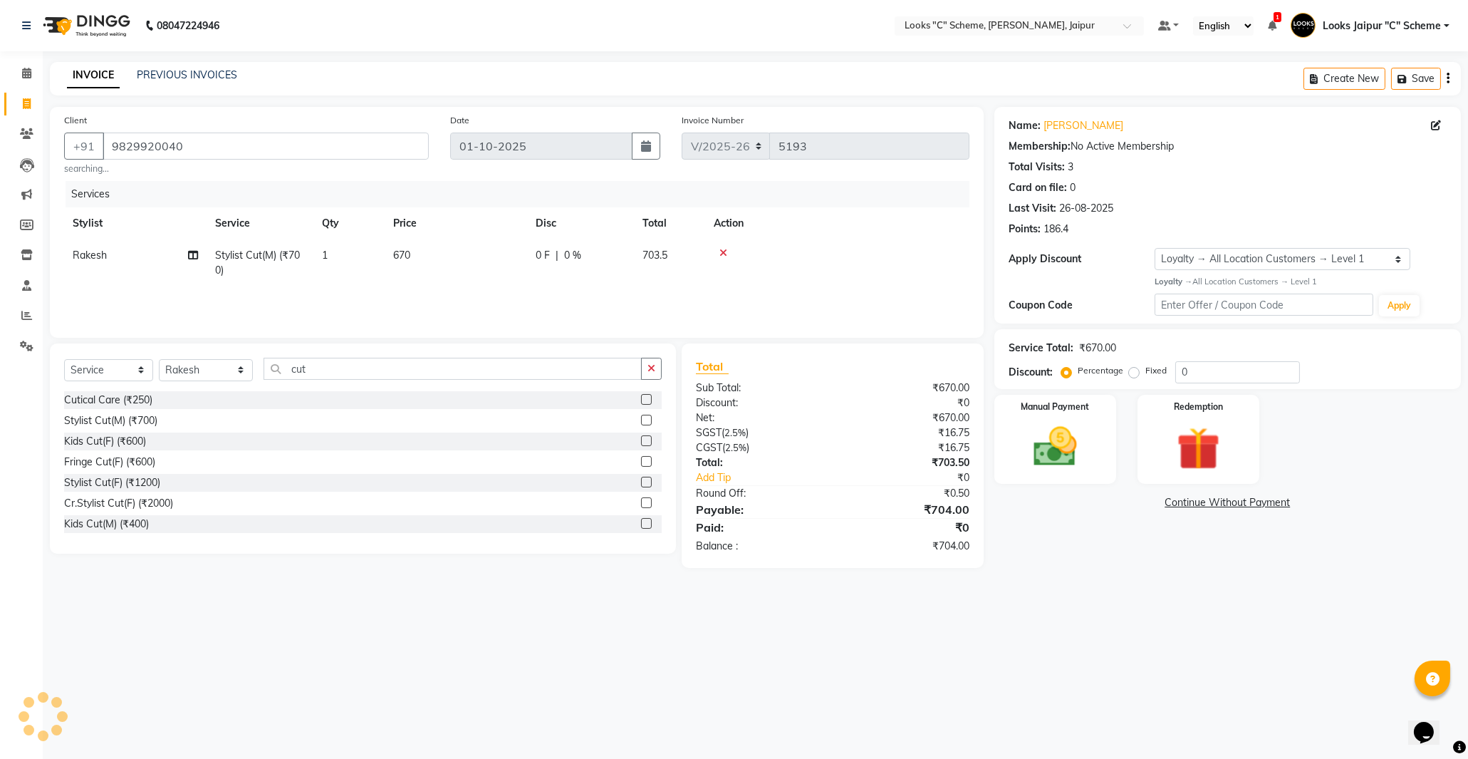
click at [463, 254] on td "670" at bounding box center [456, 262] width 142 height 47
click at [546, 246] on td "670" at bounding box center [523, 266] width 142 height 54
click at [772, 304] on div "Services Stylist Service Qty Price Disc Total Action Rakesh Stylist Cut(M) (₹70…" at bounding box center [516, 252] width 905 height 142
click at [1084, 454] on img at bounding box center [1055, 447] width 73 height 52
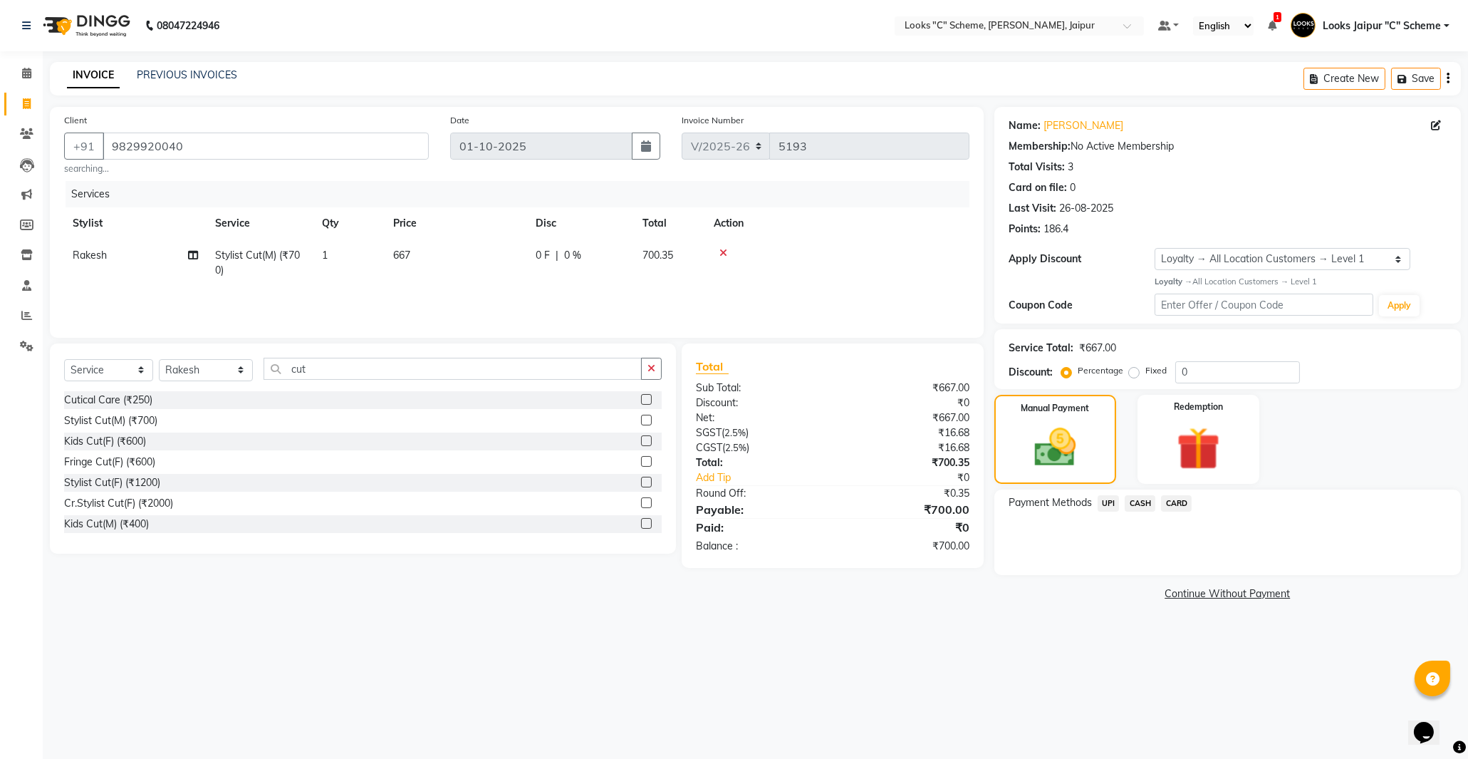
click at [1164, 507] on span "CARD" at bounding box center [1176, 503] width 31 height 16
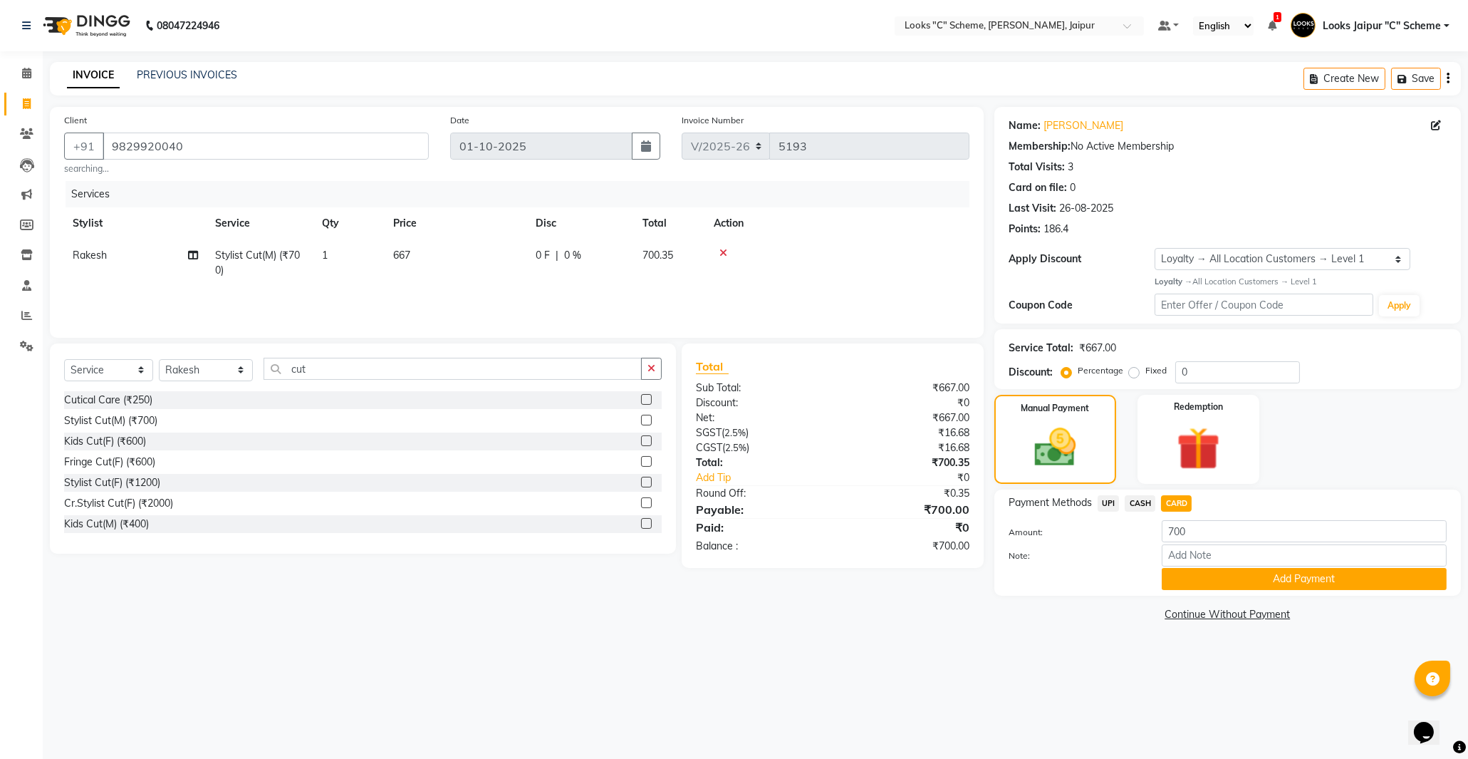
click at [1137, 507] on span "CASH" at bounding box center [1140, 503] width 31 height 16
click at [1197, 581] on button "Add Payment" at bounding box center [1304, 579] width 285 height 22
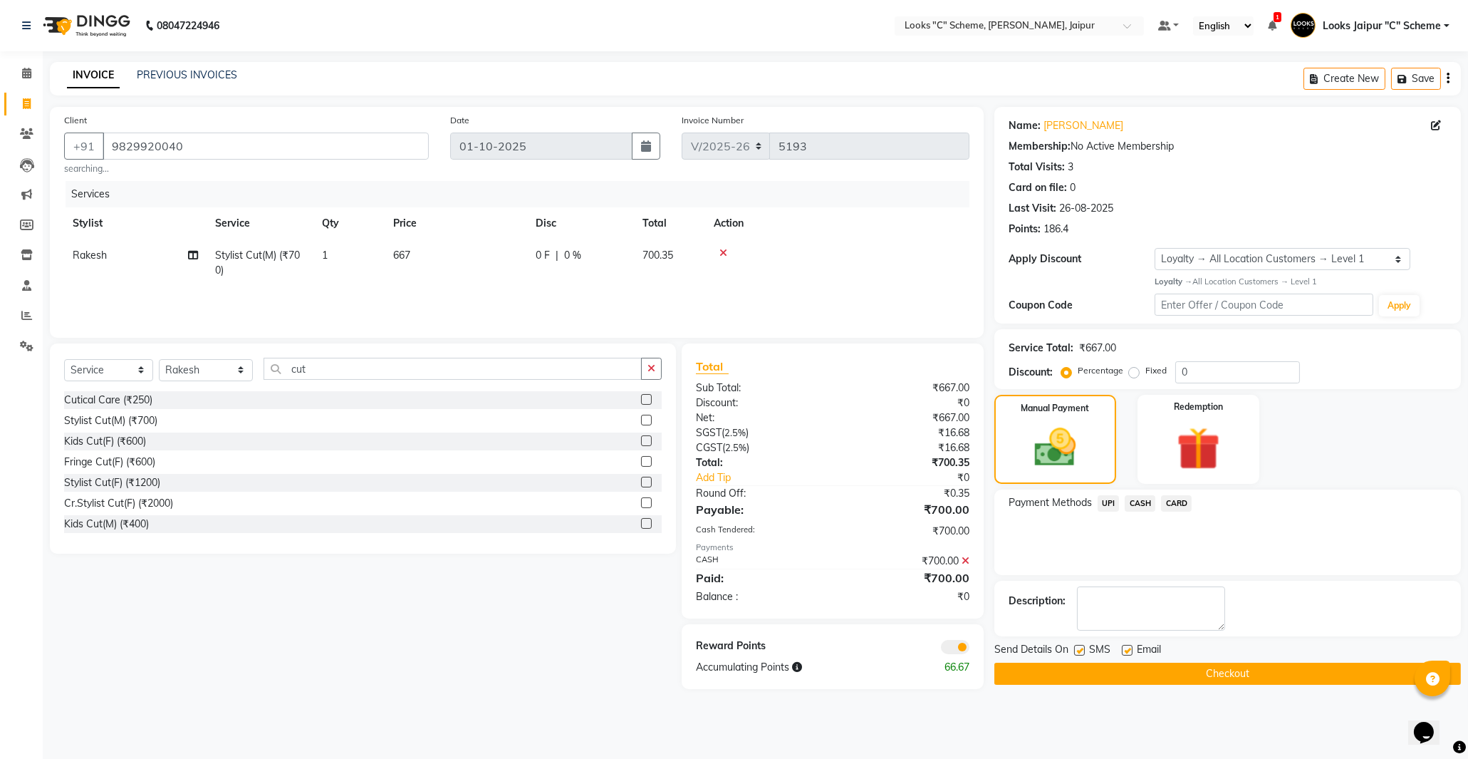
click at [1187, 677] on button "Checkout" at bounding box center [1227, 673] width 467 height 22
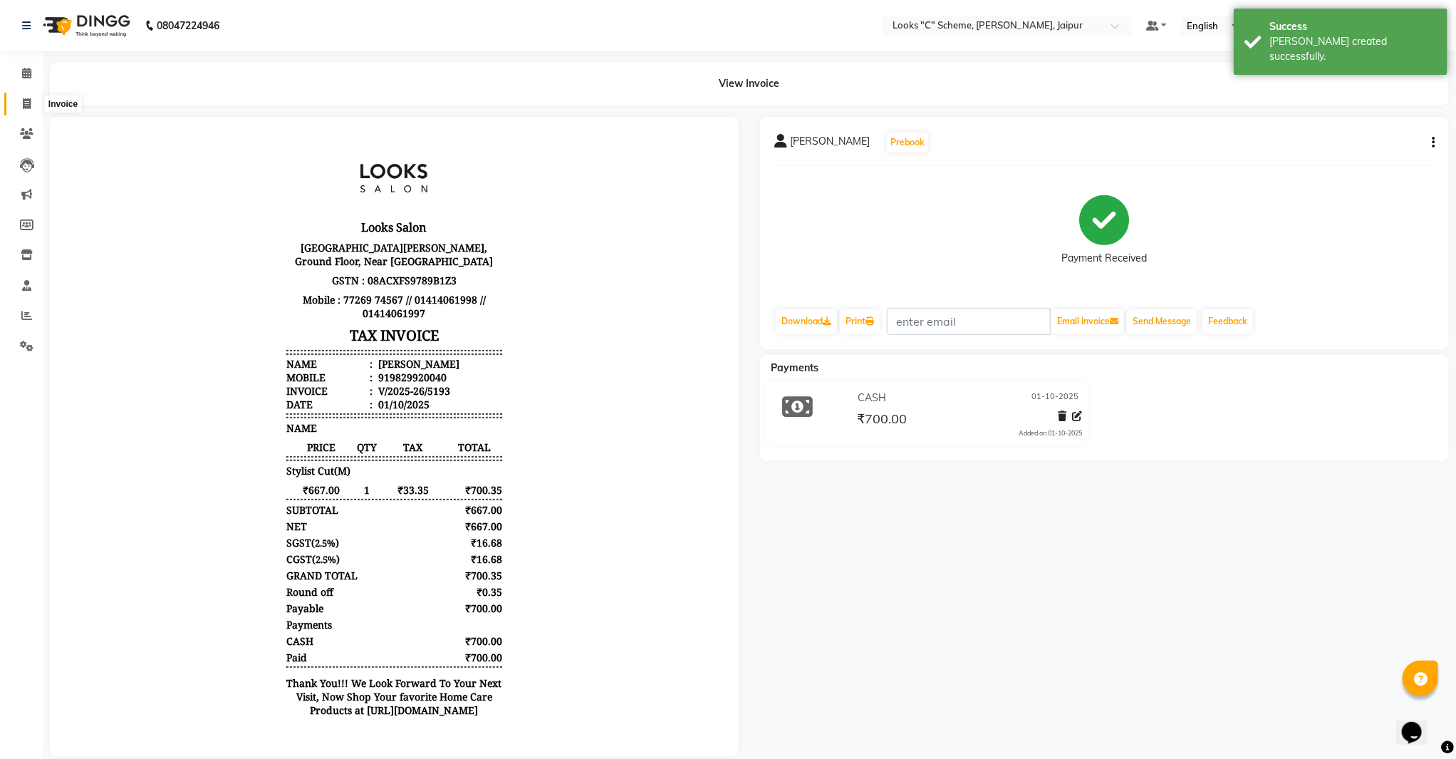
click at [16, 108] on span at bounding box center [26, 104] width 25 height 16
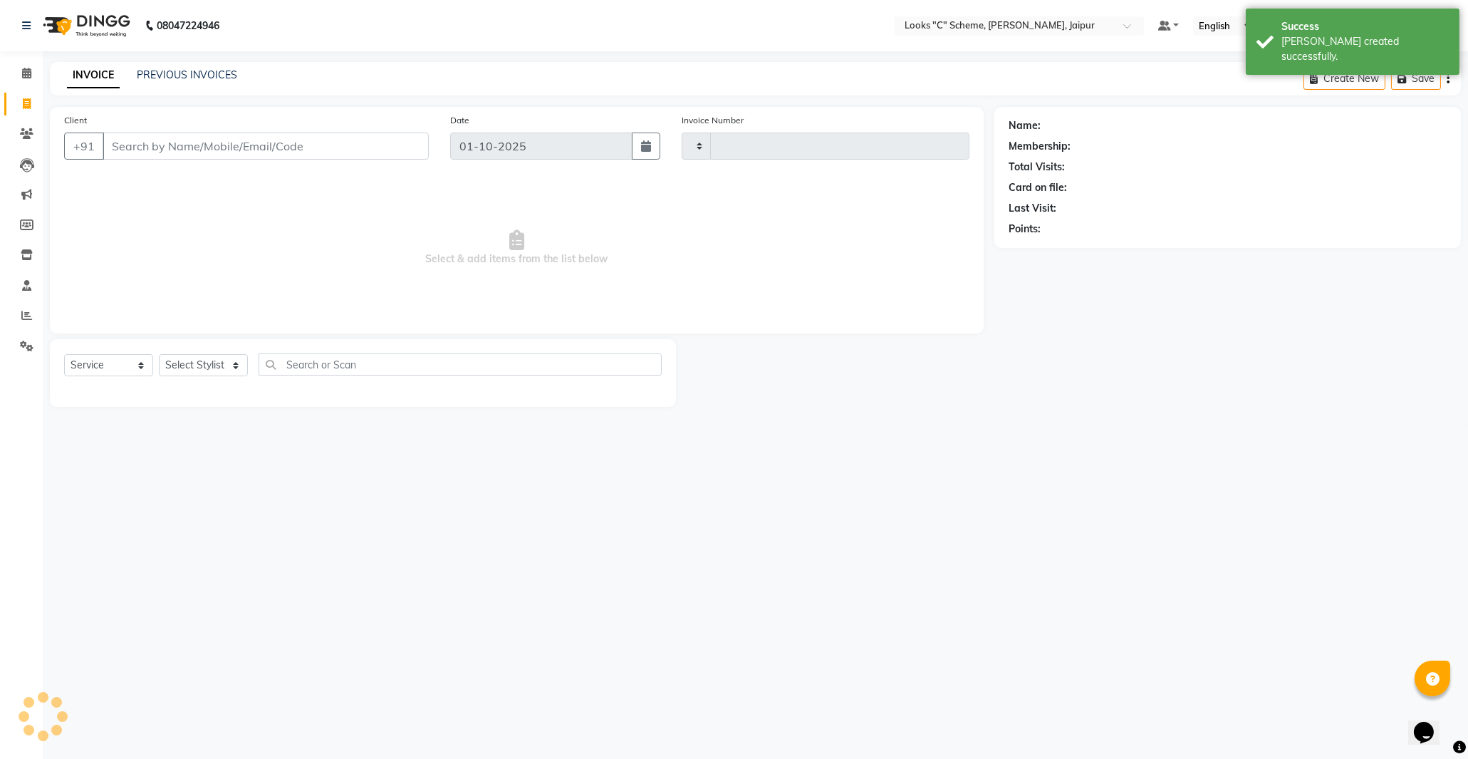
click at [162, 150] on input "Client" at bounding box center [266, 145] width 326 height 27
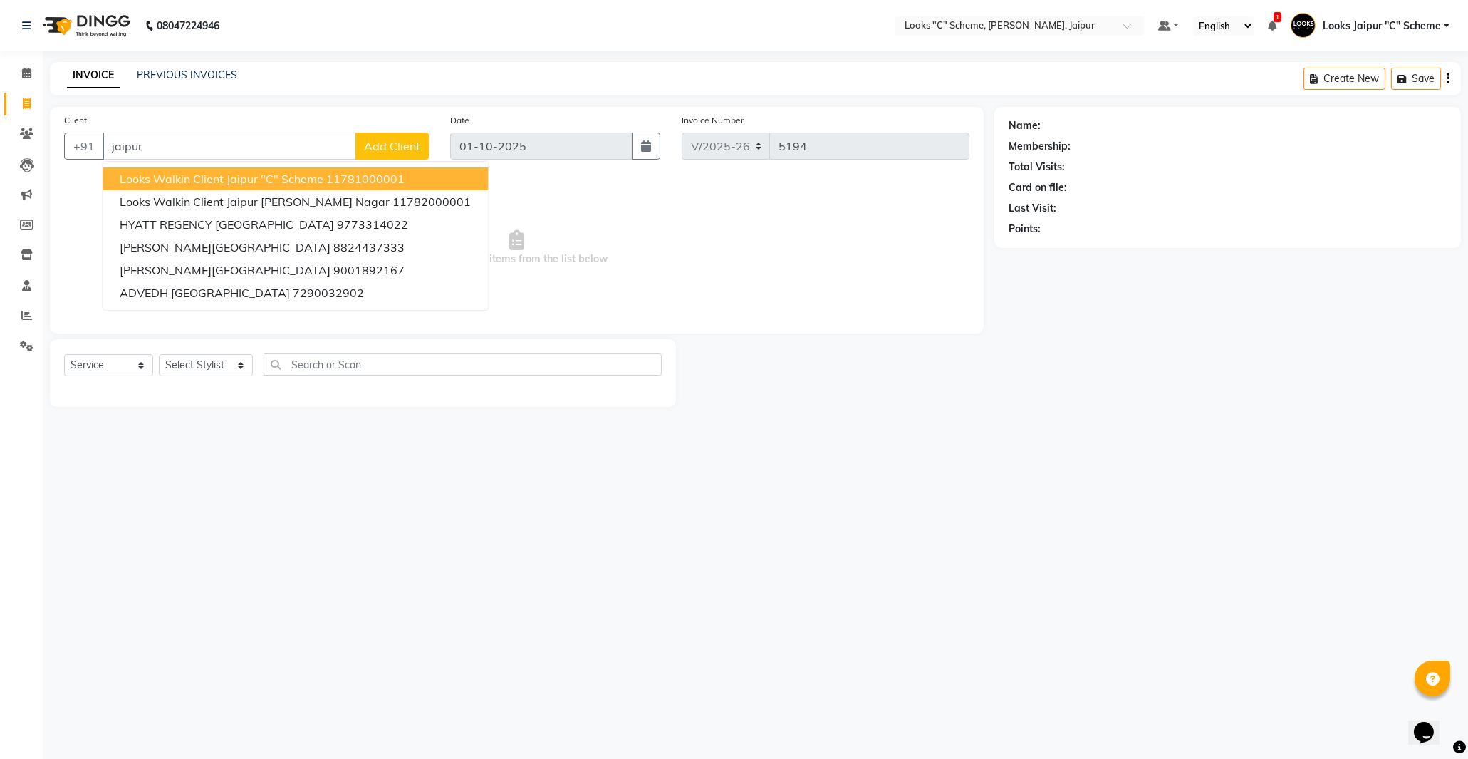
click at [153, 183] on span "Looks Walkin Client Jaipur "C" Scheme" at bounding box center [222, 179] width 204 height 14
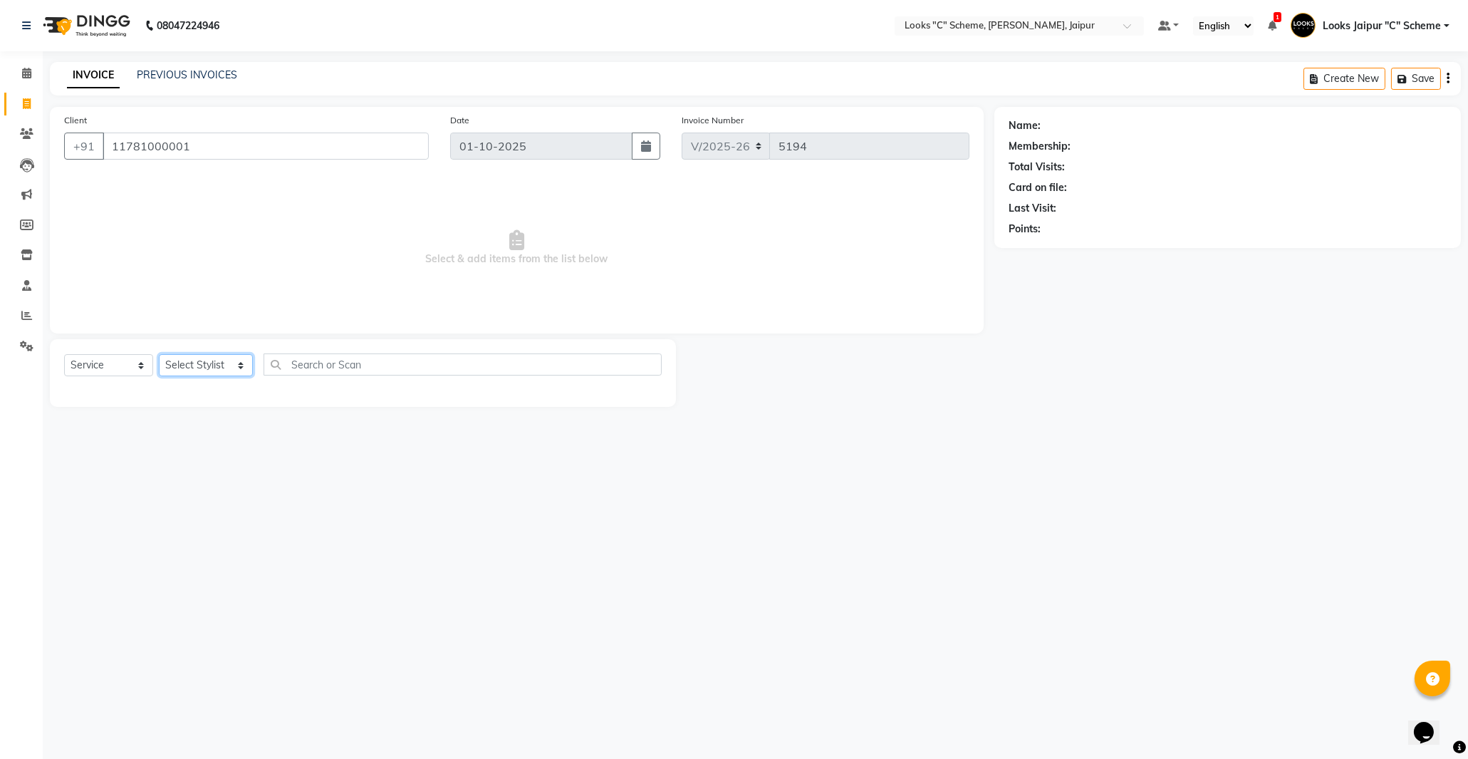
click at [222, 368] on select "Select Stylist [PERSON_NAME] Akash_pdct [PERSON_NAME] [PERSON_NAME] Counter Sal…" at bounding box center [206, 365] width 94 height 22
click at [159, 355] on select "Select Stylist [PERSON_NAME] Akash_pdct [PERSON_NAME] [PERSON_NAME] Counter Sal…" at bounding box center [206, 365] width 94 height 22
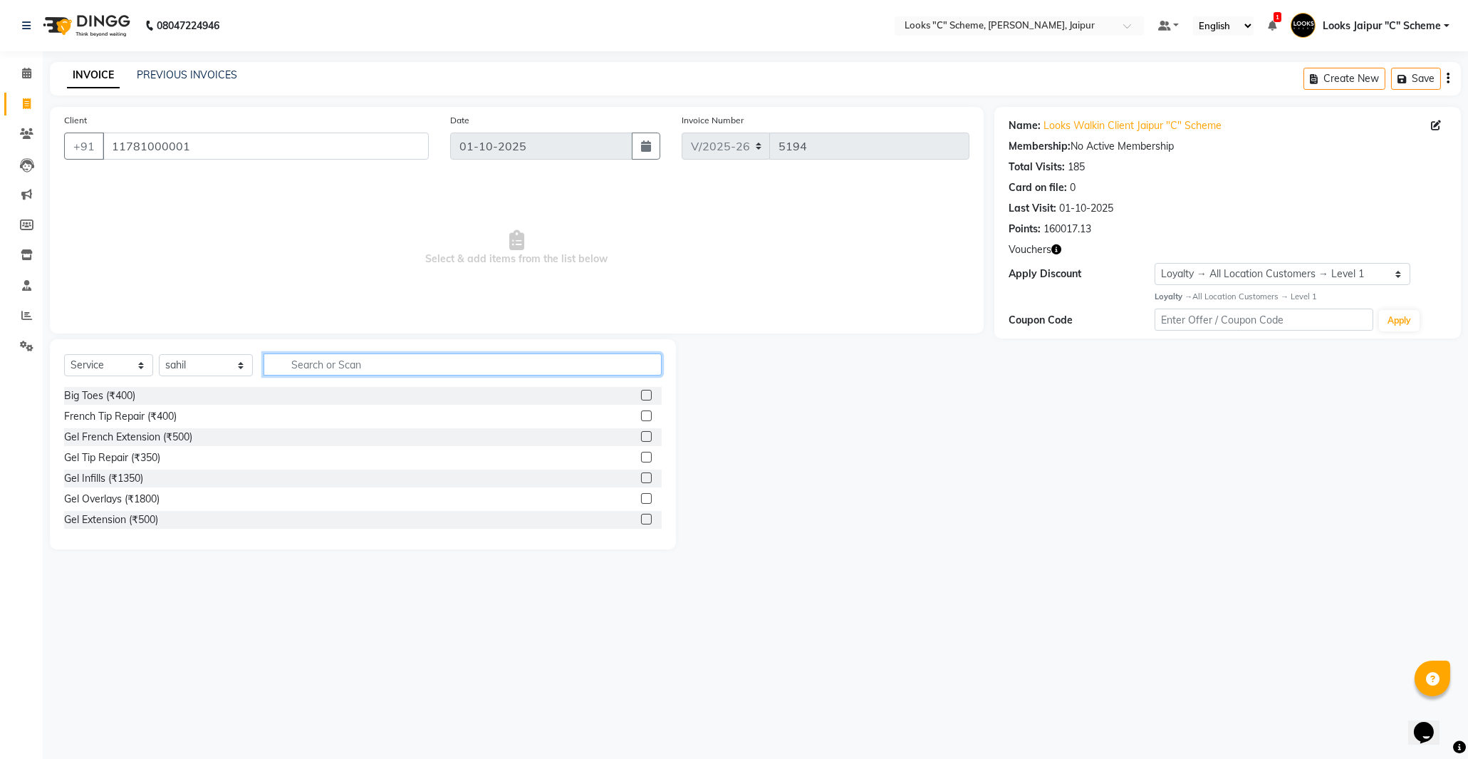
click at [297, 357] on input "text" at bounding box center [463, 364] width 398 height 22
click at [641, 417] on label at bounding box center [646, 415] width 11 height 11
click at [641, 417] on input "checkbox" at bounding box center [645, 416] width 9 height 9
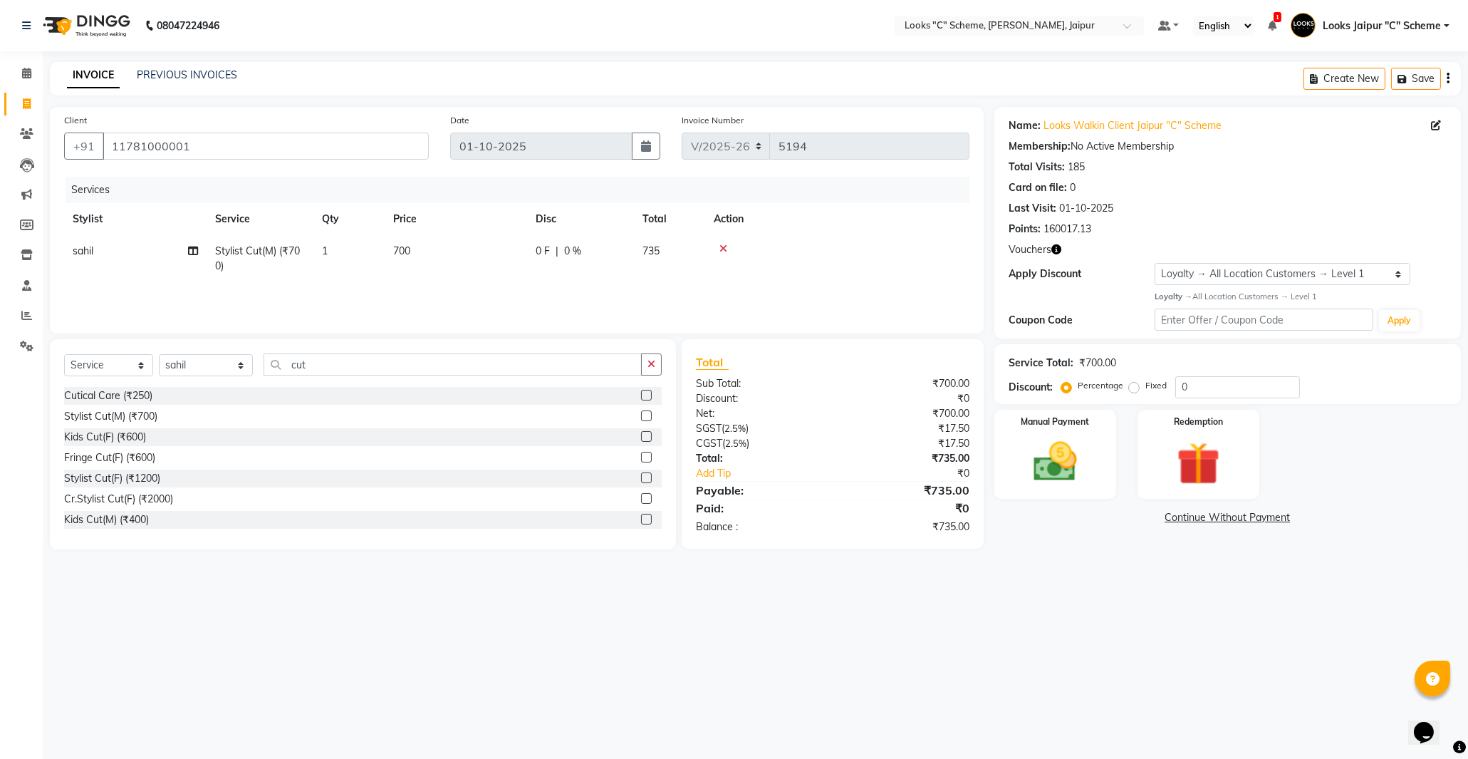
click at [428, 248] on td "700" at bounding box center [456, 258] width 142 height 47
click at [529, 260] on input "700" at bounding box center [522, 255] width 125 height 22
click at [529, 287] on div "Services Stylist Service Qty Price Disc Total Action [PERSON_NAME] Stylist Cut(…" at bounding box center [516, 248] width 905 height 142
click at [471, 251] on td "676" at bounding box center [456, 258] width 142 height 47
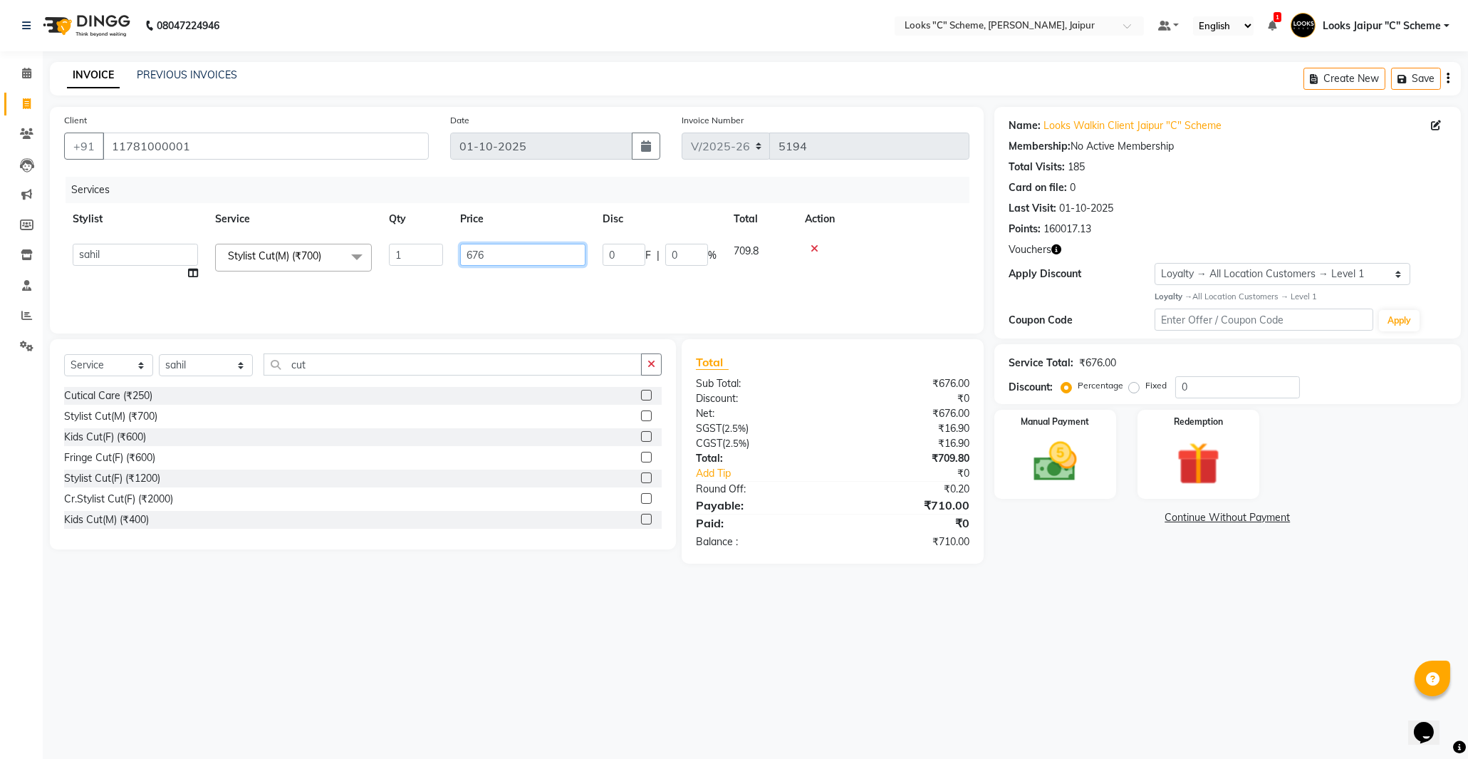
click at [487, 251] on input "676" at bounding box center [522, 255] width 125 height 22
click at [526, 290] on div "Services Stylist Service Qty Price Disc Total Action [PERSON_NAME] Stylist Cut(…" at bounding box center [516, 248] width 905 height 142
click at [449, 254] on td "689" at bounding box center [456, 258] width 142 height 47
click at [516, 252] on input "689" at bounding box center [522, 255] width 125 height 22
click at [510, 285] on div "Services Stylist Service Qty Price Disc Total Action Aarohi [PERSON_NAME] Abhis…" at bounding box center [516, 248] width 905 height 142
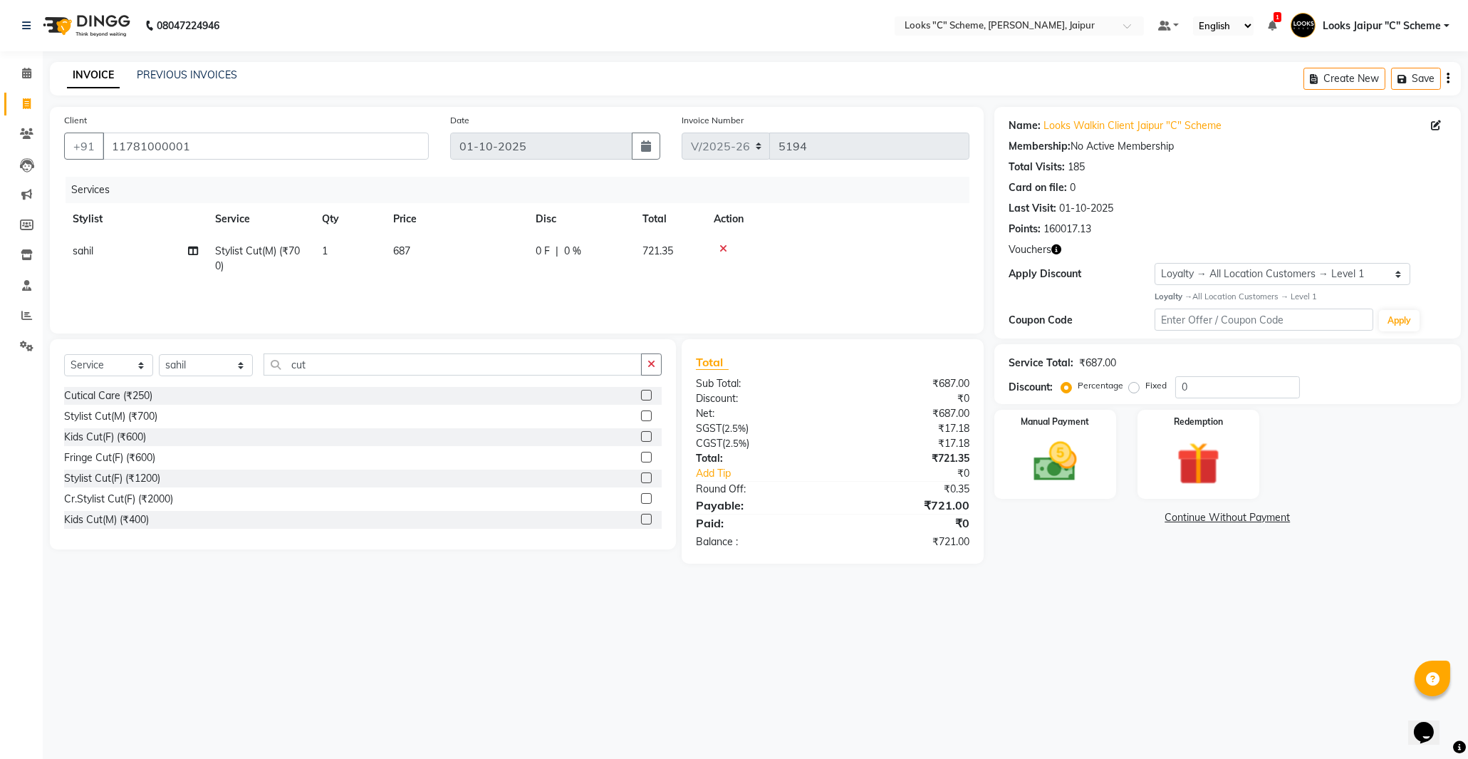
click at [447, 244] on td "687" at bounding box center [456, 258] width 142 height 47
click at [531, 261] on input "687" at bounding box center [522, 255] width 125 height 22
click at [542, 298] on div "Services Stylist Service Qty Price Disc Total Action Aarohi [PERSON_NAME] Abhis…" at bounding box center [516, 248] width 905 height 142
click at [1072, 485] on img at bounding box center [1055, 462] width 73 height 52
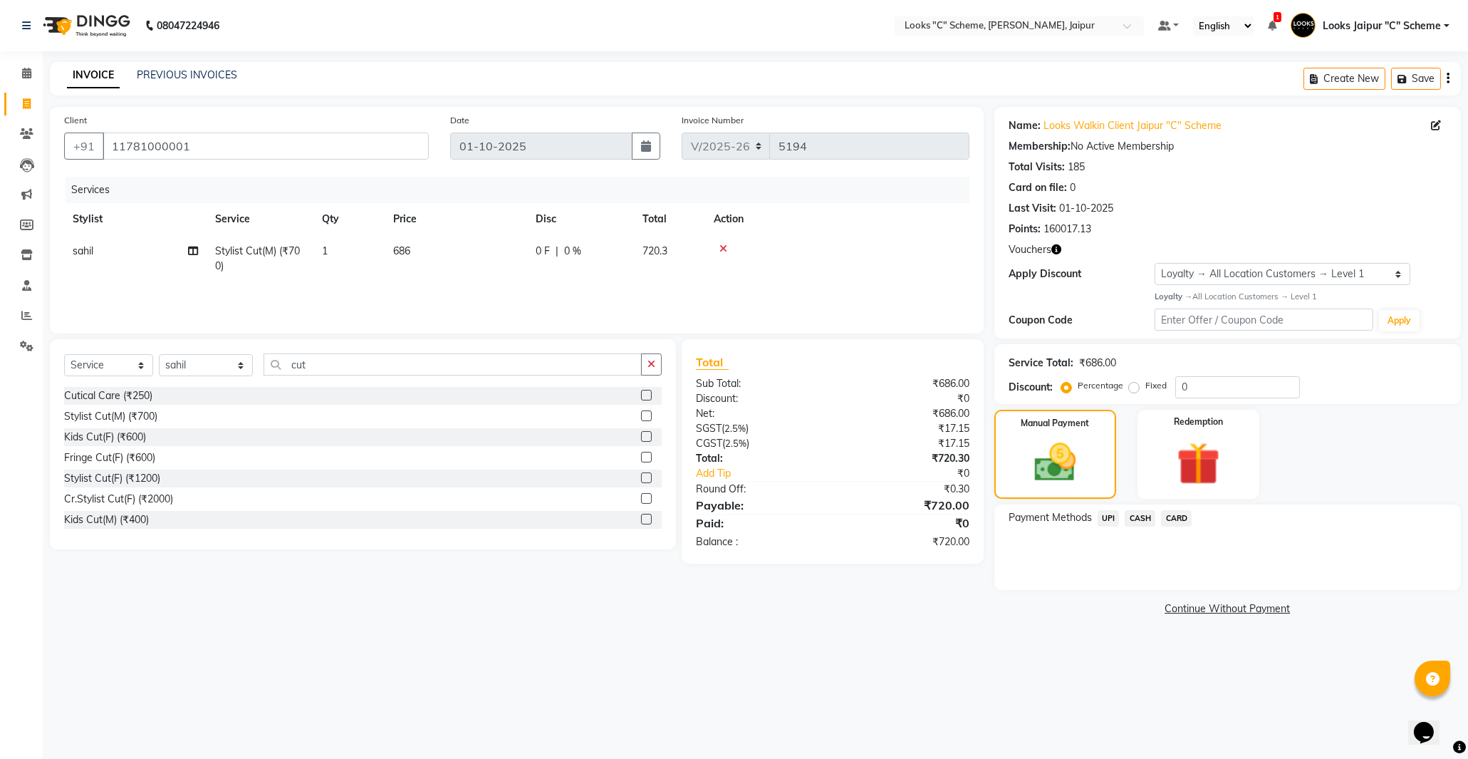
drag, startPoint x: 1135, startPoint y: 509, endPoint x: 1143, endPoint y: 532, distance: 23.9
click at [1135, 510] on span "CASH" at bounding box center [1140, 518] width 31 height 16
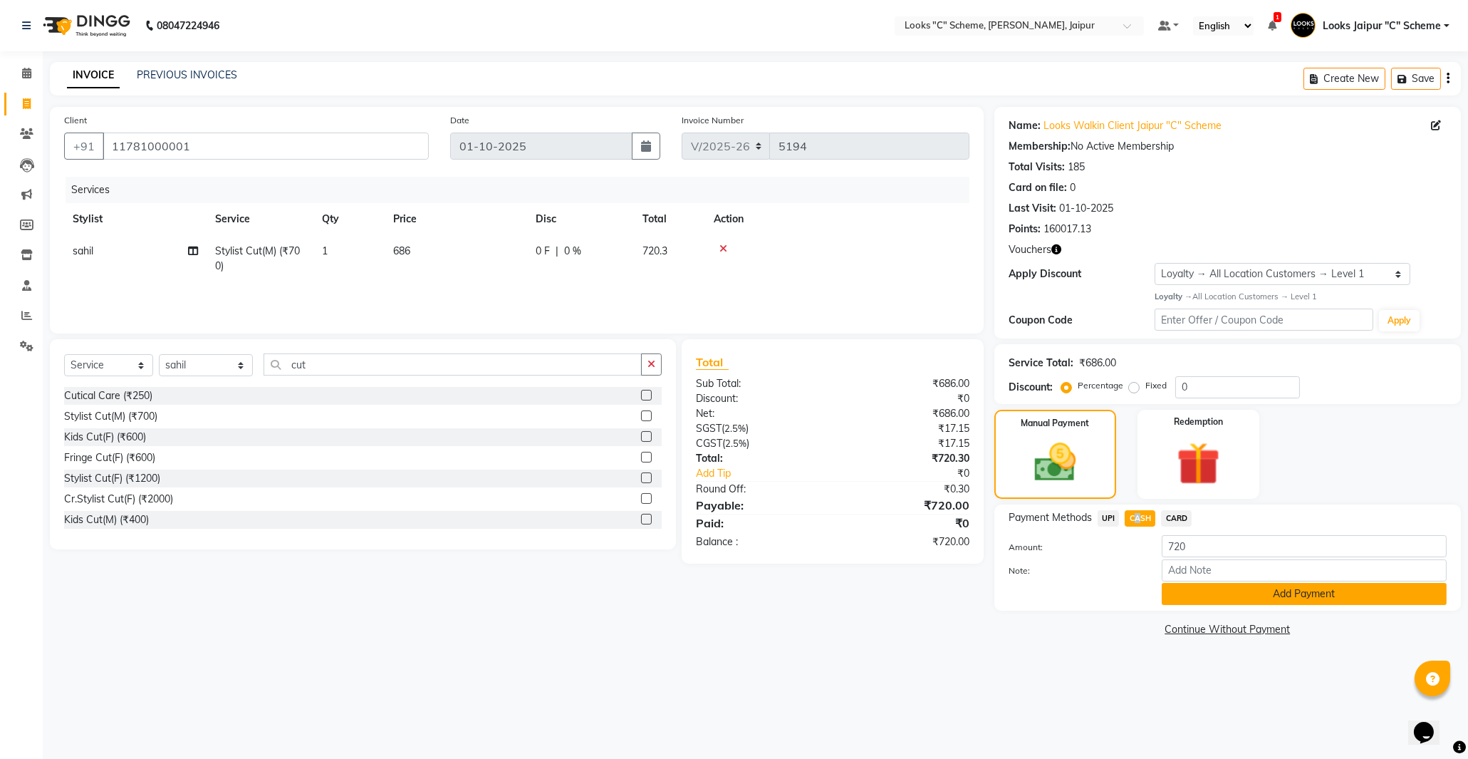
click at [1184, 597] on button "Add Payment" at bounding box center [1304, 594] width 285 height 22
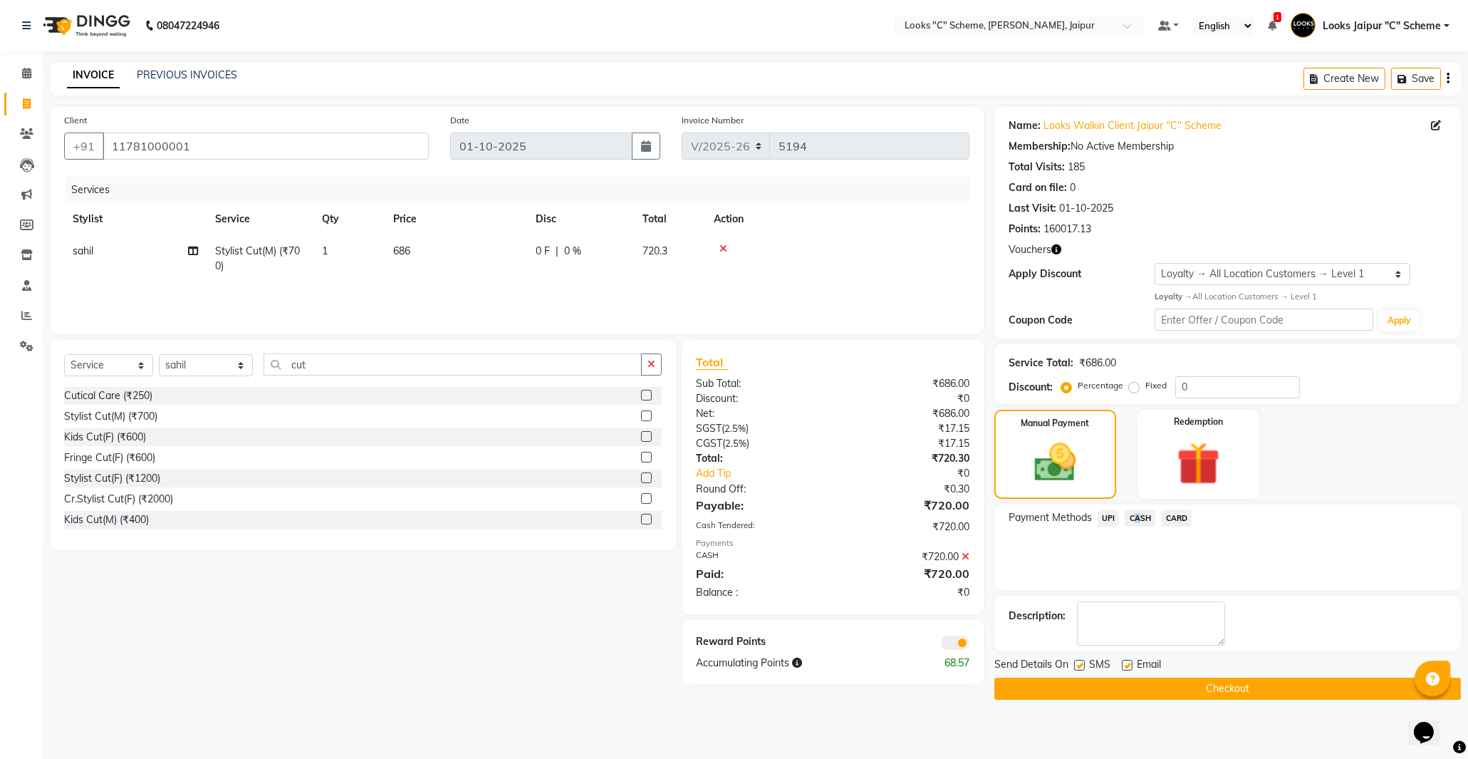
click at [1184, 687] on button "Checkout" at bounding box center [1227, 688] width 467 height 22
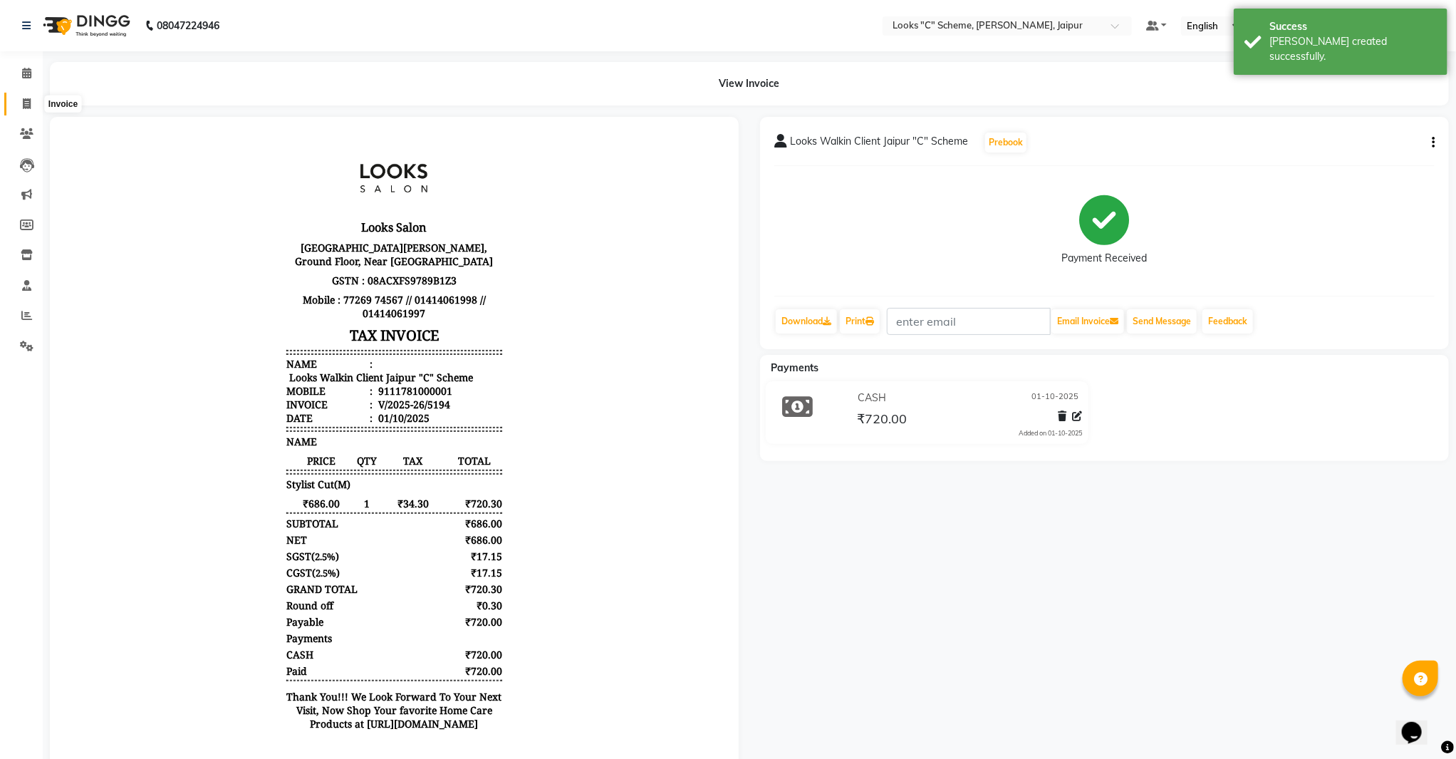
click at [24, 96] on span at bounding box center [26, 104] width 25 height 16
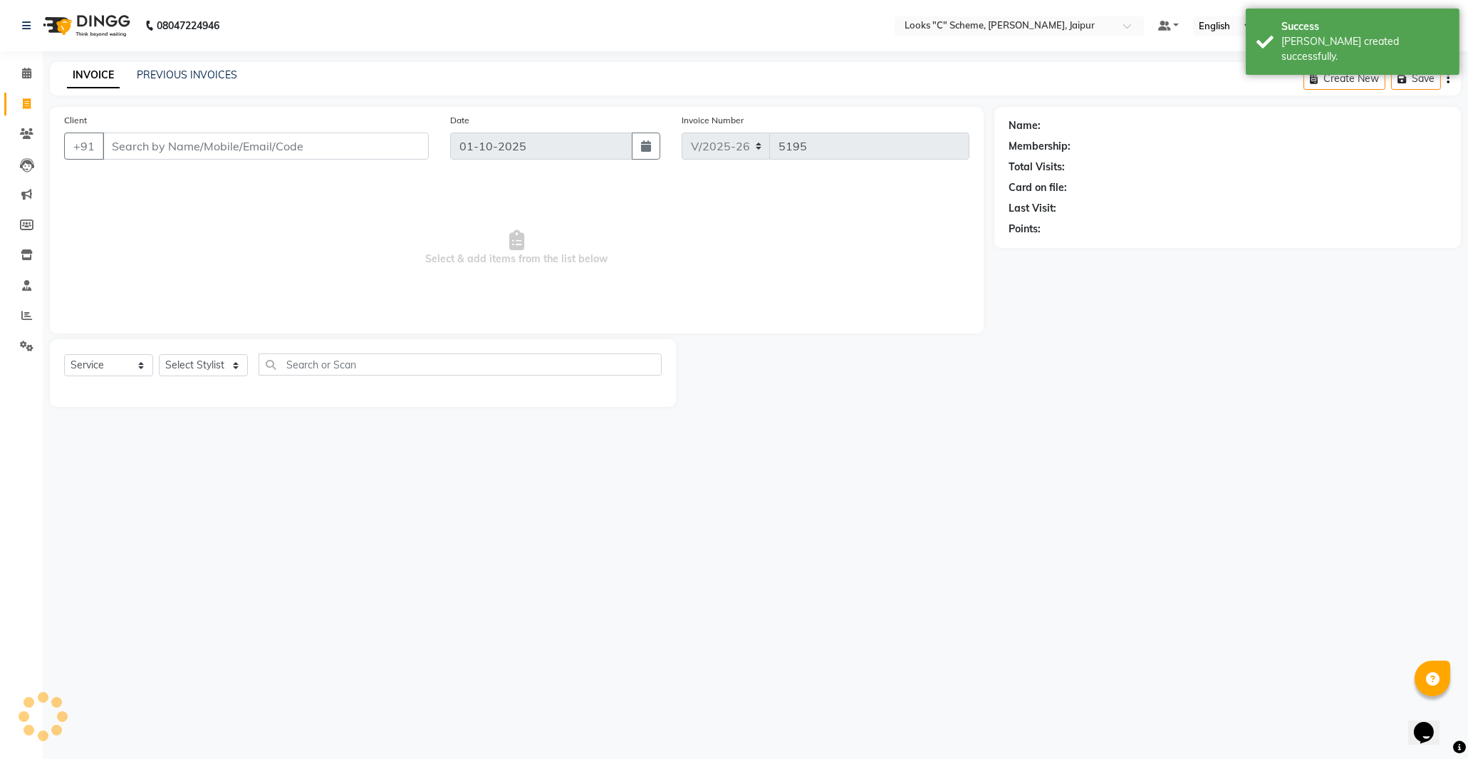
click at [135, 148] on input "Client" at bounding box center [266, 145] width 326 height 27
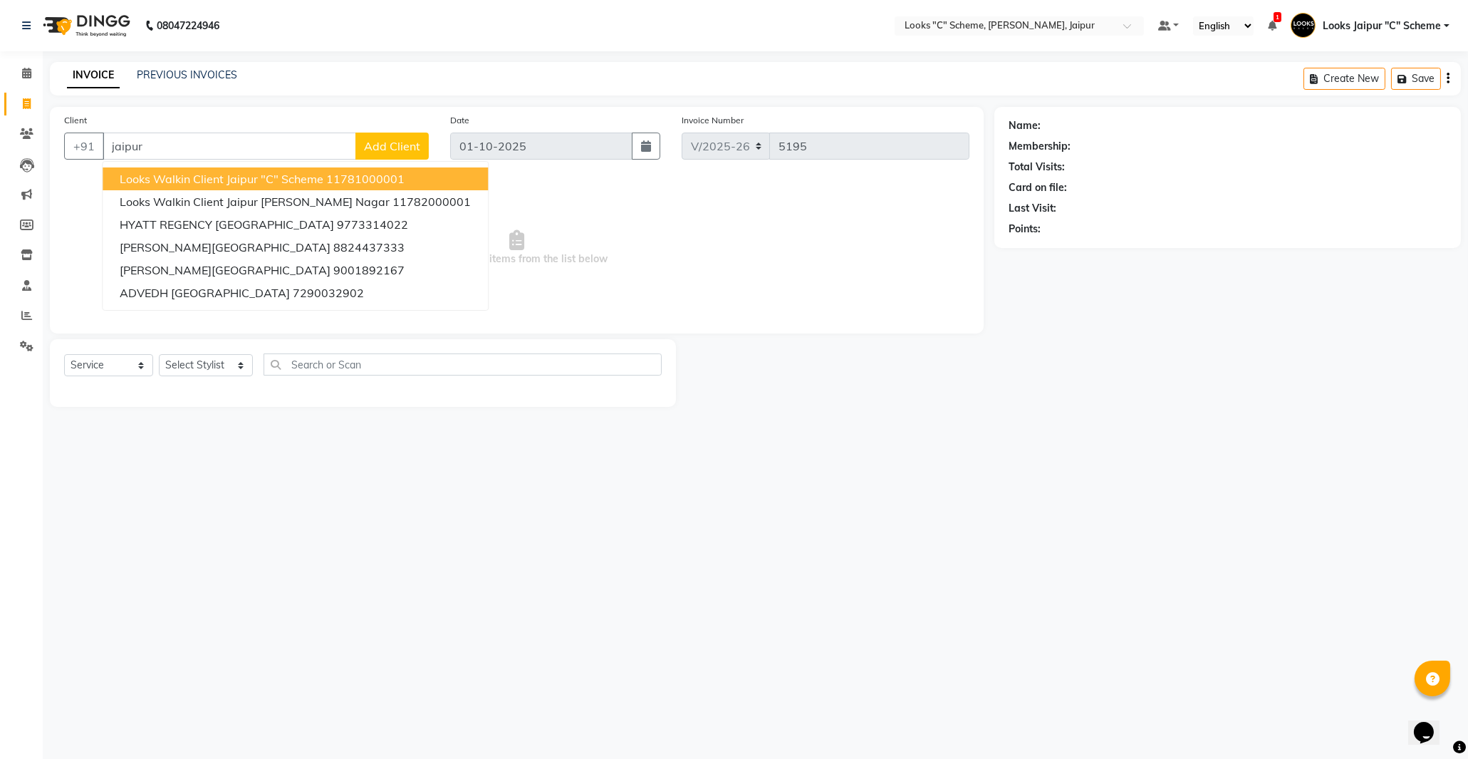
click at [182, 174] on span "Looks Walkin Client Jaipur "C" Scheme" at bounding box center [222, 179] width 204 height 14
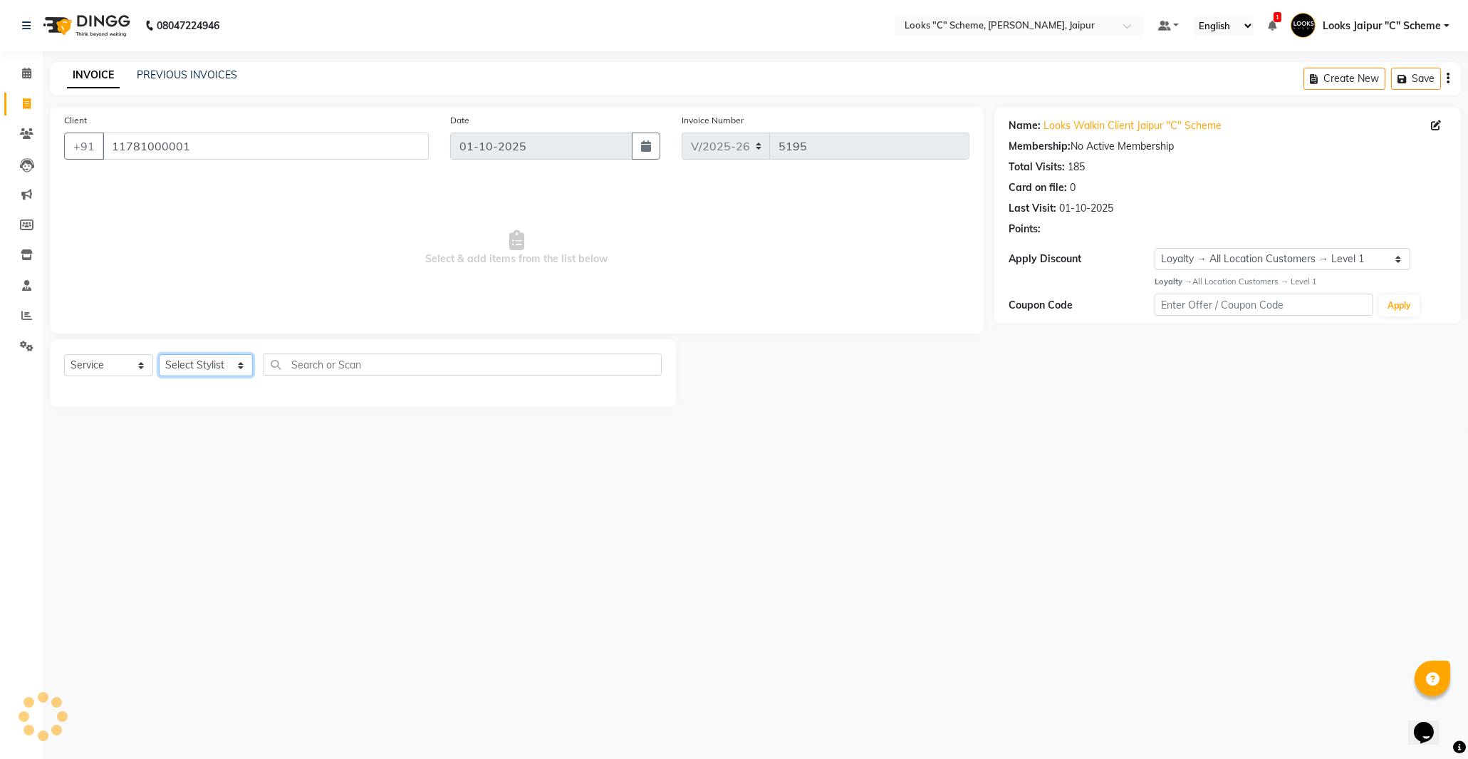
click at [204, 364] on select "Select Stylist [PERSON_NAME] Akash_pdct [PERSON_NAME] [PERSON_NAME] Counter Sal…" at bounding box center [206, 365] width 94 height 22
click at [196, 361] on select "Select Stylist [PERSON_NAME] Akash_pdct [PERSON_NAME] [PERSON_NAME] Counter Sal…" at bounding box center [206, 365] width 94 height 22
click at [159, 355] on select "Select Stylist [PERSON_NAME] Akash_pdct [PERSON_NAME] [PERSON_NAME] Counter Sal…" at bounding box center [206, 365] width 94 height 22
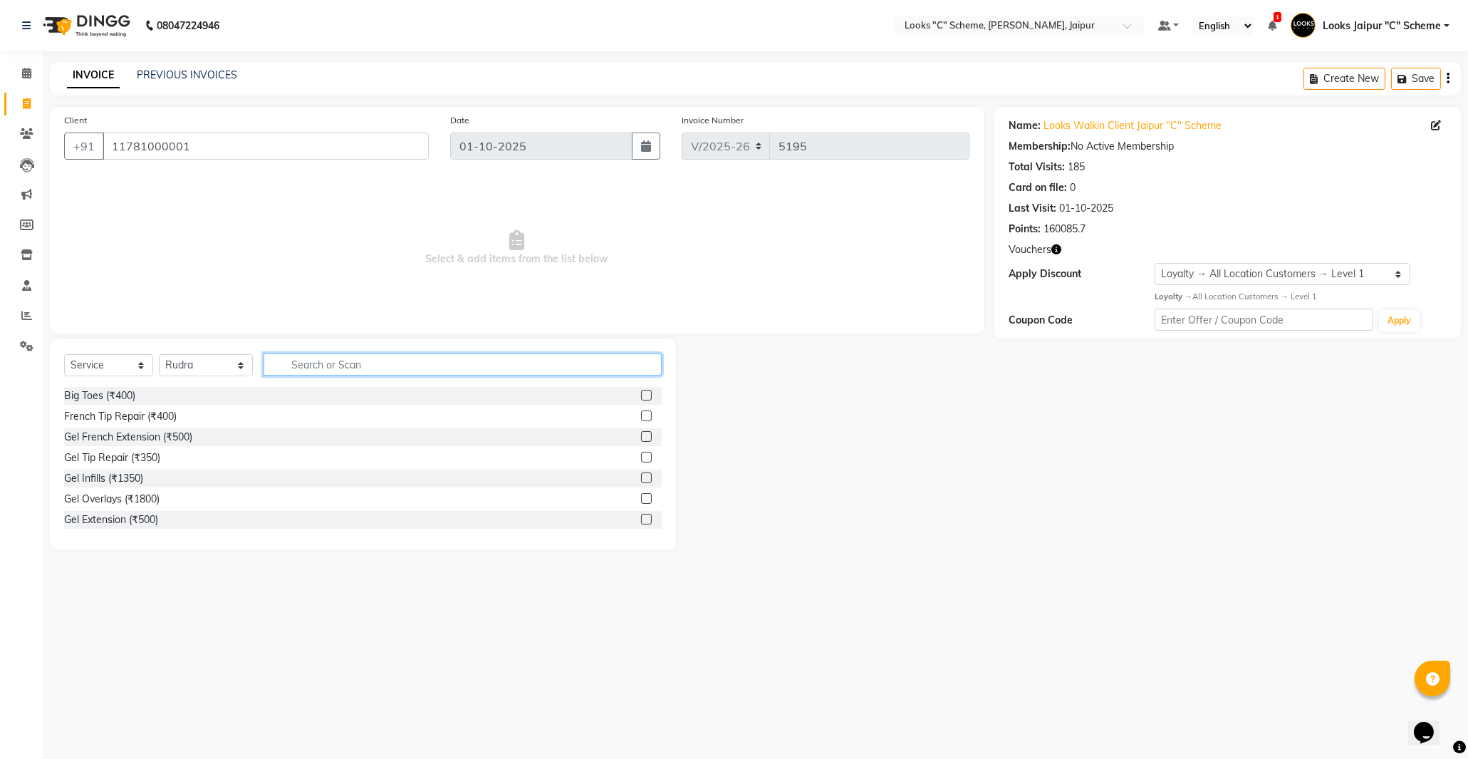
click at [338, 355] on input "text" at bounding box center [463, 364] width 398 height 22
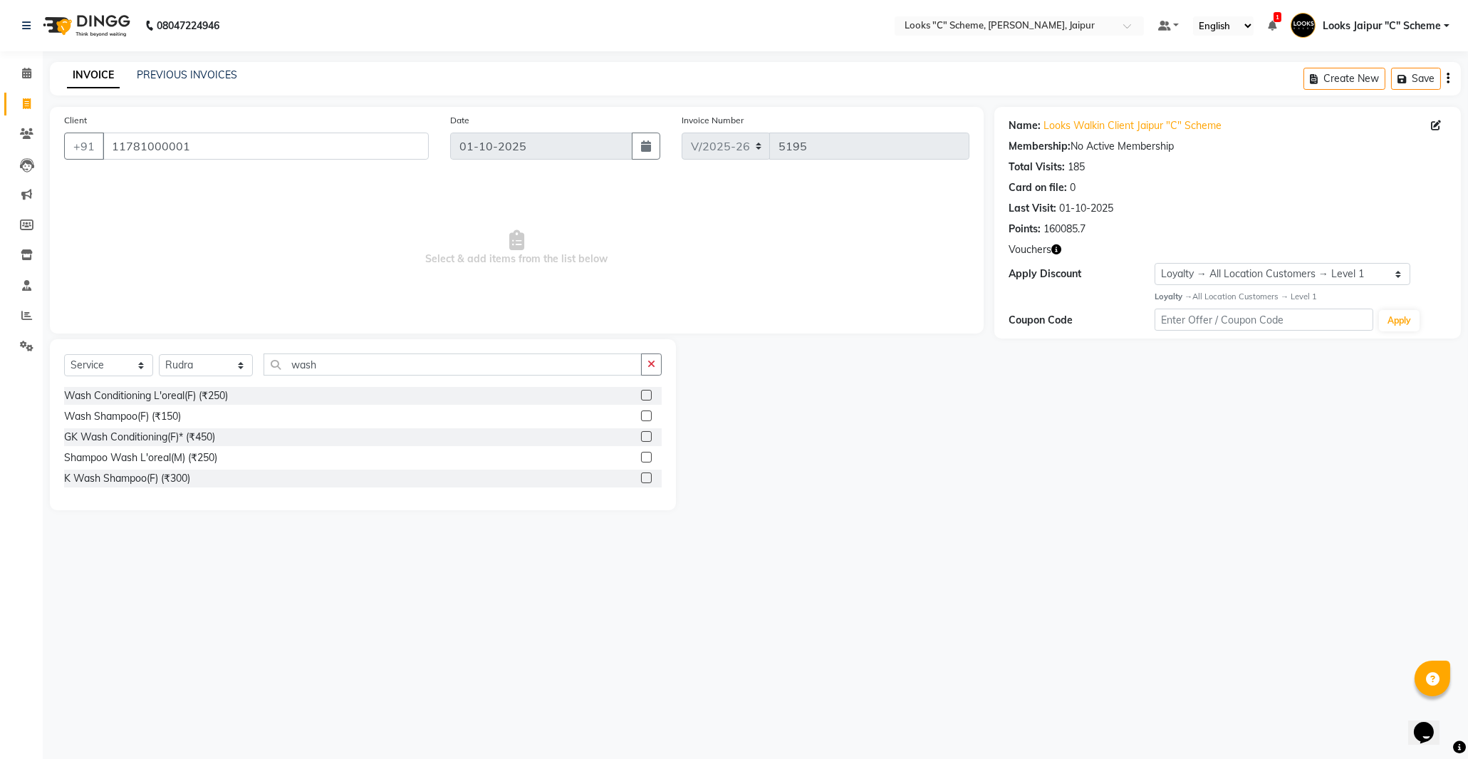
click at [645, 473] on label at bounding box center [646, 477] width 11 height 11
click at [645, 474] on input "checkbox" at bounding box center [645, 478] width 9 height 9
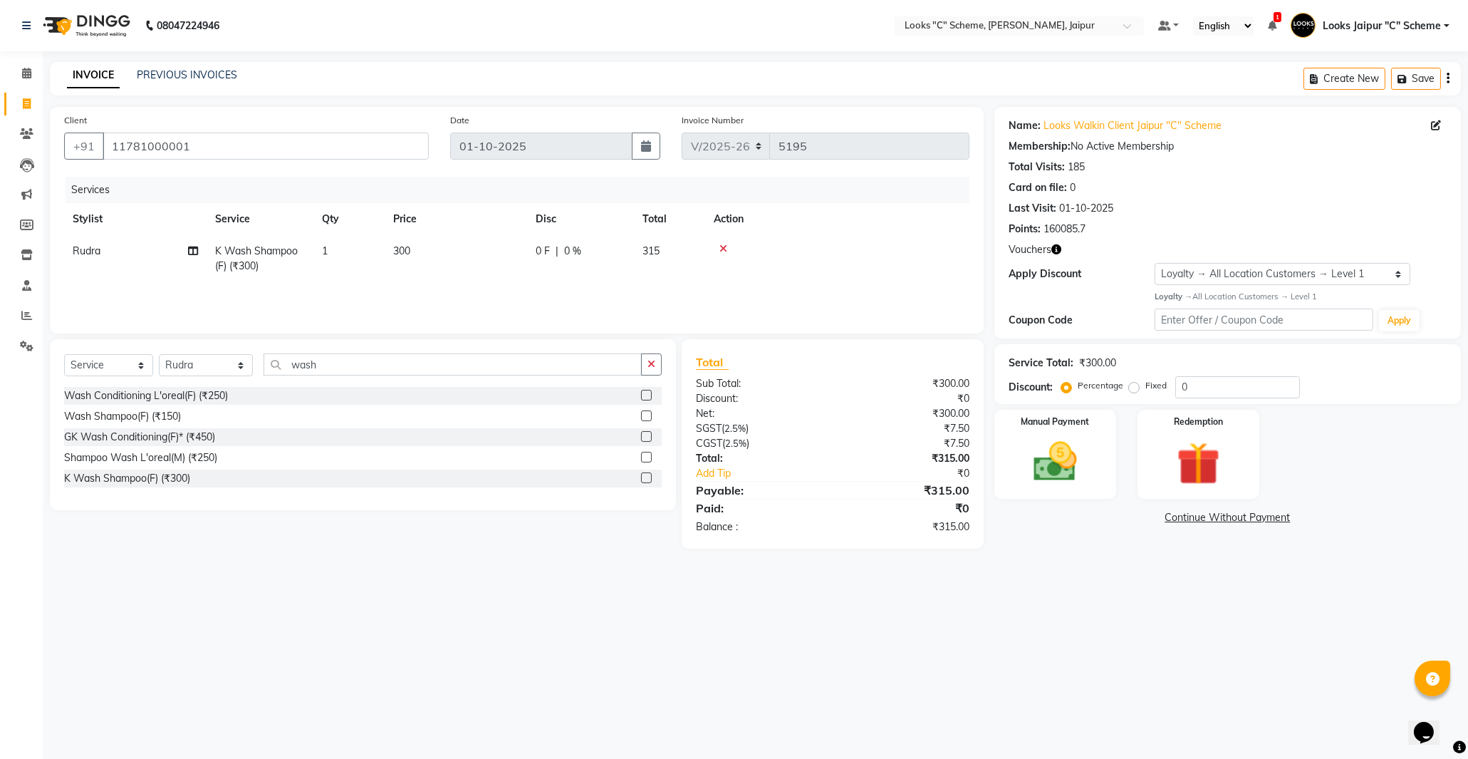
click at [424, 247] on td "300" at bounding box center [456, 258] width 142 height 47
click at [510, 254] on input "300" at bounding box center [522, 255] width 125 height 22
click at [463, 293] on div "Services Stylist Service Qty Price Disc Total Action Rudra K Wash Shampoo(F) (₹…" at bounding box center [516, 248] width 905 height 142
click at [202, 368] on select "Select Stylist [PERSON_NAME] Akash_pdct [PERSON_NAME] [PERSON_NAME] Counter Sal…" at bounding box center [206, 365] width 94 height 22
click at [202, 366] on select "Select Stylist [PERSON_NAME] Akash_pdct [PERSON_NAME] [PERSON_NAME] Counter Sal…" at bounding box center [206, 365] width 94 height 22
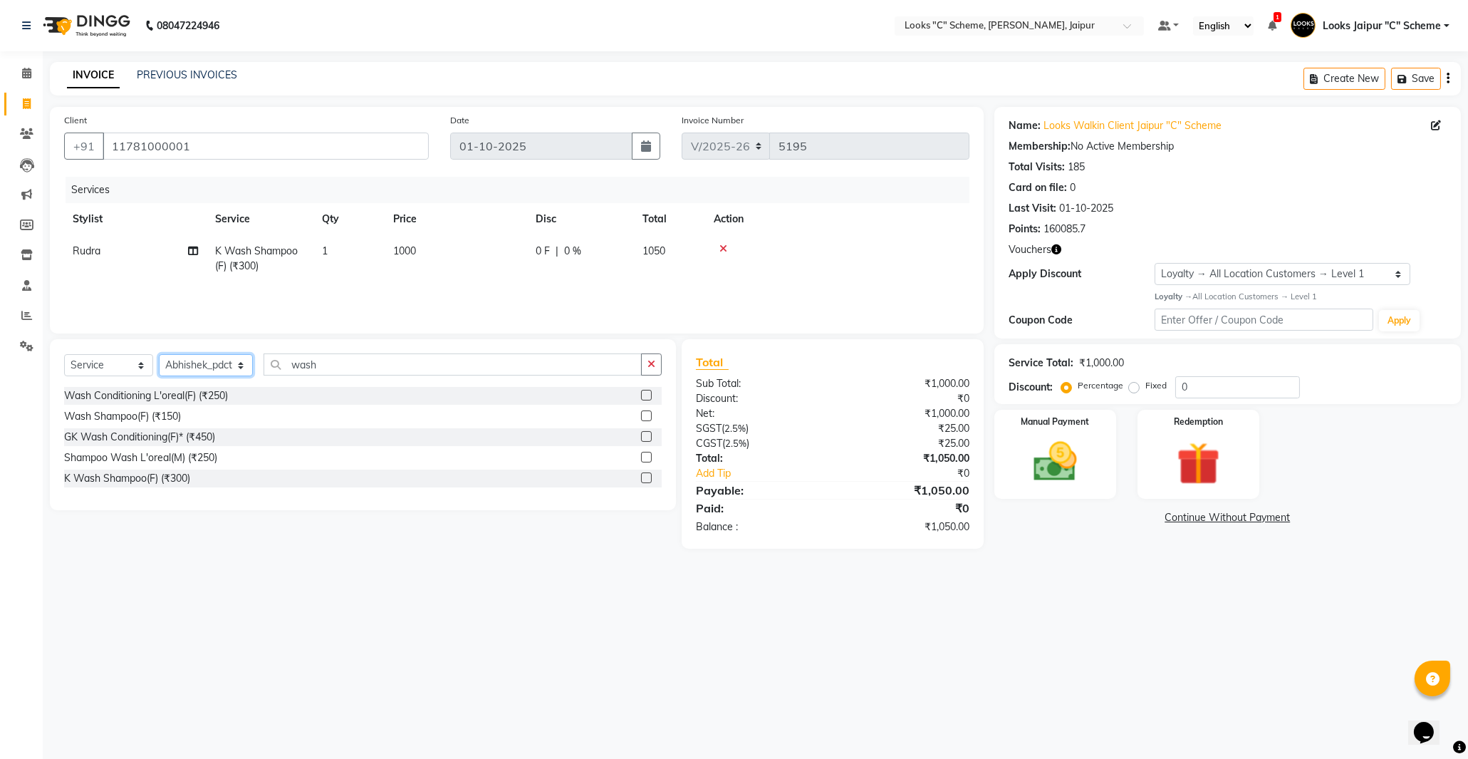
click at [159, 355] on select "Select Stylist [PERSON_NAME] Akash_pdct [PERSON_NAME] [PERSON_NAME] Counter Sal…" at bounding box center [206, 365] width 94 height 22
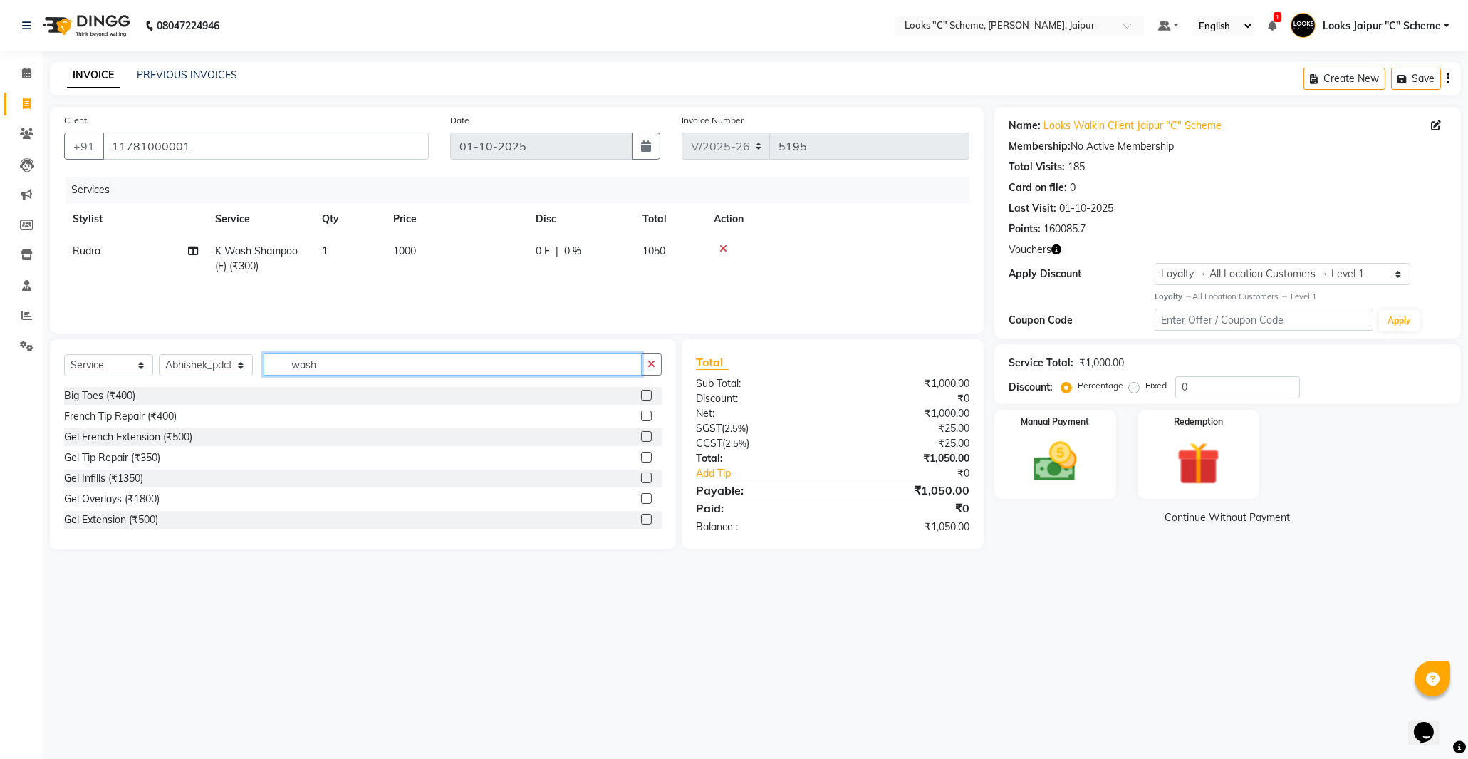
click at [349, 360] on input "wash" at bounding box center [453, 364] width 378 height 22
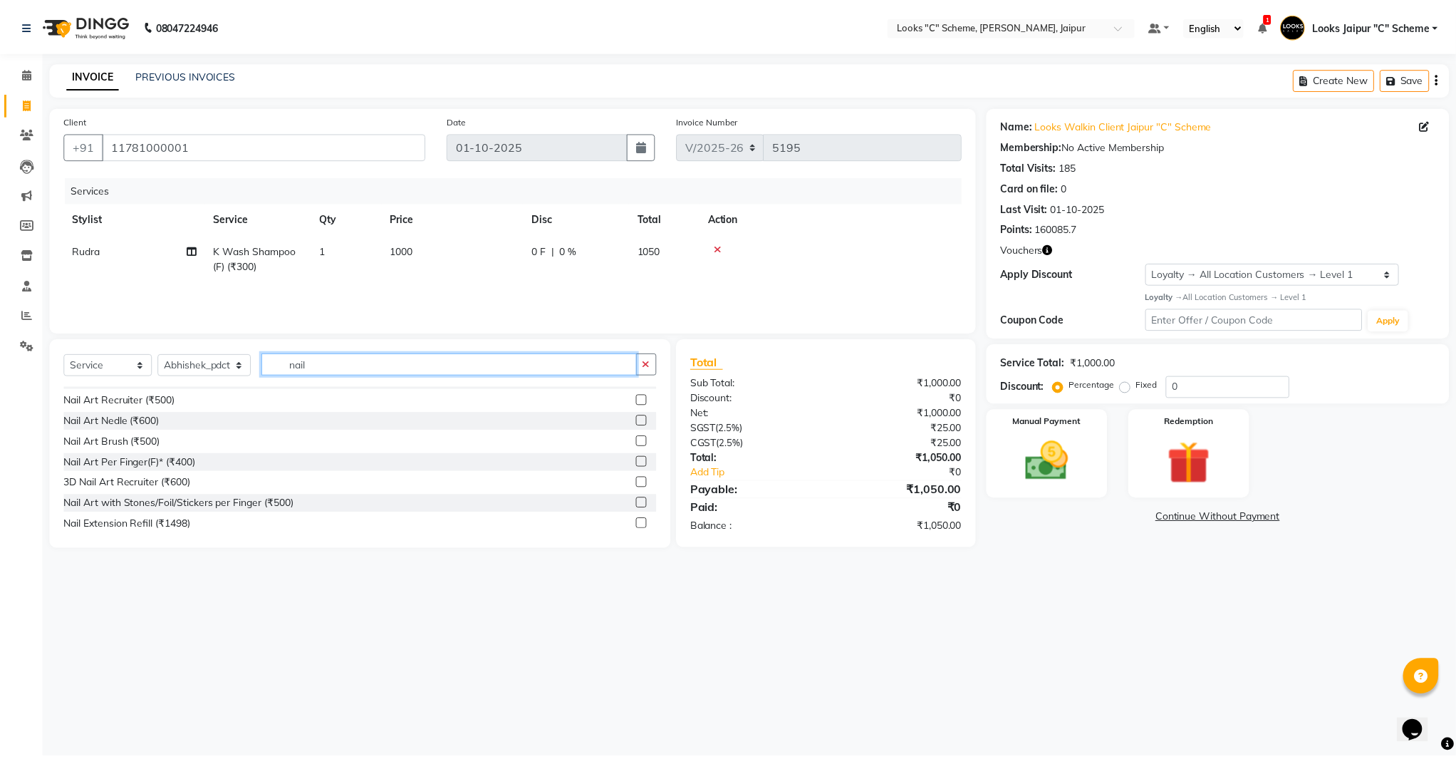
scroll to position [146, 0]
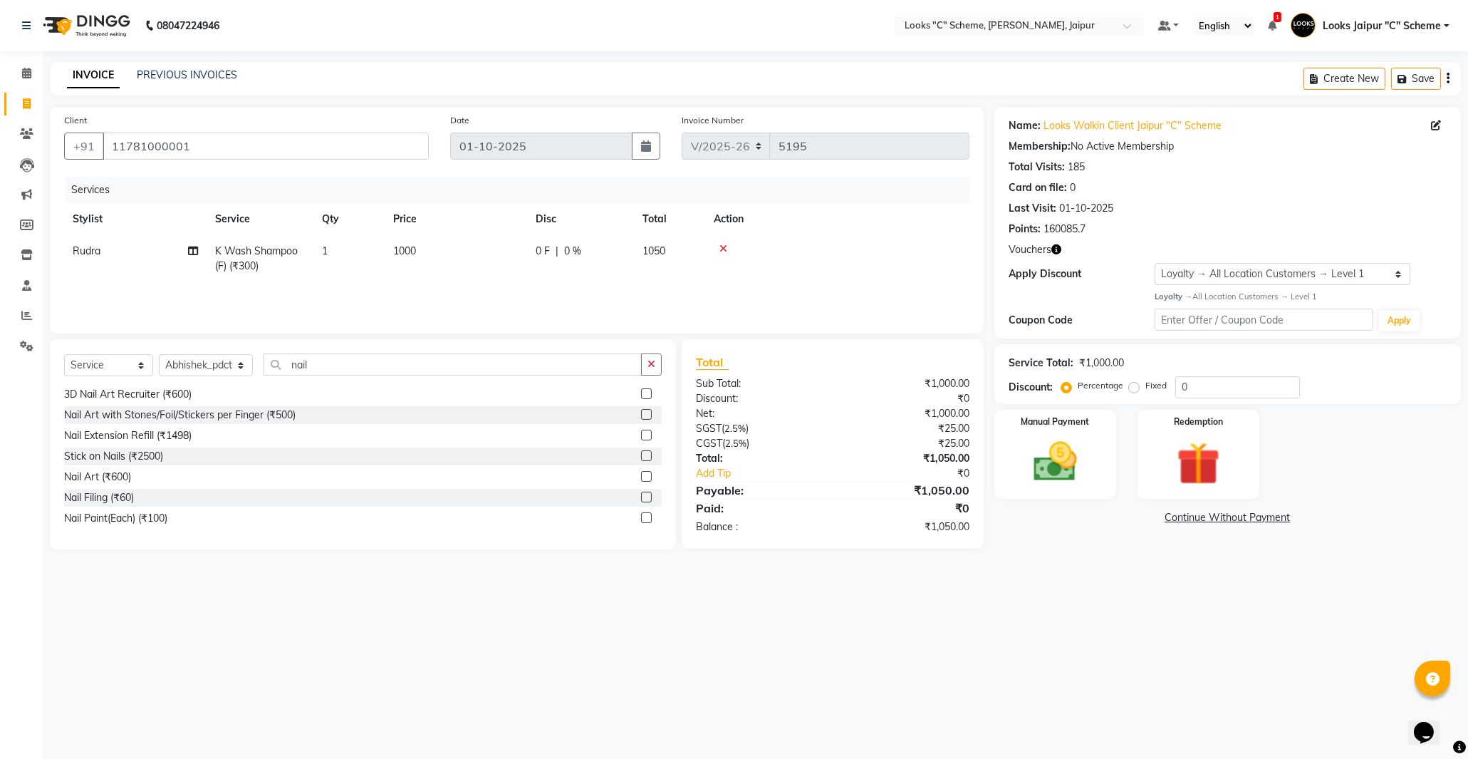
click at [641, 513] on label at bounding box center [646, 517] width 11 height 11
click at [641, 514] on input "checkbox" at bounding box center [645, 518] width 9 height 9
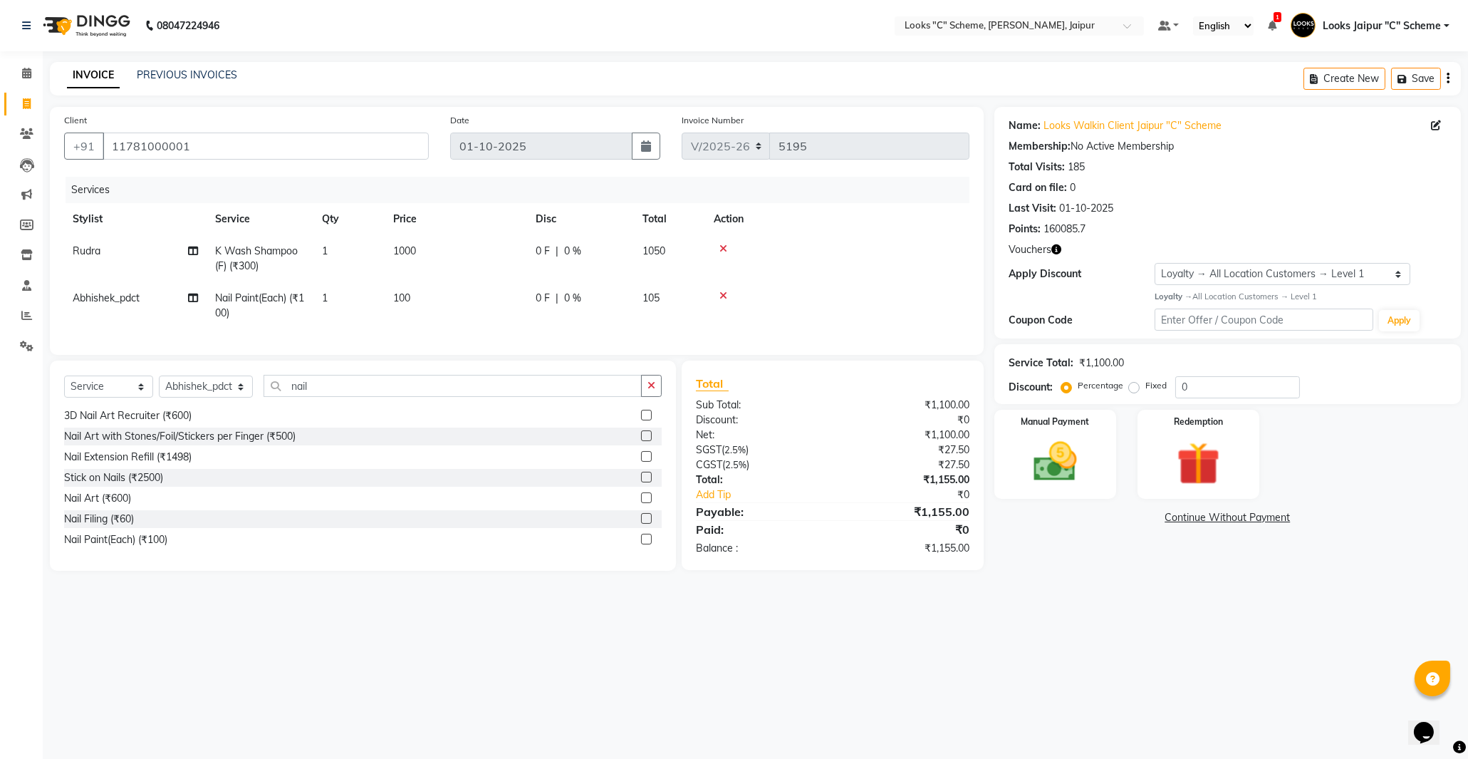
click at [467, 281] on td "1000" at bounding box center [456, 258] width 142 height 47
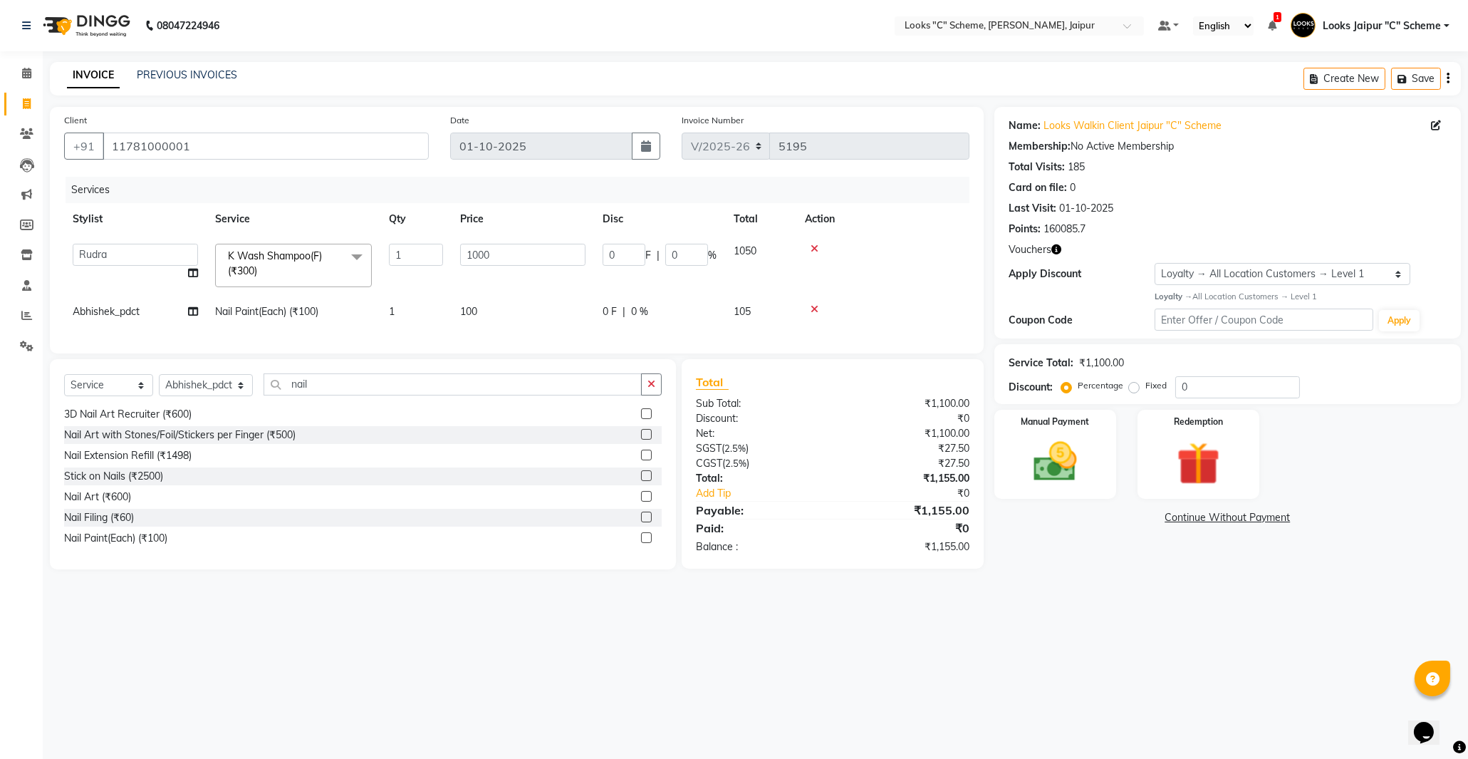
click at [509, 308] on td "100" at bounding box center [523, 312] width 142 height 32
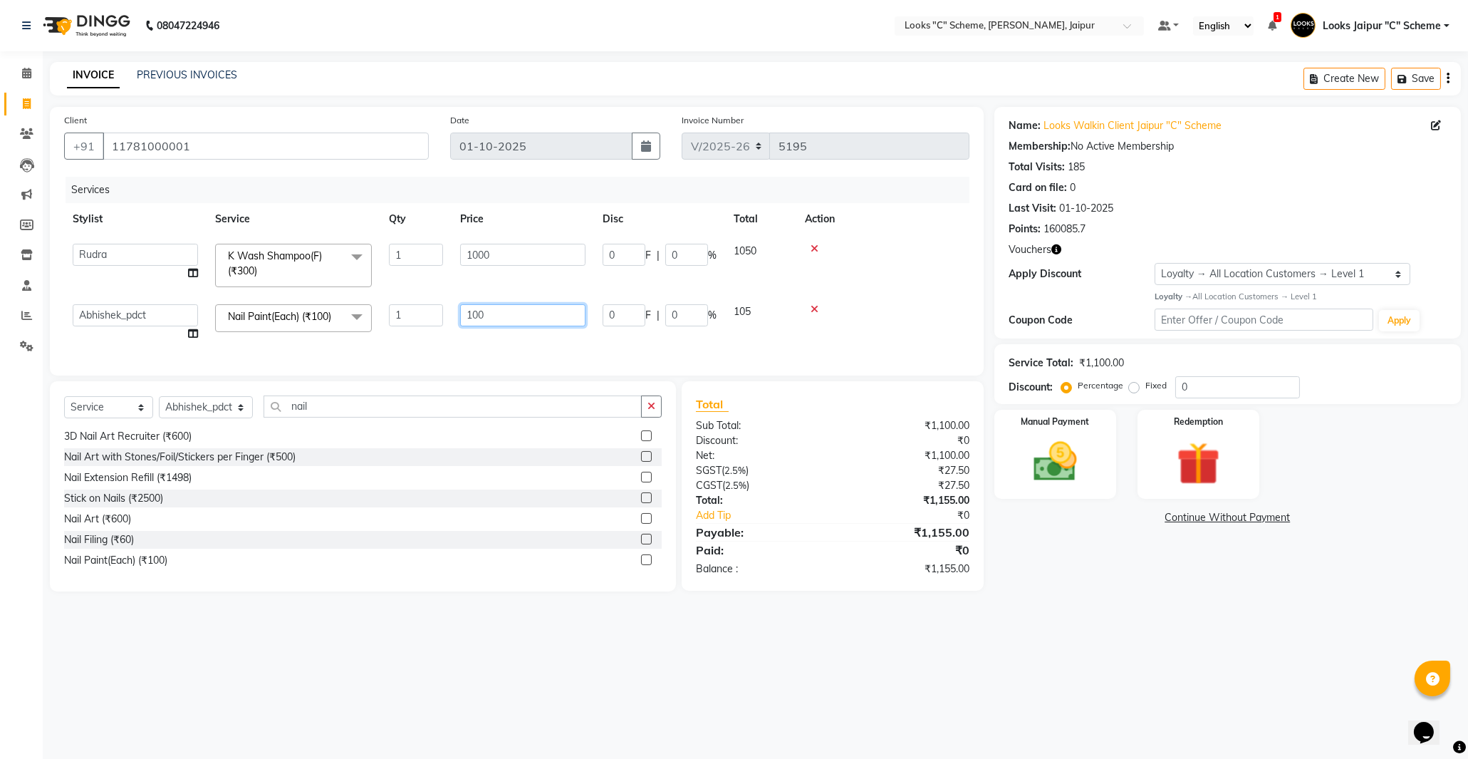
click at [518, 311] on input "100" at bounding box center [522, 315] width 125 height 22
click at [549, 333] on div "Services Stylist Service Qty Price Disc Total Action Aarohi [PERSON_NAME] Abhis…" at bounding box center [516, 269] width 905 height 184
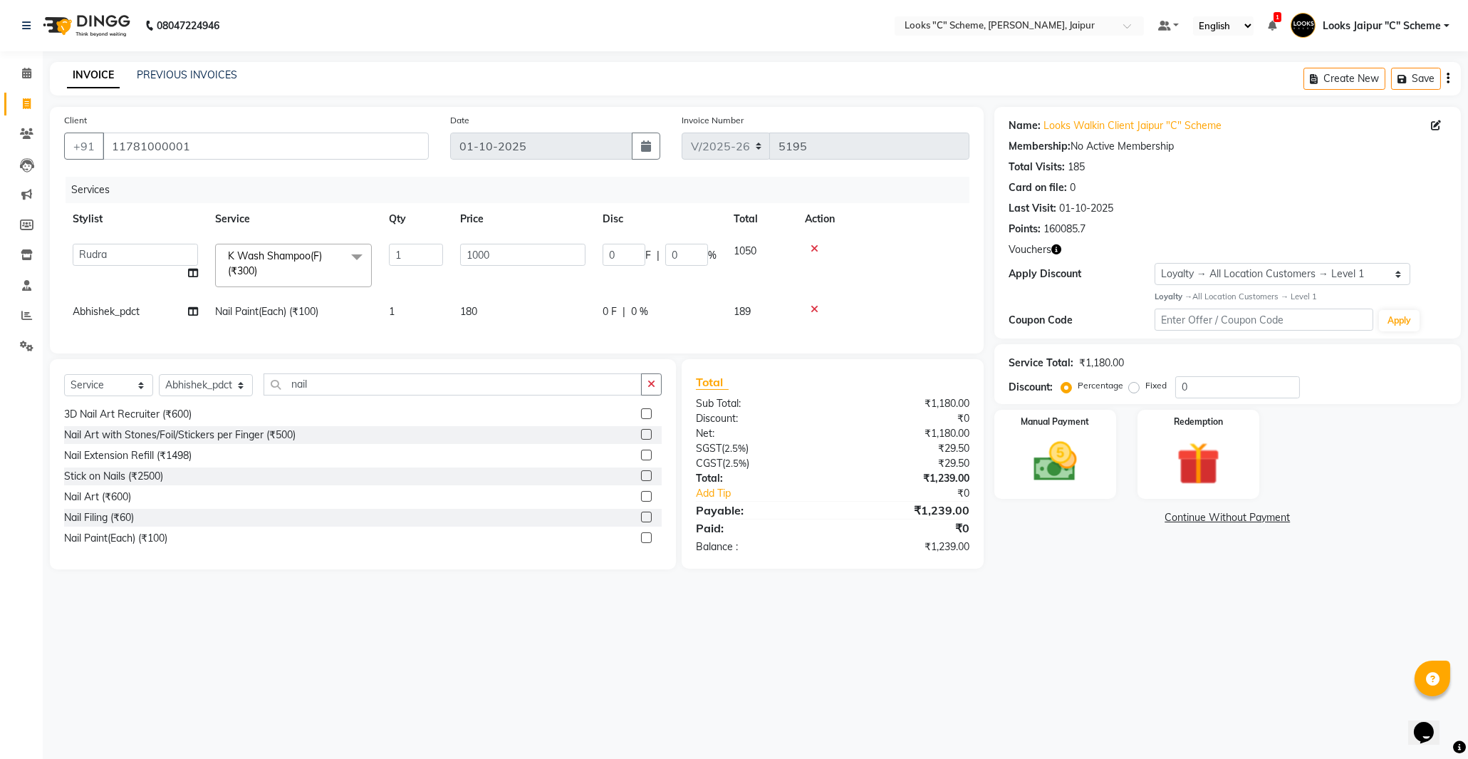
click at [503, 313] on td "180" at bounding box center [523, 312] width 142 height 32
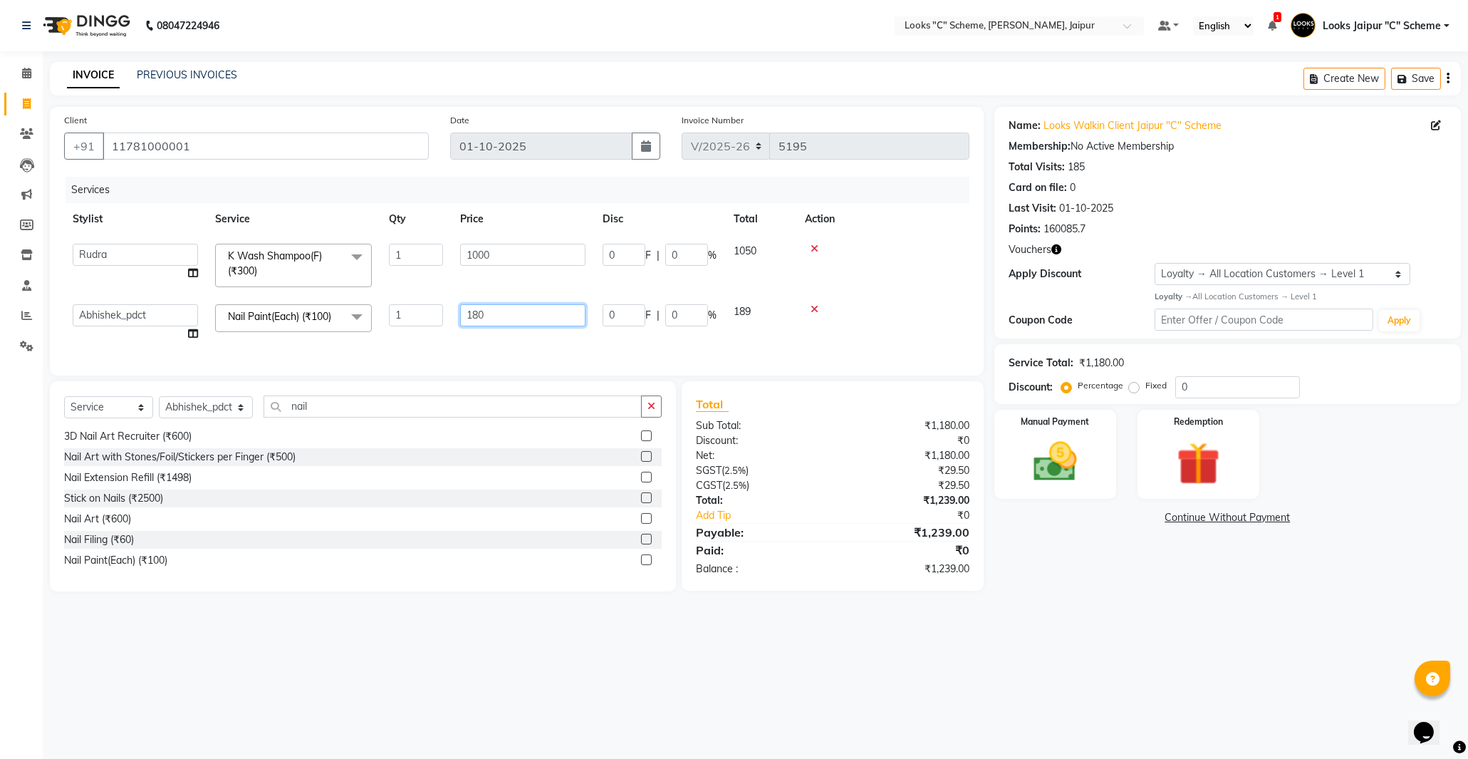
click at [519, 305] on input "180" at bounding box center [522, 315] width 125 height 22
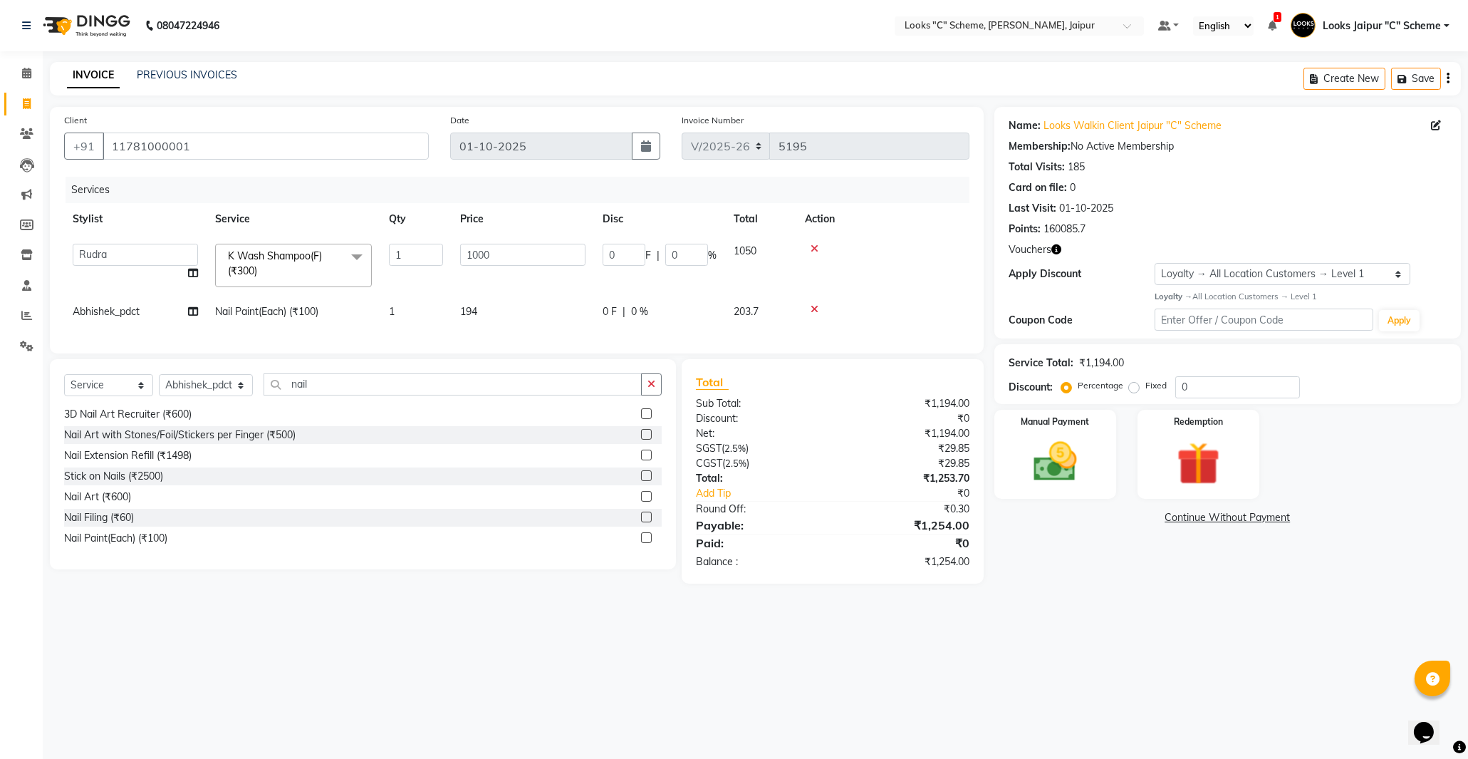
click at [570, 339] on div "Services Stylist Service Qty Price Disc Total Action Aarohi [PERSON_NAME] Abhis…" at bounding box center [516, 258] width 905 height 162
click at [497, 308] on td "194" at bounding box center [523, 312] width 142 height 32
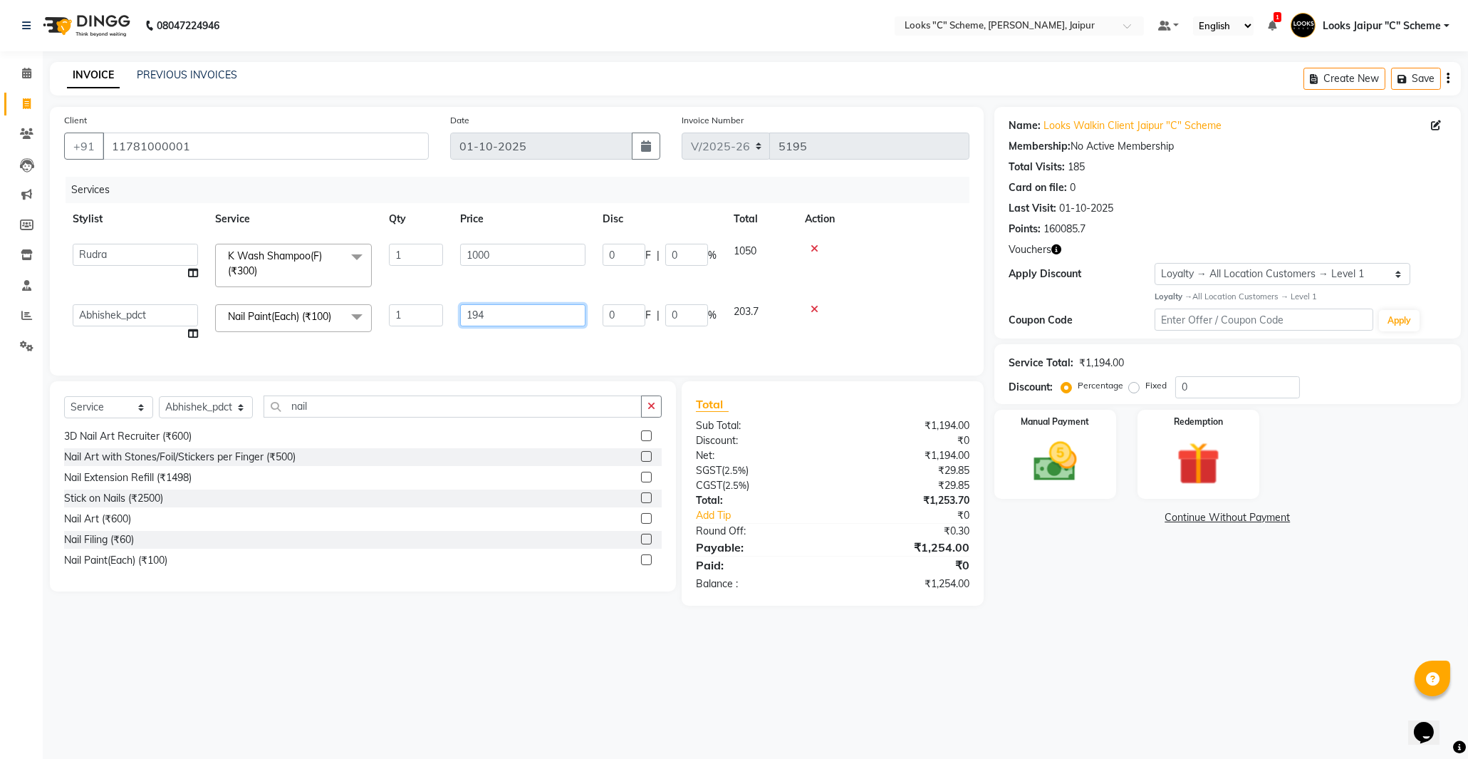
click at [544, 311] on input "194" at bounding box center [522, 315] width 125 height 22
click at [546, 353] on div "Client [PHONE_NUMBER] Date [DATE] Invoice Number V/2025 V/[PHONE_NUMBER] Servic…" at bounding box center [517, 241] width 934 height 269
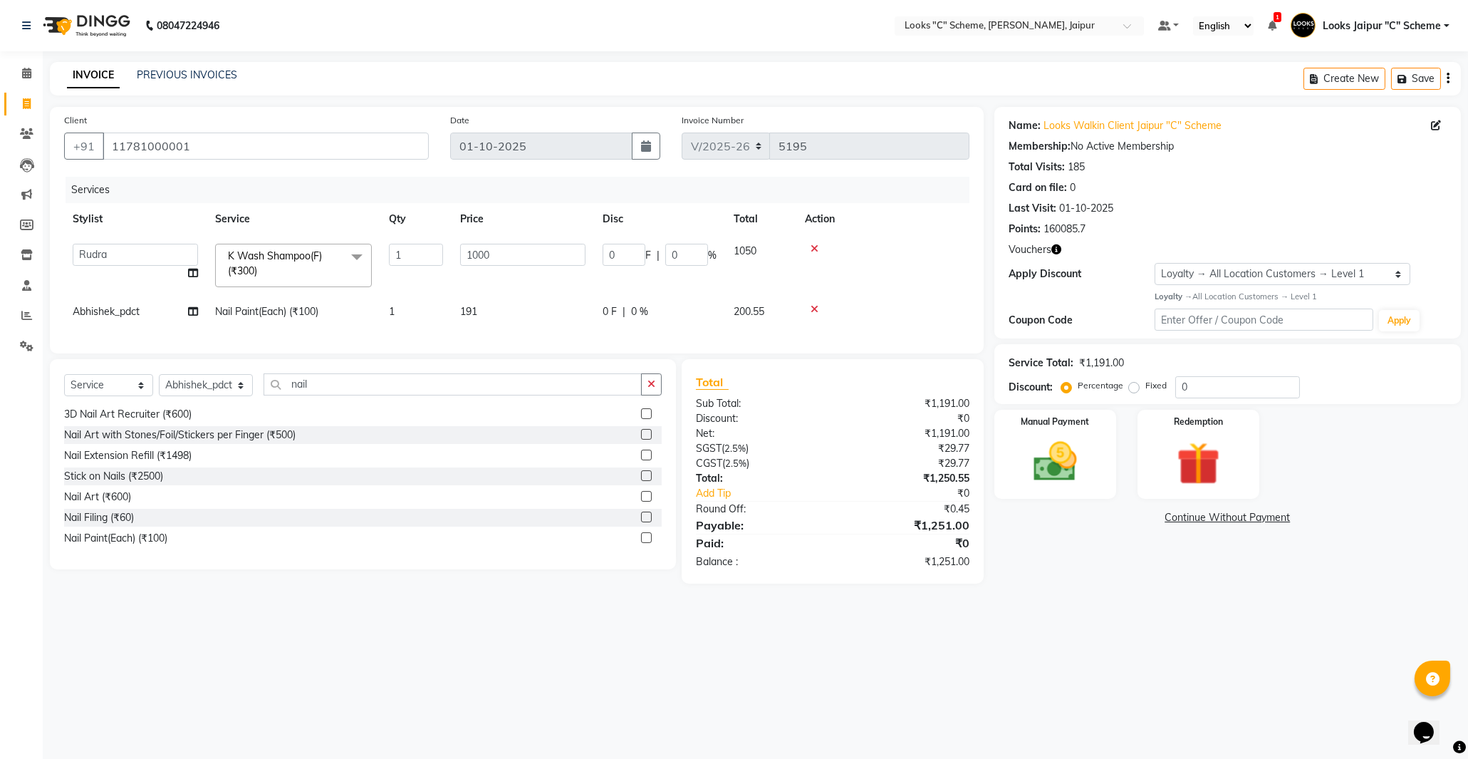
click at [496, 294] on td "1000" at bounding box center [523, 265] width 142 height 61
click at [545, 318] on td "191" at bounding box center [523, 312] width 142 height 32
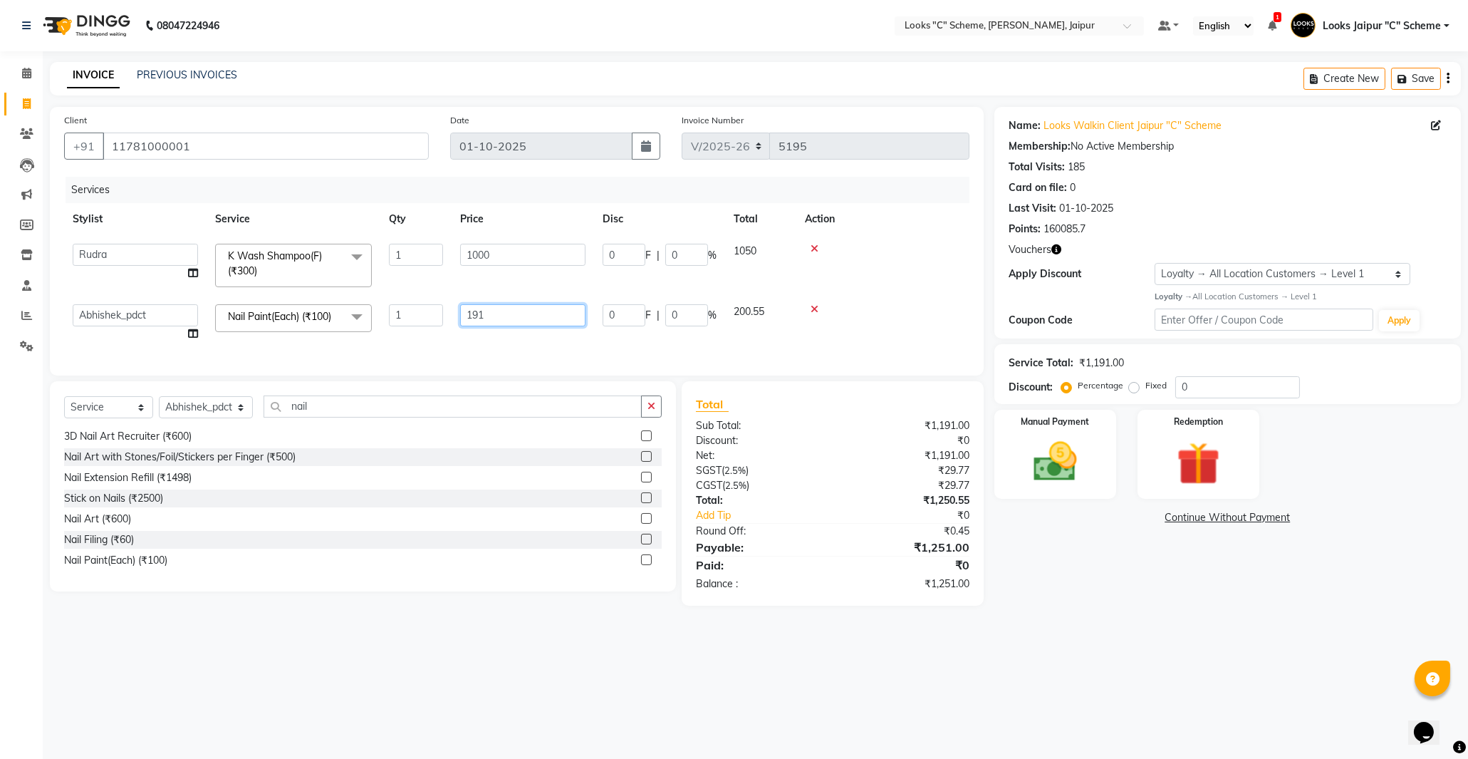
click at [558, 321] on input "191" at bounding box center [522, 315] width 125 height 22
click at [503, 350] on div "Services Stylist Service Qty Price Disc Total Action Aarohi [PERSON_NAME] Abhis…" at bounding box center [516, 269] width 905 height 184
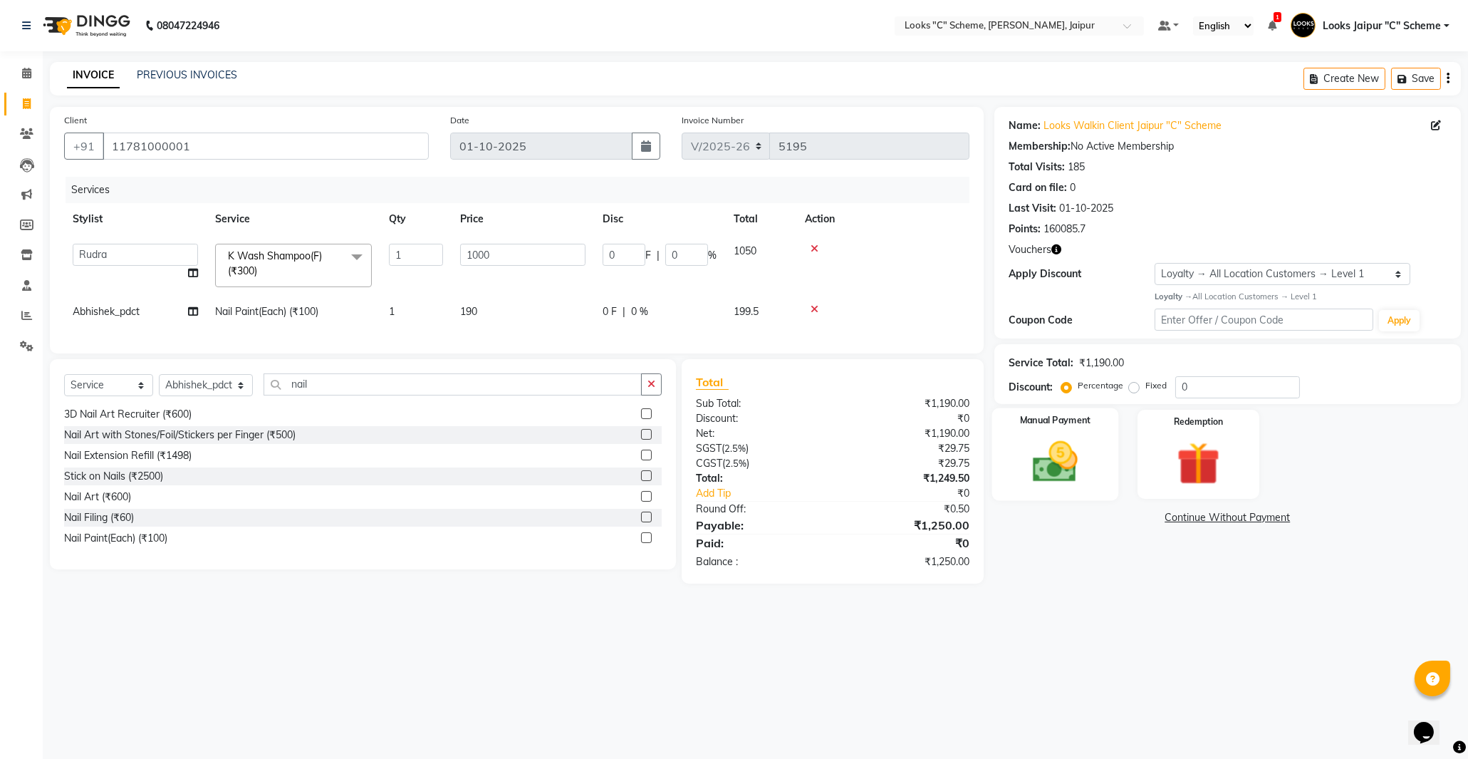
click at [1036, 464] on img at bounding box center [1055, 462] width 73 height 52
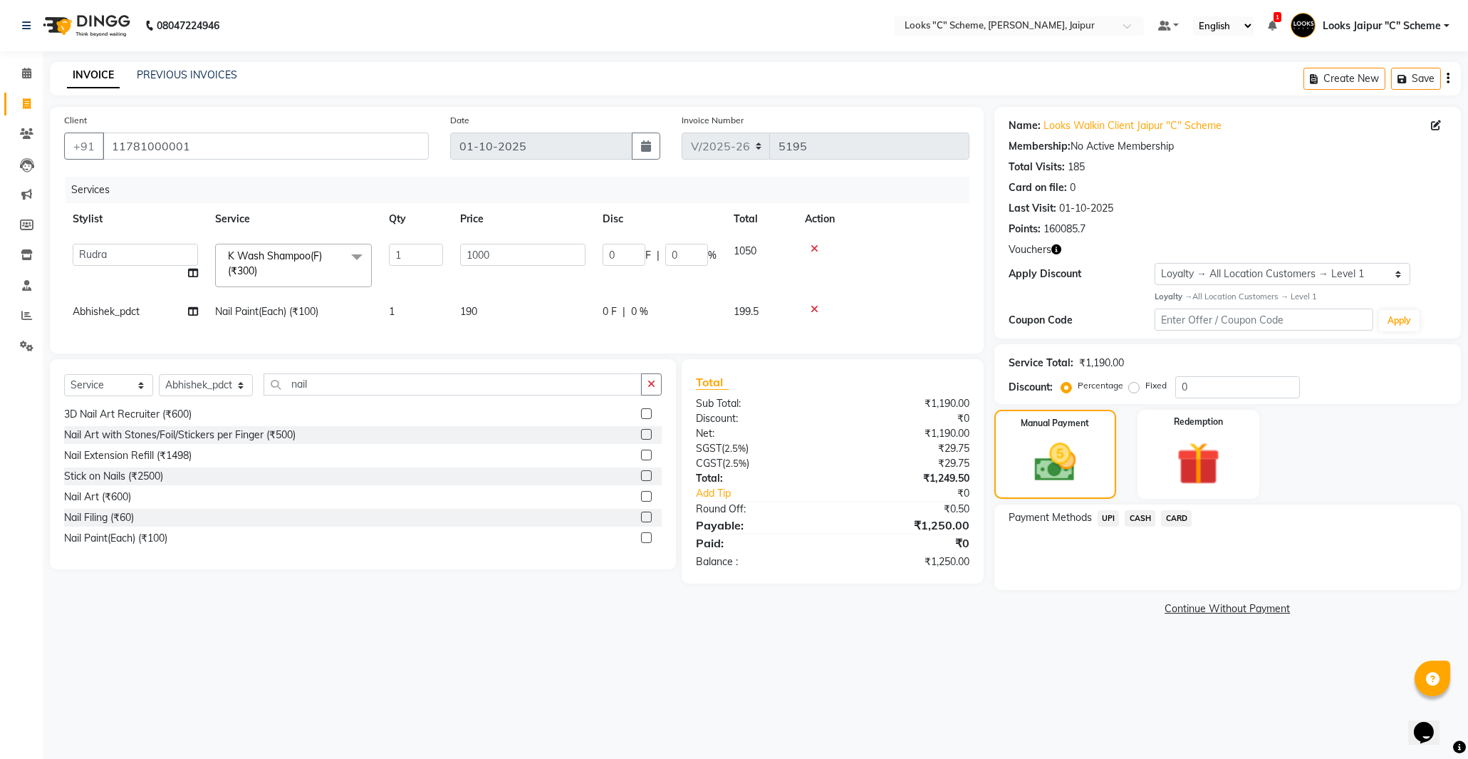
click at [1137, 517] on span "CASH" at bounding box center [1140, 518] width 31 height 16
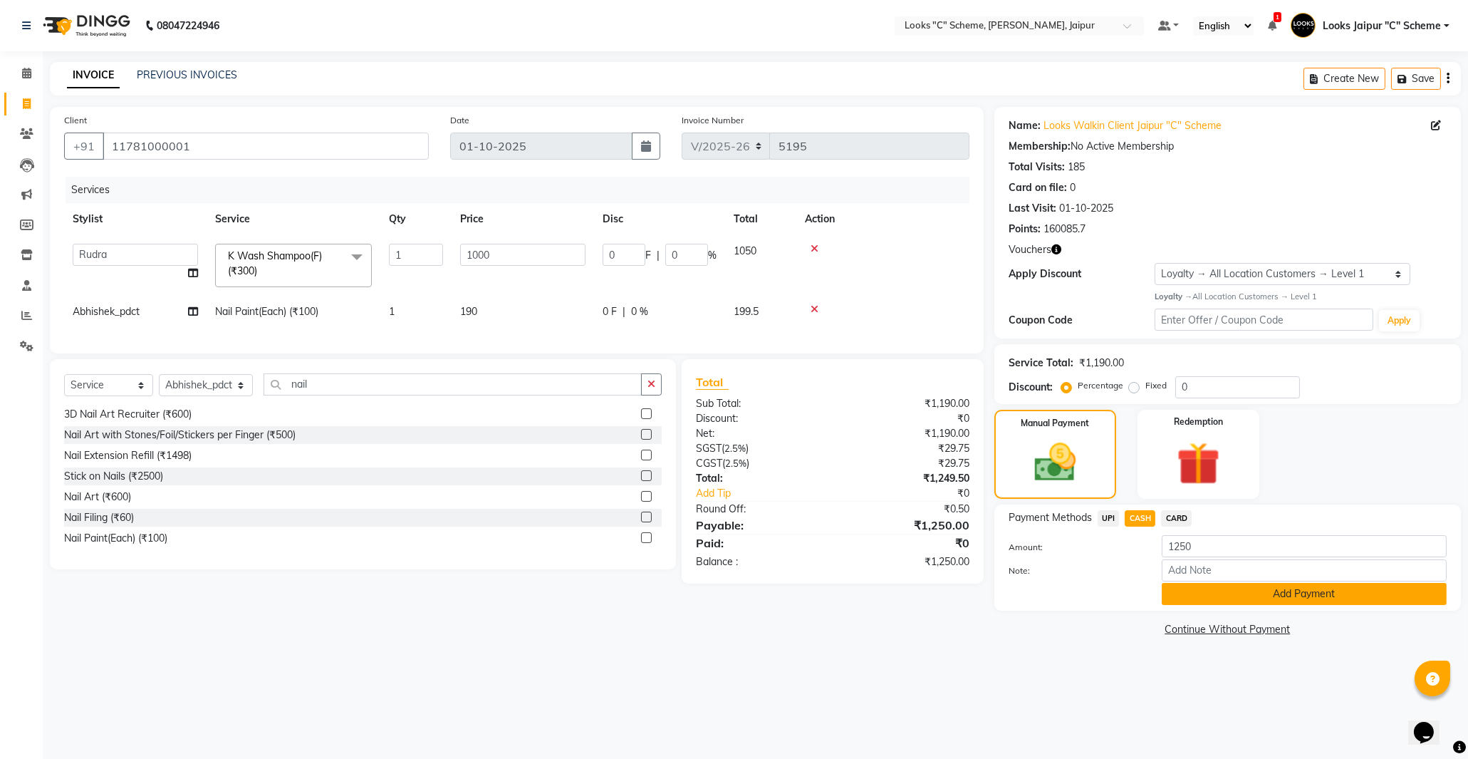
click at [1198, 601] on button "Add Payment" at bounding box center [1304, 594] width 285 height 22
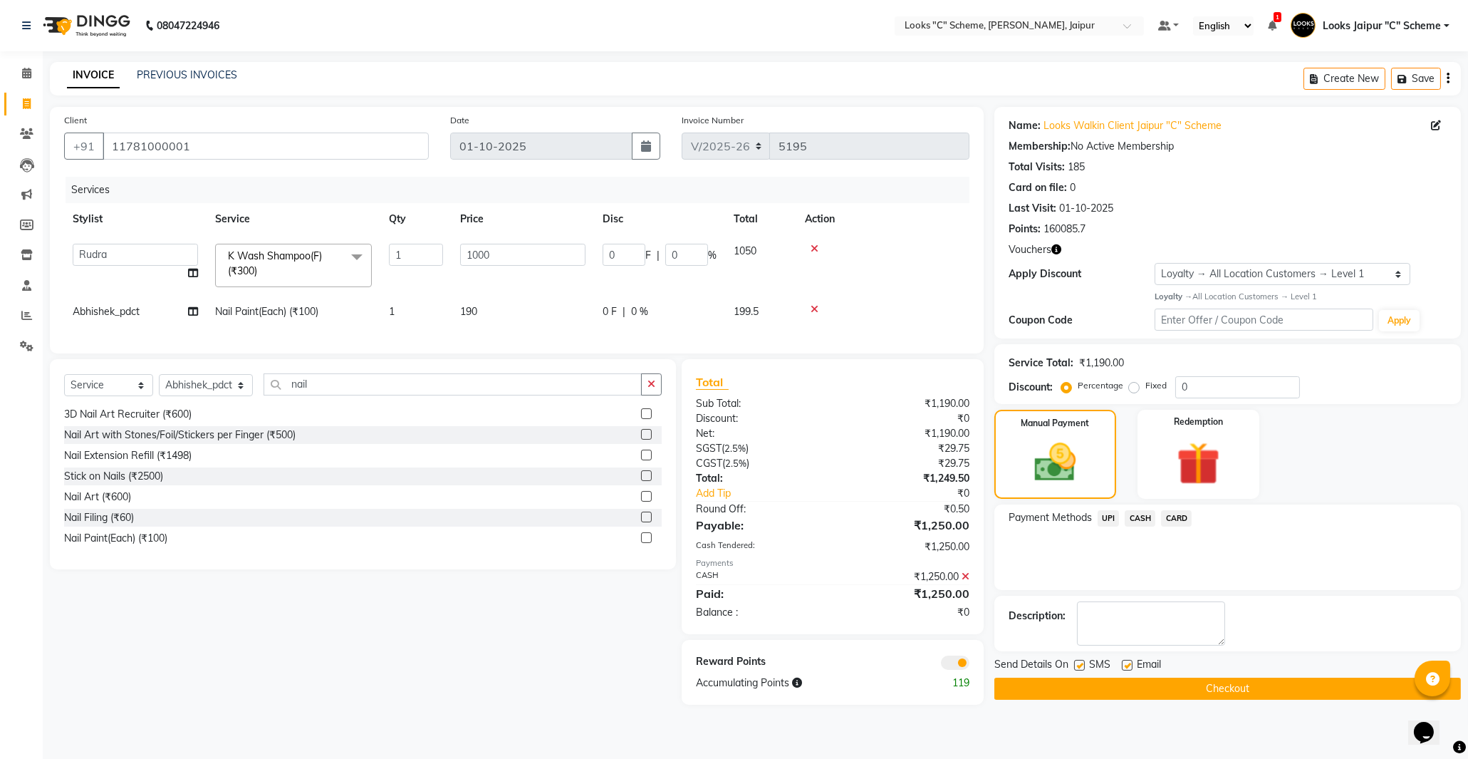
click at [1202, 687] on button "Checkout" at bounding box center [1227, 688] width 467 height 22
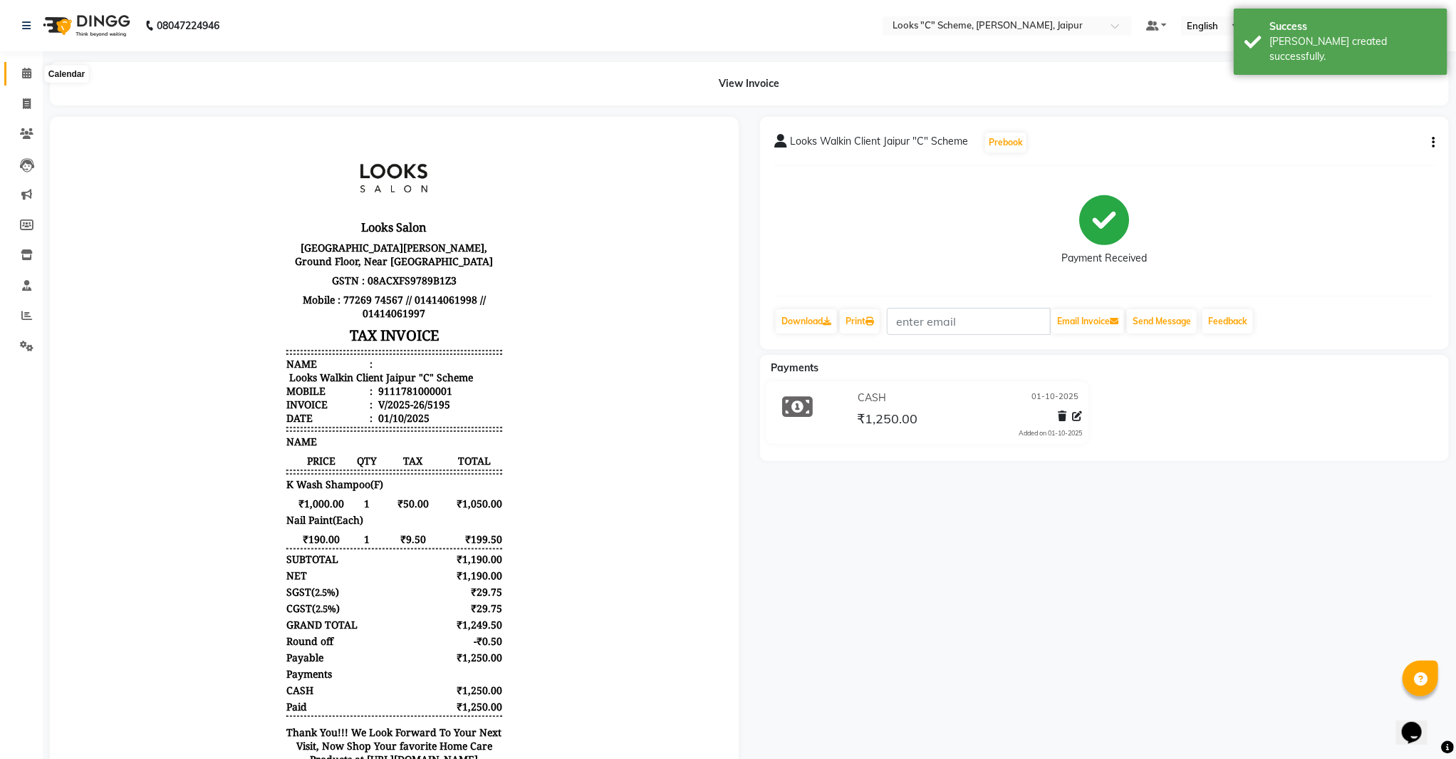
click at [33, 76] on span at bounding box center [26, 74] width 25 height 16
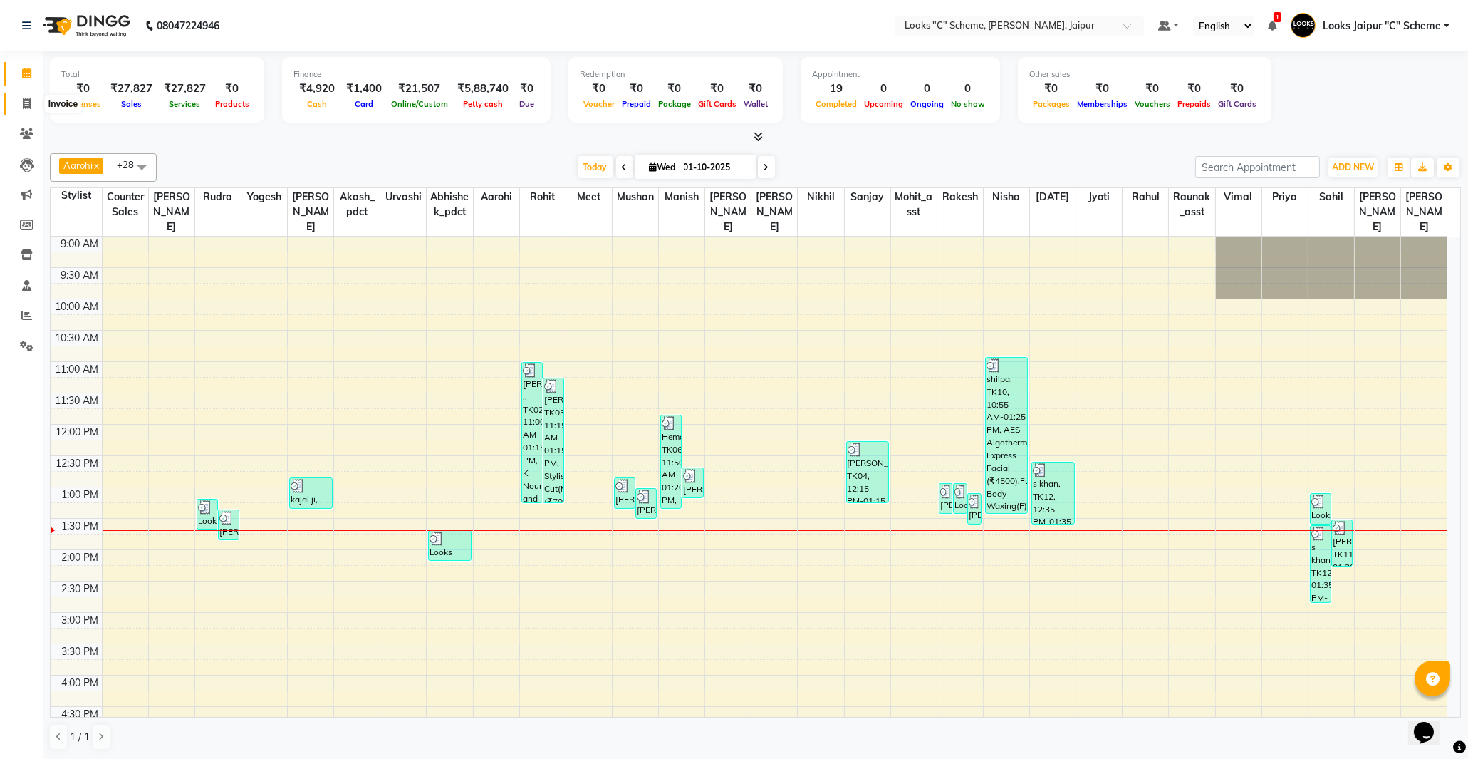
click at [26, 103] on icon at bounding box center [27, 103] width 8 height 11
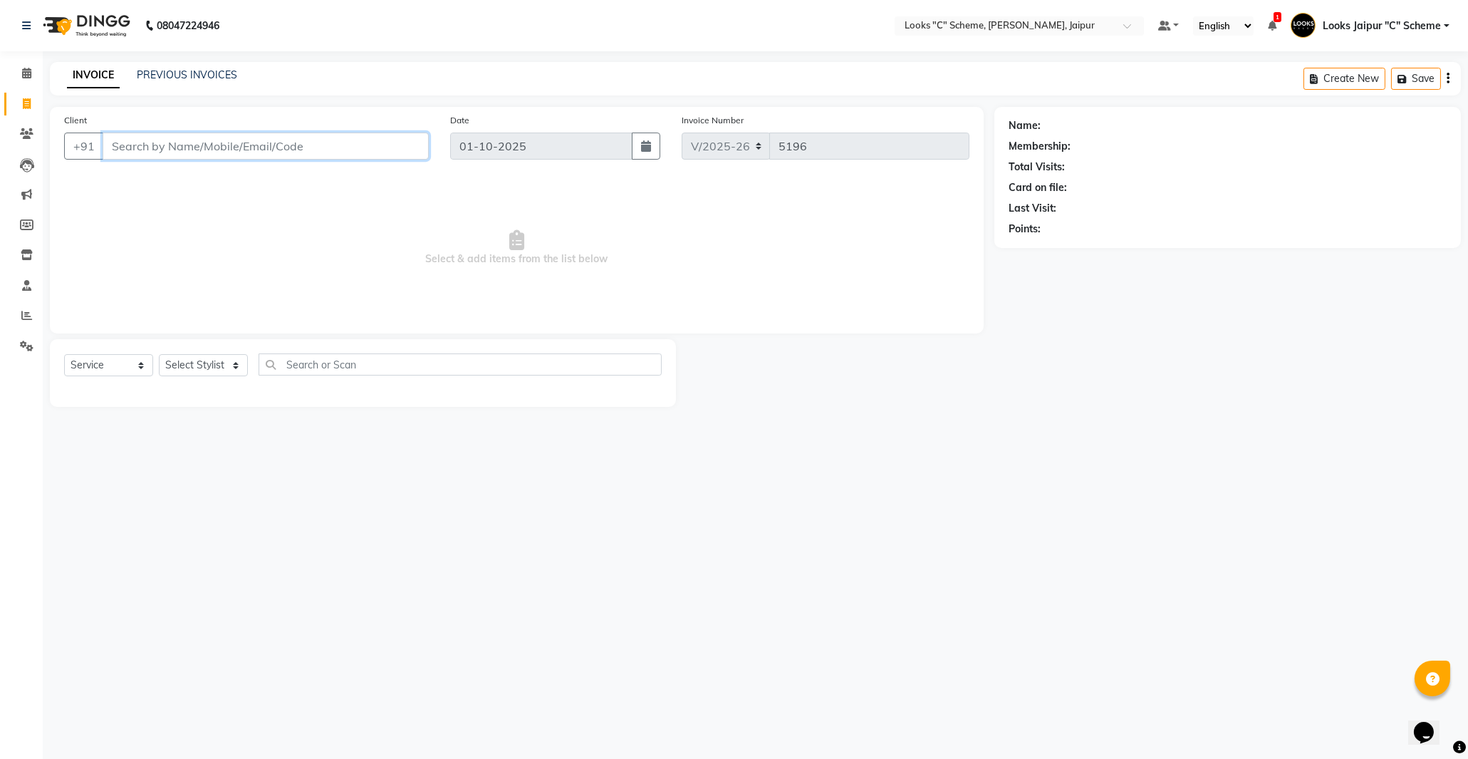
click at [188, 147] on input "Client" at bounding box center [266, 145] width 326 height 27
click at [197, 73] on link "PREVIOUS INVOICES" at bounding box center [187, 74] width 100 height 13
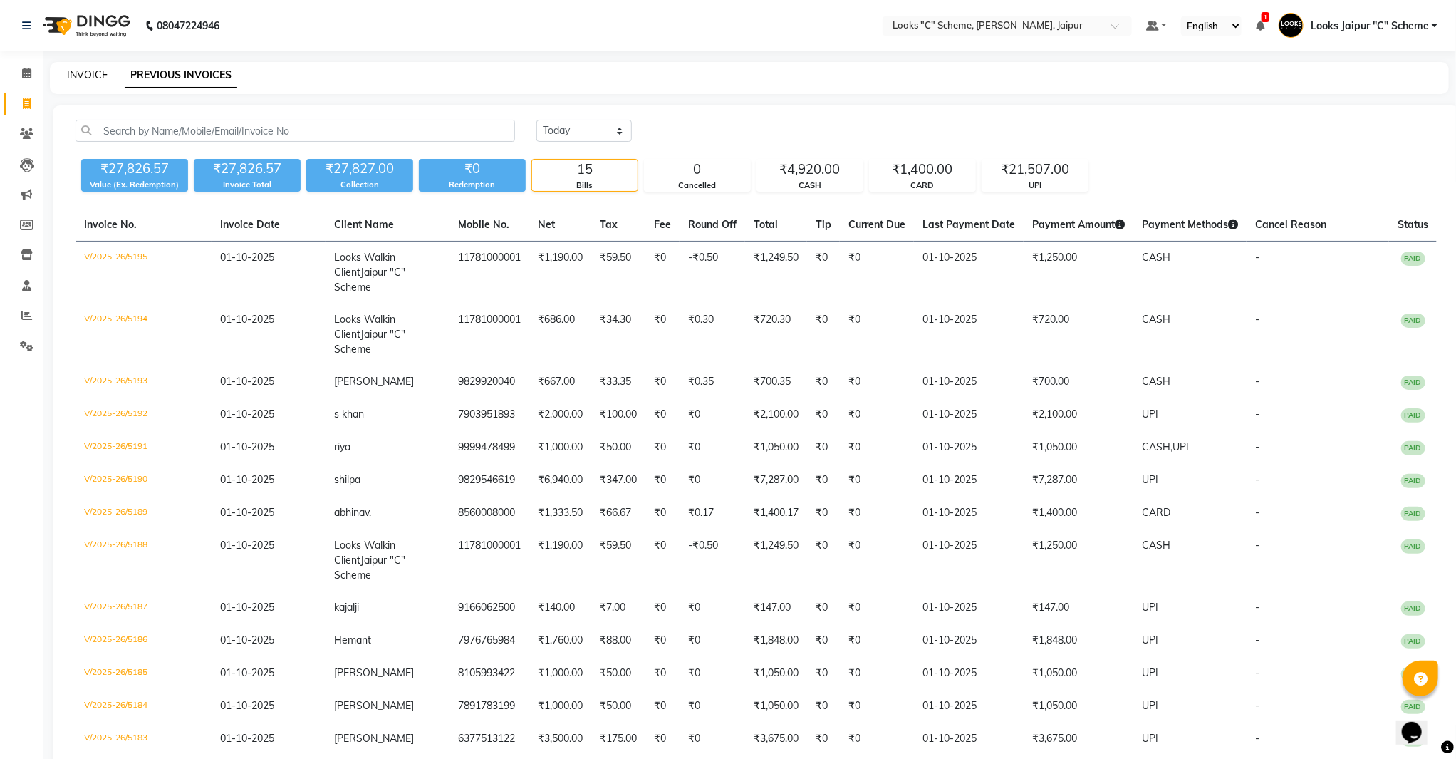
click at [69, 71] on link "INVOICE" at bounding box center [87, 74] width 41 height 13
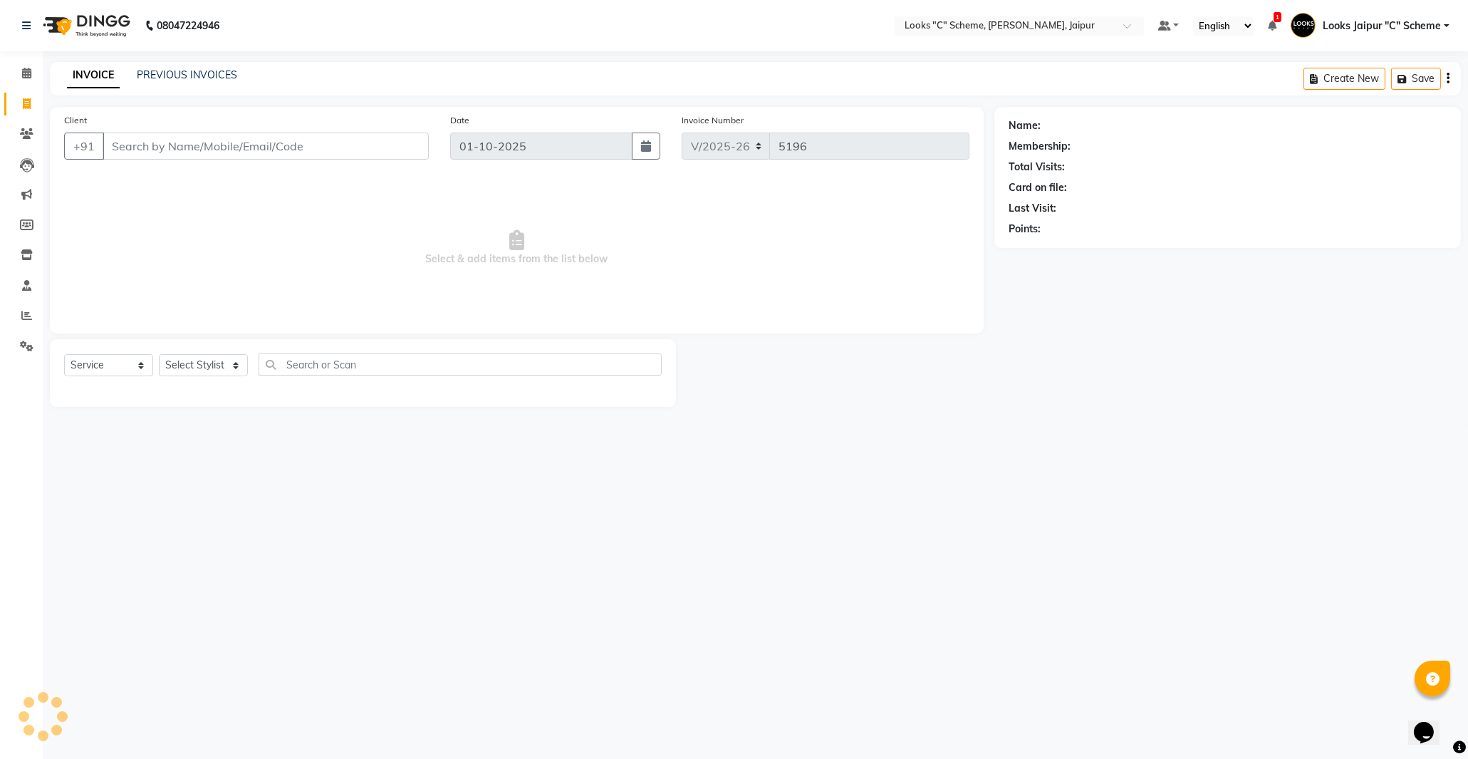
click at [142, 157] on input "Client" at bounding box center [266, 145] width 326 height 27
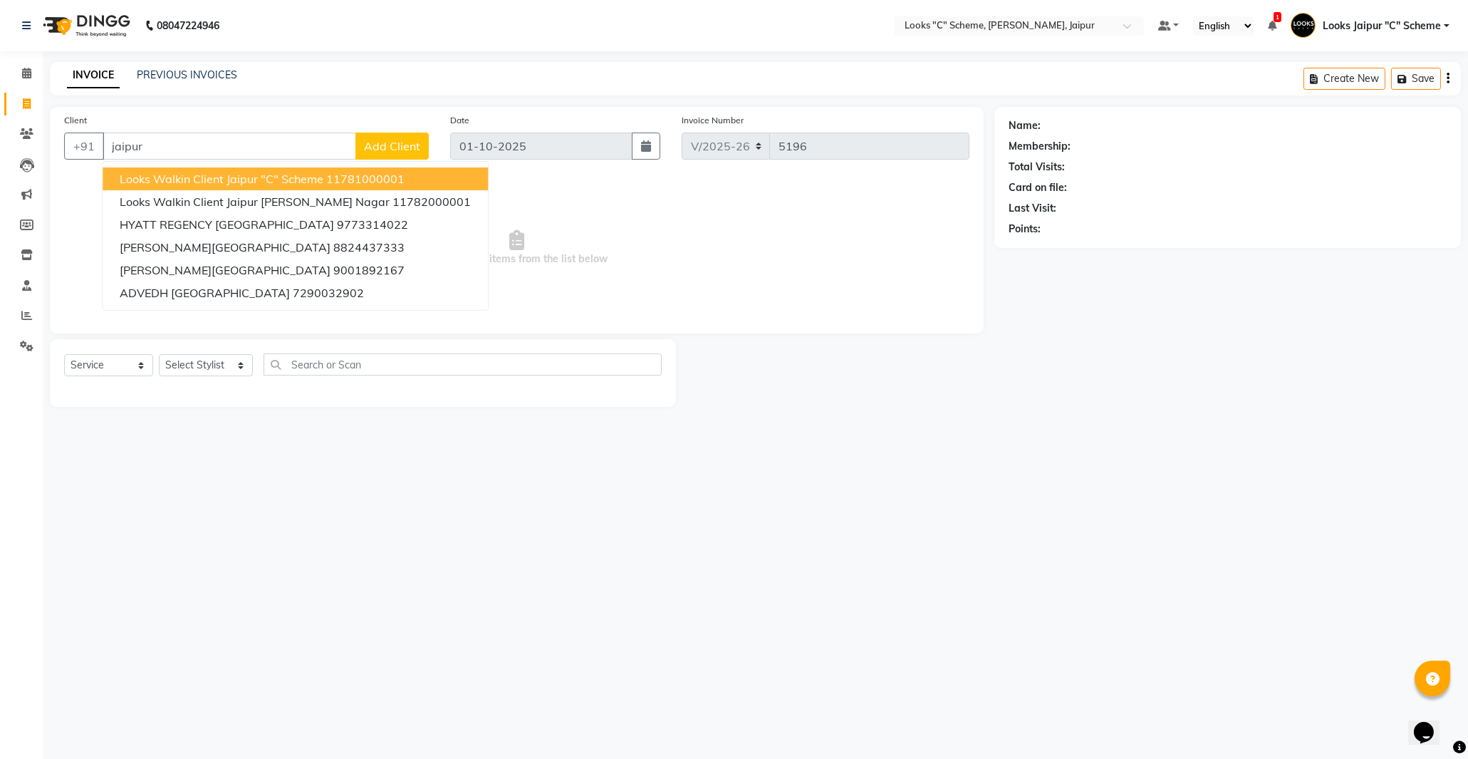
click at [228, 184] on span "Looks Walkin Client Jaipur "C" Scheme" at bounding box center [222, 179] width 204 height 14
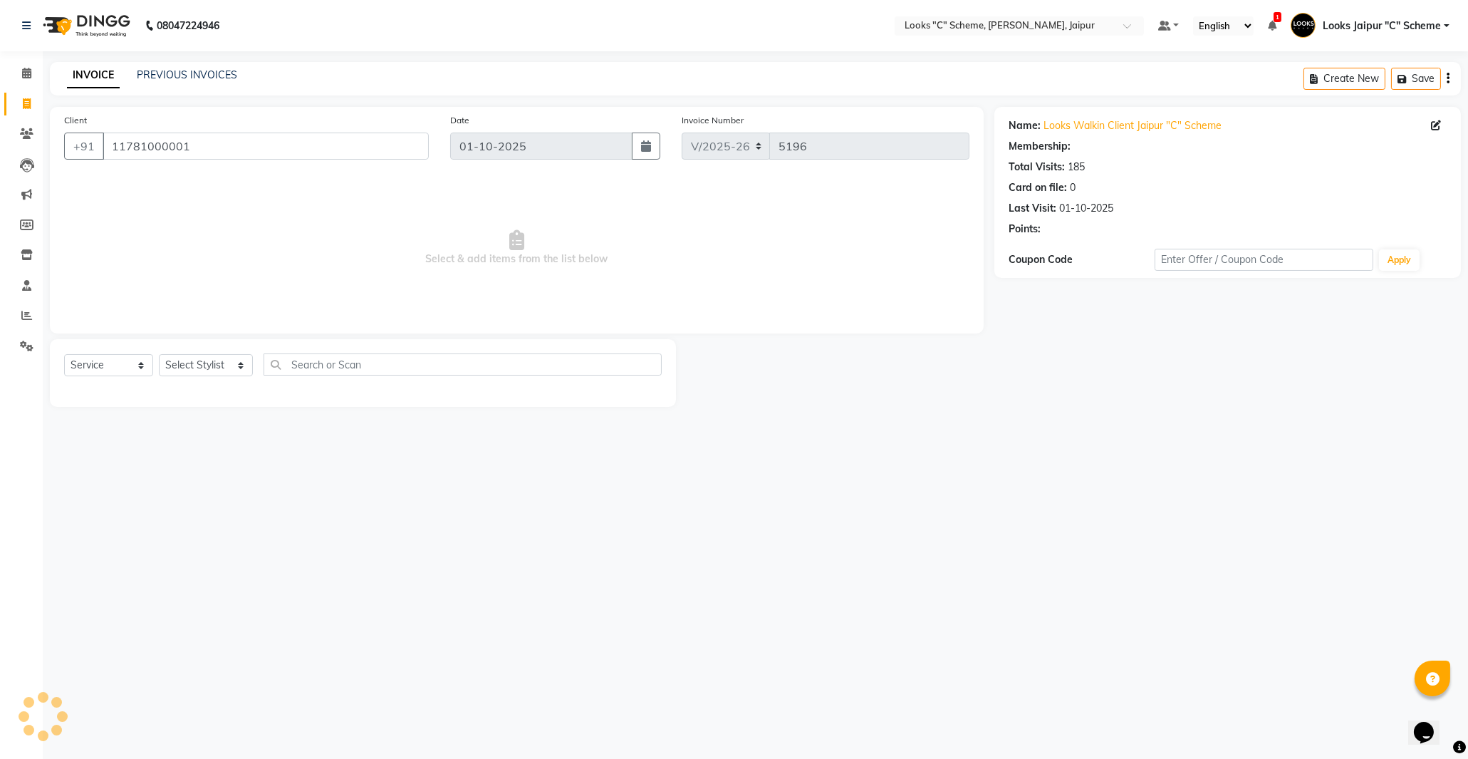
click at [219, 383] on div "Select Service Product Membership Package Voucher Prepaid Gift Card Select Styl…" at bounding box center [363, 369] width 598 height 33
drag, startPoint x: 214, startPoint y: 376, endPoint x: 214, endPoint y: 368, distance: 8.5
click at [214, 375] on select "Select Stylist [PERSON_NAME] Akash_pdct [PERSON_NAME] [PERSON_NAME] Counter Sal…" at bounding box center [206, 365] width 94 height 22
click at [159, 355] on select "Select Stylist [PERSON_NAME] Akash_pdct [PERSON_NAME] [PERSON_NAME] Counter Sal…" at bounding box center [206, 365] width 94 height 22
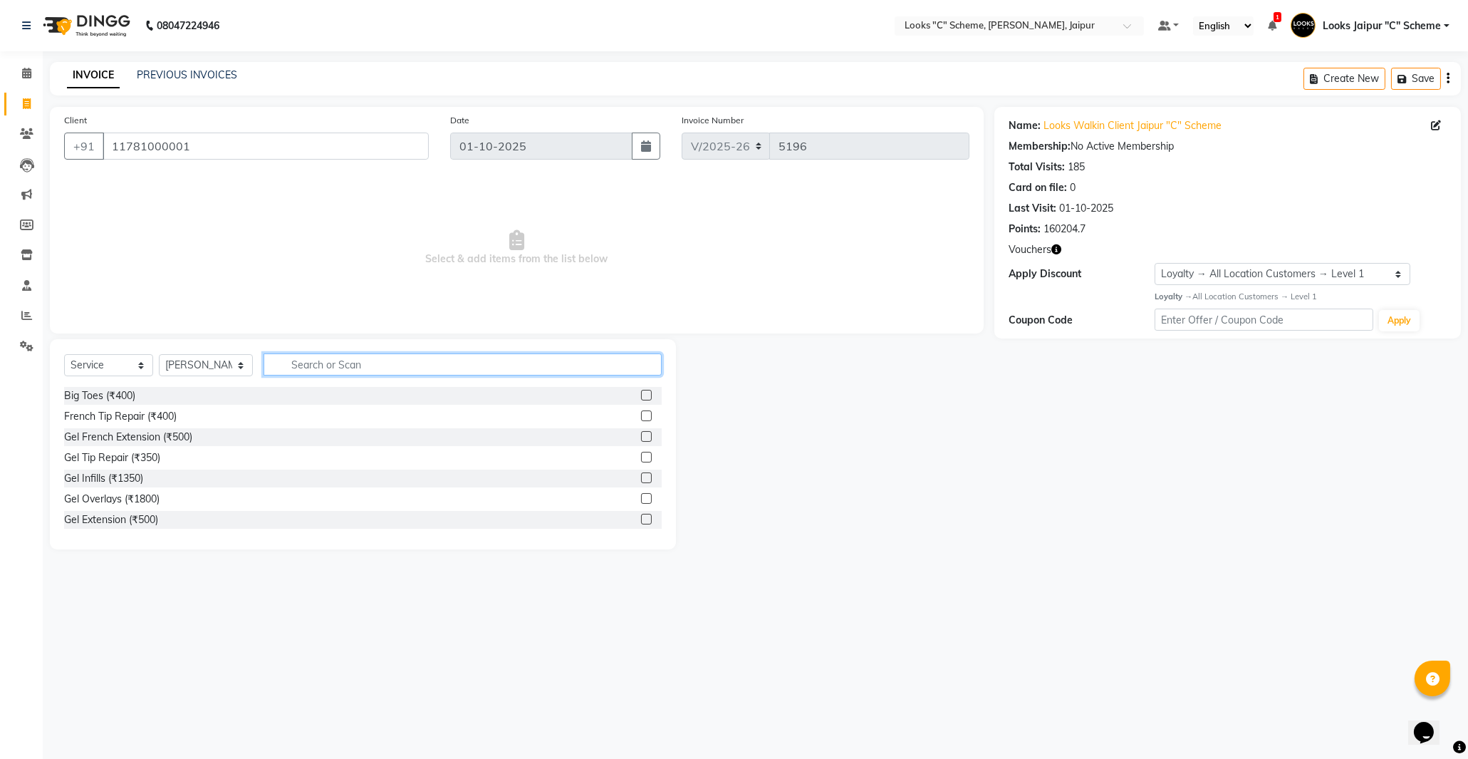
click at [307, 365] on input "text" at bounding box center [463, 364] width 398 height 22
click at [641, 411] on label at bounding box center [646, 415] width 11 height 11
click at [641, 412] on input "checkbox" at bounding box center [645, 416] width 9 height 9
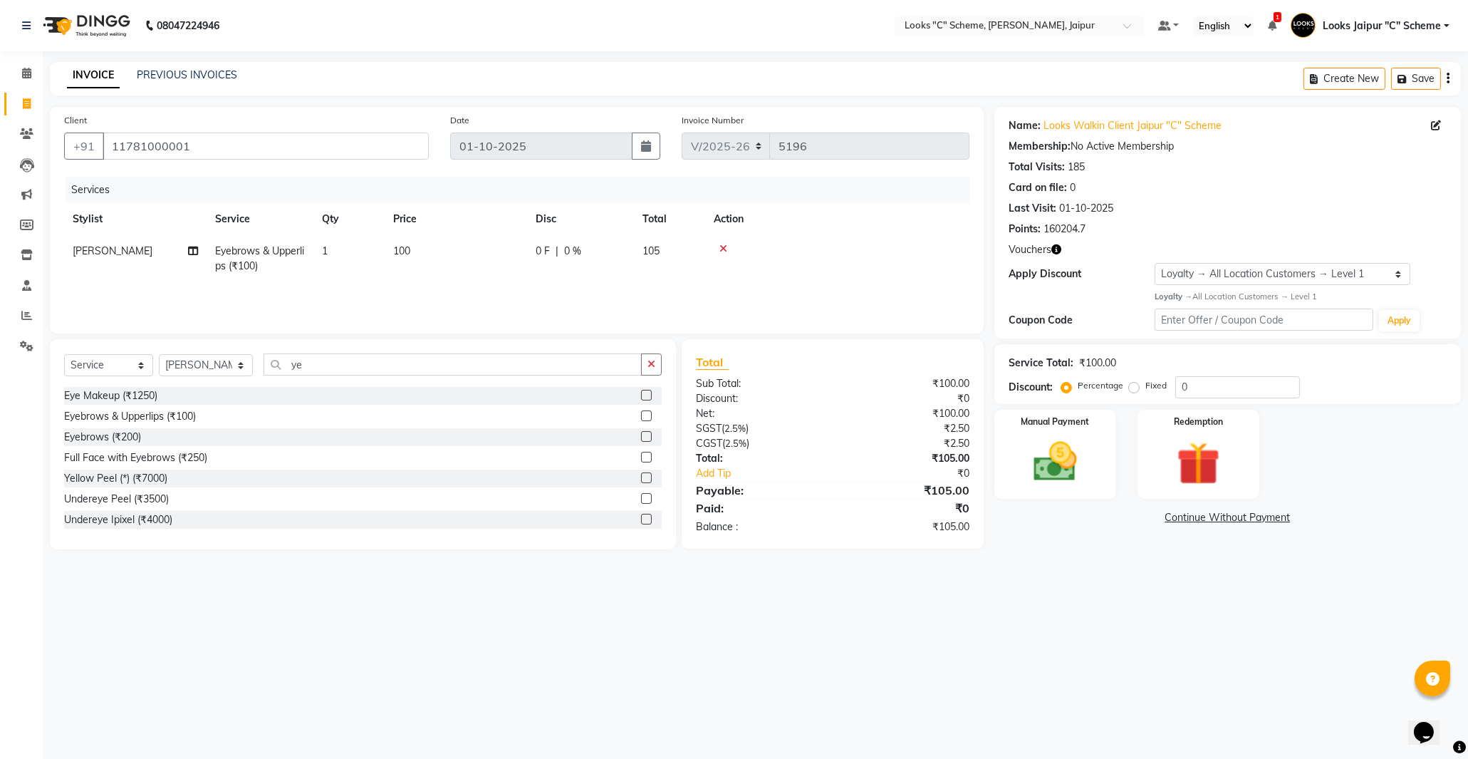
click at [449, 252] on td "100" at bounding box center [456, 258] width 142 height 47
click at [523, 258] on input "100" at bounding box center [522, 255] width 125 height 22
click at [539, 284] on div "Services Stylist Service Qty Price Disc Total Action Aarohi [PERSON_NAME] Abhis…" at bounding box center [516, 248] width 905 height 142
click at [489, 244] on td "187" at bounding box center [456, 258] width 142 height 47
click at [509, 249] on input "187" at bounding box center [522, 255] width 125 height 22
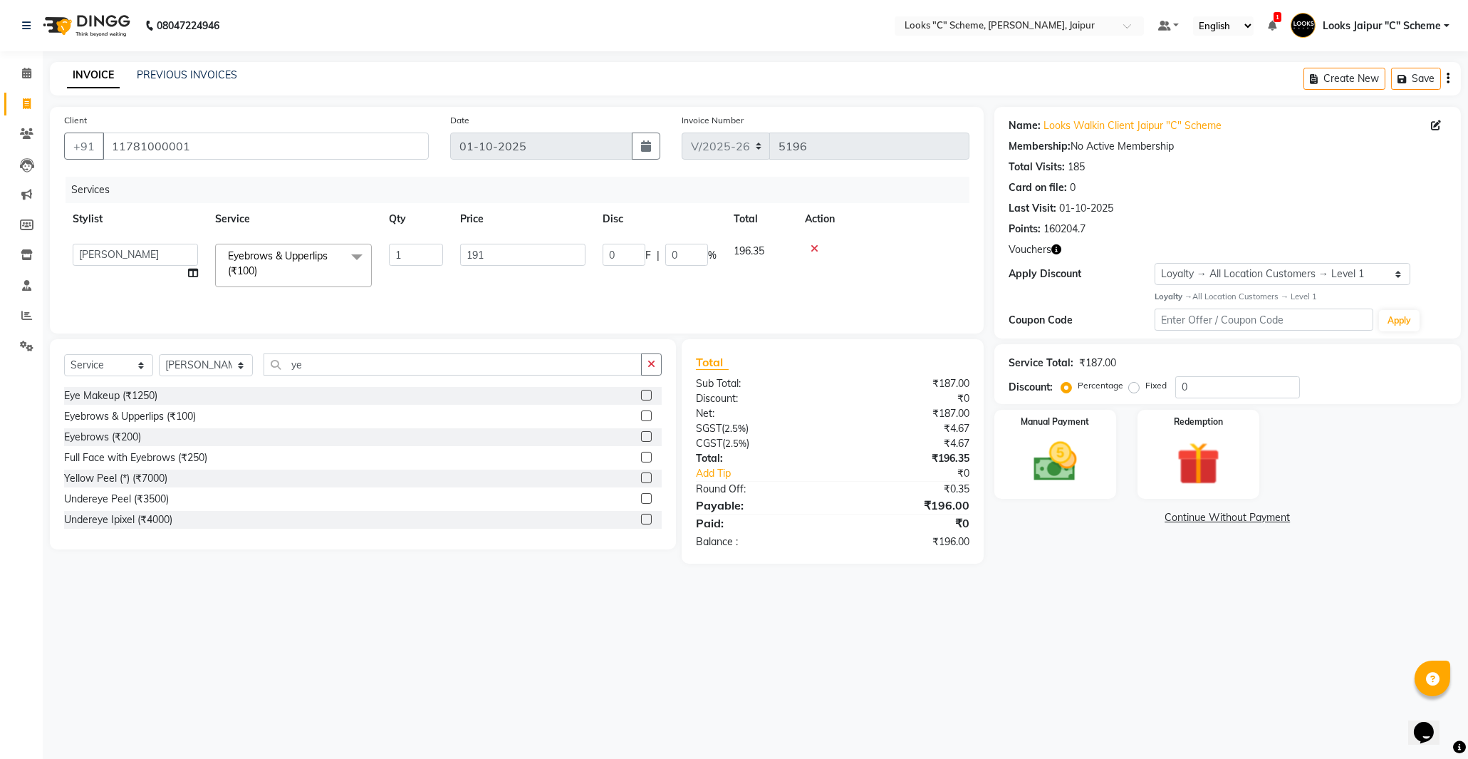
click at [490, 292] on div "Services Stylist Service Qty Price Disc Total Action Aarohi [PERSON_NAME] Abhis…" at bounding box center [516, 248] width 905 height 142
click at [456, 247] on td "191" at bounding box center [456, 258] width 142 height 47
click at [549, 244] on input "191" at bounding box center [522, 255] width 125 height 22
click at [837, 641] on div "08047224946 Select Location × Looks "C" Scheme, Jaipur, Jaipur Default Panel My…" at bounding box center [734, 379] width 1468 height 759
click at [1130, 442] on div "Manual Payment Redemption" at bounding box center [1228, 454] width 488 height 89
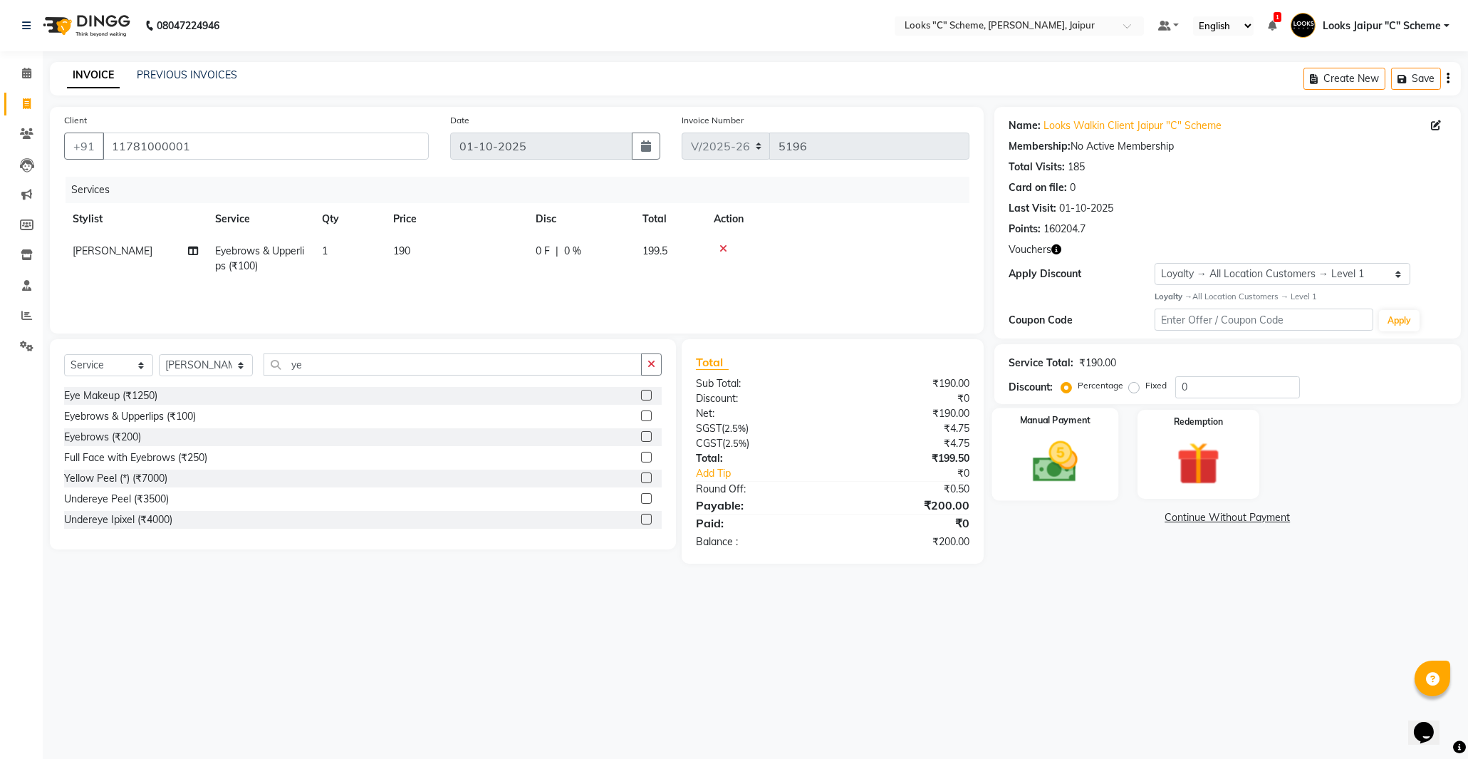
drag, startPoint x: 1049, startPoint y: 452, endPoint x: 1116, endPoint y: 501, distance: 82.5
click at [1049, 453] on img at bounding box center [1055, 462] width 70 height 50
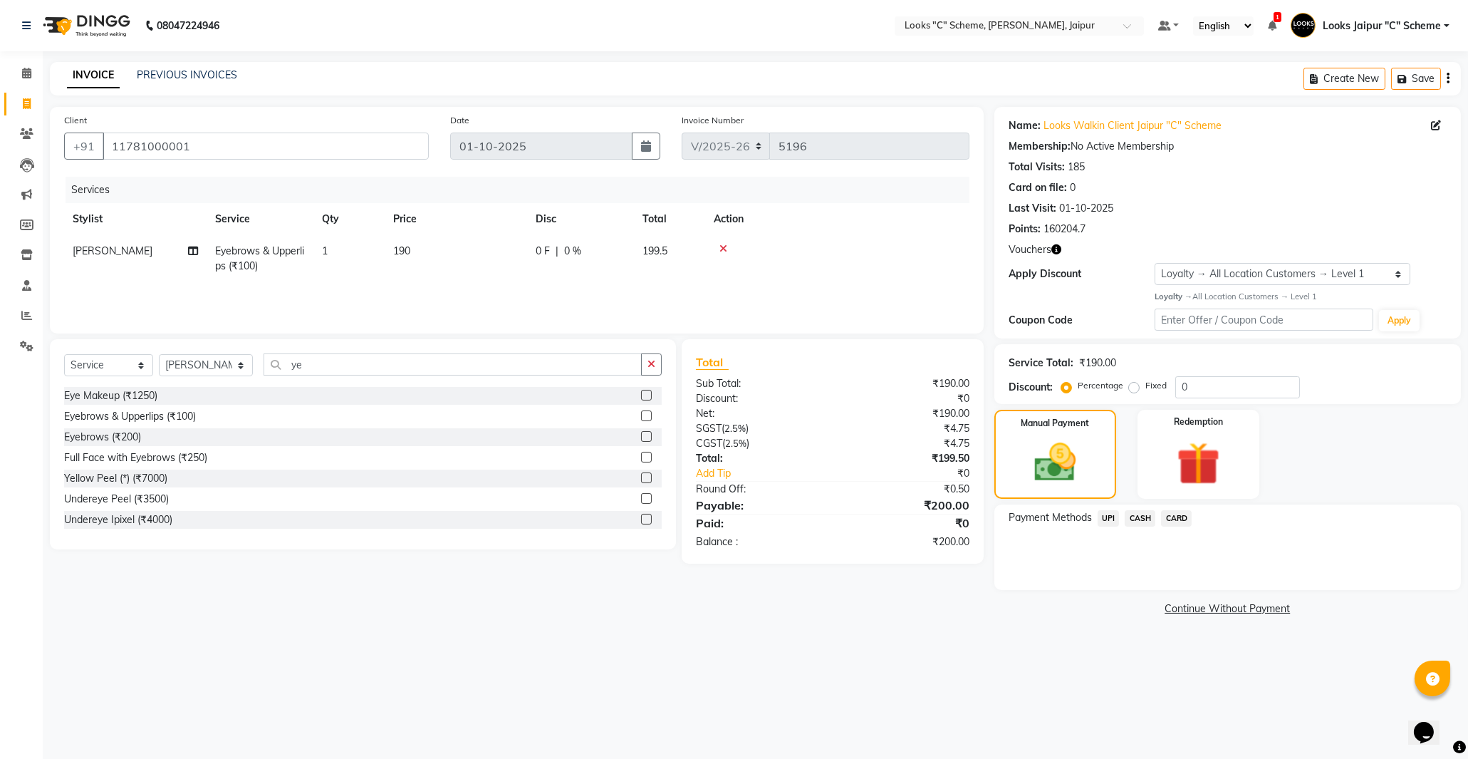
click at [1143, 518] on span "CASH" at bounding box center [1140, 518] width 31 height 16
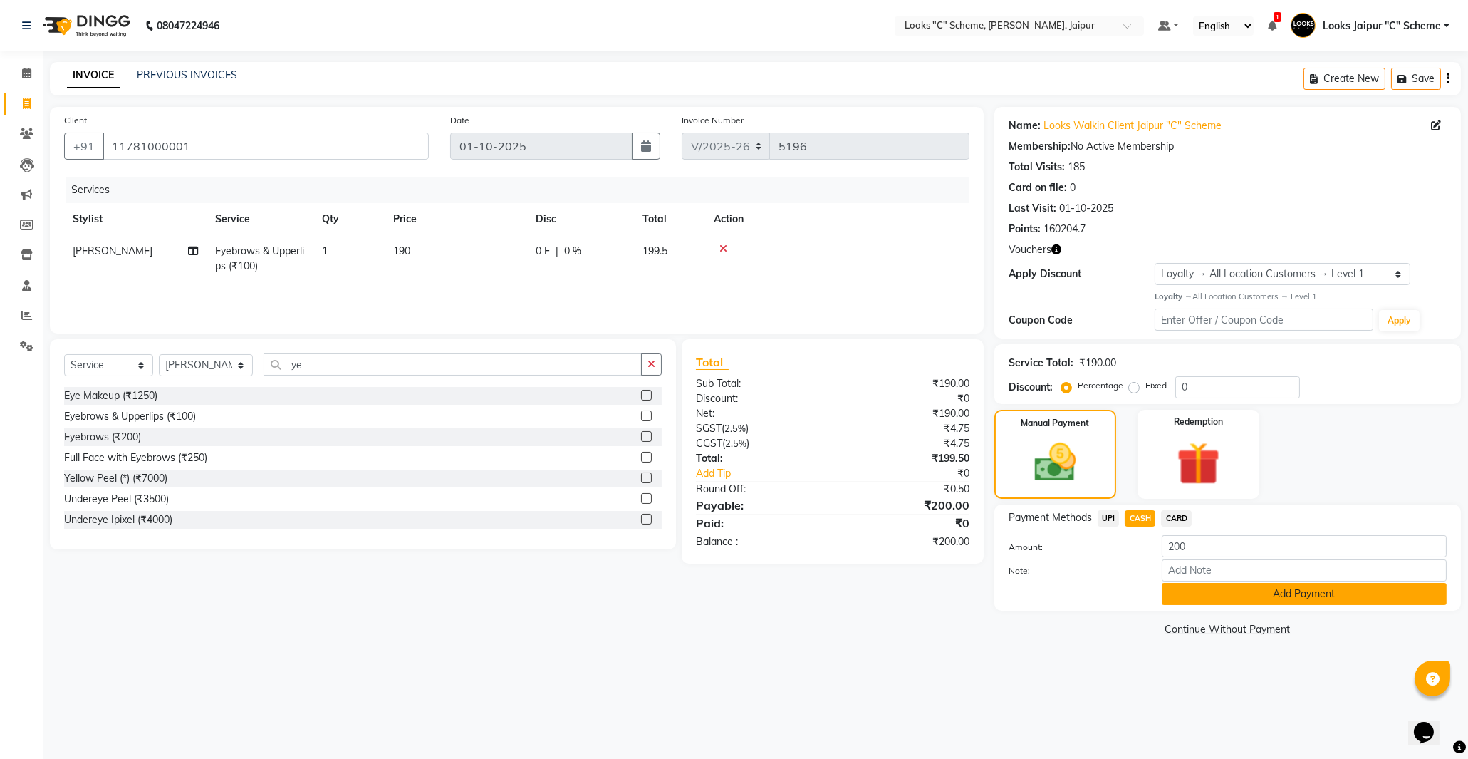
click at [1198, 595] on button "Add Payment" at bounding box center [1304, 594] width 285 height 22
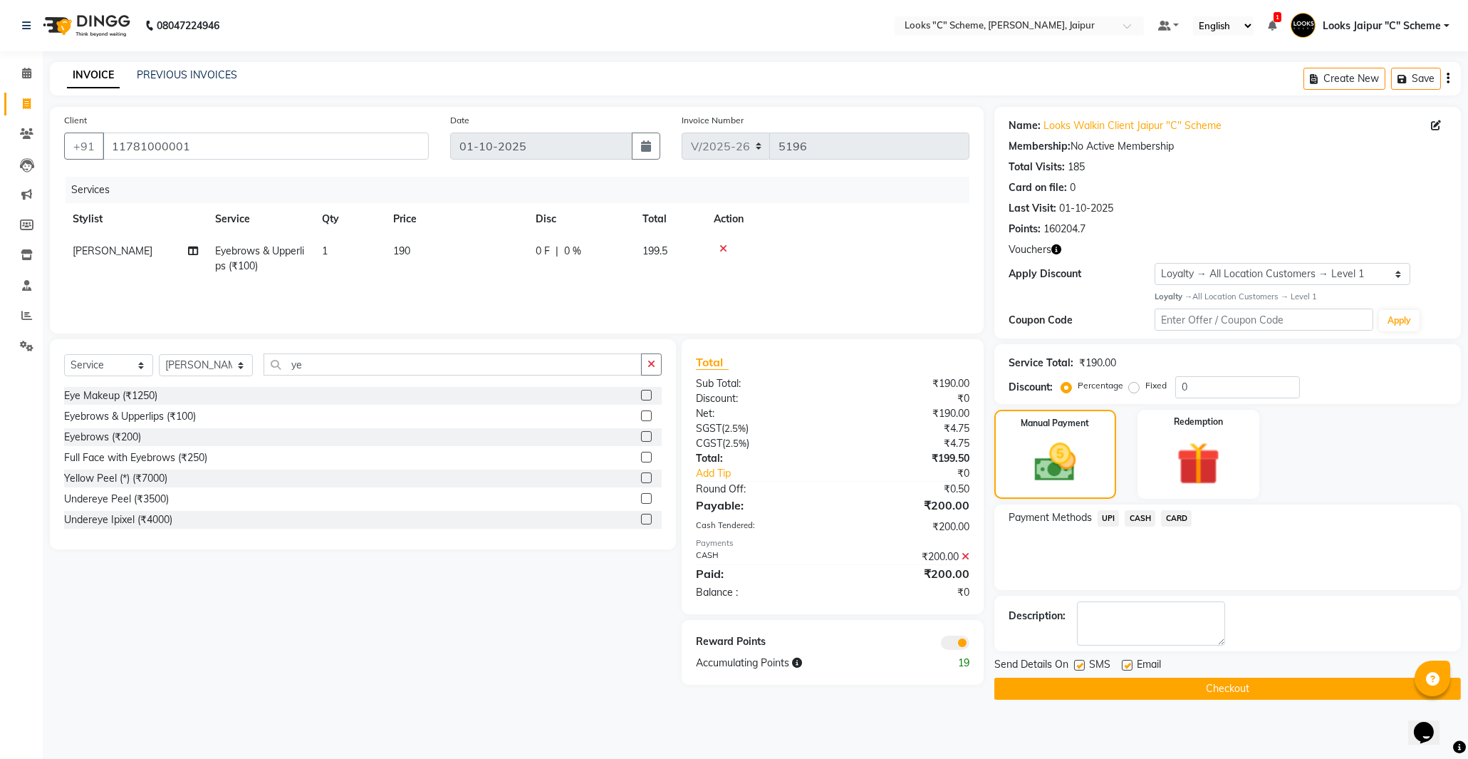
click at [1214, 685] on button "Checkout" at bounding box center [1227, 688] width 467 height 22
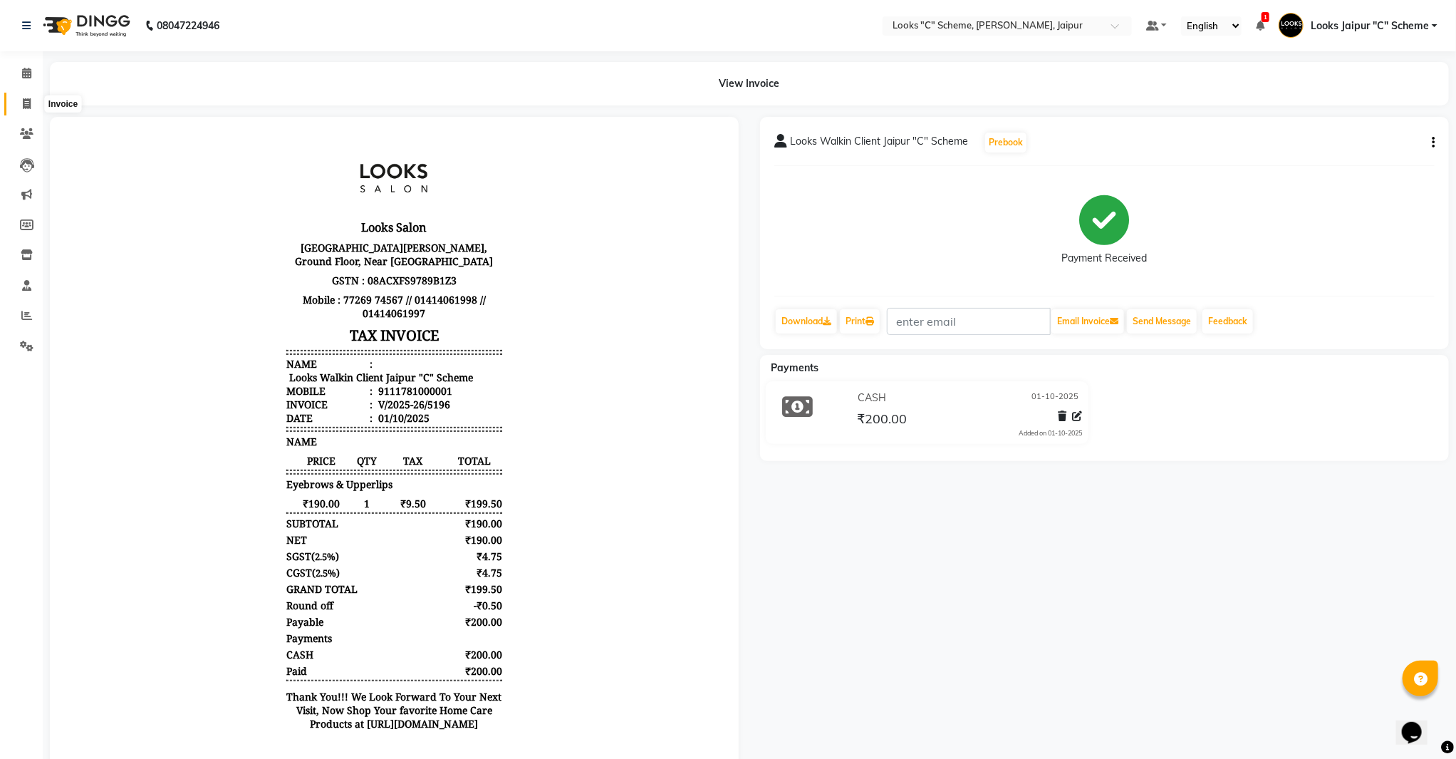
click at [36, 97] on span at bounding box center [26, 104] width 25 height 16
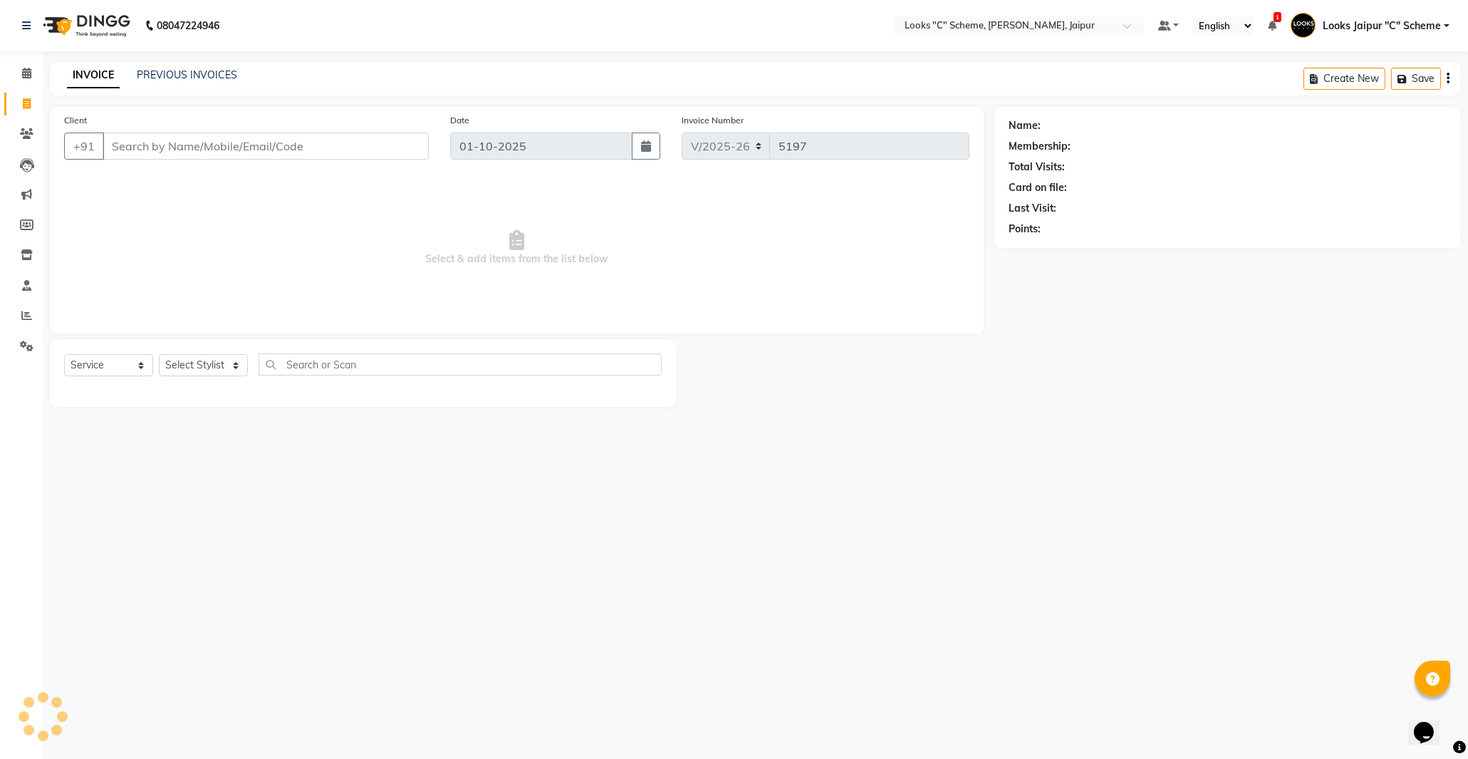
click at [135, 151] on input "Client" at bounding box center [266, 145] width 326 height 27
click at [399, 137] on button "Add Client" at bounding box center [391, 145] width 73 height 27
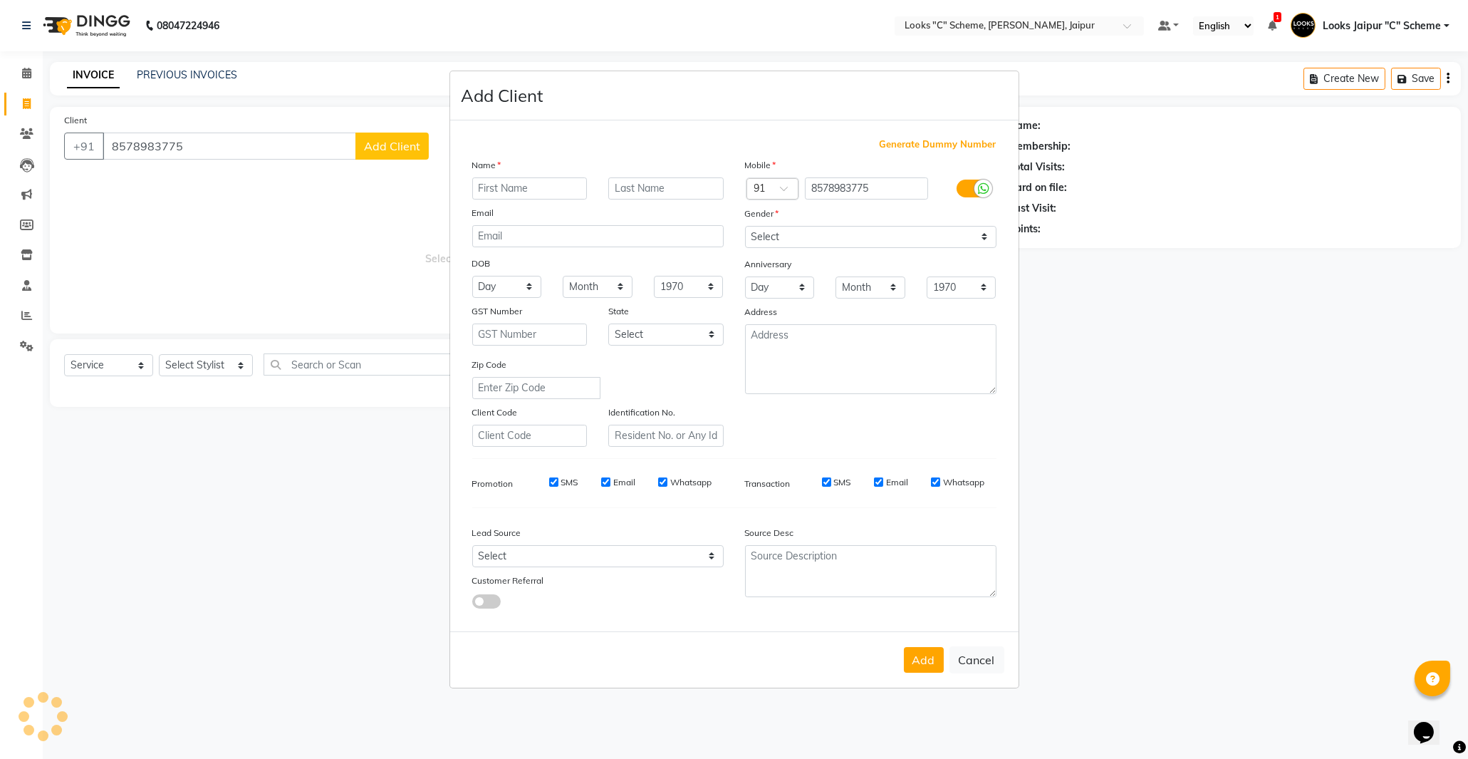
click at [493, 171] on label "Name" at bounding box center [486, 165] width 29 height 13
click at [494, 182] on input "text" at bounding box center [529, 188] width 115 height 22
click at [760, 235] on select "Select [DEMOGRAPHIC_DATA] [DEMOGRAPHIC_DATA] Other Prefer Not To Say" at bounding box center [870, 237] width 251 height 22
click at [745, 226] on select "Select [DEMOGRAPHIC_DATA] [DEMOGRAPHIC_DATA] Other Prefer Not To Say" at bounding box center [870, 237] width 251 height 22
click at [921, 658] on button "Add" at bounding box center [924, 660] width 40 height 26
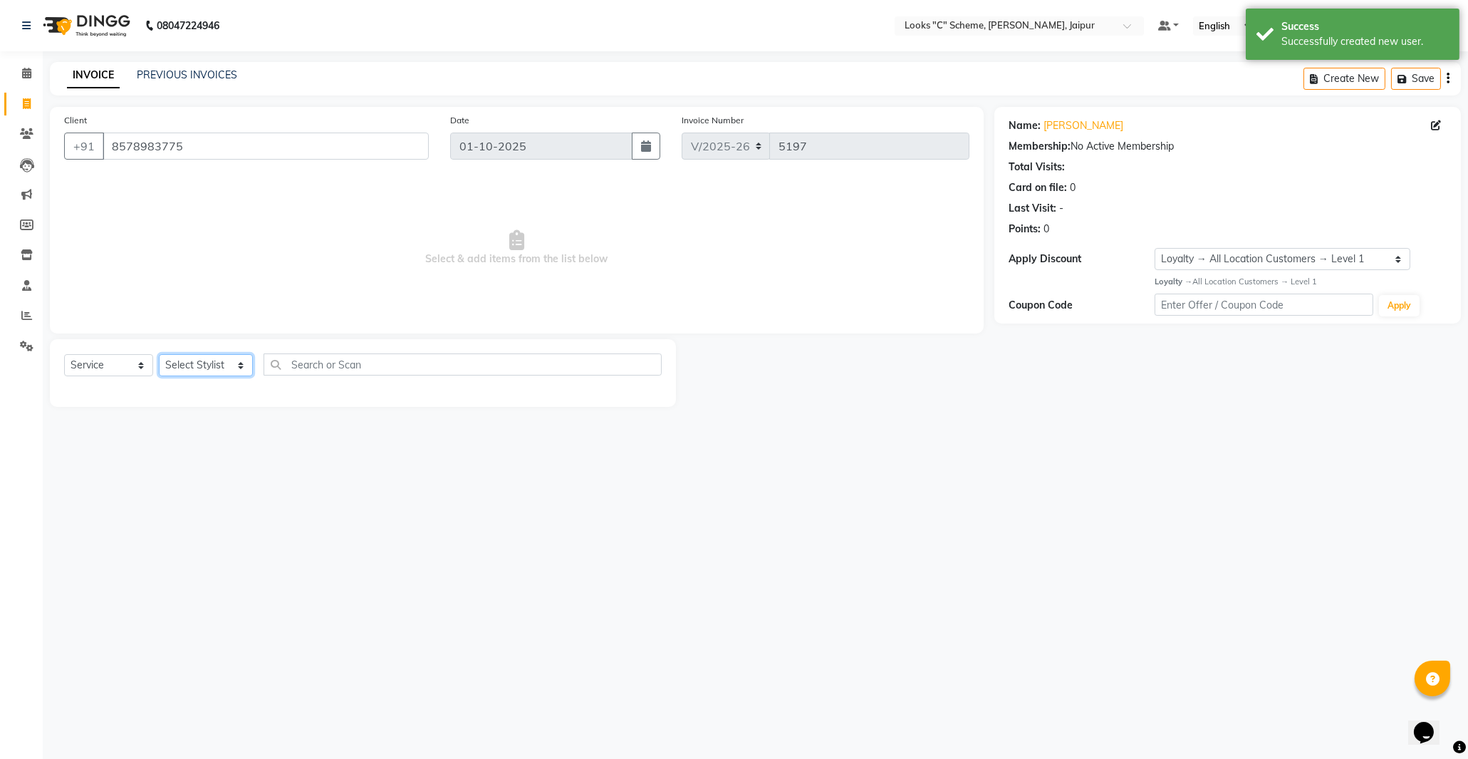
click at [208, 366] on select "Select Stylist [PERSON_NAME] Akash_pdct [PERSON_NAME] [PERSON_NAME] Counter Sal…" at bounding box center [206, 365] width 94 height 22
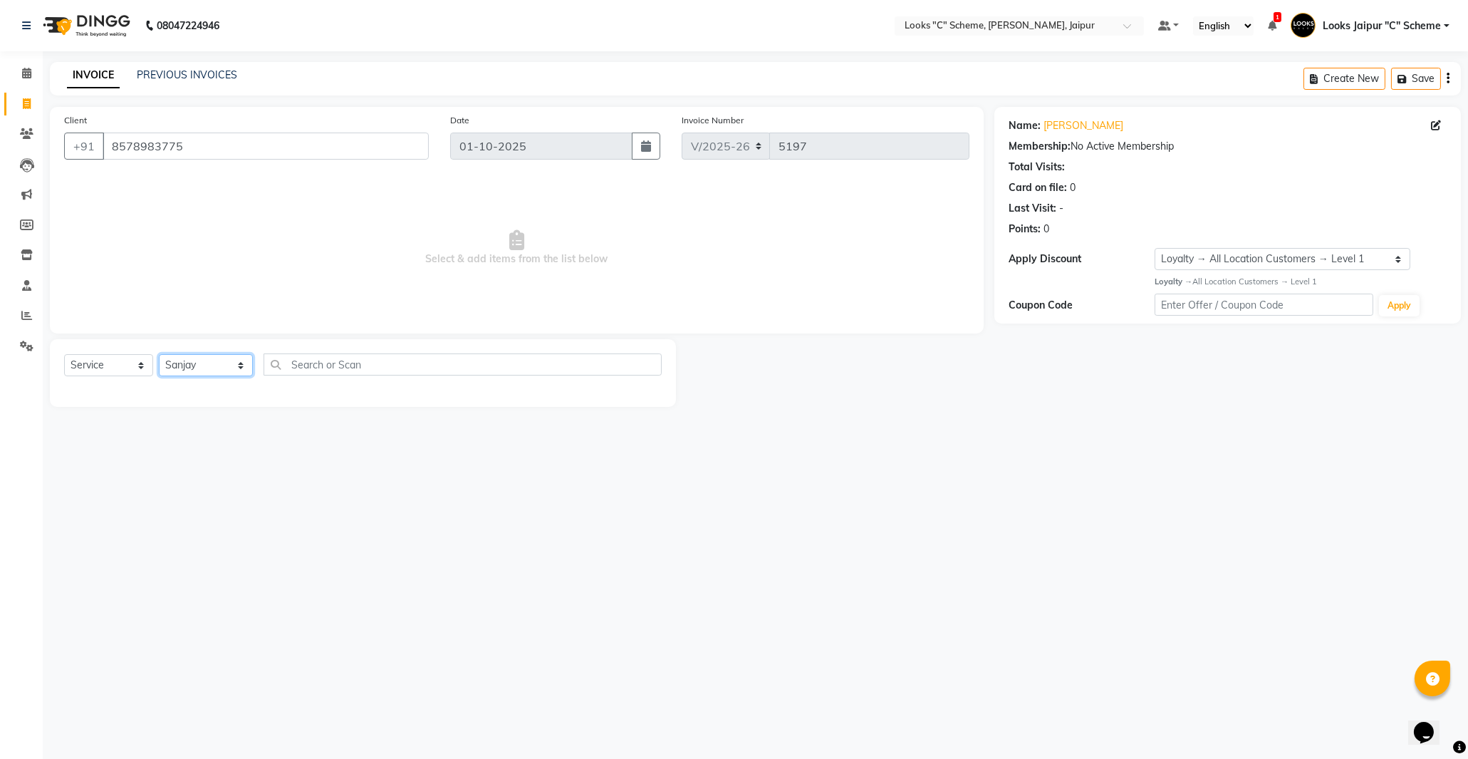
click at [159, 355] on select "Select Stylist [PERSON_NAME] Akash_pdct [PERSON_NAME] [PERSON_NAME] Counter Sal…" at bounding box center [206, 365] width 94 height 22
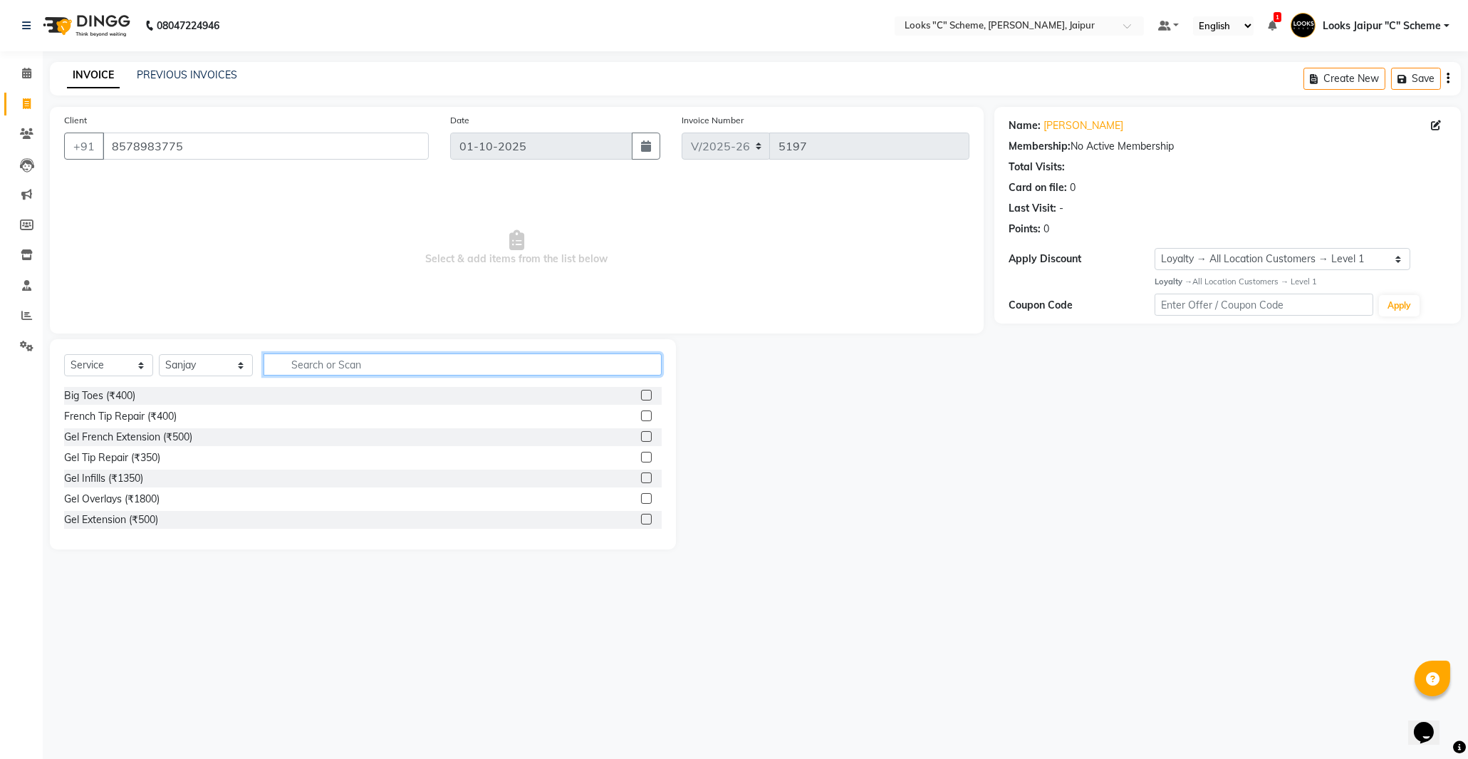
click at [285, 362] on input "text" at bounding box center [463, 364] width 398 height 22
click at [641, 415] on label at bounding box center [646, 415] width 11 height 11
click at [641, 415] on input "checkbox" at bounding box center [645, 416] width 9 height 9
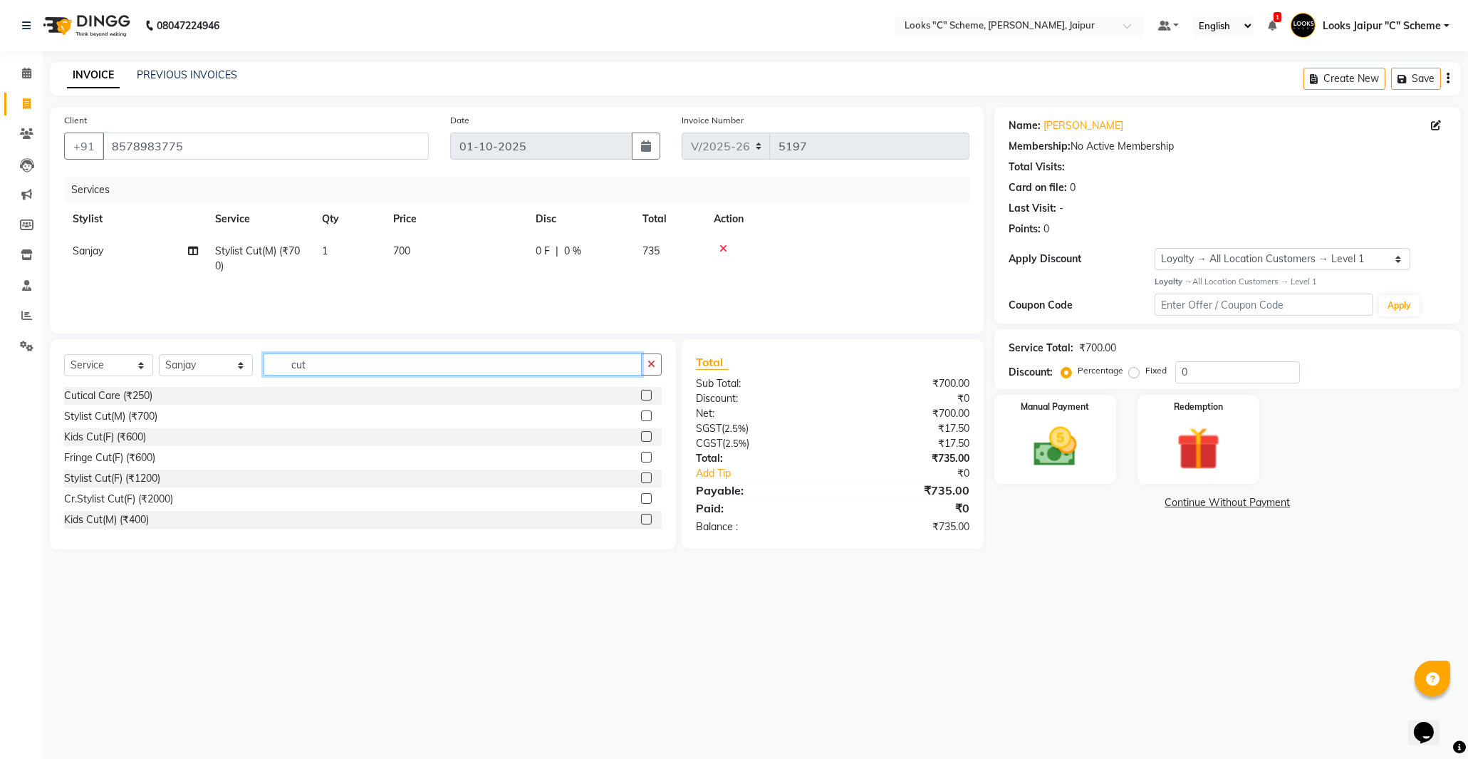
click at [452, 368] on input "cut" at bounding box center [453, 364] width 378 height 22
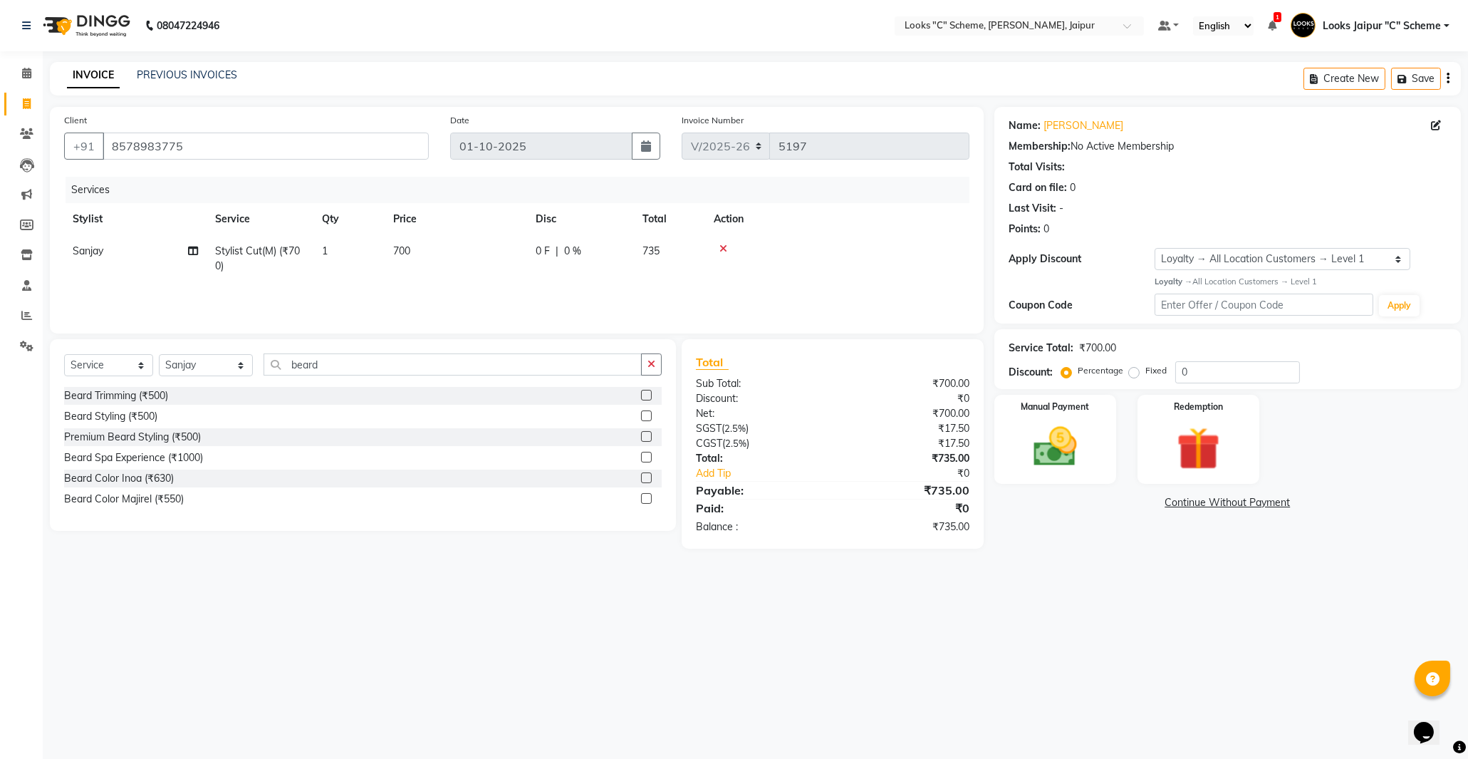
click at [644, 394] on label at bounding box center [646, 395] width 11 height 11
click at [644, 394] on input "checkbox" at bounding box center [645, 395] width 9 height 9
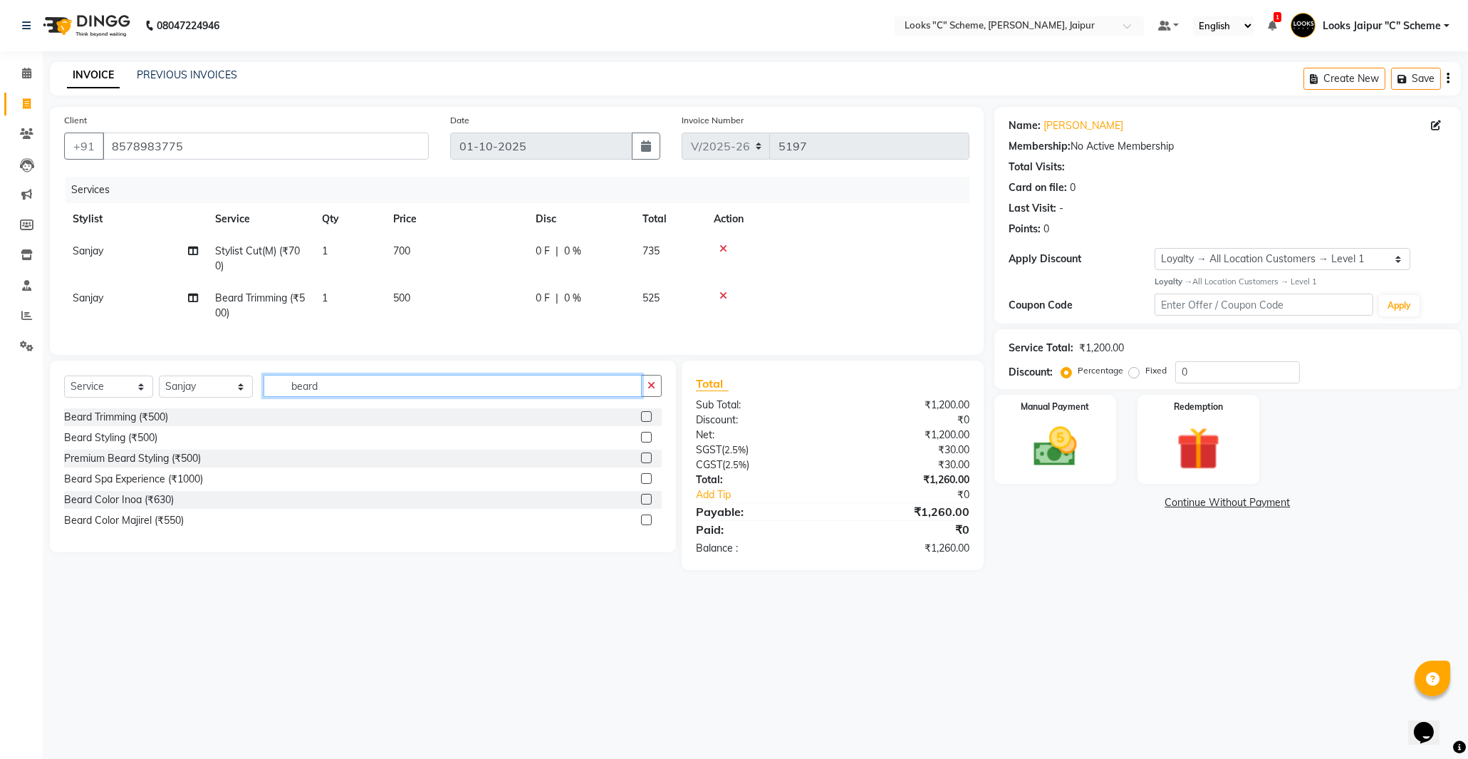
click at [432, 397] on input "beard" at bounding box center [453, 386] width 378 height 22
click at [643, 442] on label at bounding box center [646, 437] width 11 height 11
click at [643, 442] on input "checkbox" at bounding box center [645, 437] width 9 height 9
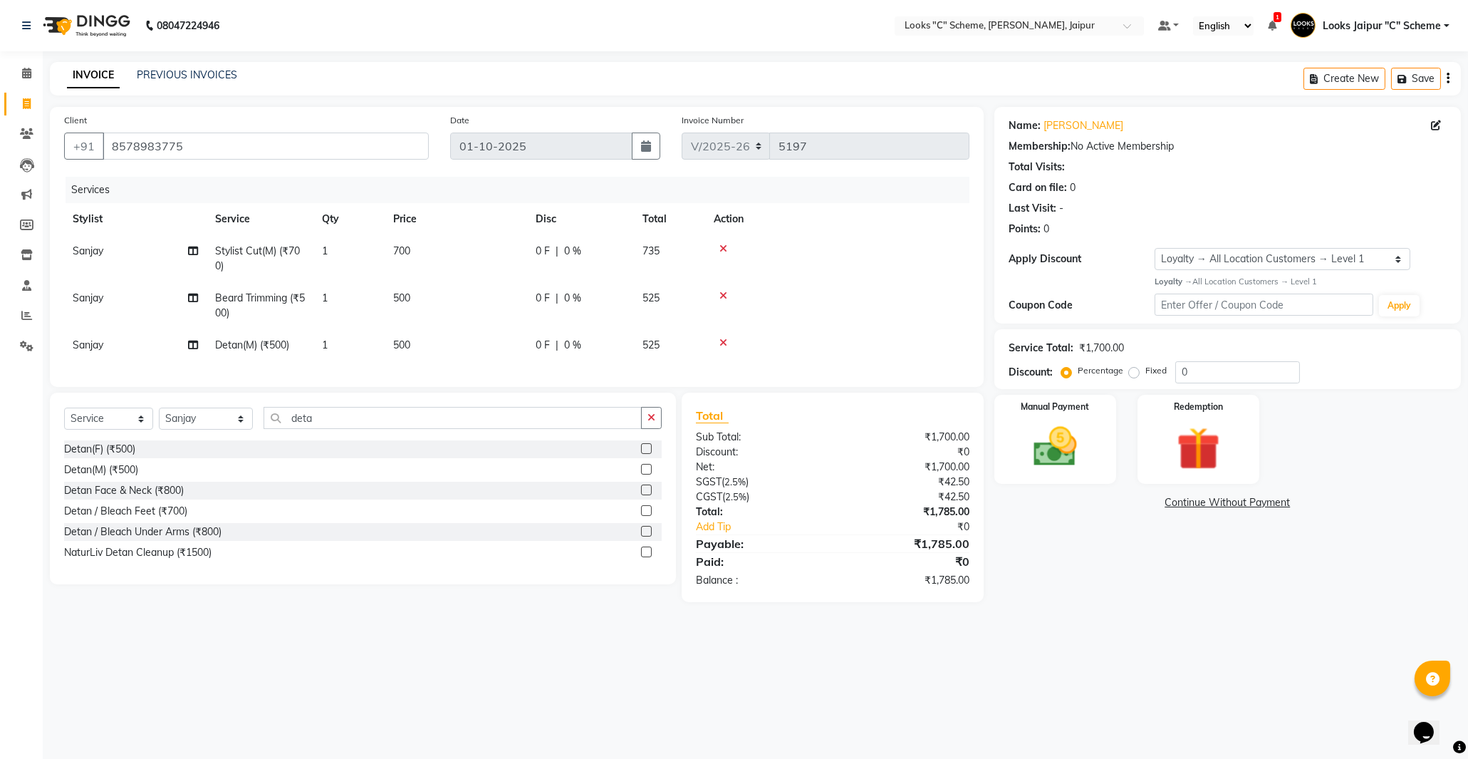
click at [433, 353] on td "500" at bounding box center [456, 345] width 142 height 32
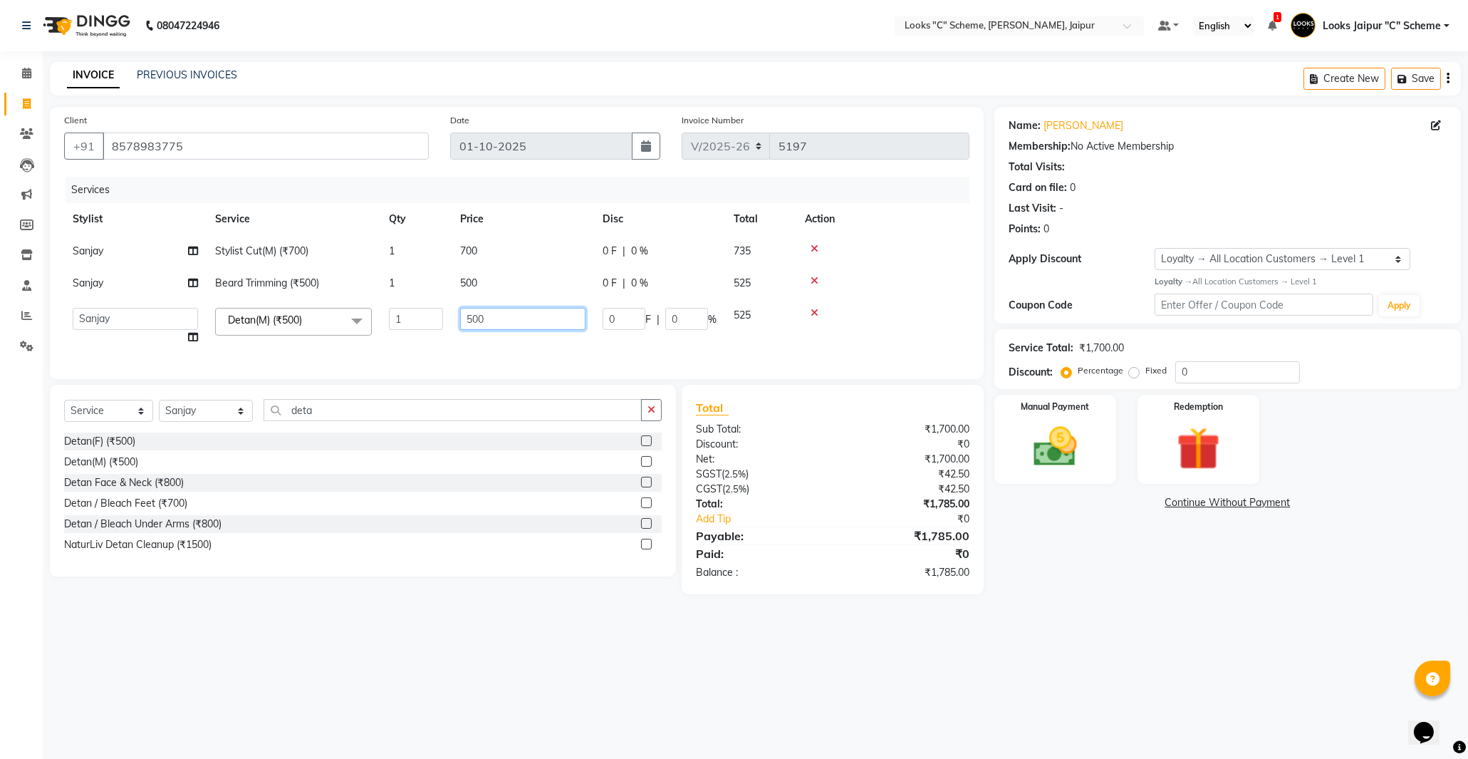
click at [473, 316] on input "500" at bounding box center [522, 319] width 125 height 22
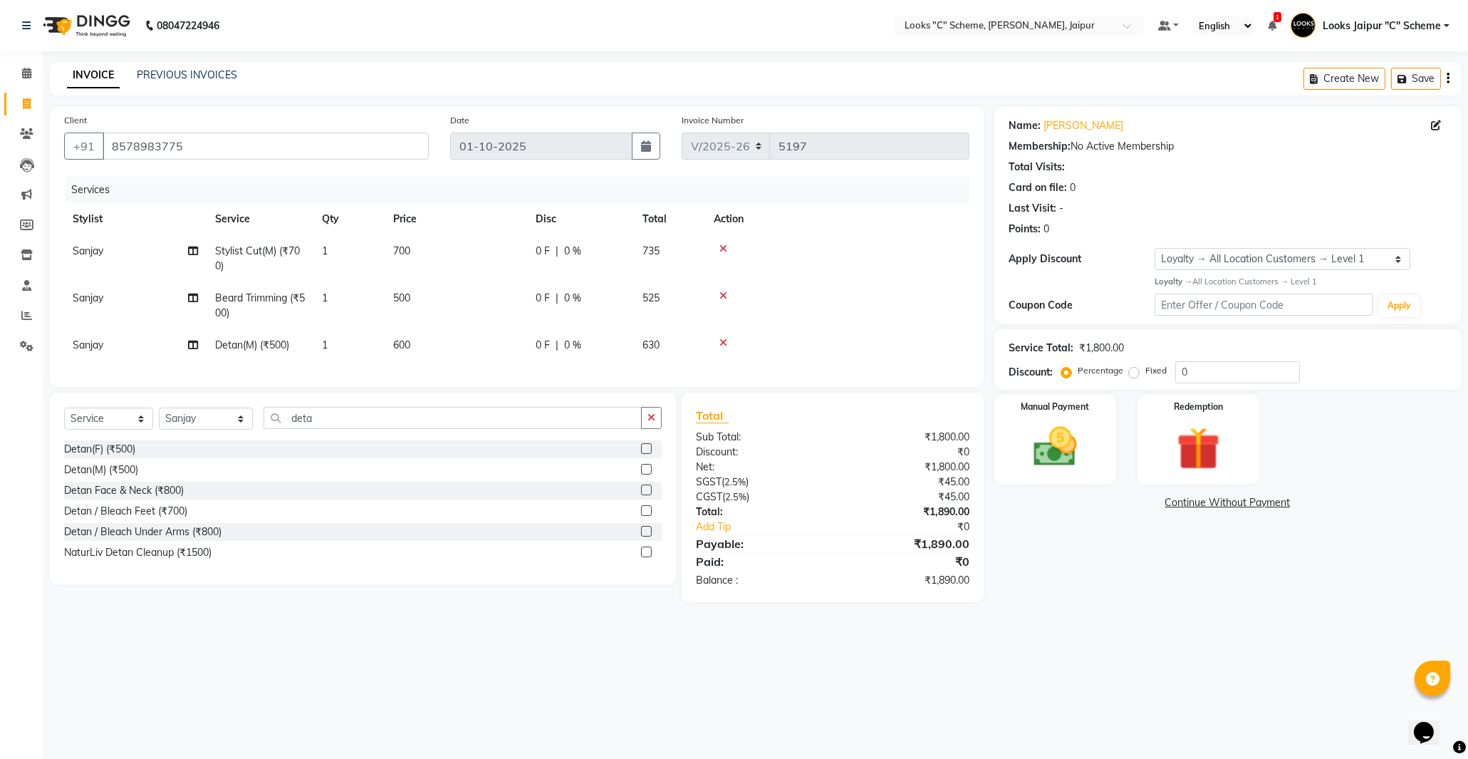
click at [467, 284] on td "500" at bounding box center [456, 305] width 142 height 47
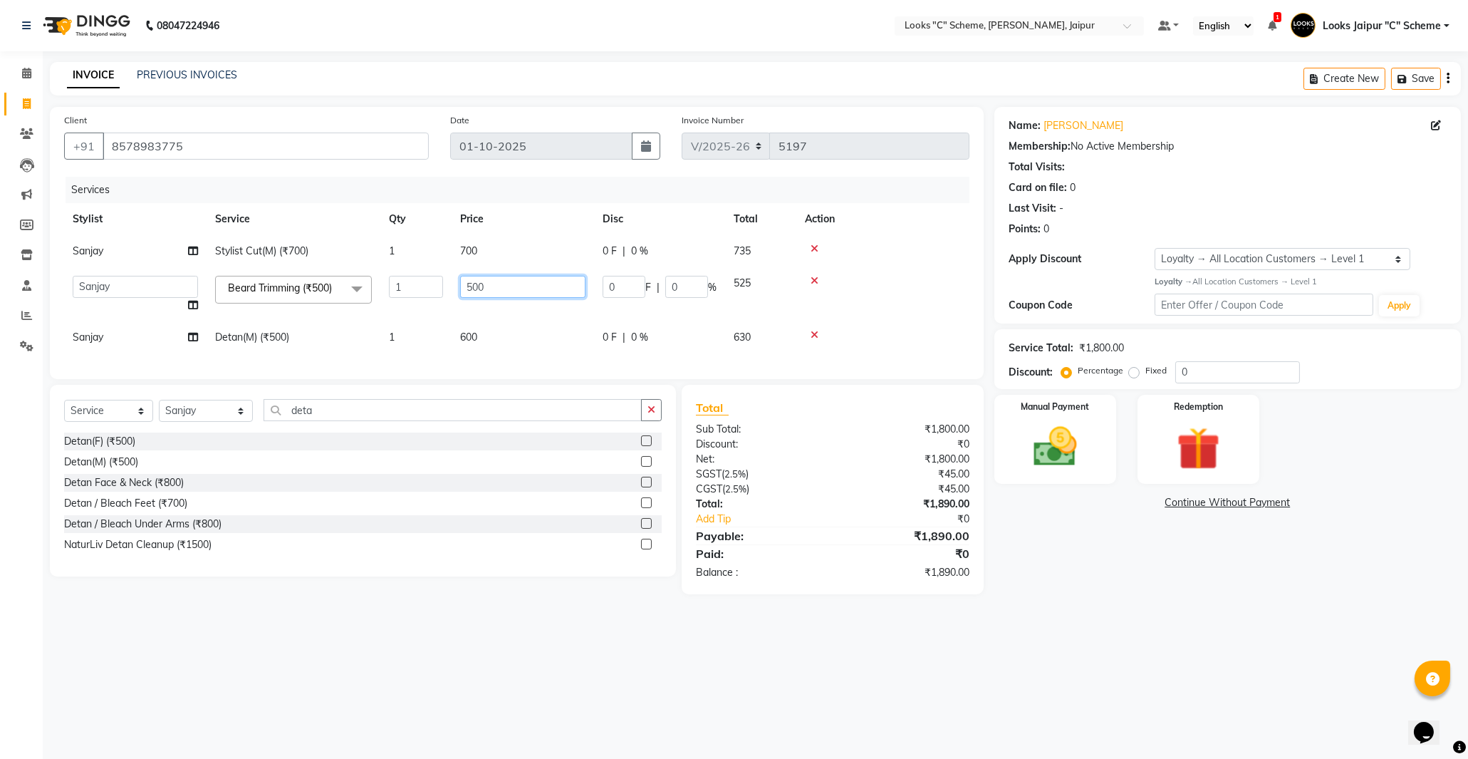
click at [472, 287] on input "500" at bounding box center [522, 287] width 125 height 22
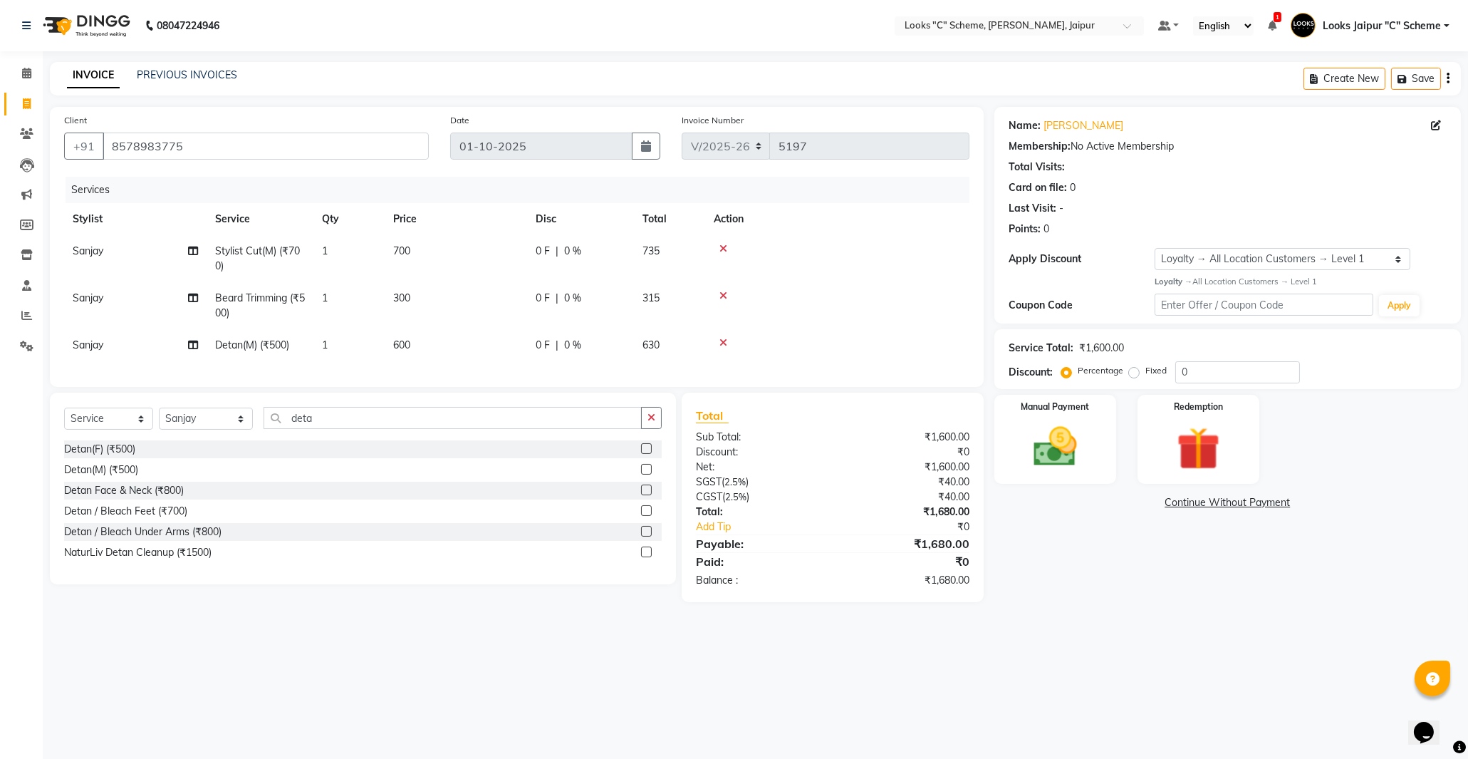
click at [502, 343] on td "600" at bounding box center [456, 345] width 142 height 32
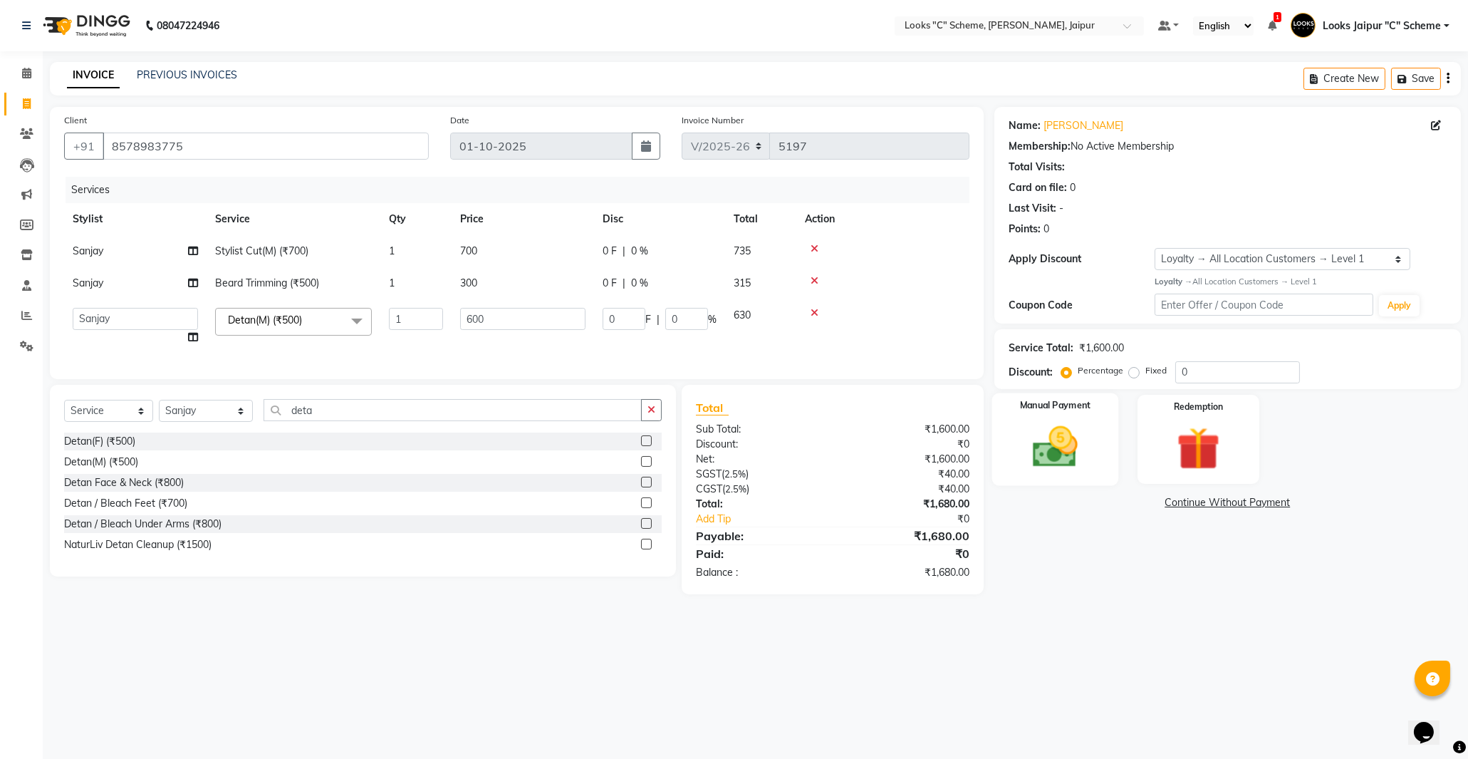
click at [1088, 423] on img at bounding box center [1055, 447] width 73 height 52
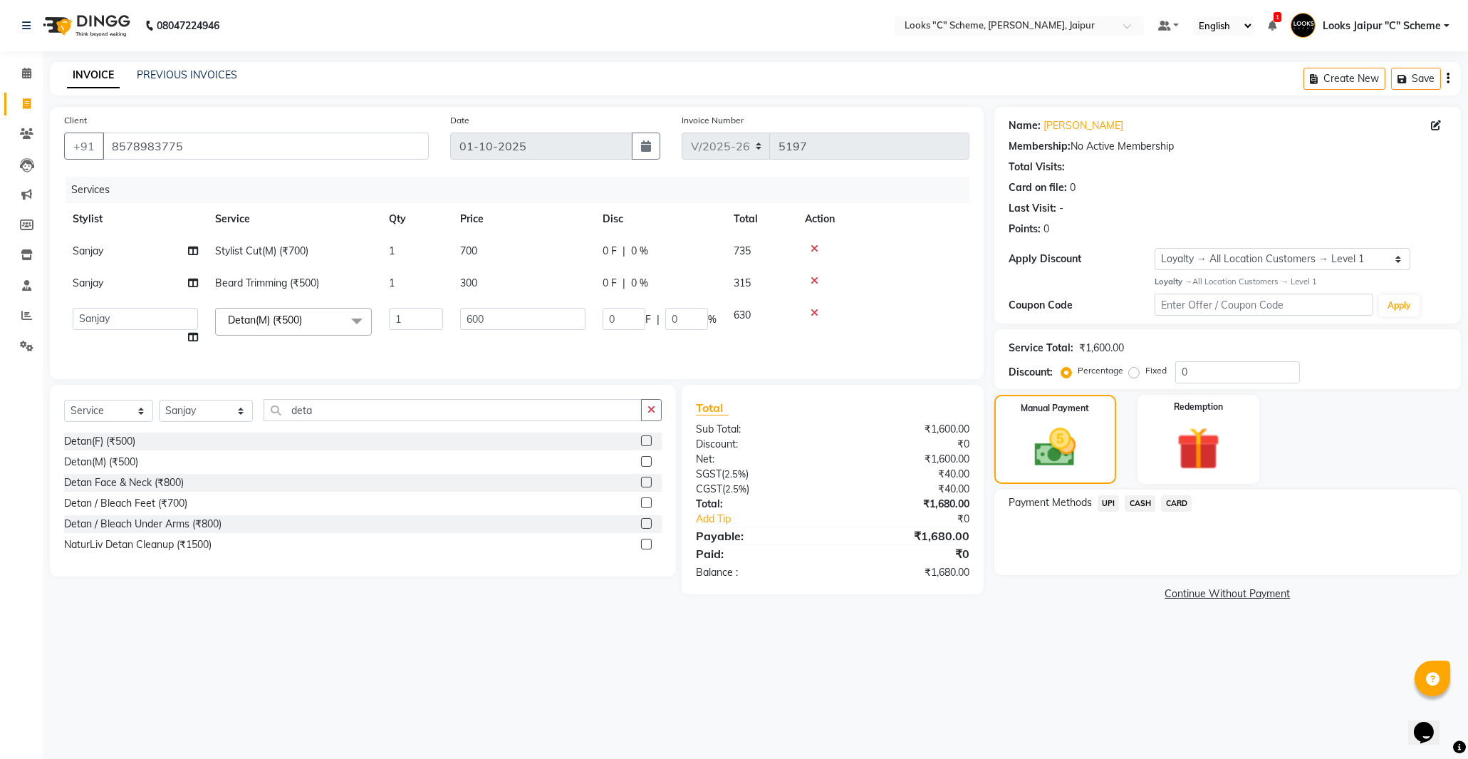
click at [1113, 499] on span "UPI" at bounding box center [1109, 503] width 22 height 16
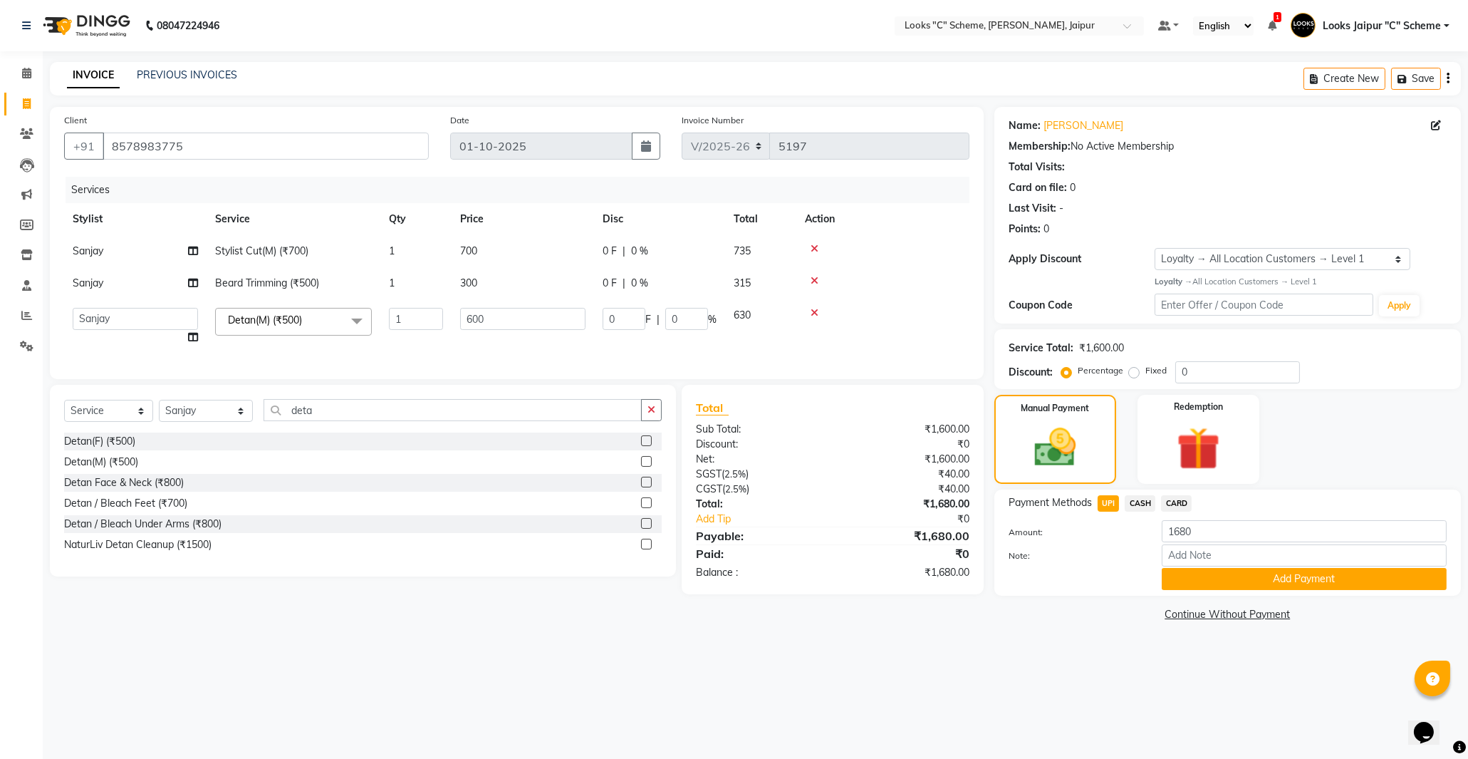
click at [1216, 579] on button "Add Payment" at bounding box center [1304, 579] width 285 height 22
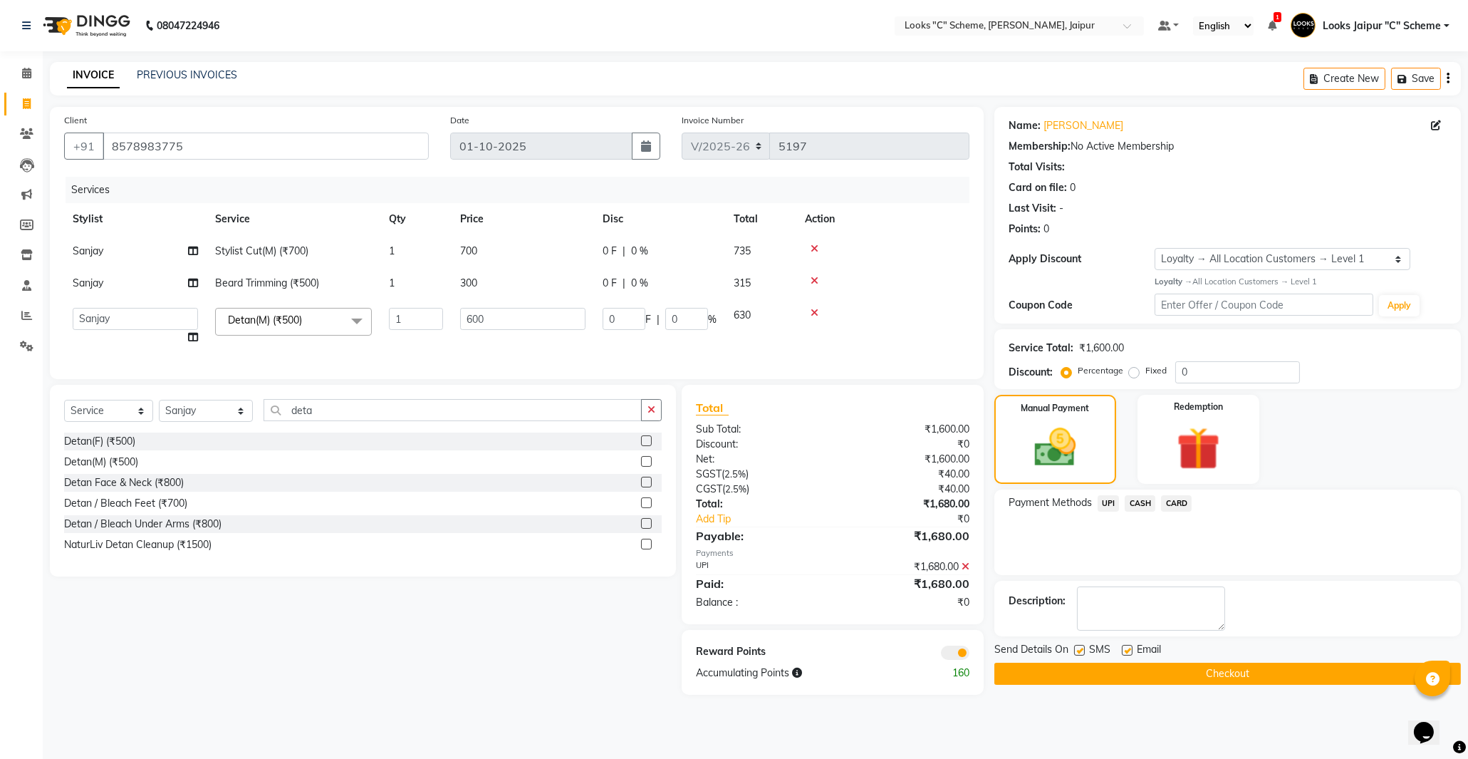
click at [1192, 665] on button "Checkout" at bounding box center [1227, 673] width 467 height 22
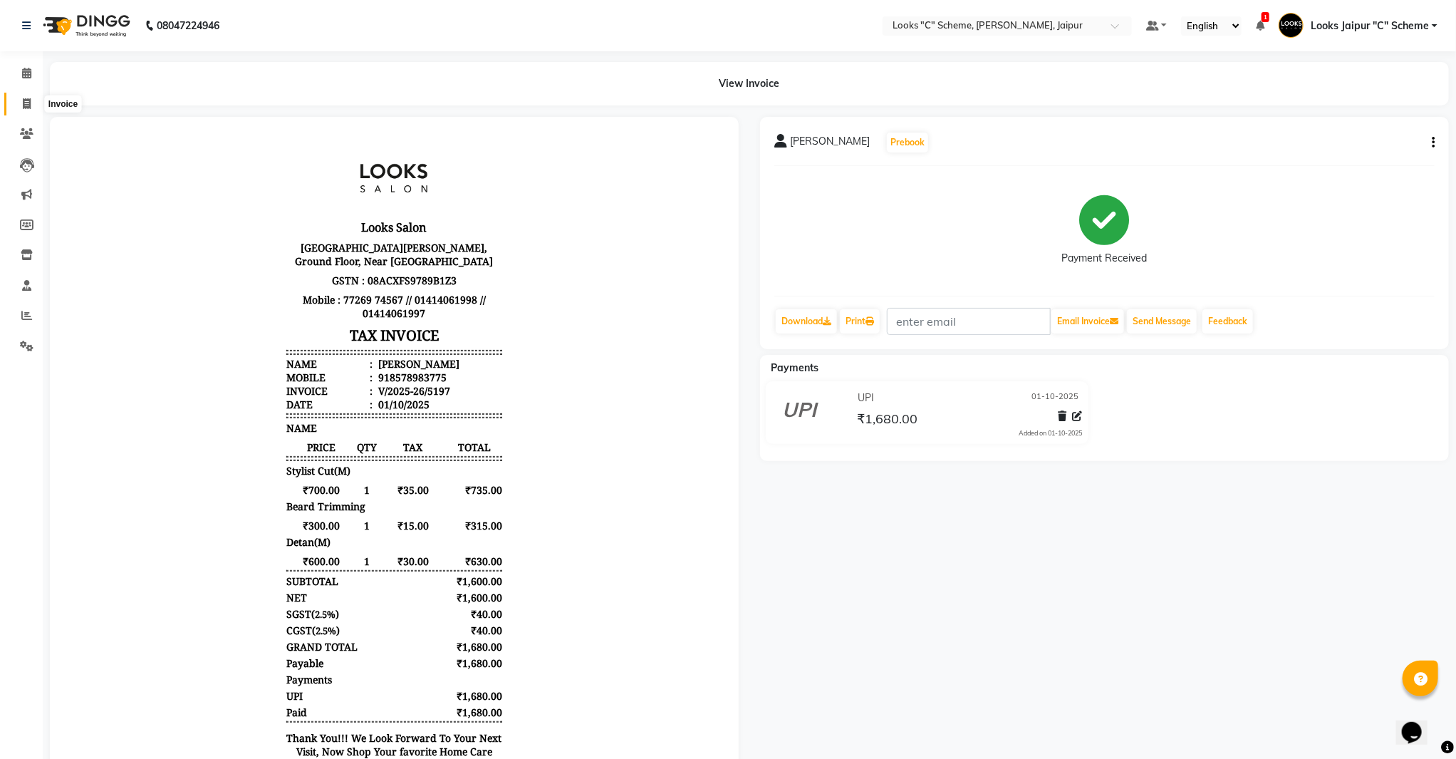
click at [23, 108] on icon at bounding box center [27, 103] width 8 height 11
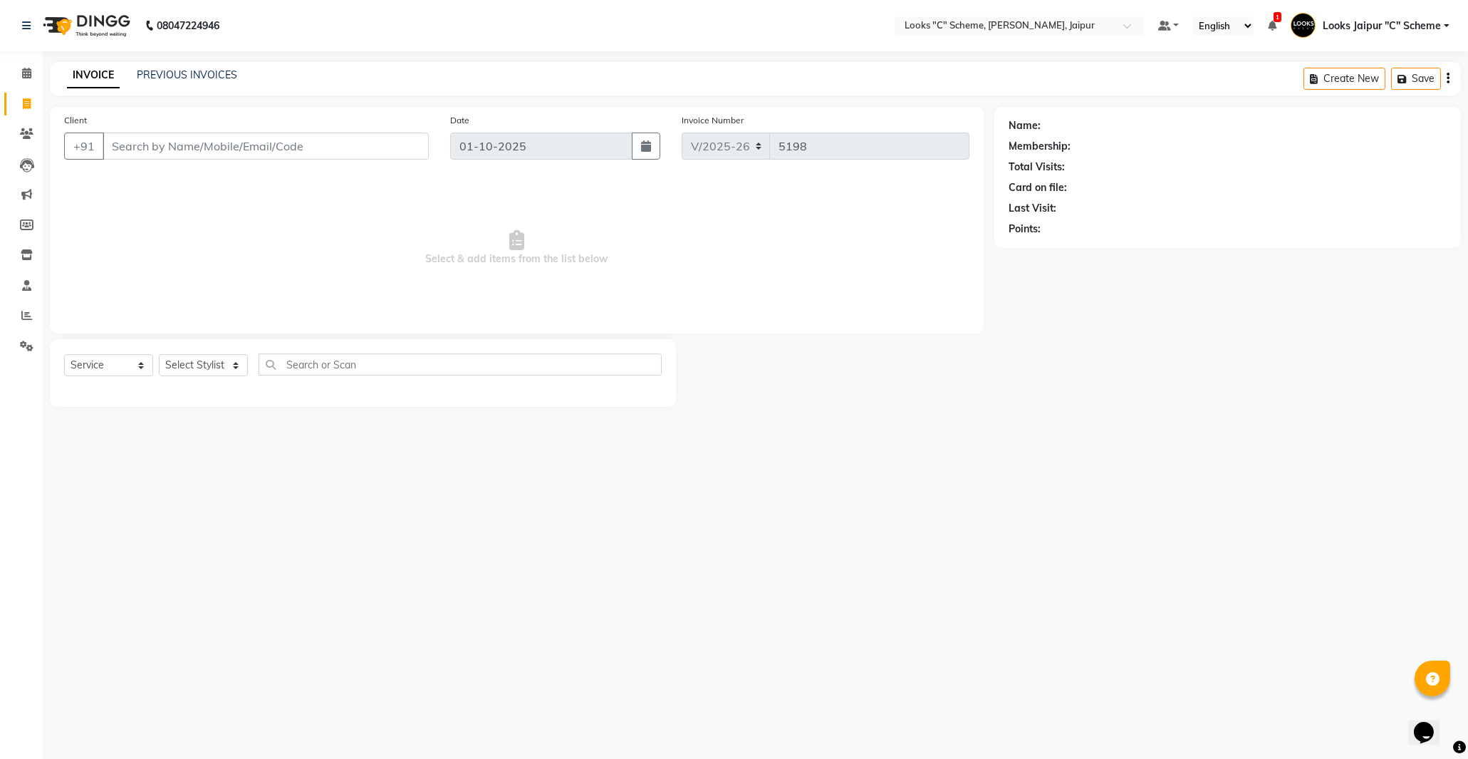
click at [180, 155] on input "Client" at bounding box center [266, 145] width 326 height 27
click at [171, 63] on div "INVOICE PREVIOUS INVOICES Create New Save" at bounding box center [755, 78] width 1411 height 33
click at [19, 75] on span at bounding box center [26, 74] width 25 height 16
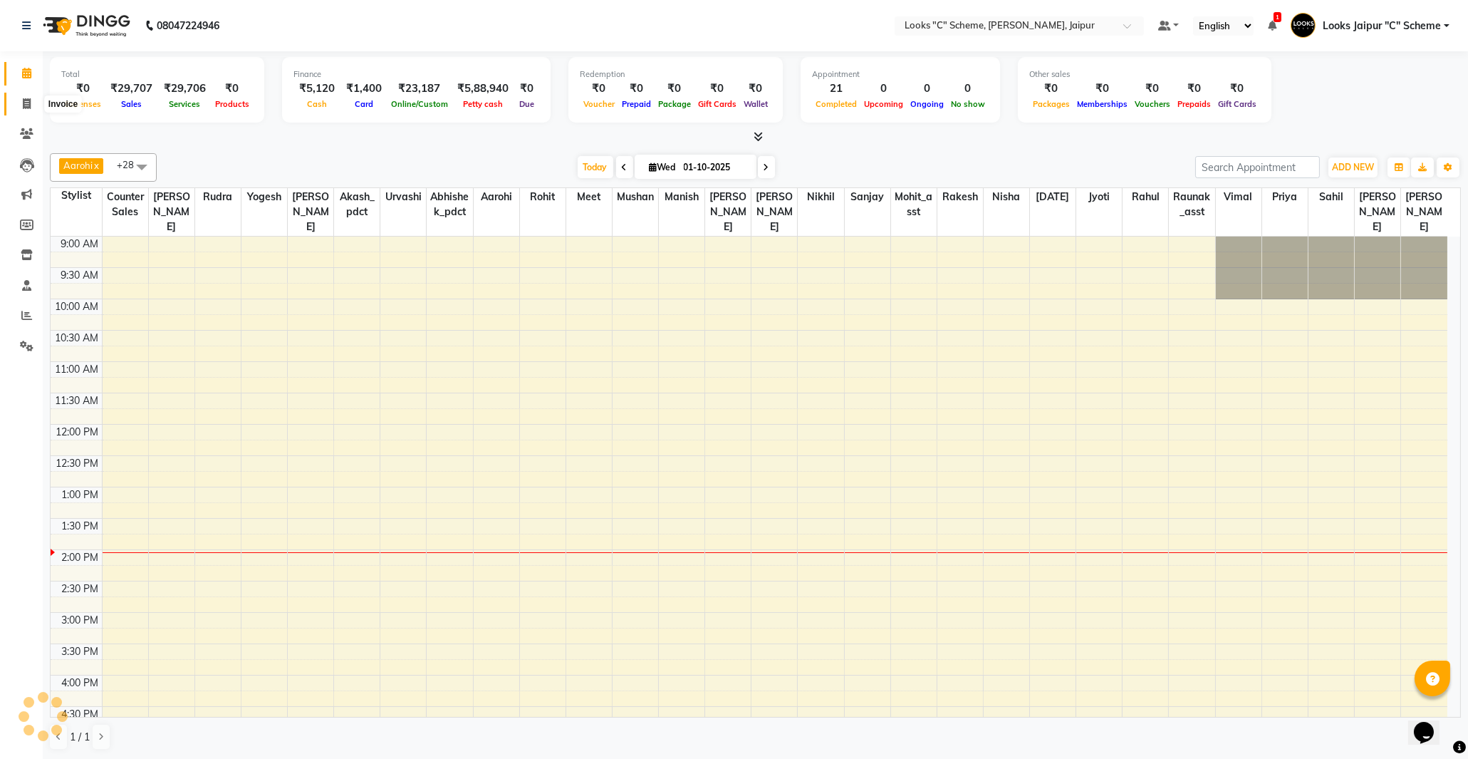
click at [31, 103] on span at bounding box center [26, 104] width 25 height 16
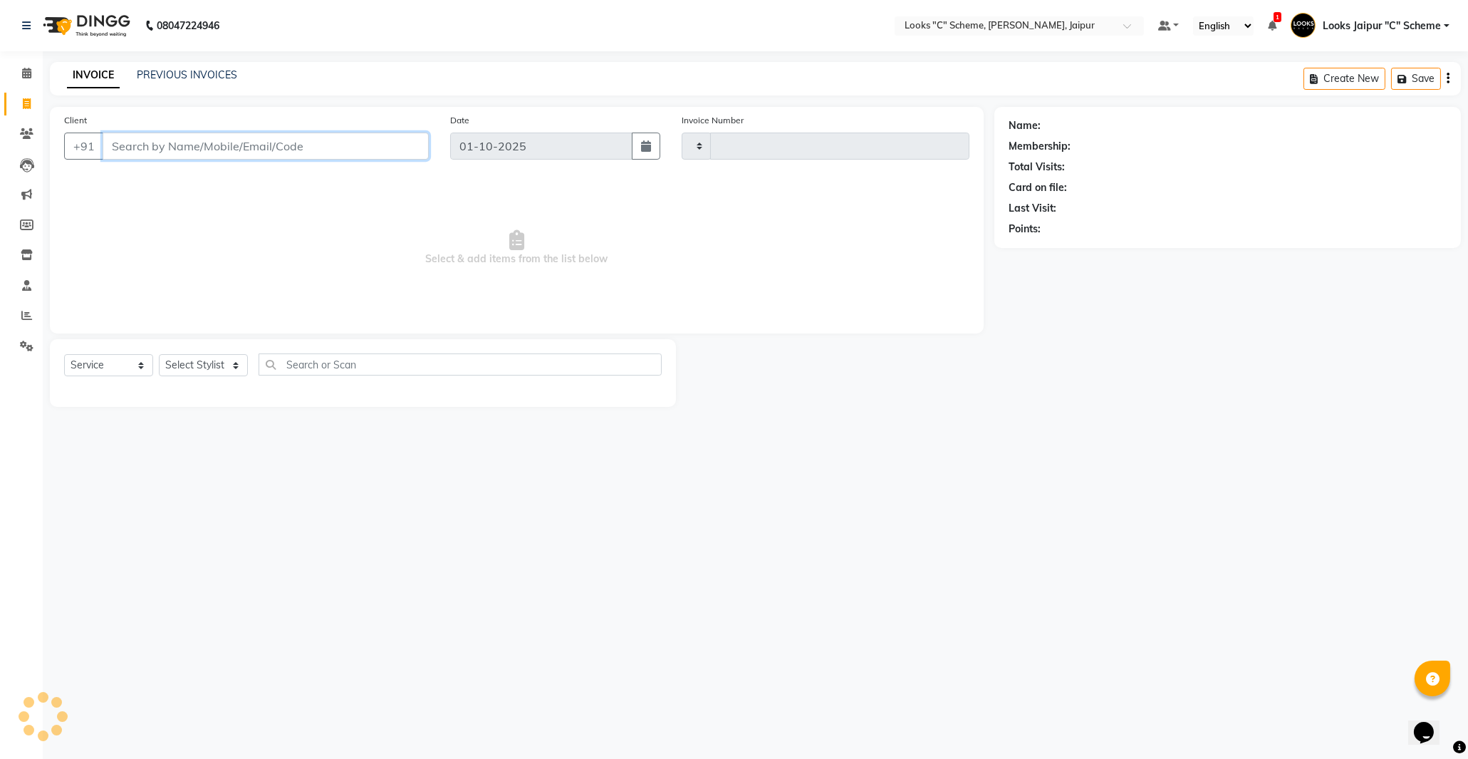
click at [146, 145] on input "Client" at bounding box center [266, 145] width 326 height 27
click at [31, 131] on icon at bounding box center [27, 133] width 14 height 11
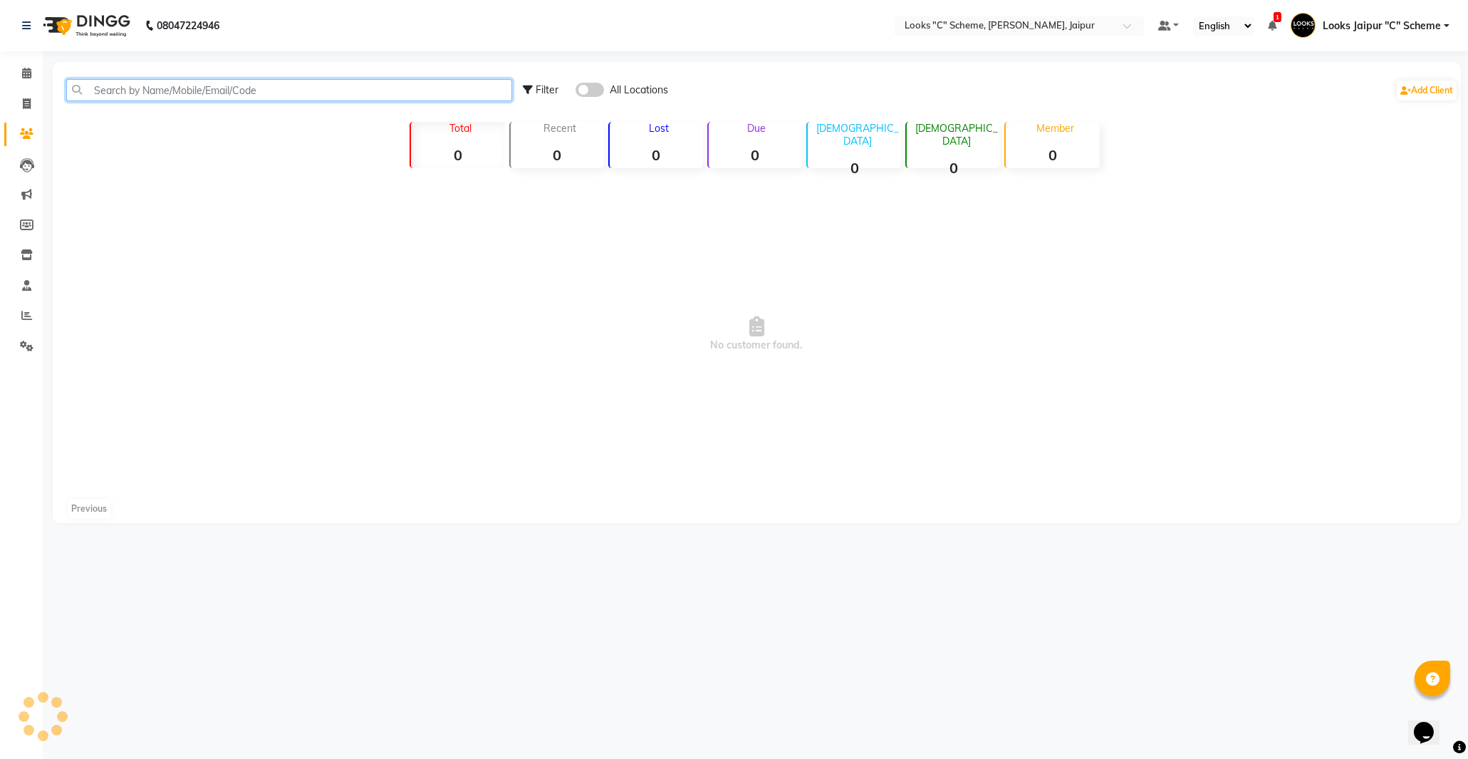
click at [147, 94] on input "text" at bounding box center [289, 90] width 446 height 22
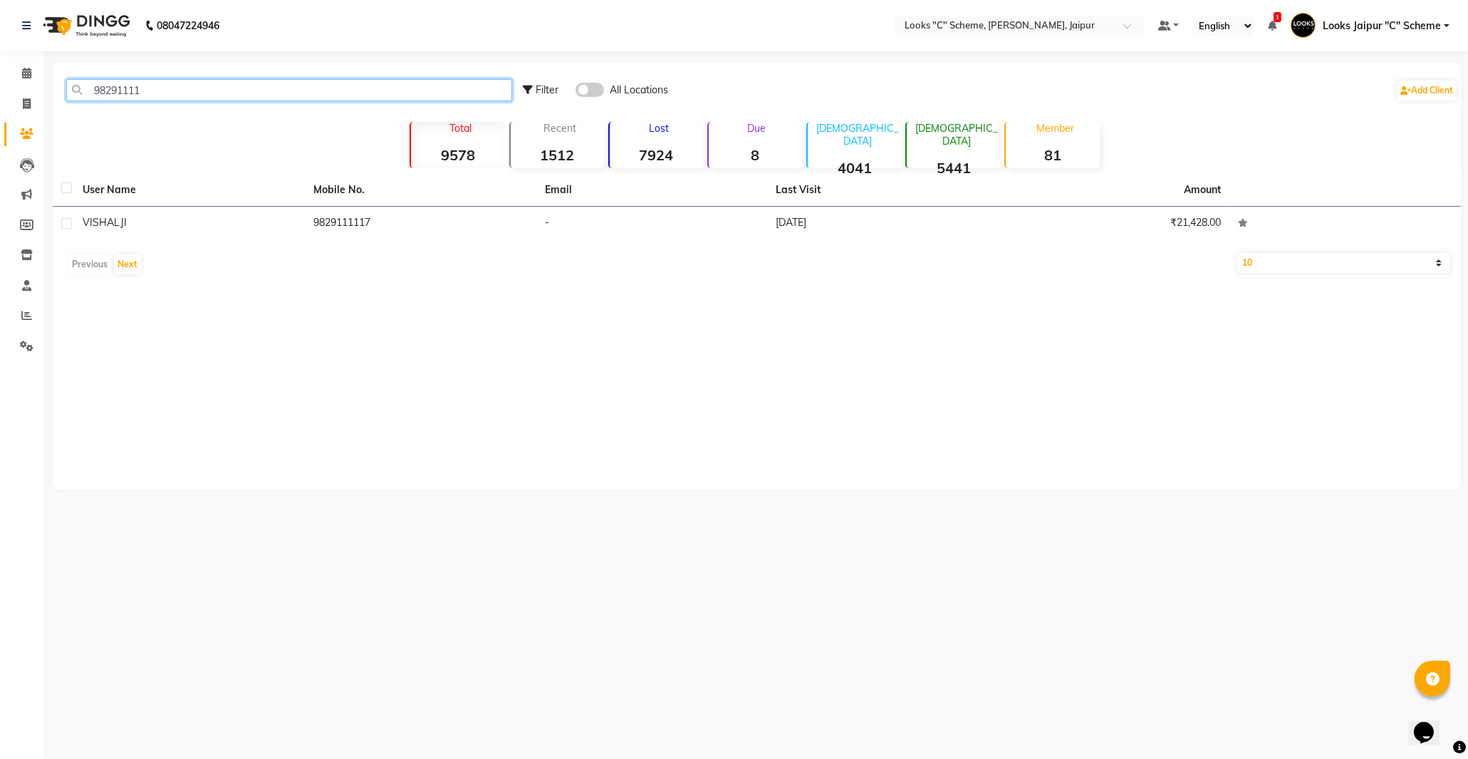
click at [144, 89] on input "98291111" at bounding box center [289, 90] width 446 height 22
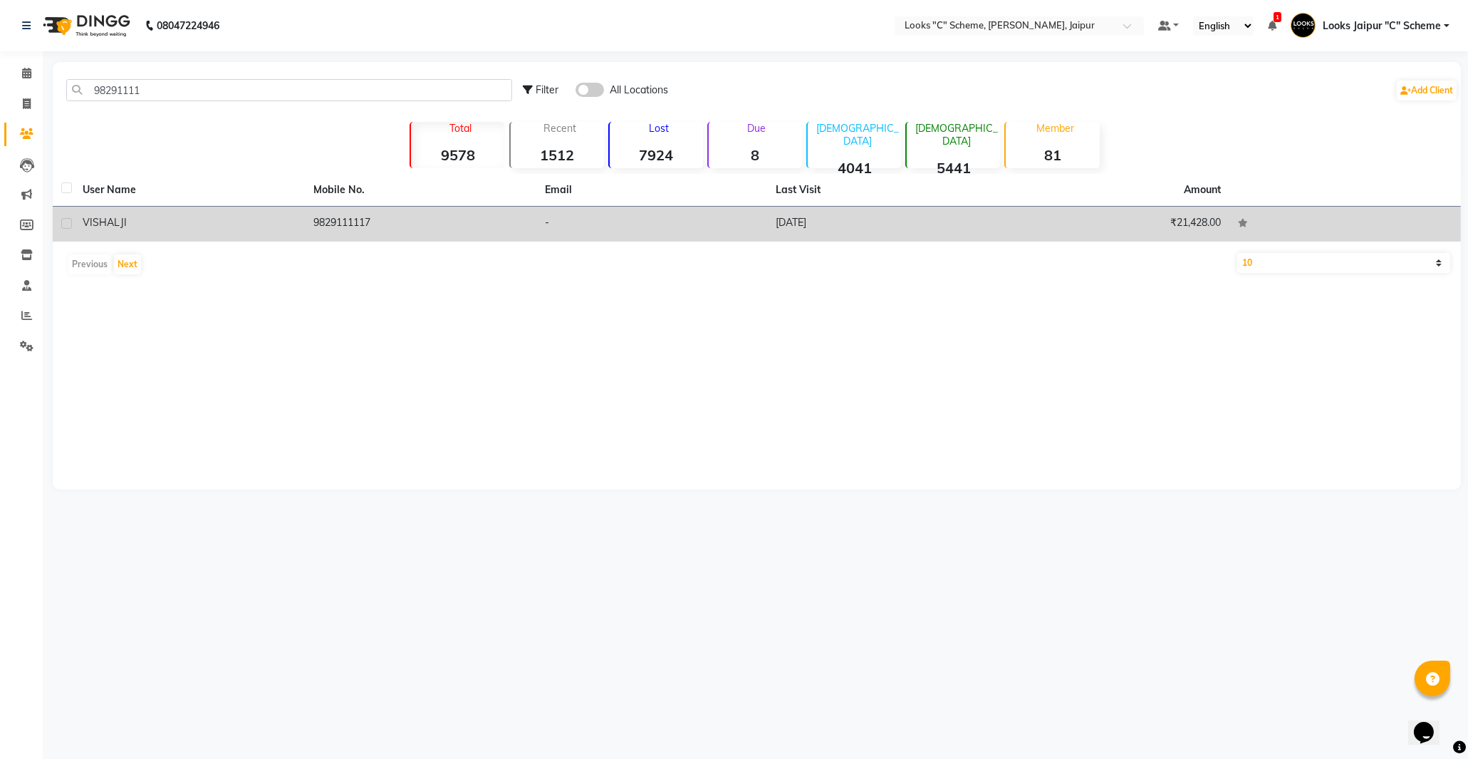
click at [333, 224] on td "9829111117" at bounding box center [422, 224] width 232 height 35
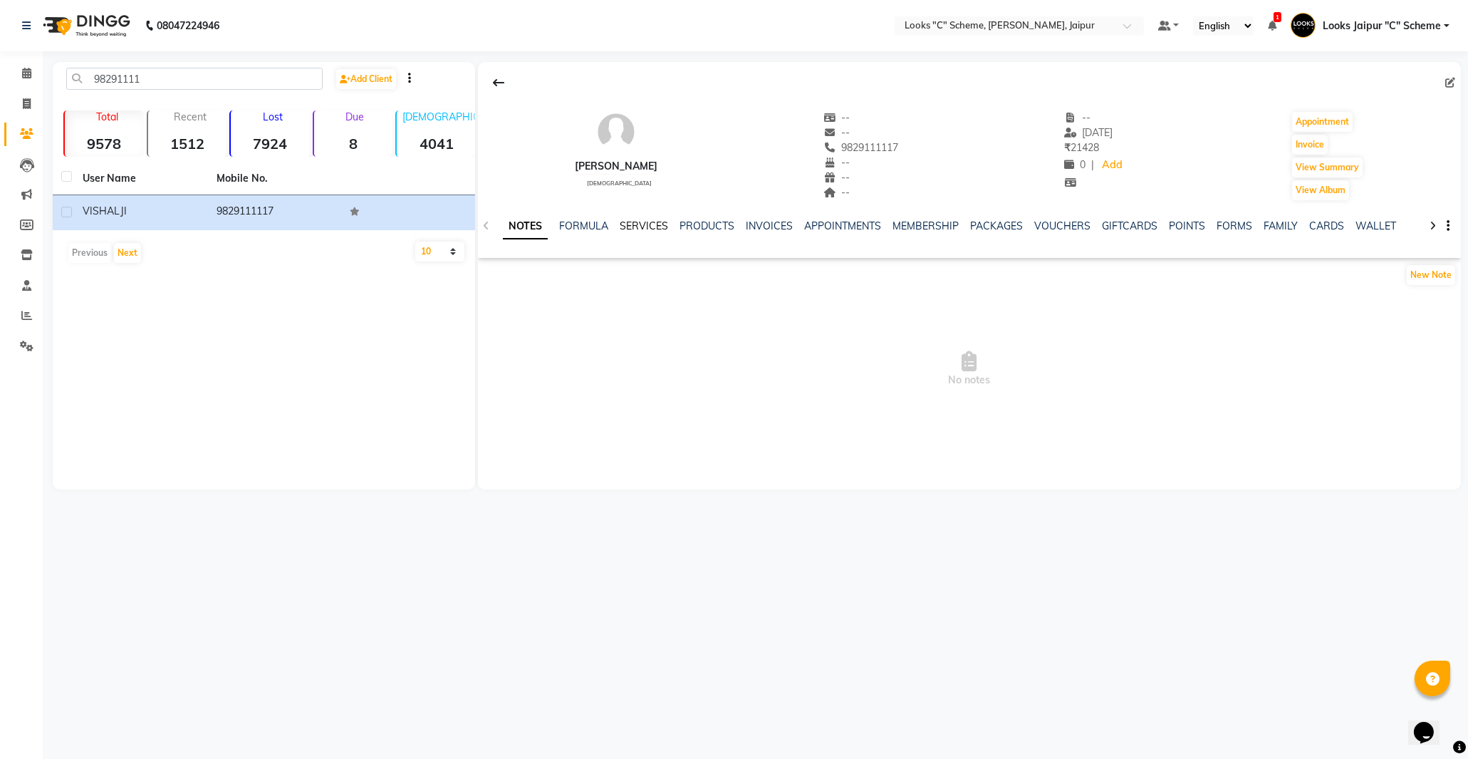
click at [639, 219] on link "SERVICES" at bounding box center [644, 225] width 48 height 13
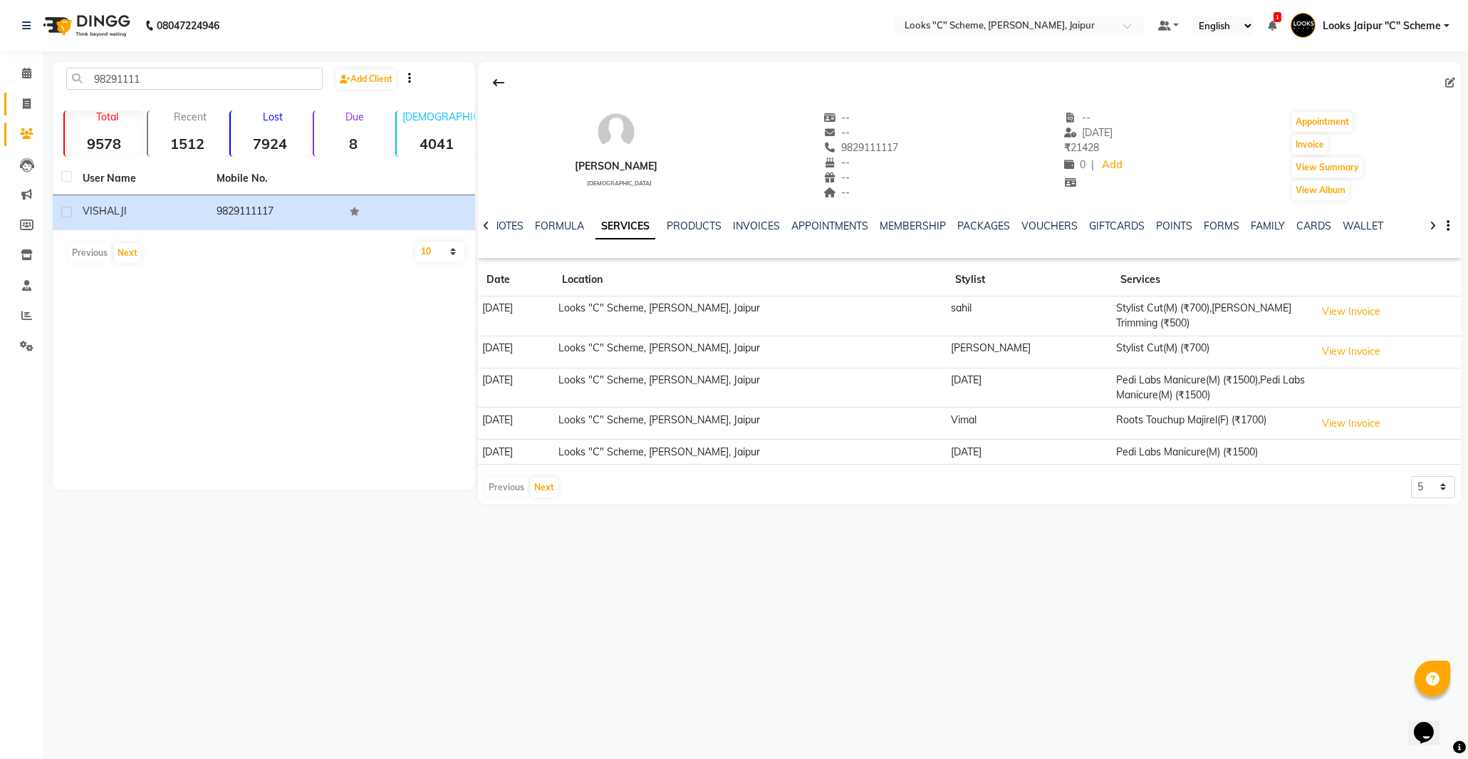
click at [38, 98] on span at bounding box center [26, 104] width 25 height 16
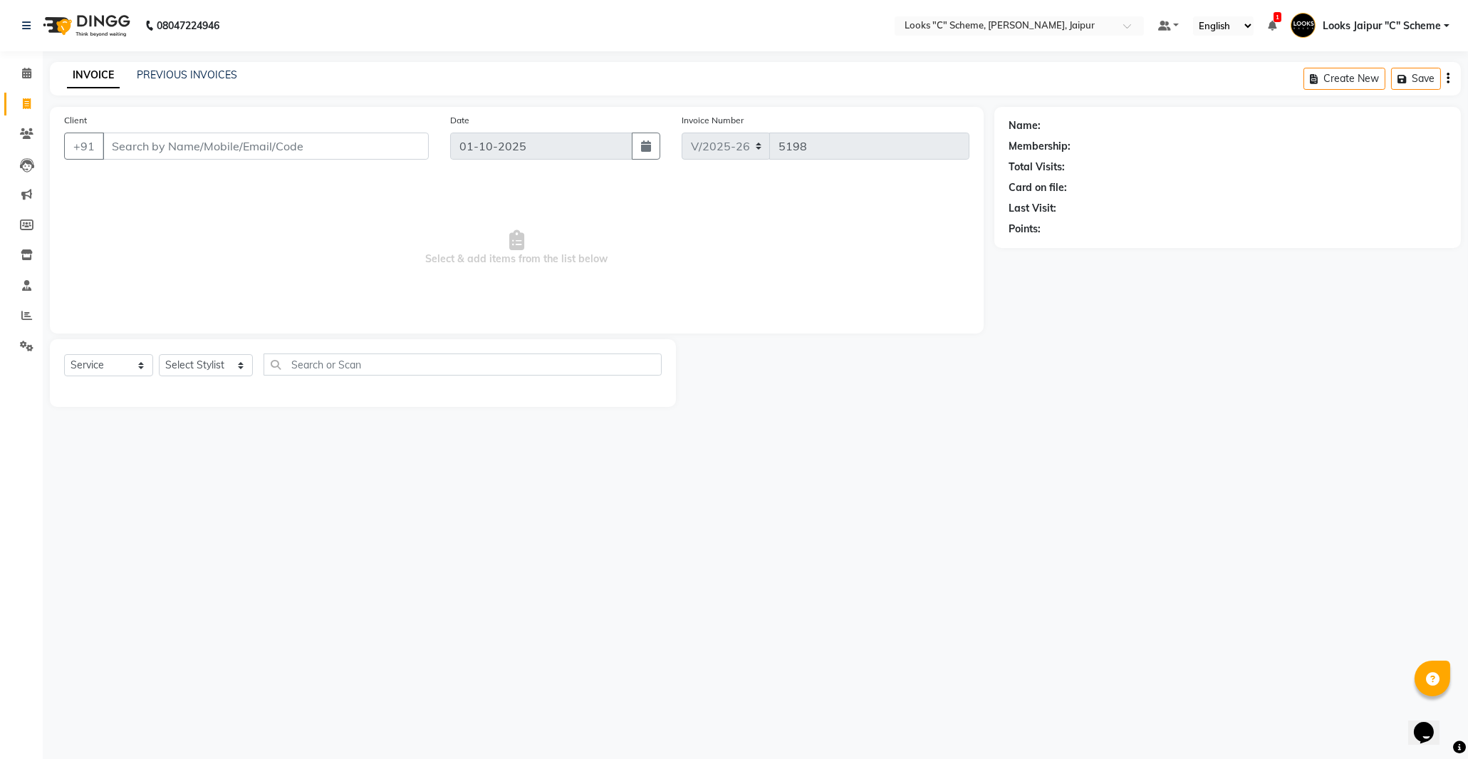
click at [151, 155] on input "Client" at bounding box center [266, 145] width 326 height 27
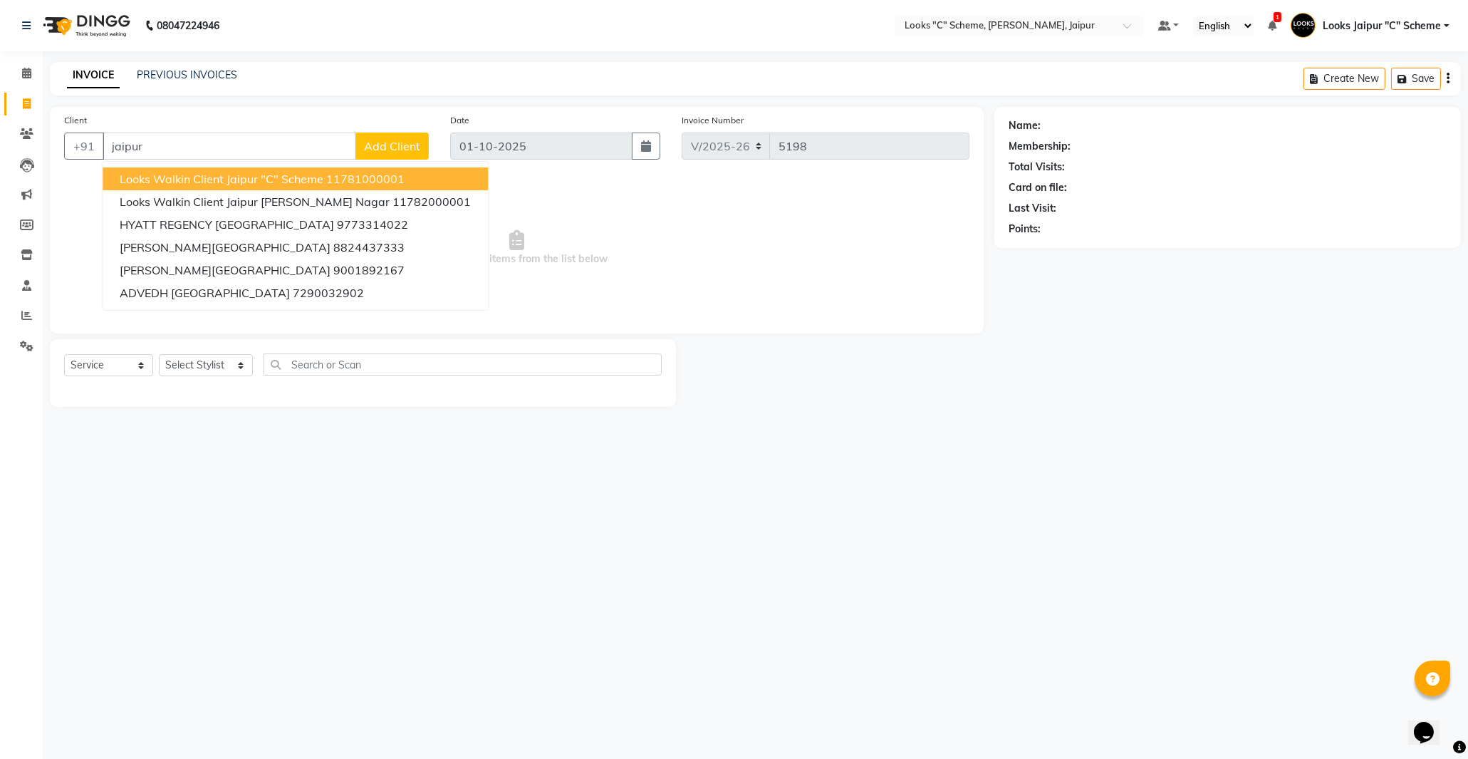
click at [221, 182] on span "Looks Walkin Client Jaipur "C" Scheme" at bounding box center [222, 179] width 204 height 14
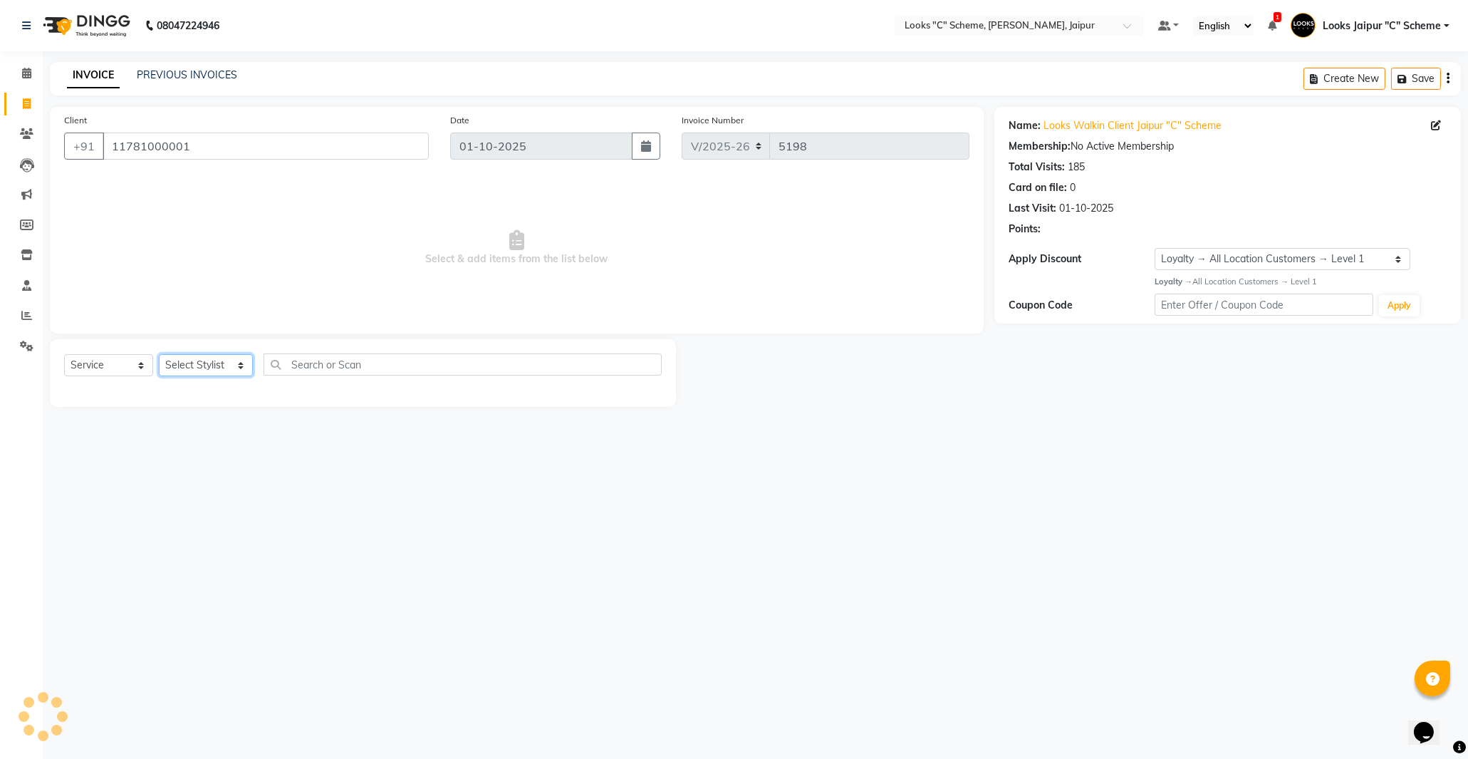
click at [203, 373] on select "Select Stylist [PERSON_NAME] Akash_pdct [PERSON_NAME] [PERSON_NAME] Counter Sal…" at bounding box center [206, 365] width 94 height 22
click at [394, 489] on div "08047224946 Select Location × Looks "C" Scheme, Jaipur, Jaipur Default Panel My…" at bounding box center [734, 379] width 1468 height 759
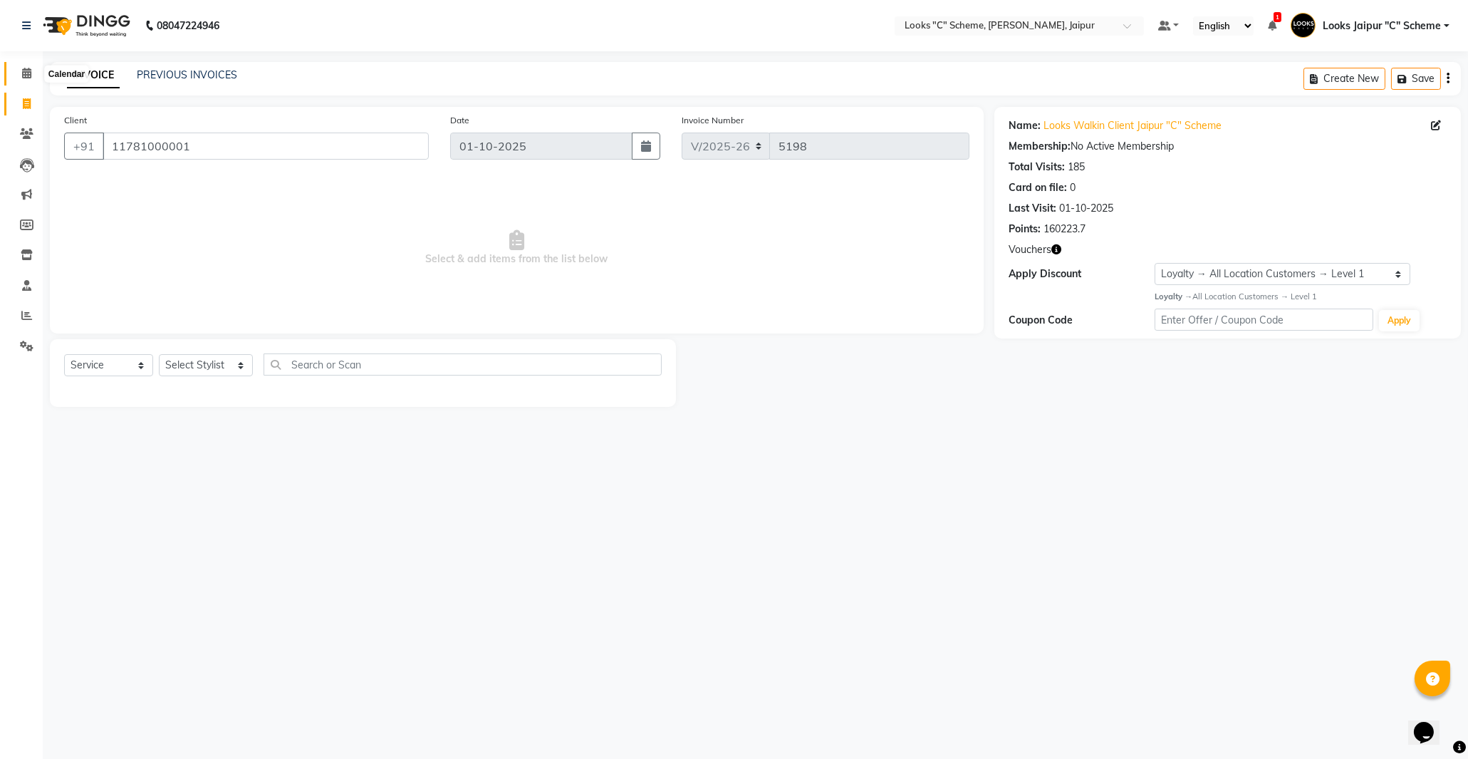
click at [32, 67] on span at bounding box center [26, 74] width 25 height 16
click at [179, 62] on div "INVOICE PREVIOUS INVOICES Create New Save" at bounding box center [755, 78] width 1411 height 33
click at [202, 76] on link "PREVIOUS INVOICES" at bounding box center [187, 74] width 100 height 13
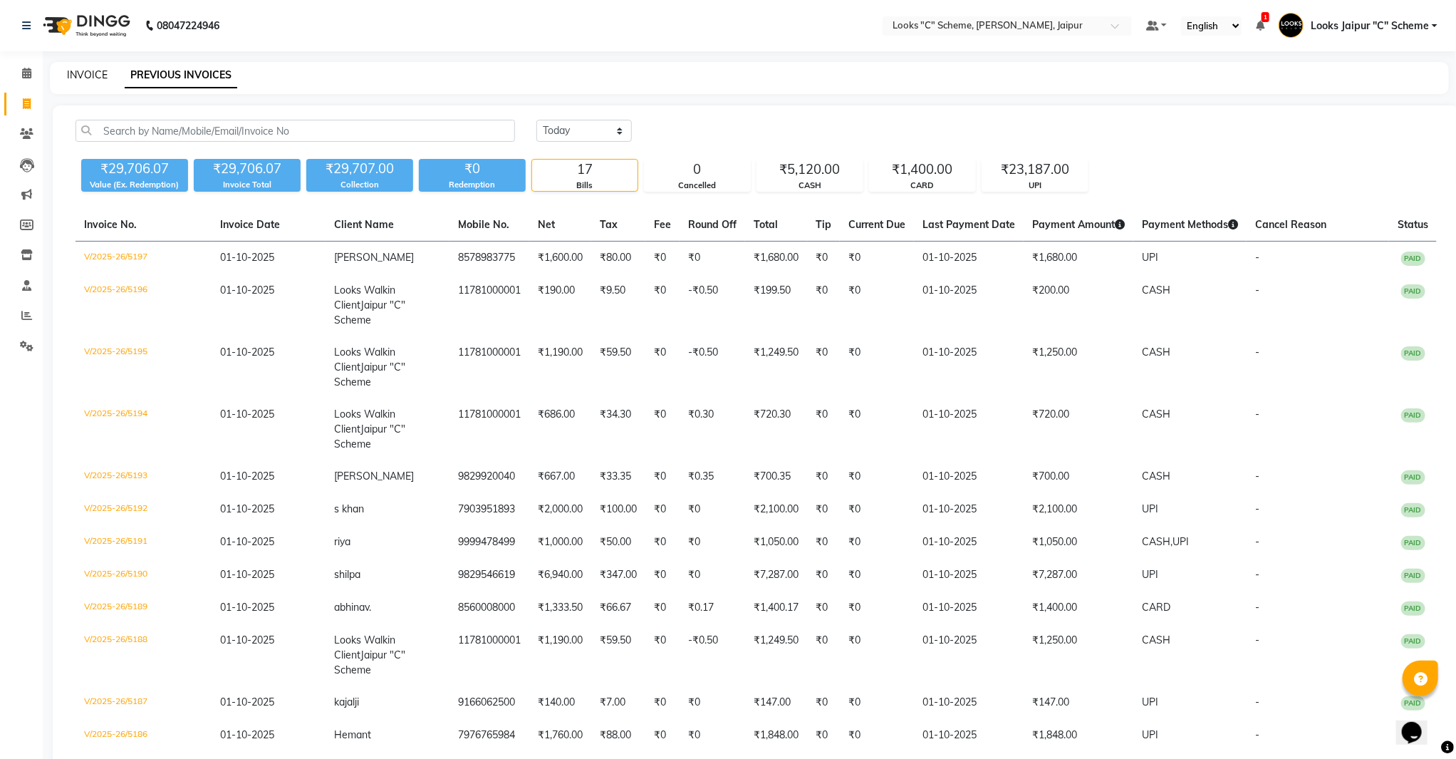
click at [95, 80] on link "INVOICE" at bounding box center [87, 74] width 41 height 13
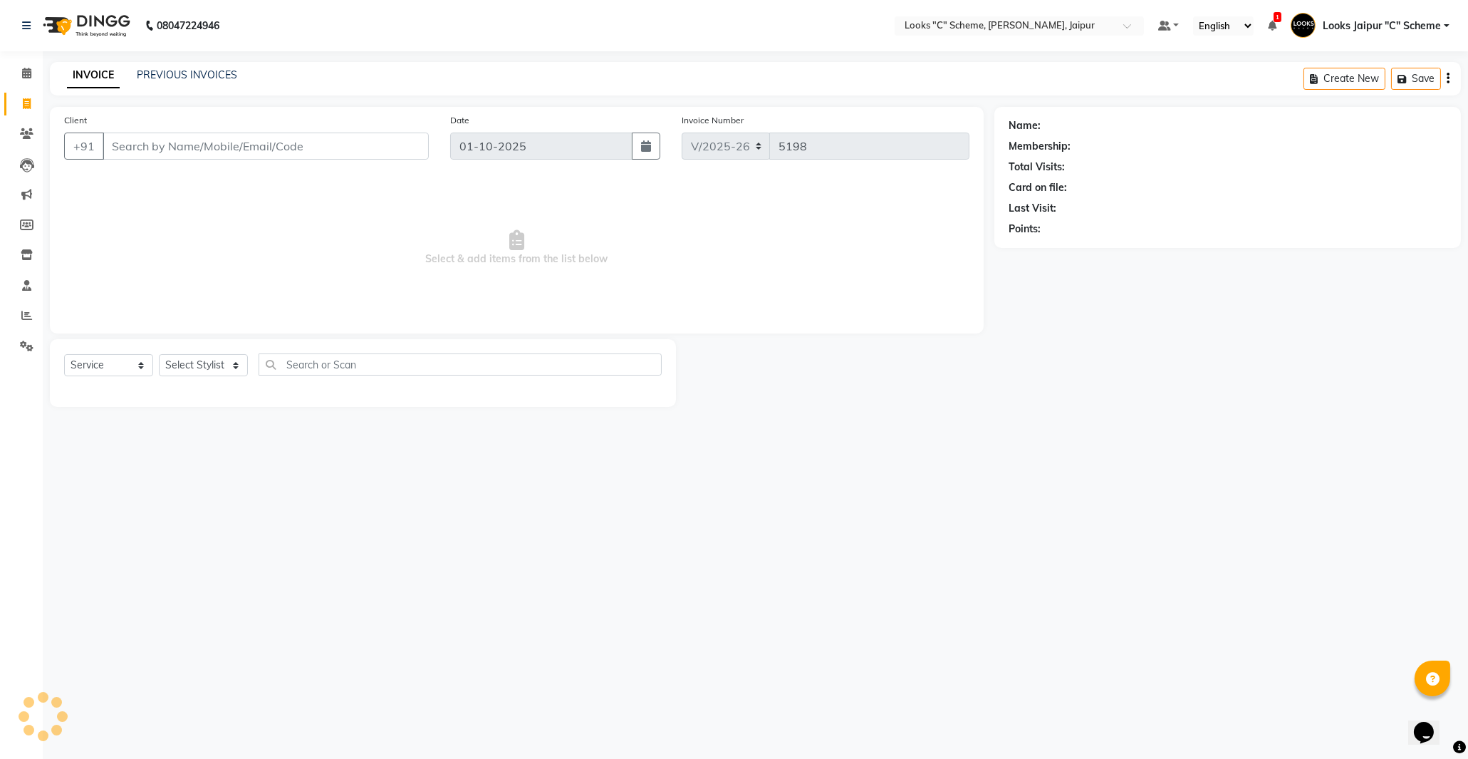
drag, startPoint x: 167, startPoint y: 147, endPoint x: 162, endPoint y: 137, distance: 10.5
click at [167, 147] on input "Client" at bounding box center [266, 145] width 326 height 27
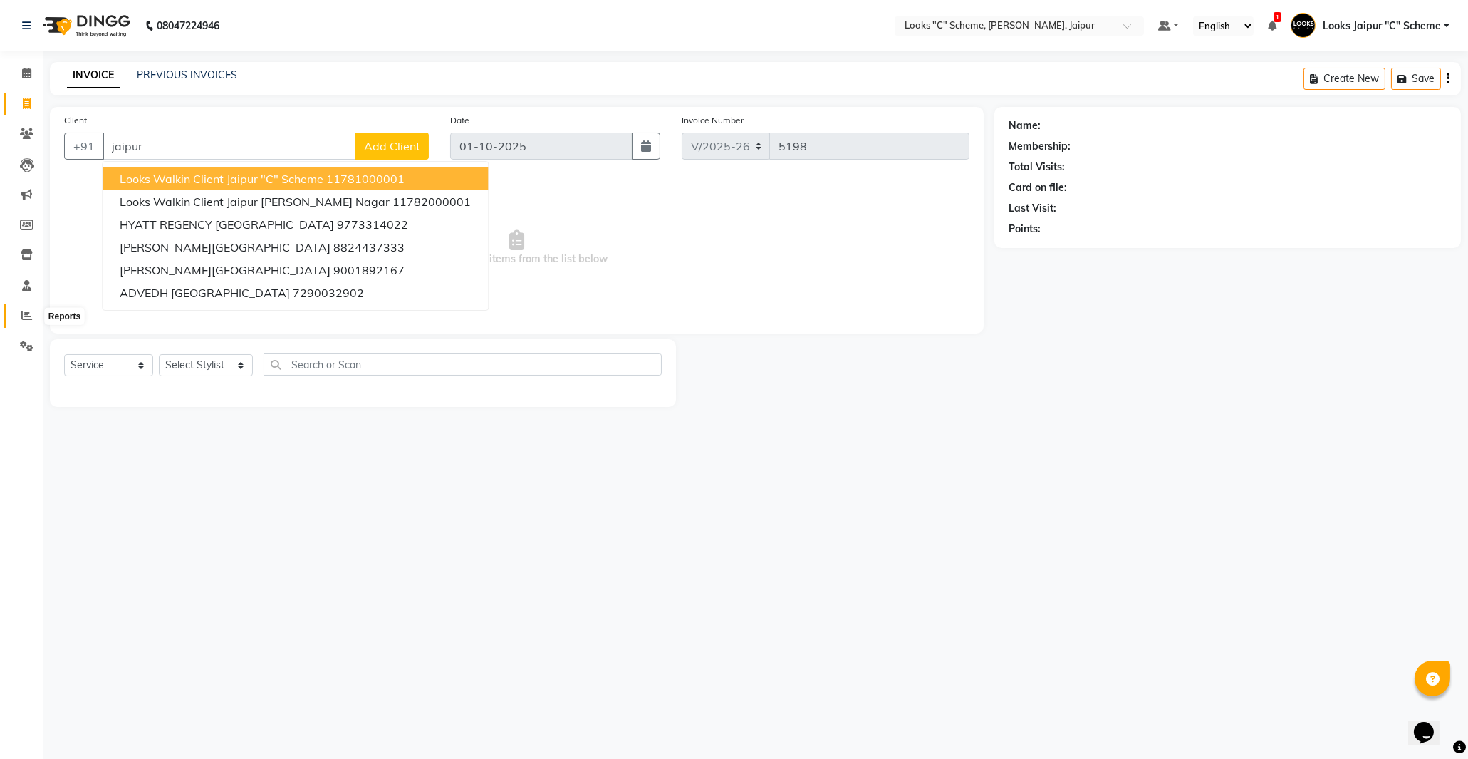
click at [17, 317] on span at bounding box center [26, 316] width 25 height 16
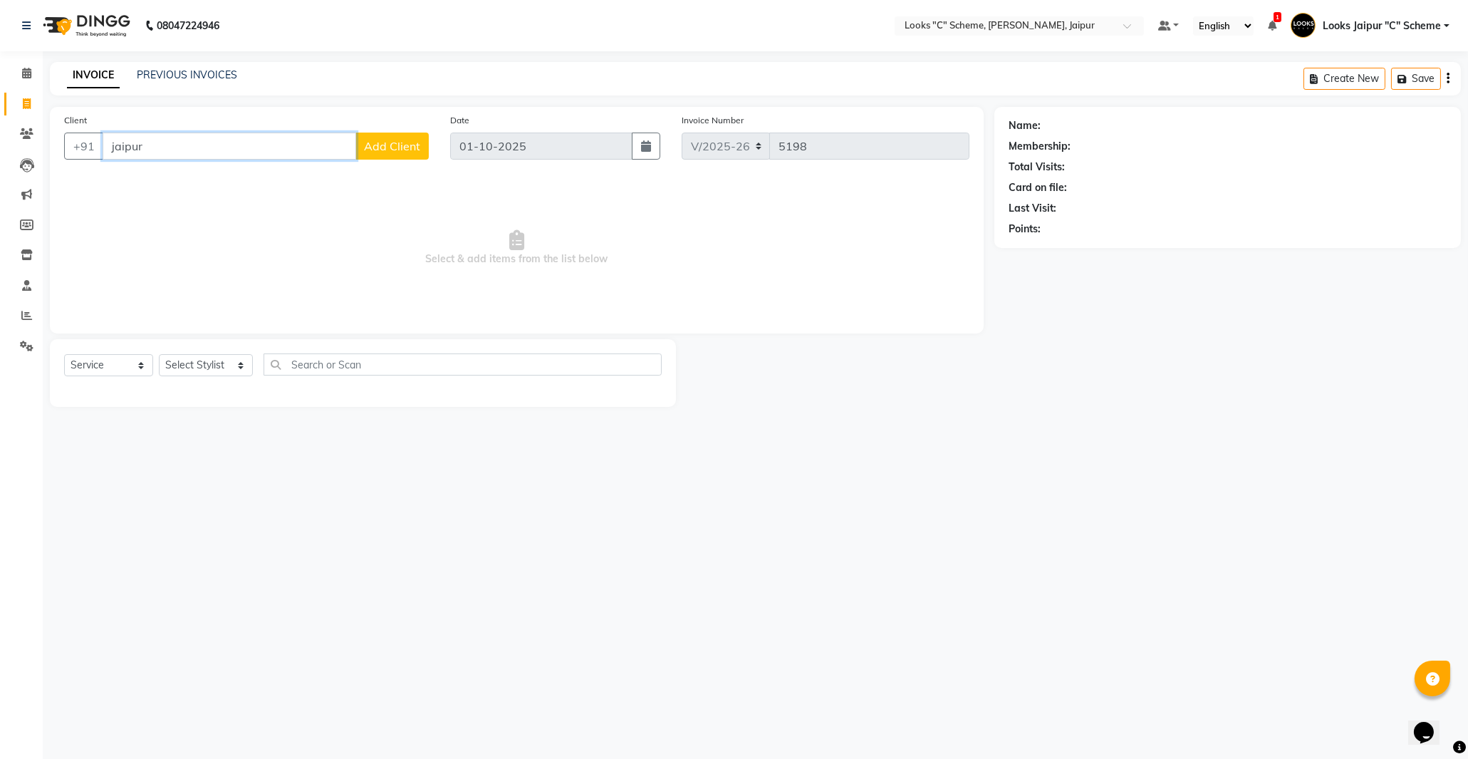
click at [261, 144] on input "jaipur" at bounding box center [230, 145] width 254 height 27
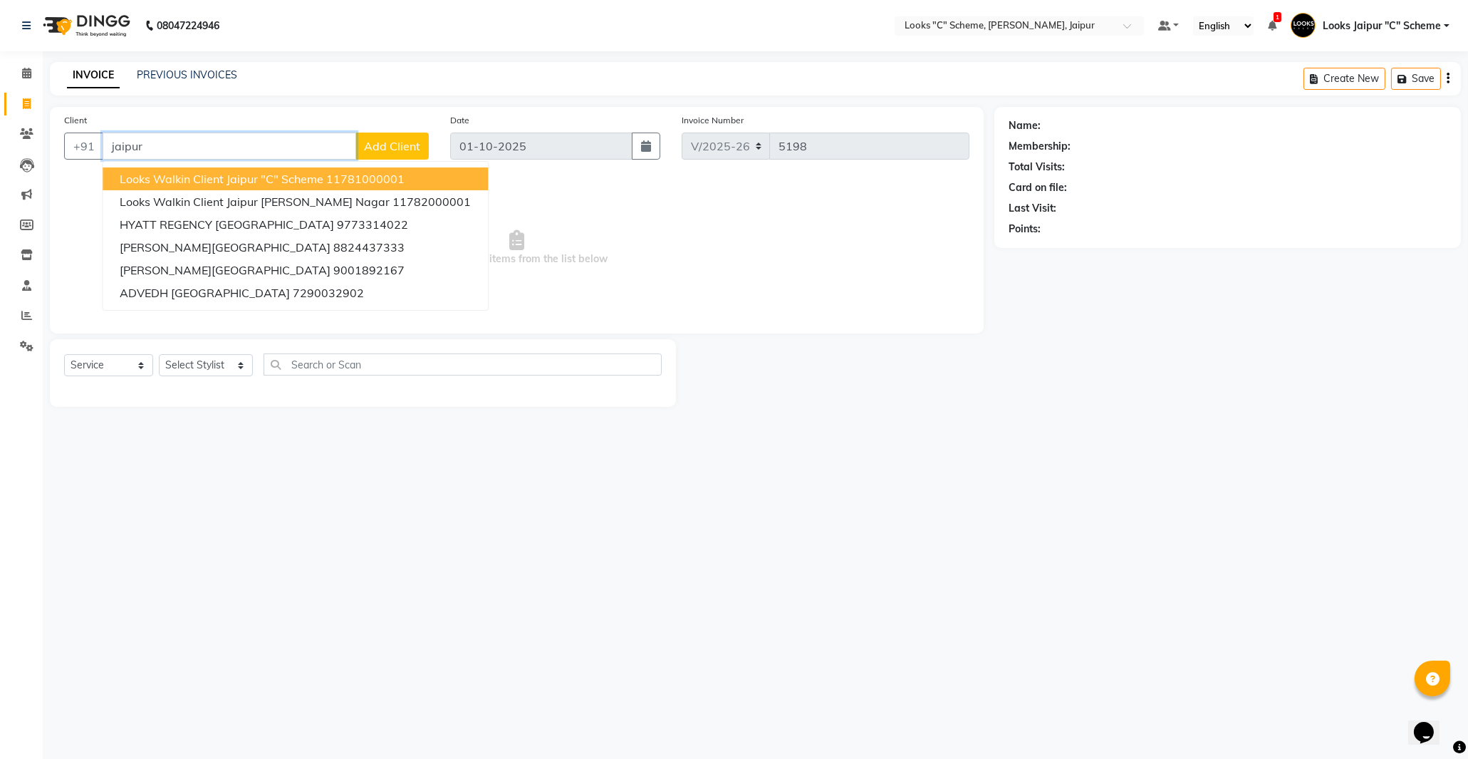
click at [221, 177] on span "Looks Walkin Client Jaipur "C" Scheme" at bounding box center [222, 179] width 204 height 14
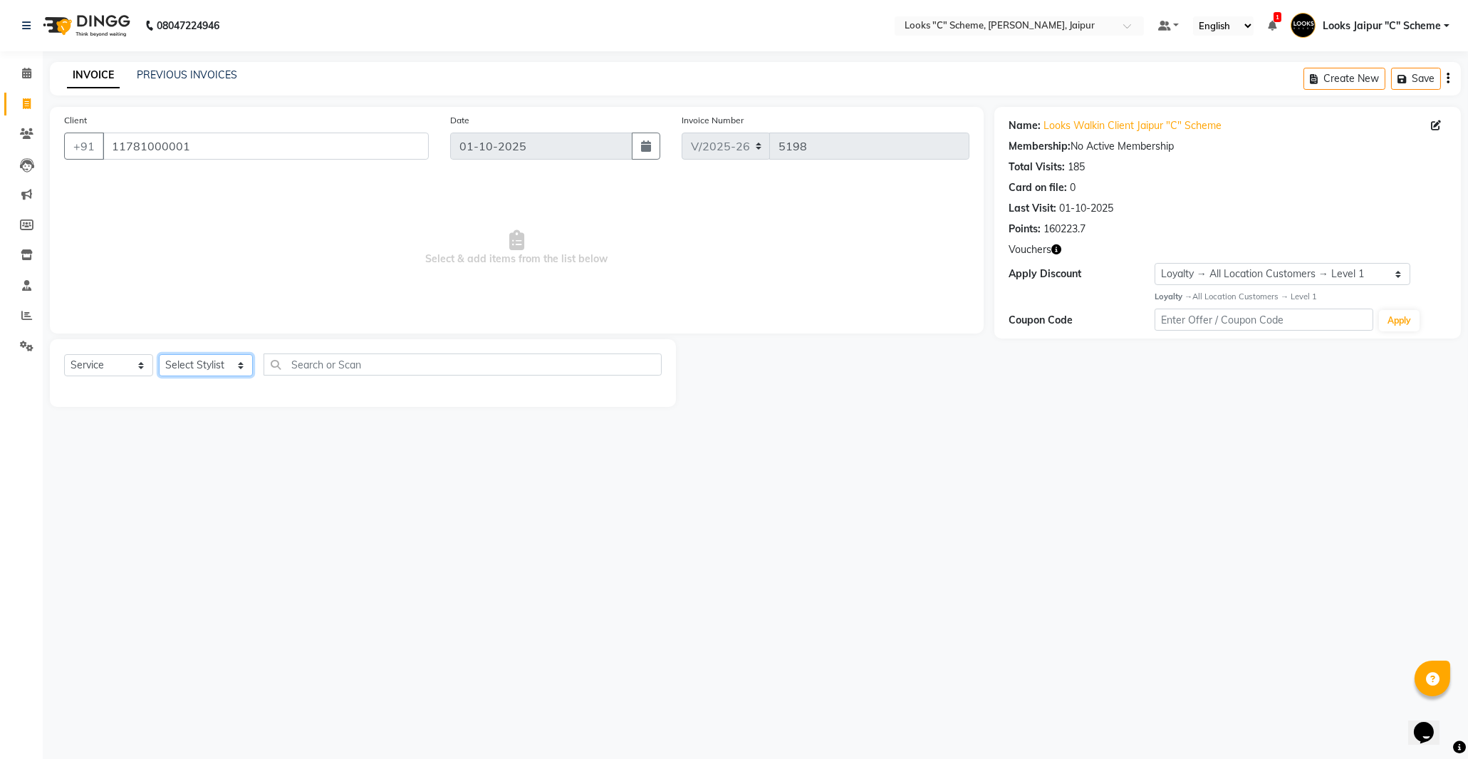
click at [200, 367] on select "Select Stylist [PERSON_NAME] Akash_pdct [PERSON_NAME] [PERSON_NAME] Counter Sal…" at bounding box center [206, 365] width 94 height 22
click at [159, 355] on select "Select Stylist [PERSON_NAME] Akash_pdct [PERSON_NAME] [PERSON_NAME] Counter Sal…" at bounding box center [206, 365] width 94 height 22
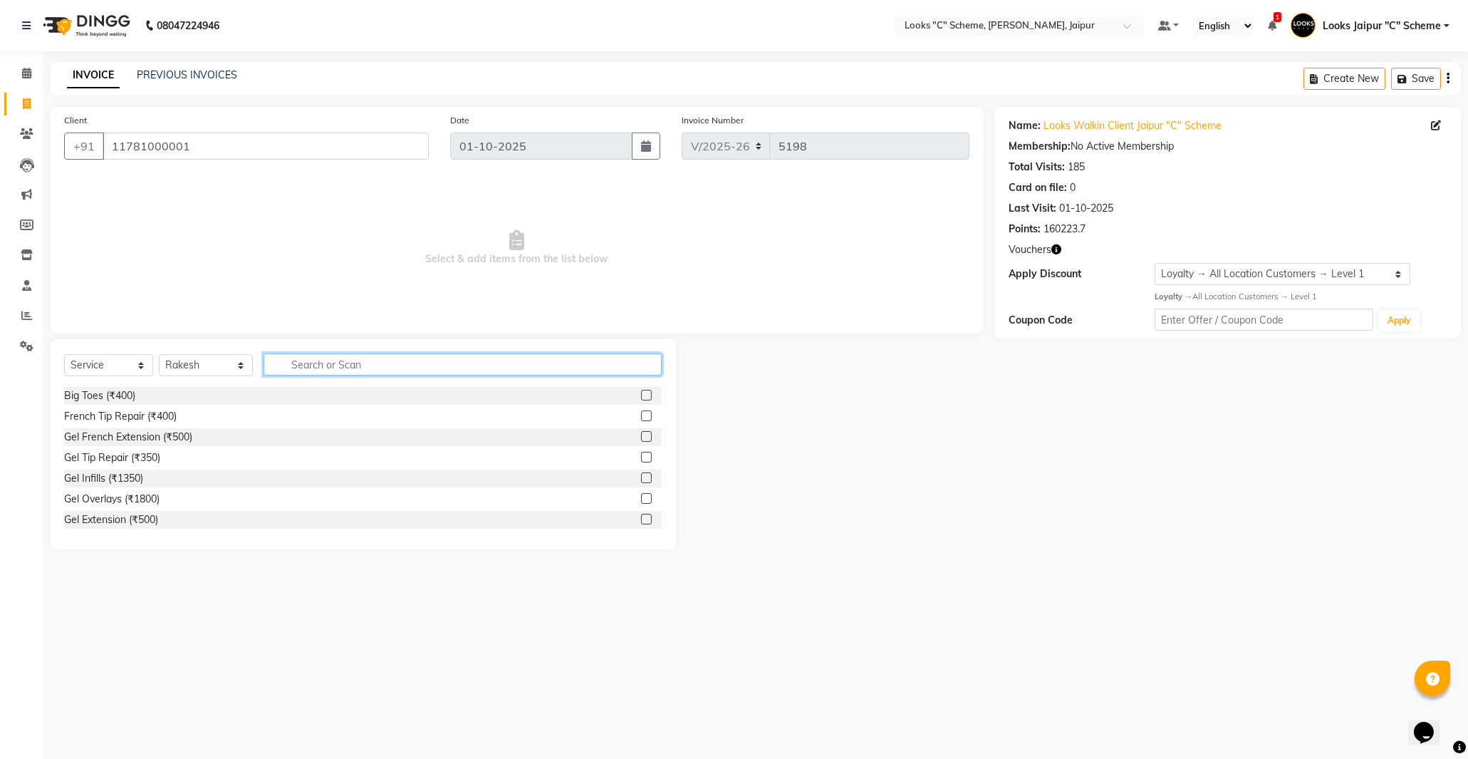
click at [342, 361] on input "text" at bounding box center [463, 364] width 398 height 22
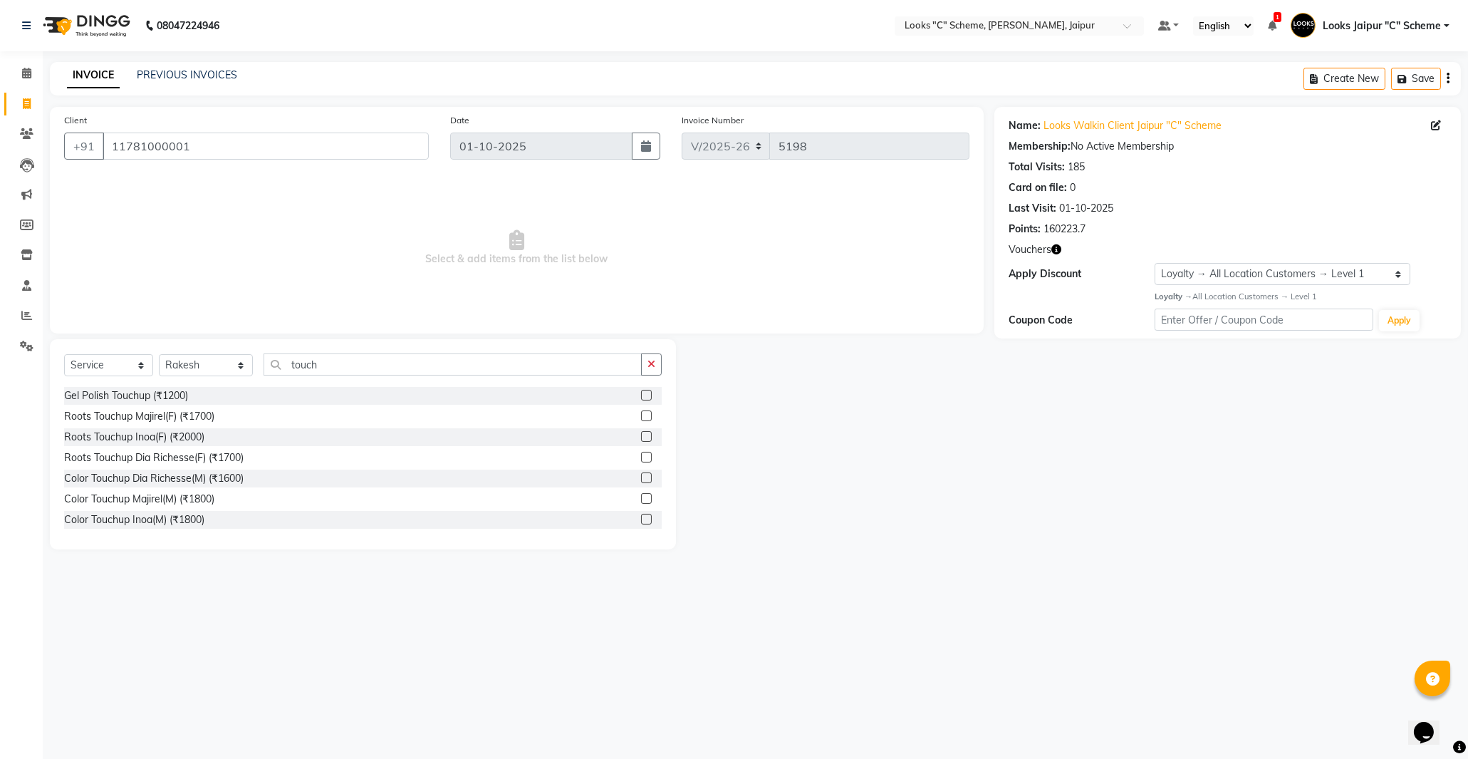
click at [641, 437] on label at bounding box center [646, 436] width 11 height 11
click at [641, 437] on input "checkbox" at bounding box center [645, 436] width 9 height 9
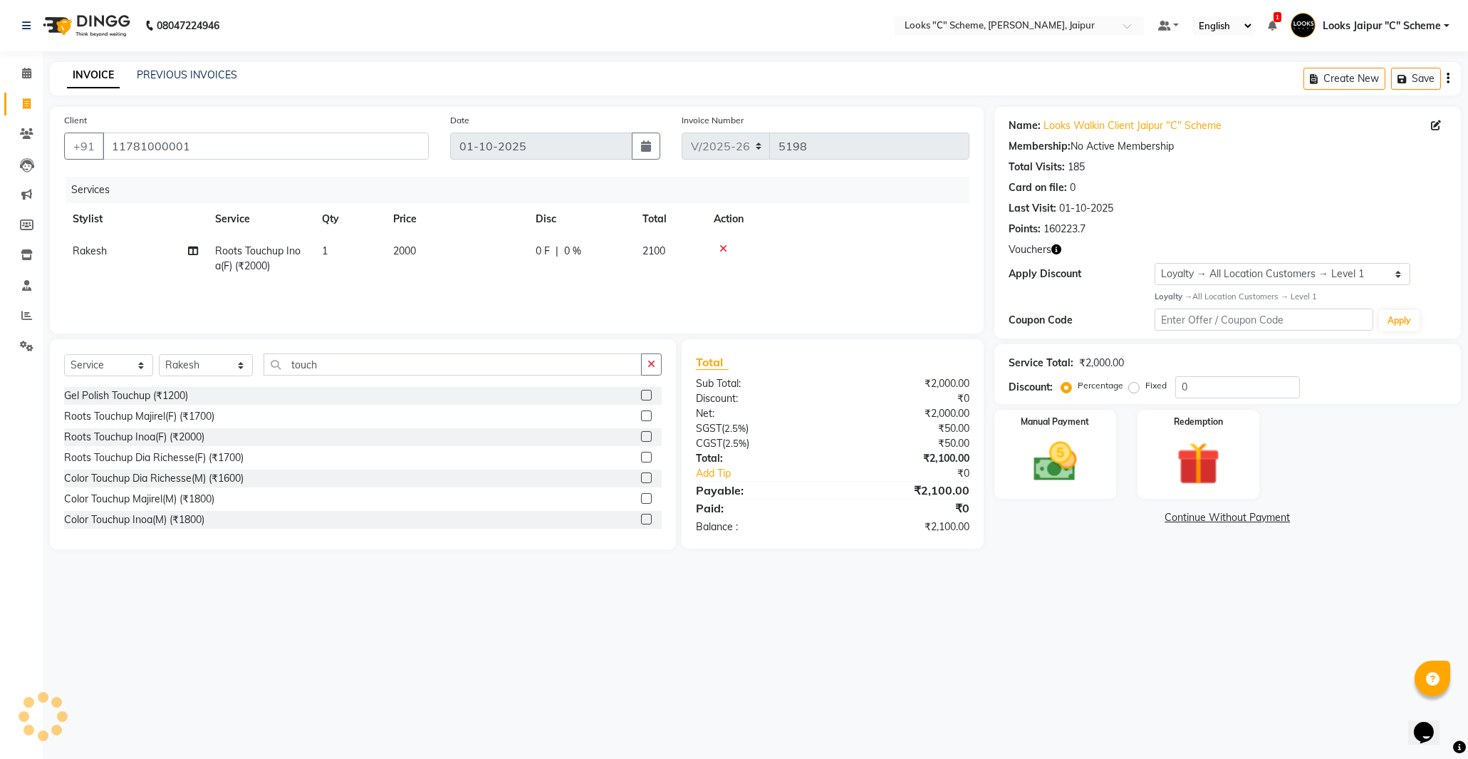
click at [445, 234] on th "Price" at bounding box center [456, 219] width 142 height 32
click at [413, 257] on td "2000" at bounding box center [456, 258] width 142 height 47
click at [471, 253] on input "2000" at bounding box center [522, 255] width 125 height 22
click at [487, 294] on div "Services Stylist Service Qty Price Disc Total Action Rakesh Roots Touchup Inoa(…" at bounding box center [516, 248] width 905 height 142
click at [417, 244] on td "0" at bounding box center [456, 258] width 142 height 47
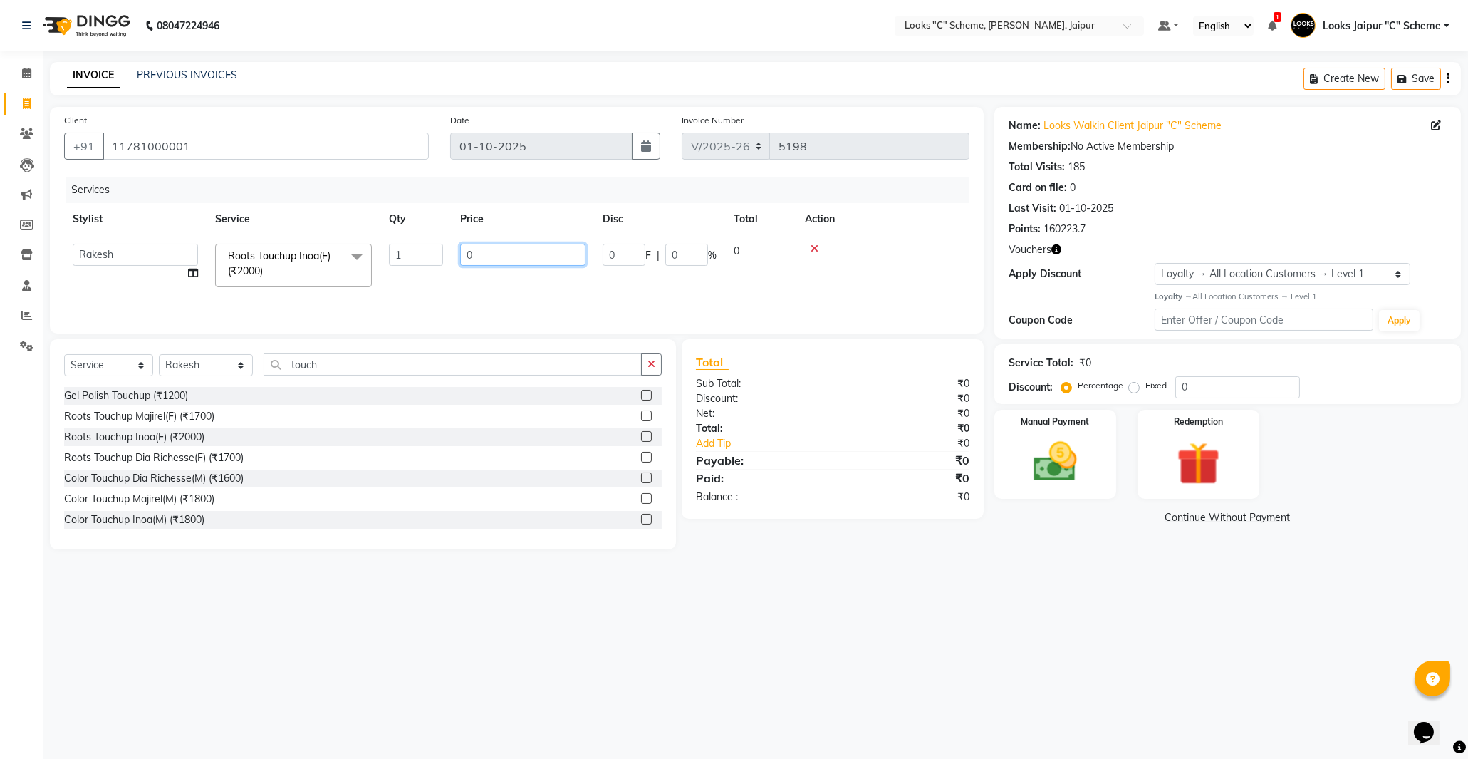
click at [509, 252] on input "0" at bounding box center [522, 255] width 125 height 22
click at [566, 302] on div "Services Stylist Service Qty Price Disc Total Action Aarohi [PERSON_NAME] Abhis…" at bounding box center [516, 248] width 905 height 142
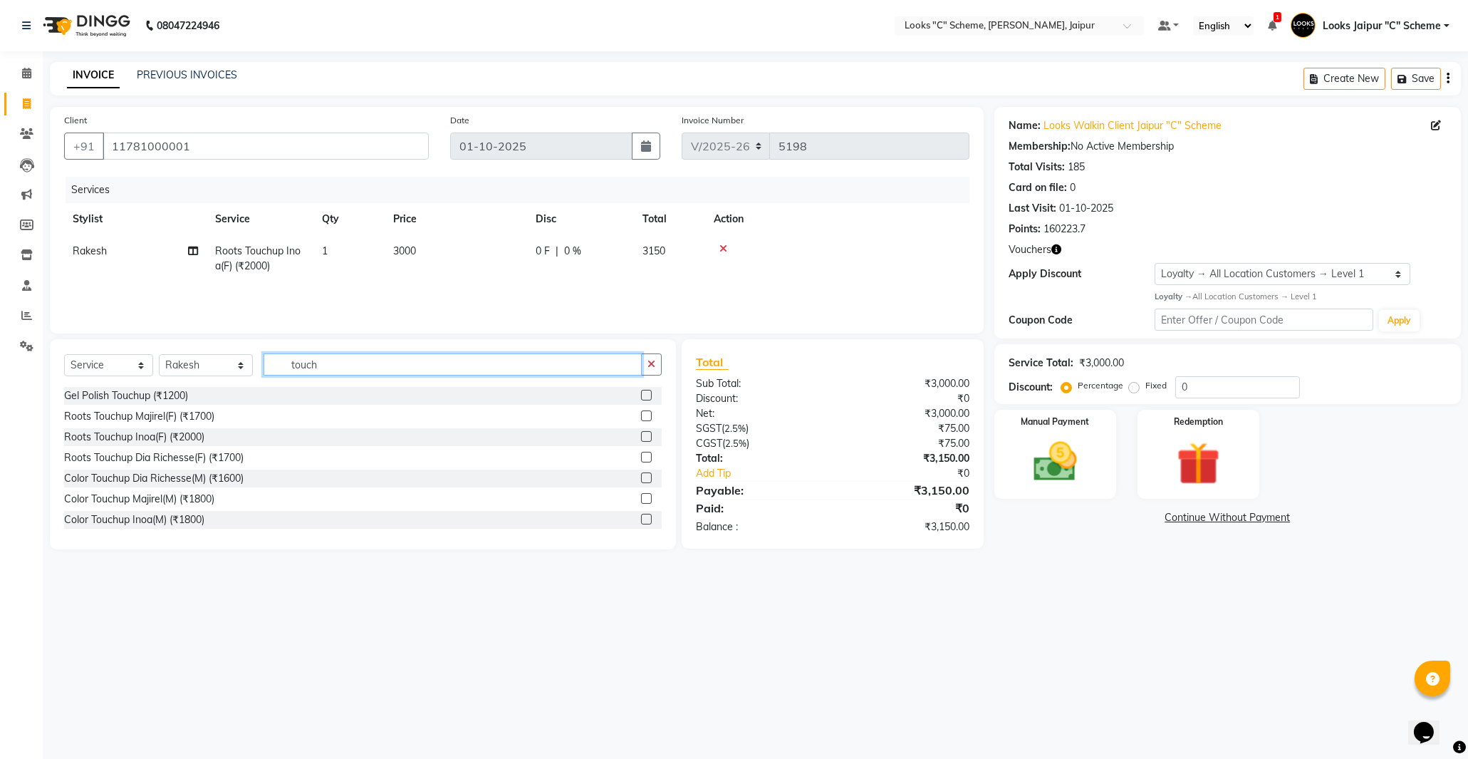
click at [357, 365] on input "touch" at bounding box center [453, 364] width 378 height 22
click at [641, 457] on label at bounding box center [646, 457] width 11 height 11
click at [641, 457] on input "checkbox" at bounding box center [645, 457] width 9 height 9
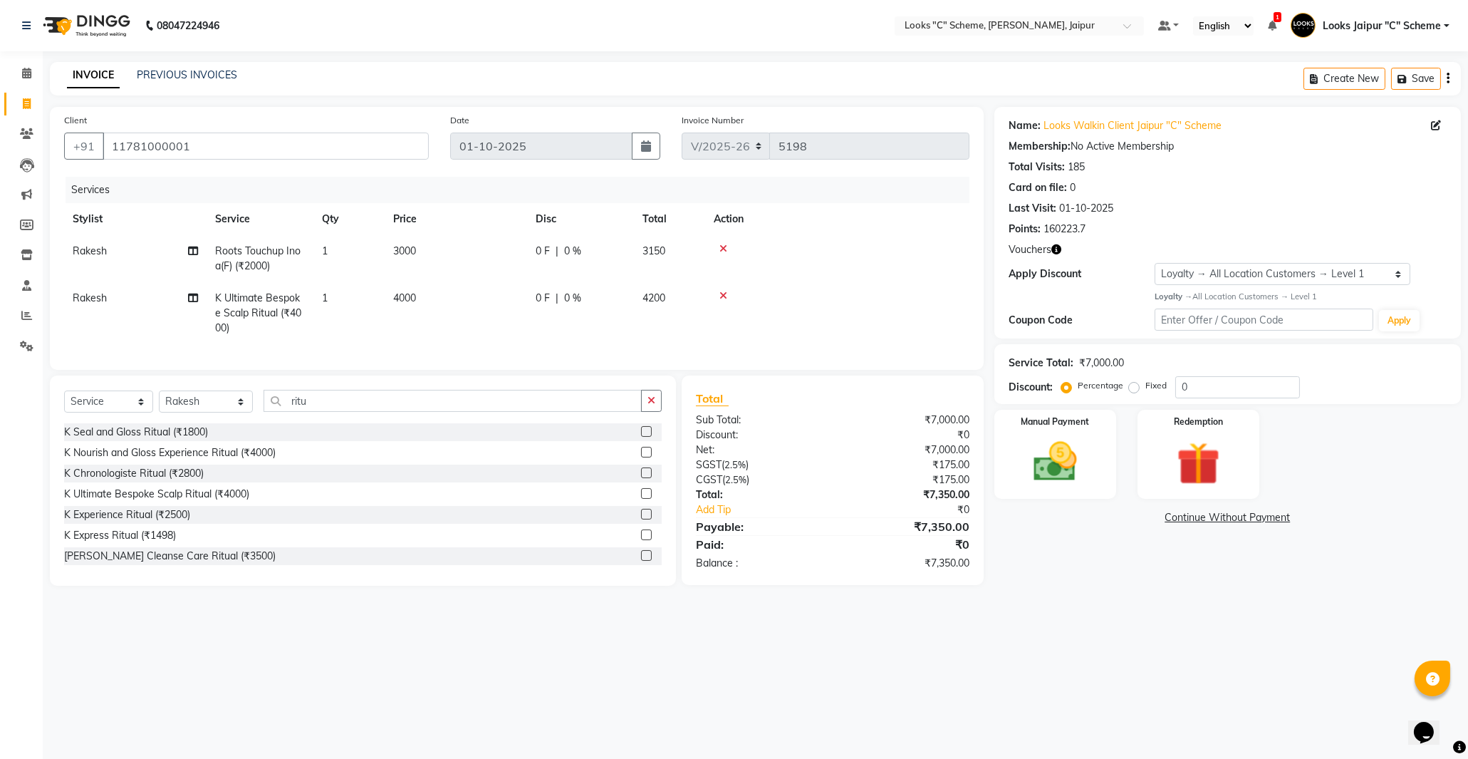
click at [401, 291] on span "4000" at bounding box center [404, 297] width 23 height 13
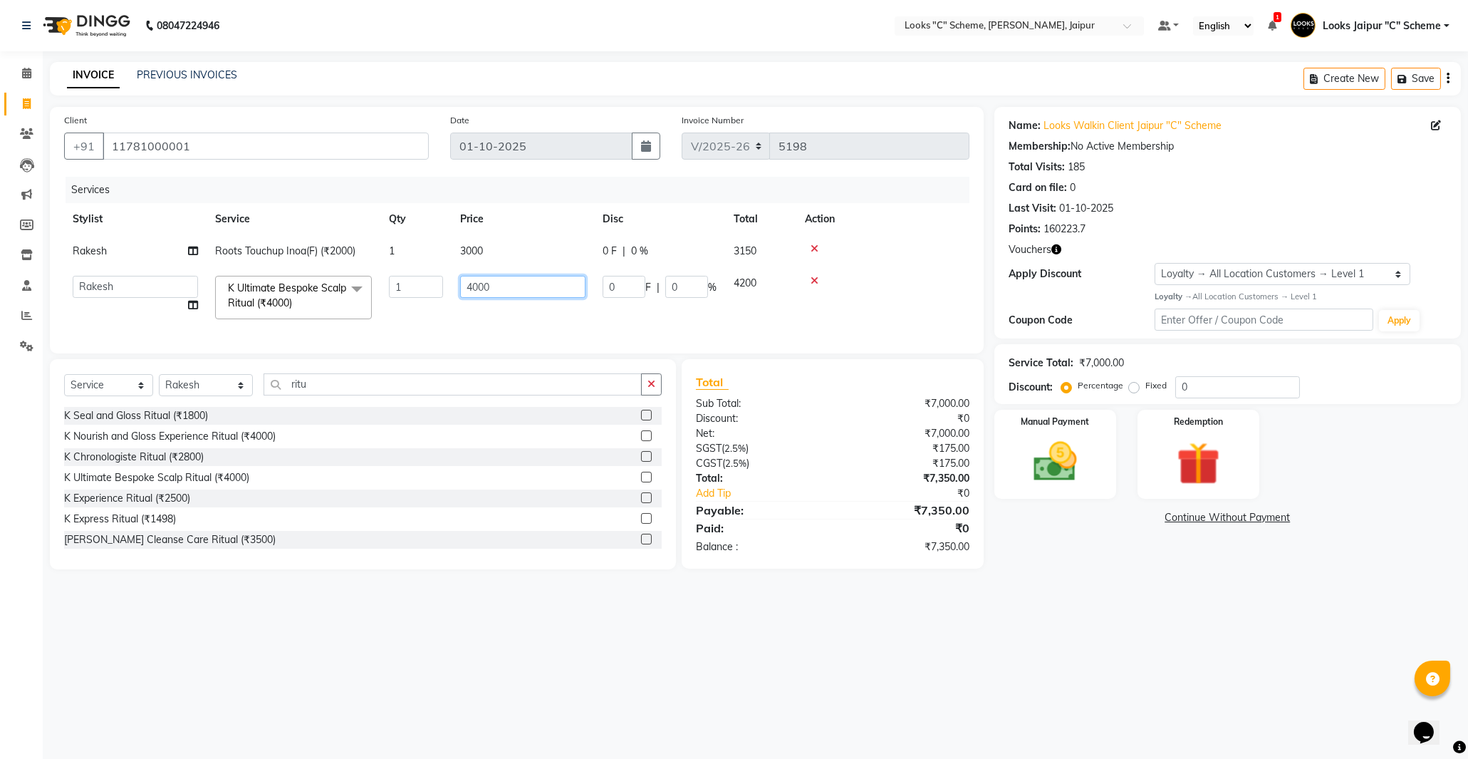
click at [480, 289] on input "4000" at bounding box center [522, 287] width 125 height 22
click at [481, 326] on td "4500" at bounding box center [523, 297] width 142 height 61
click at [1076, 459] on img at bounding box center [1055, 462] width 73 height 52
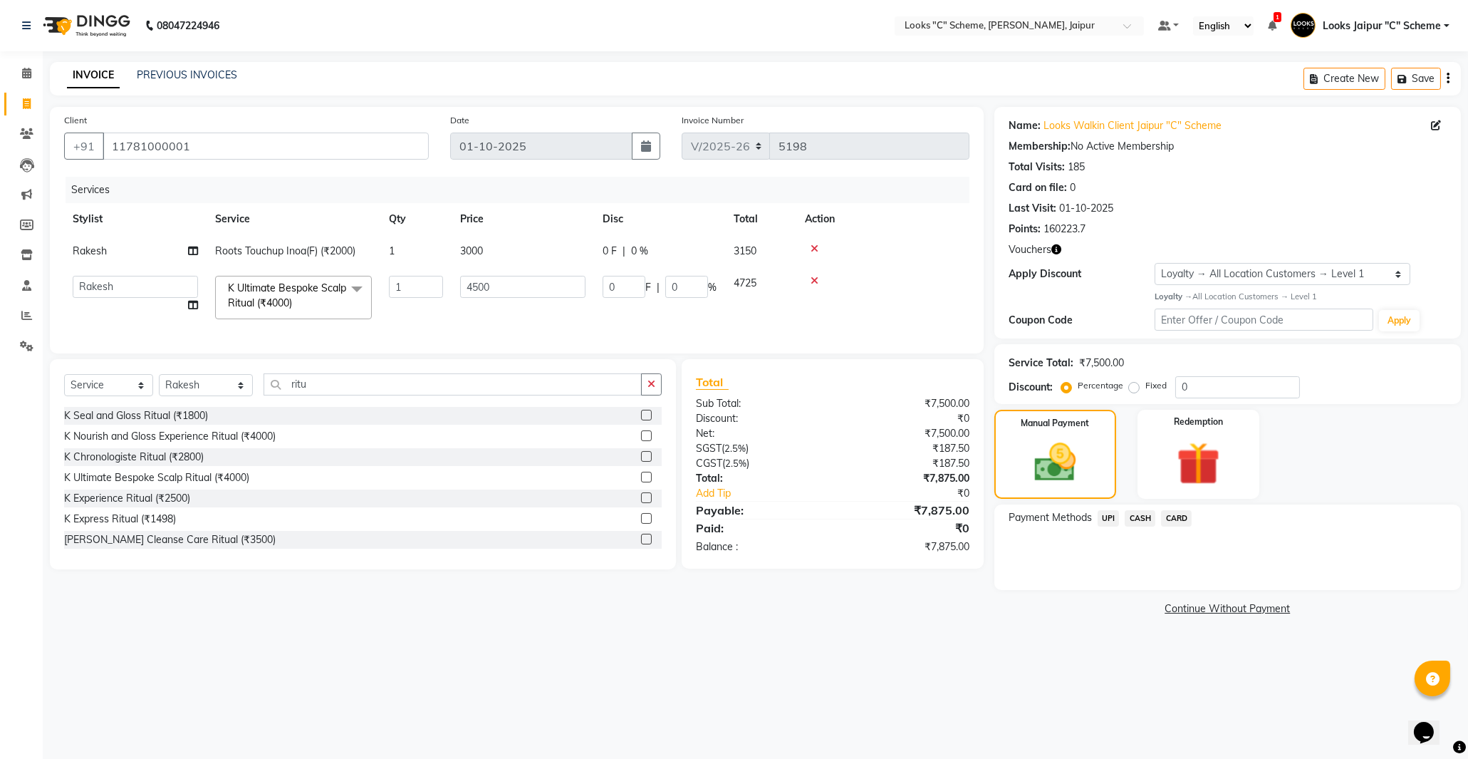
click at [1100, 514] on span "UPI" at bounding box center [1109, 518] width 22 height 16
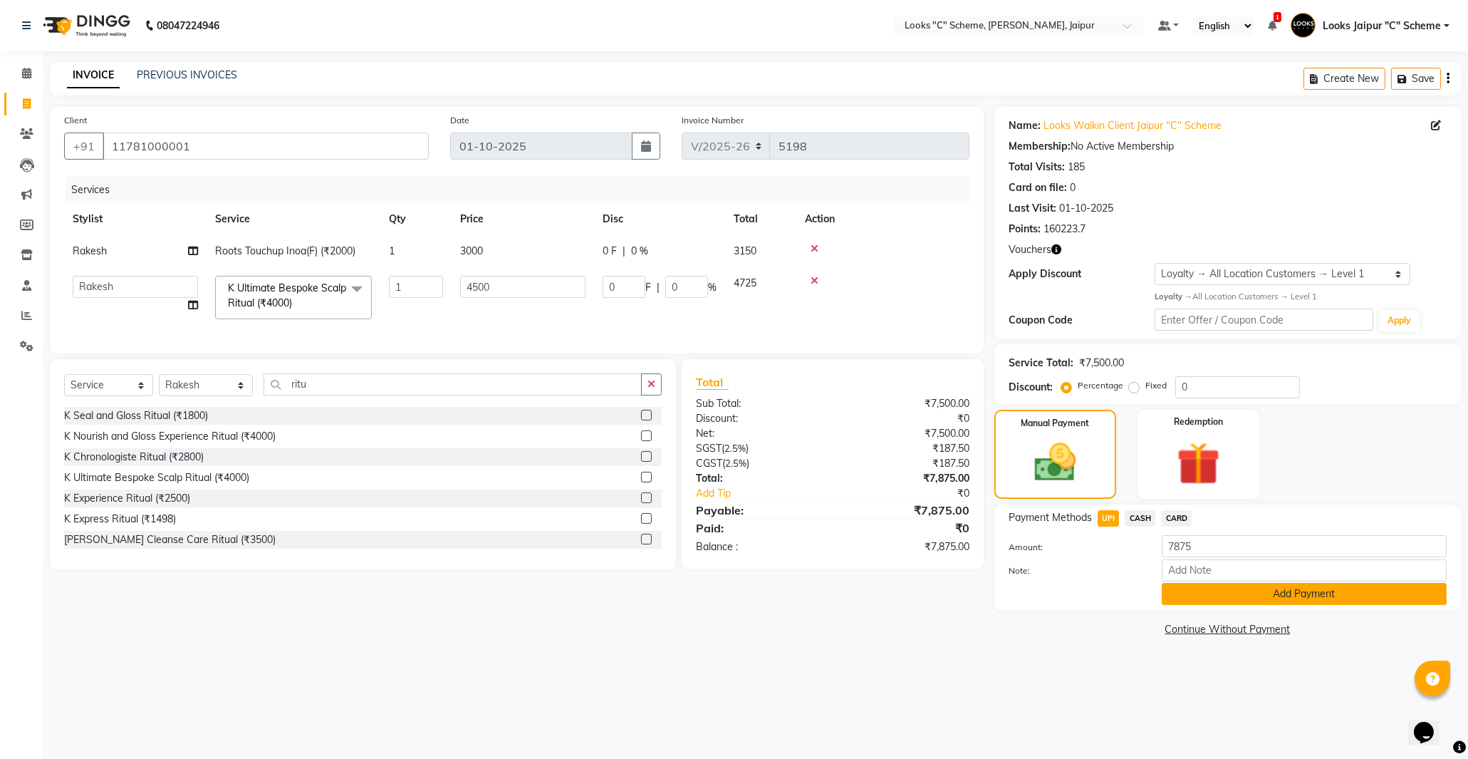
click at [1181, 589] on button "Add Payment" at bounding box center [1304, 594] width 285 height 22
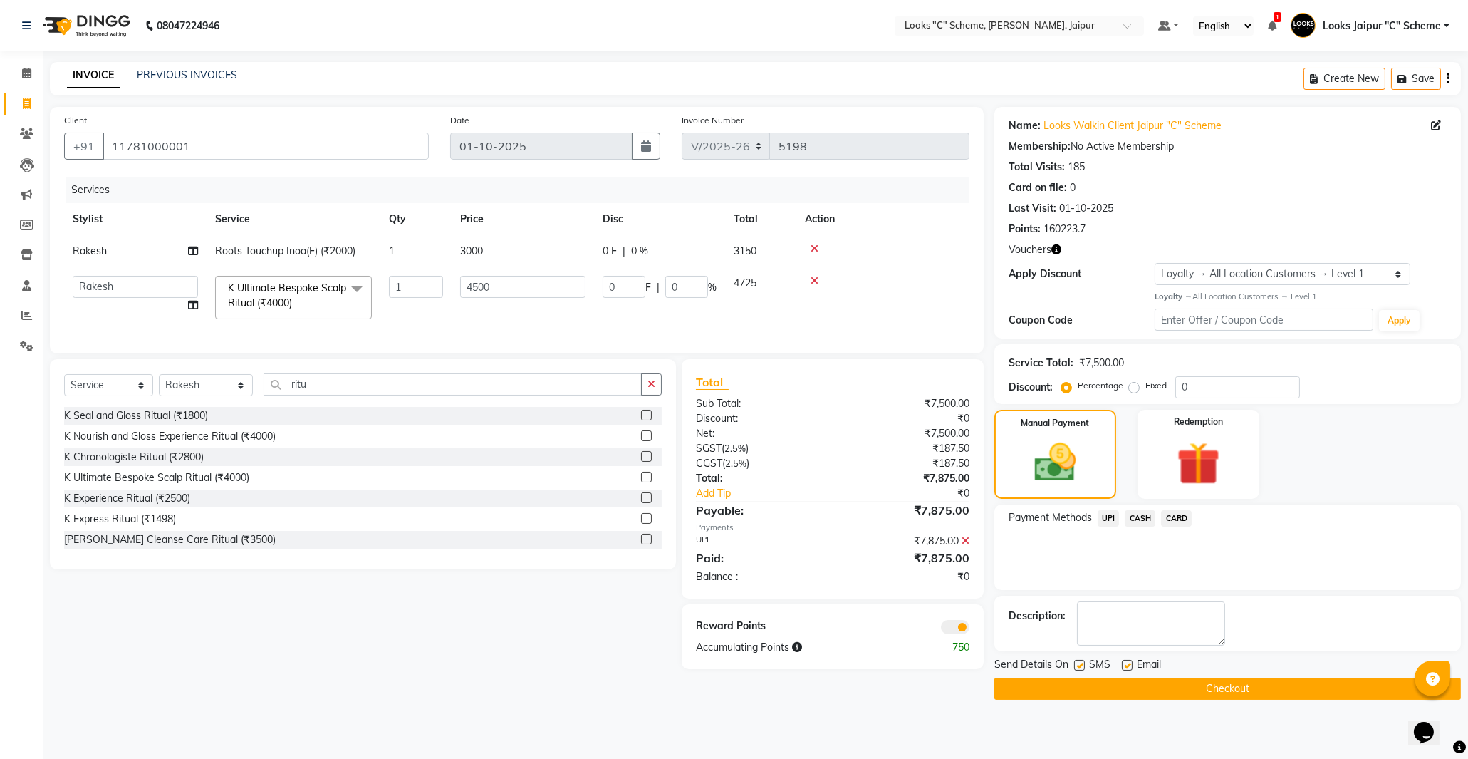
click at [1205, 690] on button "Checkout" at bounding box center [1227, 688] width 467 height 22
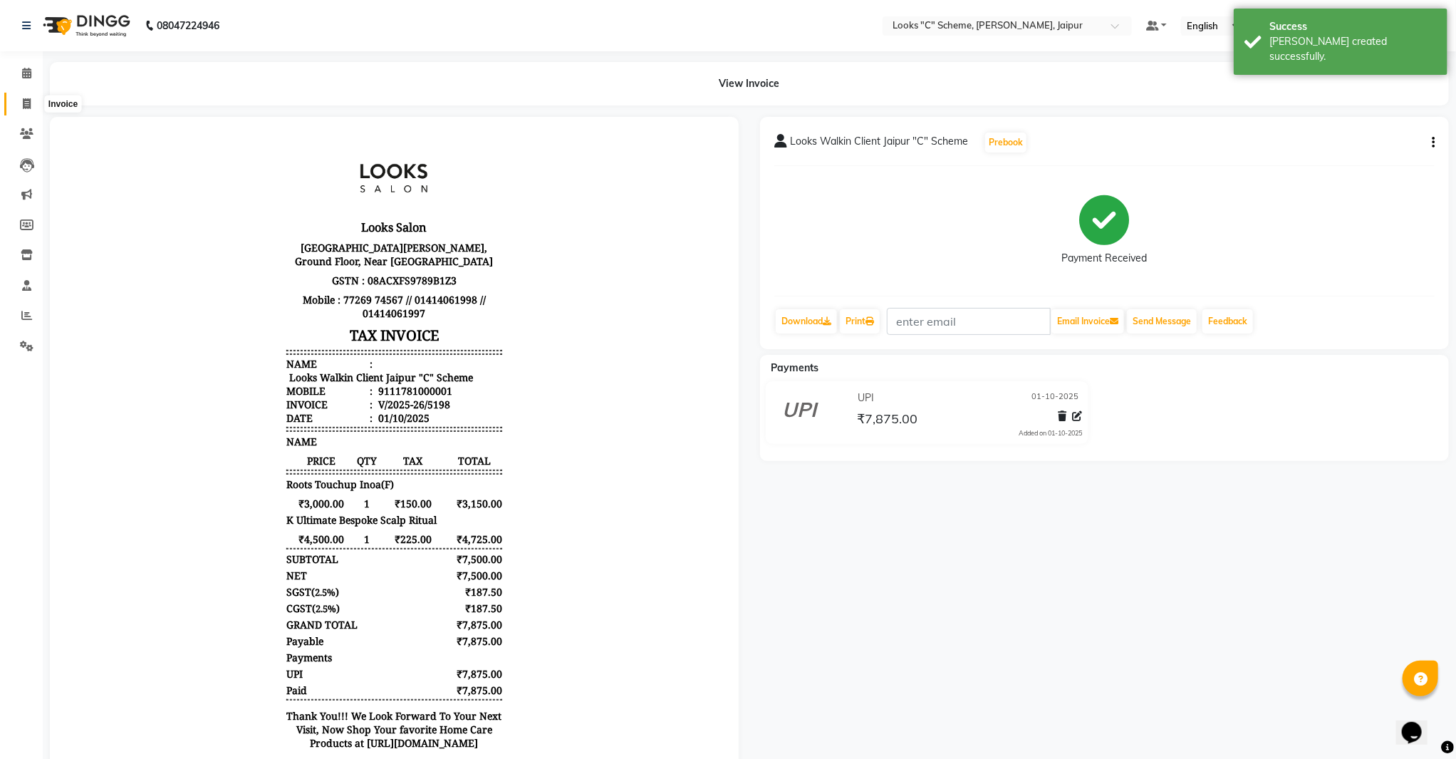
click at [18, 102] on span at bounding box center [26, 104] width 25 height 16
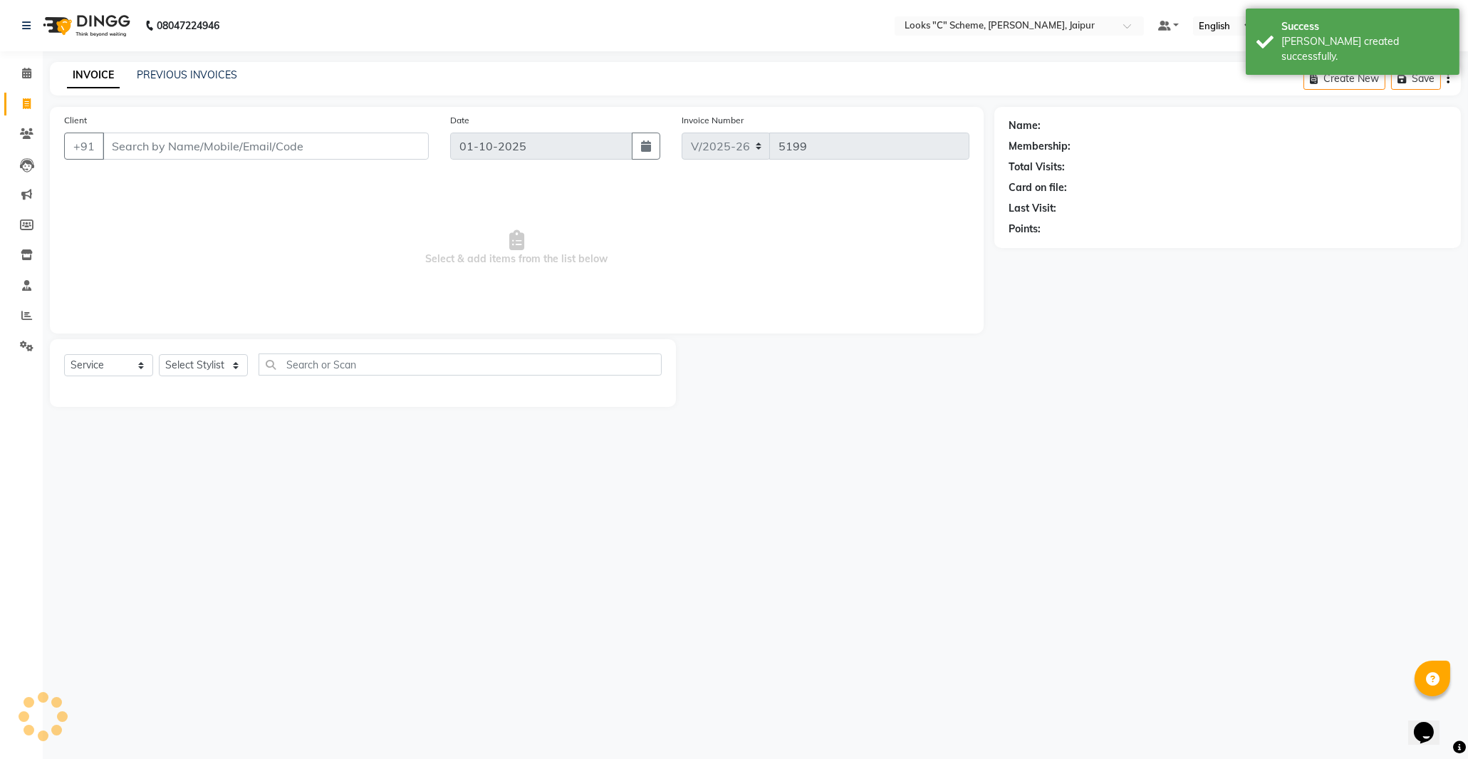
click at [137, 145] on input "Client" at bounding box center [266, 145] width 326 height 27
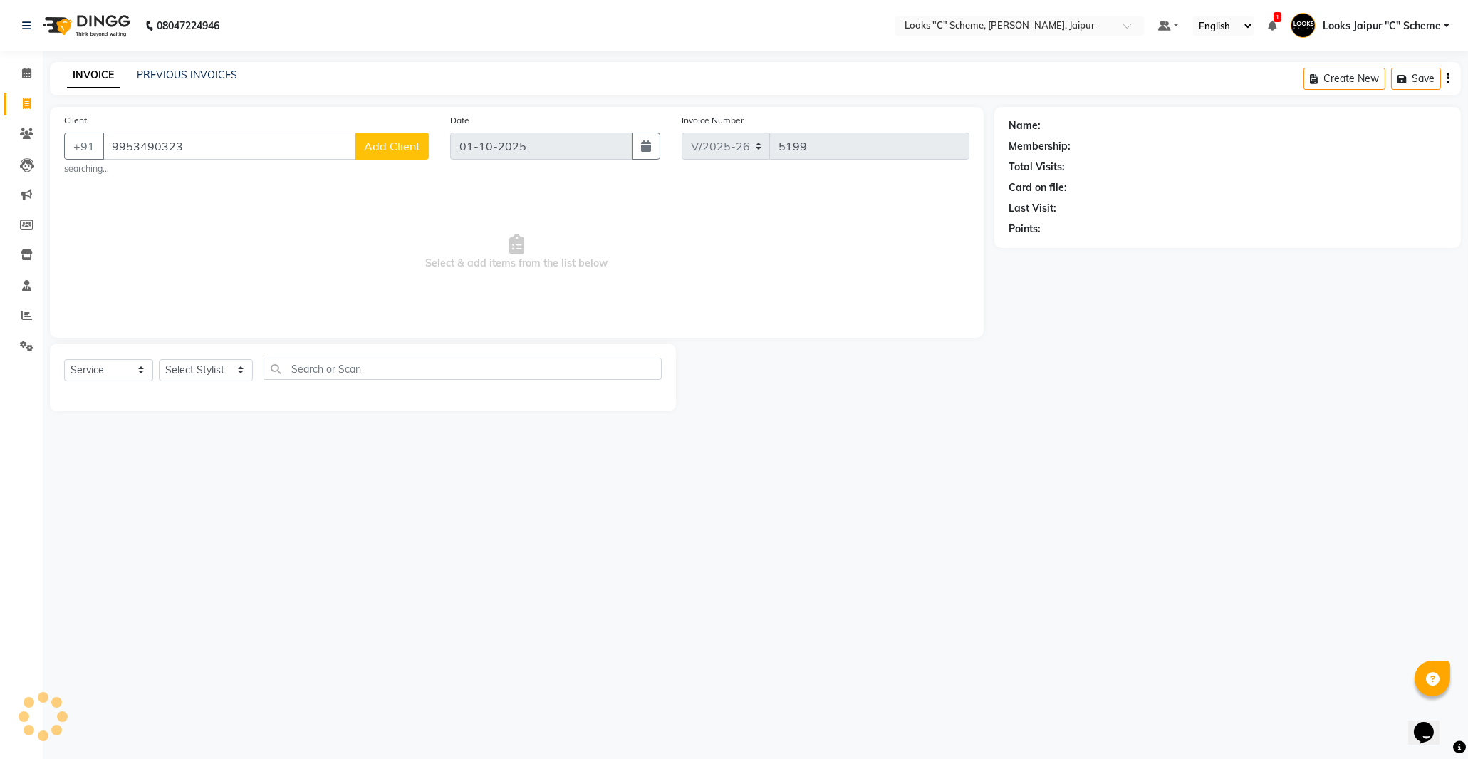
click at [396, 145] on span "Add Client" at bounding box center [392, 146] width 56 height 14
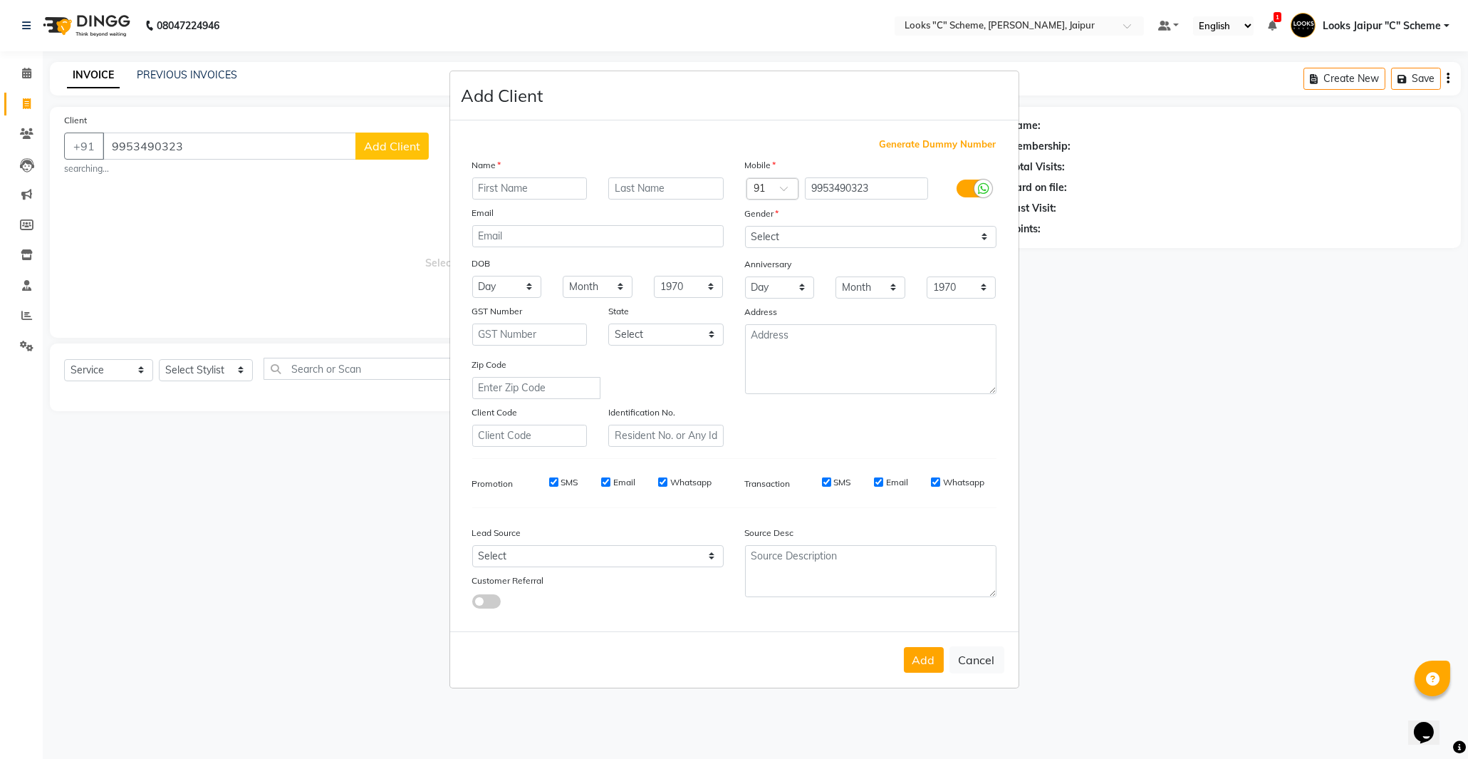
click at [490, 180] on input "text" at bounding box center [529, 188] width 115 height 22
click at [784, 245] on select "Select [DEMOGRAPHIC_DATA] [DEMOGRAPHIC_DATA] Other Prefer Not To Say" at bounding box center [870, 237] width 251 height 22
click at [745, 226] on select "Select [DEMOGRAPHIC_DATA] [DEMOGRAPHIC_DATA] Other Prefer Not To Say" at bounding box center [870, 237] width 251 height 22
click at [919, 648] on button "Add" at bounding box center [924, 660] width 40 height 26
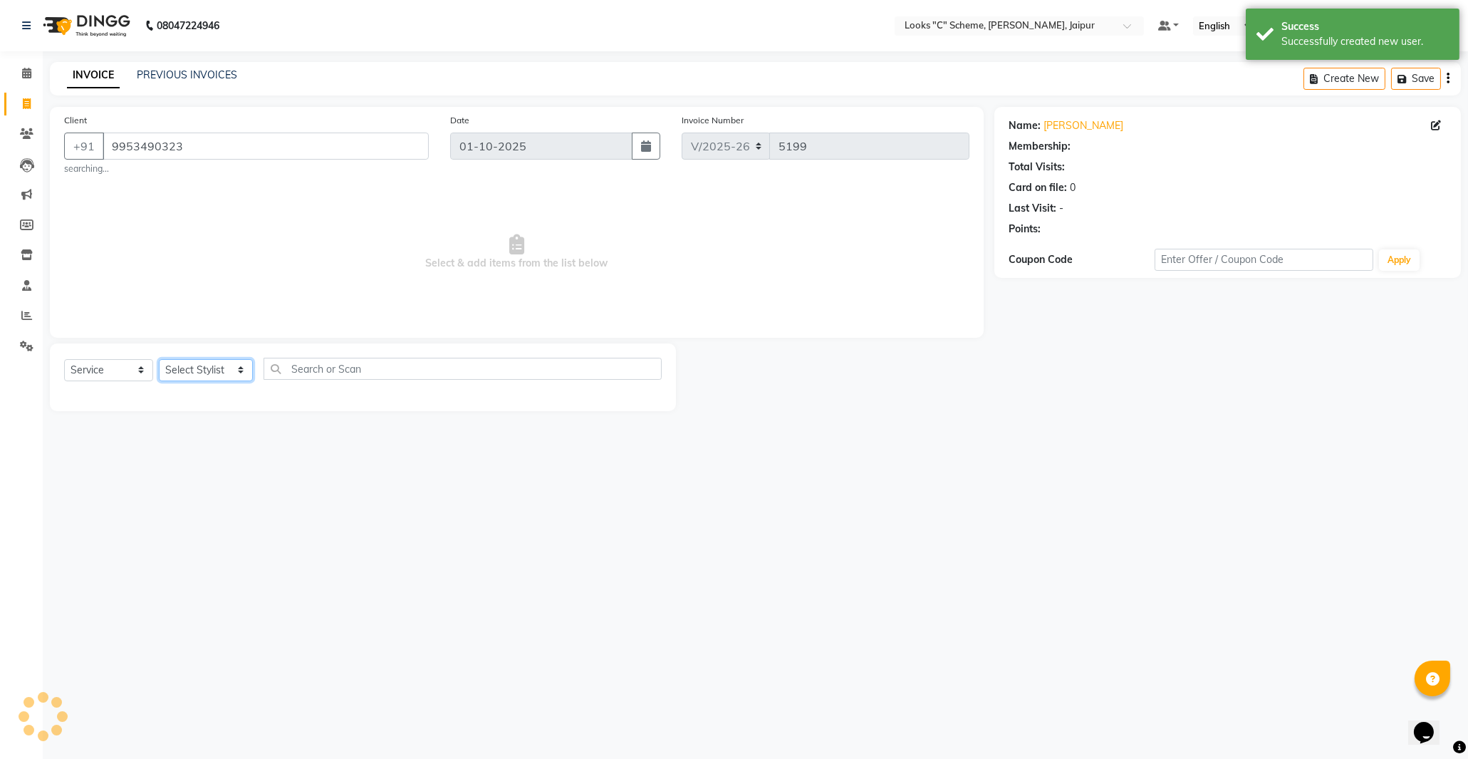
click at [214, 373] on select "Select Stylist [PERSON_NAME] Akash_pdct [PERSON_NAME] [PERSON_NAME] Counter Sal…" at bounding box center [206, 370] width 94 height 22
click at [200, 385] on div "Select Service Product Membership Package Voucher Prepaid Gift Card Select Styl…" at bounding box center [363, 374] width 598 height 33
click at [192, 366] on select "Select Stylist [PERSON_NAME] Akash_pdct [PERSON_NAME] [PERSON_NAME] Counter Sal…" at bounding box center [206, 370] width 94 height 22
click at [159, 359] on select "Select Stylist [PERSON_NAME] Akash_pdct [PERSON_NAME] [PERSON_NAME] Counter Sal…" at bounding box center [206, 370] width 94 height 22
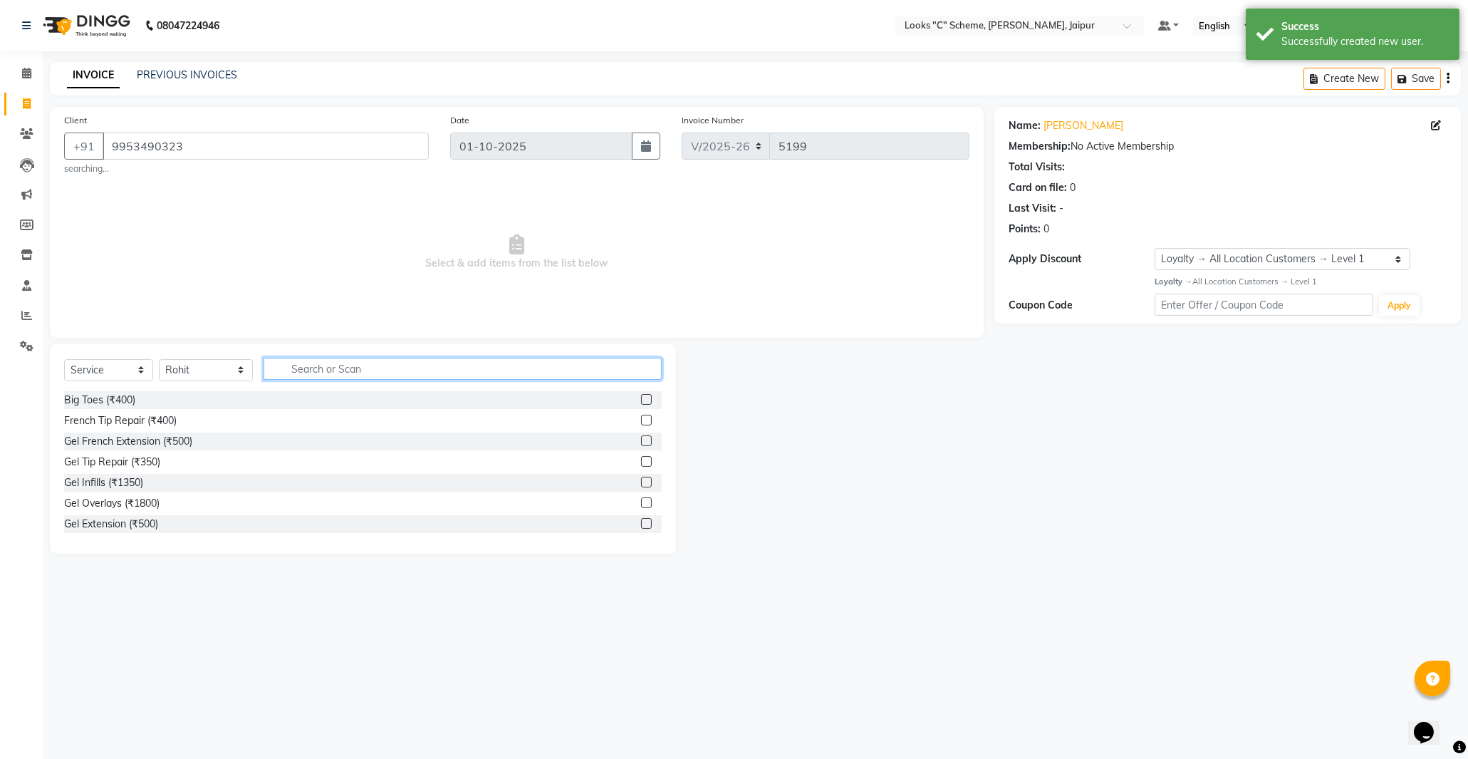
click at [311, 375] on input "text" at bounding box center [463, 369] width 398 height 22
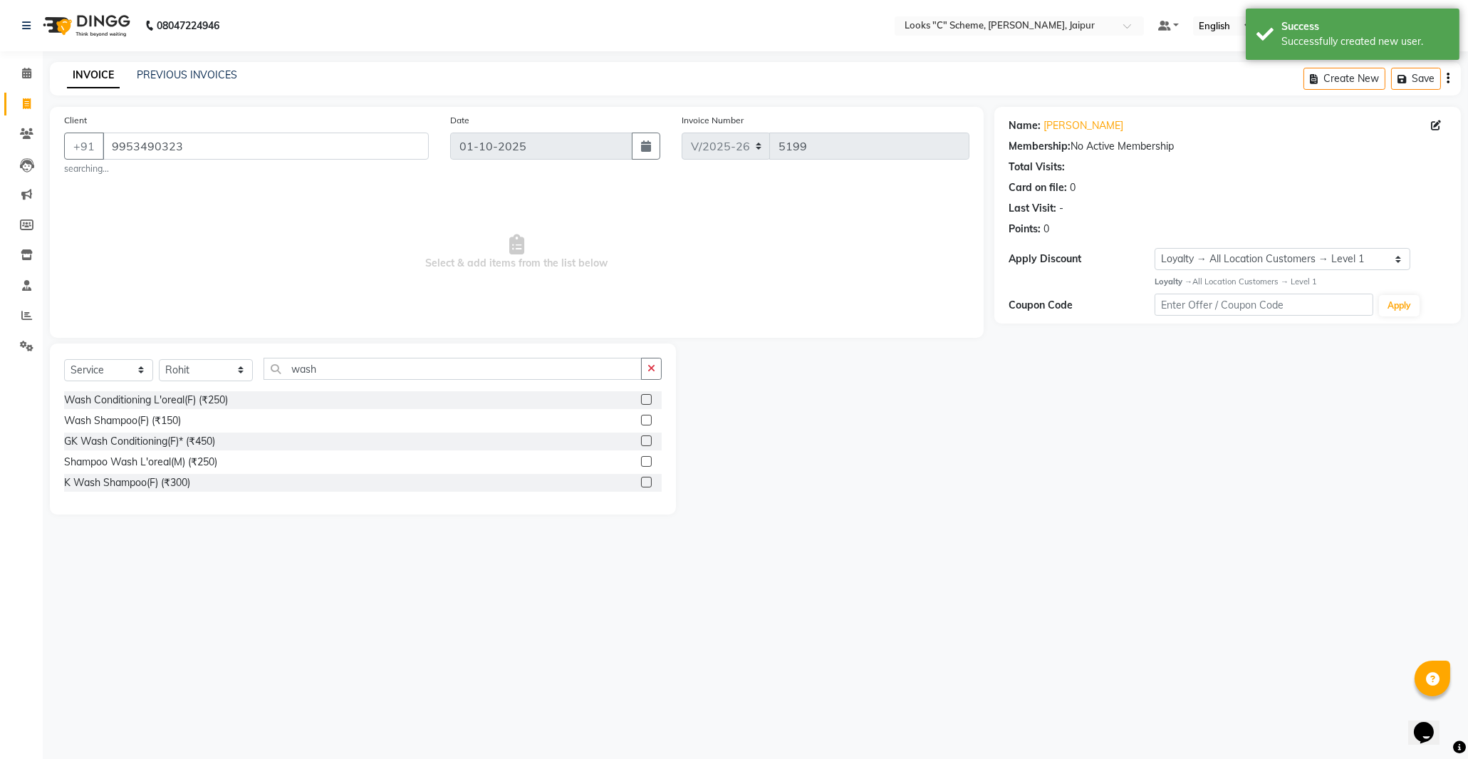
click at [643, 482] on label at bounding box center [646, 482] width 11 height 11
click at [643, 482] on input "checkbox" at bounding box center [645, 482] width 9 height 9
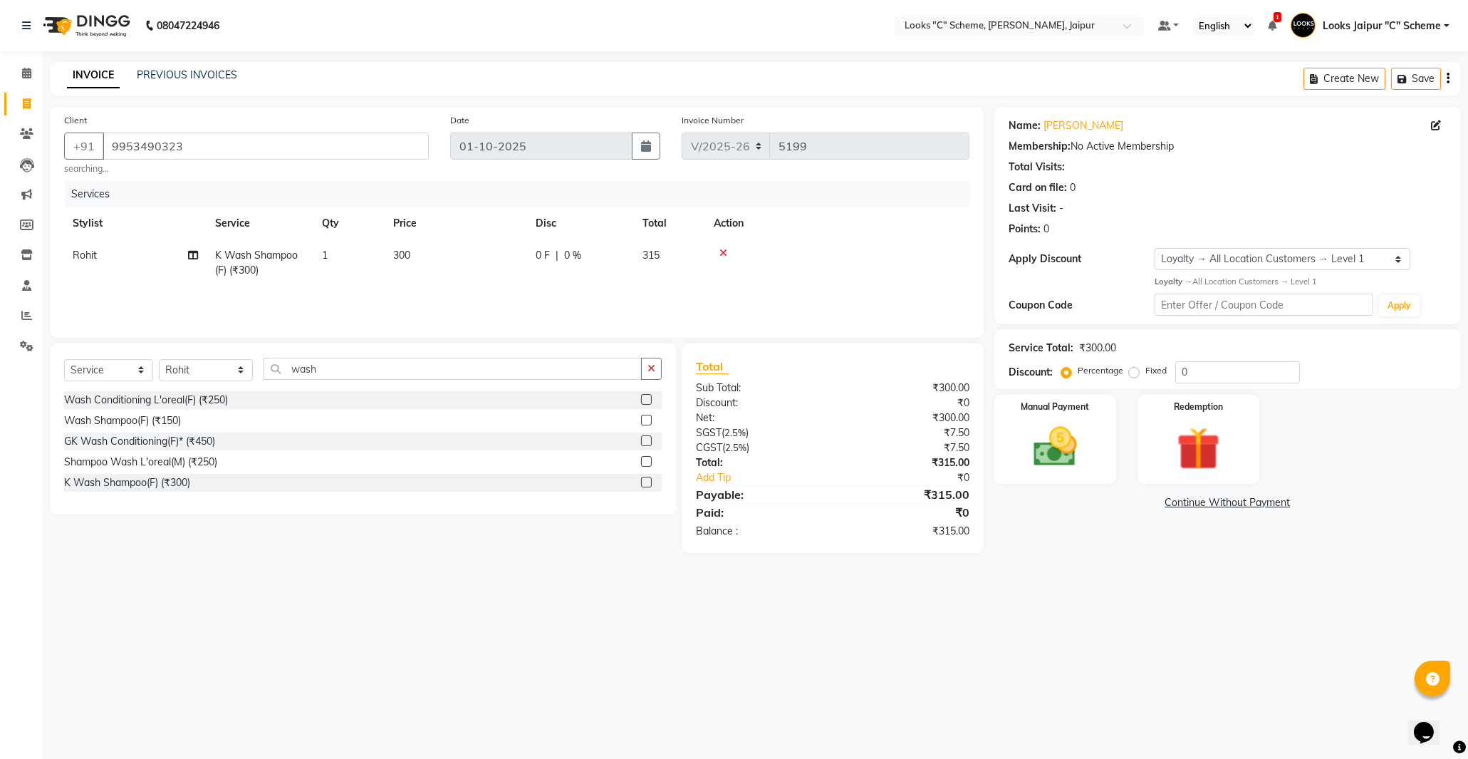
click at [445, 259] on td "300" at bounding box center [456, 262] width 142 height 47
click at [484, 260] on input "300" at bounding box center [522, 259] width 125 height 22
click at [244, 368] on select "Select Stylist [PERSON_NAME] Akash_pdct [PERSON_NAME] [PERSON_NAME] Counter Sal…" at bounding box center [206, 370] width 94 height 22
click at [159, 359] on select "Select Stylist [PERSON_NAME] Akash_pdct [PERSON_NAME] [PERSON_NAME] Counter Sal…" at bounding box center [206, 370] width 94 height 22
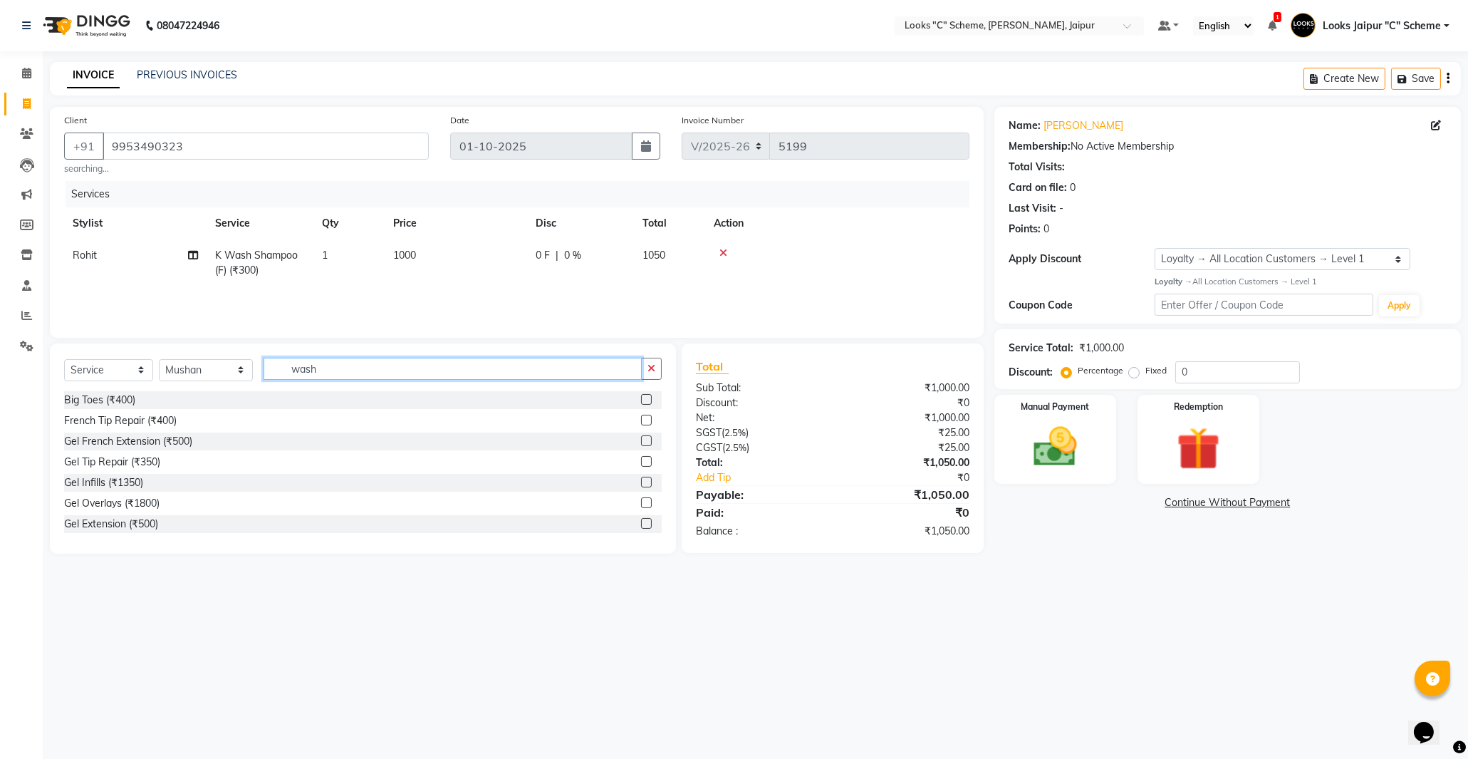
click at [366, 363] on input "wash" at bounding box center [453, 369] width 378 height 22
click at [645, 482] on label at bounding box center [646, 482] width 11 height 11
click at [645, 482] on input "checkbox" at bounding box center [645, 482] width 9 height 9
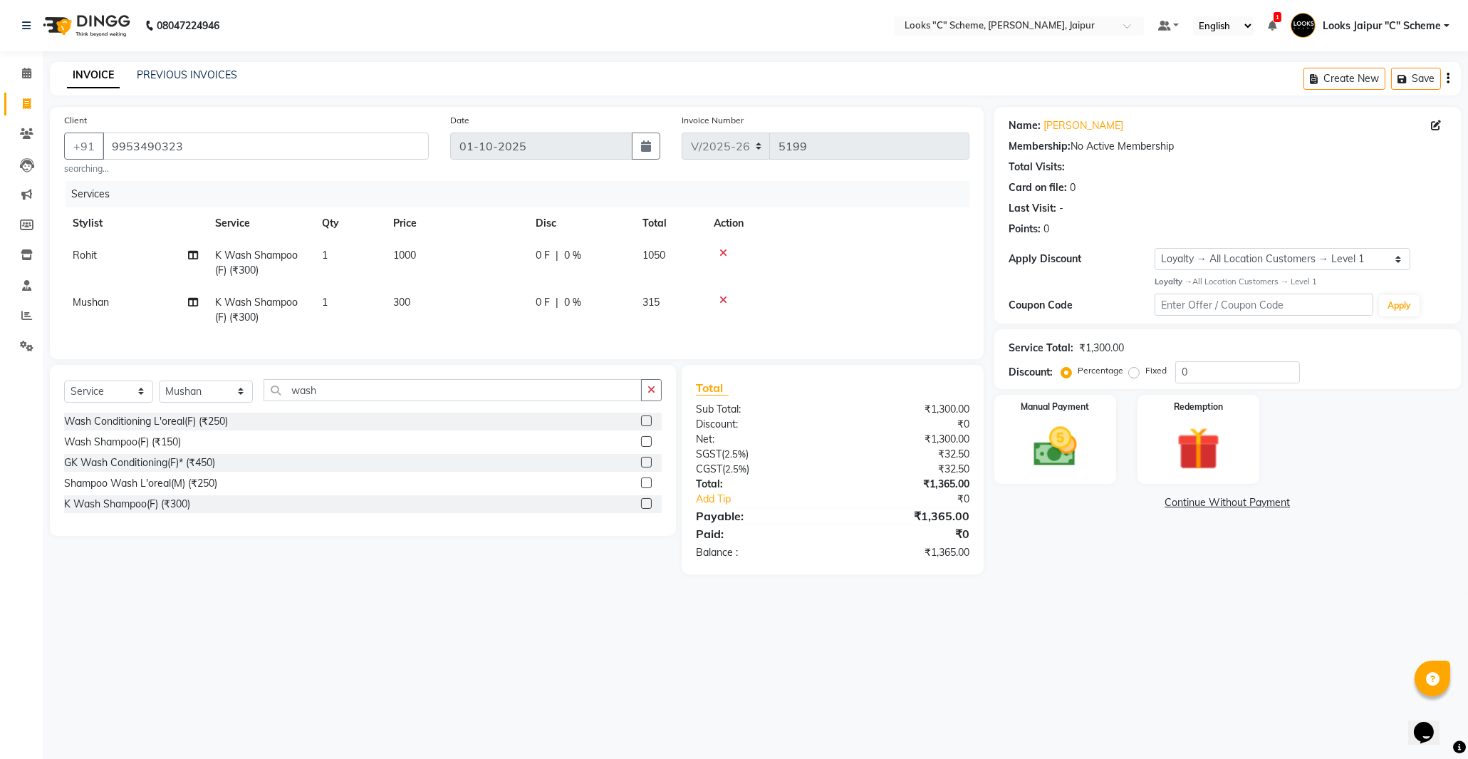
click at [464, 312] on td "300" at bounding box center [456, 309] width 142 height 47
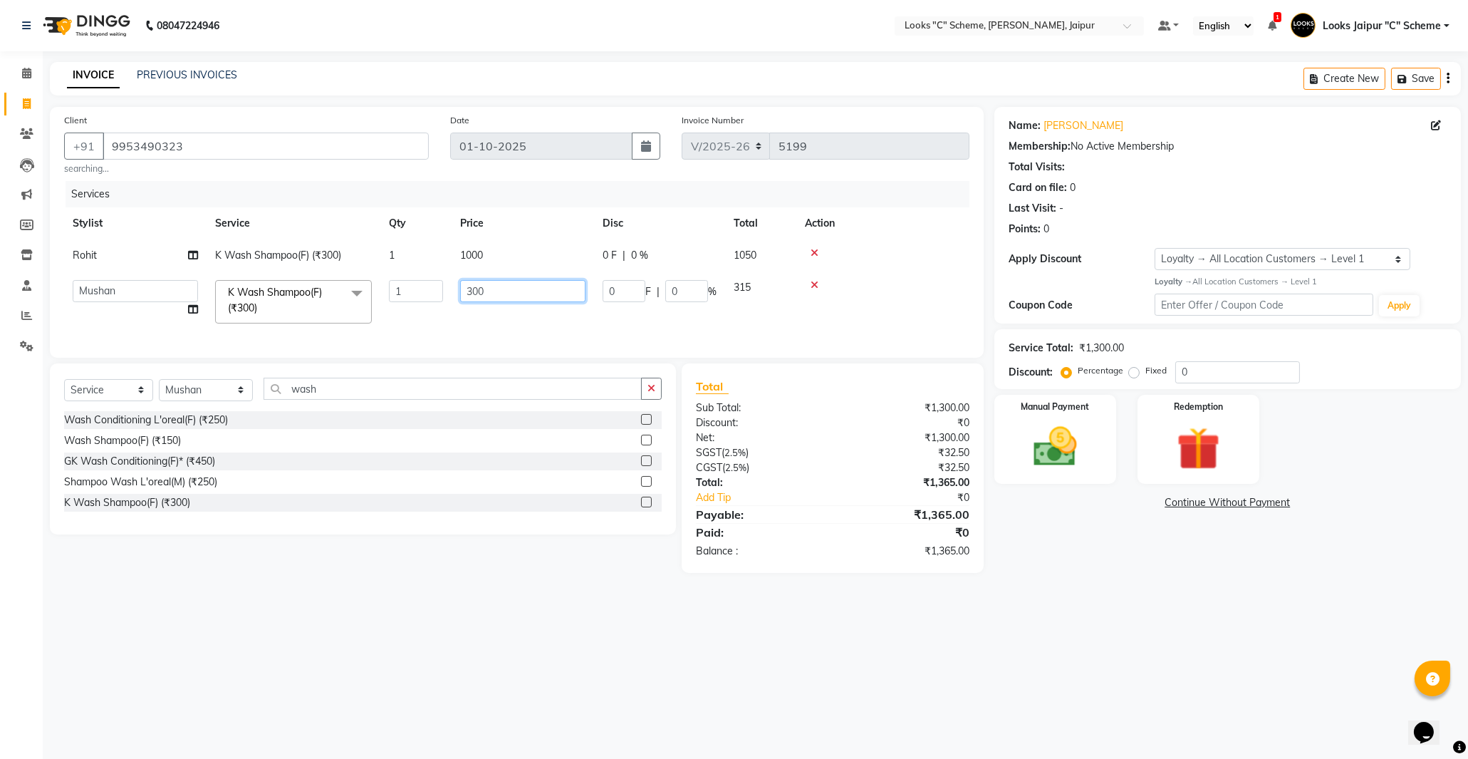
click at [475, 293] on input "300" at bounding box center [522, 291] width 125 height 22
click at [511, 317] on td "1000" at bounding box center [523, 301] width 142 height 61
click at [1040, 443] on img at bounding box center [1055, 447] width 73 height 52
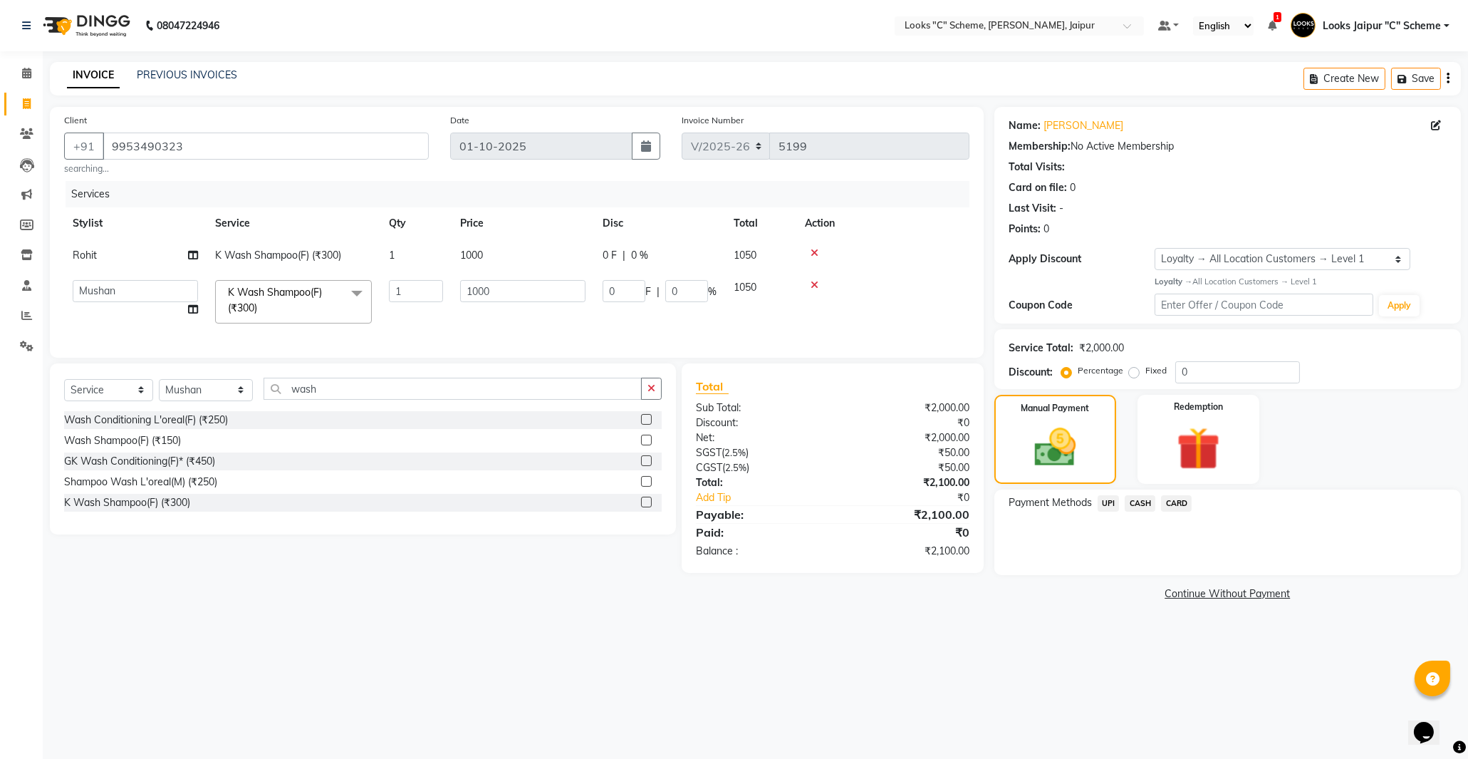
click at [1140, 503] on span "CASH" at bounding box center [1140, 503] width 31 height 16
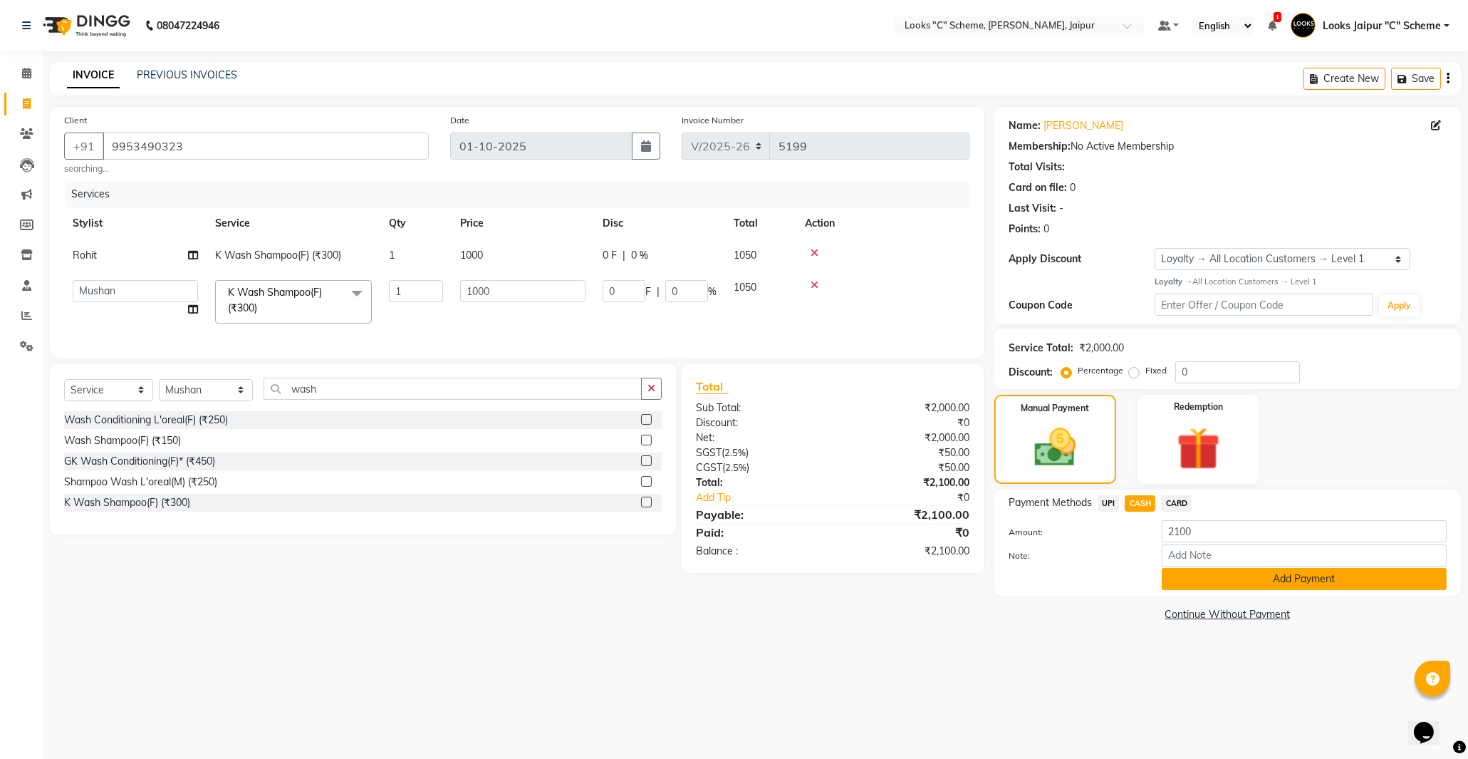
click at [1223, 578] on button "Add Payment" at bounding box center [1304, 579] width 285 height 22
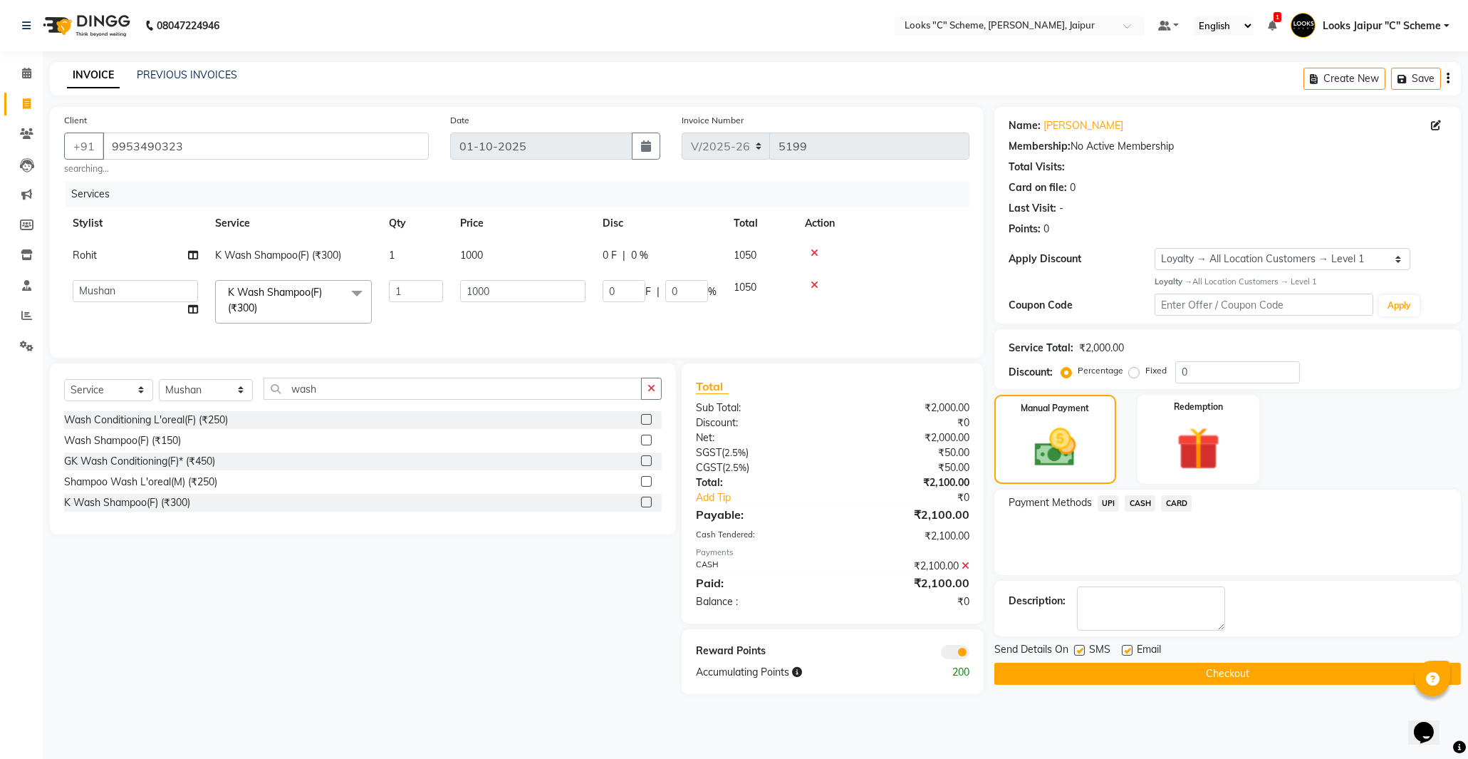
click at [1229, 685] on div "Name: [PERSON_NAME] Membership: No Active Membership Total Visits: Card on file…" at bounding box center [1232, 400] width 477 height 587
click at [1229, 677] on button "Checkout" at bounding box center [1227, 673] width 467 height 22
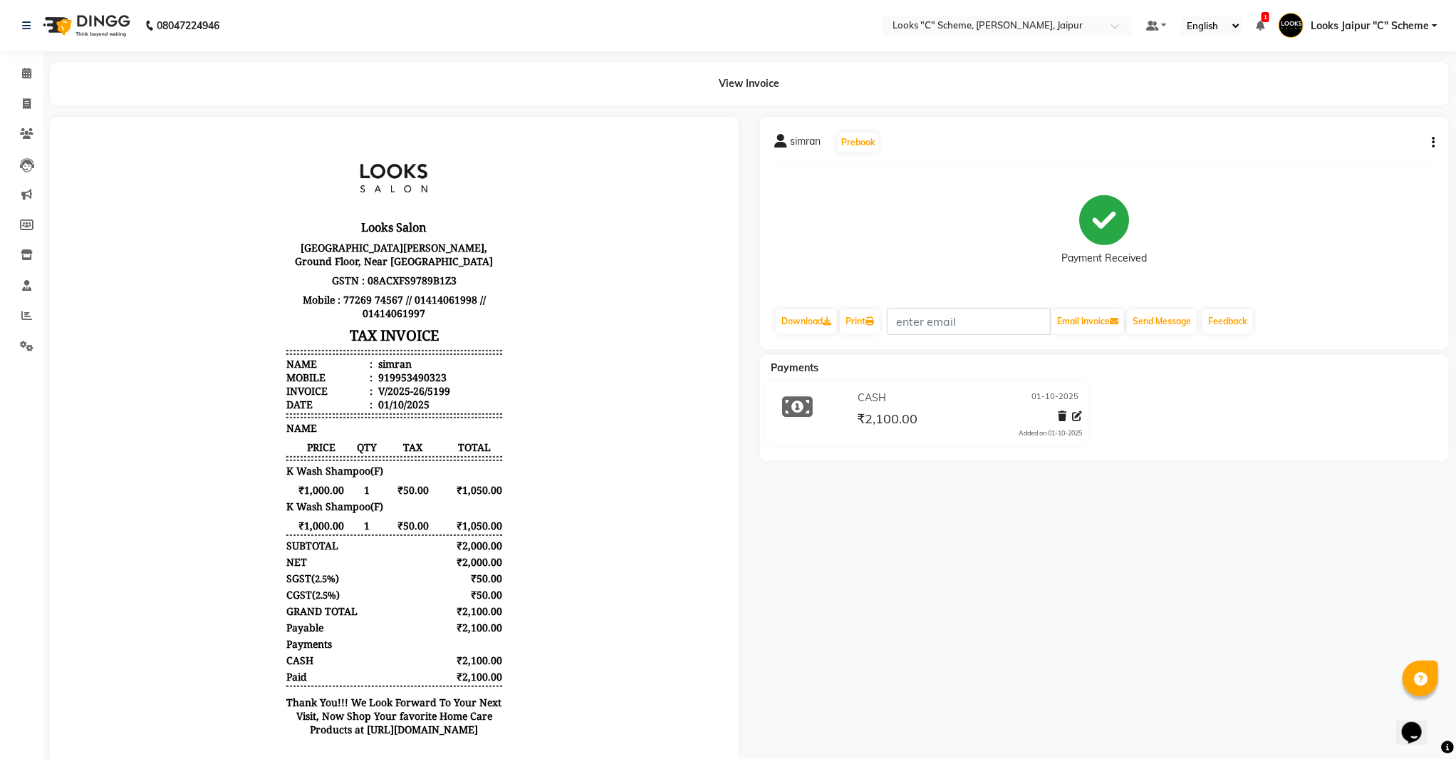
scroll to position [11, 0]
click at [1434, 143] on icon "button" at bounding box center [1433, 142] width 3 height 1
click at [1400, 157] on div "Edit Item Staff" at bounding box center [1363, 151] width 98 height 18
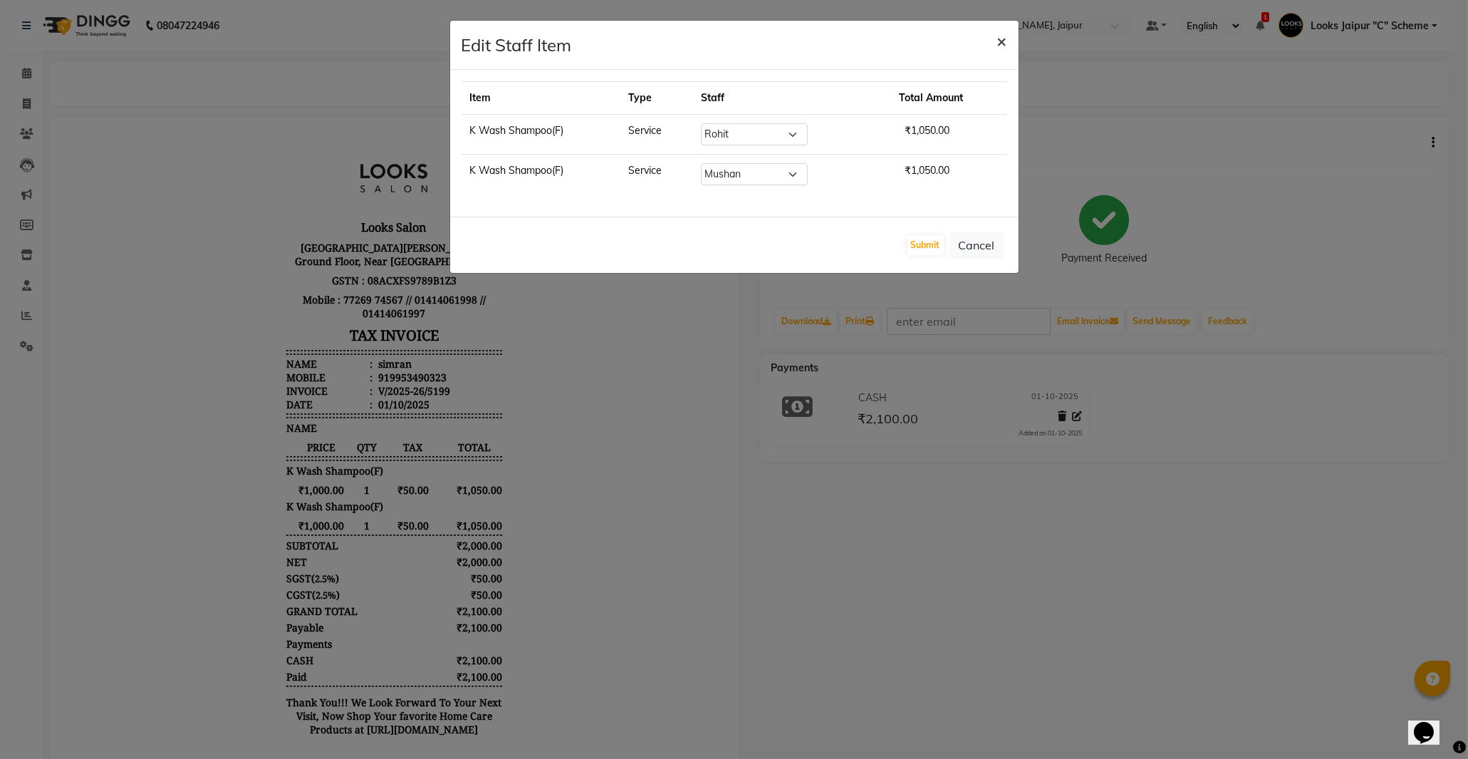
click at [1003, 41] on span "×" at bounding box center [1002, 40] width 10 height 21
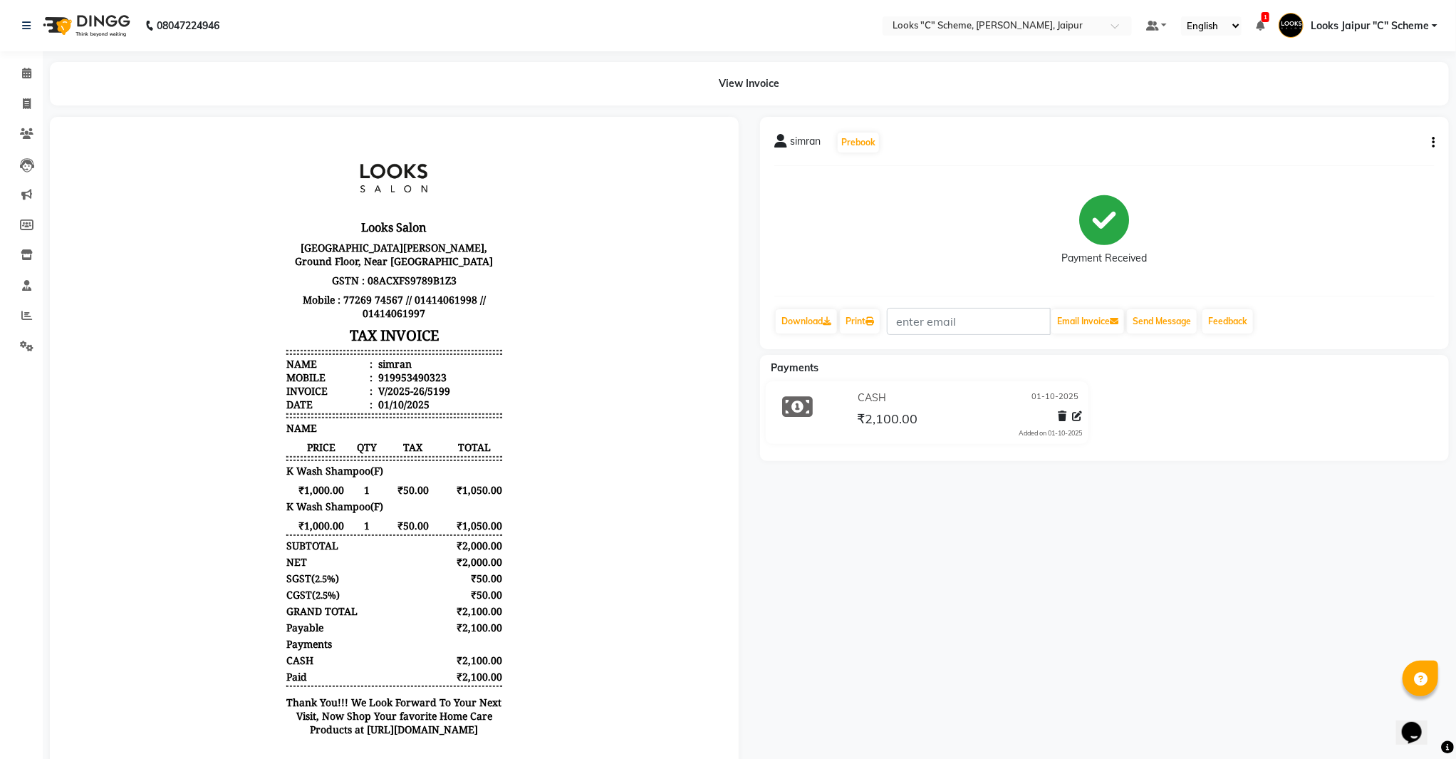
click at [39, 93] on div "View Invoice" at bounding box center [749, 83] width 1420 height 43
click at [24, 98] on icon at bounding box center [27, 103] width 8 height 11
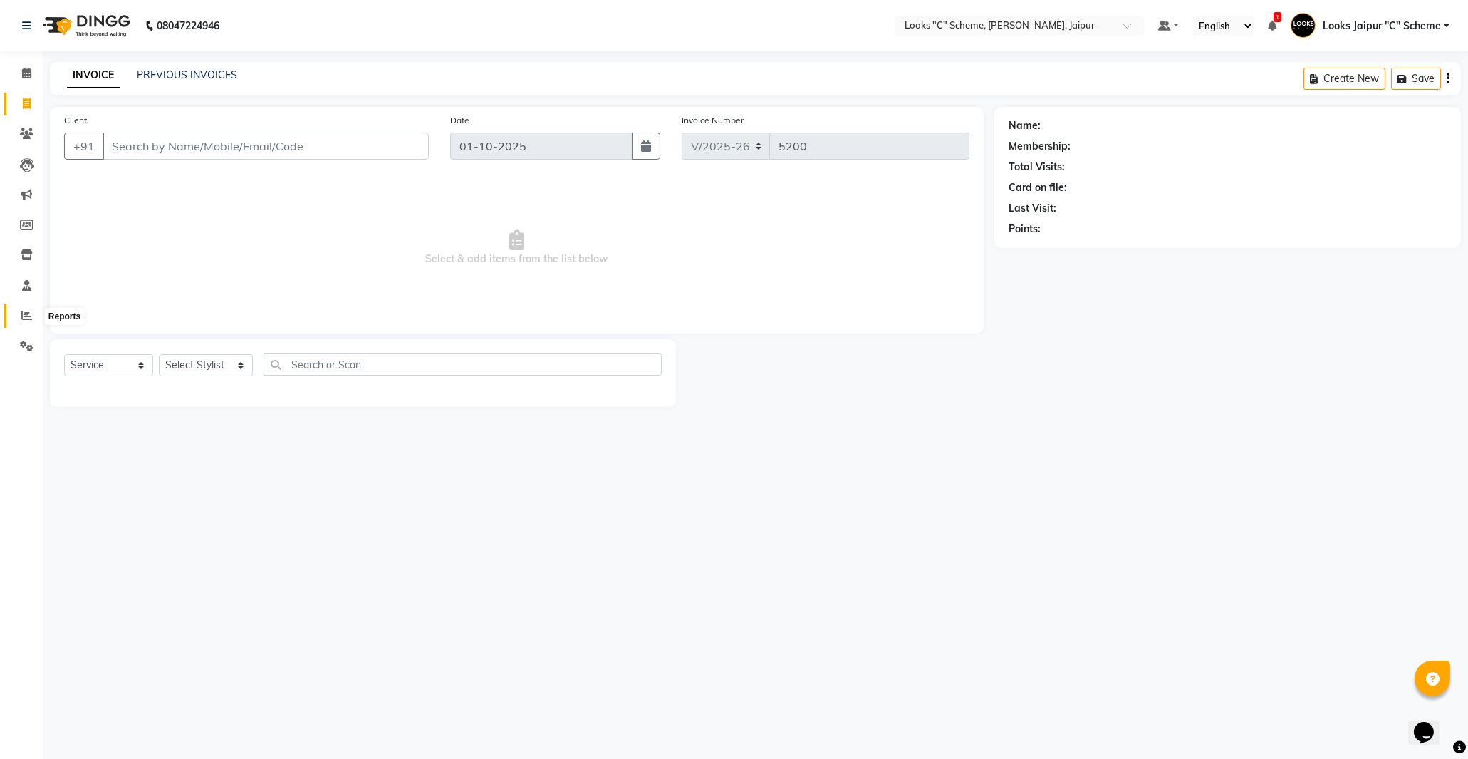
click at [29, 316] on icon at bounding box center [26, 315] width 11 height 11
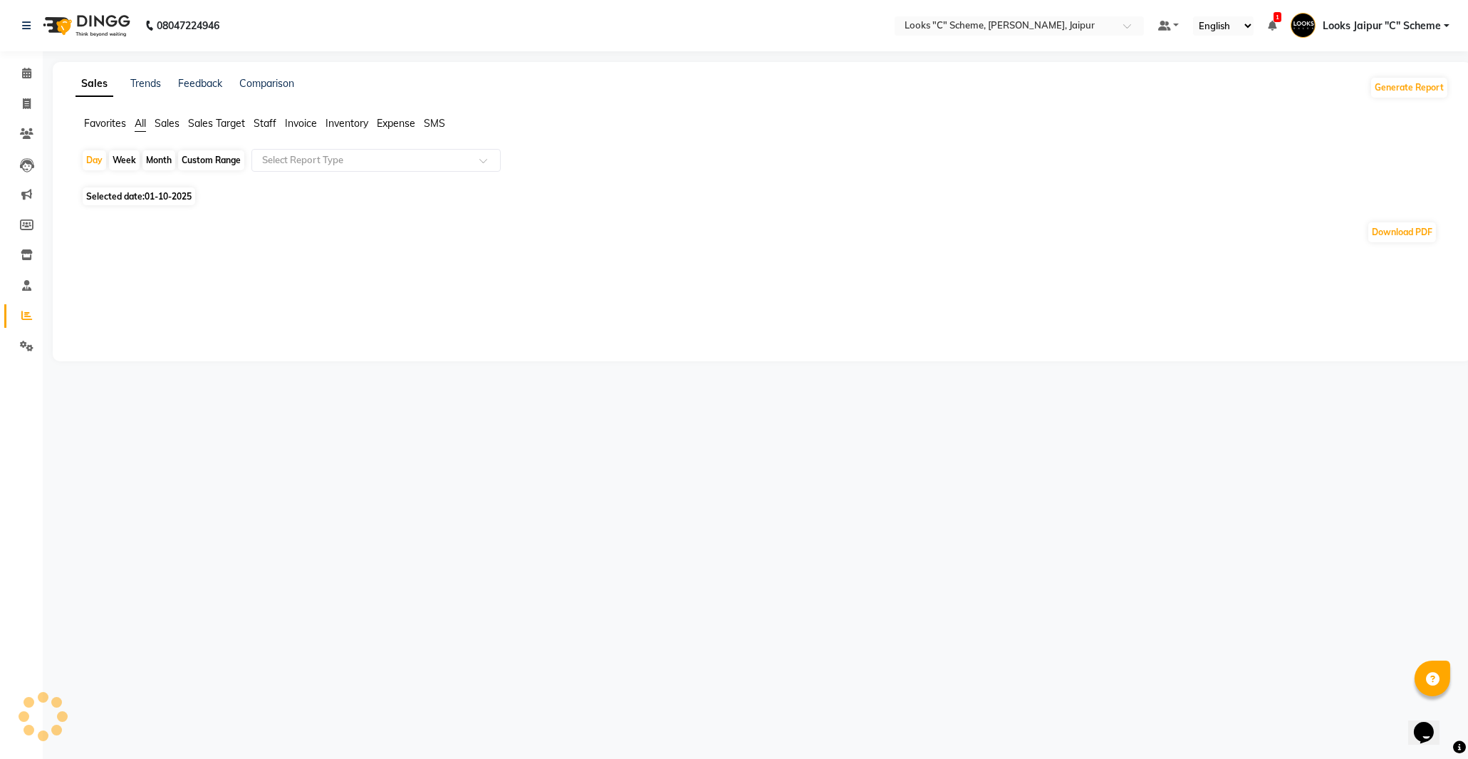
click at [271, 123] on span "Staff" at bounding box center [265, 123] width 23 height 13
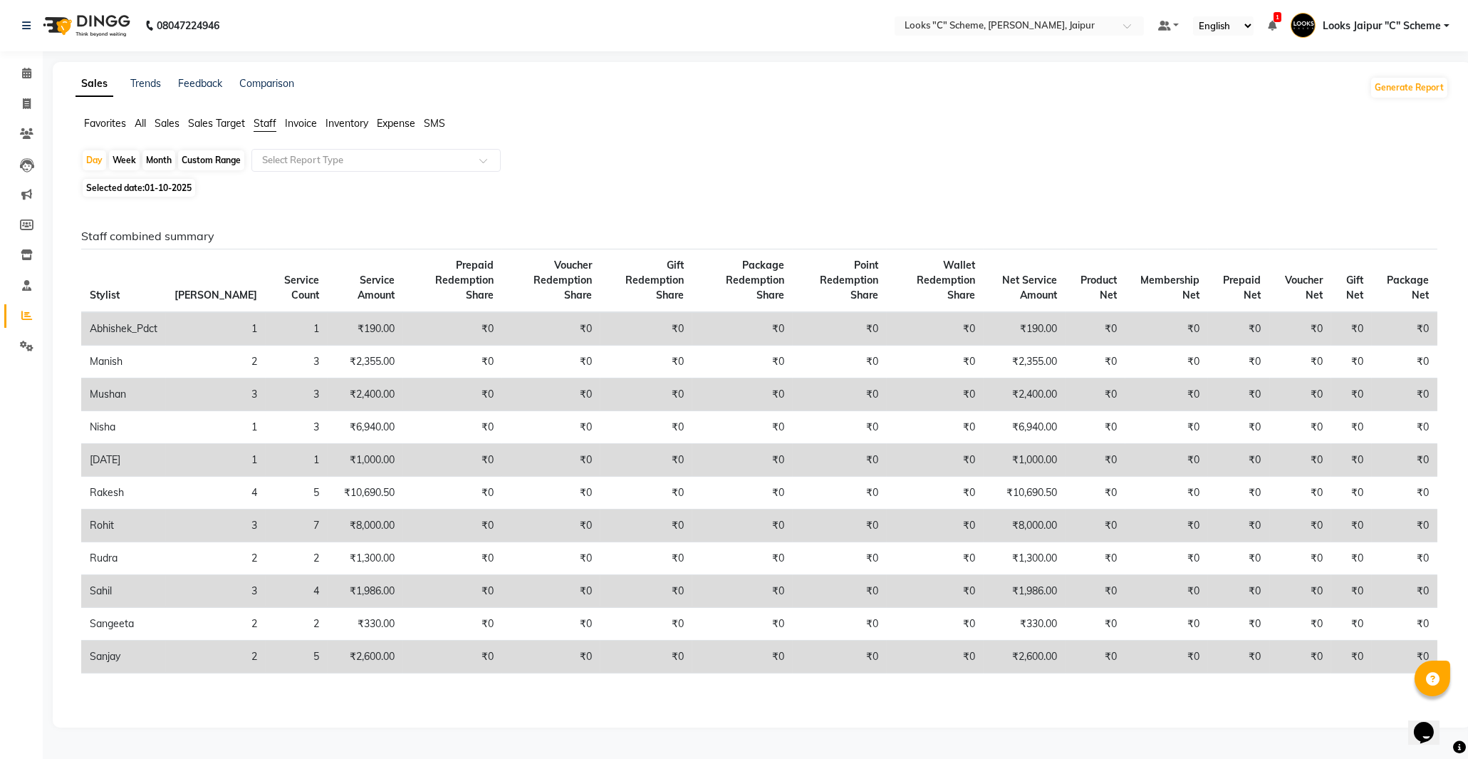
click at [187, 194] on span "Selected date: [DATE]" at bounding box center [139, 188] width 113 height 18
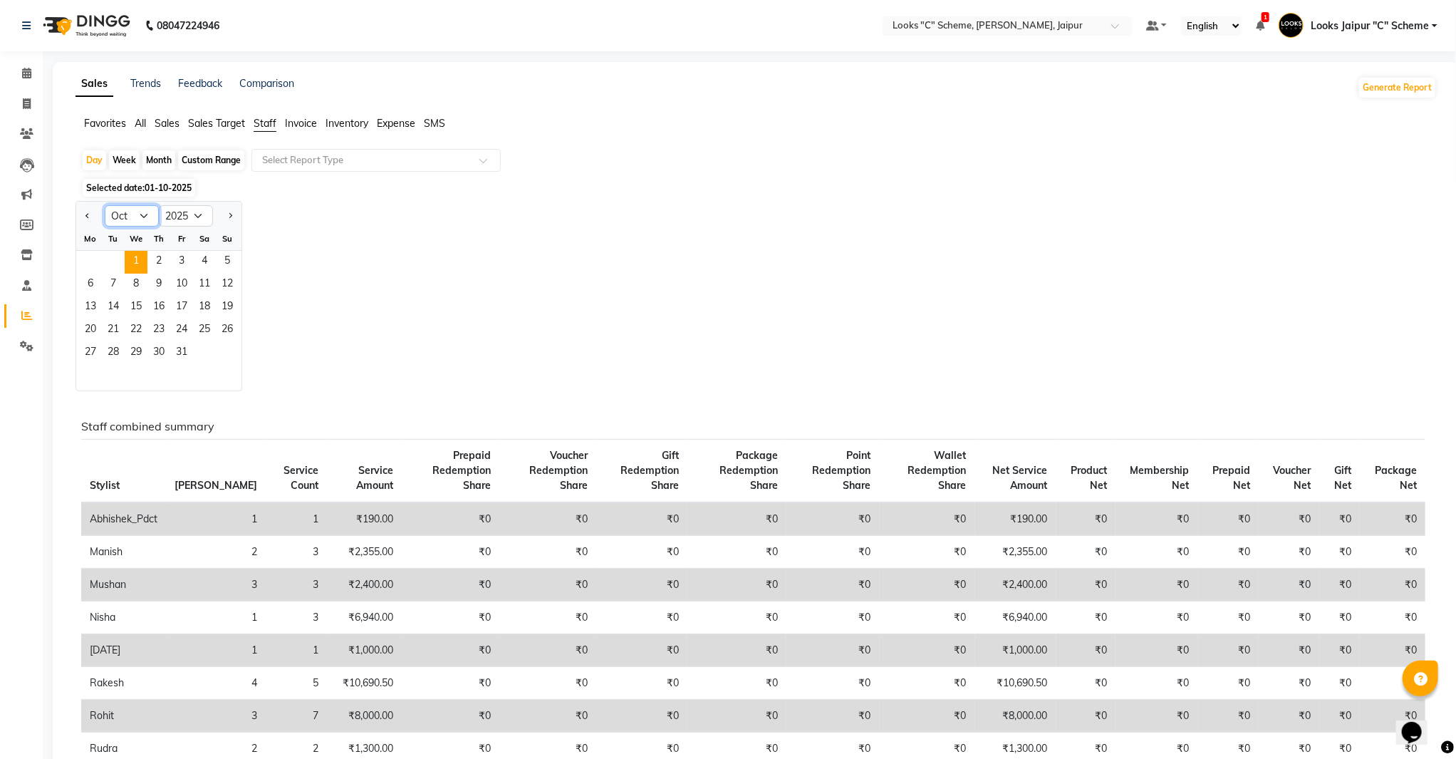
click at [155, 216] on select "Jan Feb Mar Apr May Jun [DATE] Aug Sep Oct Nov Dec" at bounding box center [132, 215] width 54 height 21
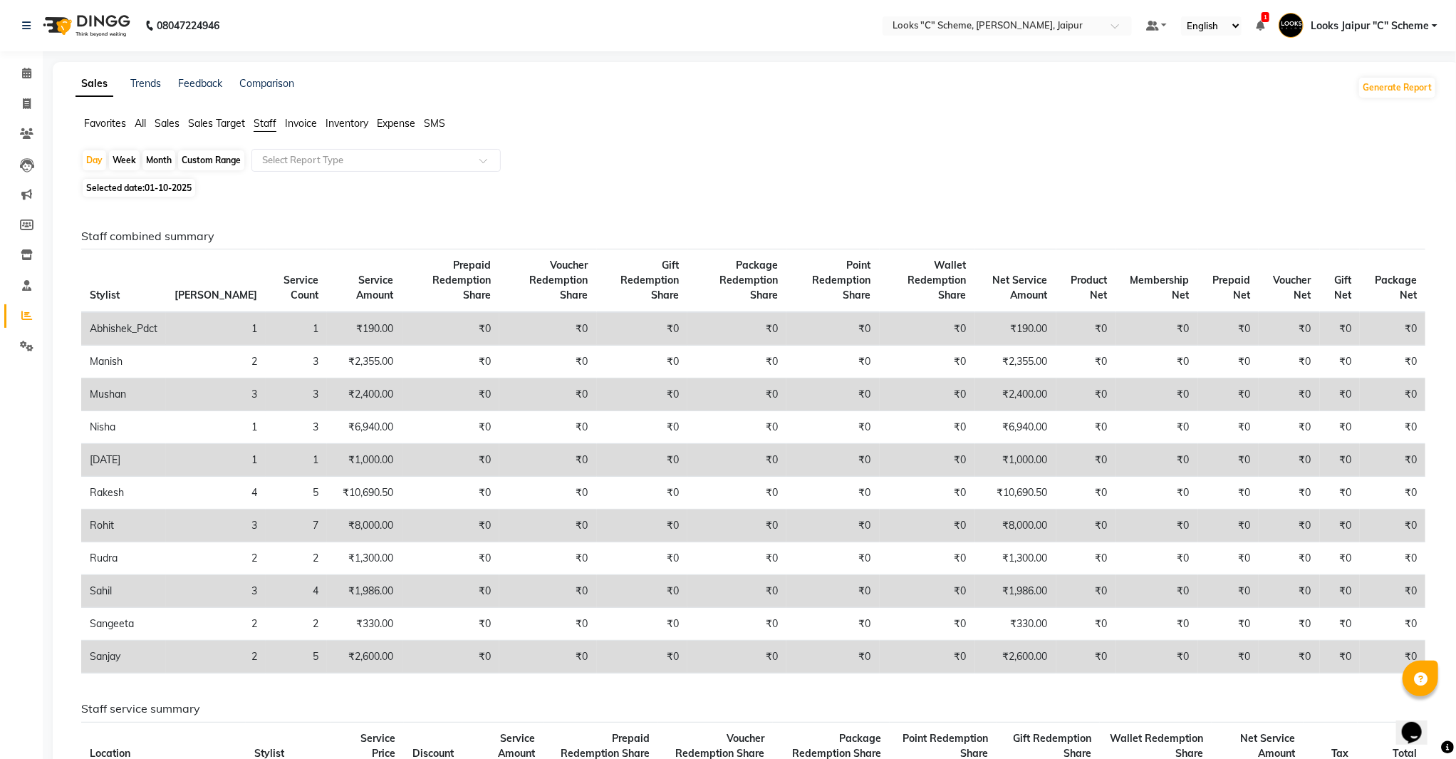
click at [145, 189] on span "Selected date: [DATE]" at bounding box center [139, 188] width 113 height 18
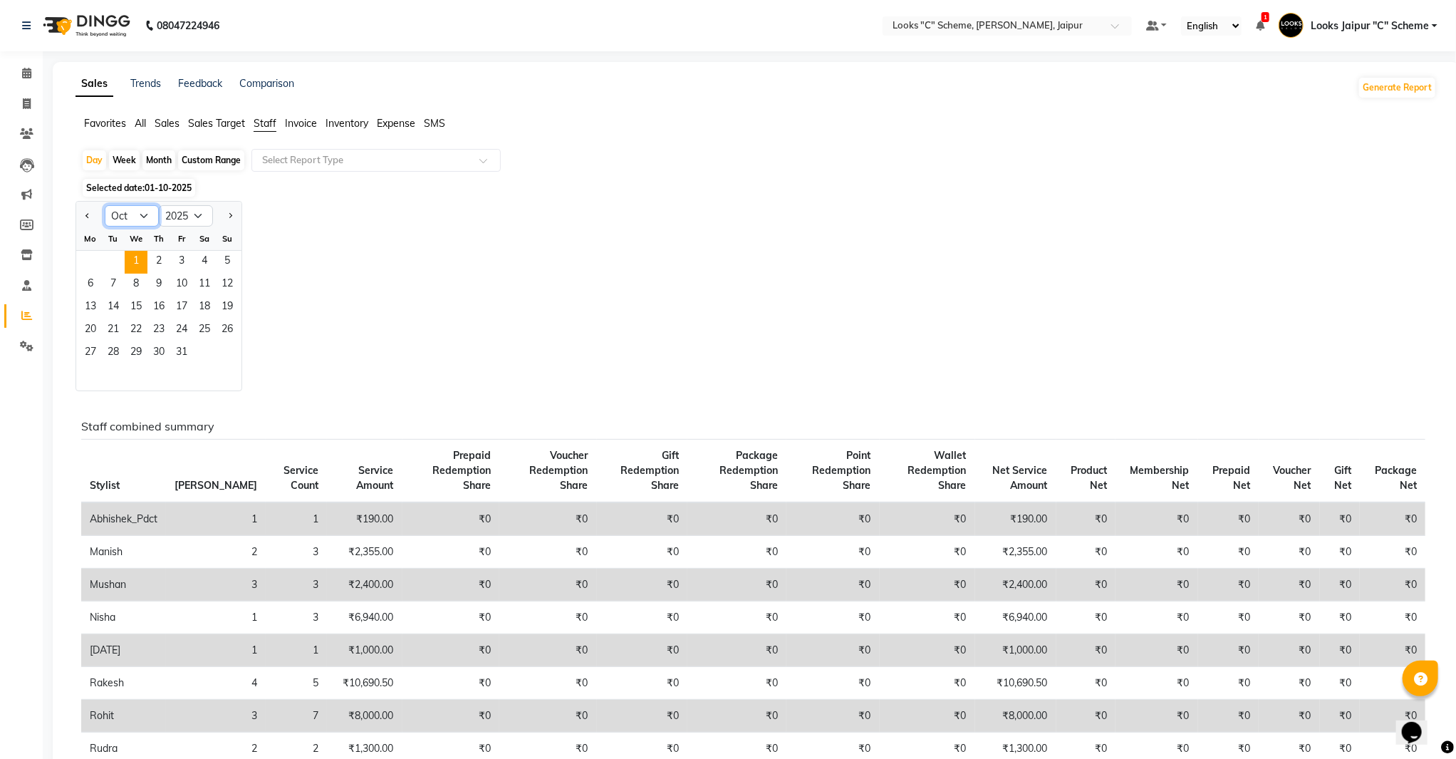
click at [145, 217] on select "Jan Feb Mar Apr May Jun [DATE] Aug Sep Oct Nov Dec" at bounding box center [132, 215] width 54 height 21
click at [105, 205] on select "Jan Feb Mar Apr May Jun [DATE] Aug Sep Oct Nov Dec" at bounding box center [132, 215] width 54 height 21
click at [123, 356] on span "30" at bounding box center [113, 353] width 23 height 23
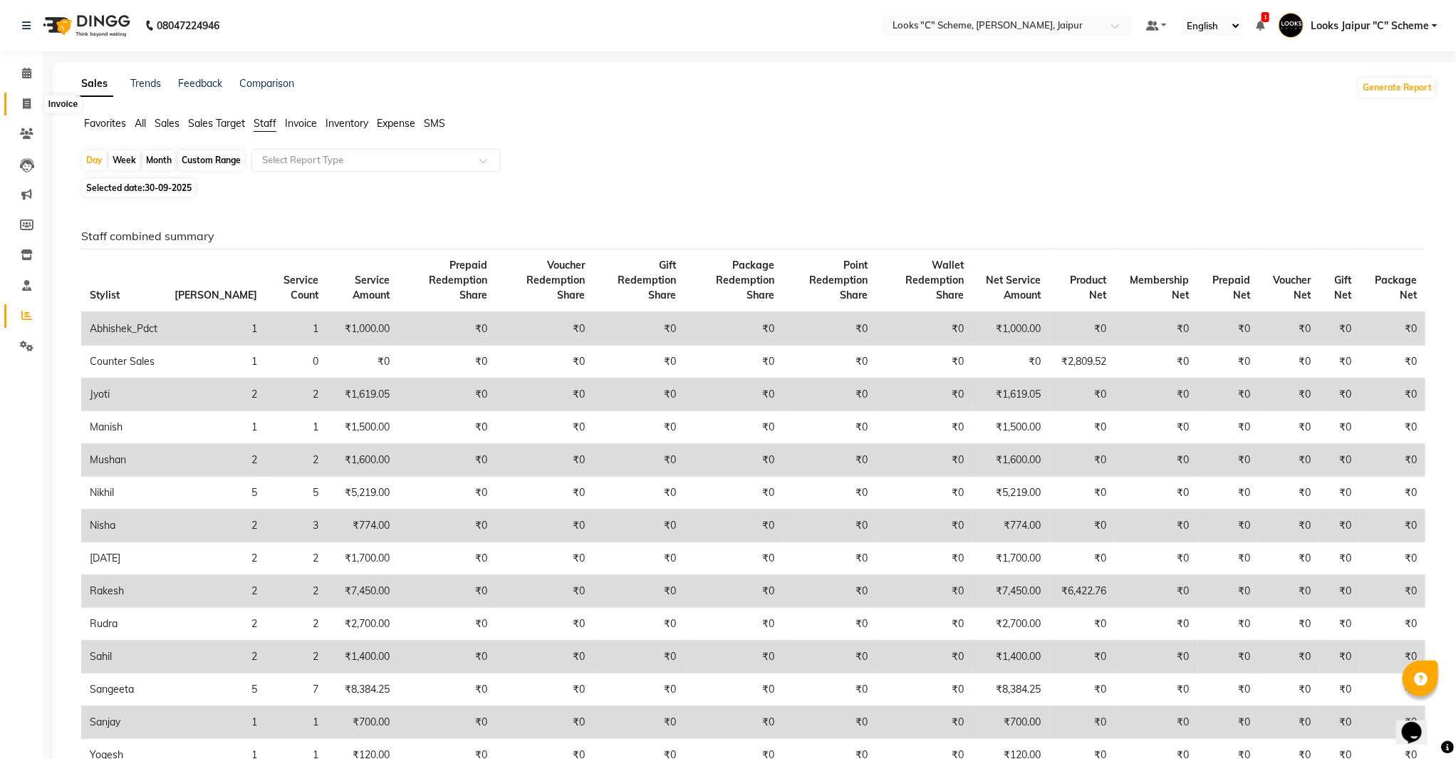
click at [27, 103] on icon at bounding box center [27, 103] width 8 height 11
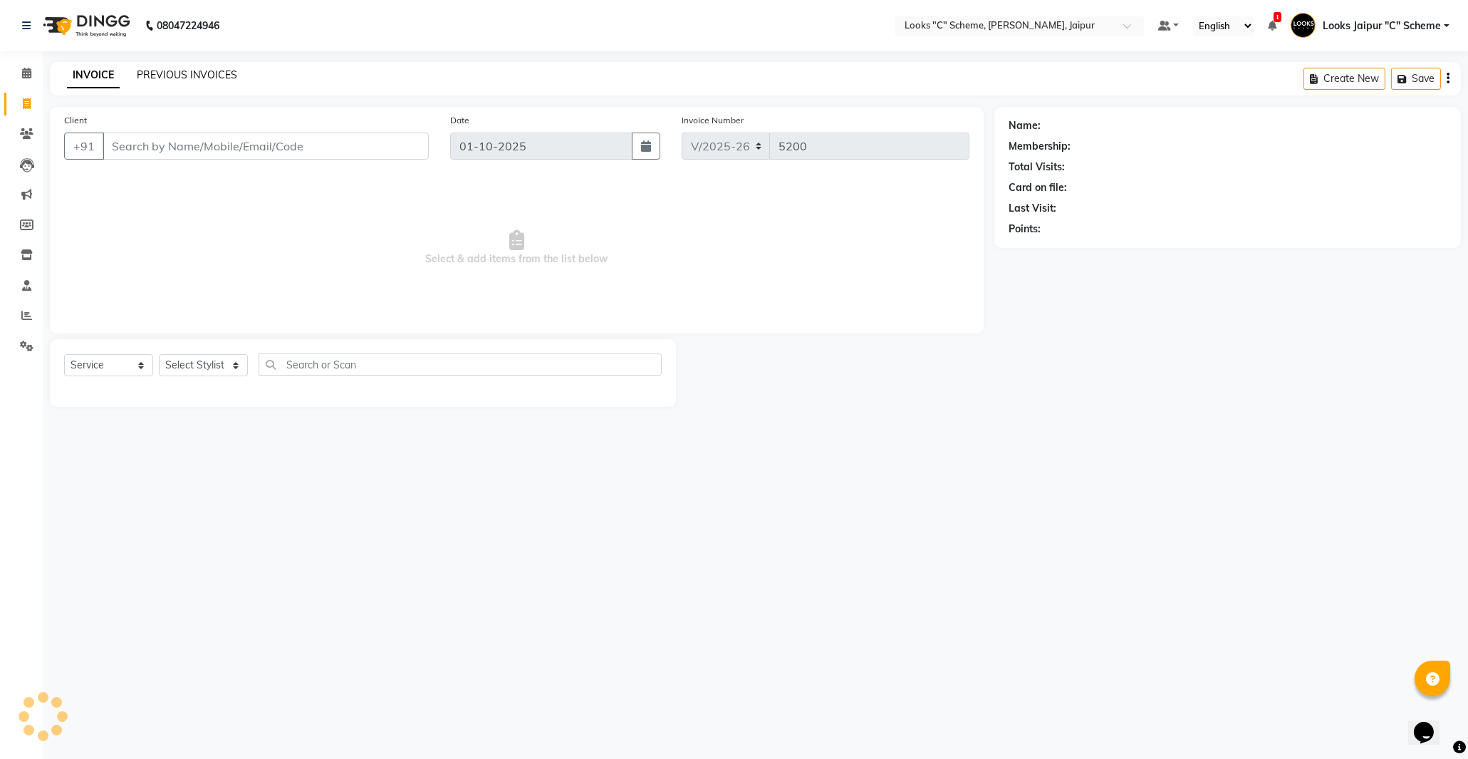
click at [201, 72] on link "PREVIOUS INVOICES" at bounding box center [187, 74] width 100 height 13
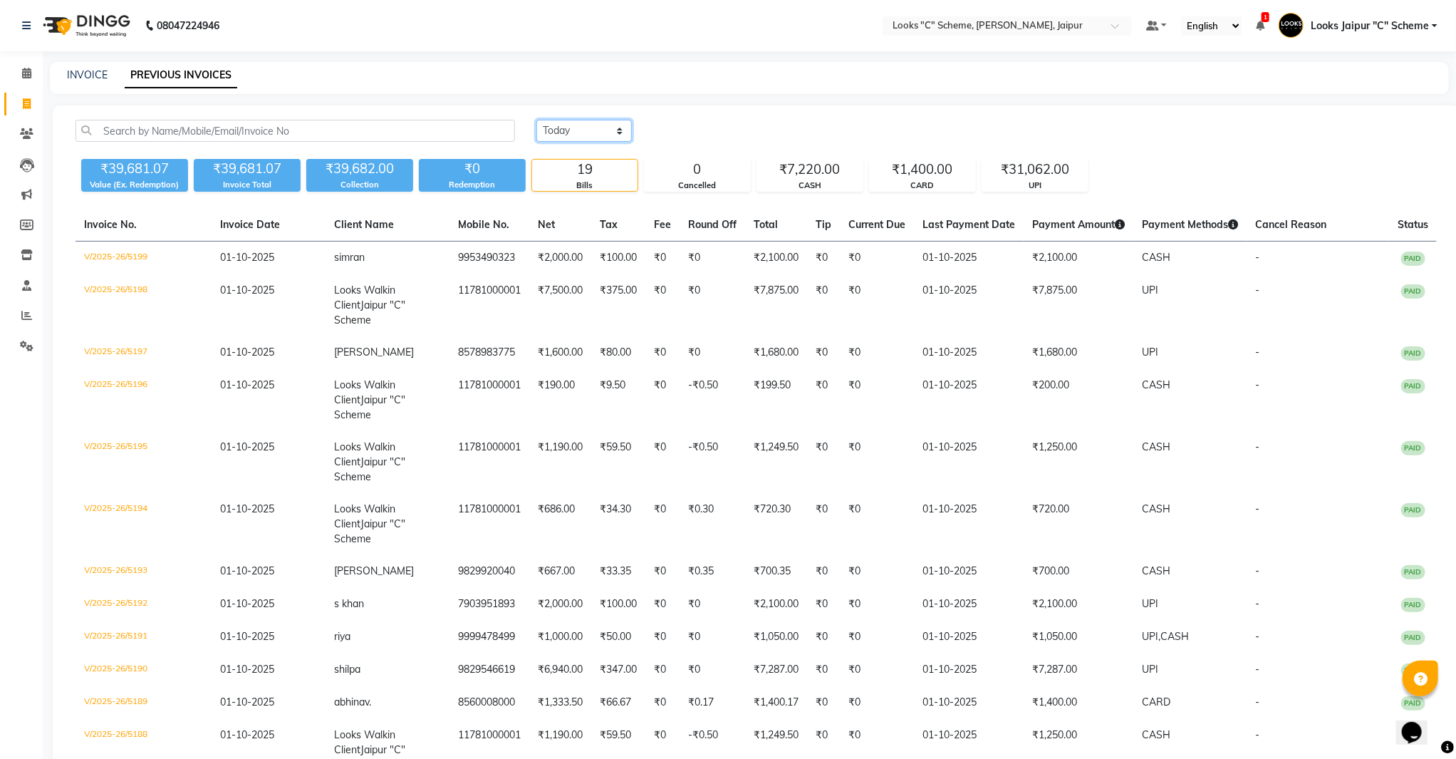
click at [586, 129] on select "[DATE] [DATE] Custom Range" at bounding box center [583, 131] width 95 height 22
click at [536, 120] on select "[DATE] [DATE] Custom Range" at bounding box center [583, 131] width 95 height 22
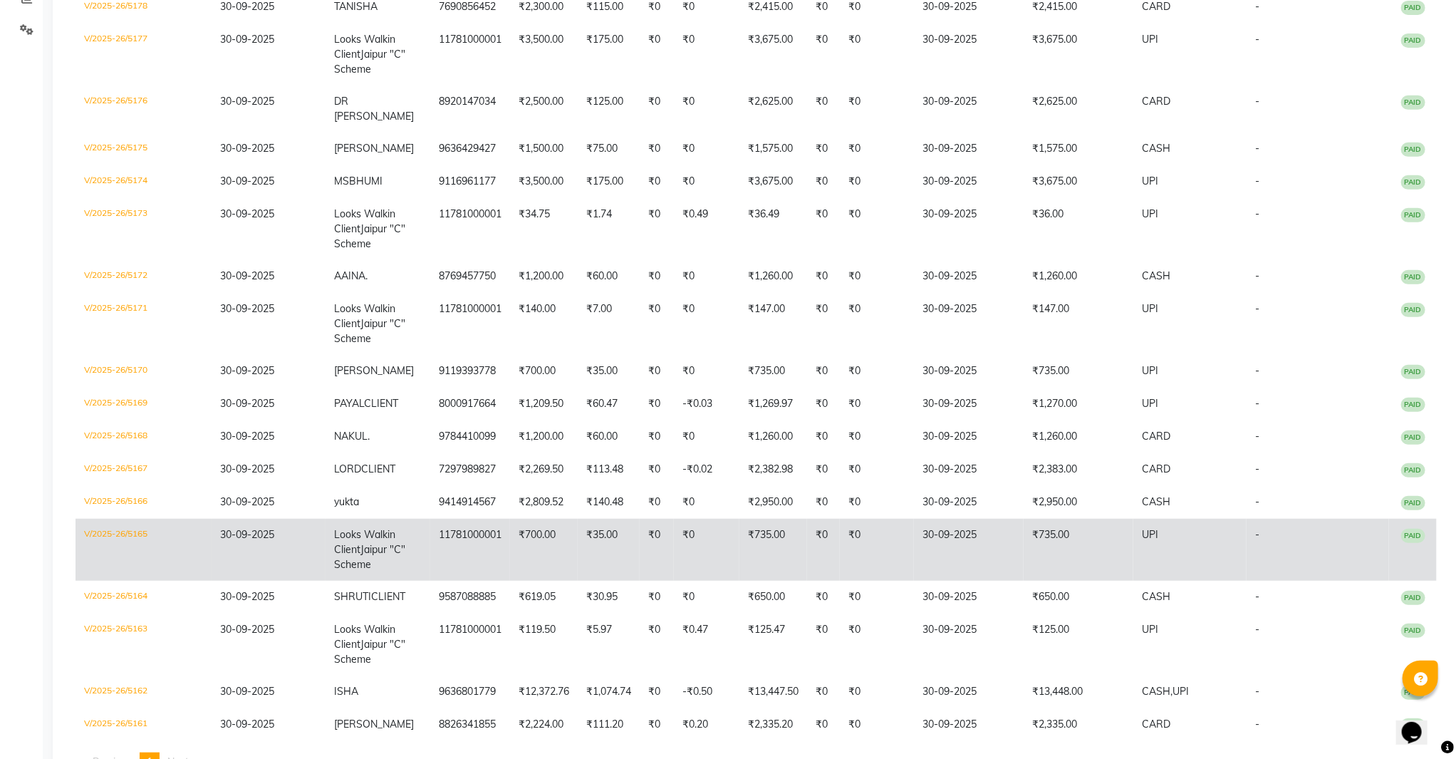
scroll to position [358, 0]
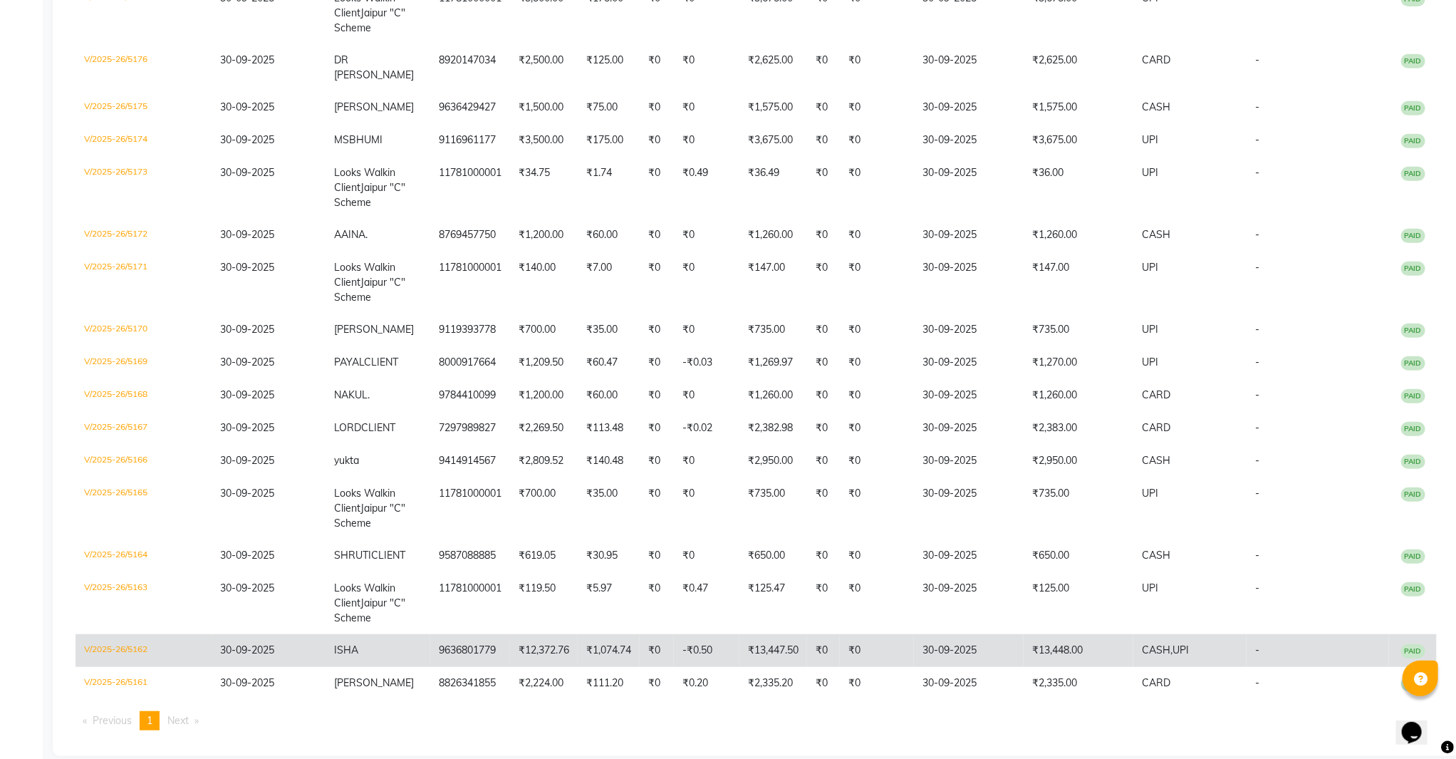
click at [1070, 635] on td "₹13,448.00" at bounding box center [1079, 650] width 110 height 33
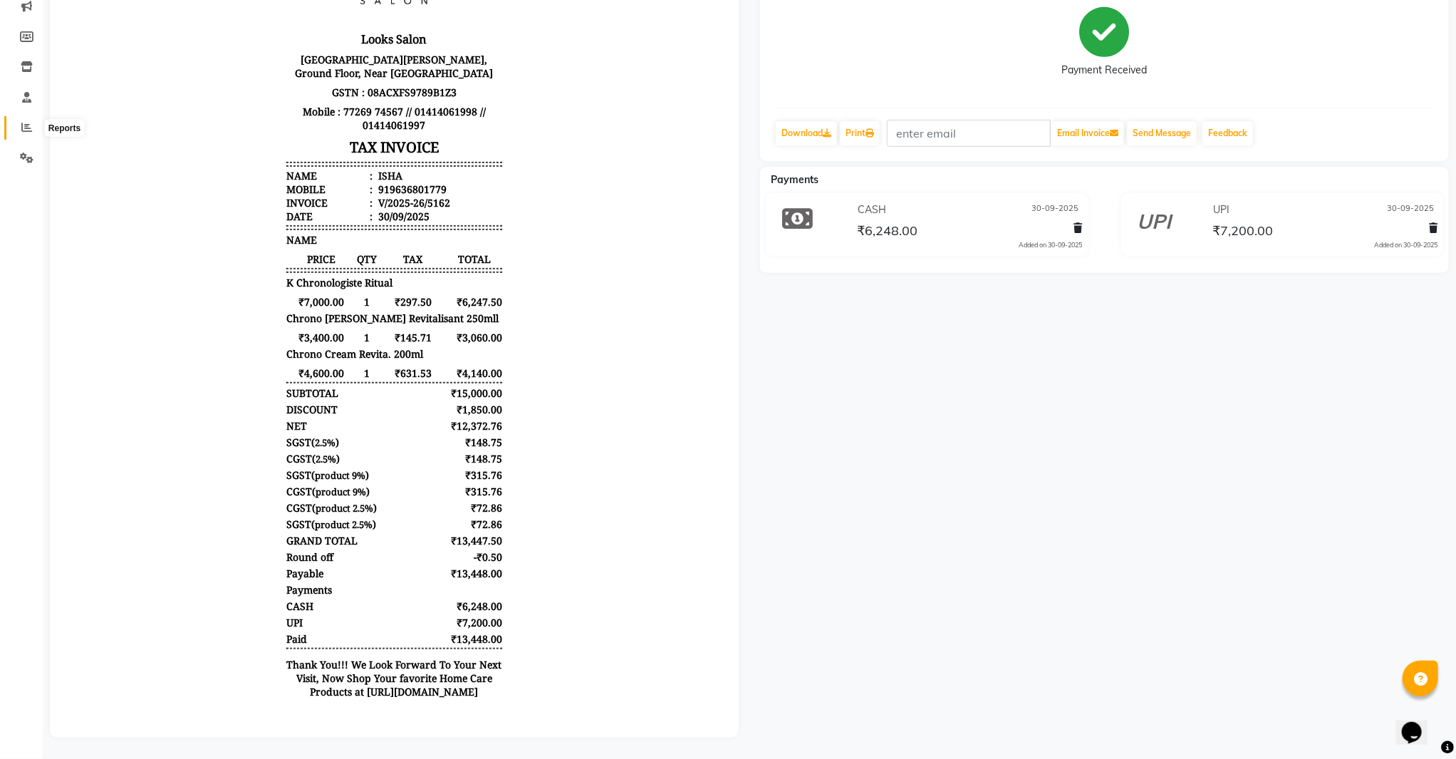
click at [28, 122] on icon at bounding box center [26, 127] width 11 height 11
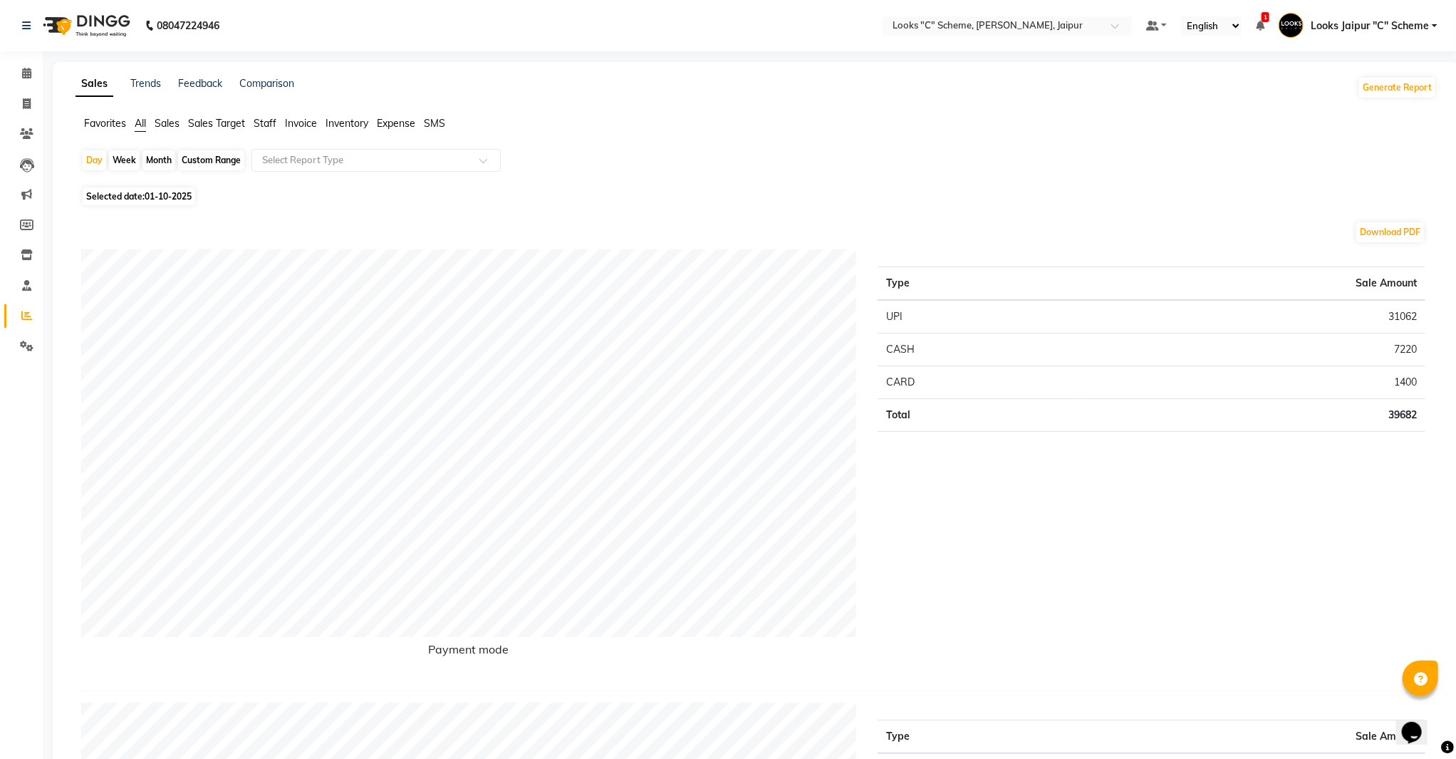
click at [266, 128] on span "Staff" at bounding box center [265, 123] width 23 height 13
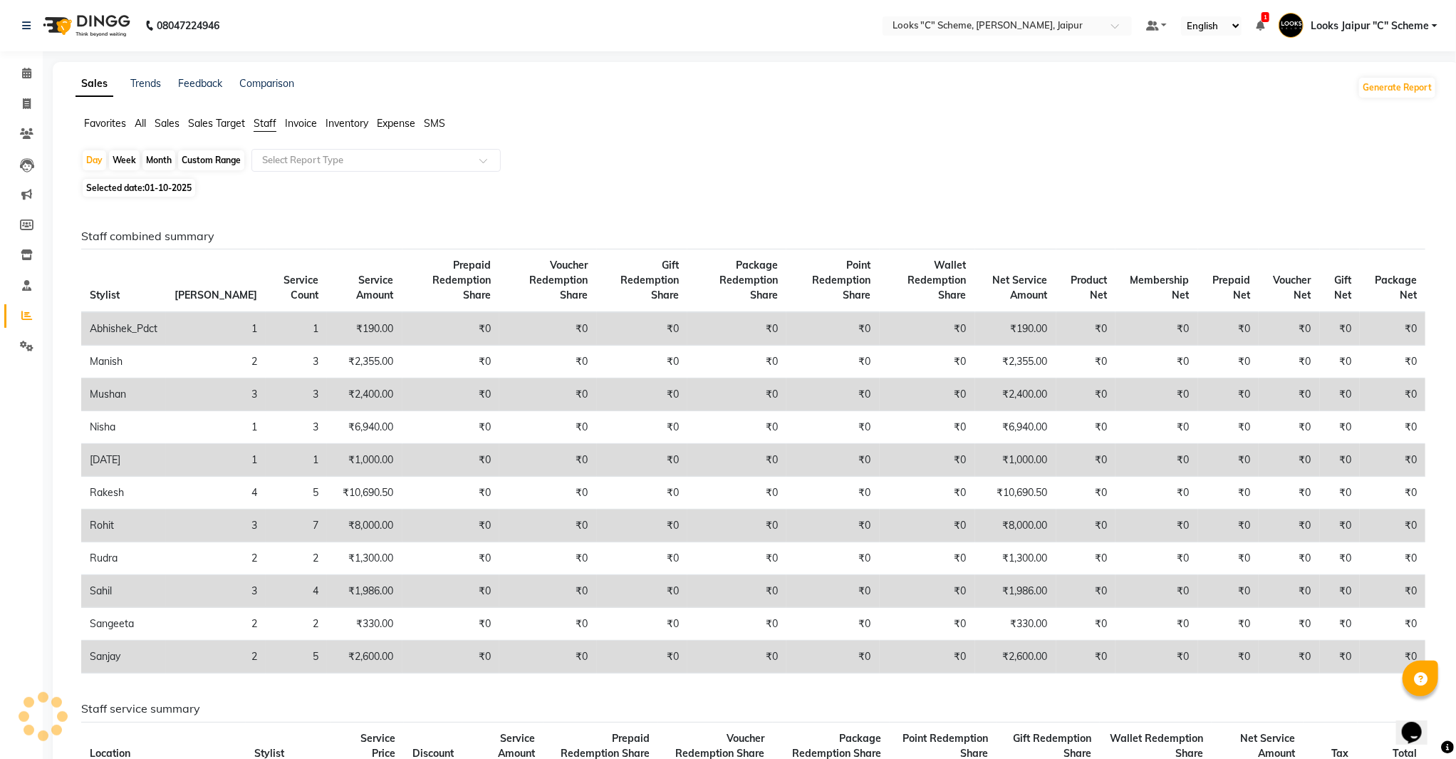
click at [168, 184] on span "01-10-2025" at bounding box center [168, 187] width 47 height 11
select select "10"
select select "2025"
click at [166, 184] on span "01-10-2025" at bounding box center [168, 187] width 47 height 11
select select "10"
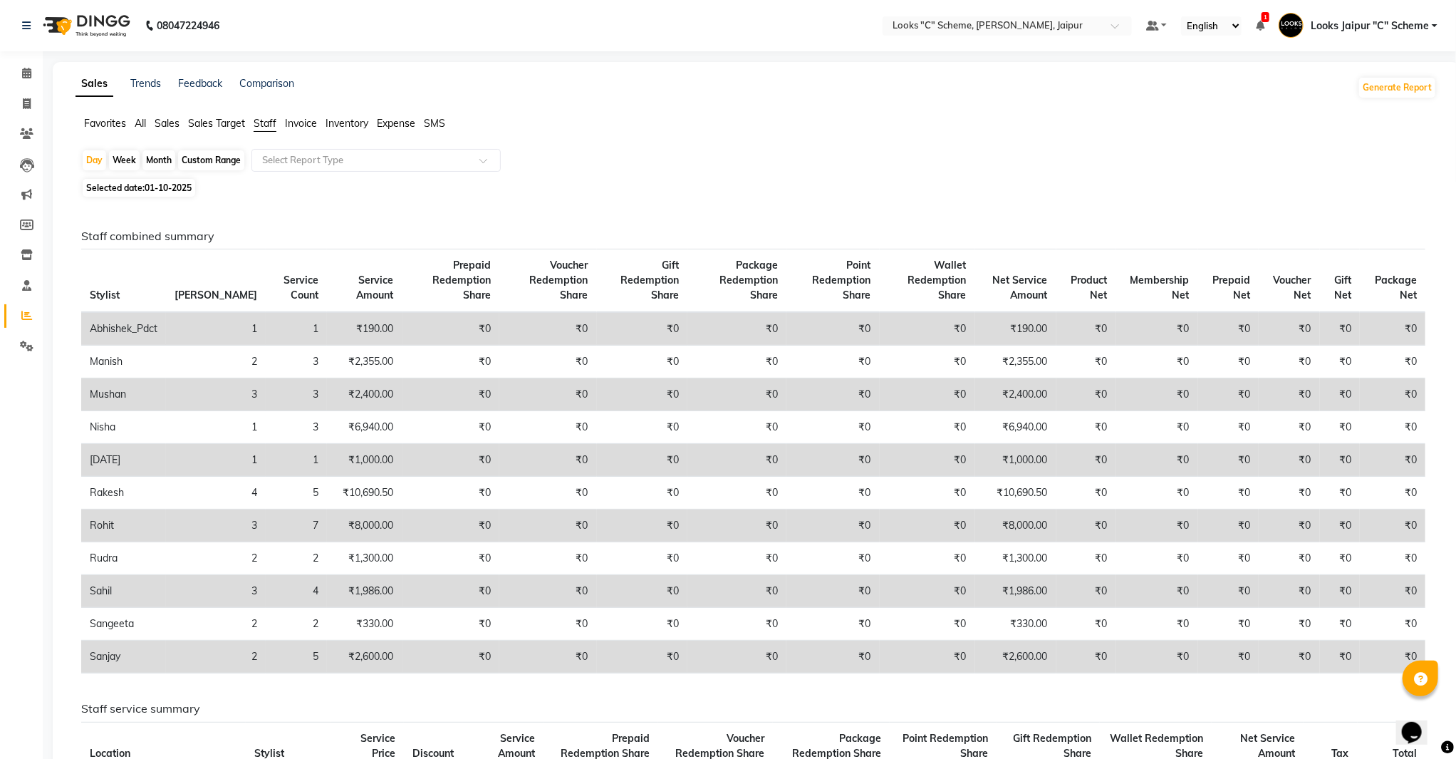
select select "2025"
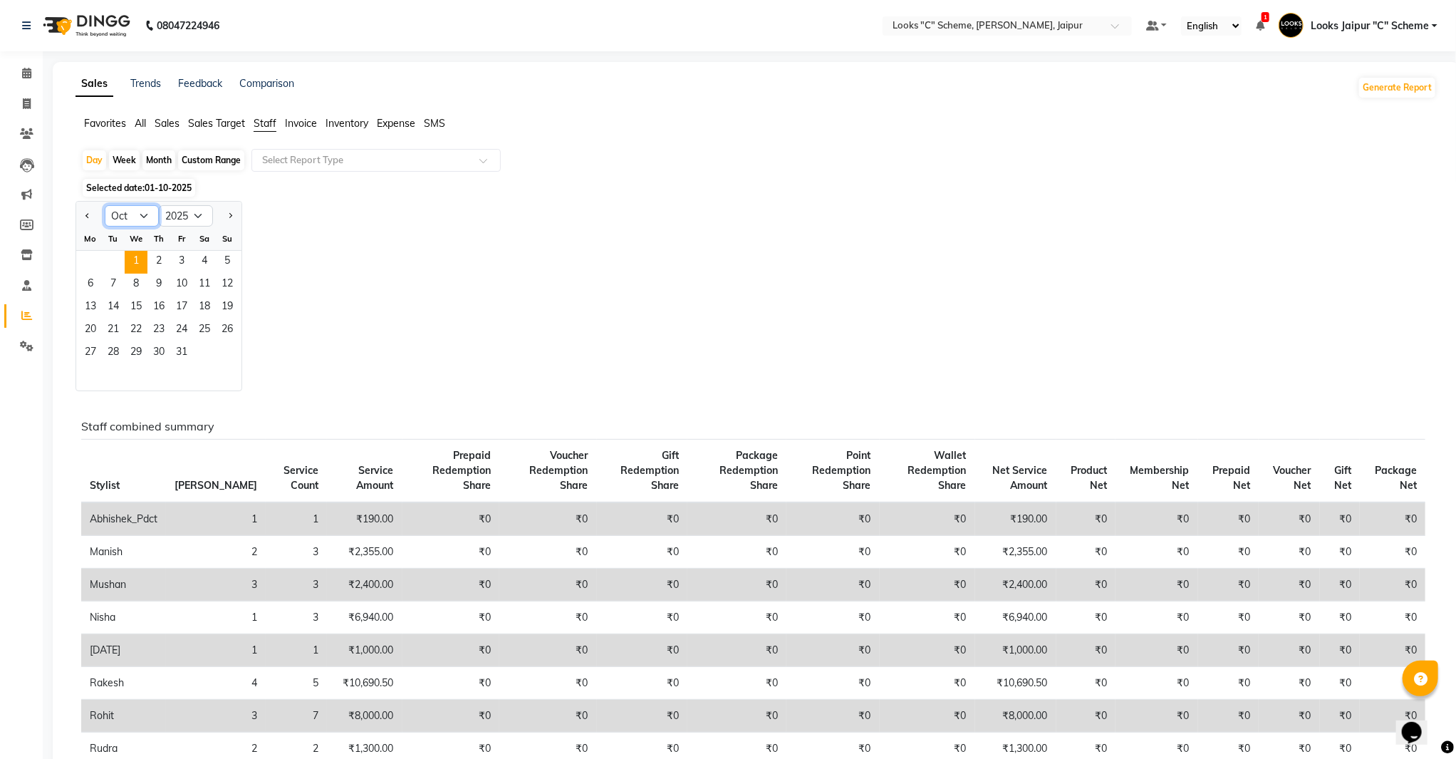
click at [154, 218] on select "Jan Feb Mar Apr May Jun [DATE] Aug Sep Oct Nov Dec" at bounding box center [132, 215] width 54 height 21
select select "9"
click at [105, 205] on select "Jan Feb Mar Apr May Jun [DATE] Aug Sep Oct Nov Dec" at bounding box center [132, 215] width 54 height 21
click at [119, 355] on span "30" at bounding box center [113, 353] width 23 height 23
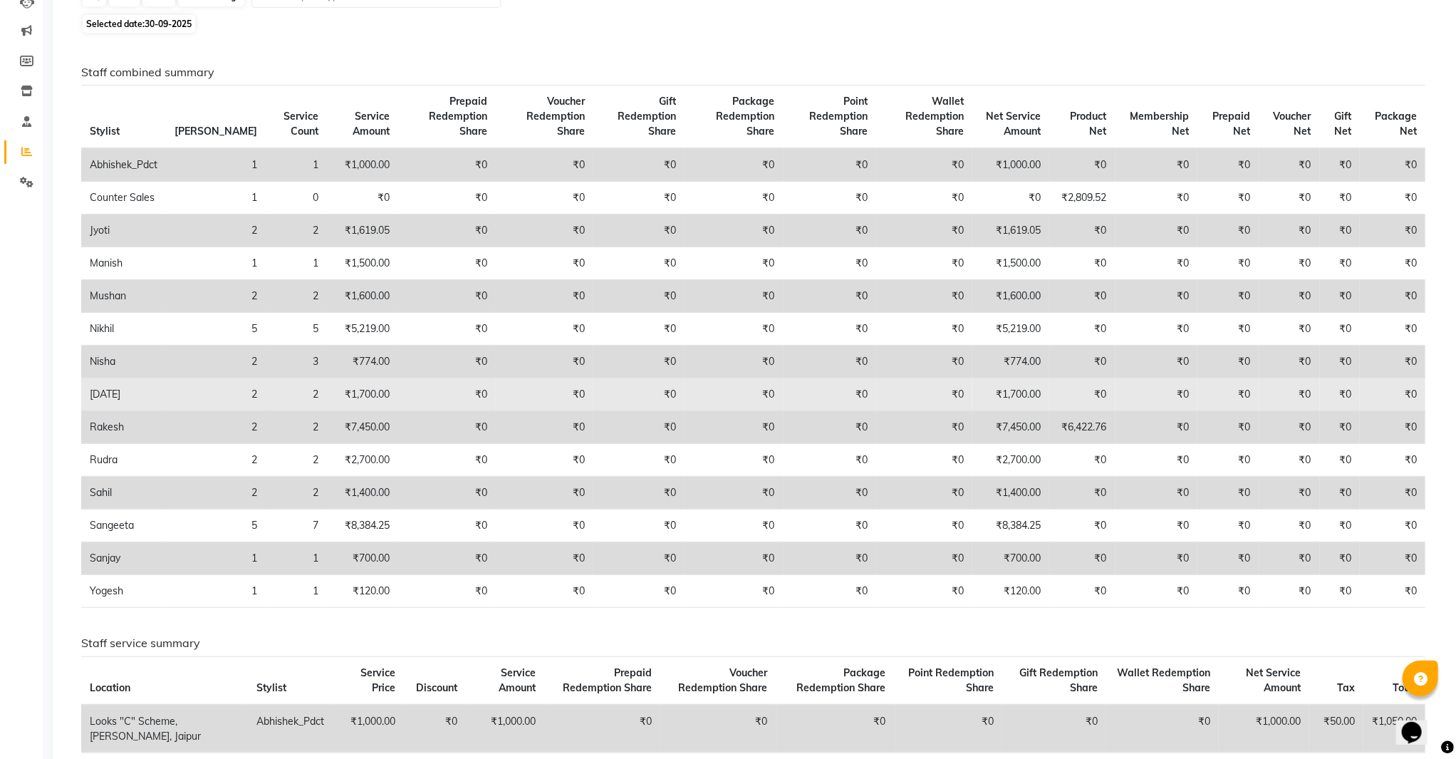
scroll to position [158, 0]
